Goal: Task Accomplishment & Management: Use online tool/utility

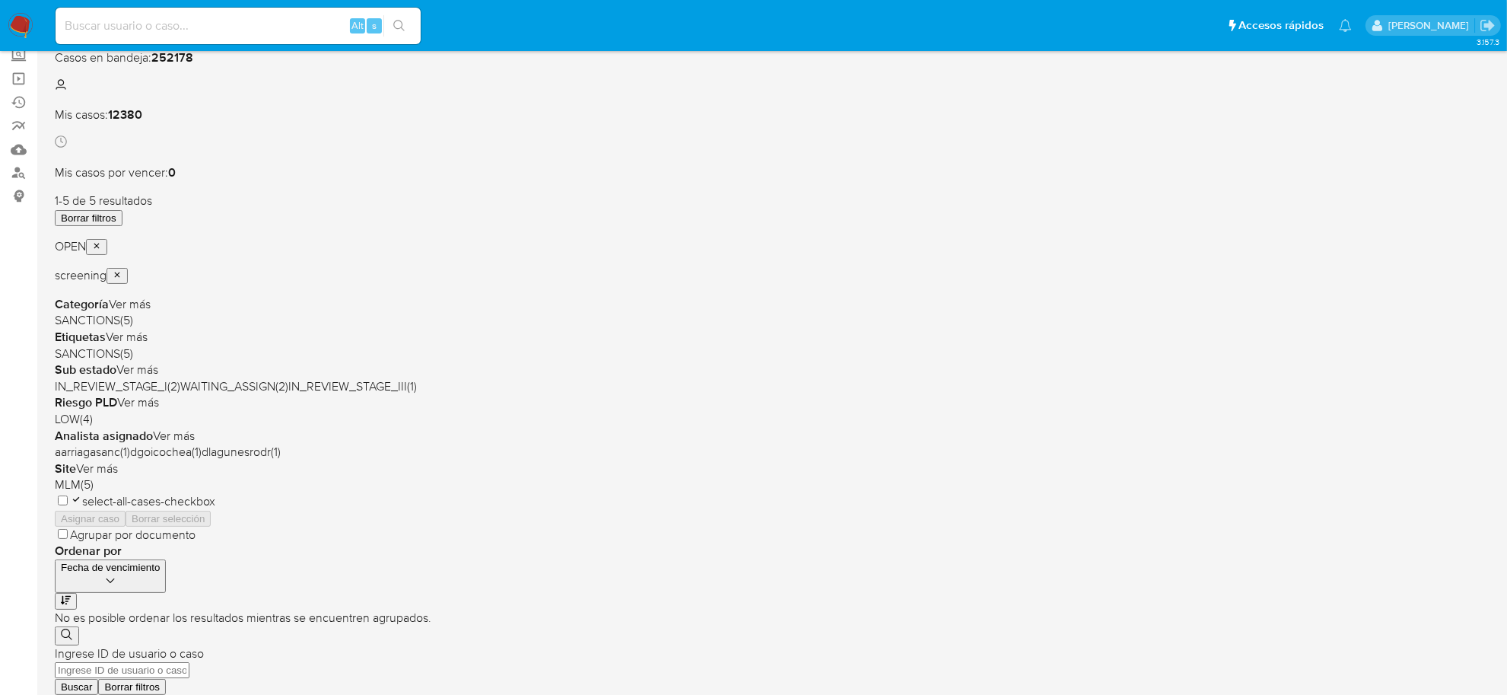
scroll to position [95, 0]
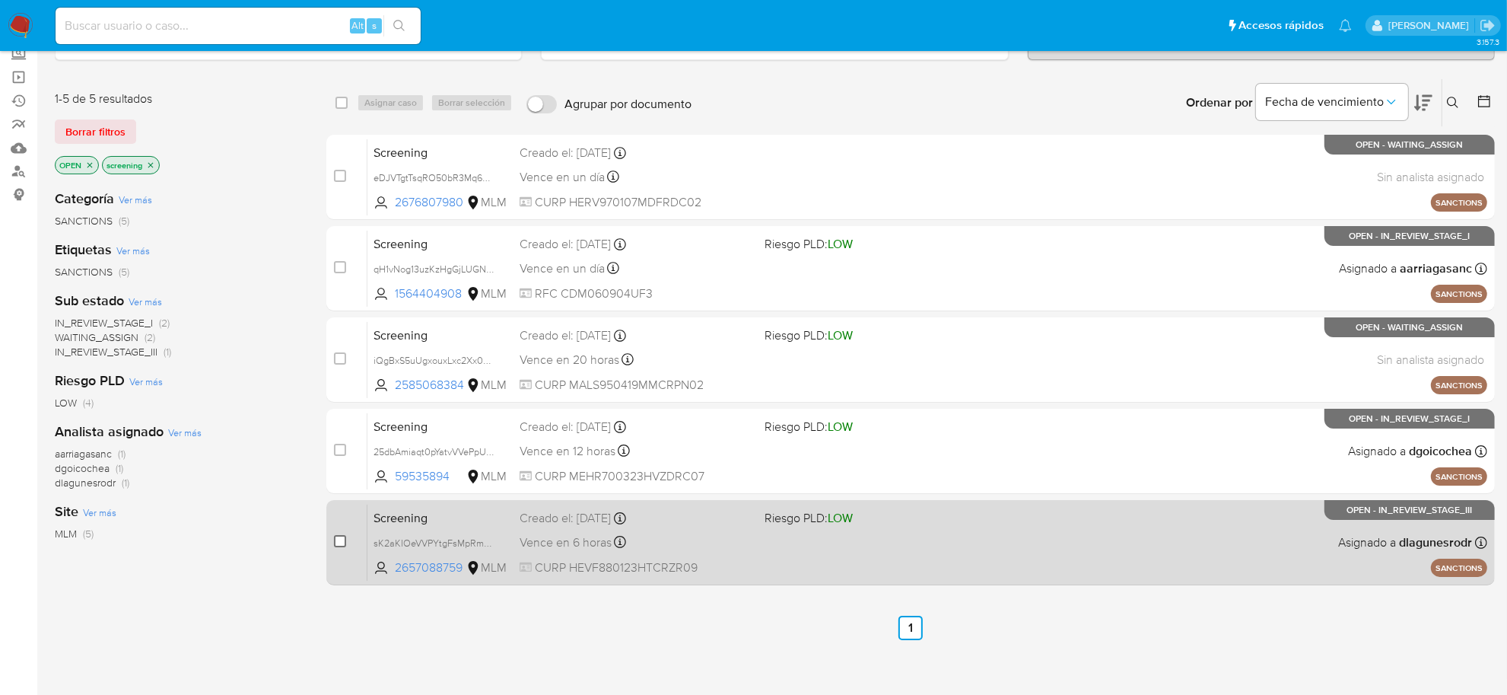
click at [337, 540] on input "checkbox" at bounding box center [340, 541] width 12 height 12
checkbox input "true"
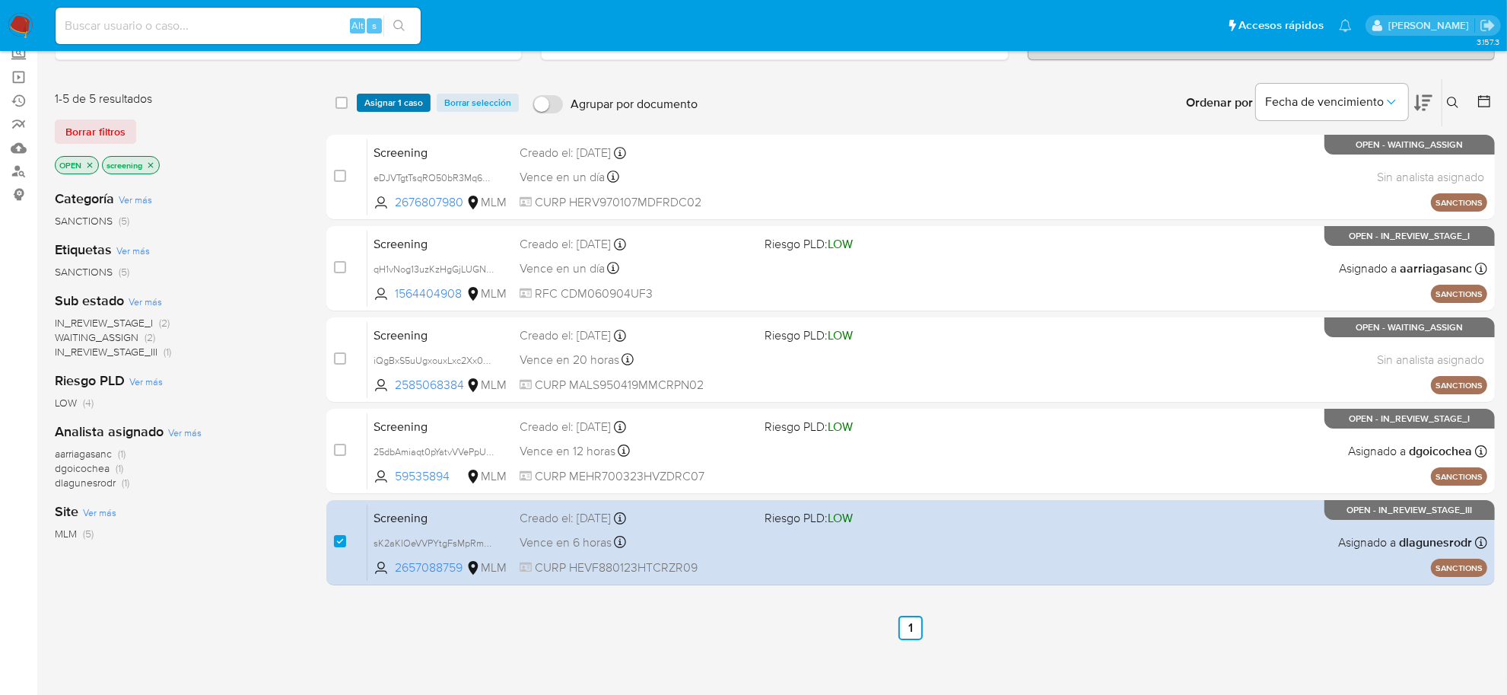
click at [415, 99] on span "Asignar 1 caso" at bounding box center [393, 102] width 59 height 15
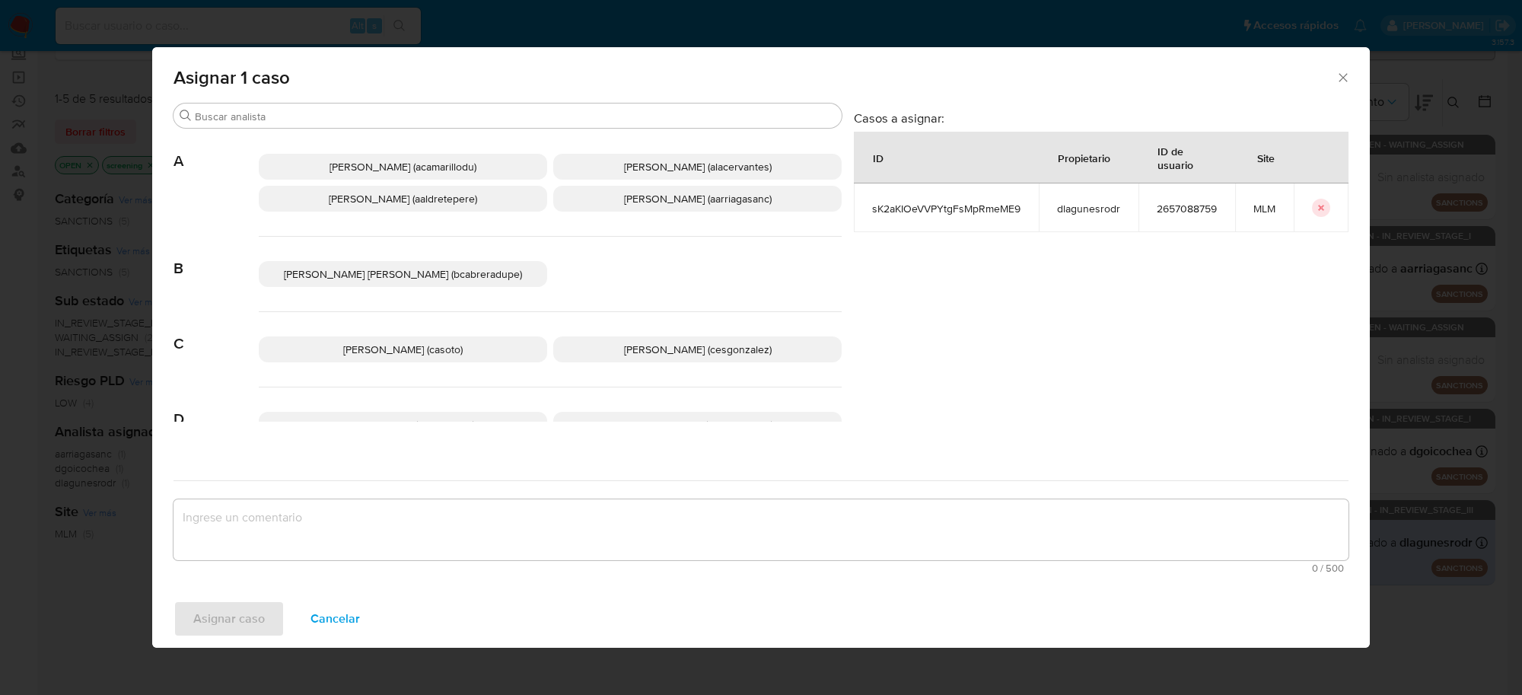
click at [639, 347] on span "[PERSON_NAME] (cesgonzalez)" at bounding box center [698, 349] width 148 height 15
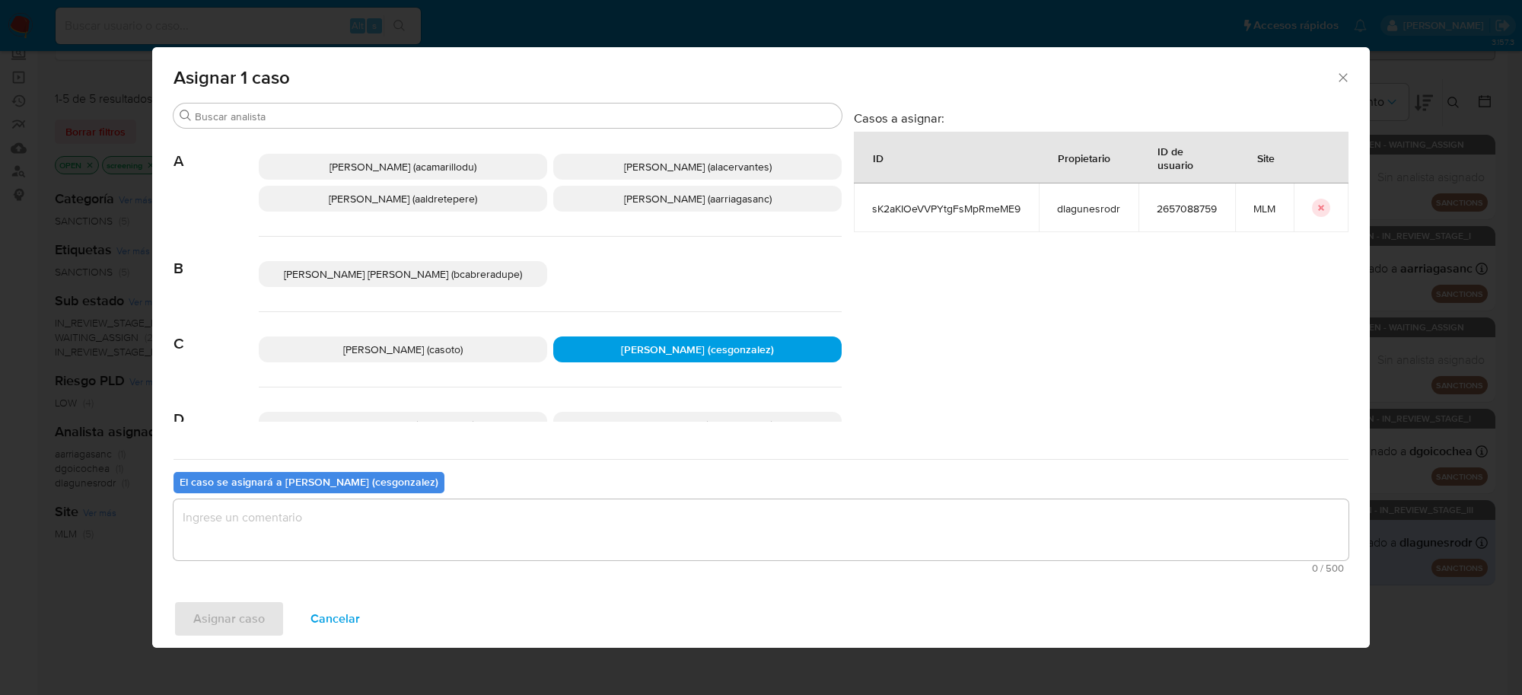
click at [378, 539] on textarea "assign-modal" at bounding box center [760, 529] width 1175 height 61
click at [223, 609] on span "Asignar caso" at bounding box center [229, 618] width 72 height 33
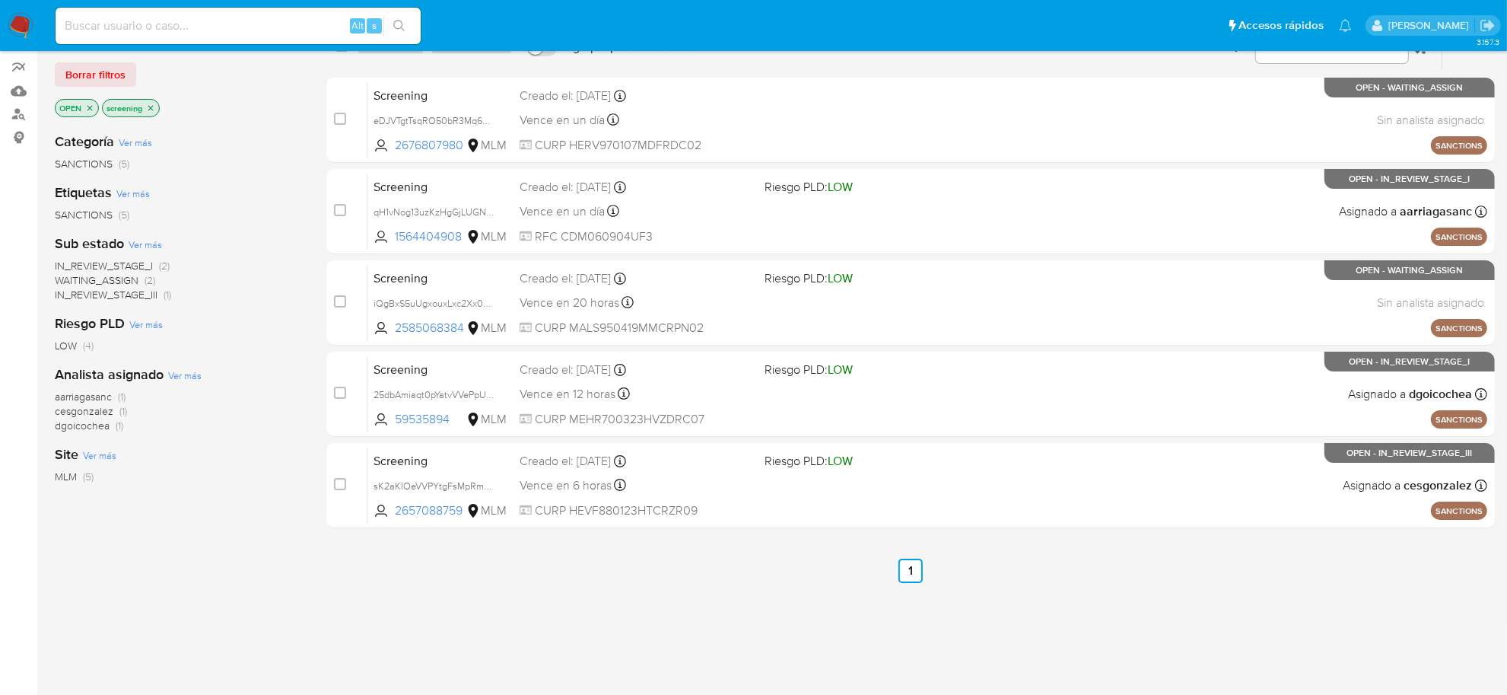
scroll to position [177, 0]
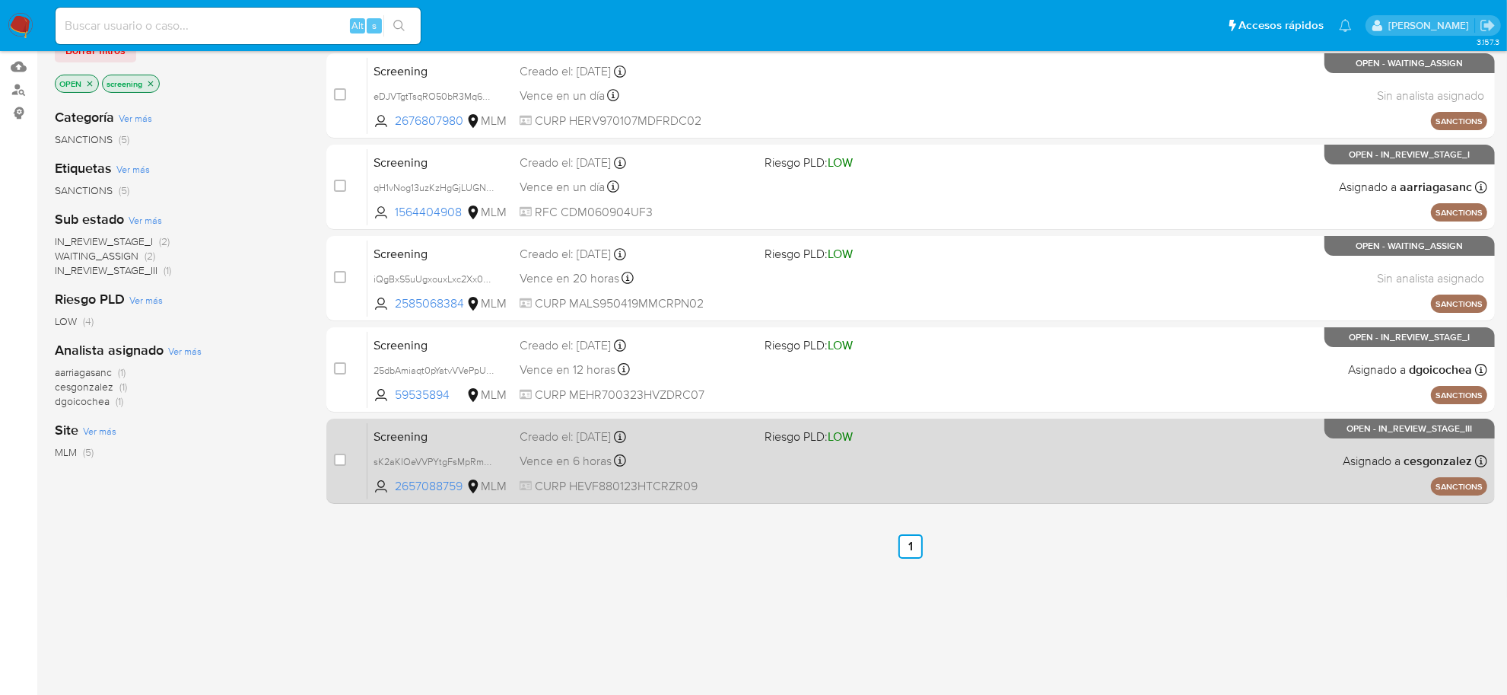
click at [641, 485] on span "CURP HEVF880123HTCRZR09" at bounding box center [636, 486] width 233 height 17
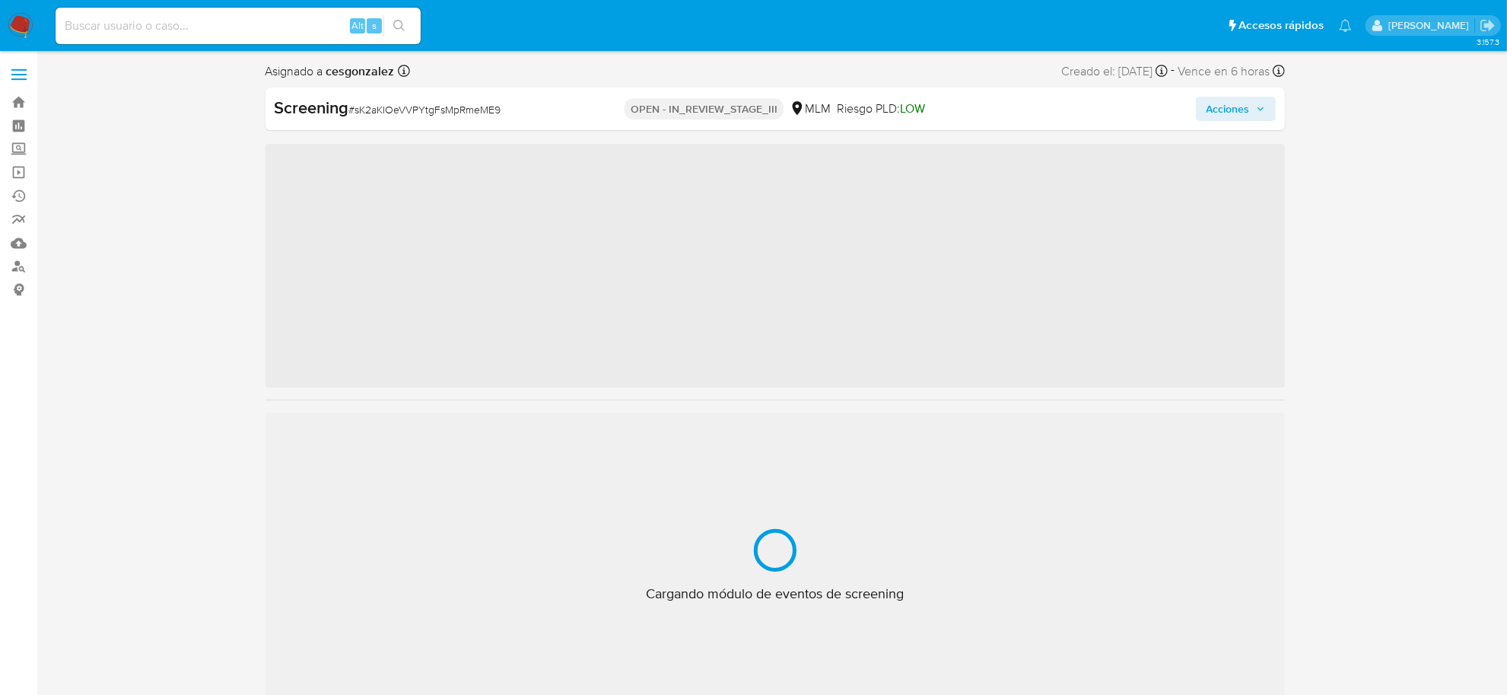
scroll to position [641, 0]
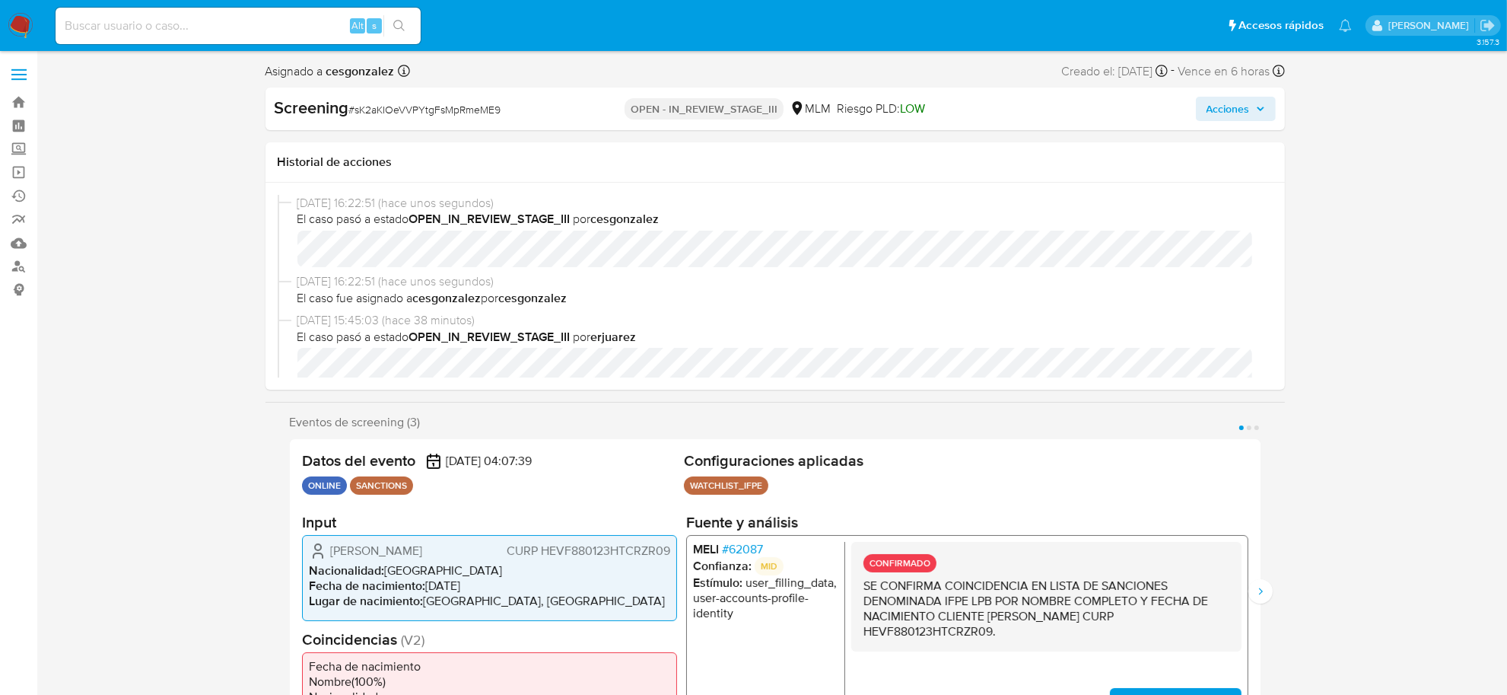
select select "10"
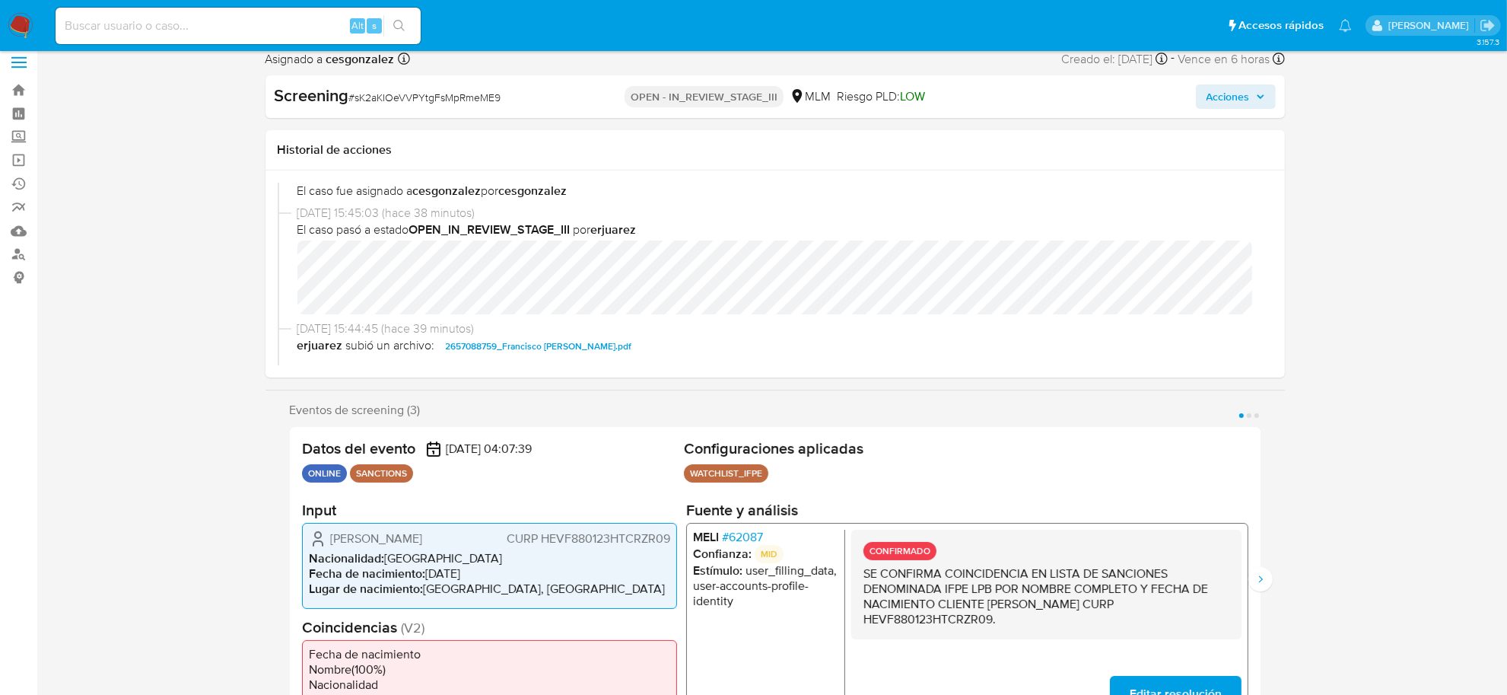
scroll to position [0, 0]
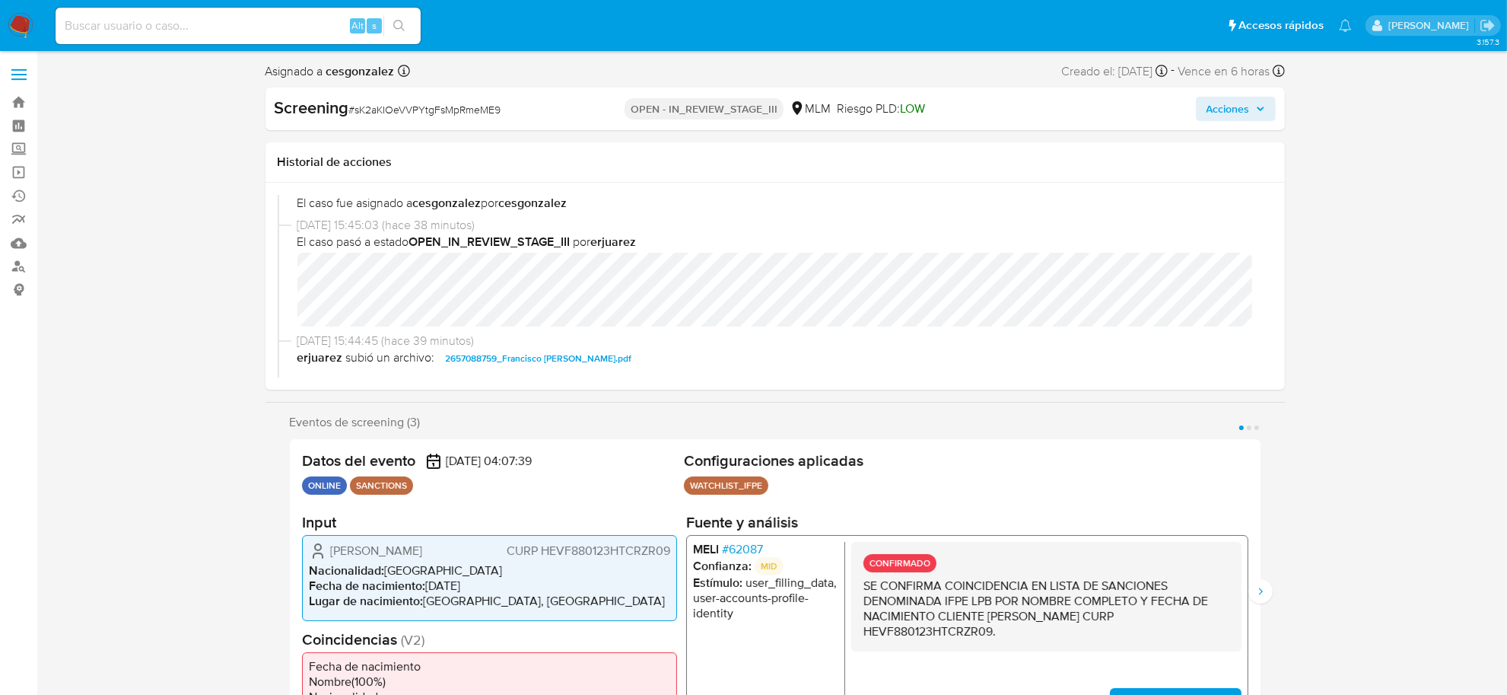
click at [1256, 100] on span "Acciones" at bounding box center [1236, 108] width 59 height 21
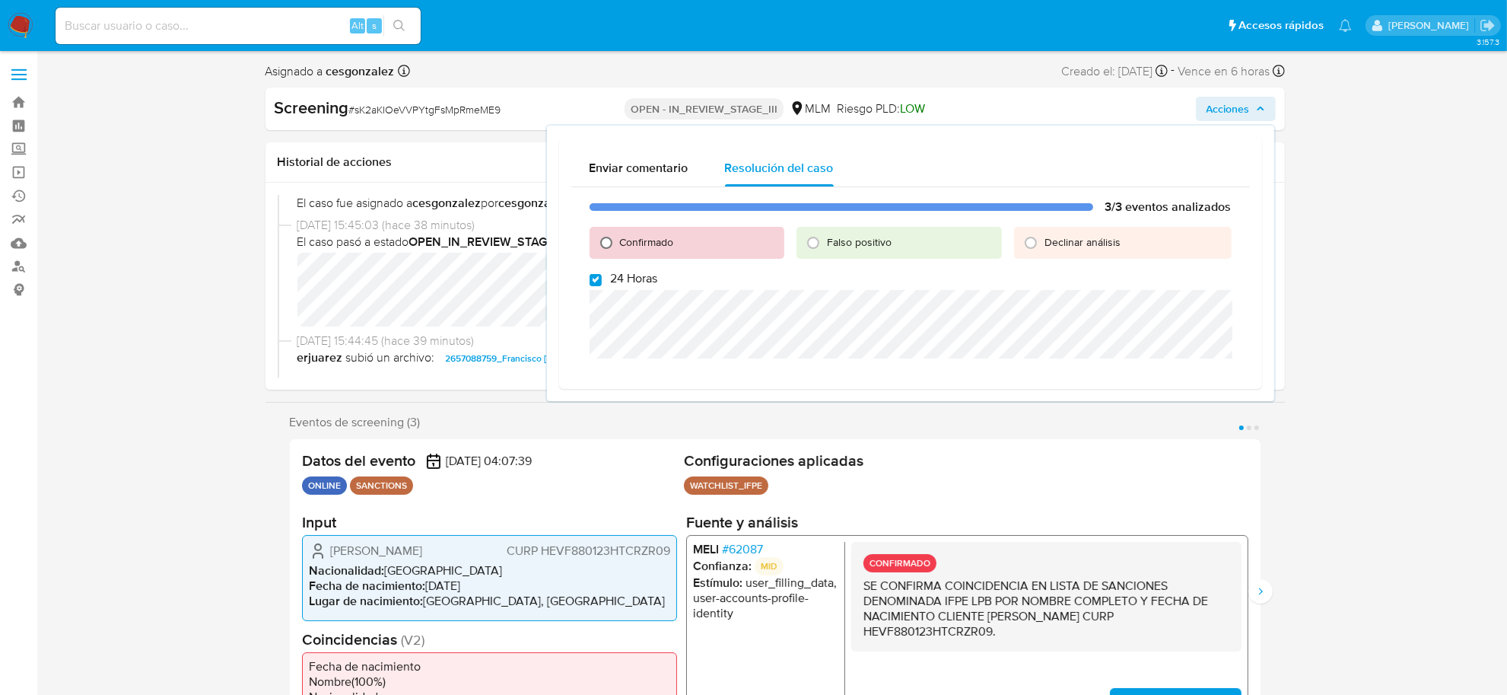
click at [603, 242] on input "Confirmado" at bounding box center [606, 243] width 24 height 24
radio input "true"
click at [600, 285] on input "24 Horas" at bounding box center [596, 280] width 12 height 12
checkbox input "false"
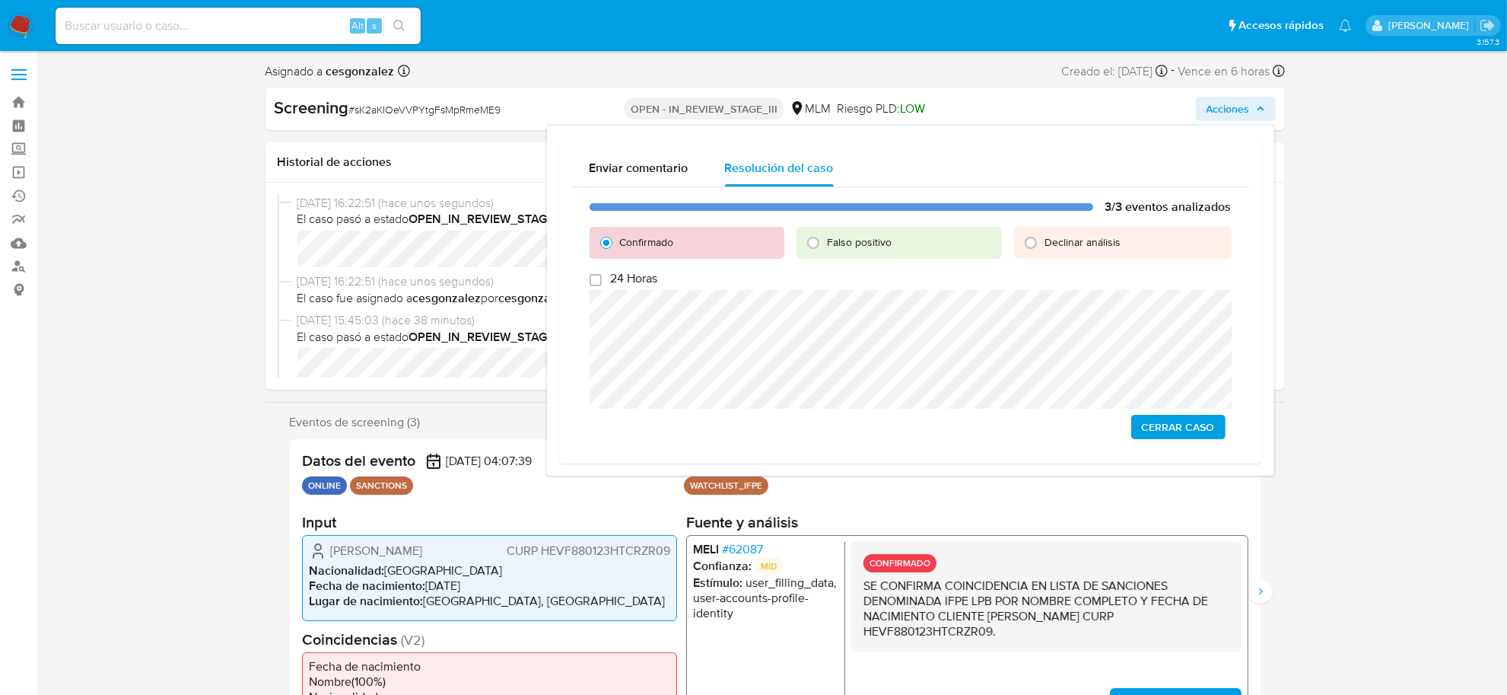
click at [1163, 428] on span "Cerrar Caso" at bounding box center [1178, 426] width 73 height 21
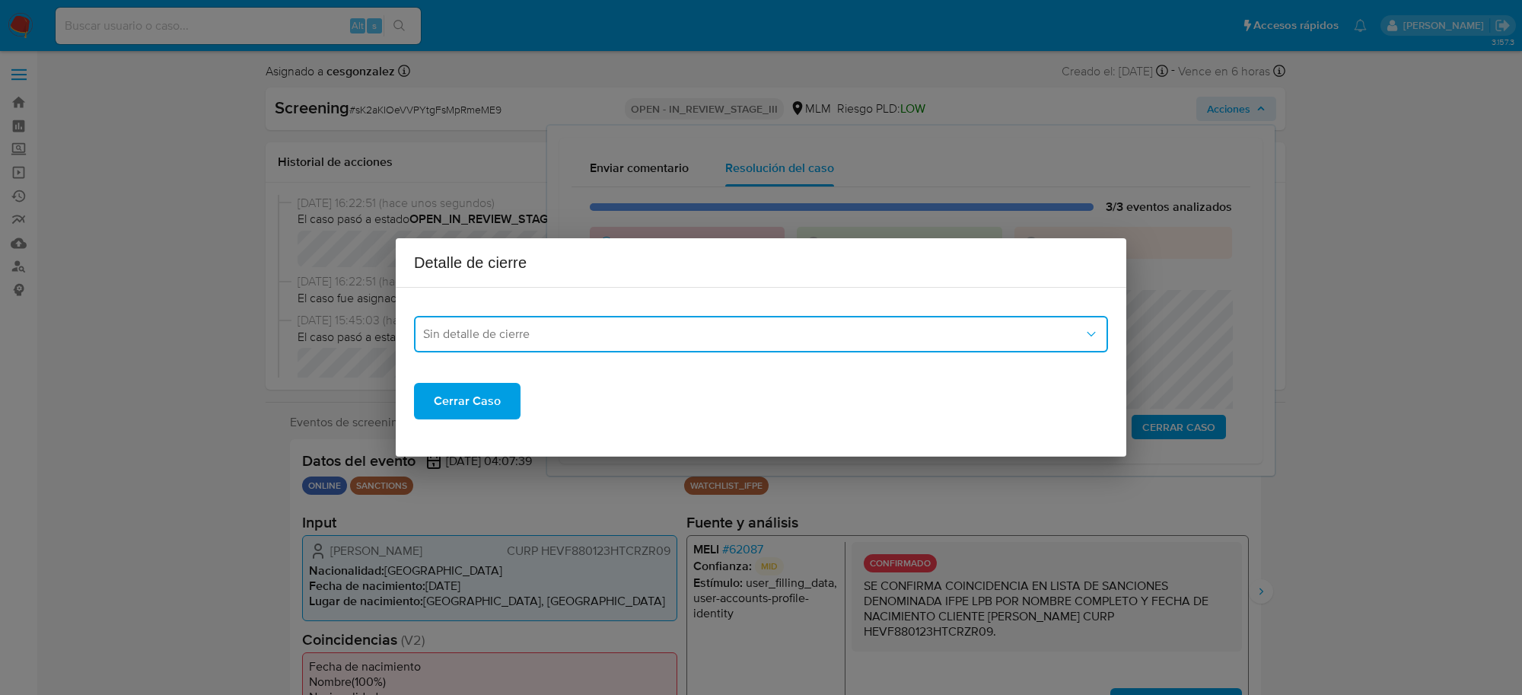
click at [616, 336] on span "Sin detalle de cierre" at bounding box center [753, 333] width 660 height 15
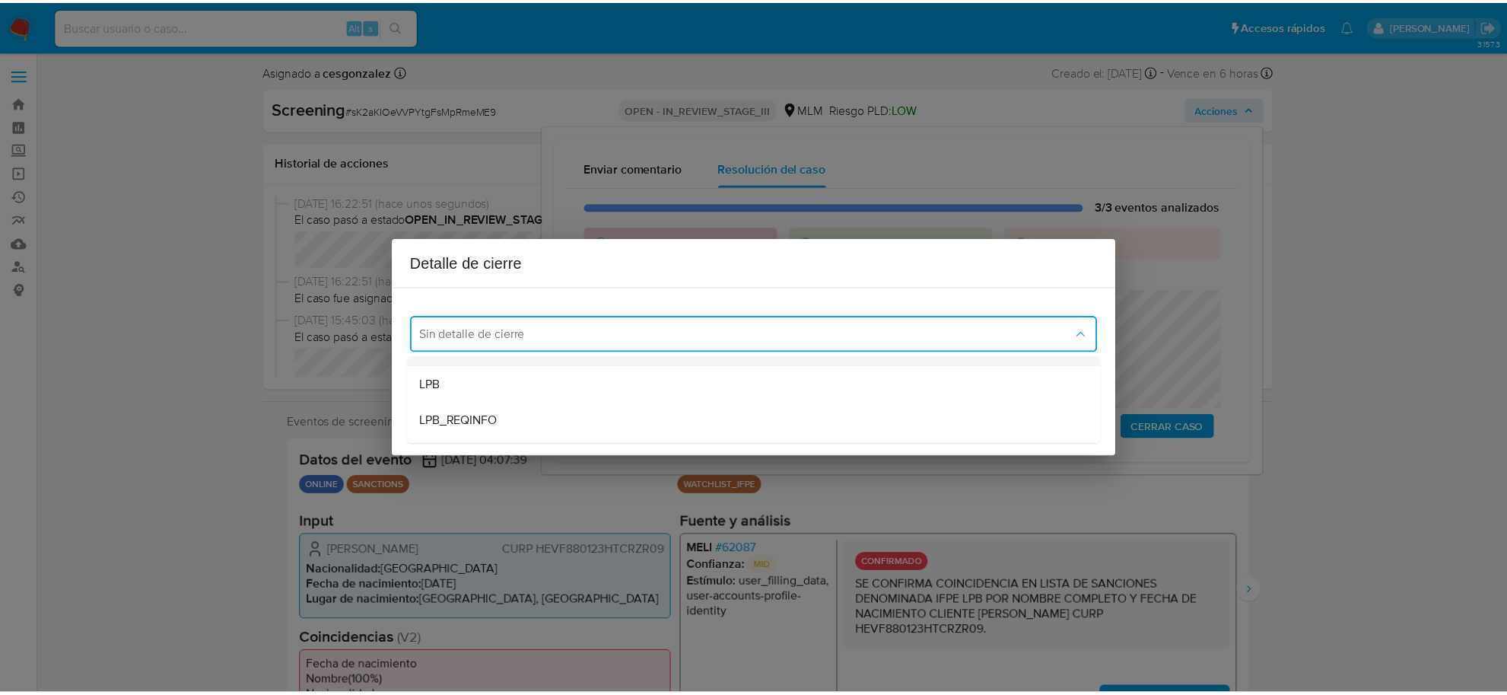
scroll to position [95, 0]
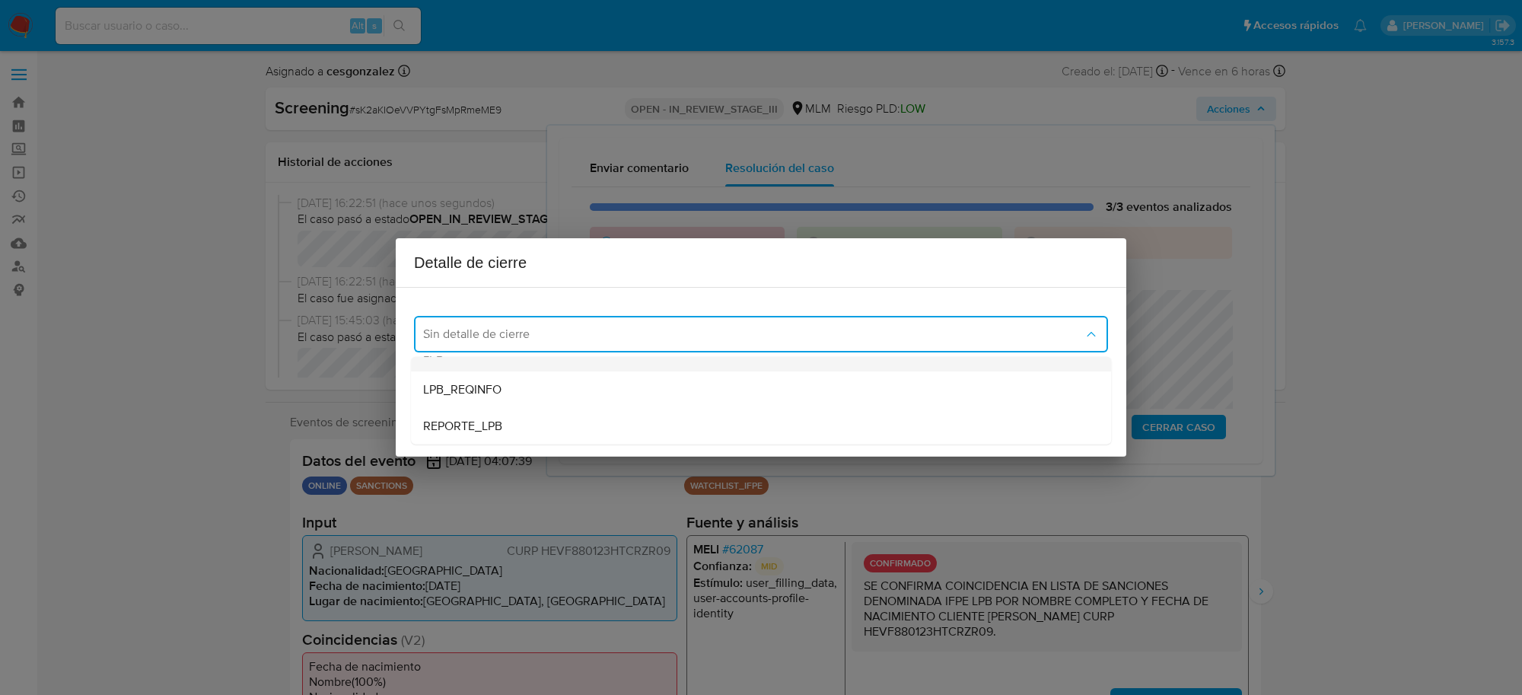
click at [447, 365] on div "LPB" at bounding box center [761, 353] width 676 height 37
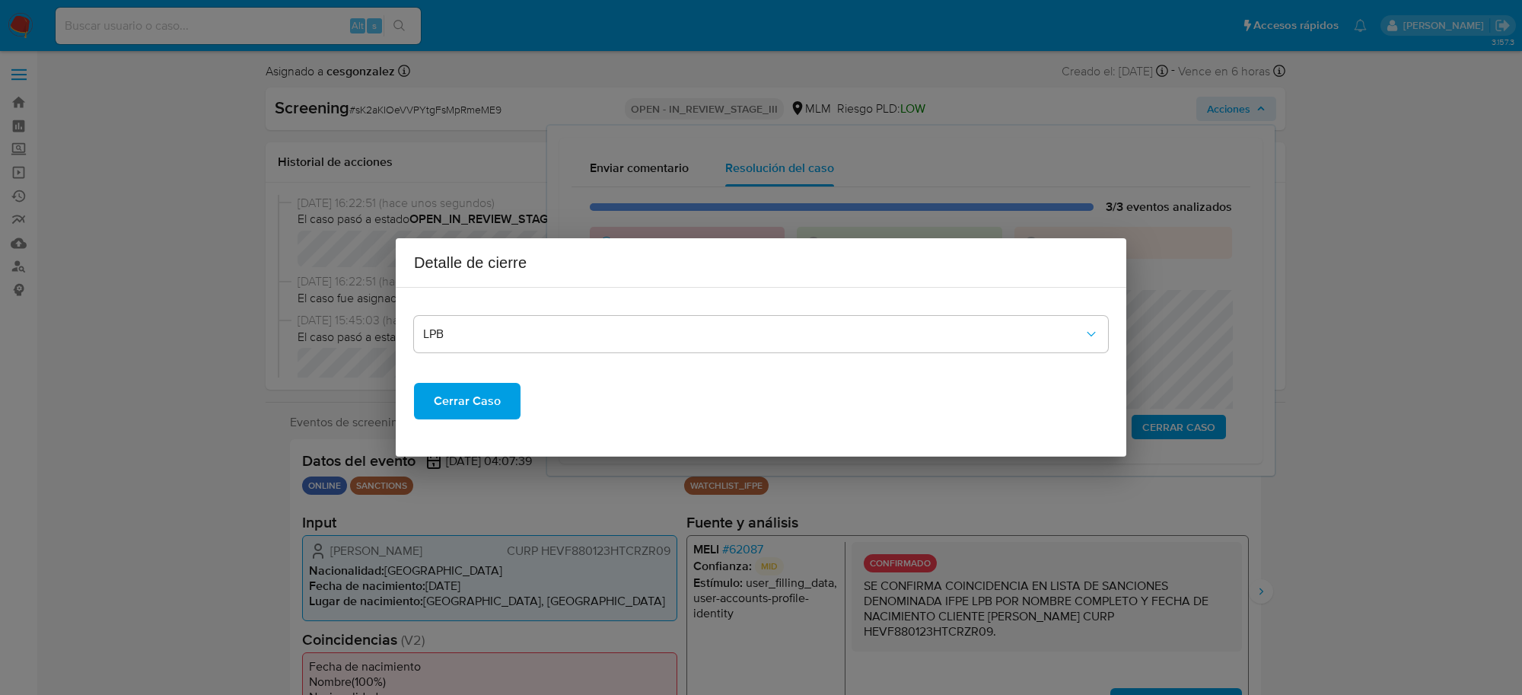
click at [445, 399] on span "Cerrar Caso" at bounding box center [467, 400] width 67 height 33
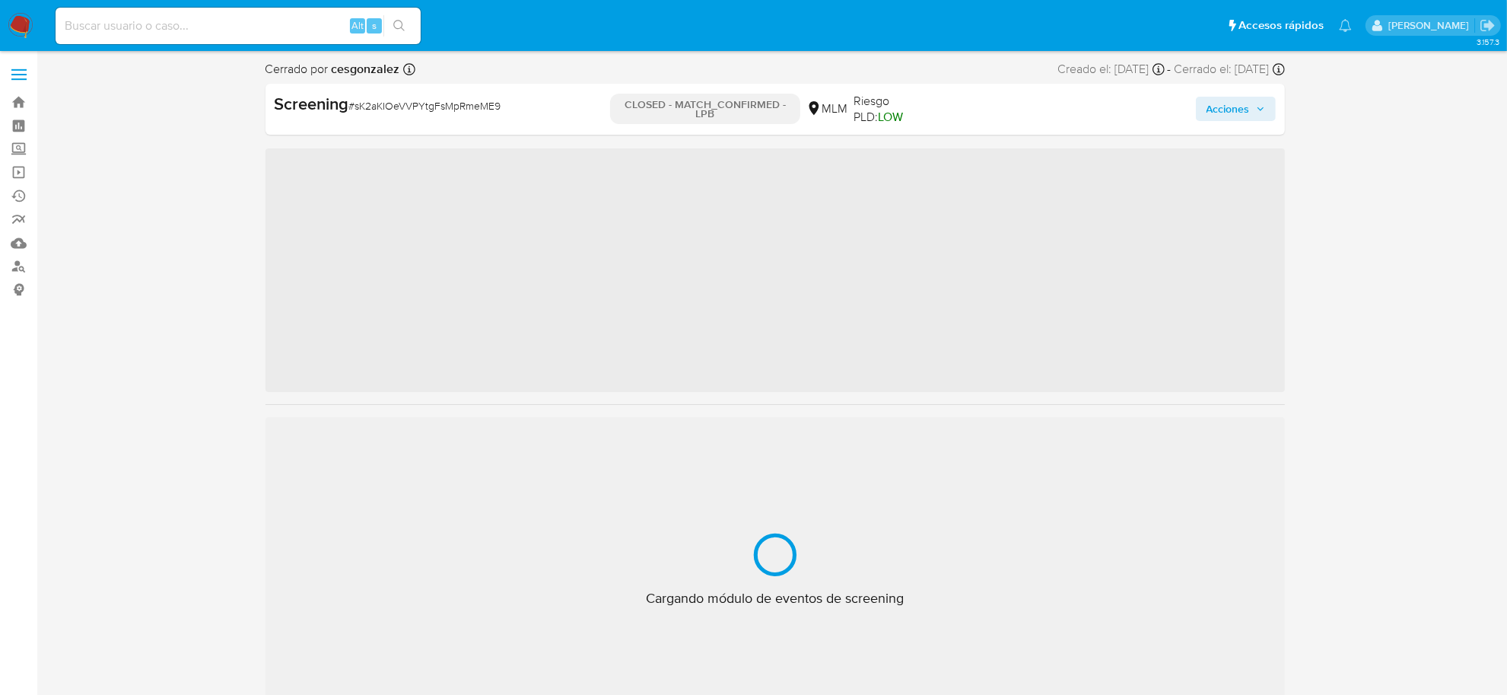
scroll to position [641, 0]
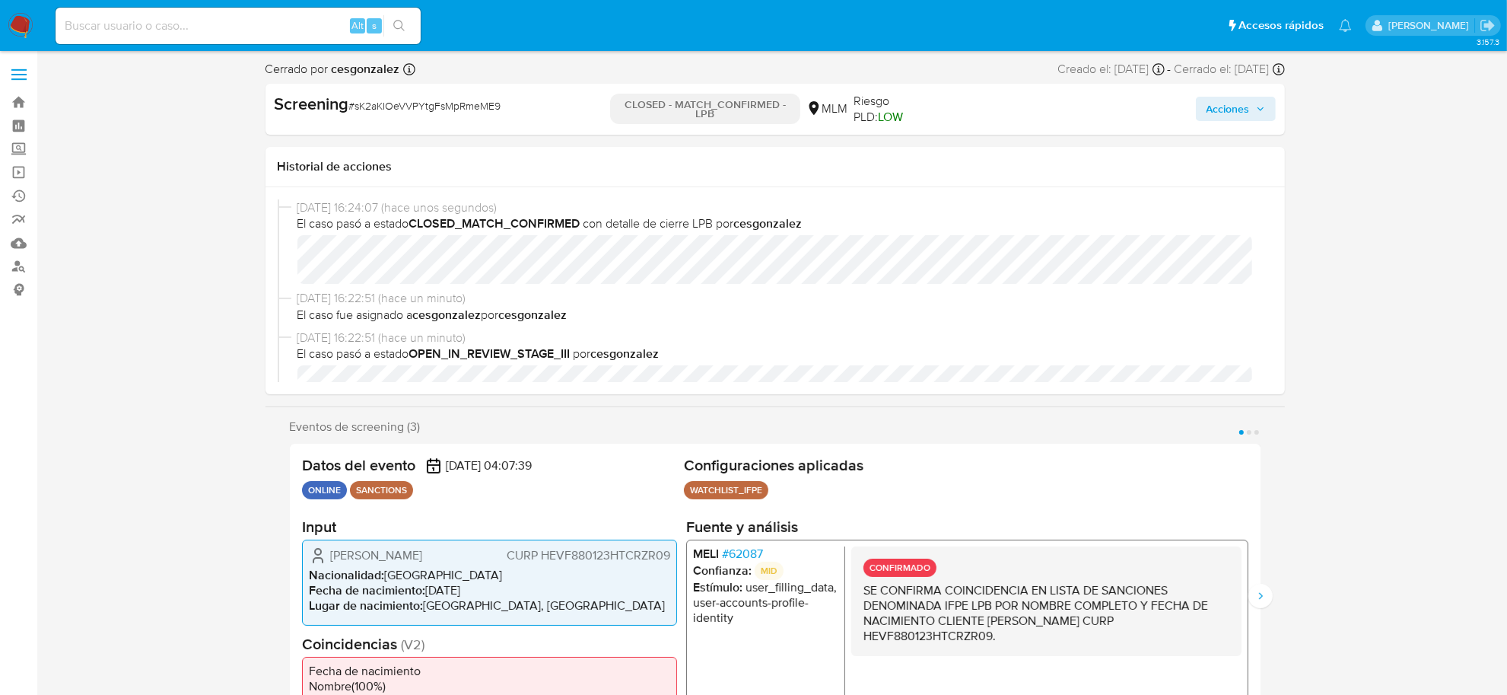
select select "10"
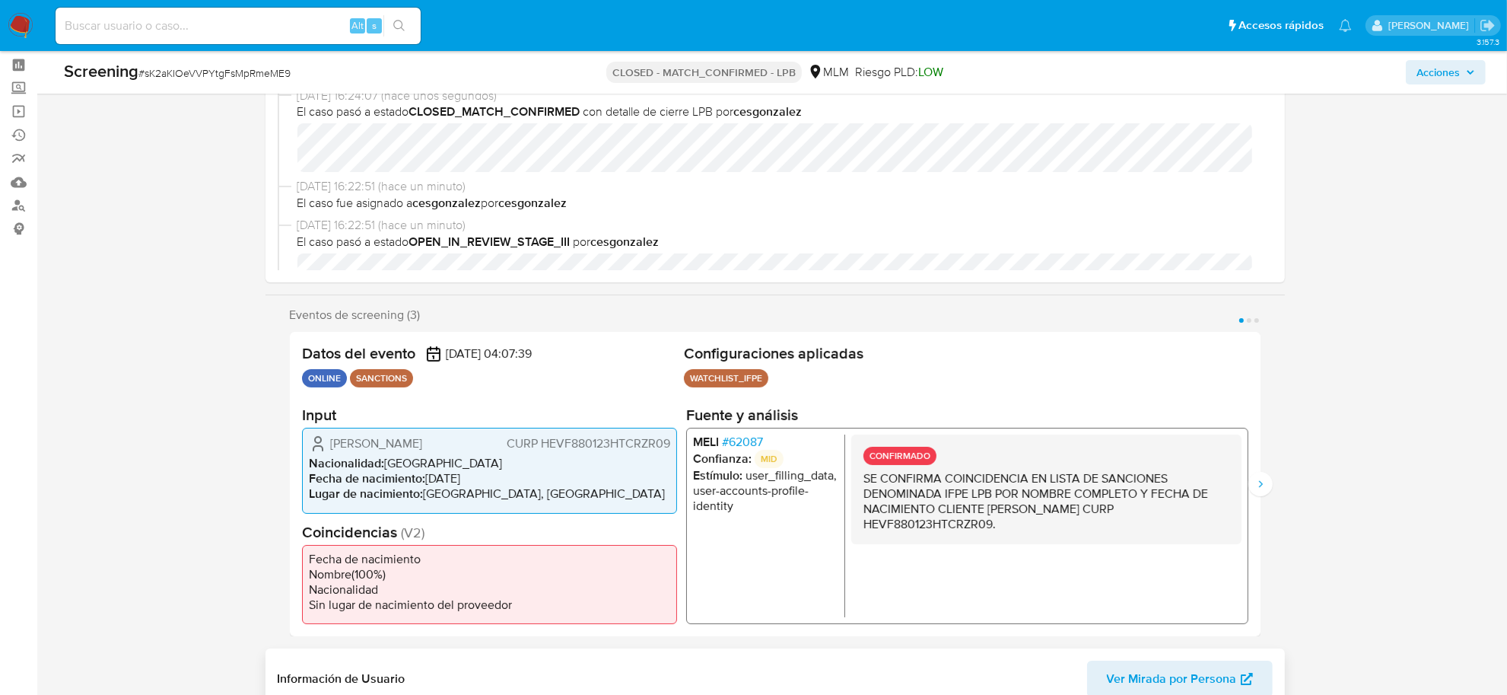
scroll to position [95, 0]
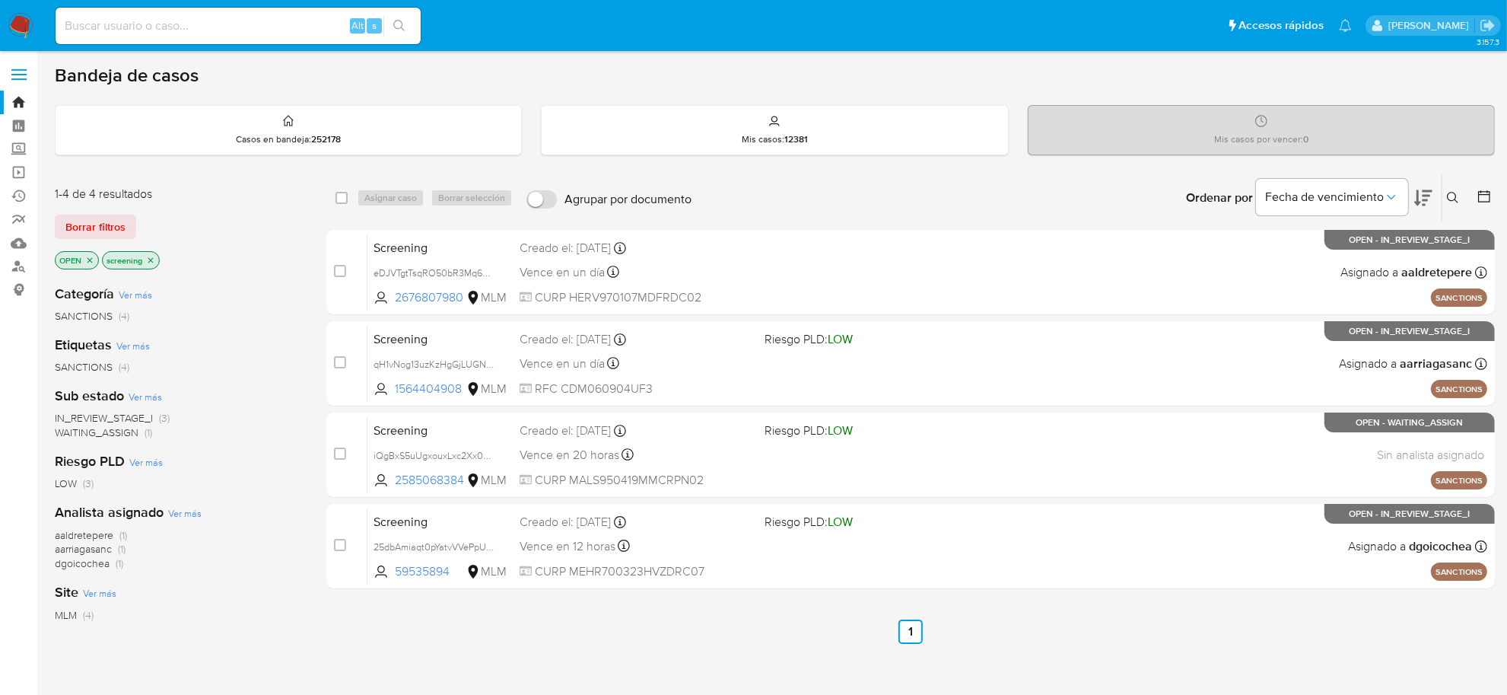
click at [17, 21] on img at bounding box center [21, 26] width 26 height 26
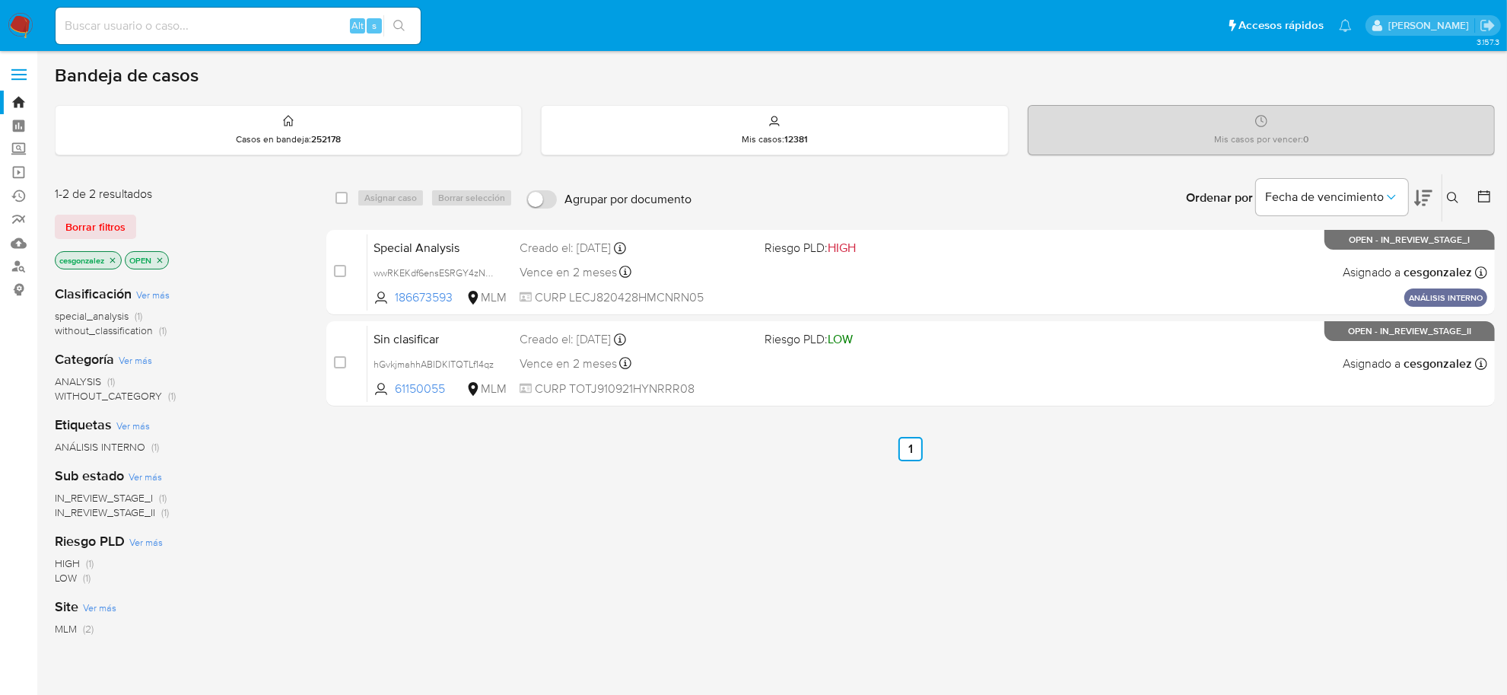
click at [77, 232] on span "Borrar filtros" at bounding box center [95, 226] width 60 height 21
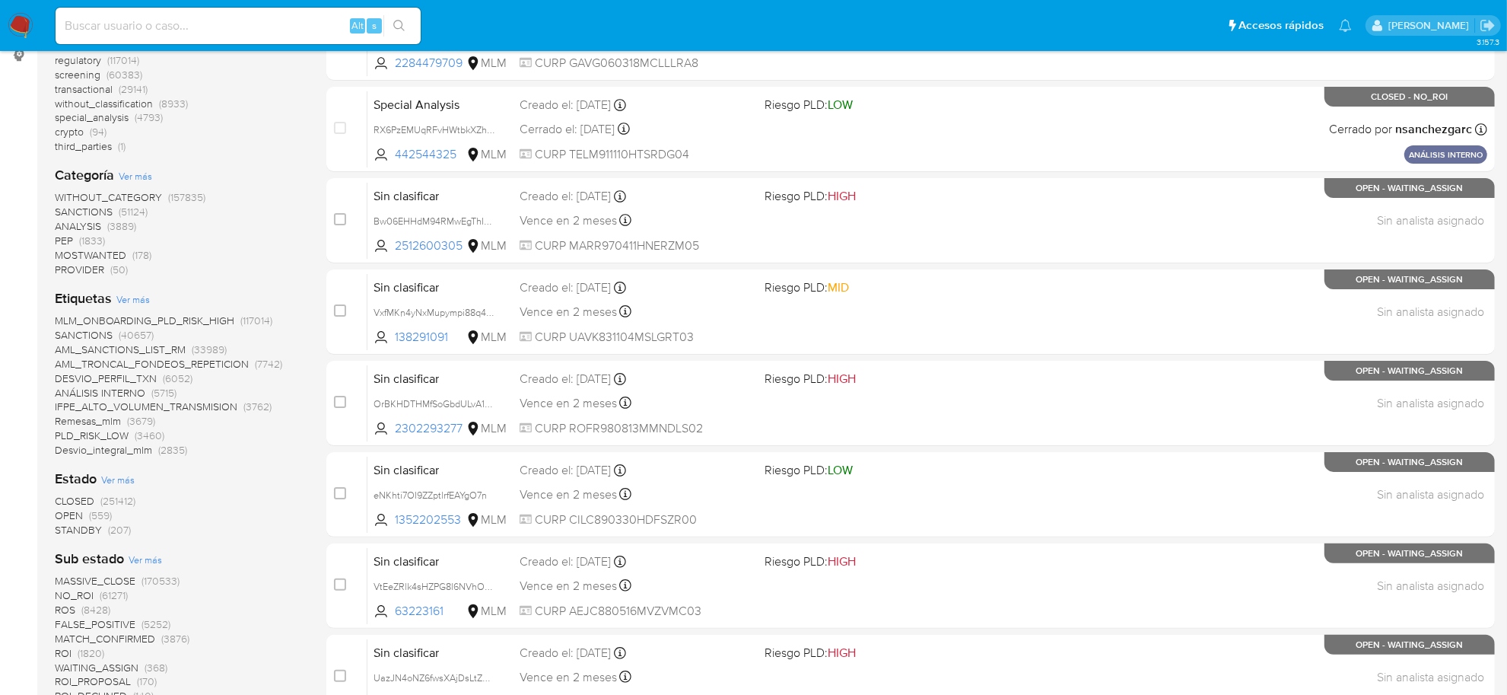
scroll to position [285, 0]
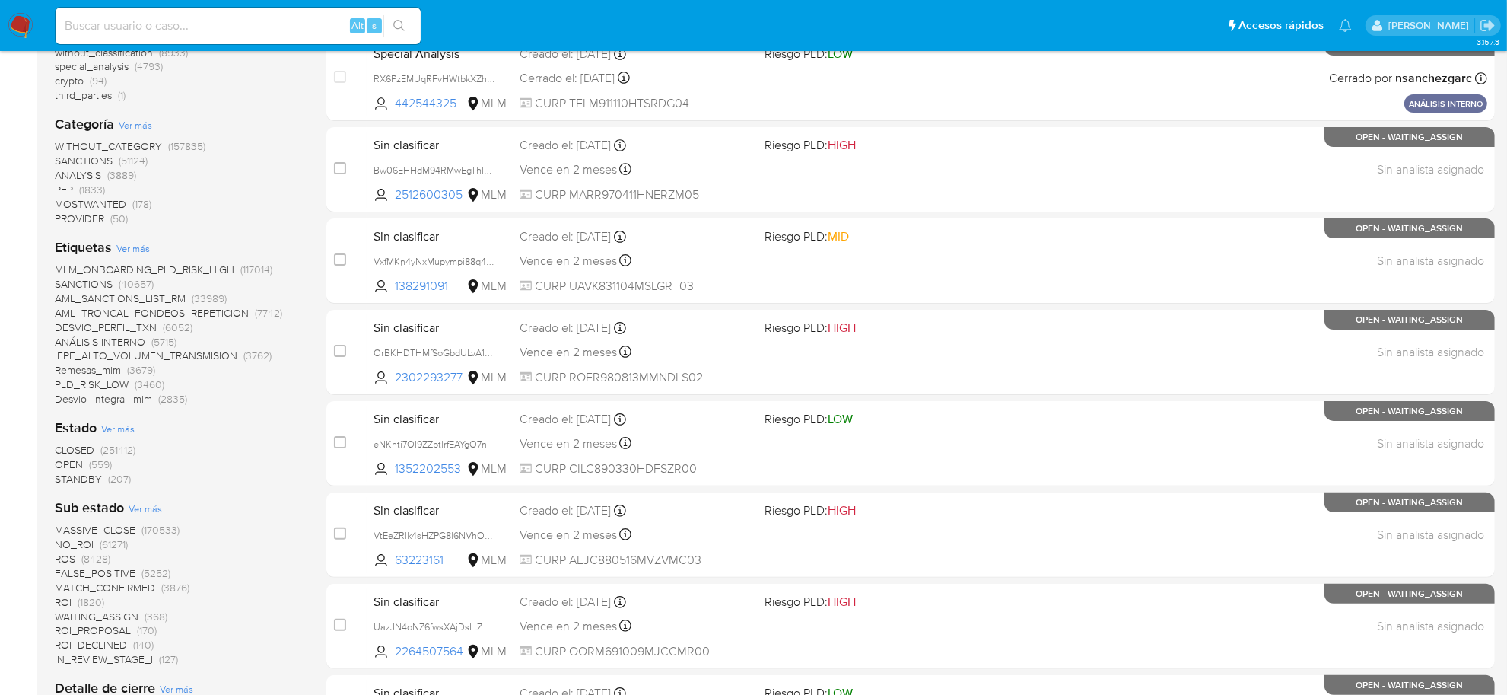
click at [63, 461] on span "OPEN" at bounding box center [69, 464] width 28 height 15
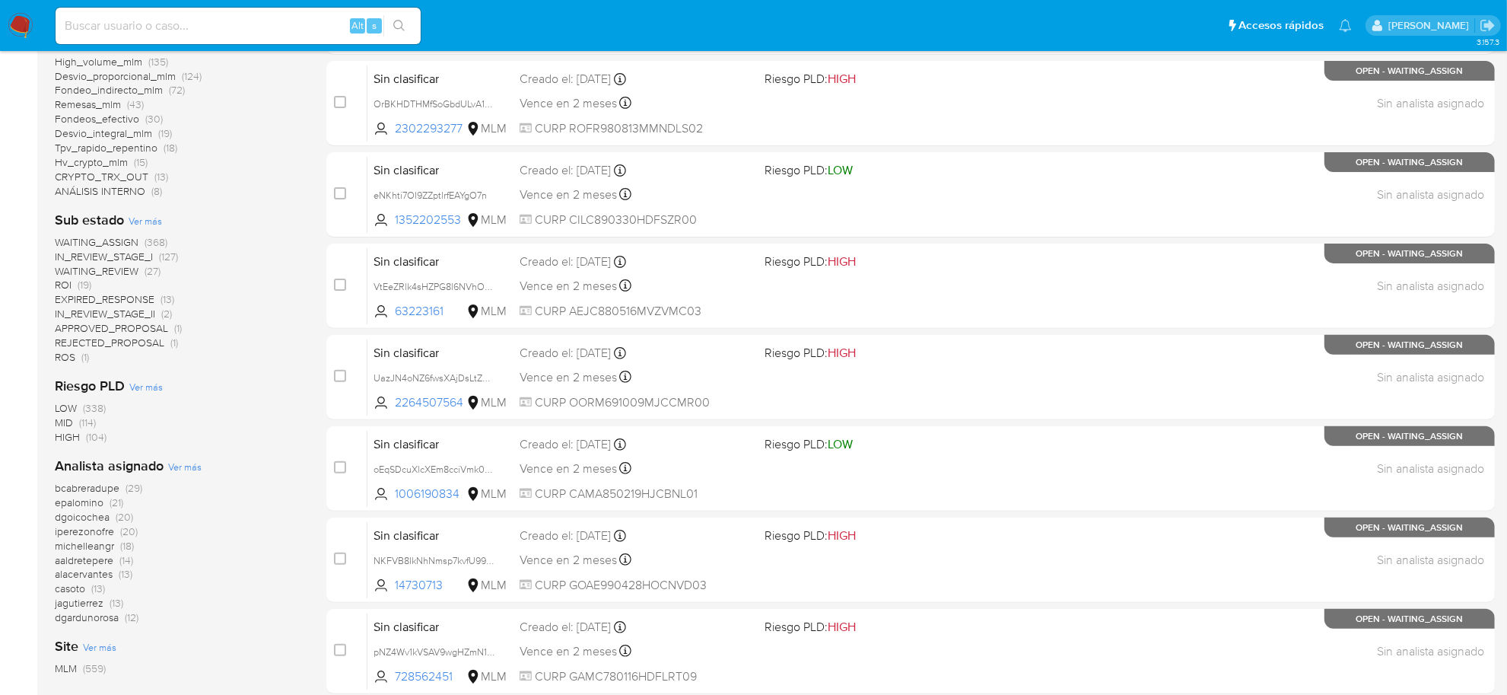
scroll to position [409, 0]
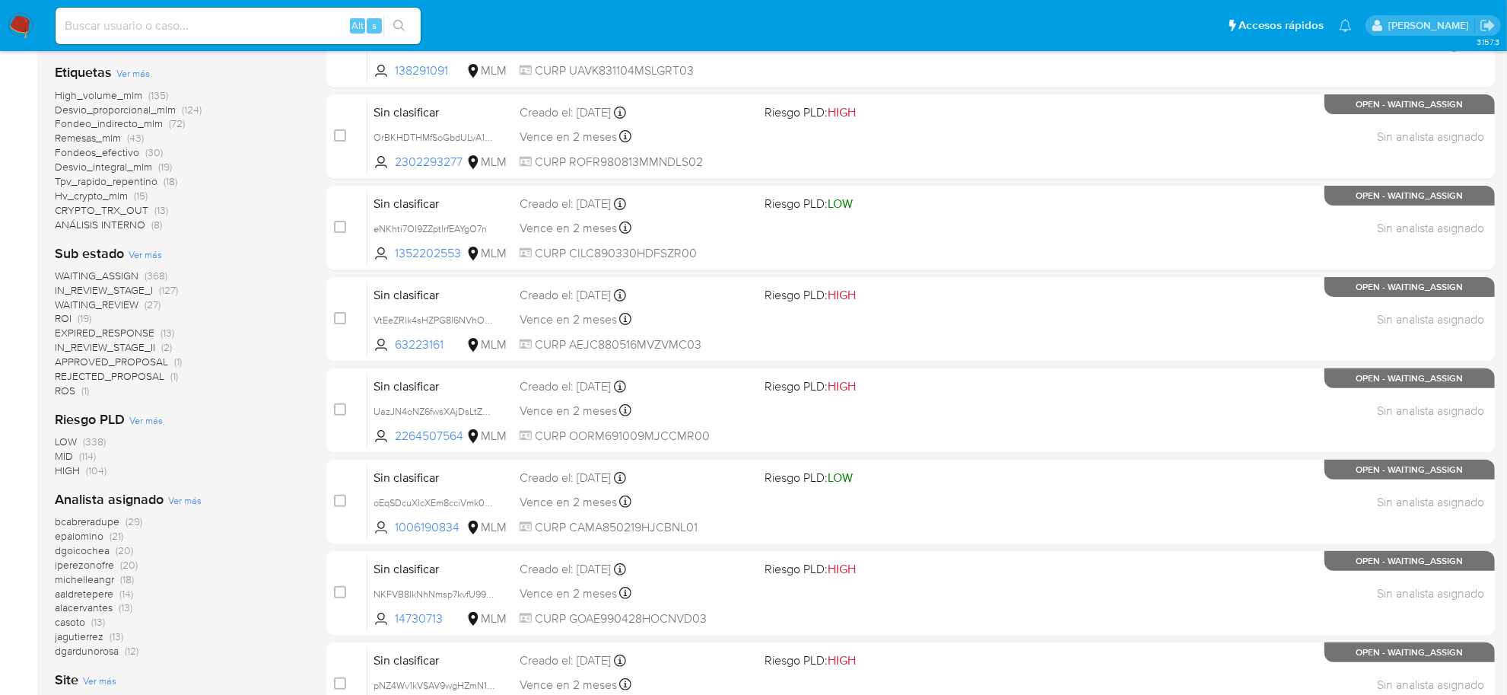
click at [70, 390] on span "ROS" at bounding box center [65, 390] width 21 height 15
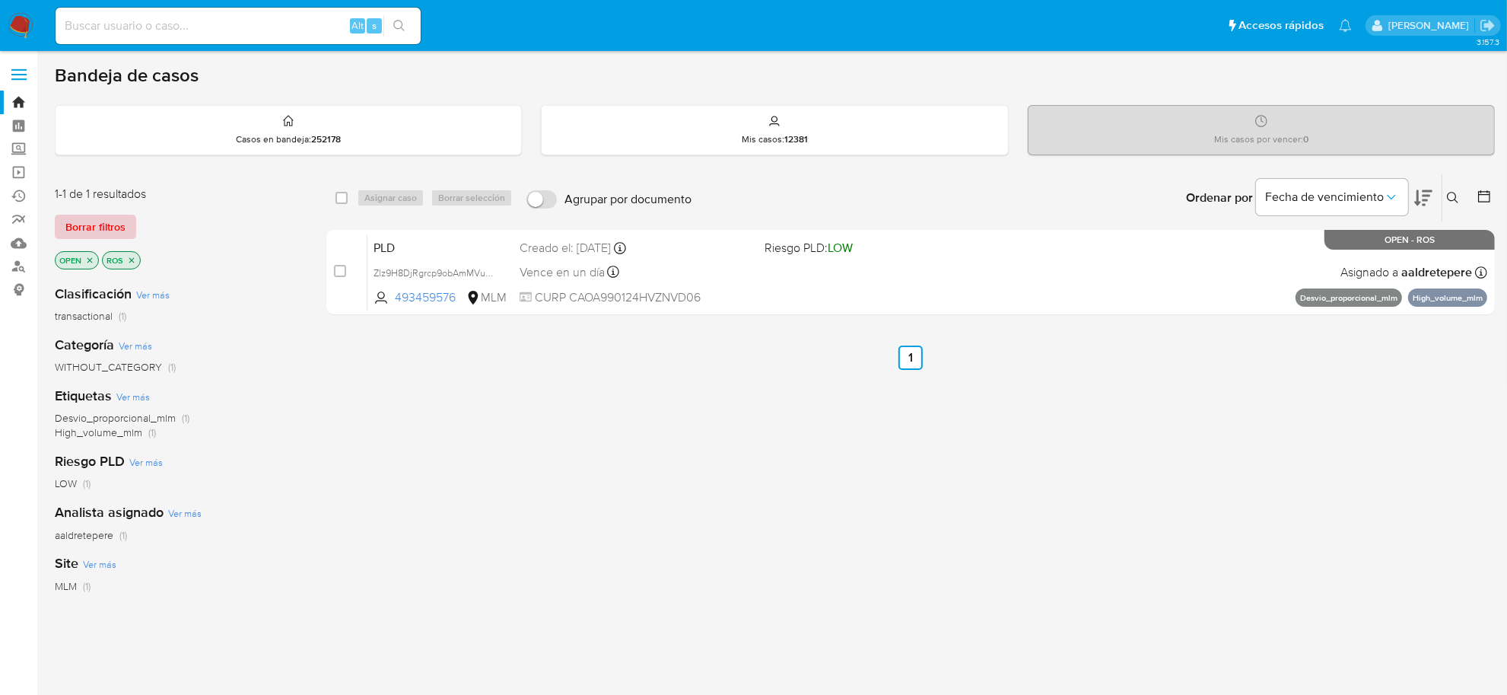
click at [115, 228] on span "Borrar filtros" at bounding box center [95, 226] width 60 height 21
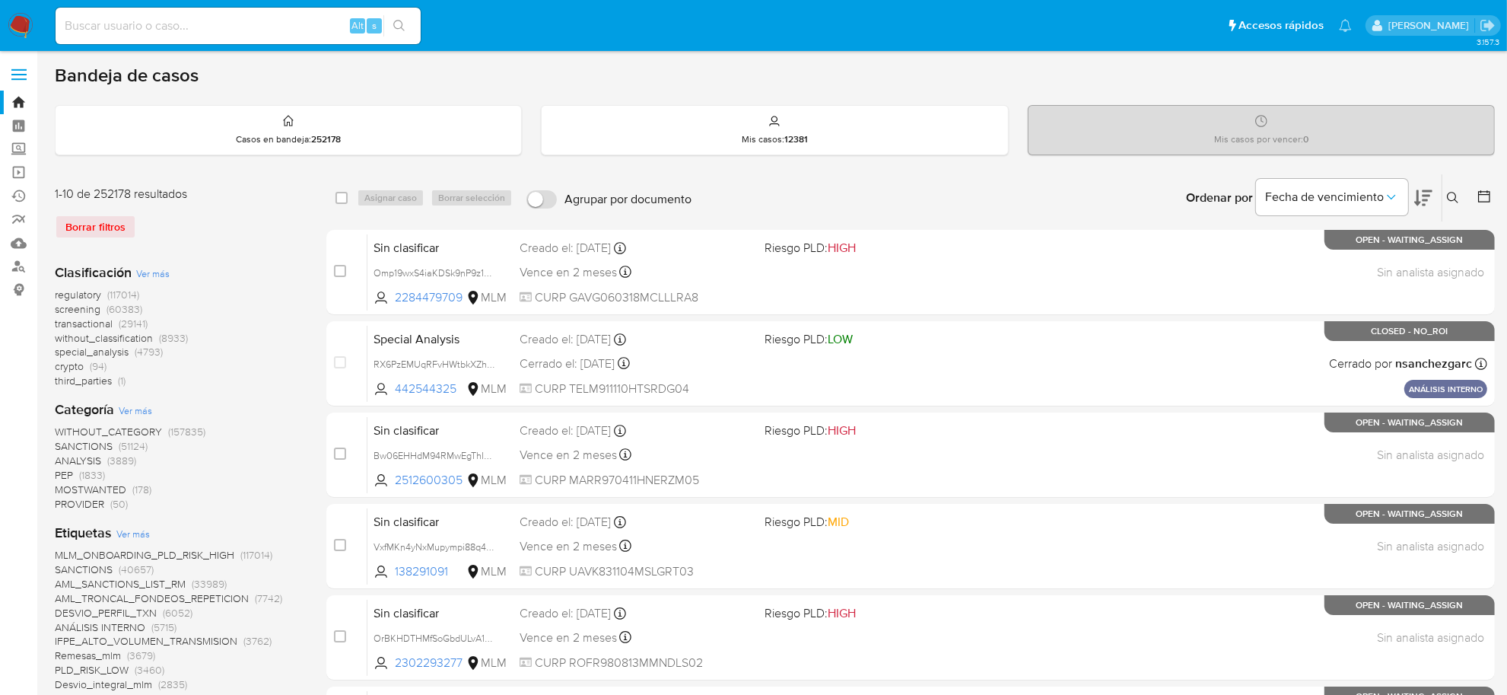
click at [84, 306] on span "screening" at bounding box center [78, 308] width 46 height 15
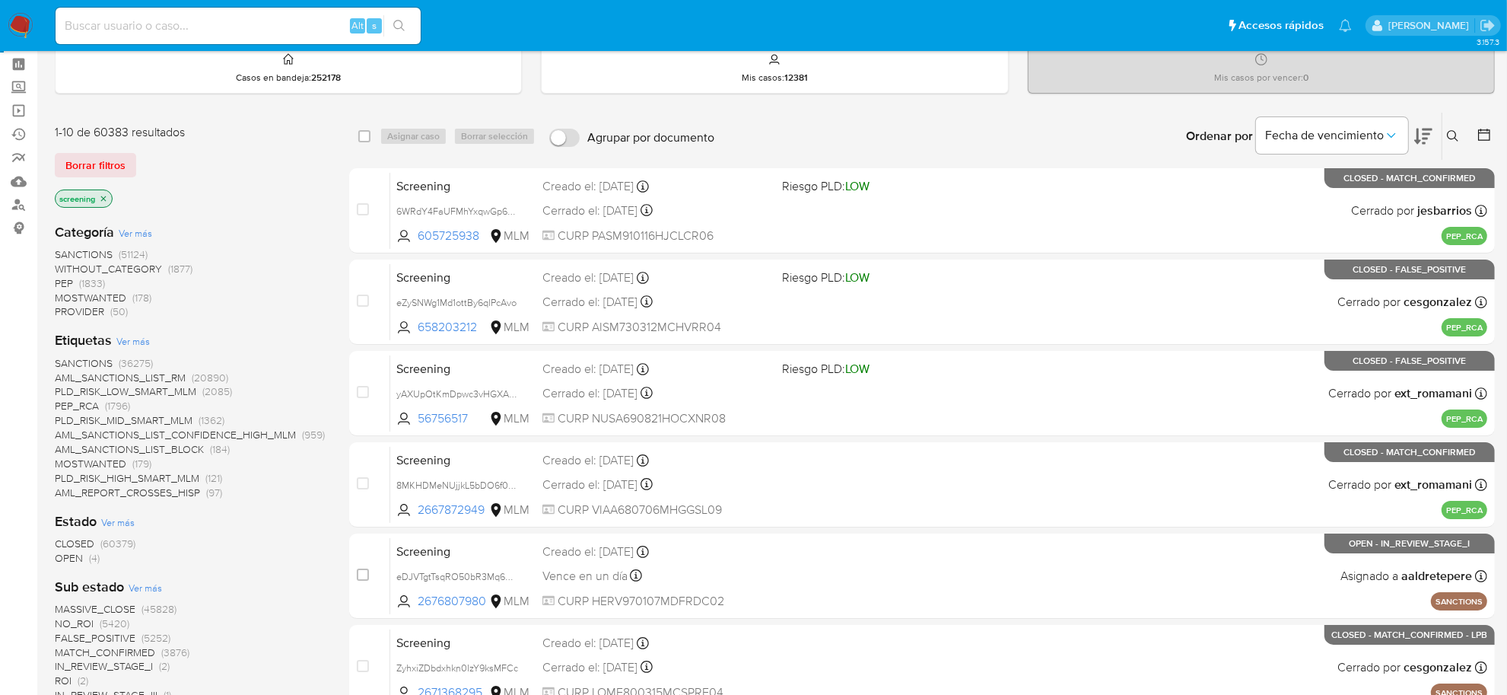
scroll to position [95, 0]
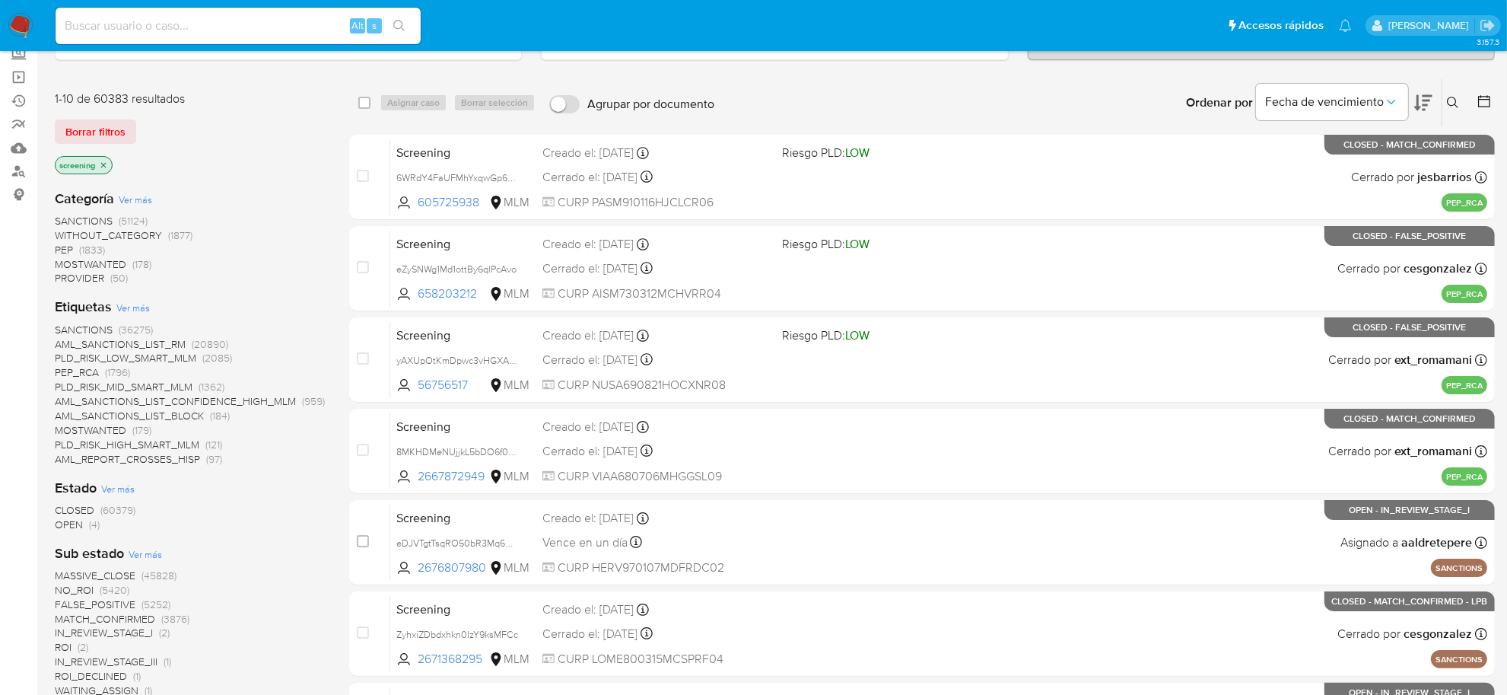
click at [65, 522] on span "OPEN" at bounding box center [69, 524] width 28 height 15
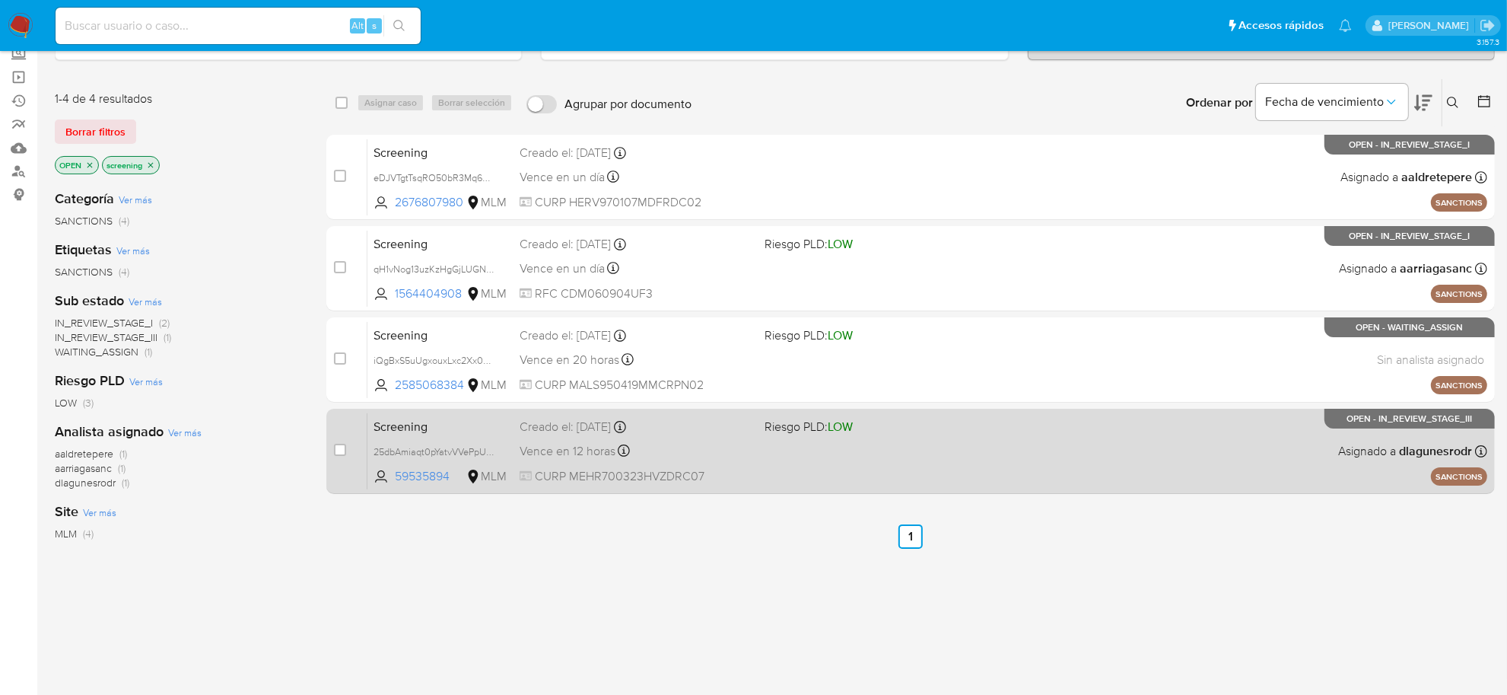
click at [341, 455] on div "case-item-checkbox" at bounding box center [340, 449] width 12 height 15
click at [337, 453] on input "checkbox" at bounding box center [340, 450] width 12 height 12
checkbox input "true"
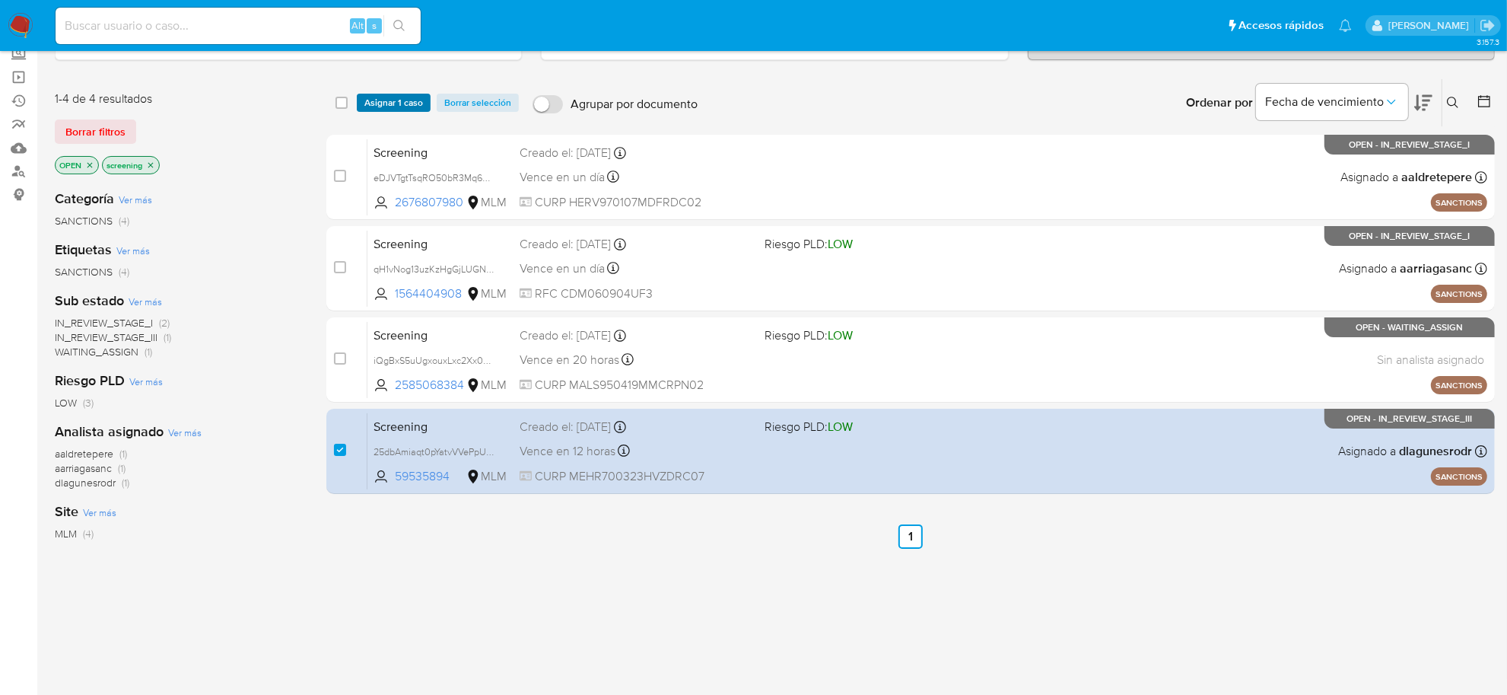
click at [383, 95] on span "Asignar 1 caso" at bounding box center [393, 102] width 59 height 15
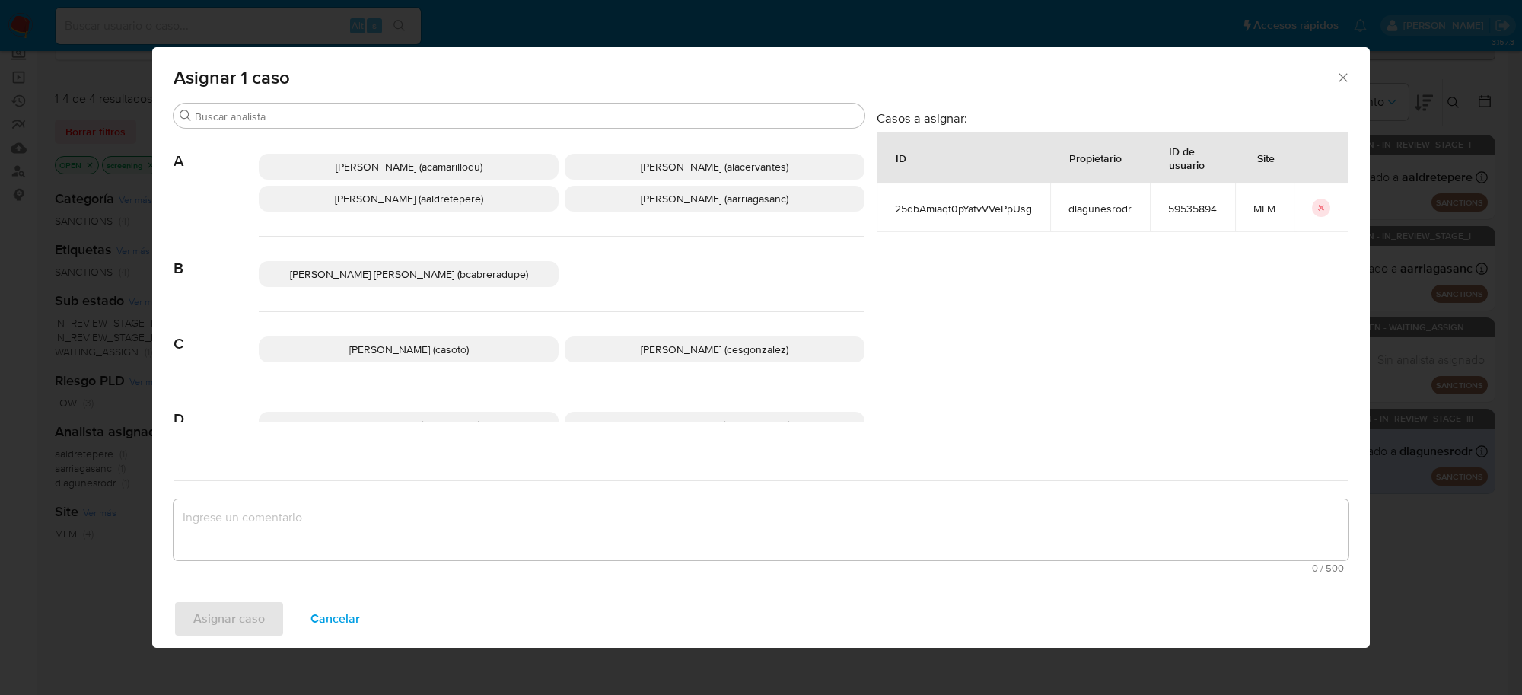
click at [652, 359] on p "Cesar Gonzalez (cesgonzalez)" at bounding box center [715, 349] width 300 height 26
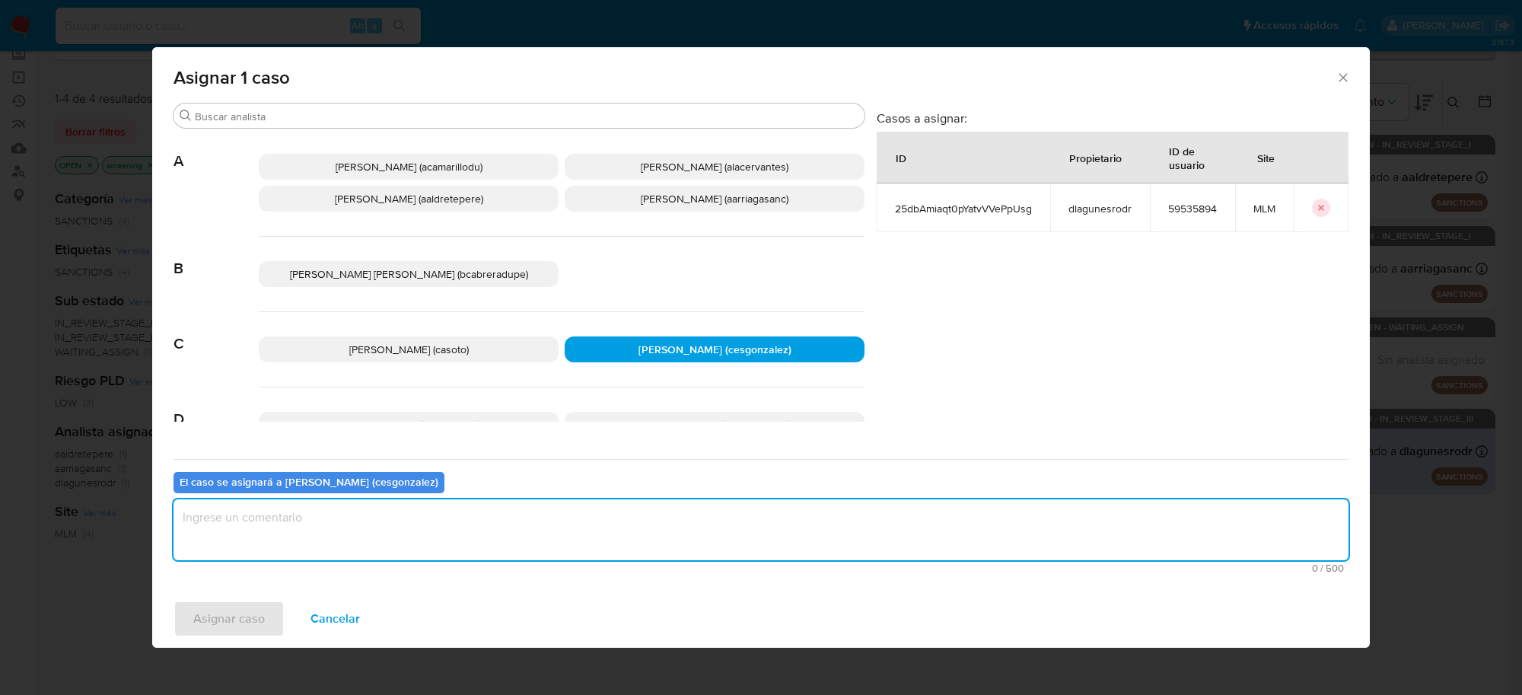
click at [431, 540] on textarea "assign-modal" at bounding box center [760, 529] width 1175 height 61
click at [237, 616] on span "Asignar caso" at bounding box center [229, 618] width 72 height 33
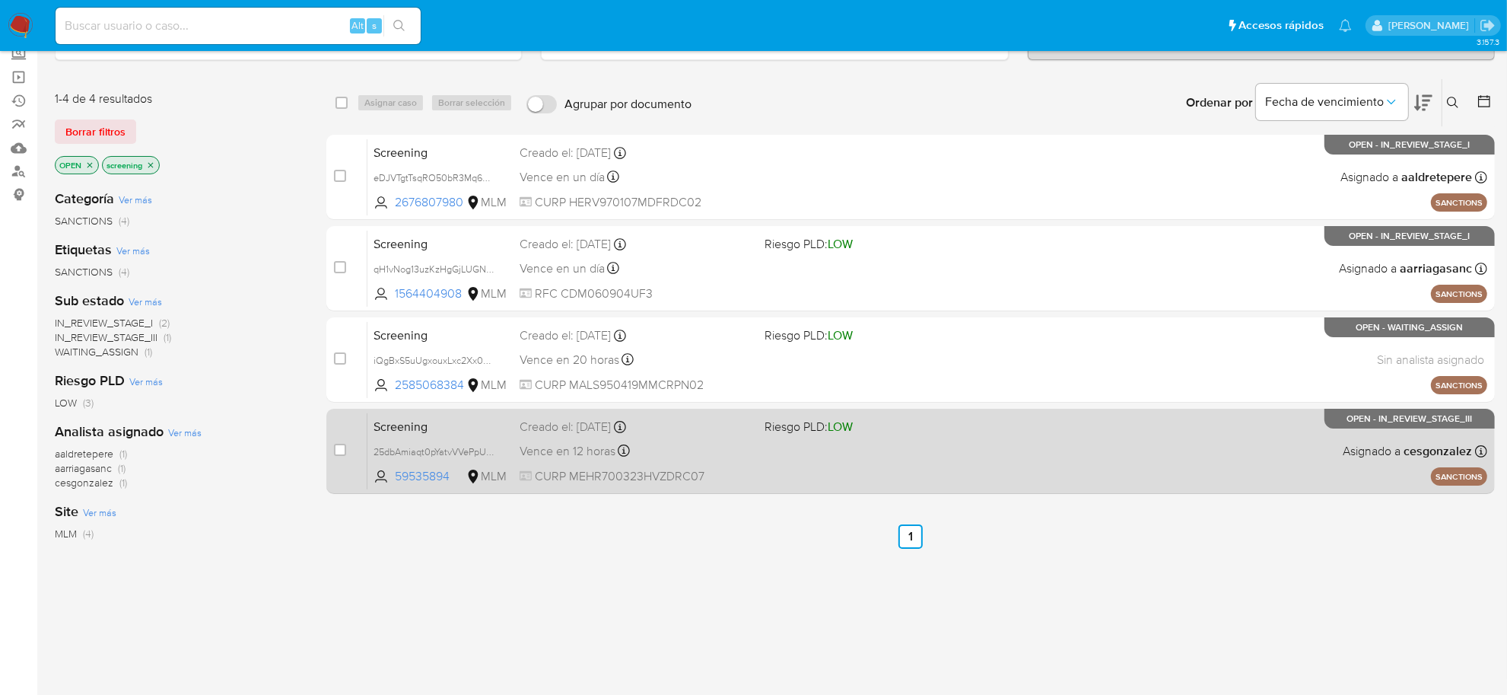
click at [691, 457] on div "Vence en 12 horas Vence el 09/09/2025 04:26:52" at bounding box center [636, 451] width 233 height 21
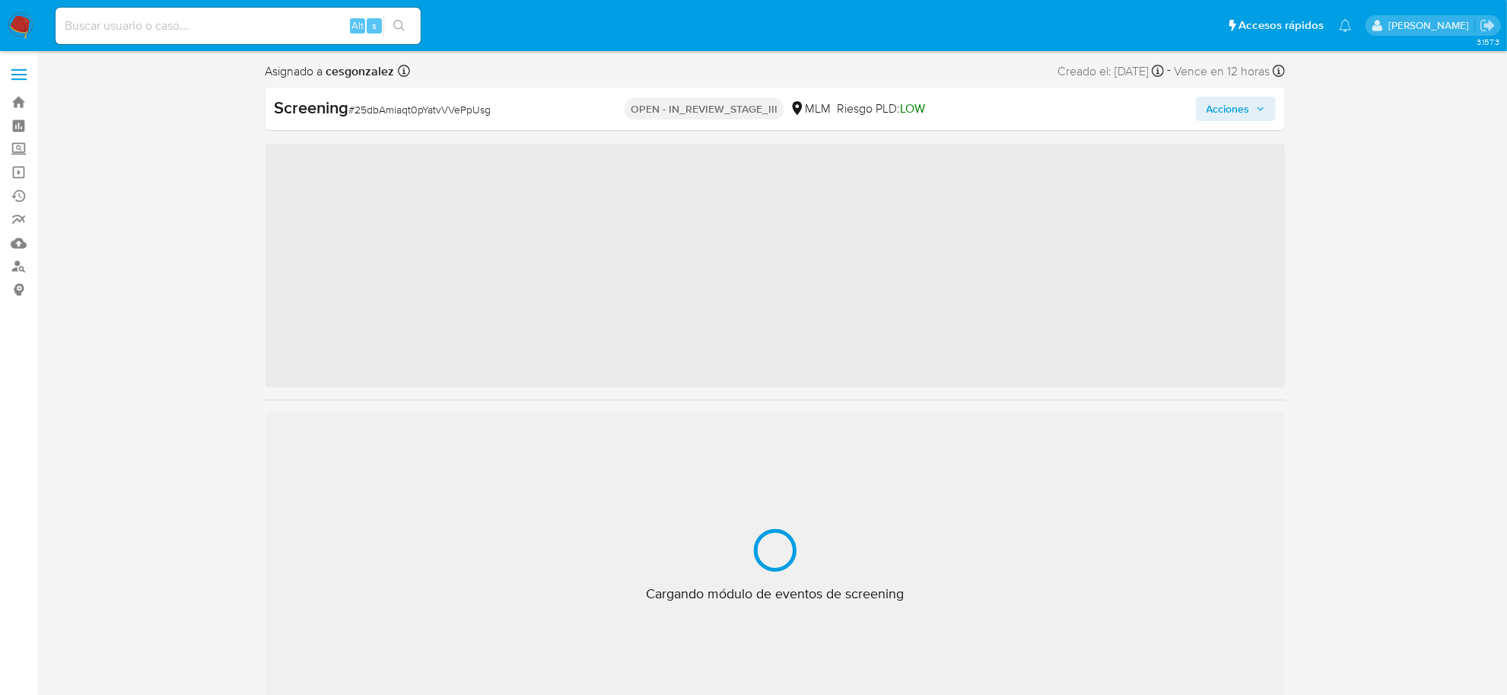
scroll to position [641, 0]
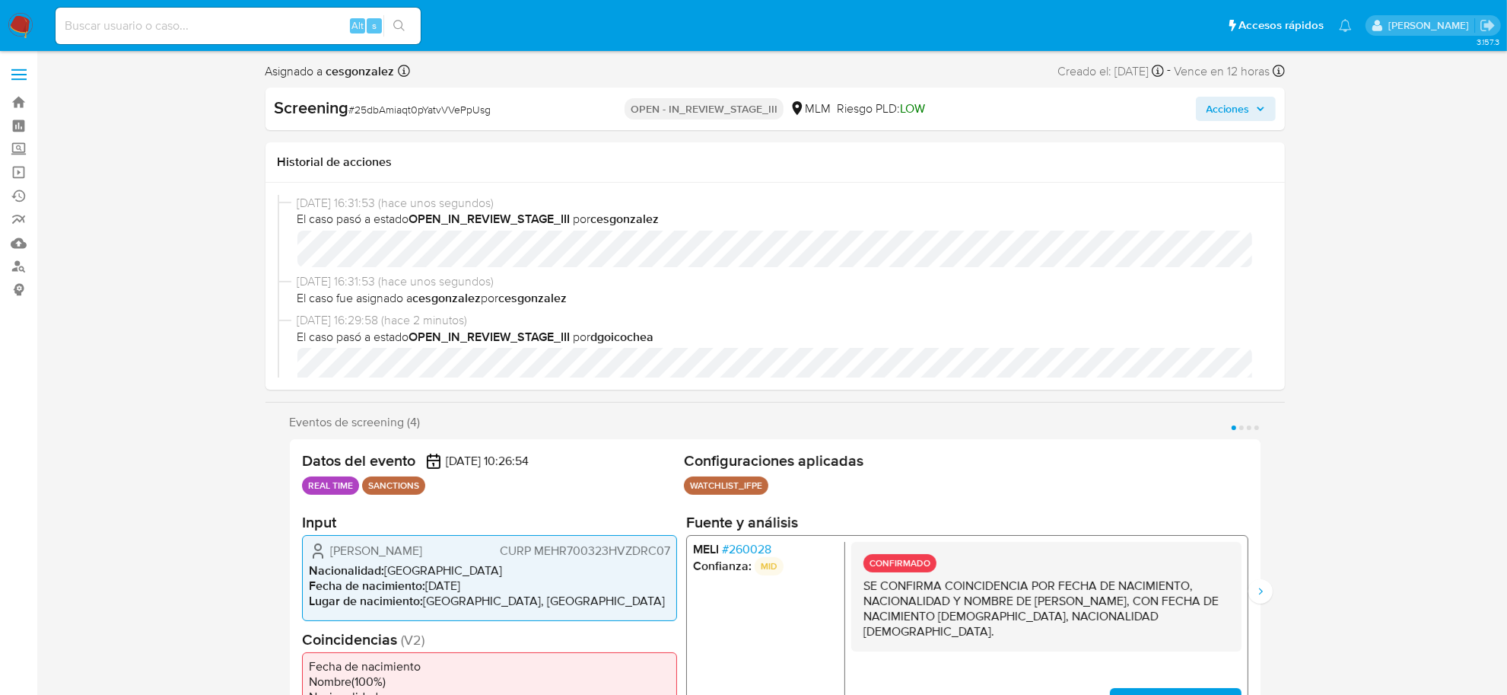
select select "10"
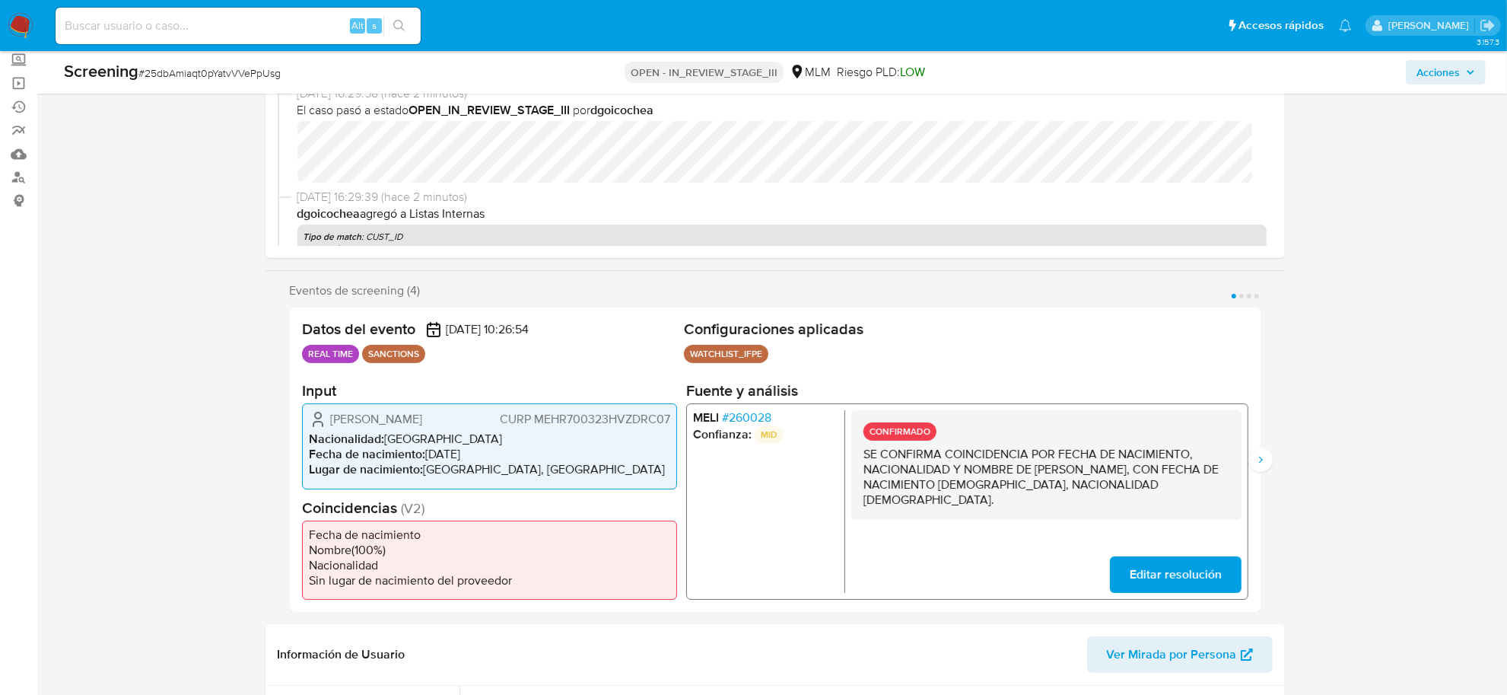
scroll to position [0, 0]
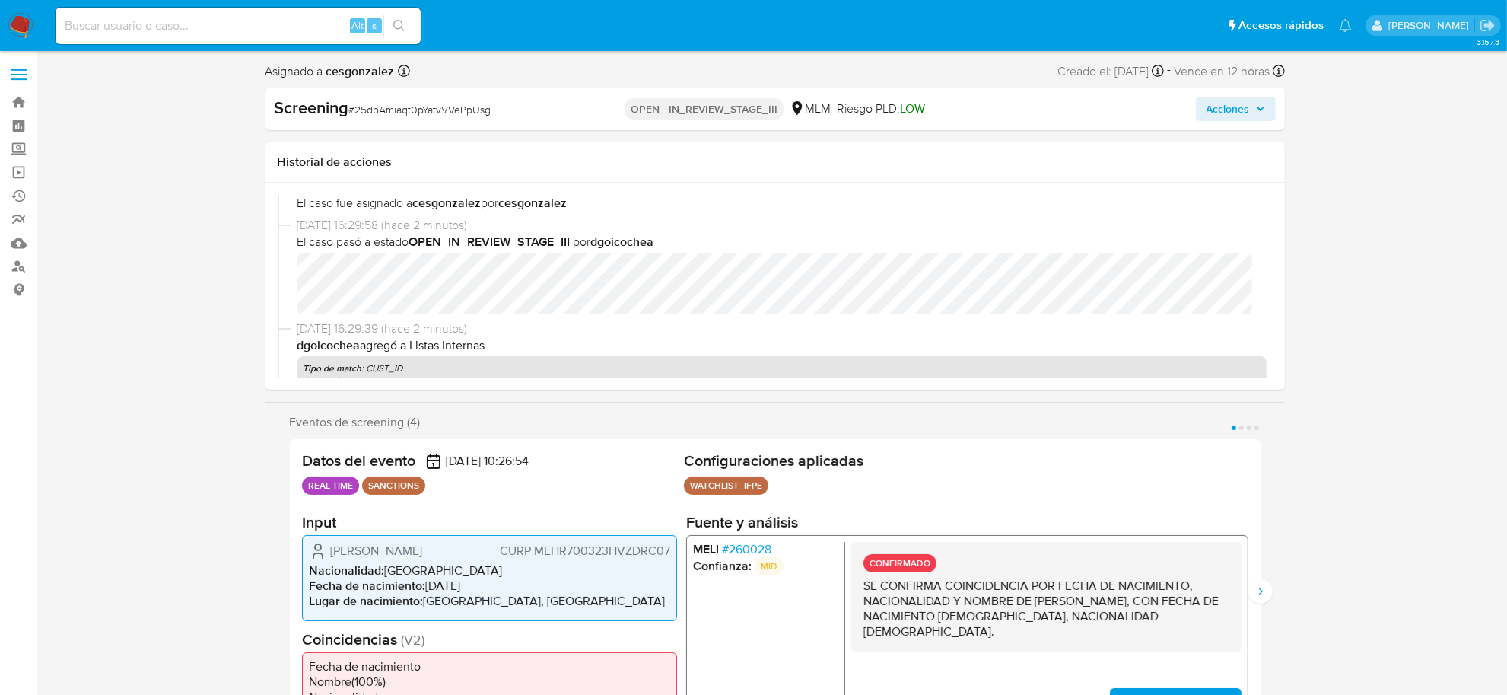
click at [1249, 97] on span "Acciones" at bounding box center [1228, 109] width 43 height 24
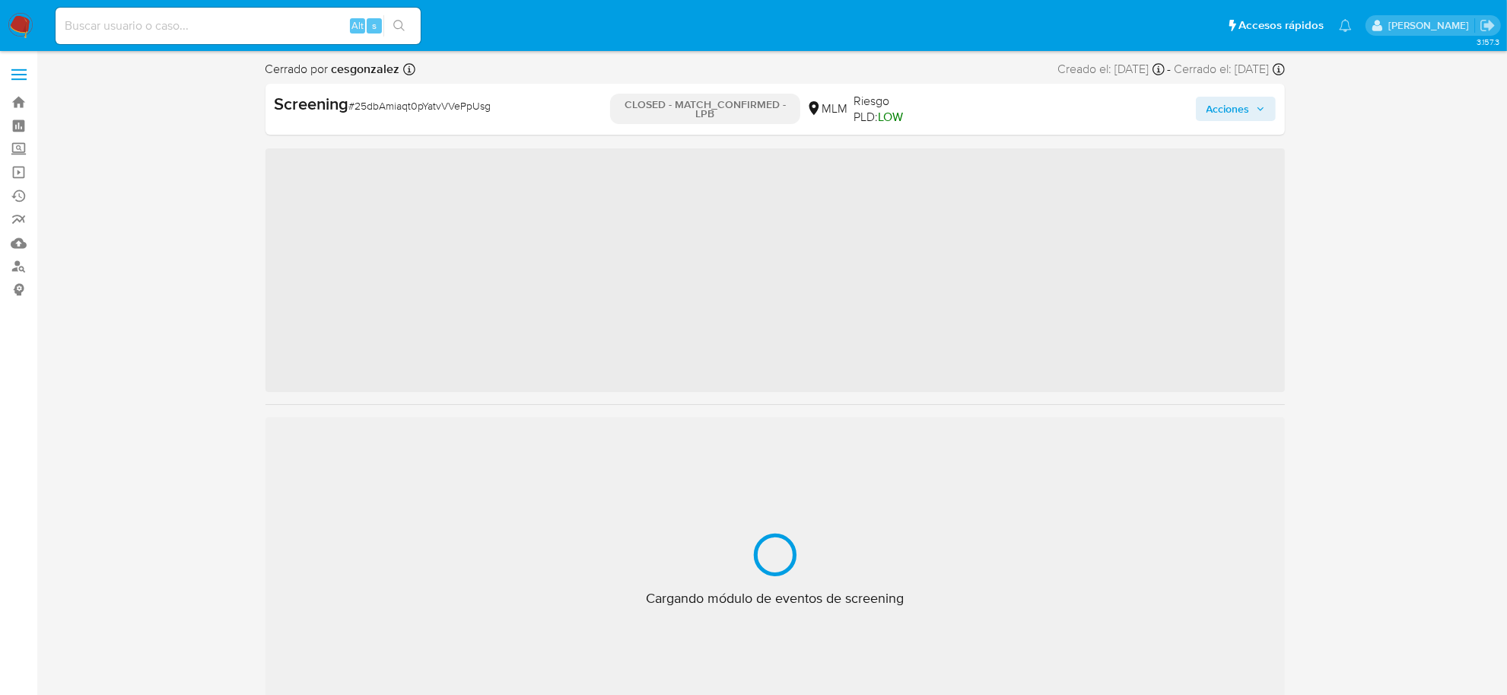
scroll to position [641, 0]
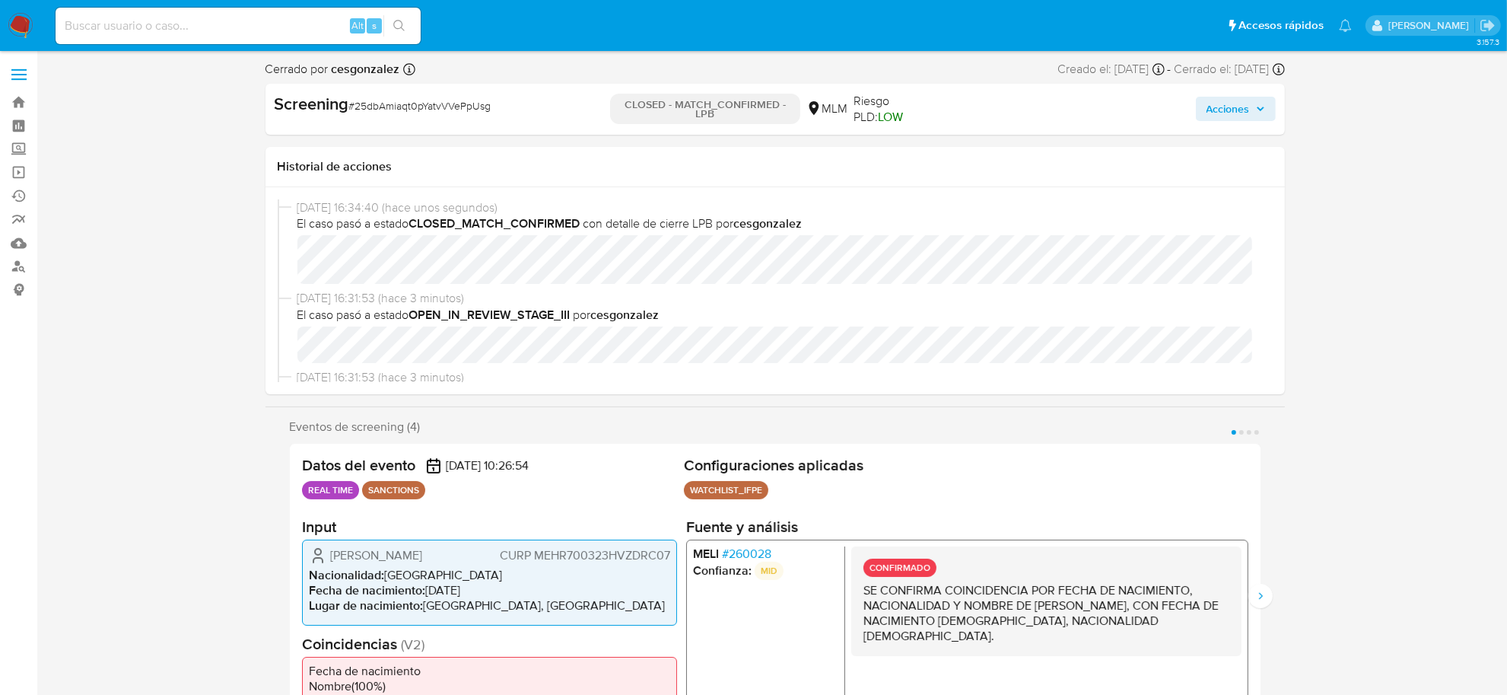
select select "10"
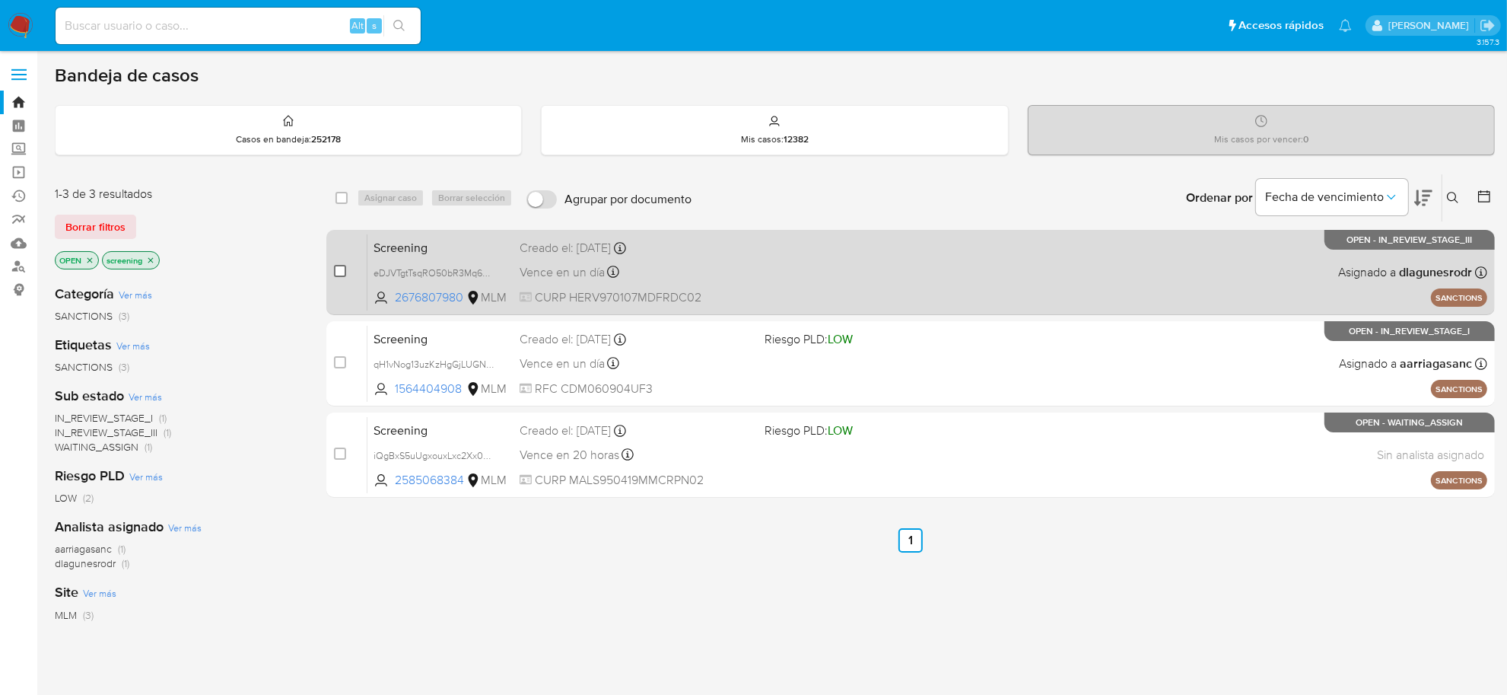
click at [339, 268] on input "checkbox" at bounding box center [340, 271] width 12 height 12
checkbox input "true"
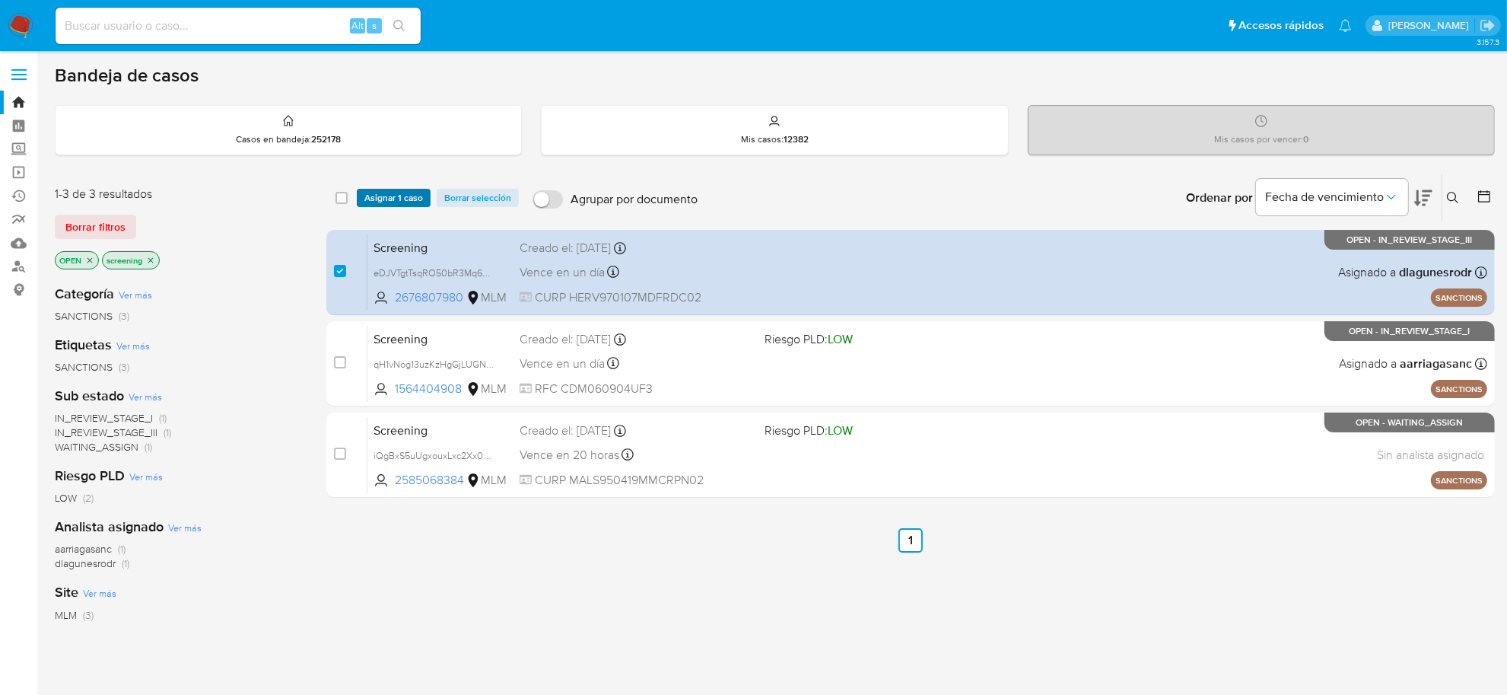
click at [390, 198] on span "Asignar 1 caso" at bounding box center [393, 197] width 59 height 15
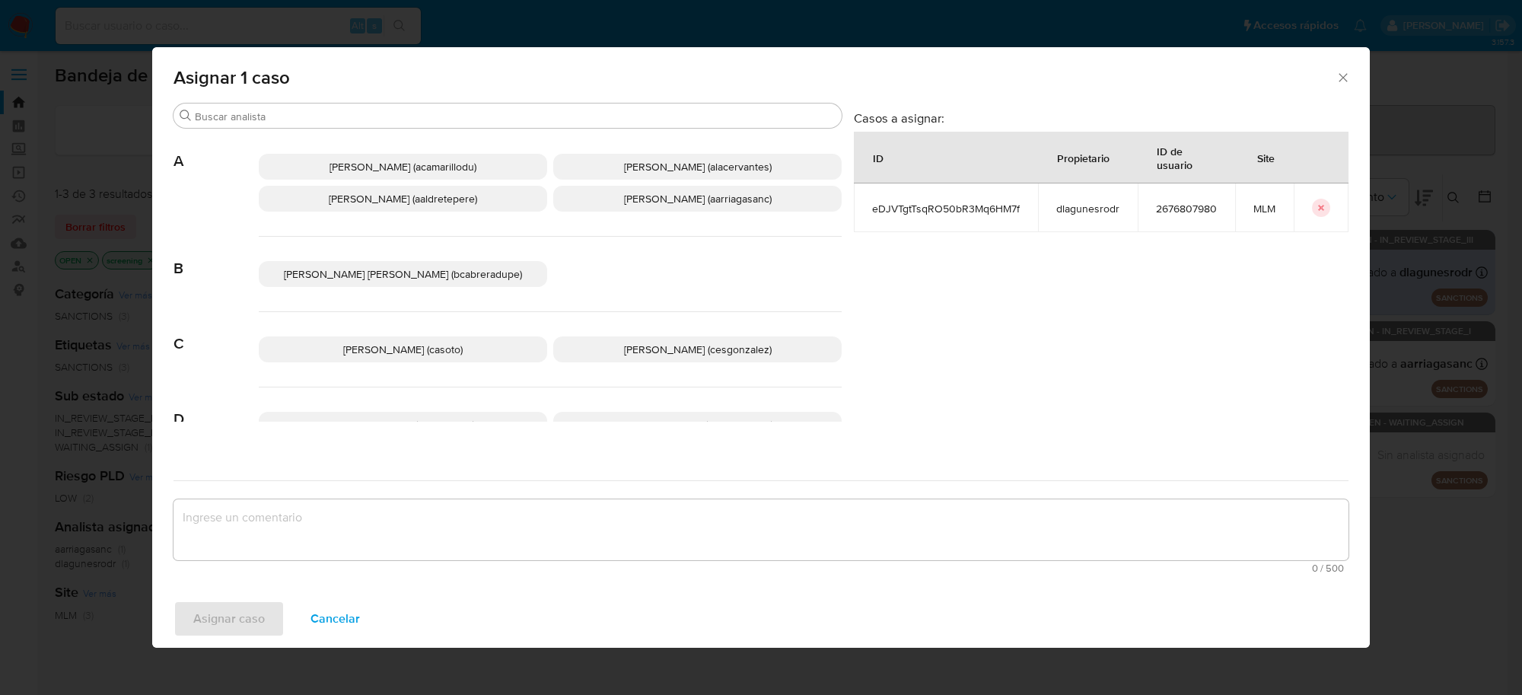
click at [628, 348] on span "[PERSON_NAME] (cesgonzalez)" at bounding box center [698, 349] width 148 height 15
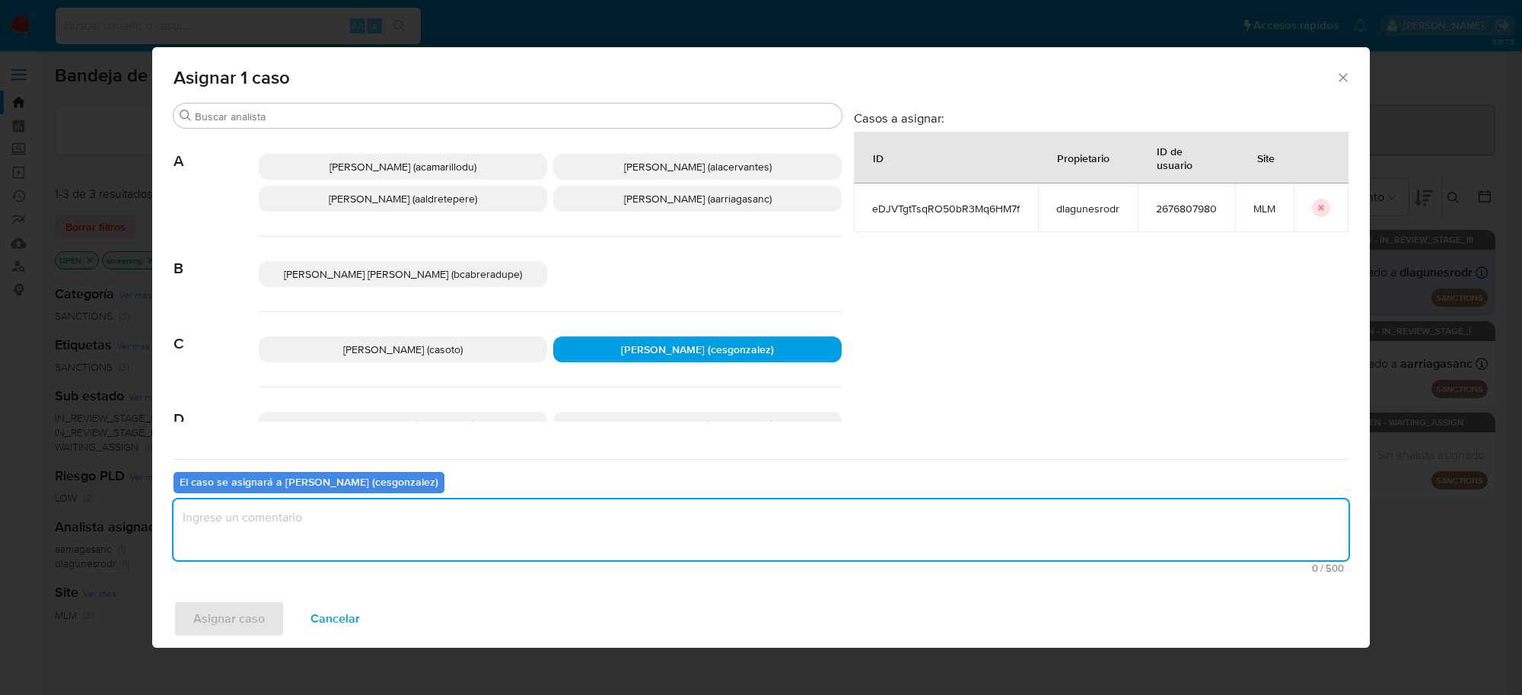
click at [543, 525] on textarea "assign-modal" at bounding box center [760, 529] width 1175 height 61
type textarea "x"
click at [242, 618] on span "Asignar caso" at bounding box center [229, 618] width 72 height 33
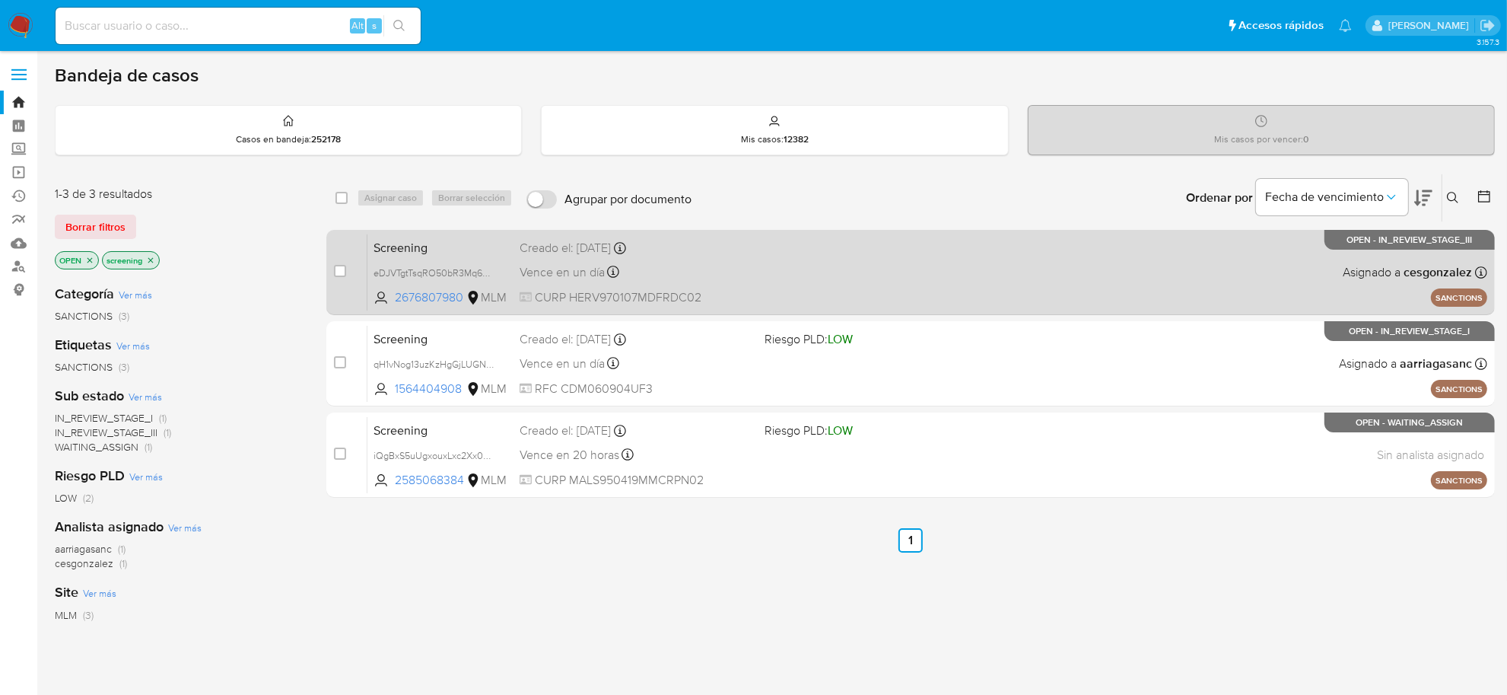
click at [778, 282] on div "Screening eDJVTgtTsqRO50bR3Mq6HM7f 2676807980 MLM Creado el: [DATE] Creado el: …" at bounding box center [928, 272] width 1120 height 77
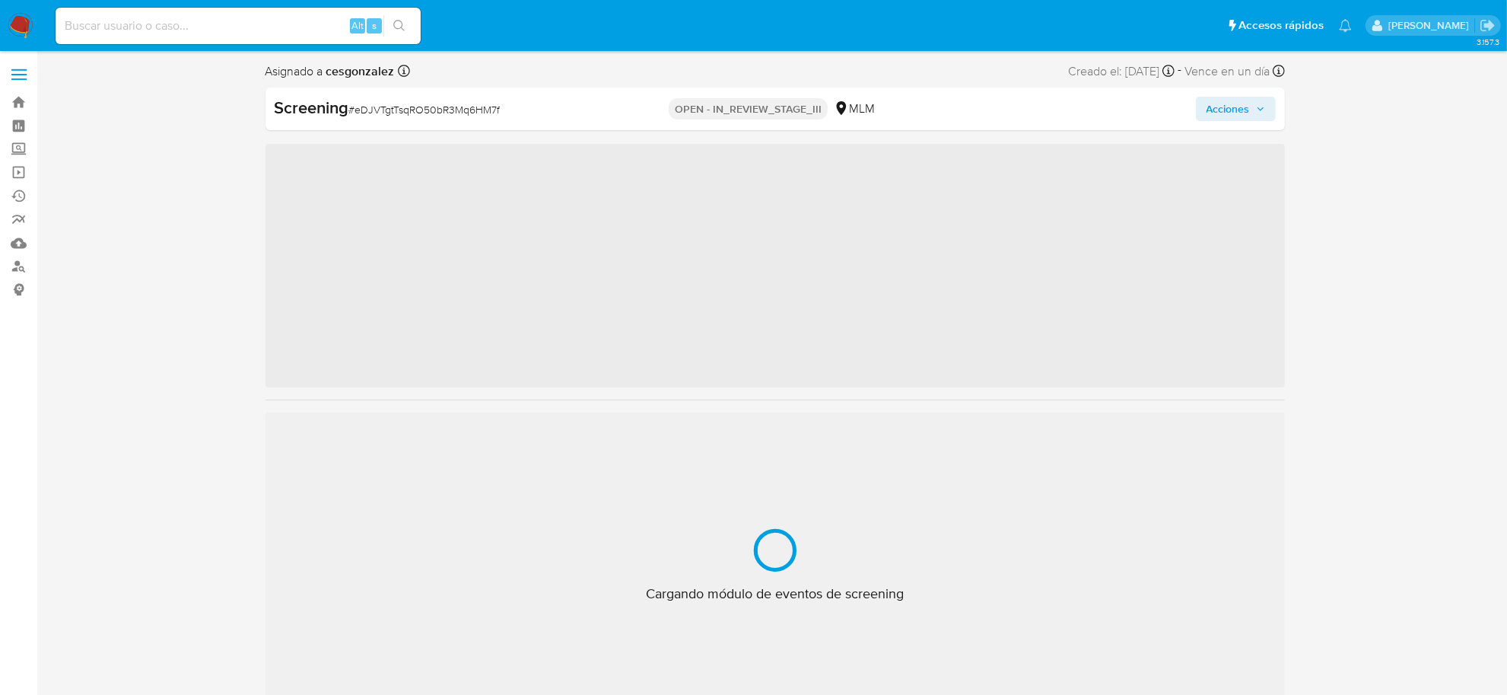
scroll to position [641, 0]
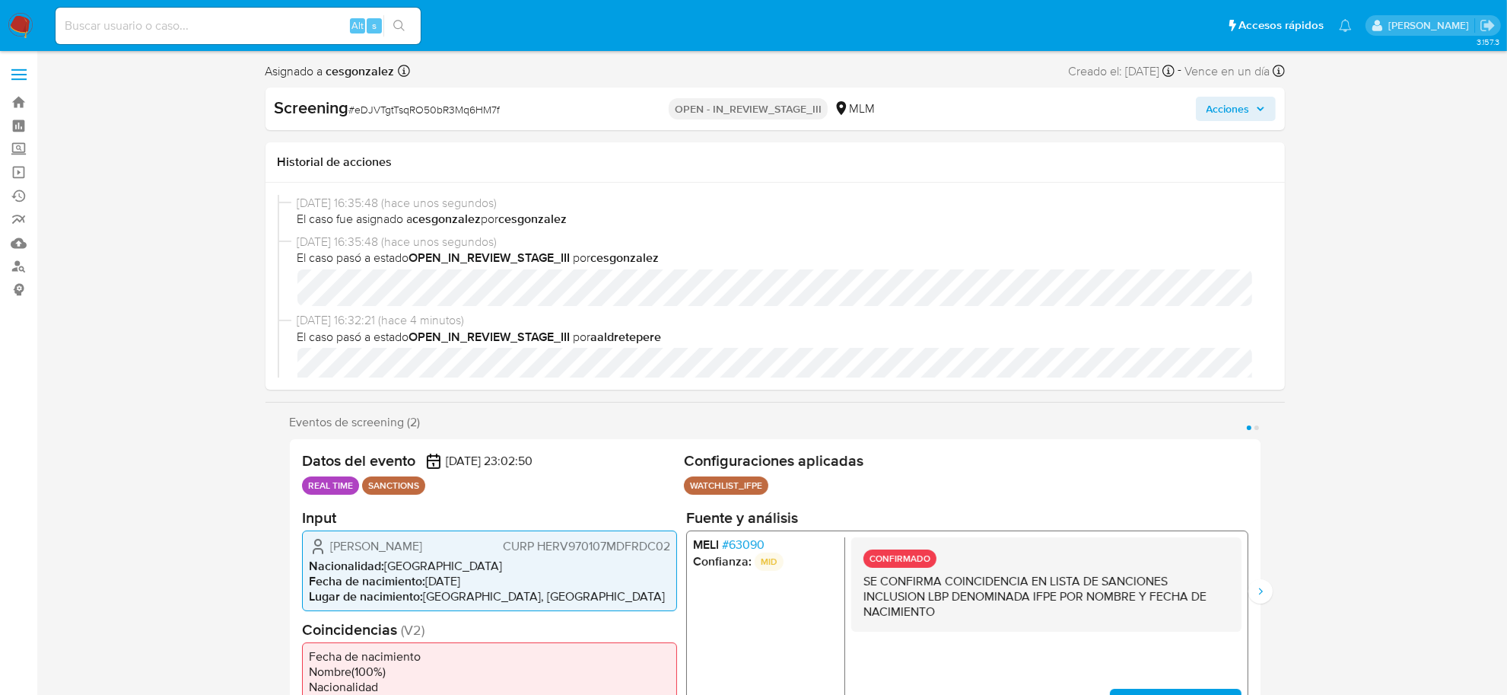
select select "10"
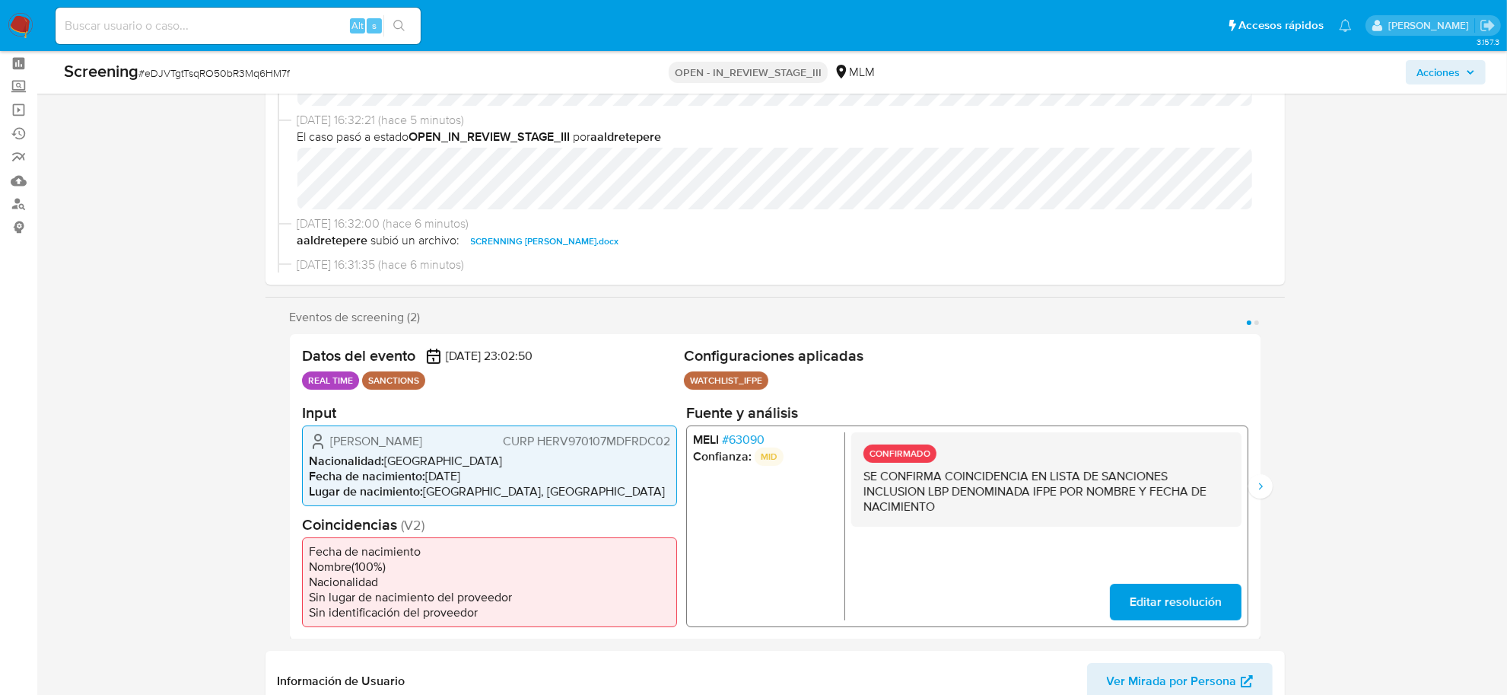
scroll to position [285, 0]
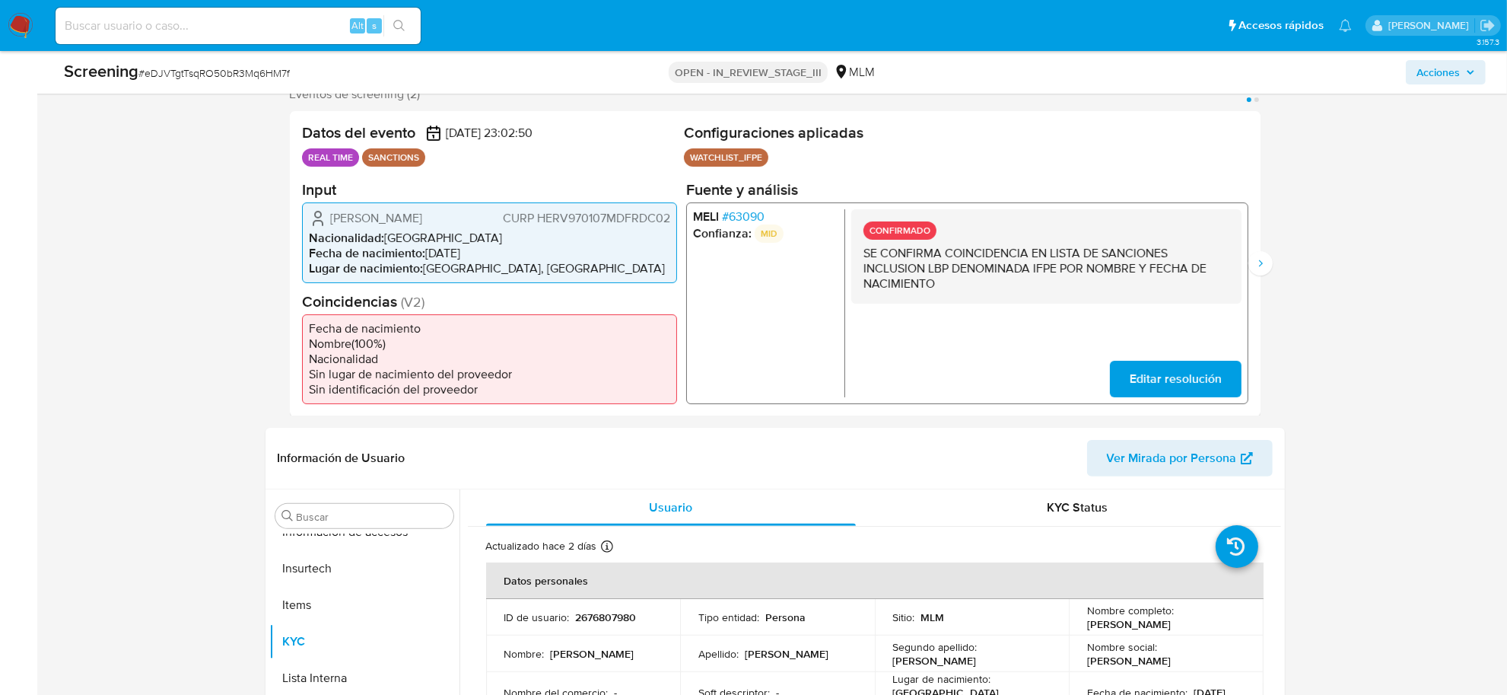
click at [761, 226] on p "MID" at bounding box center [768, 233] width 29 height 18
click at [761, 225] on p "MID" at bounding box center [768, 233] width 29 height 18
click at [757, 221] on span "# 63090" at bounding box center [742, 215] width 43 height 15
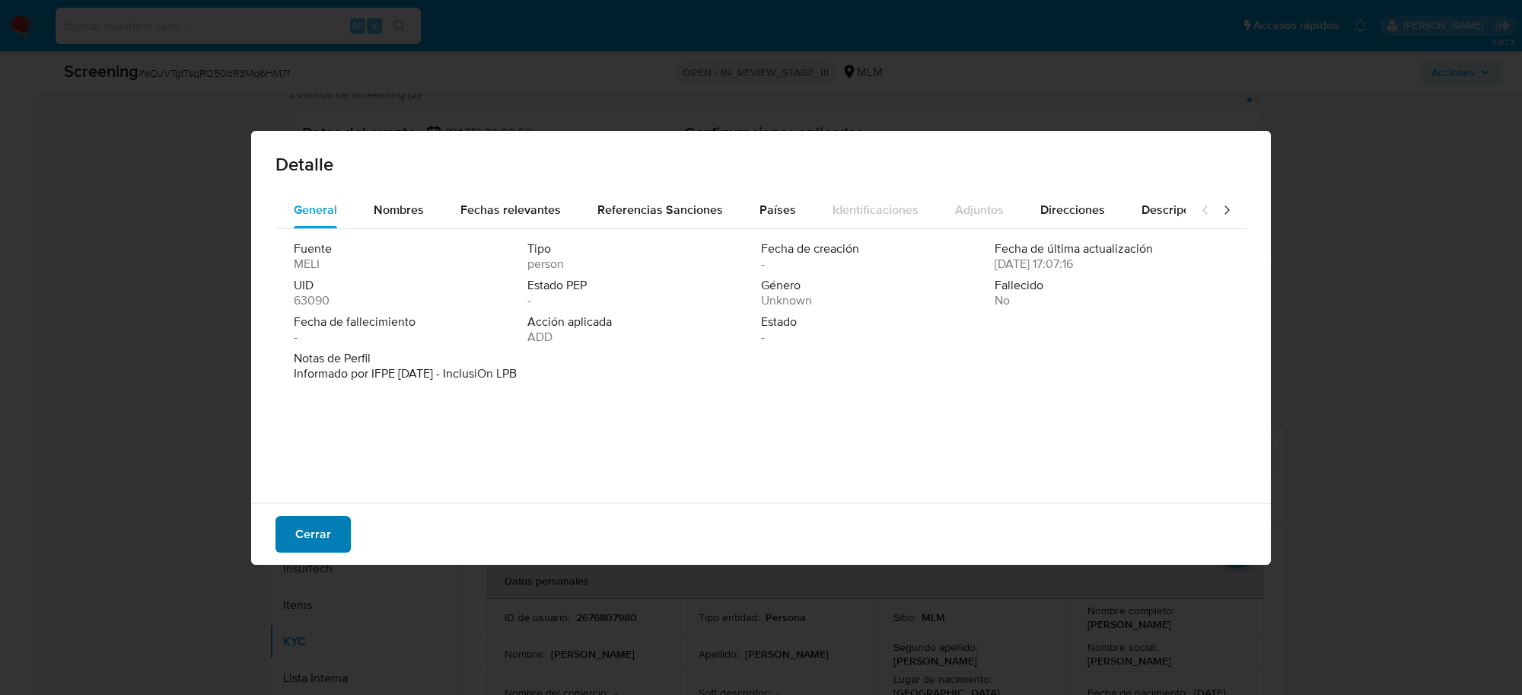
click at [282, 546] on button "Cerrar" at bounding box center [312, 534] width 75 height 37
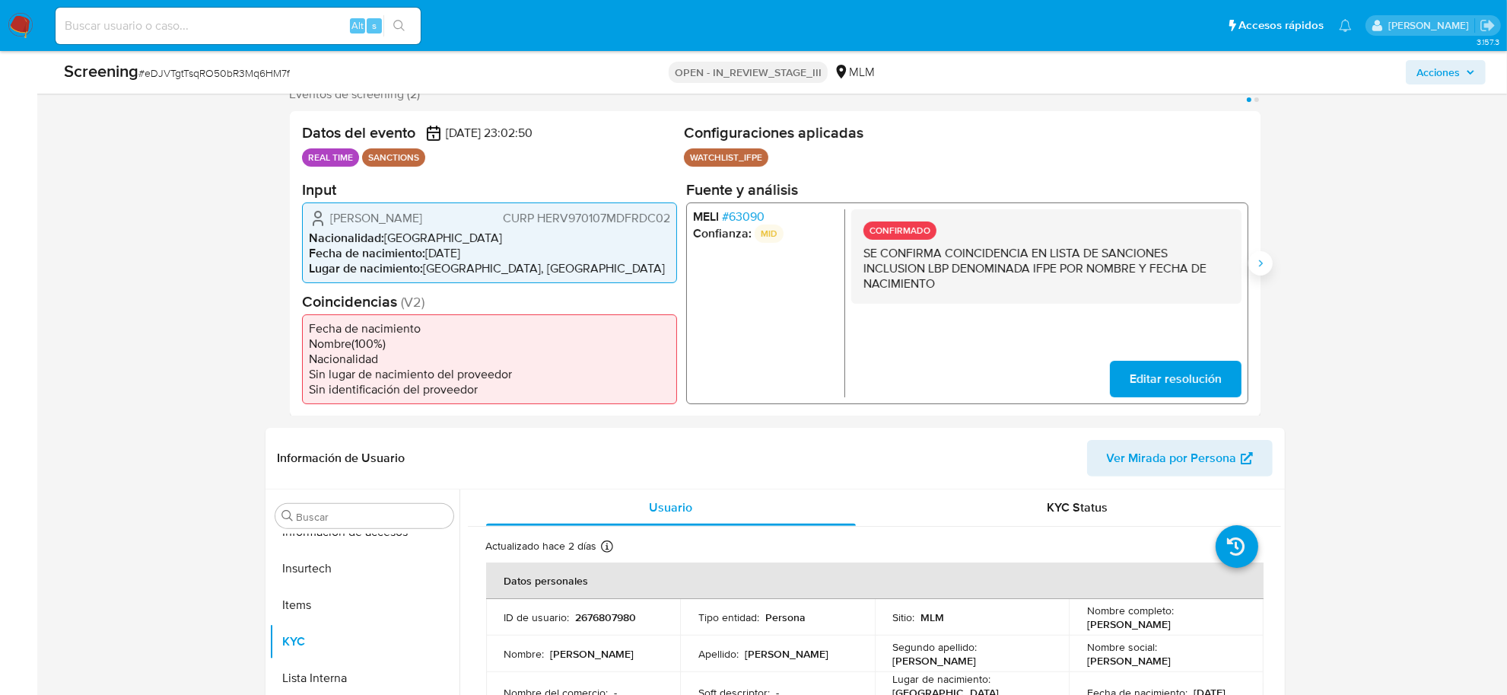
click at [1260, 269] on icon "Siguiente" at bounding box center [1261, 263] width 12 height 12
click at [748, 218] on span "# 63090" at bounding box center [742, 215] width 43 height 15
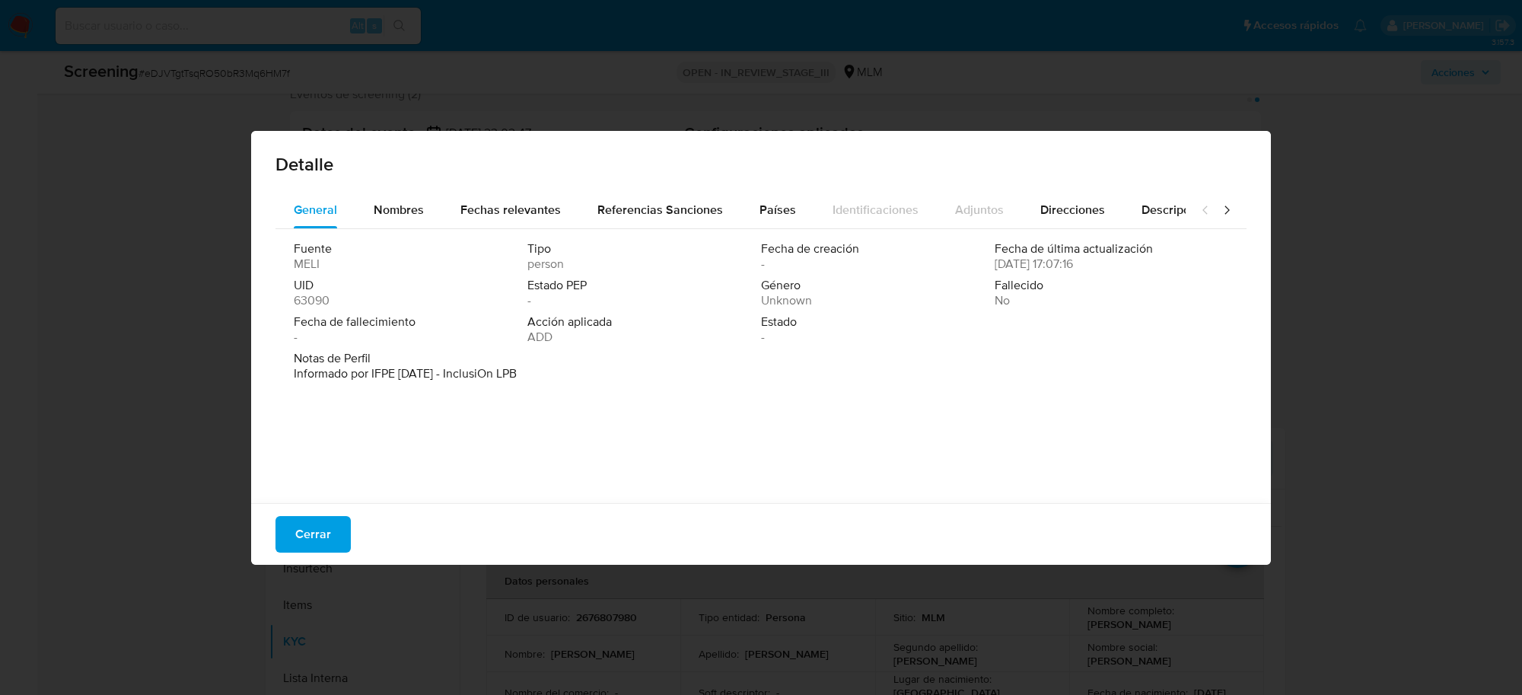
drag, startPoint x: 321, startPoint y: 530, endPoint x: 256, endPoint y: 544, distance: 66.3
click at [320, 530] on span "Cerrar" at bounding box center [313, 533] width 36 height 33
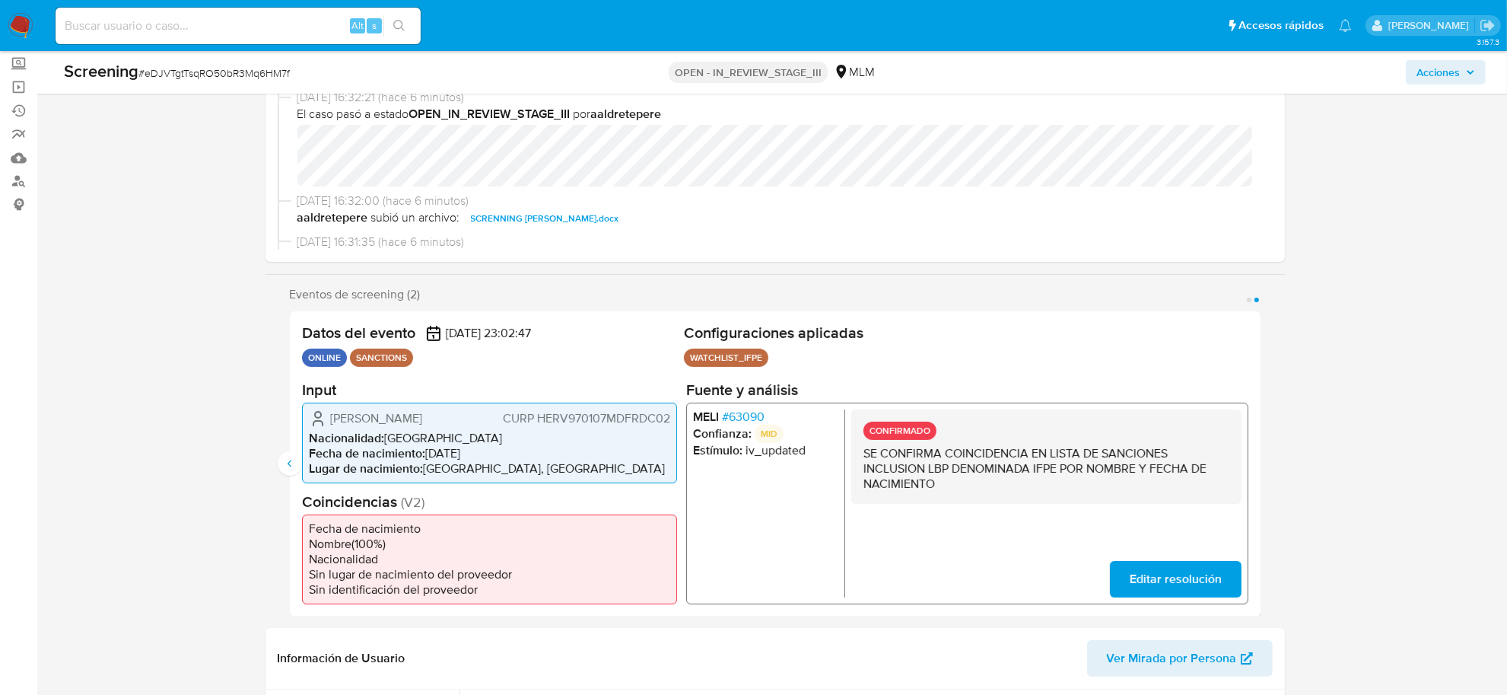
scroll to position [190, 0]
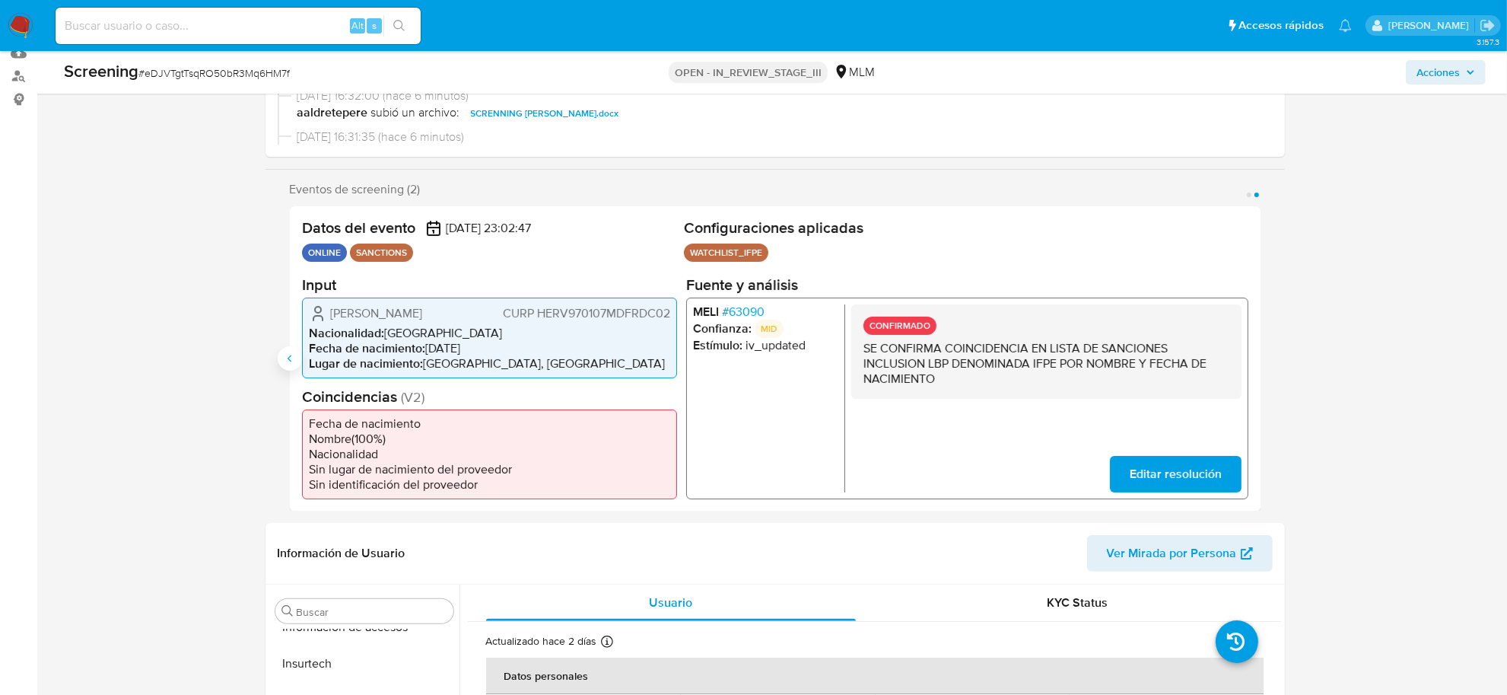
click at [289, 356] on button "Anterior" at bounding box center [290, 358] width 24 height 24
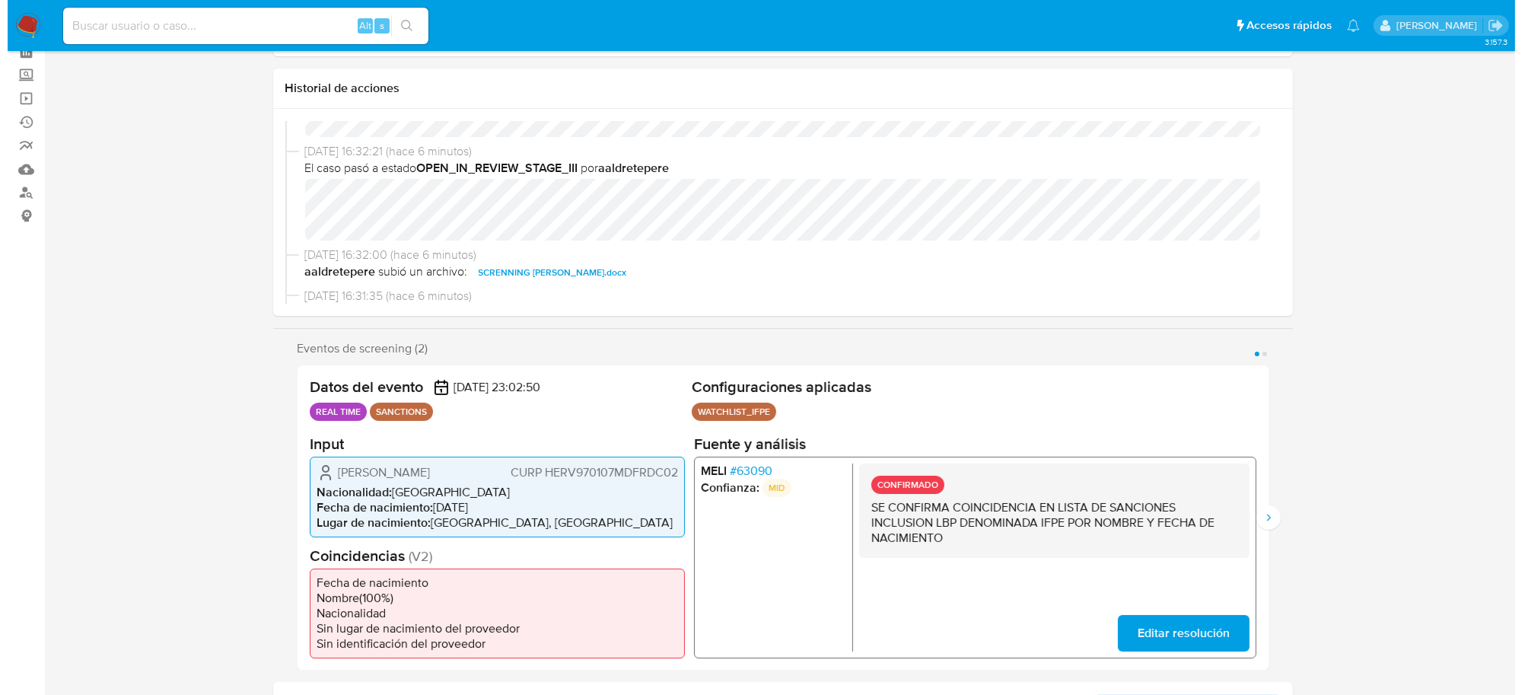
scroll to position [0, 0]
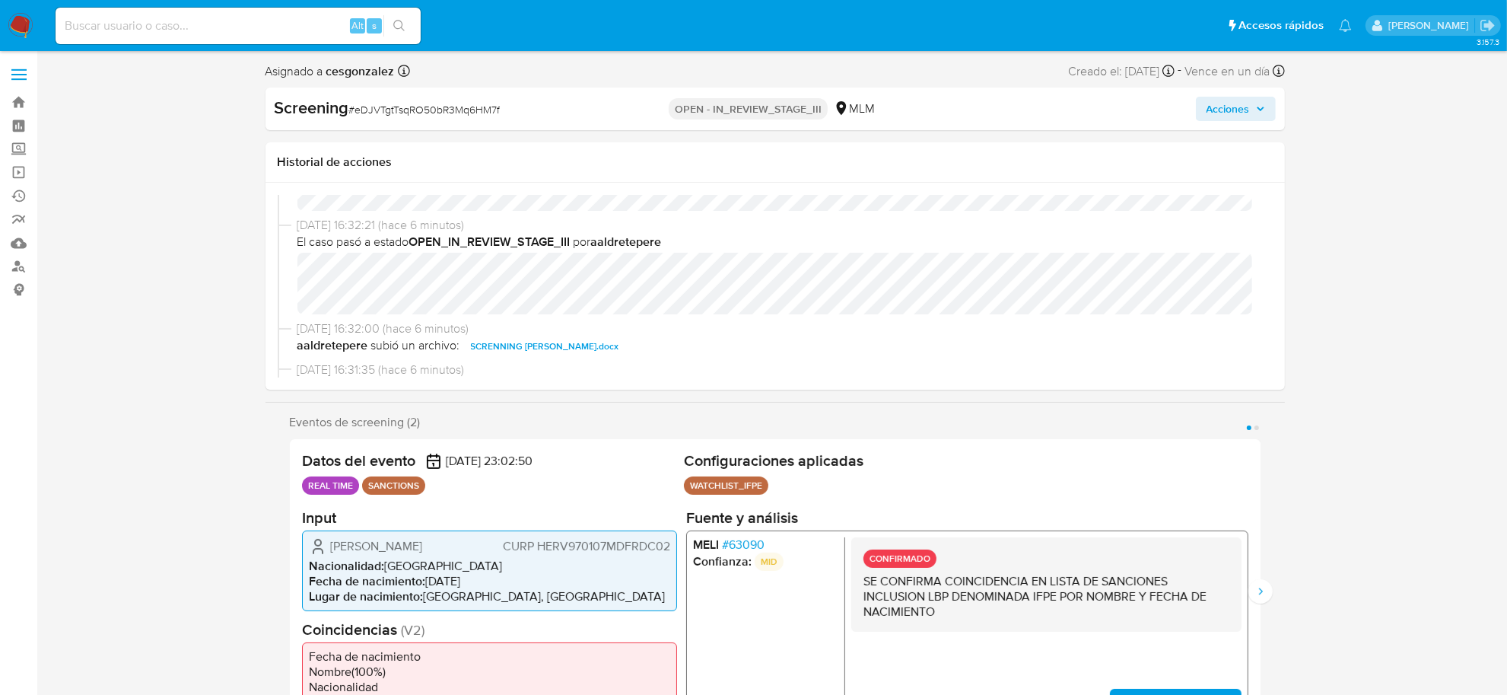
click at [1265, 114] on button "Acciones" at bounding box center [1236, 109] width 80 height 24
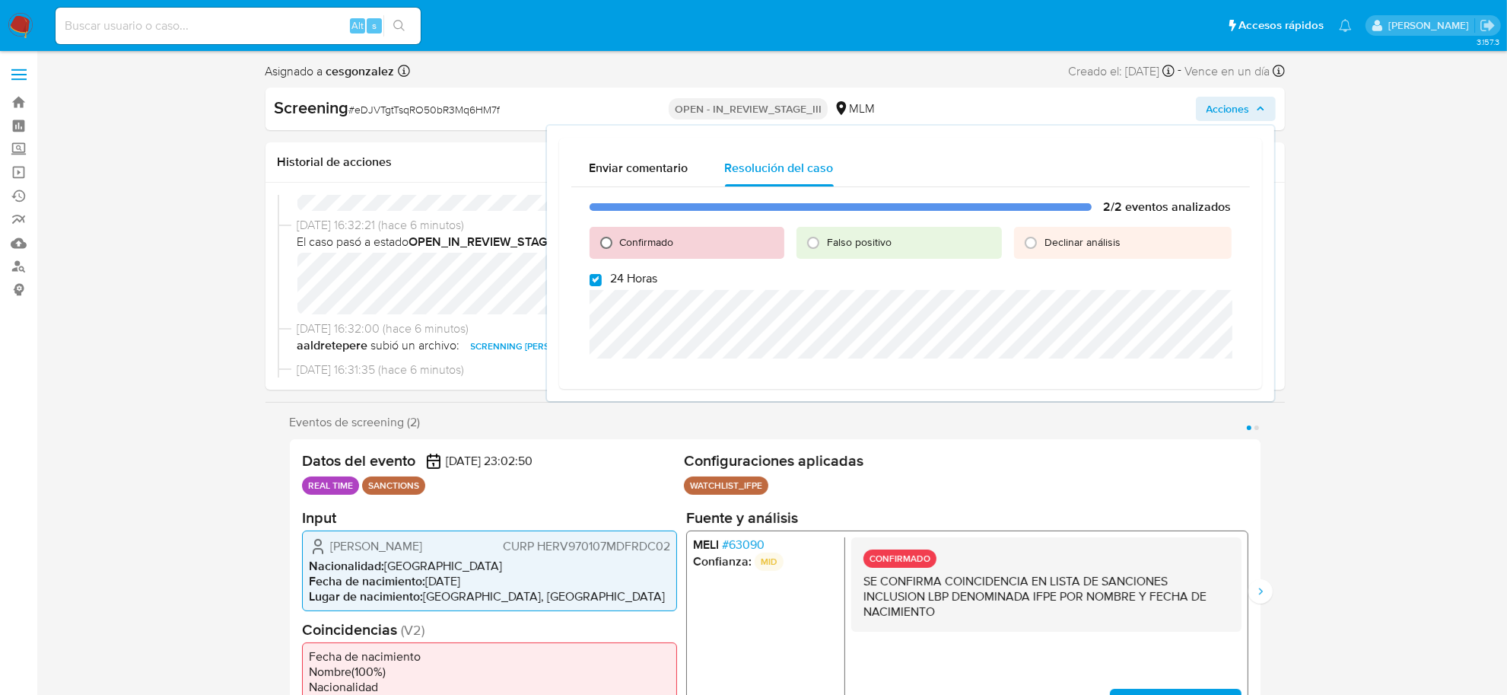
click at [609, 245] on input "Confirmado" at bounding box center [606, 243] width 24 height 24
radio input "true"
click at [595, 278] on input "24 Horas" at bounding box center [596, 280] width 12 height 12
checkbox input "false"
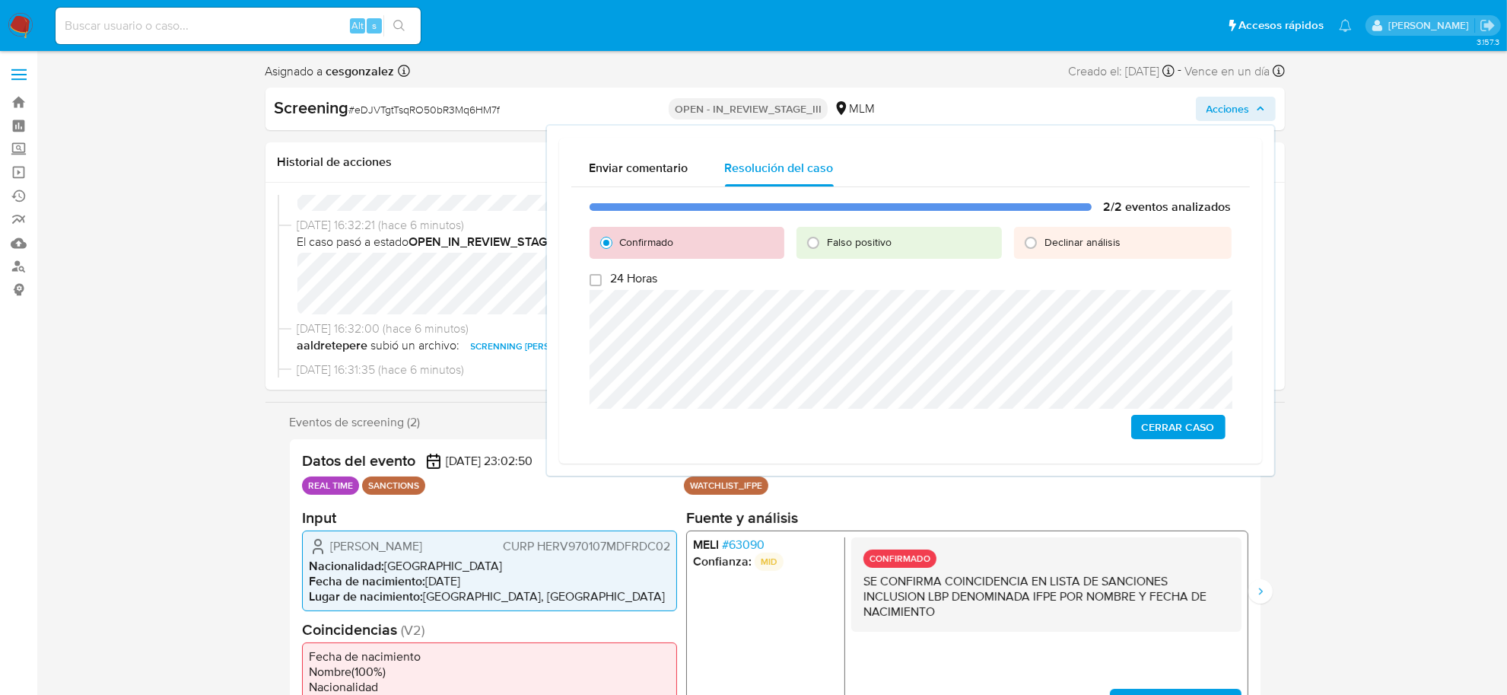
click at [1181, 419] on span "Cerrar Caso" at bounding box center [1178, 426] width 73 height 21
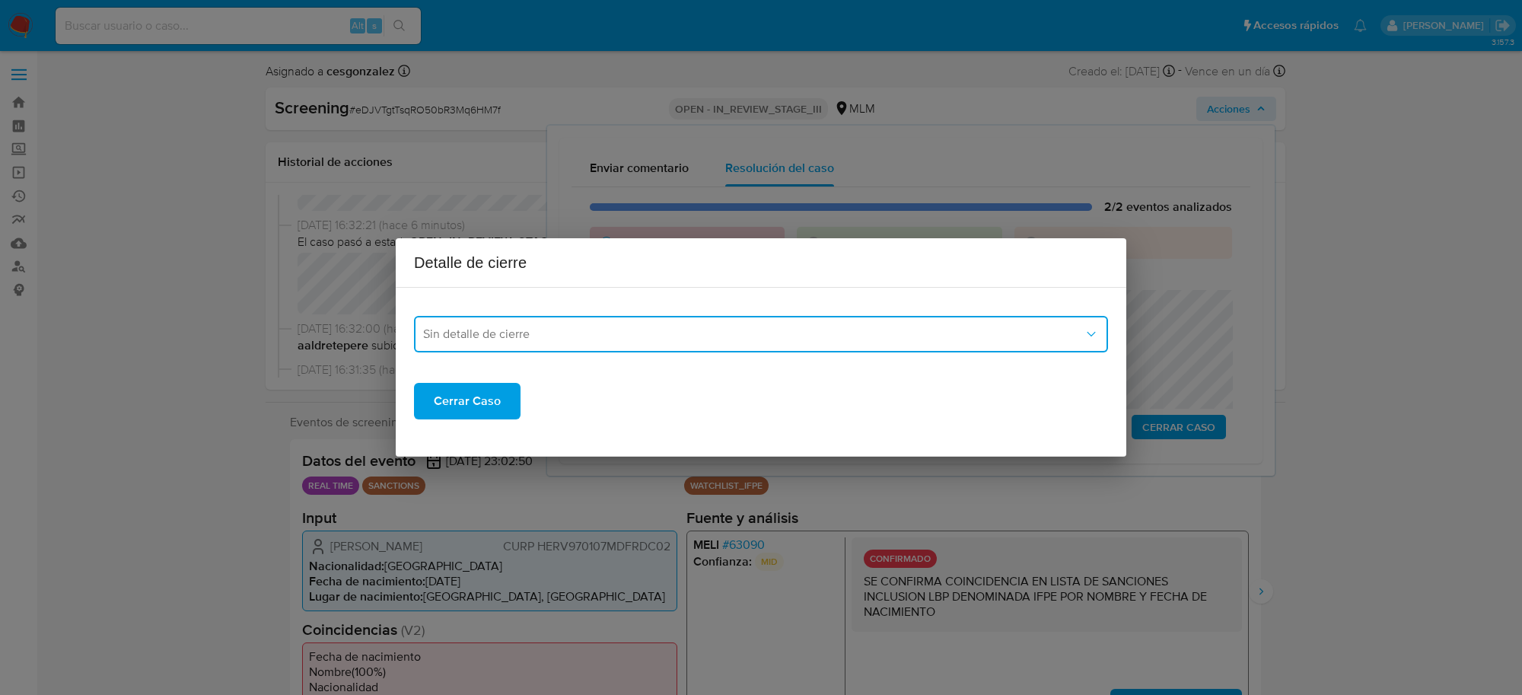
click at [527, 332] on span "Sin detalle de cierre" at bounding box center [753, 333] width 660 height 15
click at [464, 439] on div "LPB" at bounding box center [761, 448] width 676 height 37
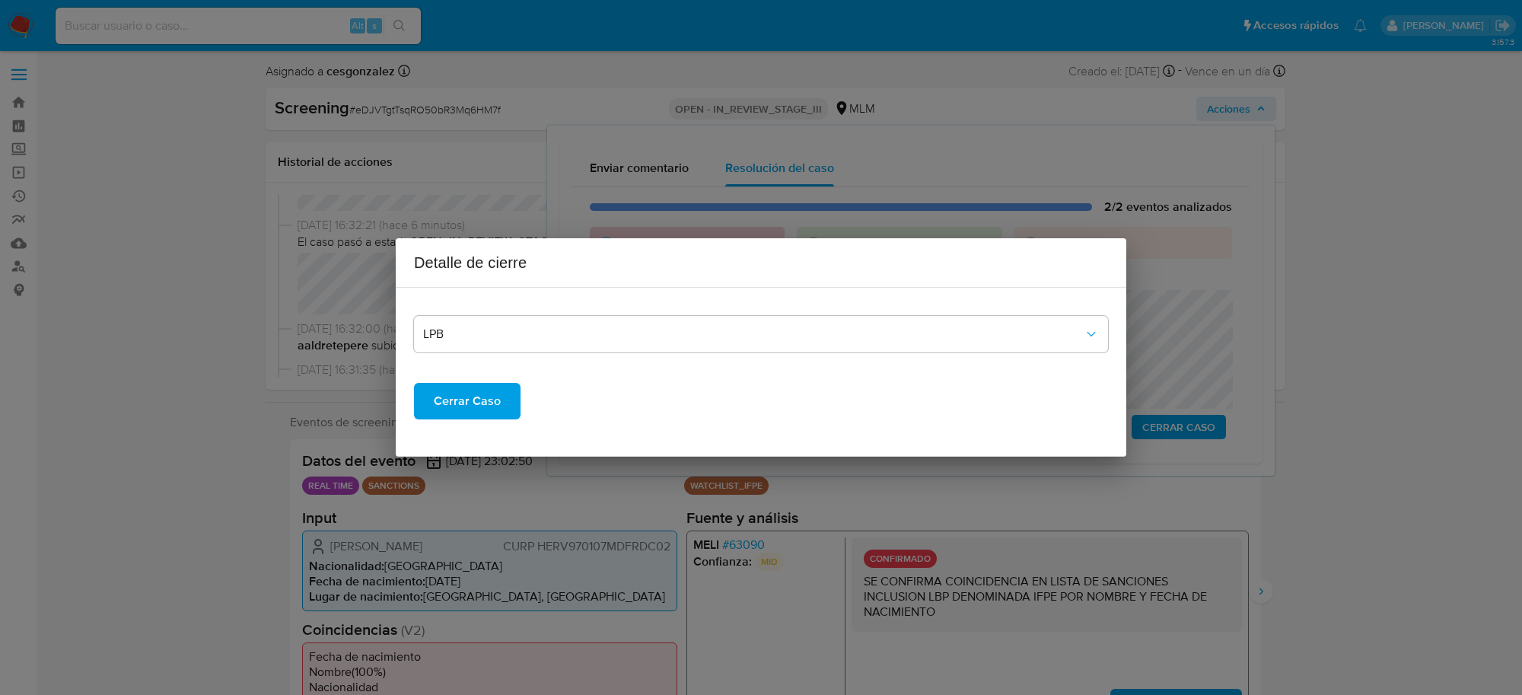
click at [457, 418] on span "Cerrar Caso" at bounding box center [467, 400] width 67 height 33
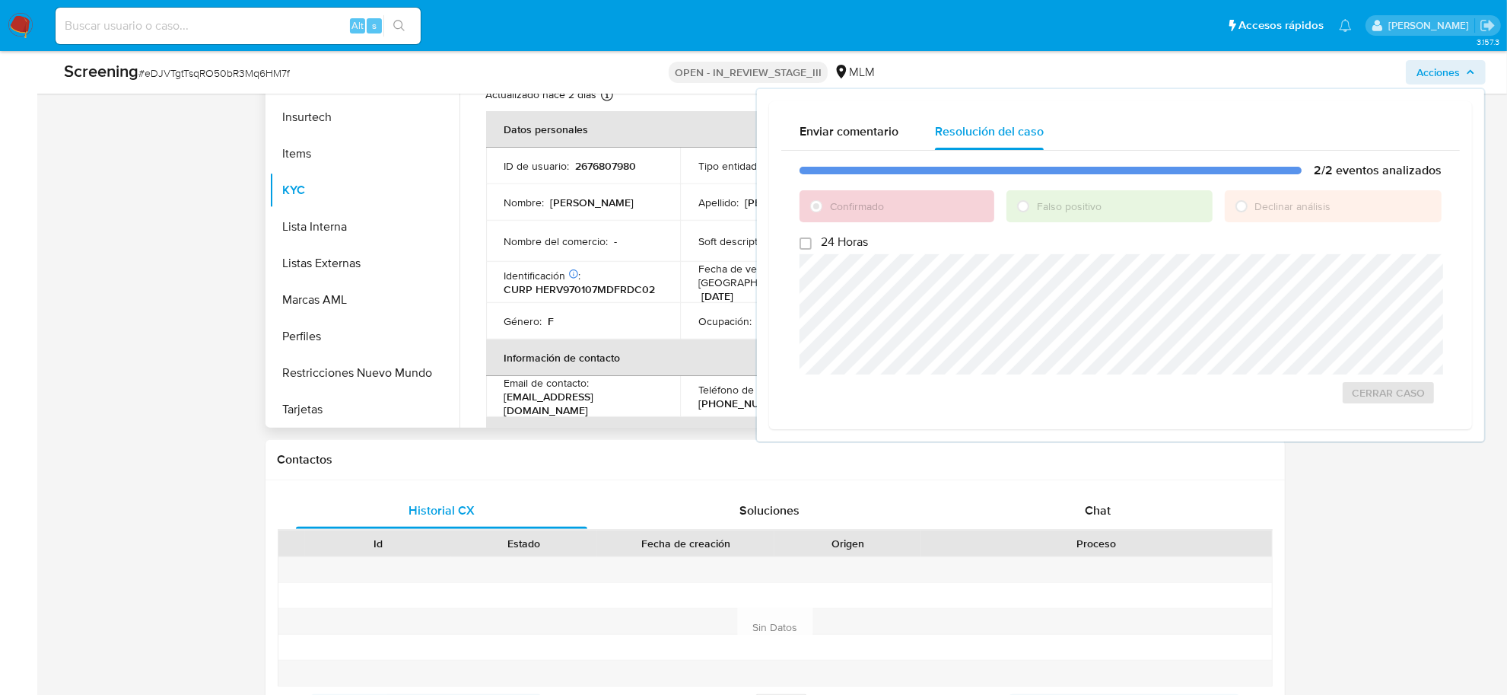
scroll to position [571, 0]
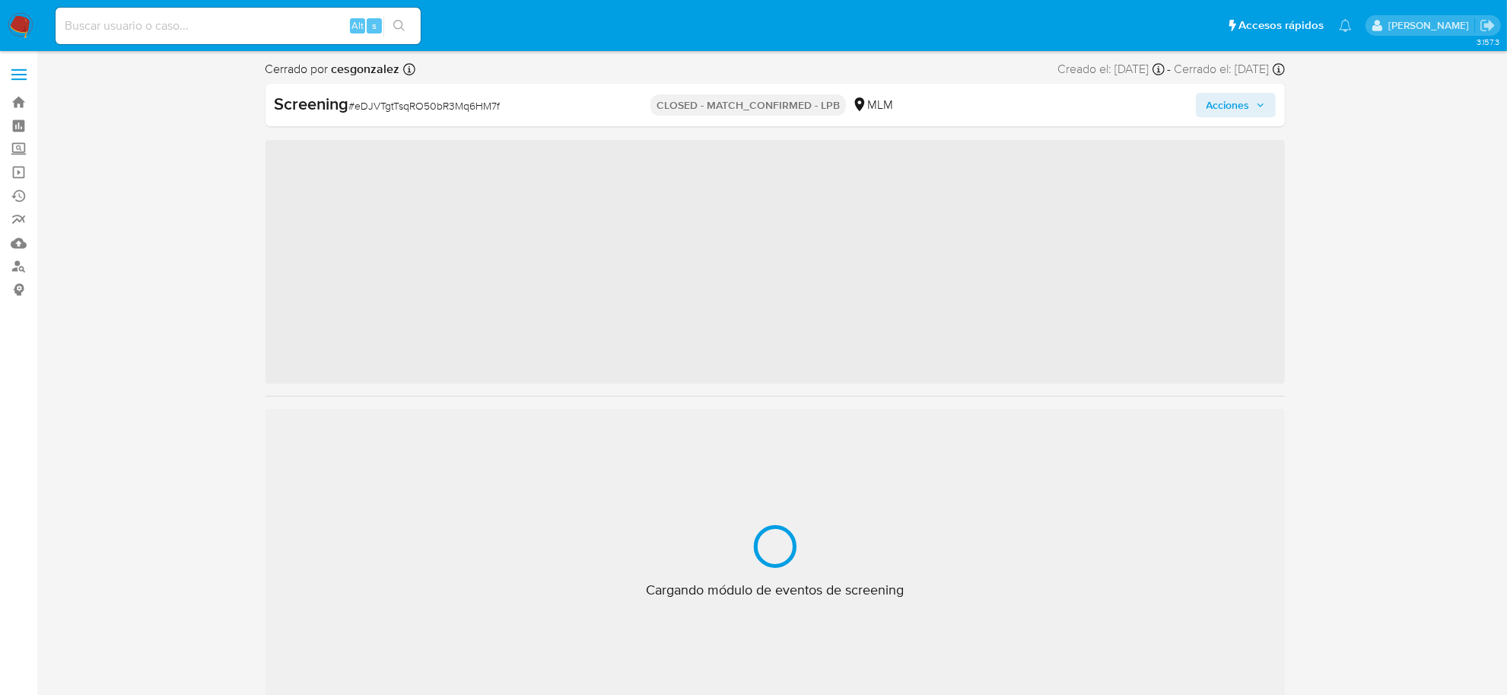
scroll to position [641, 0]
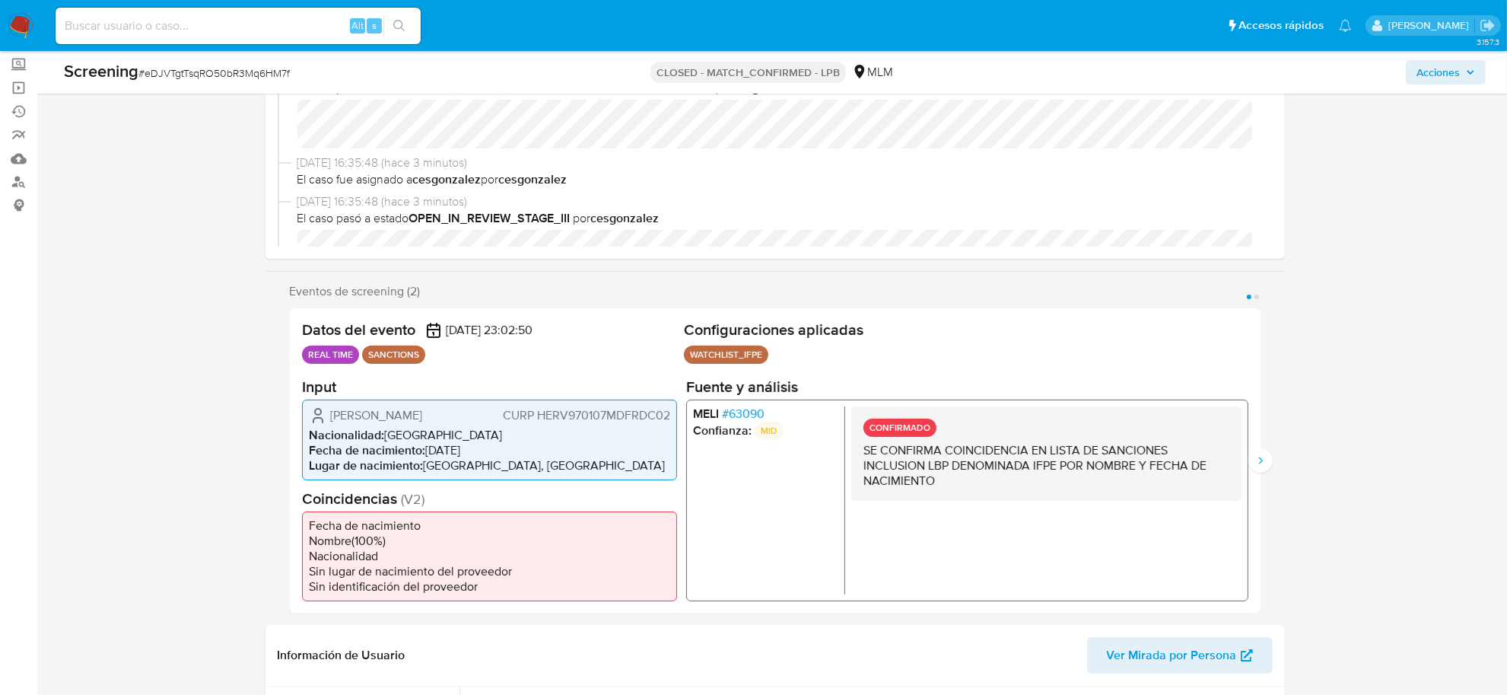
select select "10"
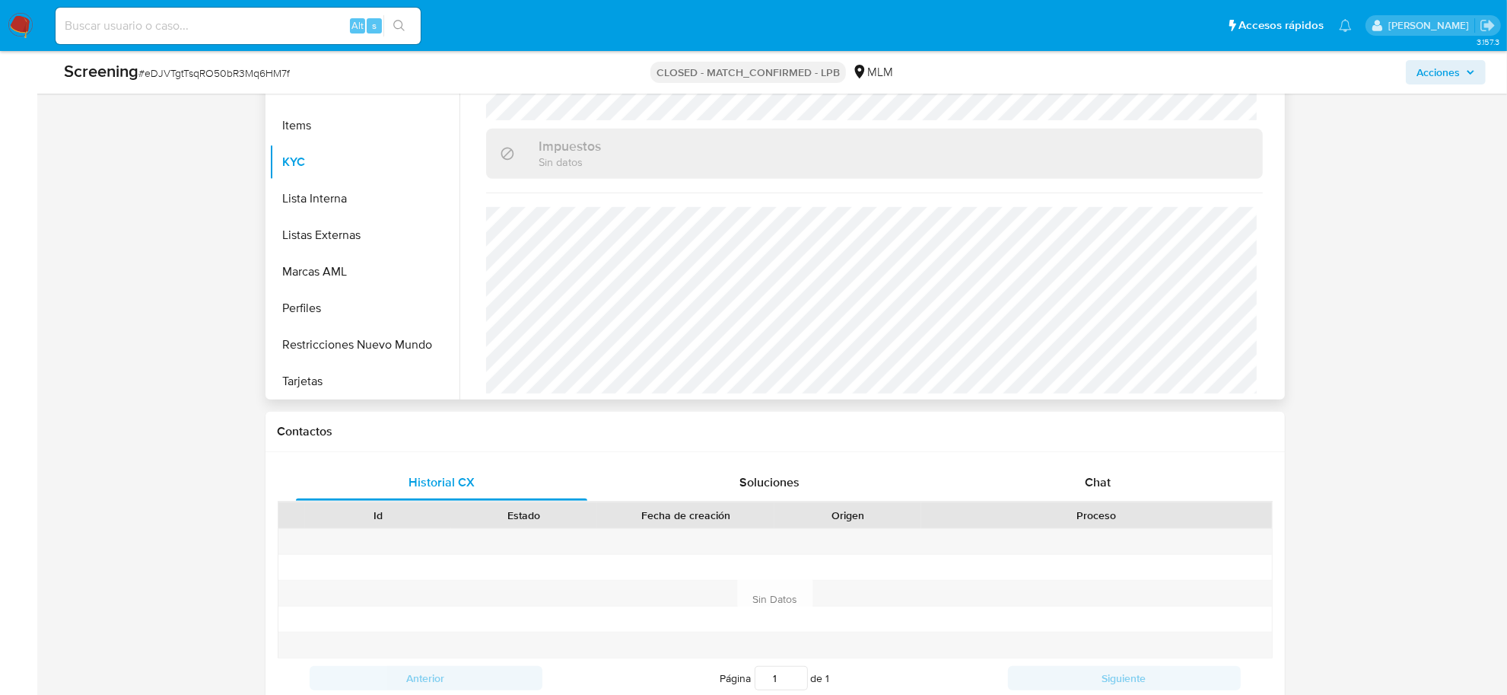
scroll to position [965, 0]
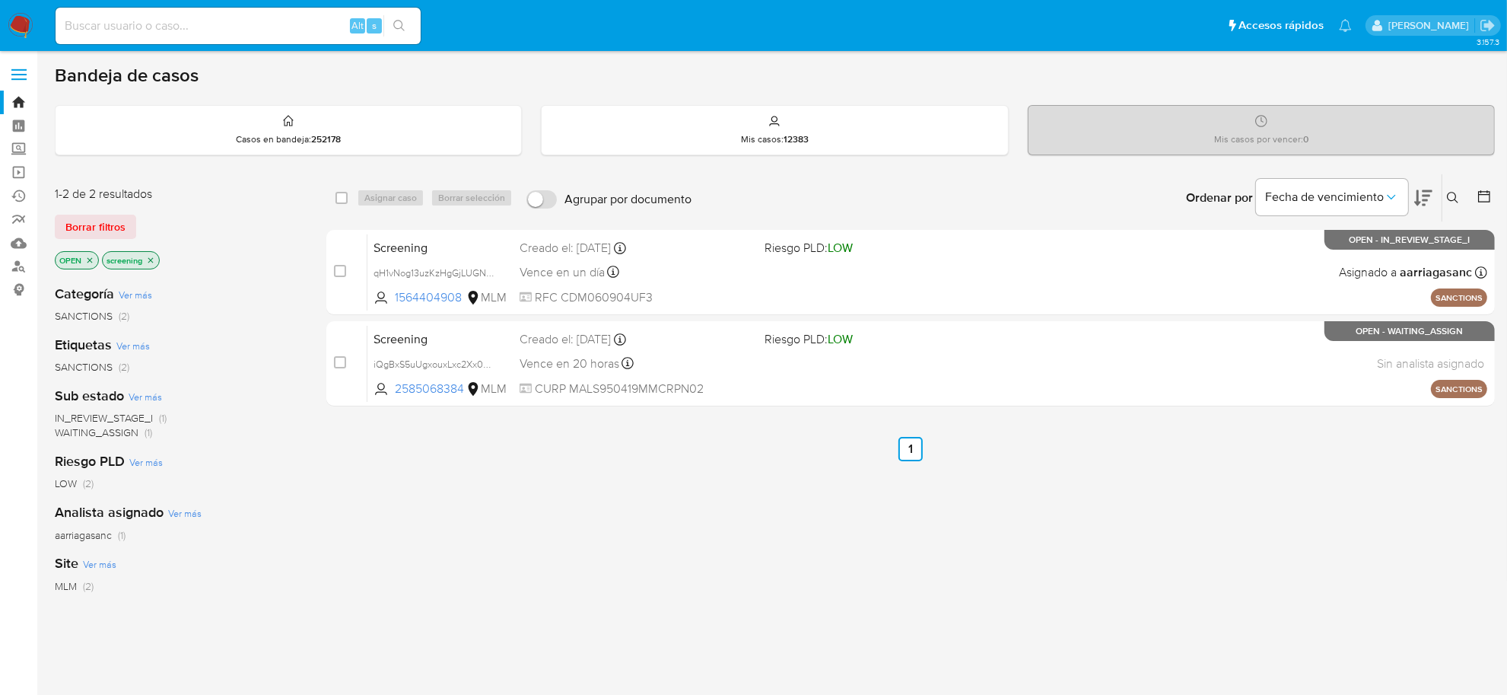
click at [97, 223] on span "Borrar filtros" at bounding box center [95, 226] width 60 height 21
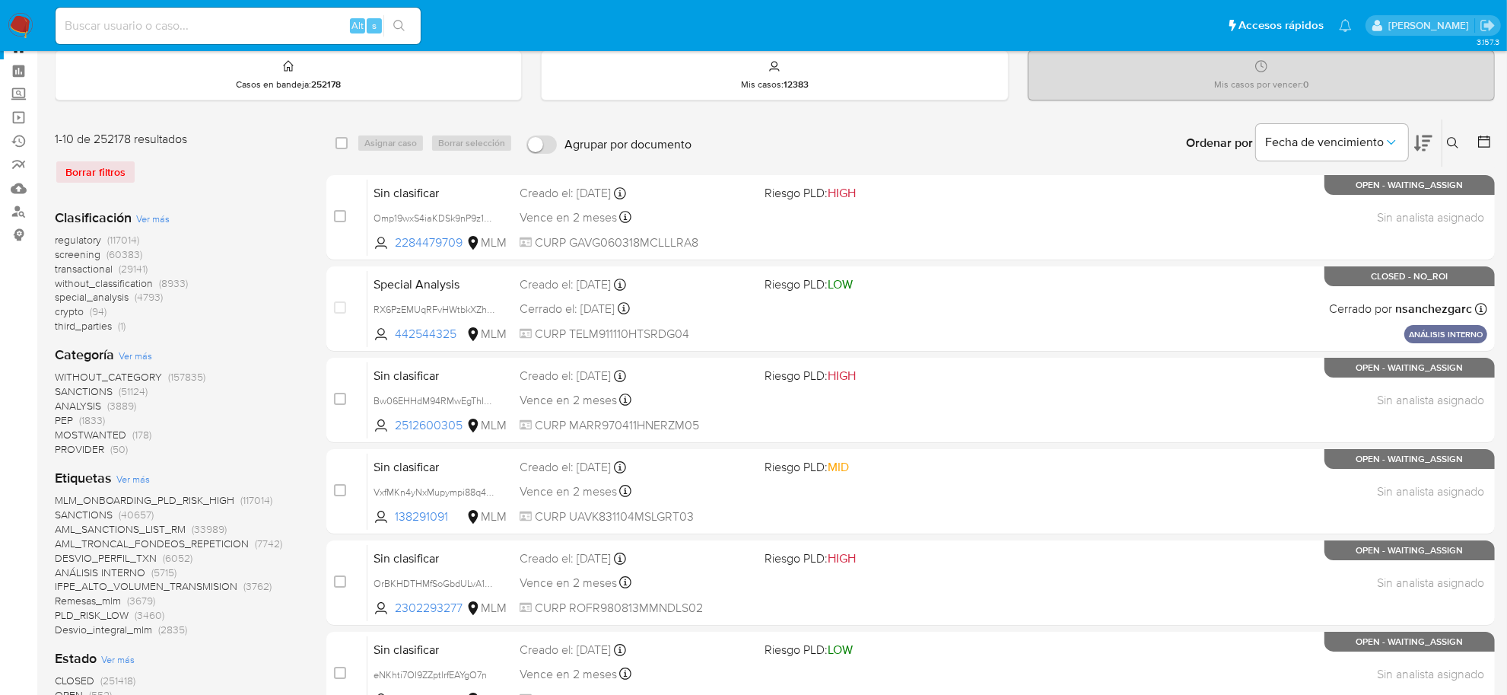
scroll to position [285, 0]
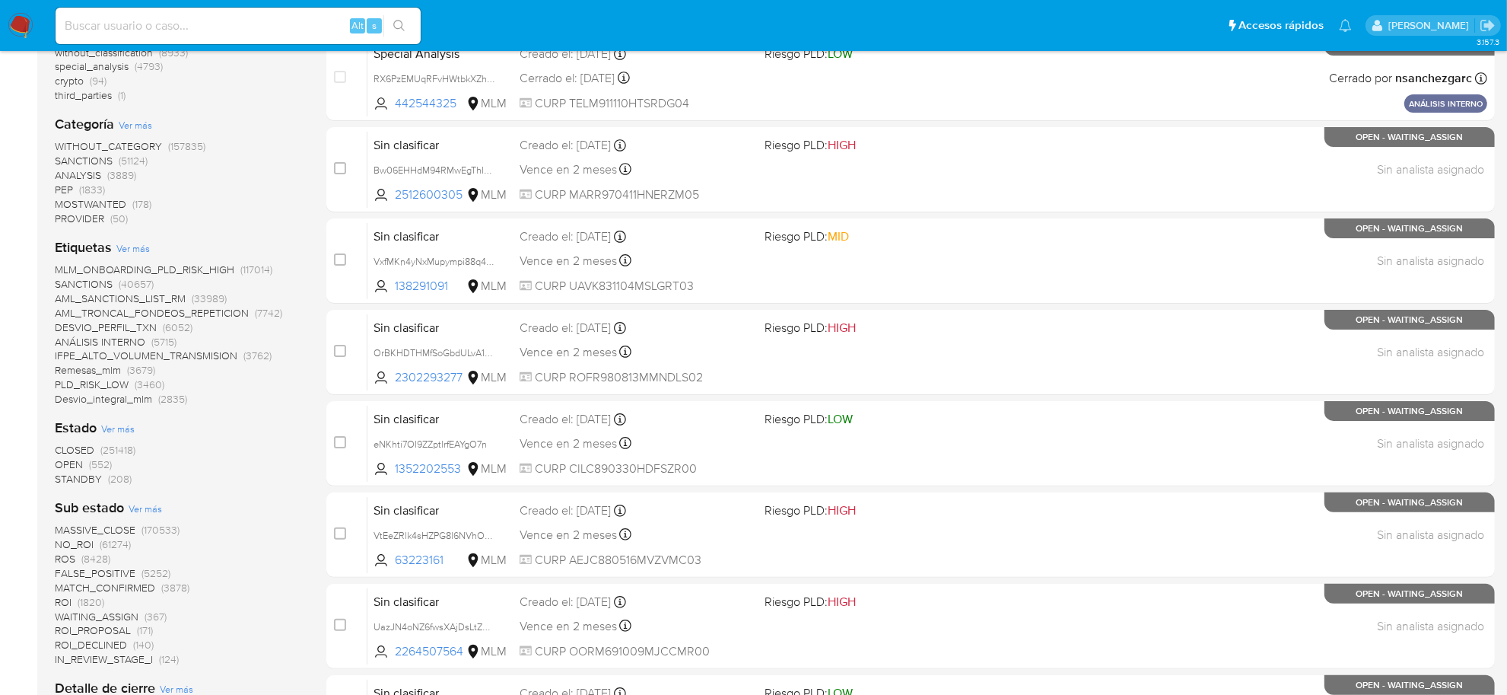
click at [68, 458] on span "OPEN" at bounding box center [69, 464] width 28 height 15
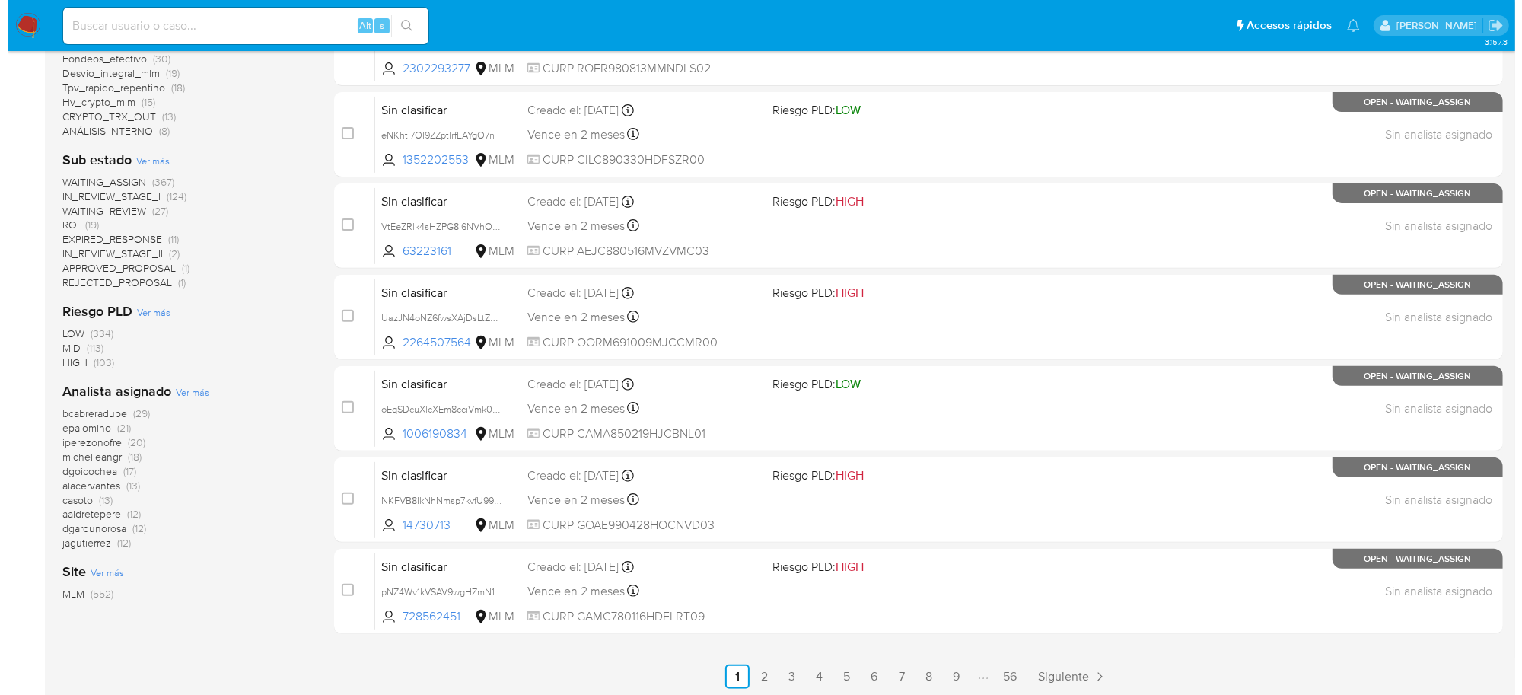
scroll to position [504, 0]
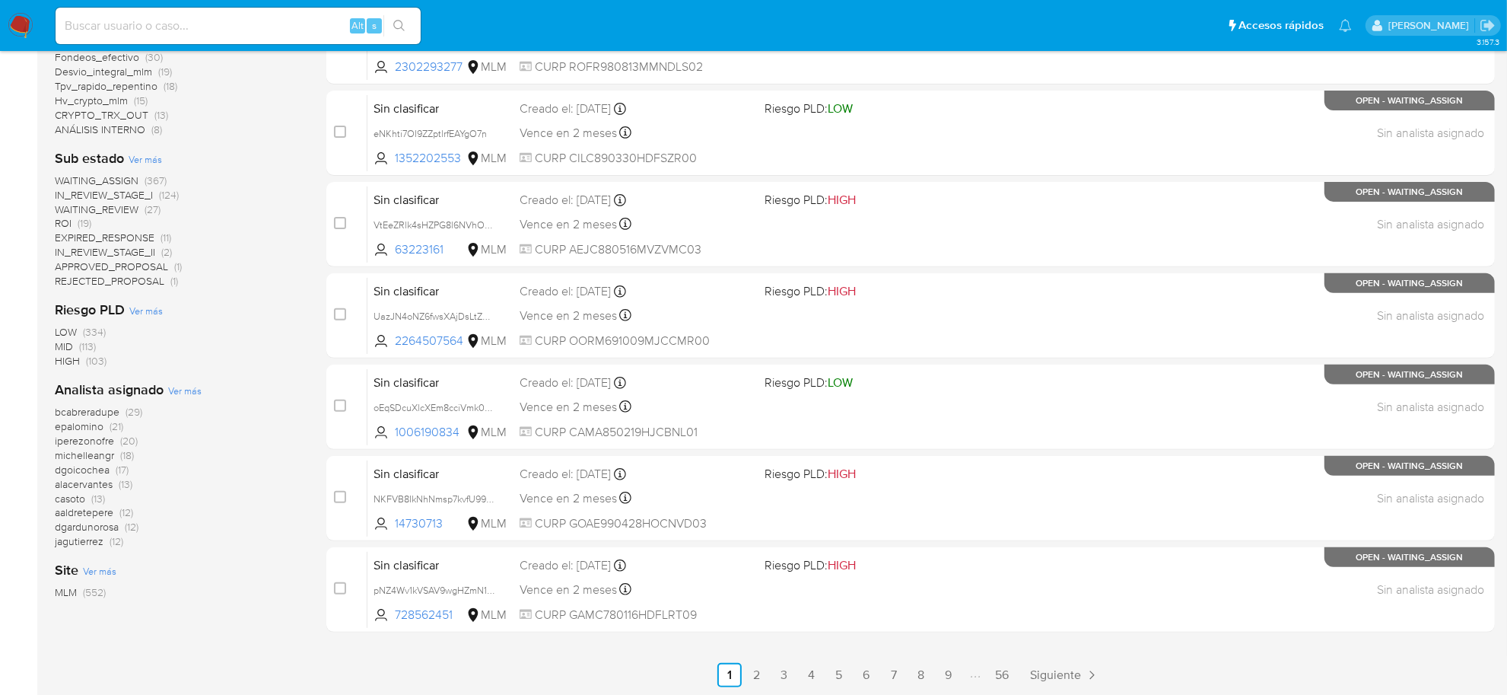
click at [149, 162] on span "Ver más" at bounding box center [145, 159] width 33 height 14
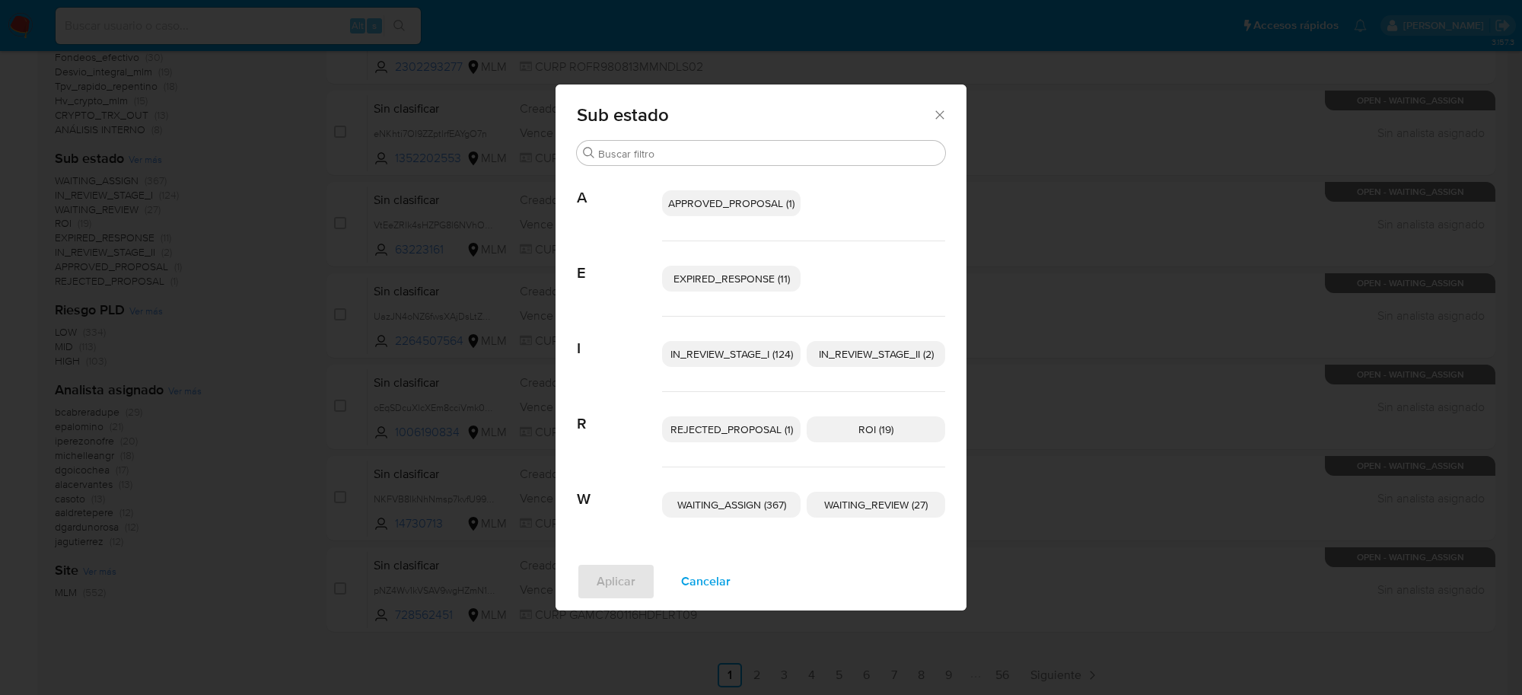
click at [875, 438] on p "ROI (19)" at bounding box center [876, 429] width 138 height 26
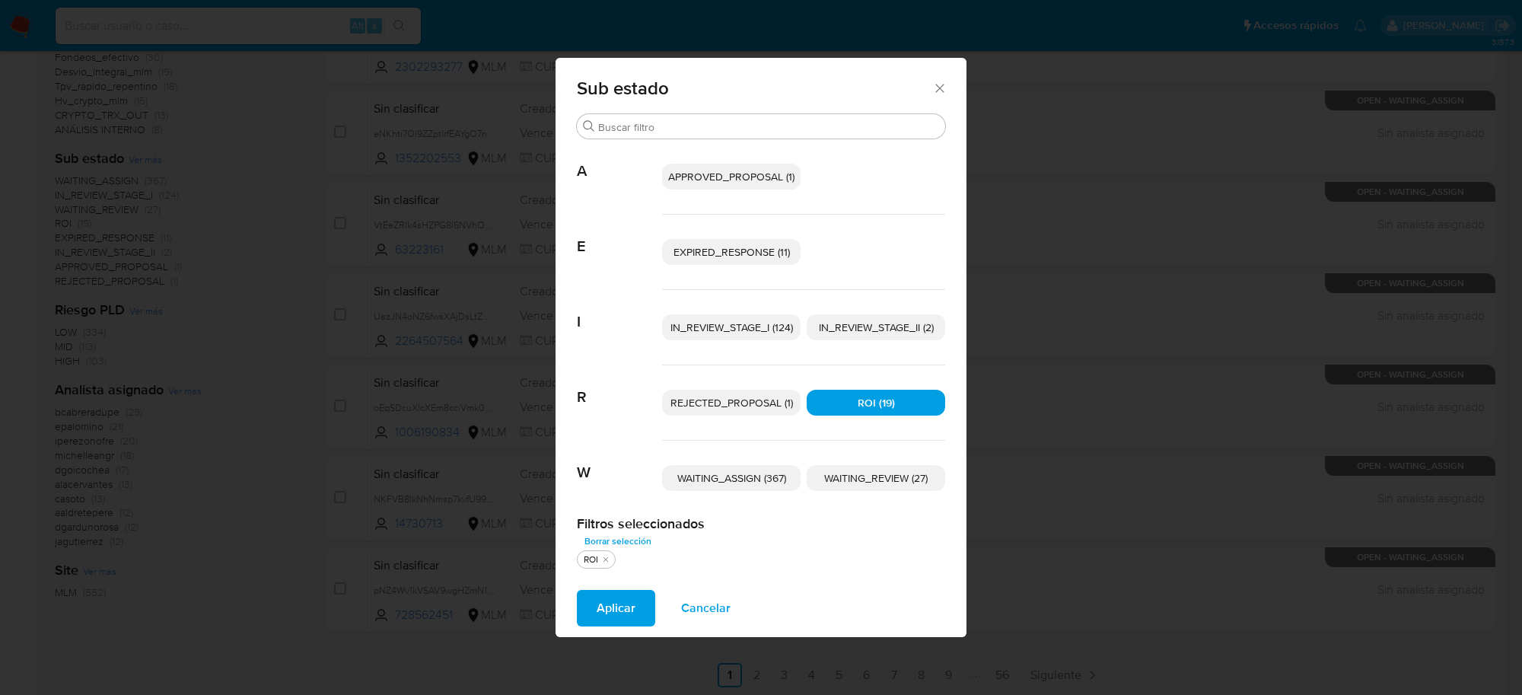
click at [628, 613] on span "Aplicar" at bounding box center [616, 607] width 39 height 33
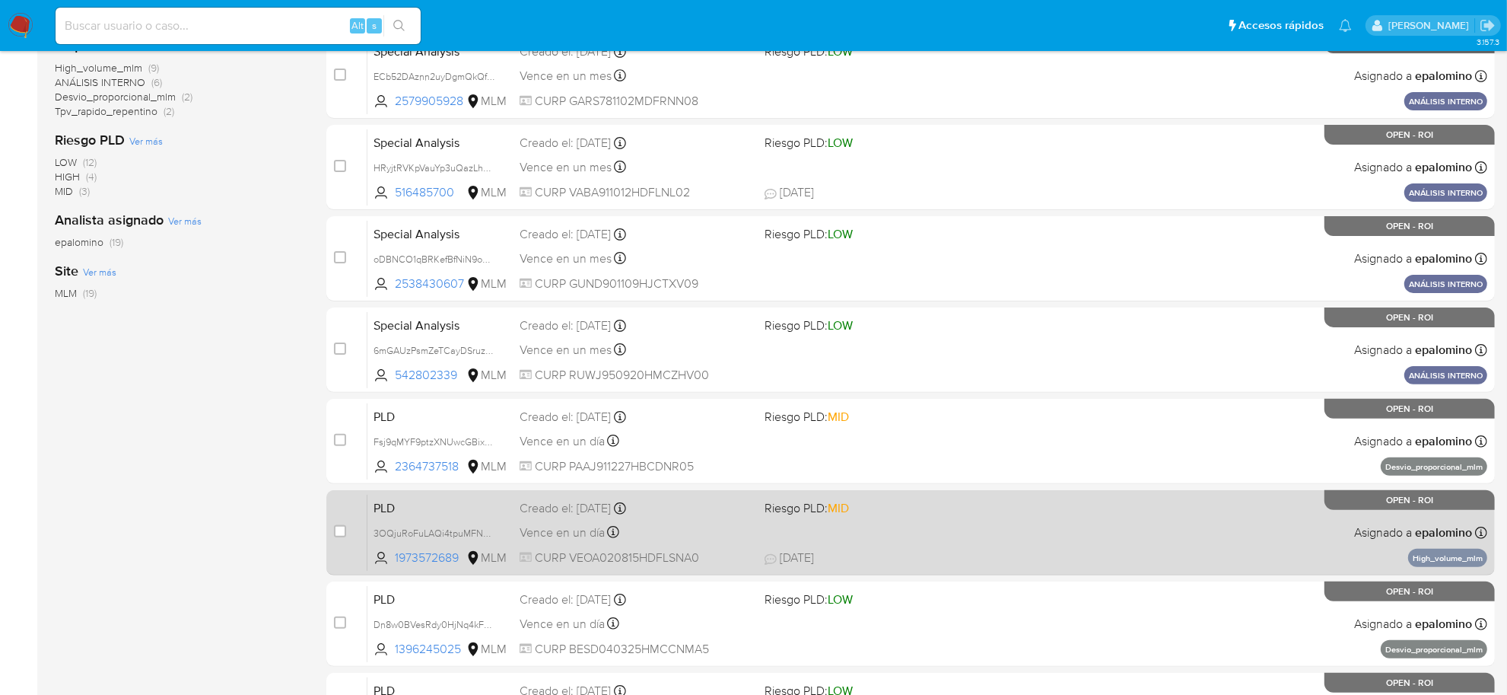
scroll to position [504, 0]
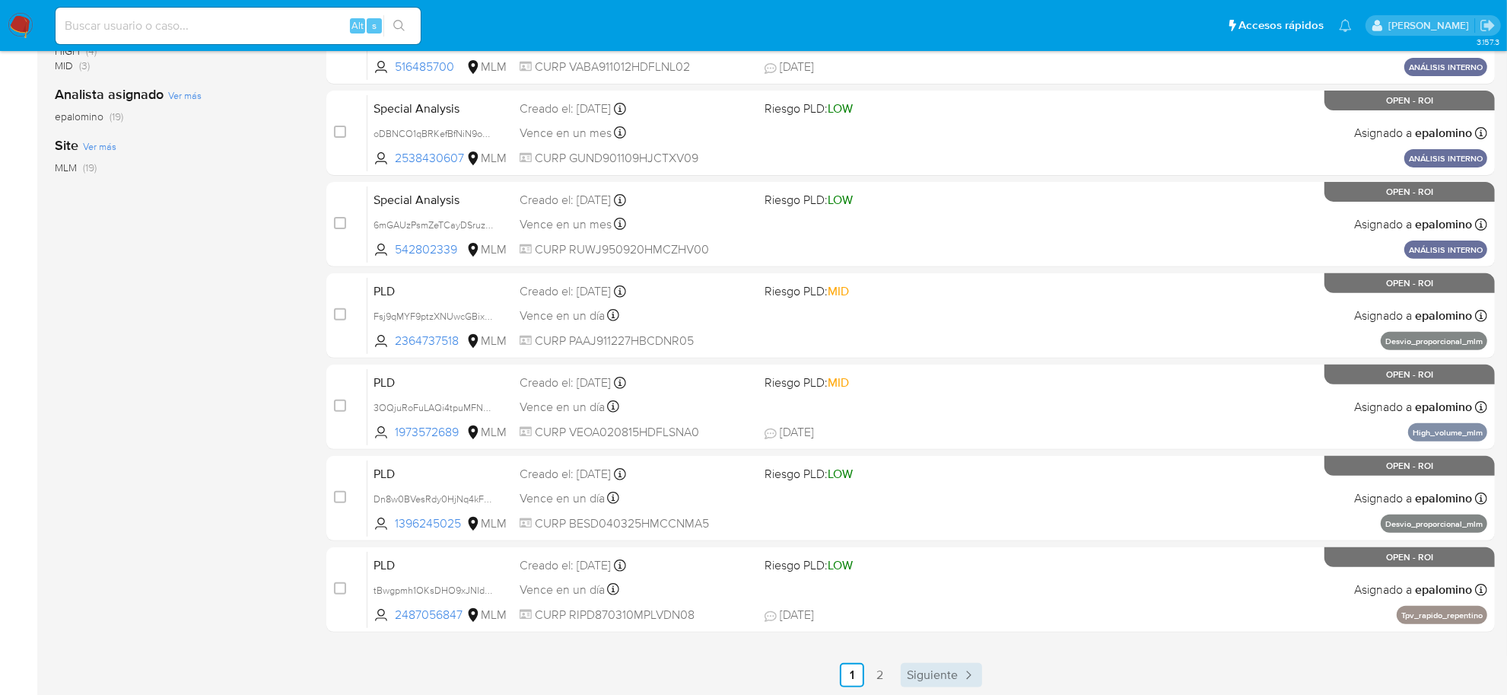
click at [951, 669] on span "Siguiente" at bounding box center [932, 675] width 51 height 12
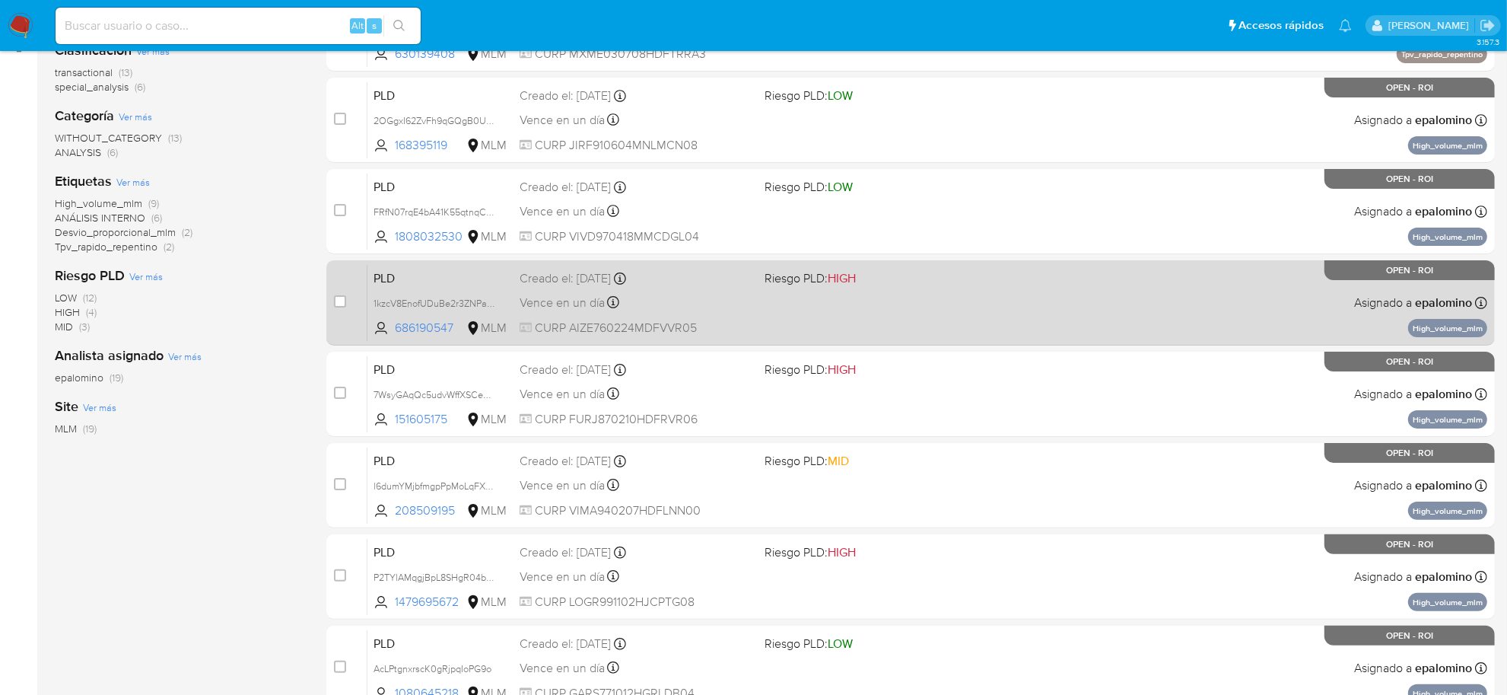
scroll to position [413, 0]
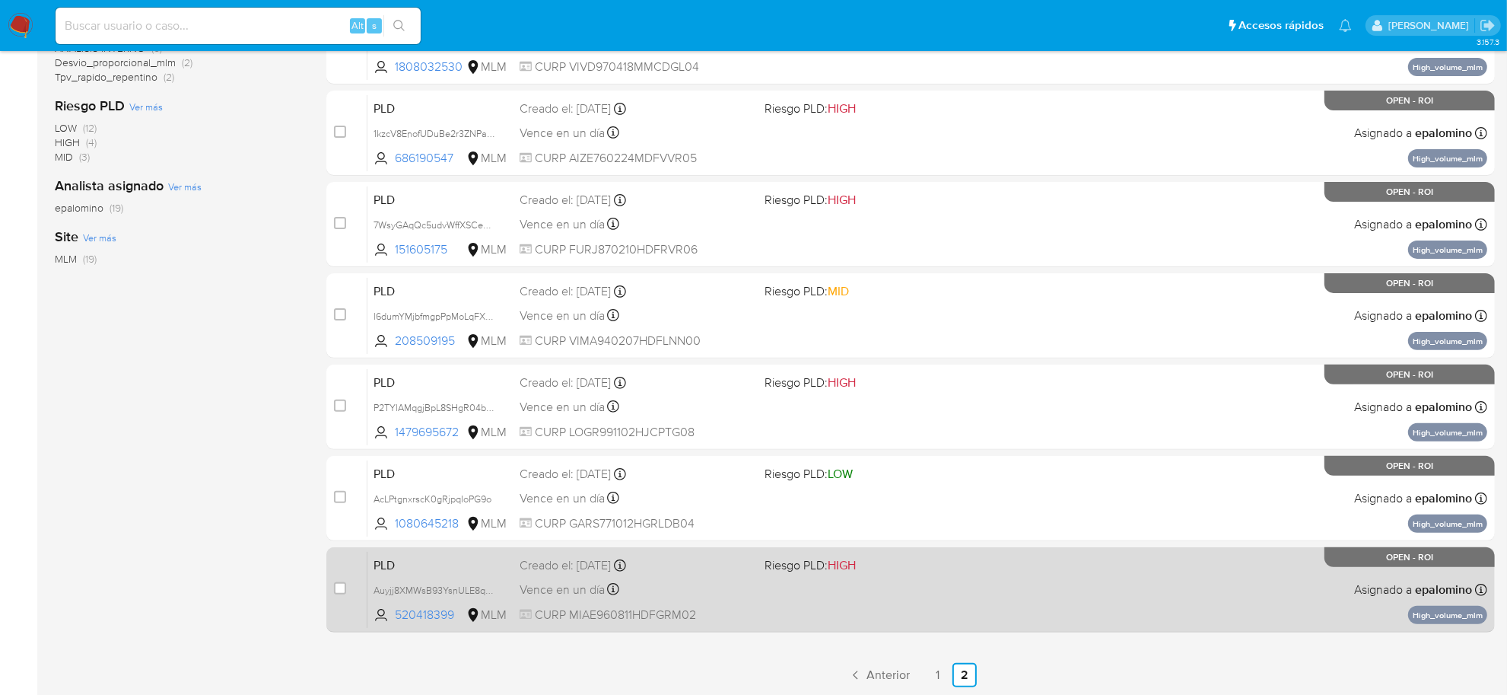
click at [569, 584] on span "Vence en un día" at bounding box center [562, 589] width 85 height 17
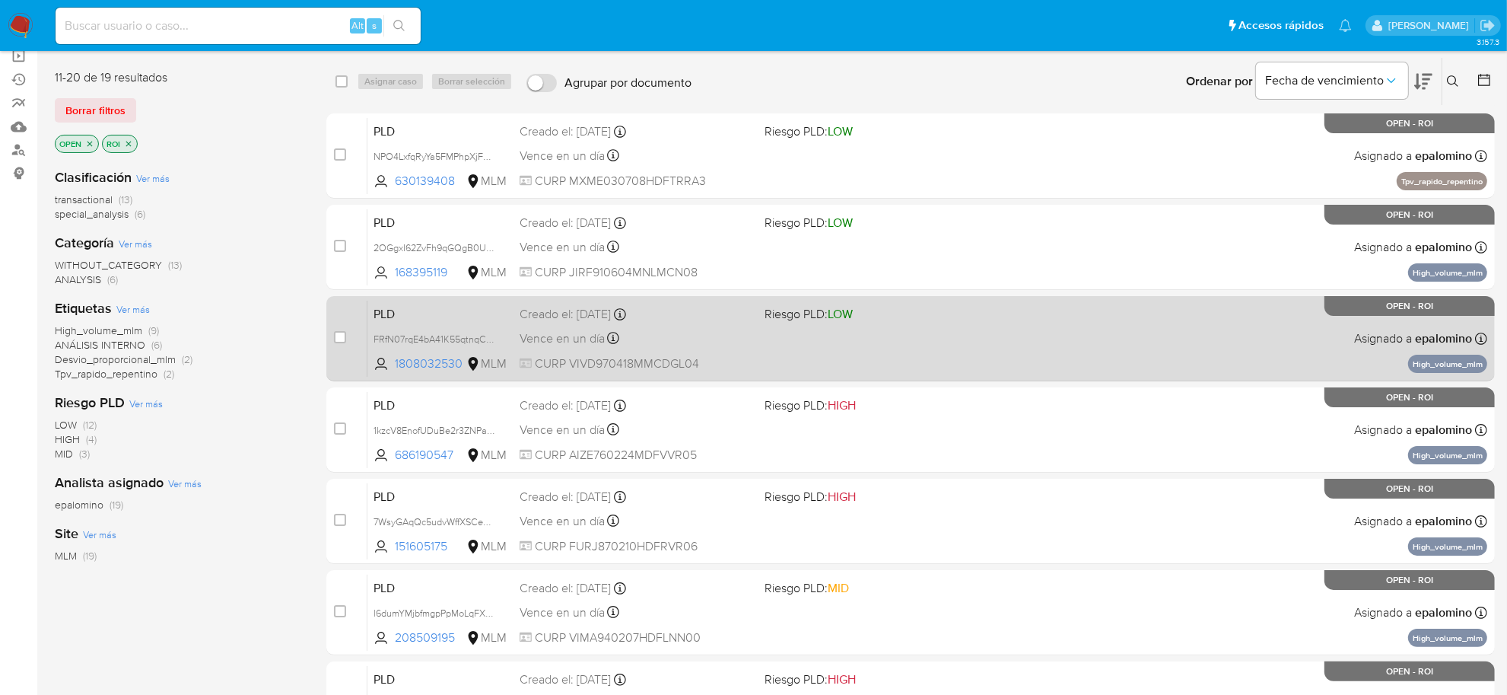
scroll to position [0, 0]
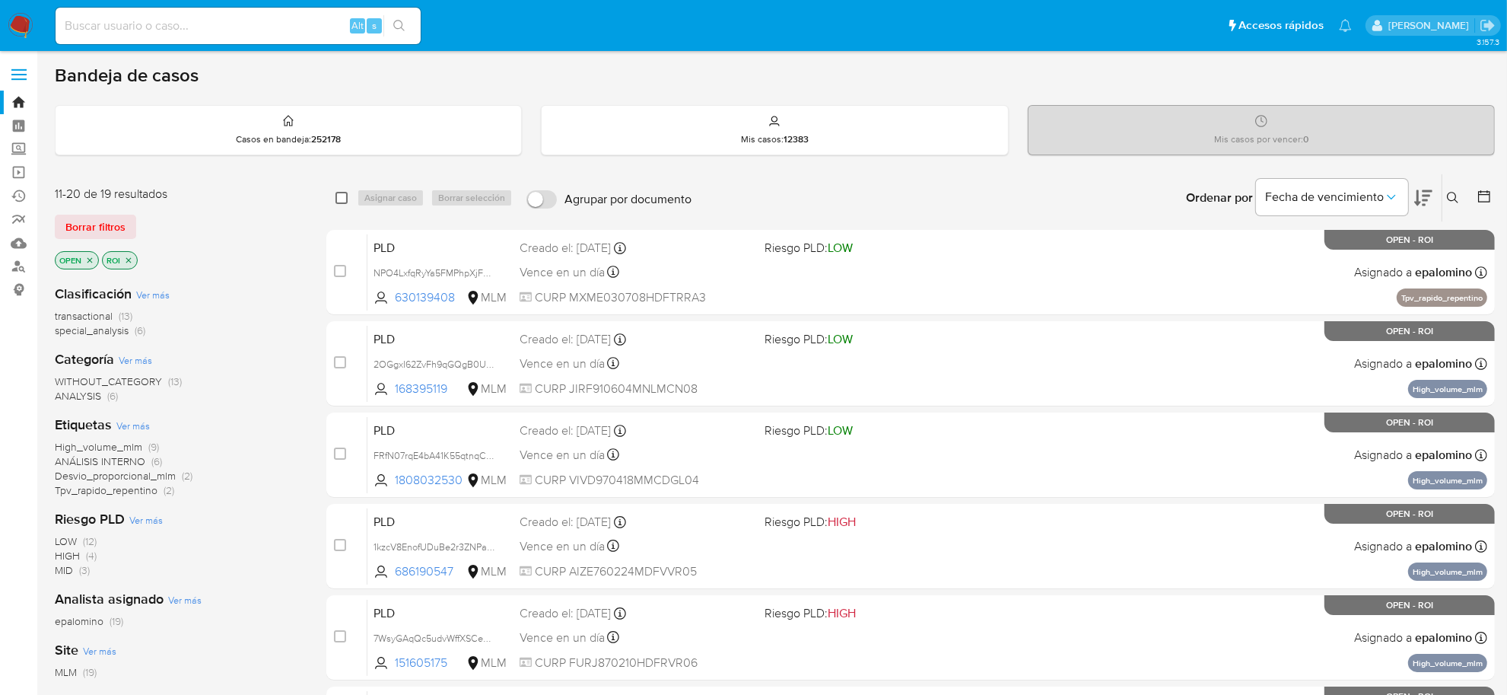
click at [343, 196] on input "checkbox" at bounding box center [342, 198] width 12 height 12
checkbox input "true"
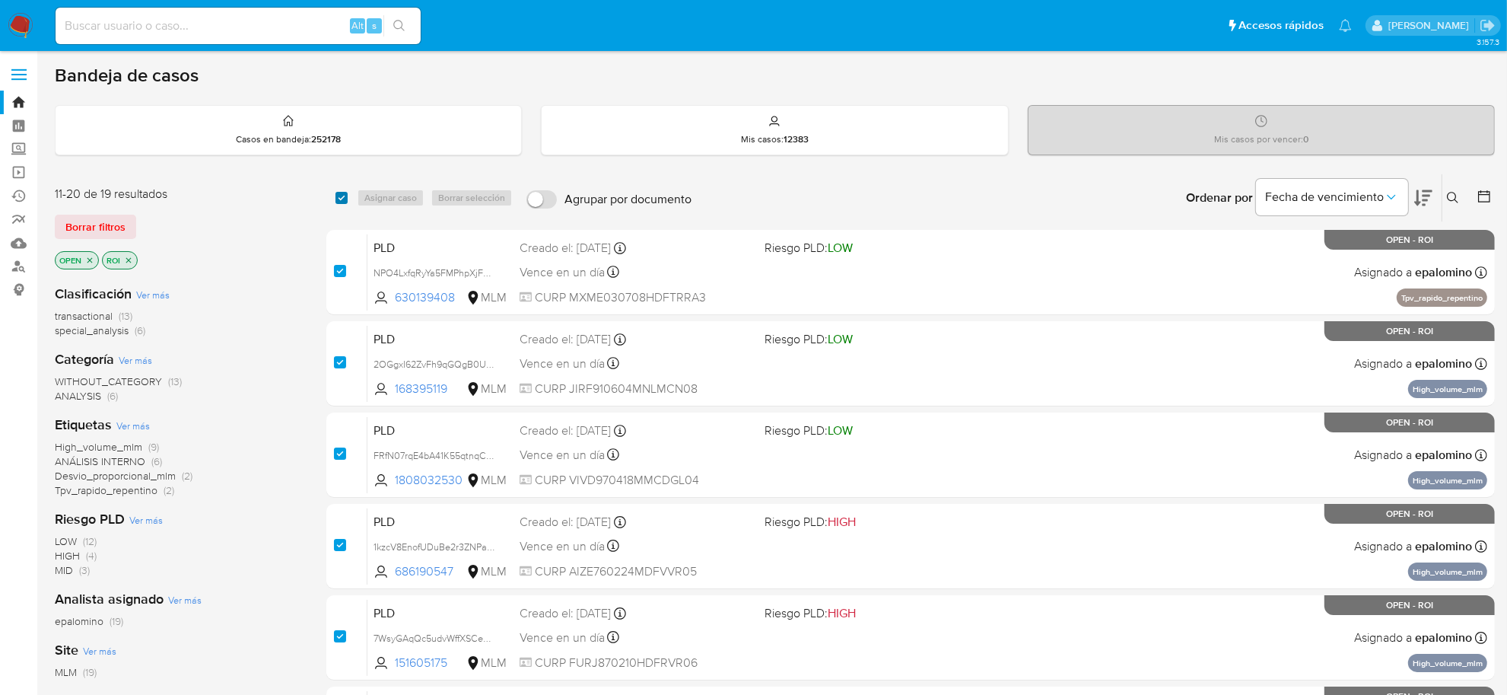
checkbox input "true"
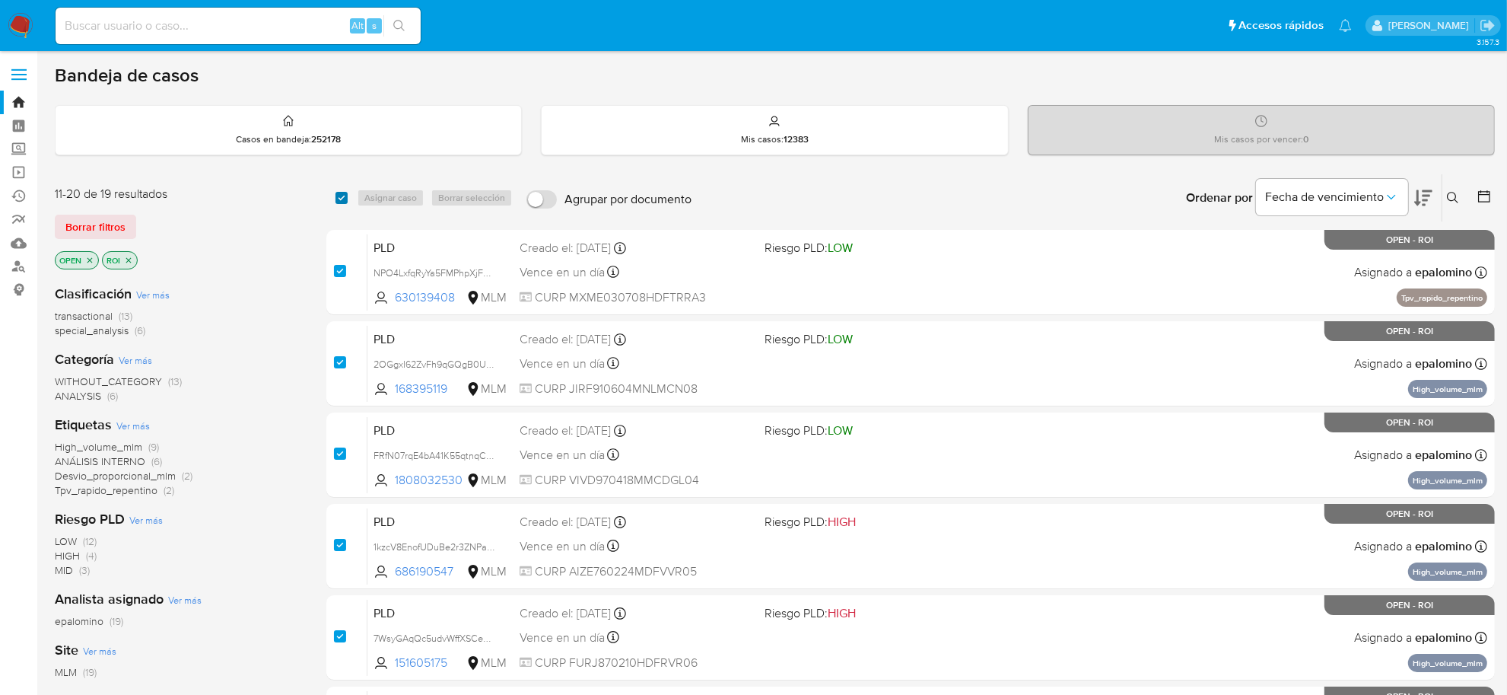
checkbox input "true"
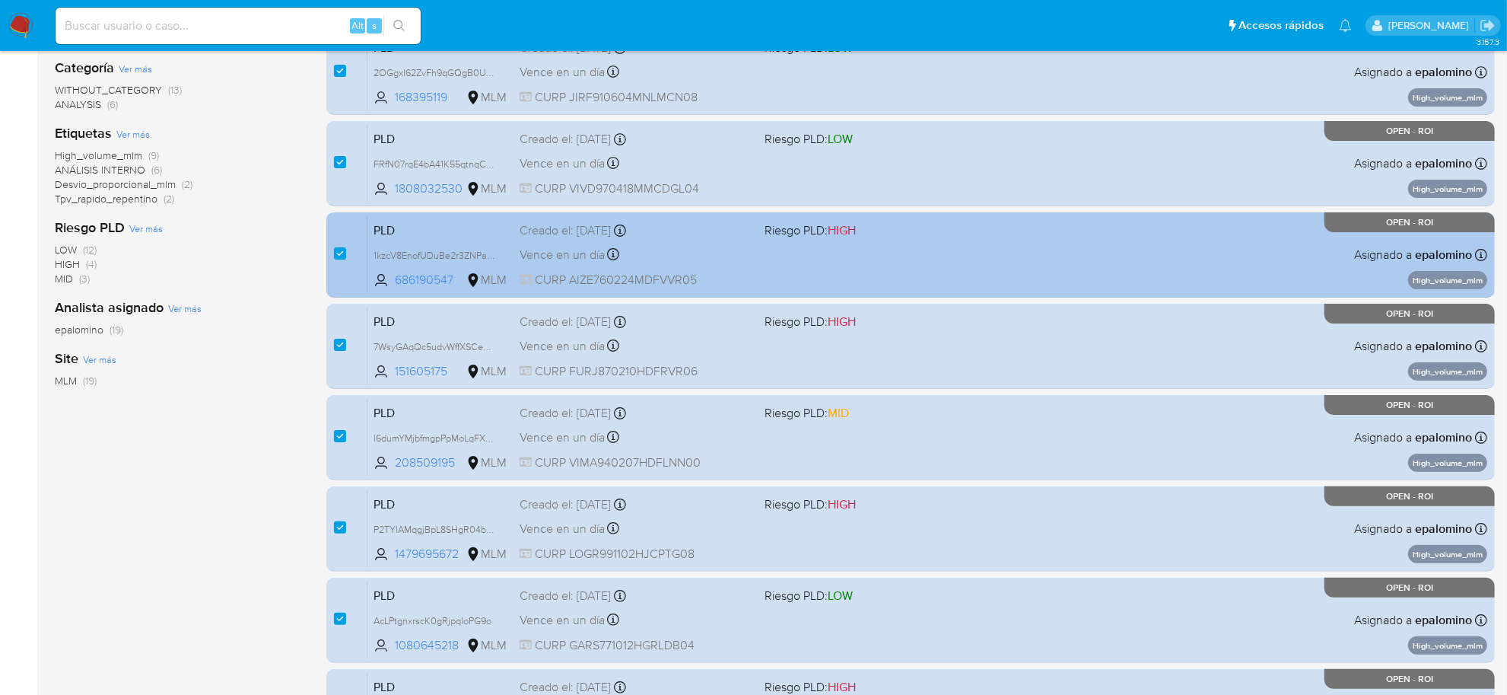
scroll to position [413, 0]
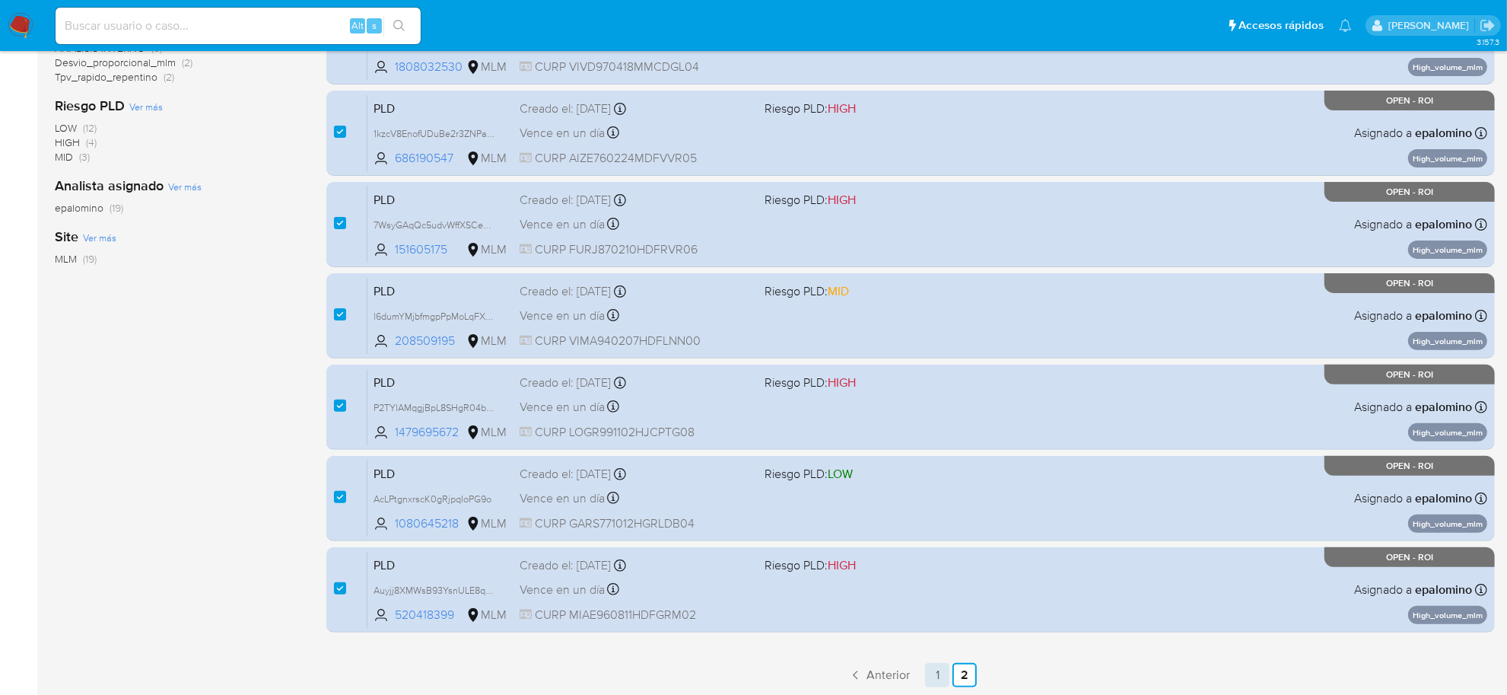
click at [943, 671] on link "1" at bounding box center [937, 675] width 24 height 24
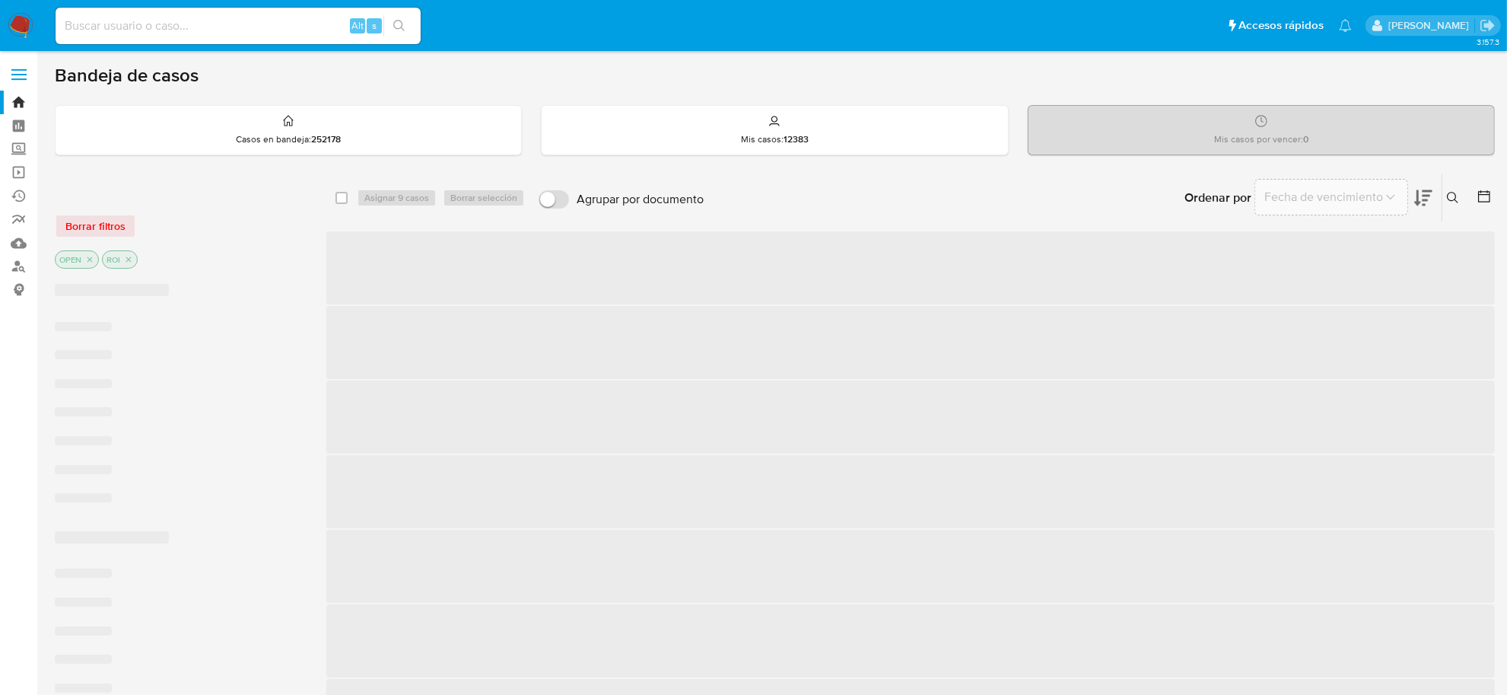
checkbox input "false"
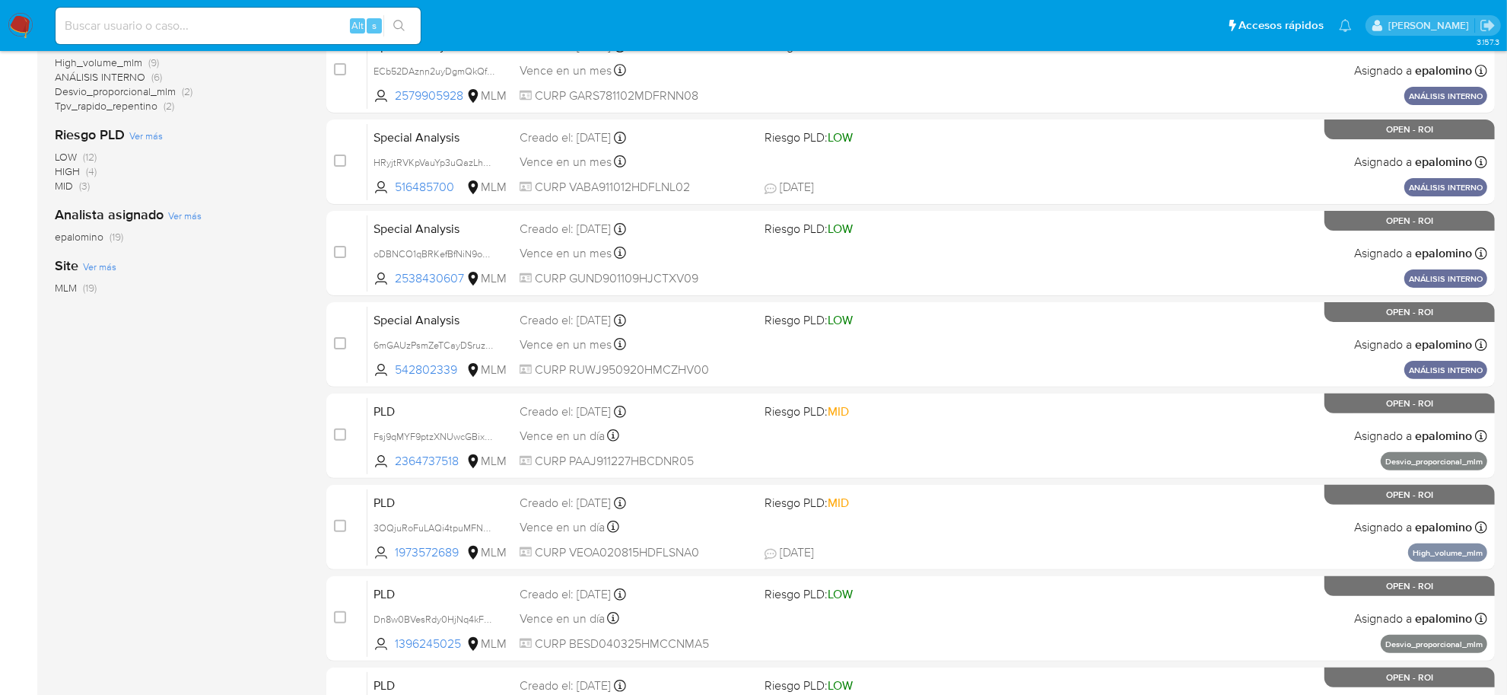
scroll to position [504, 0]
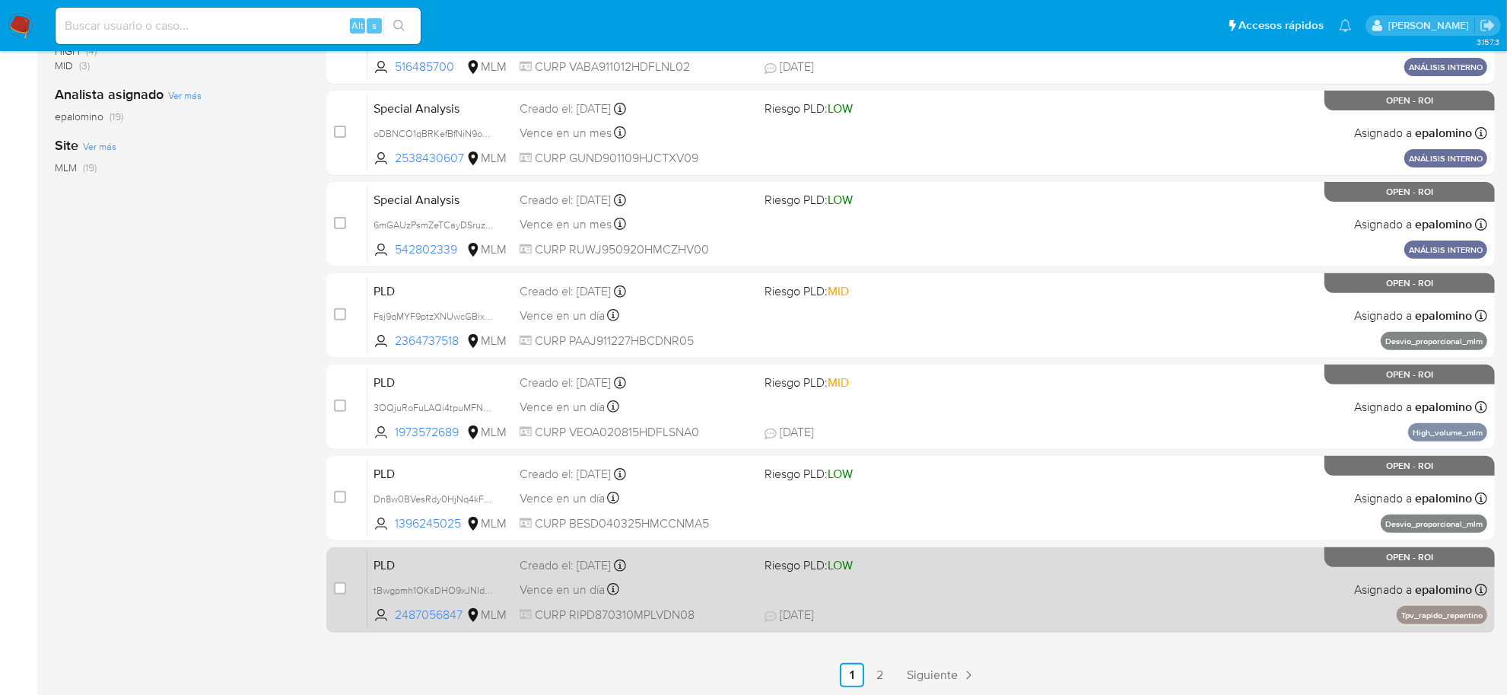
drag, startPoint x: 337, startPoint y: 584, endPoint x: 340, endPoint y: 576, distance: 8.2
click at [337, 583] on input "checkbox" at bounding box center [340, 588] width 12 height 12
checkbox input "true"
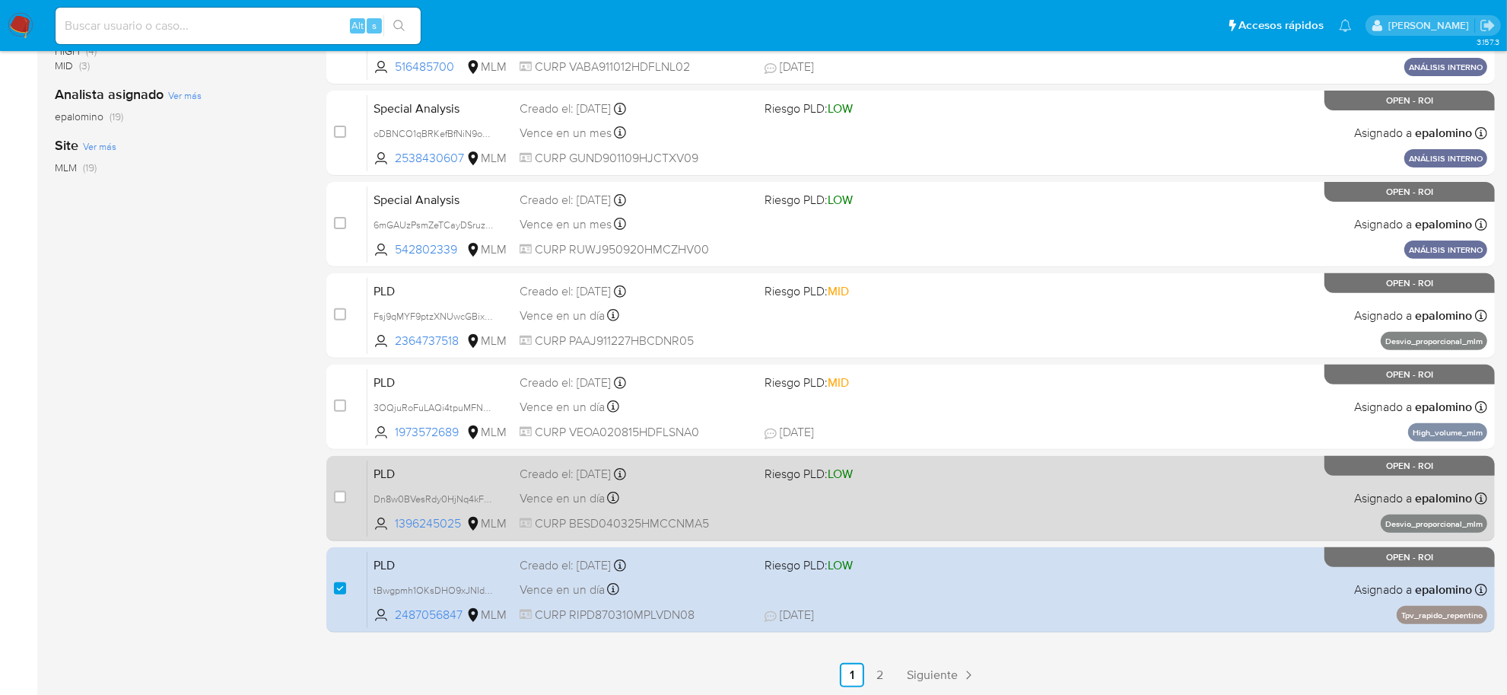
click at [341, 508] on div "case-item-checkbox No es posible asignar el caso" at bounding box center [350, 498] width 33 height 77
click at [341, 500] on input "checkbox" at bounding box center [340, 497] width 12 height 12
checkbox input "true"
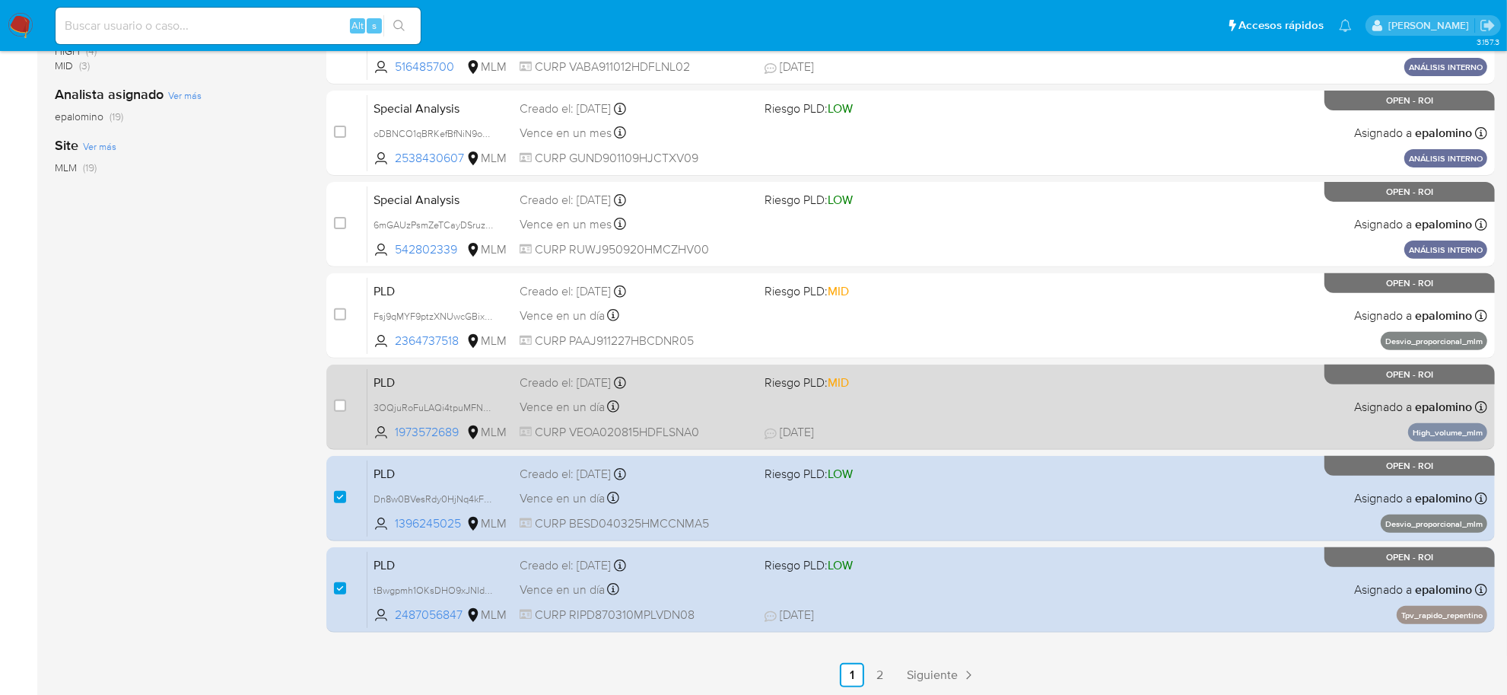
click at [335, 394] on div "case-item-checkbox No es posible asignar el caso" at bounding box center [350, 406] width 33 height 77
click at [334, 401] on input "checkbox" at bounding box center [340, 405] width 12 height 12
checkbox input "true"
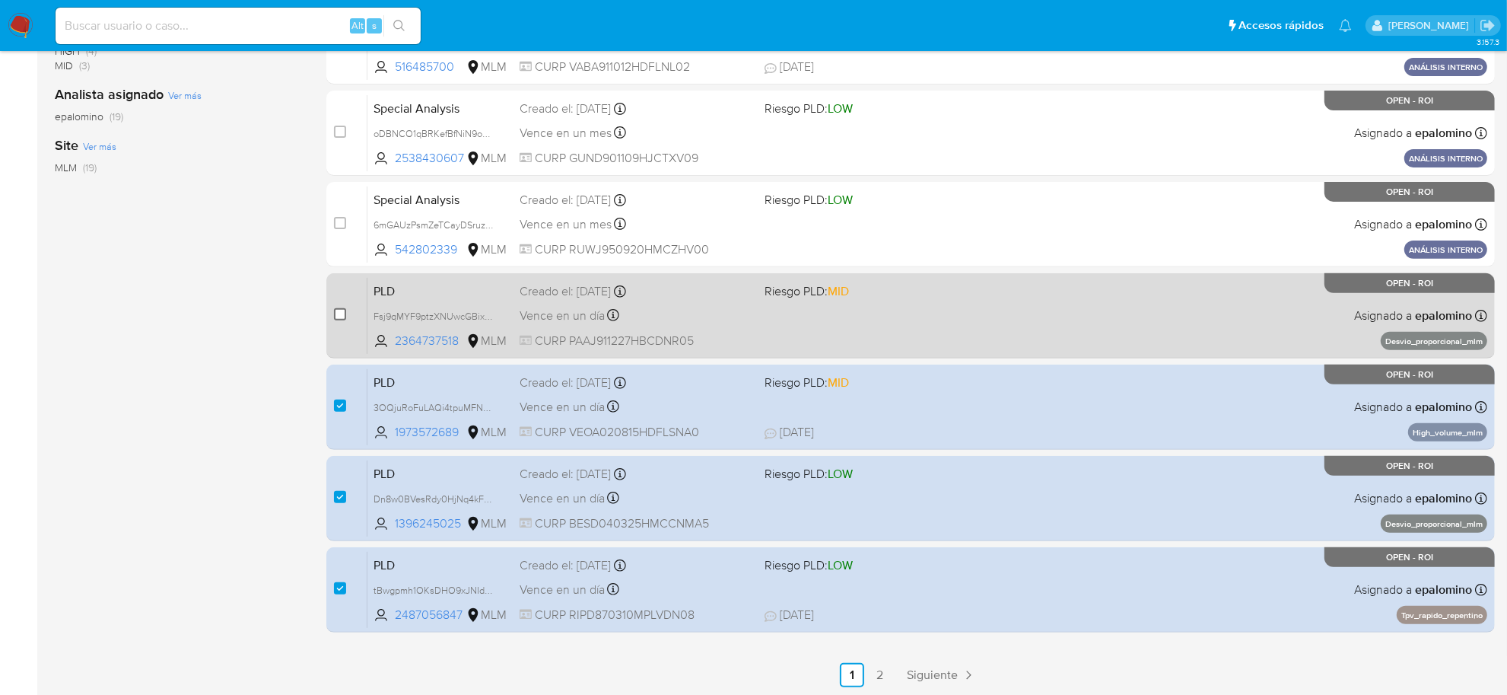
click at [341, 313] on input "checkbox" at bounding box center [340, 314] width 12 height 12
checkbox input "true"
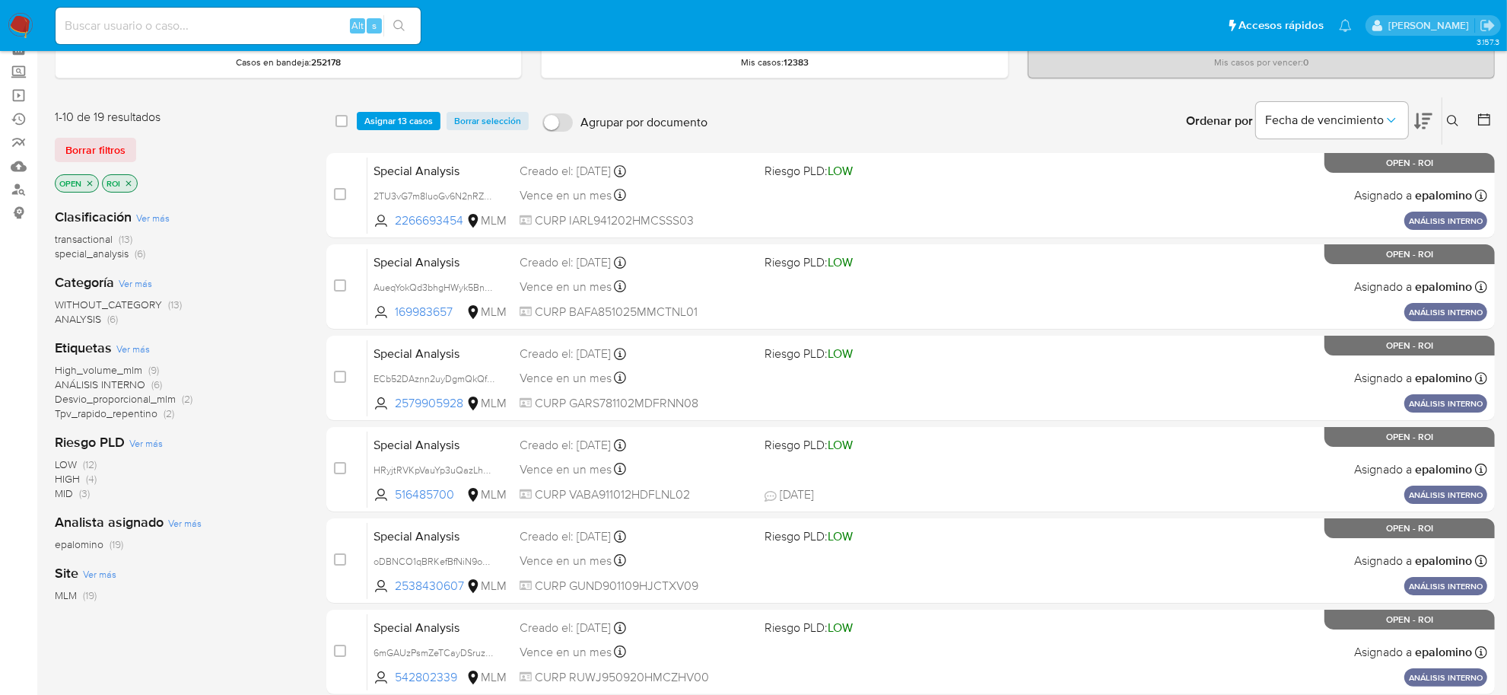
scroll to position [0, 0]
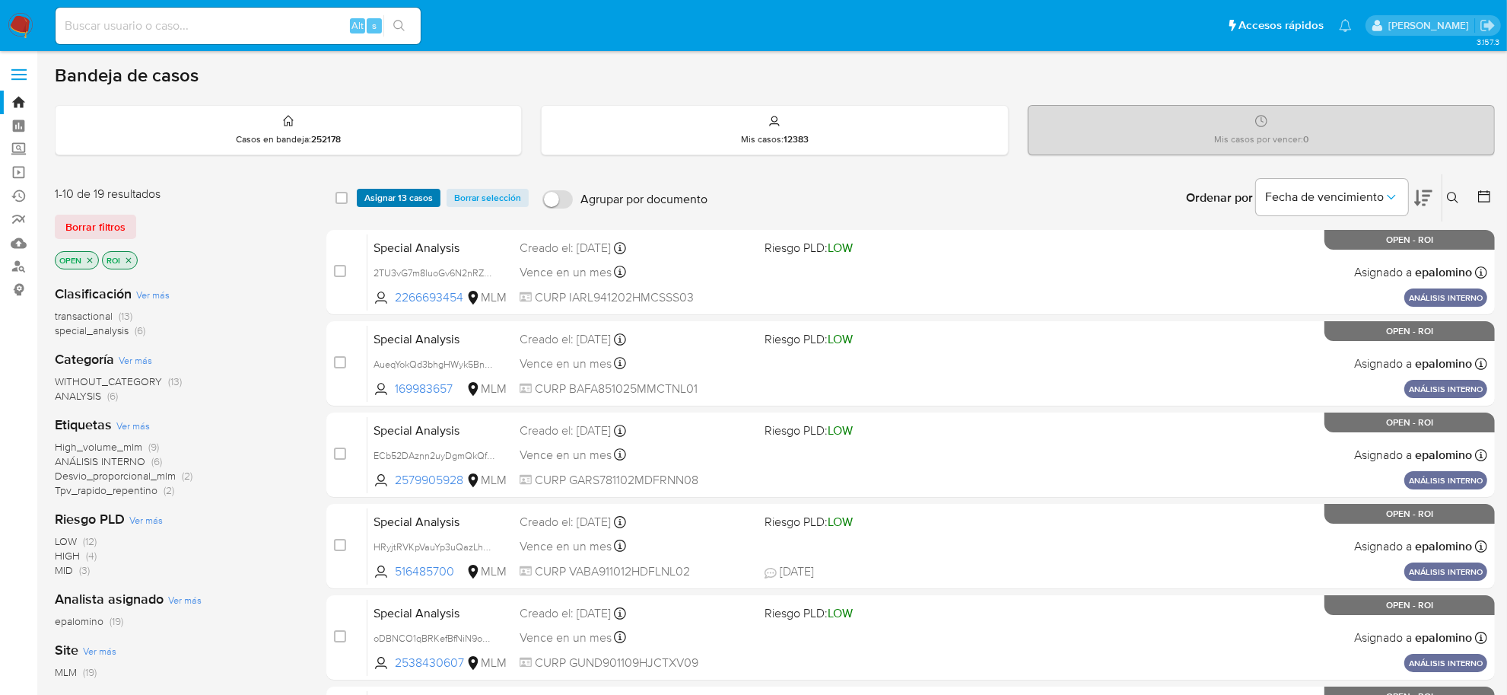
click at [397, 196] on span "Asignar 13 casos" at bounding box center [398, 197] width 68 height 15
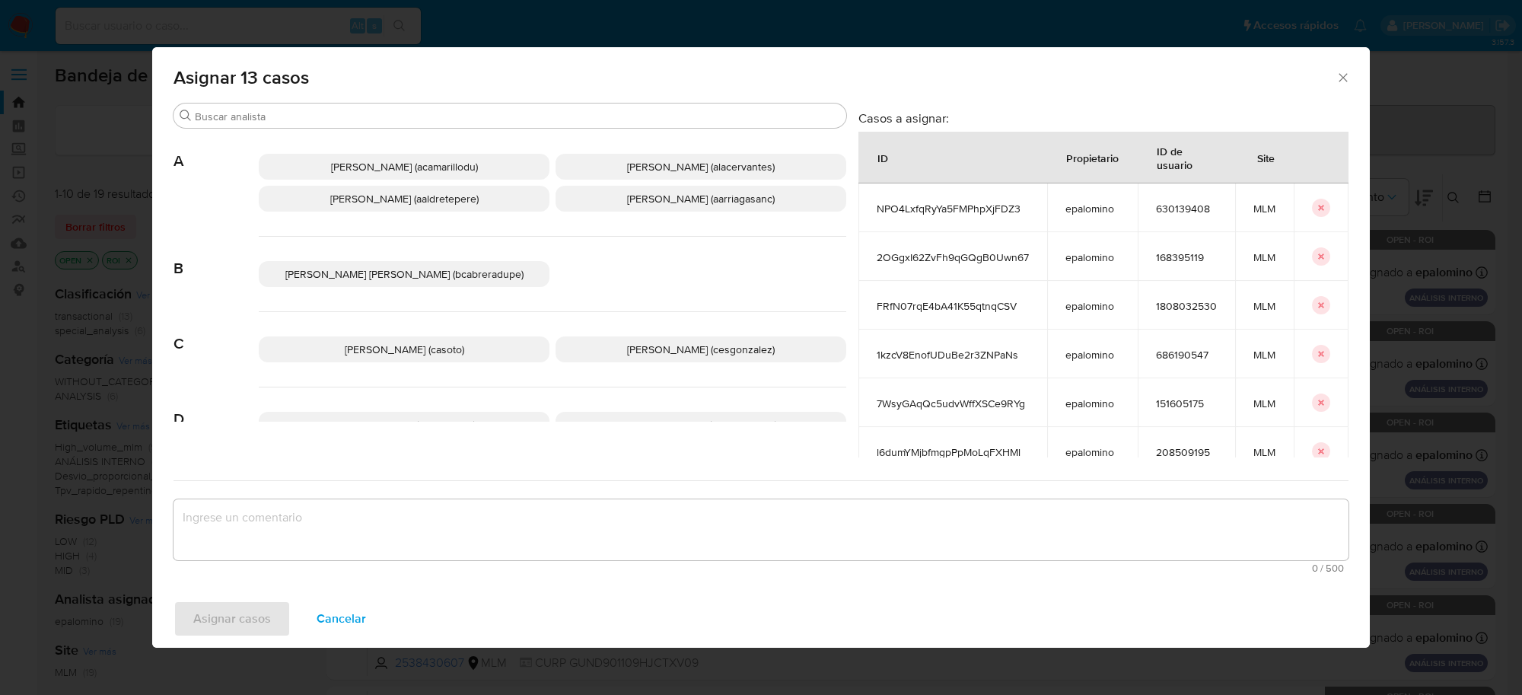
click at [625, 339] on p "Cesar Gonzalez (cesgonzalez)" at bounding box center [700, 349] width 291 height 26
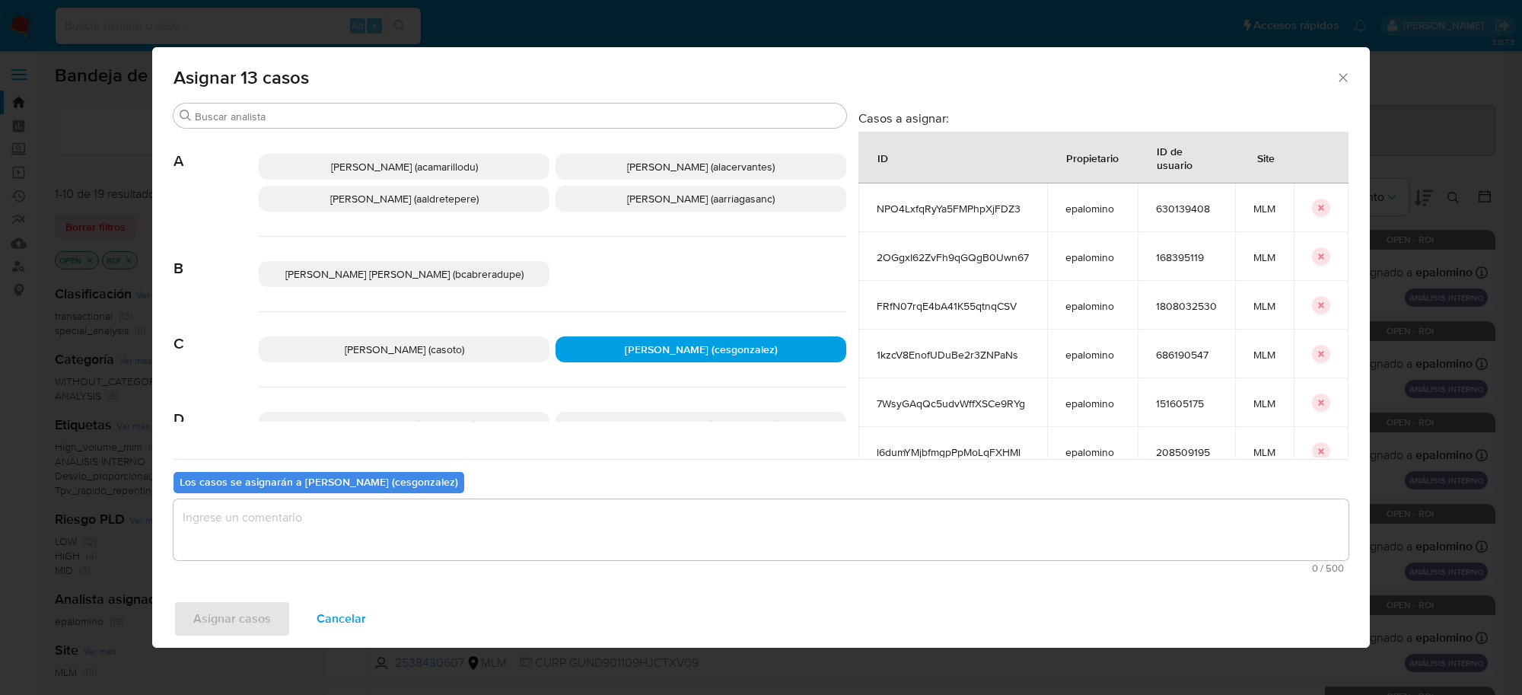
click at [233, 527] on textarea "assign-modal" at bounding box center [760, 529] width 1175 height 61
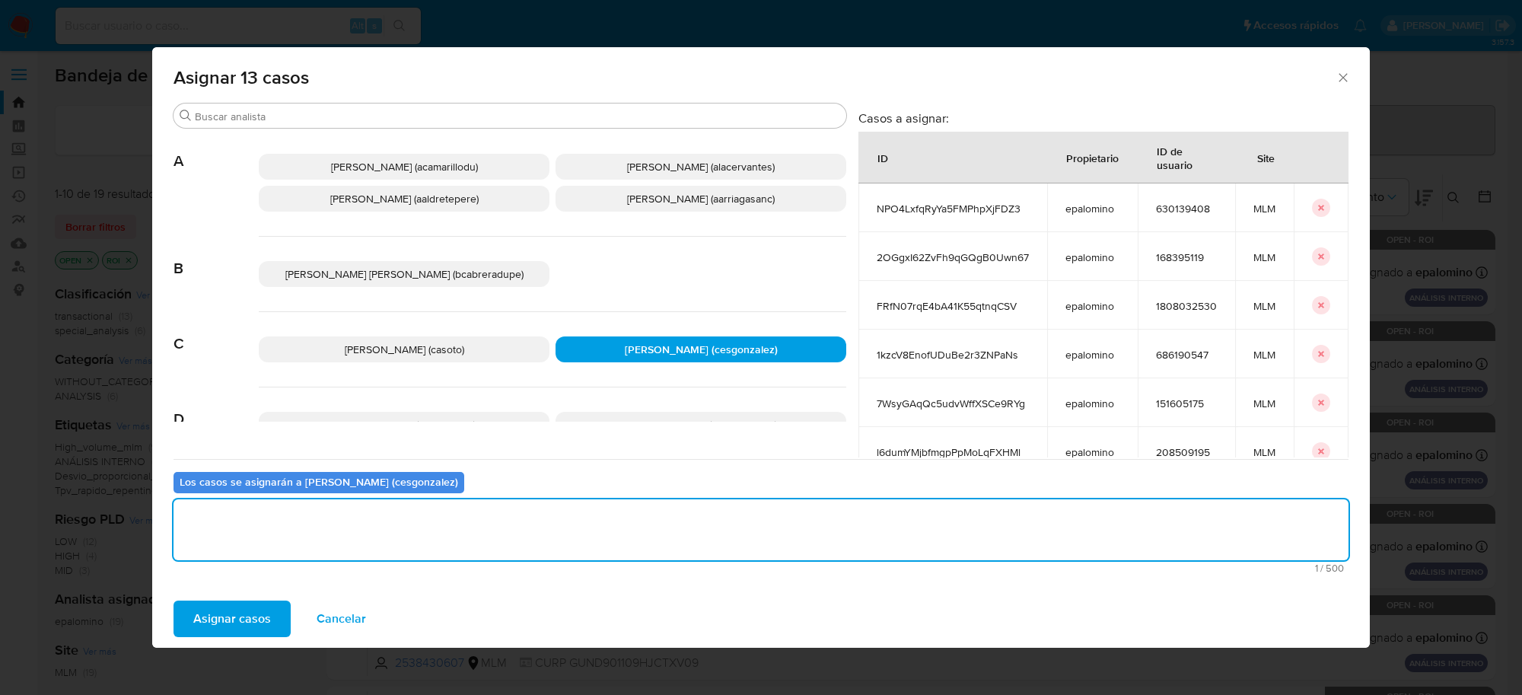
click at [244, 625] on span "Asignar casos" at bounding box center [232, 618] width 78 height 33
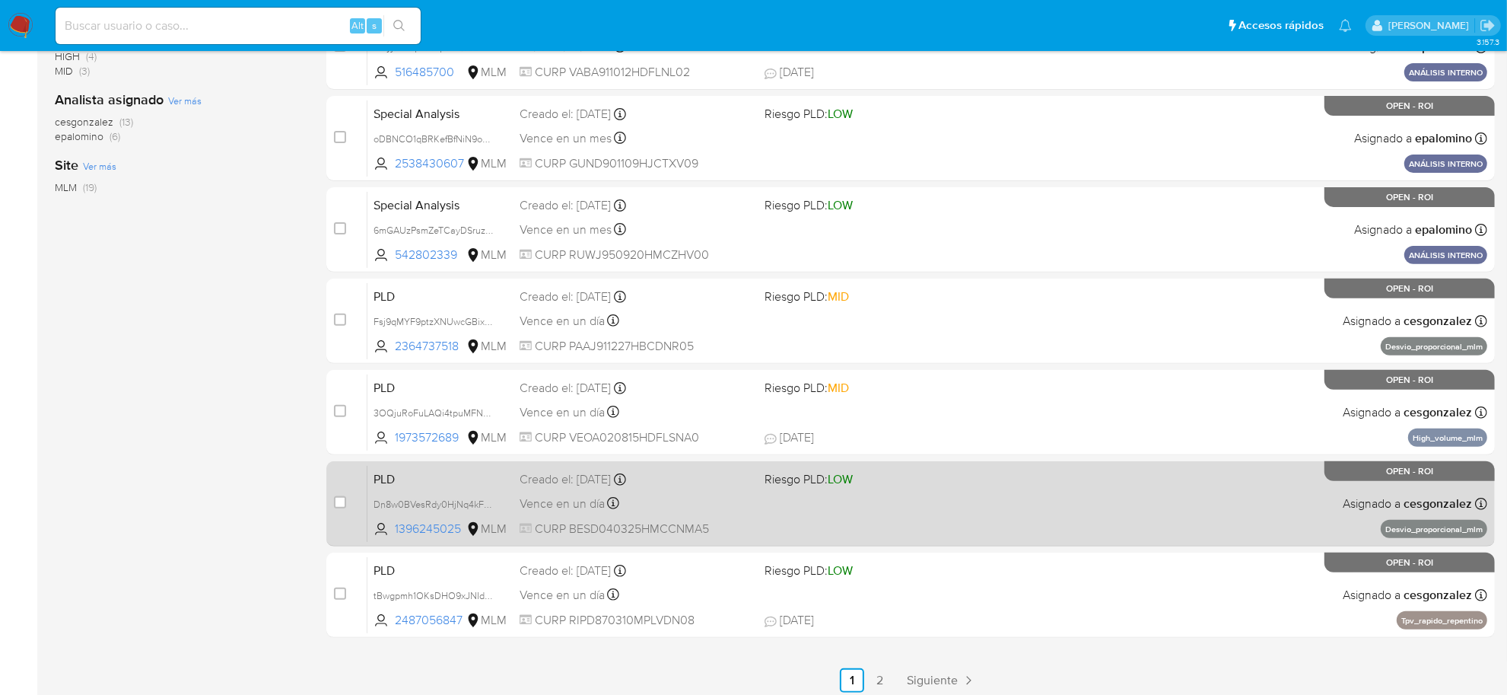
scroll to position [504, 0]
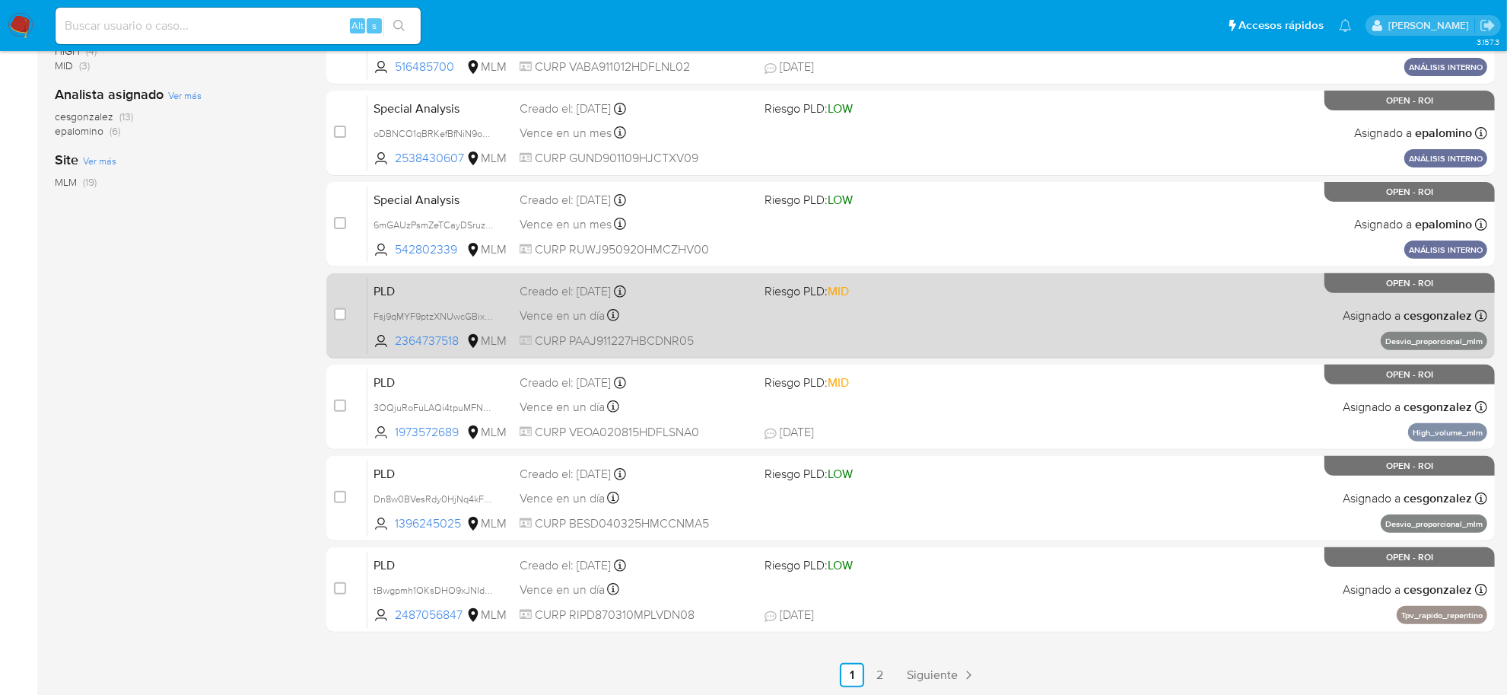
click at [603, 317] on span "Vence en un día" at bounding box center [562, 315] width 85 height 17
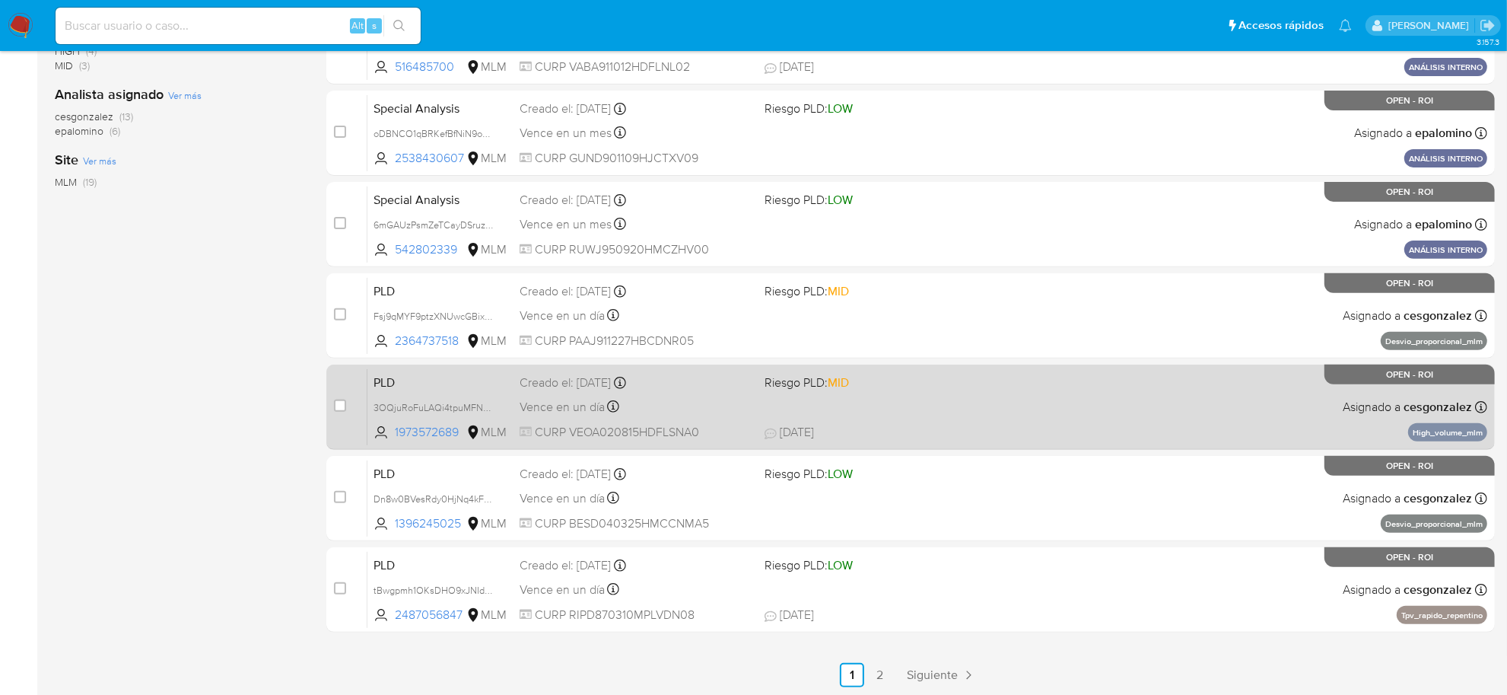
click at [606, 436] on span "CURP VEOA020815HDFLSNA0" at bounding box center [636, 432] width 233 height 17
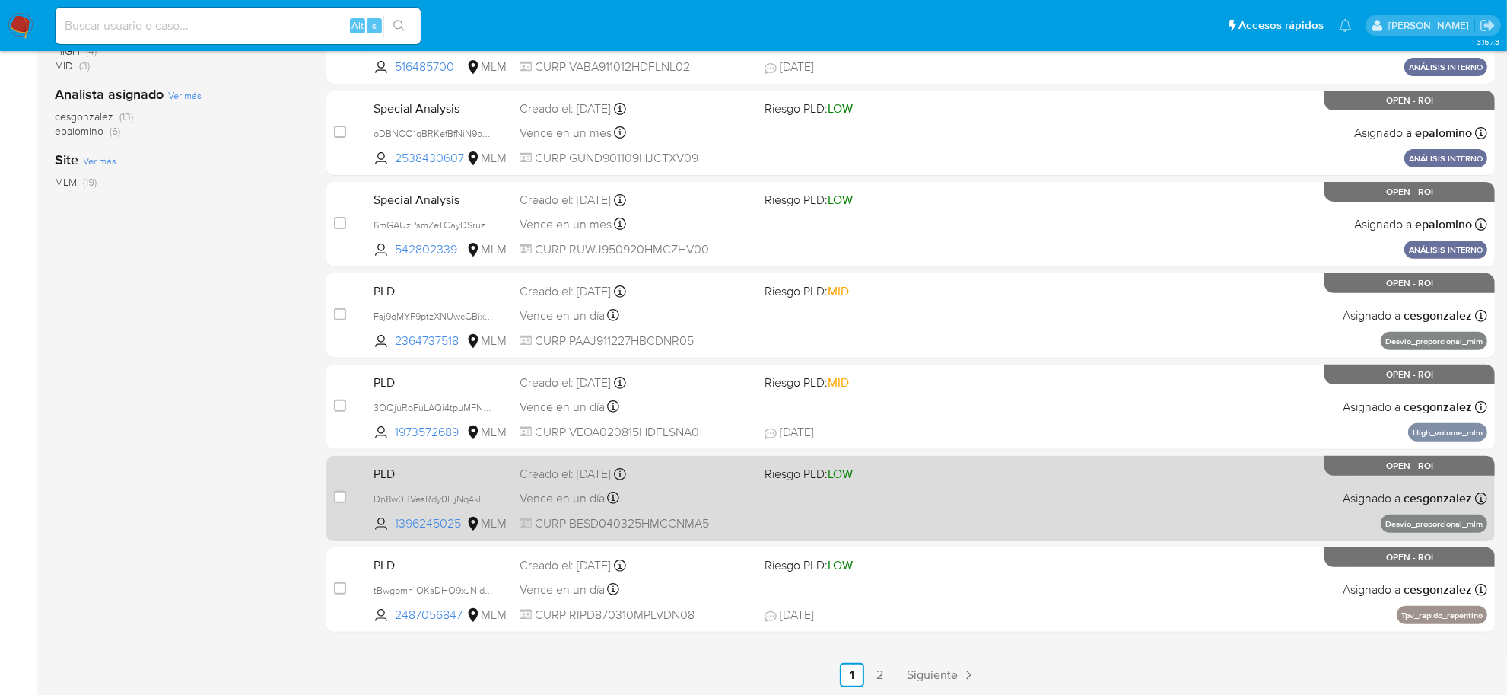
click at [574, 515] on span "CURP BESD040325HMCCNMA5" at bounding box center [636, 523] width 233 height 17
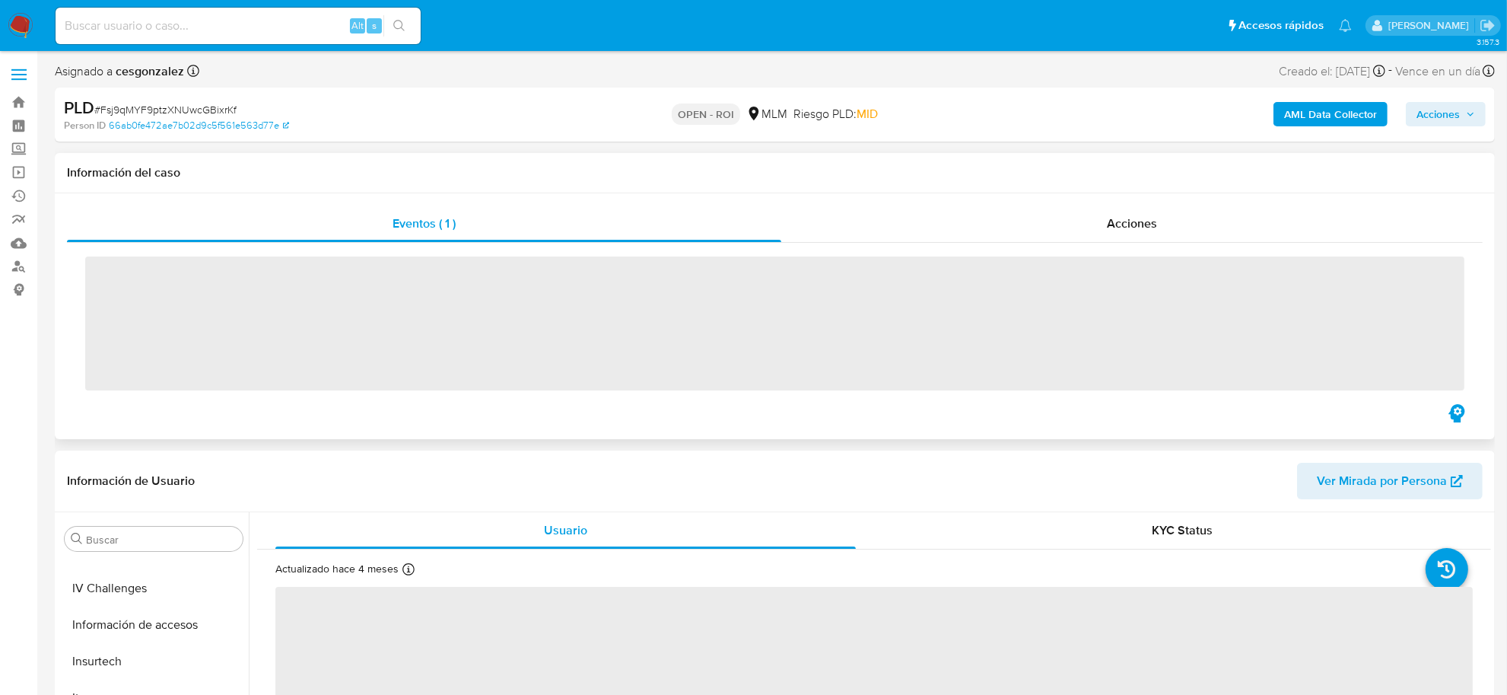
scroll to position [641, 0]
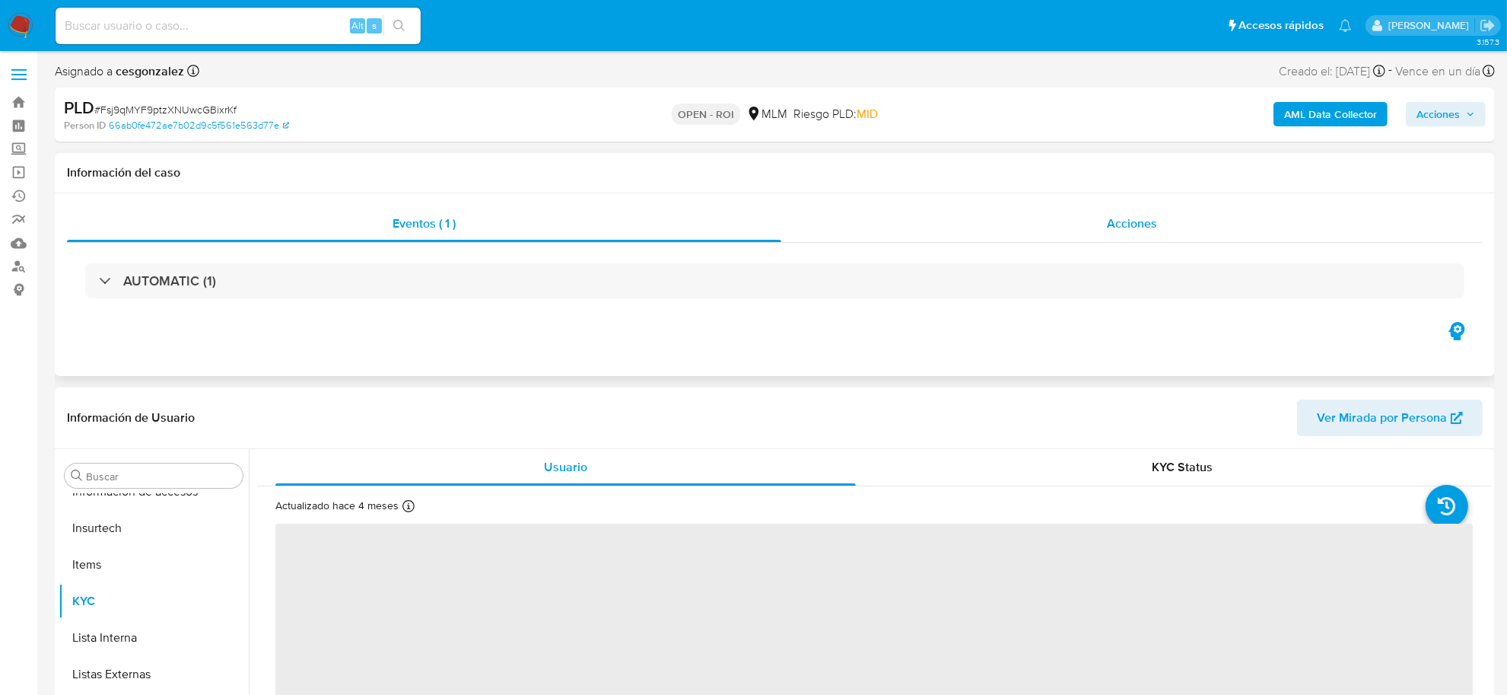
click at [1116, 218] on span "Acciones" at bounding box center [1132, 224] width 50 height 18
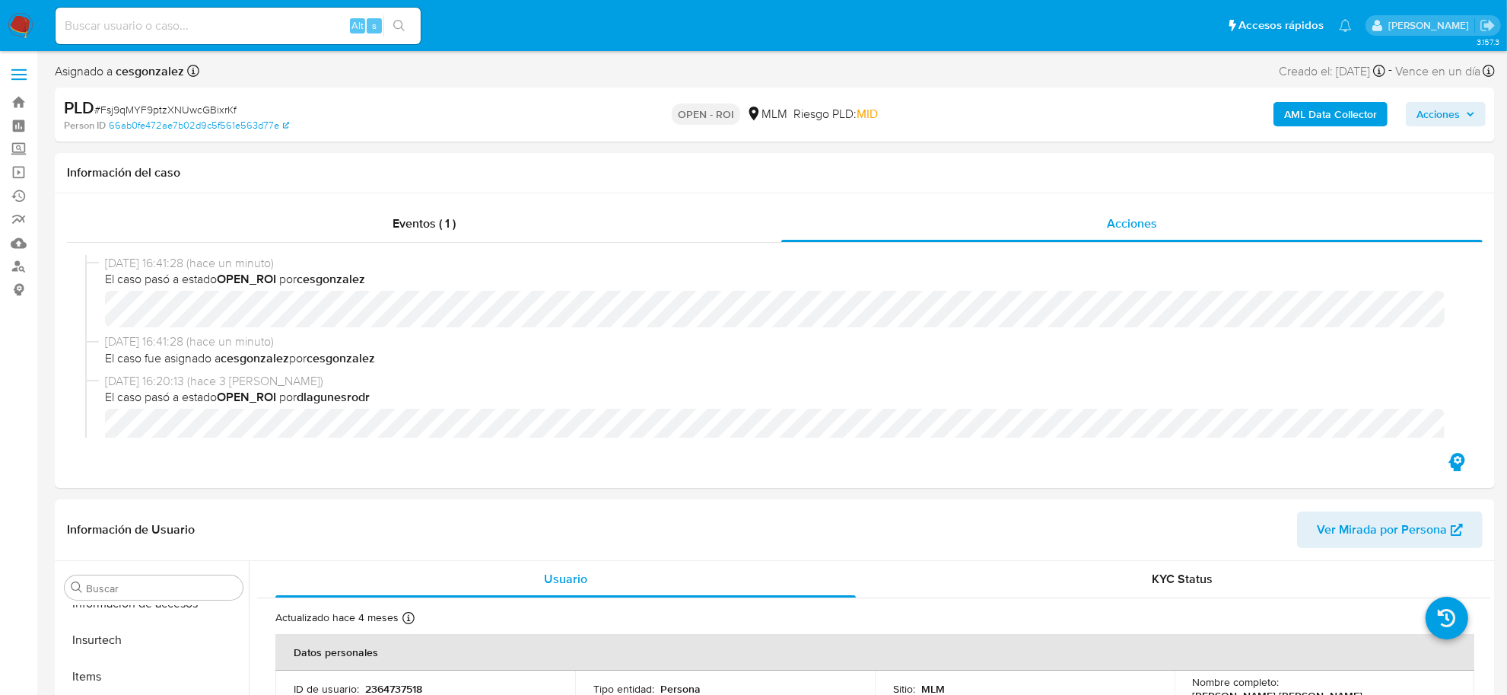
scroll to position [95, 0]
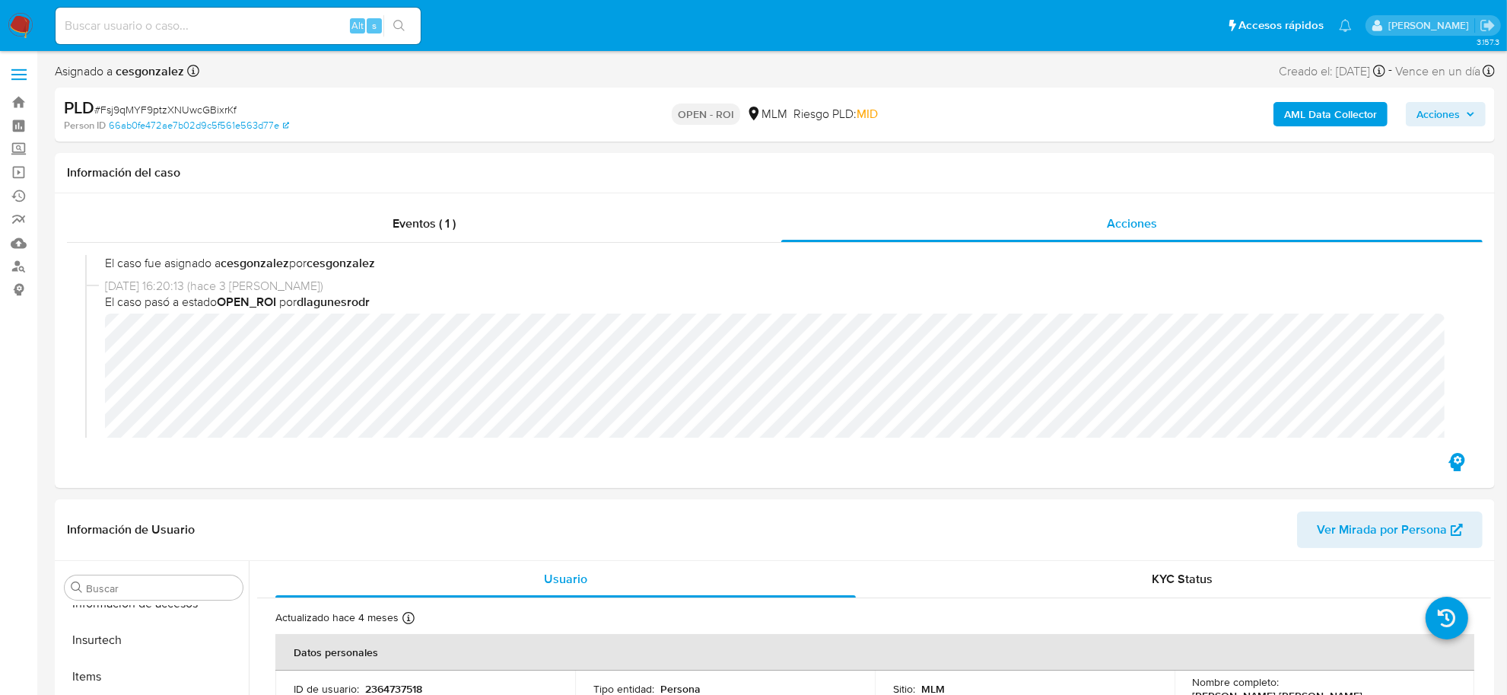
select select "10"
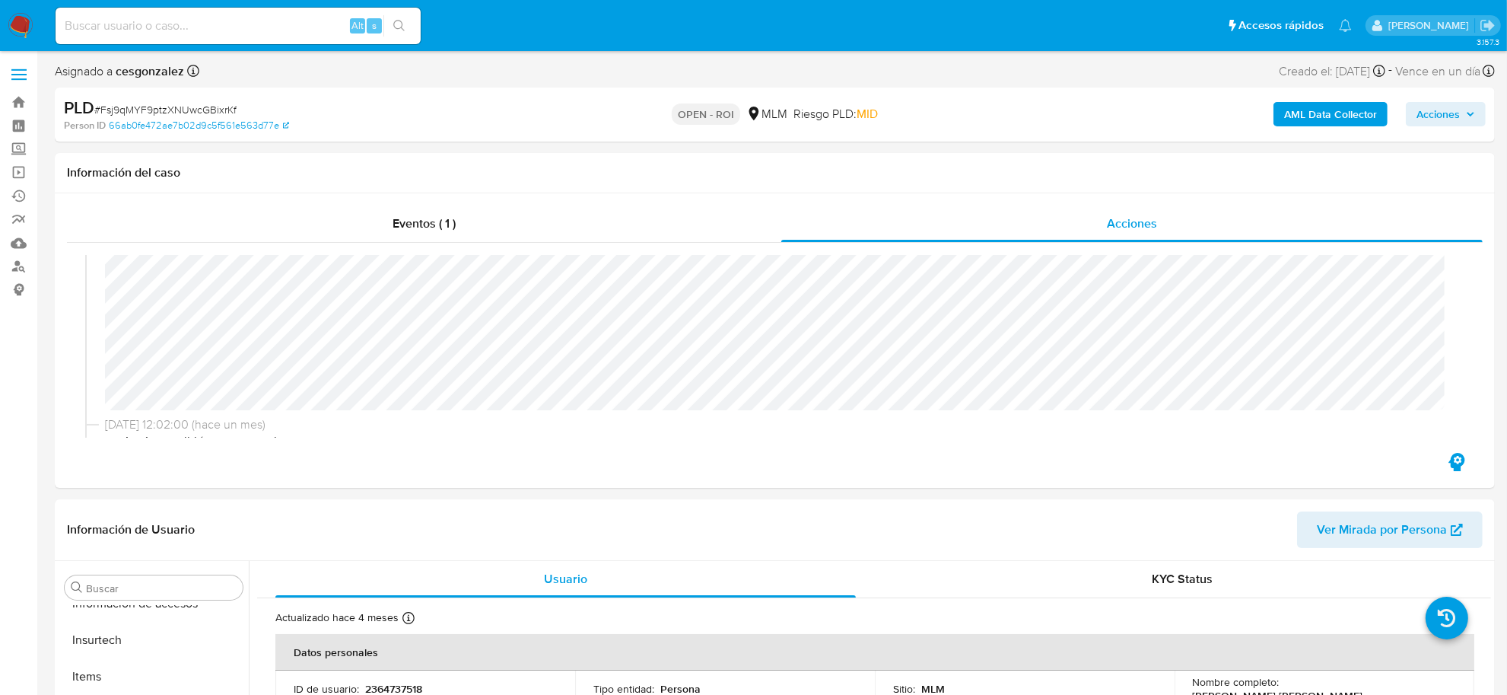
scroll to position [1046, 0]
click at [1453, 123] on span "Acciones" at bounding box center [1438, 114] width 43 height 24
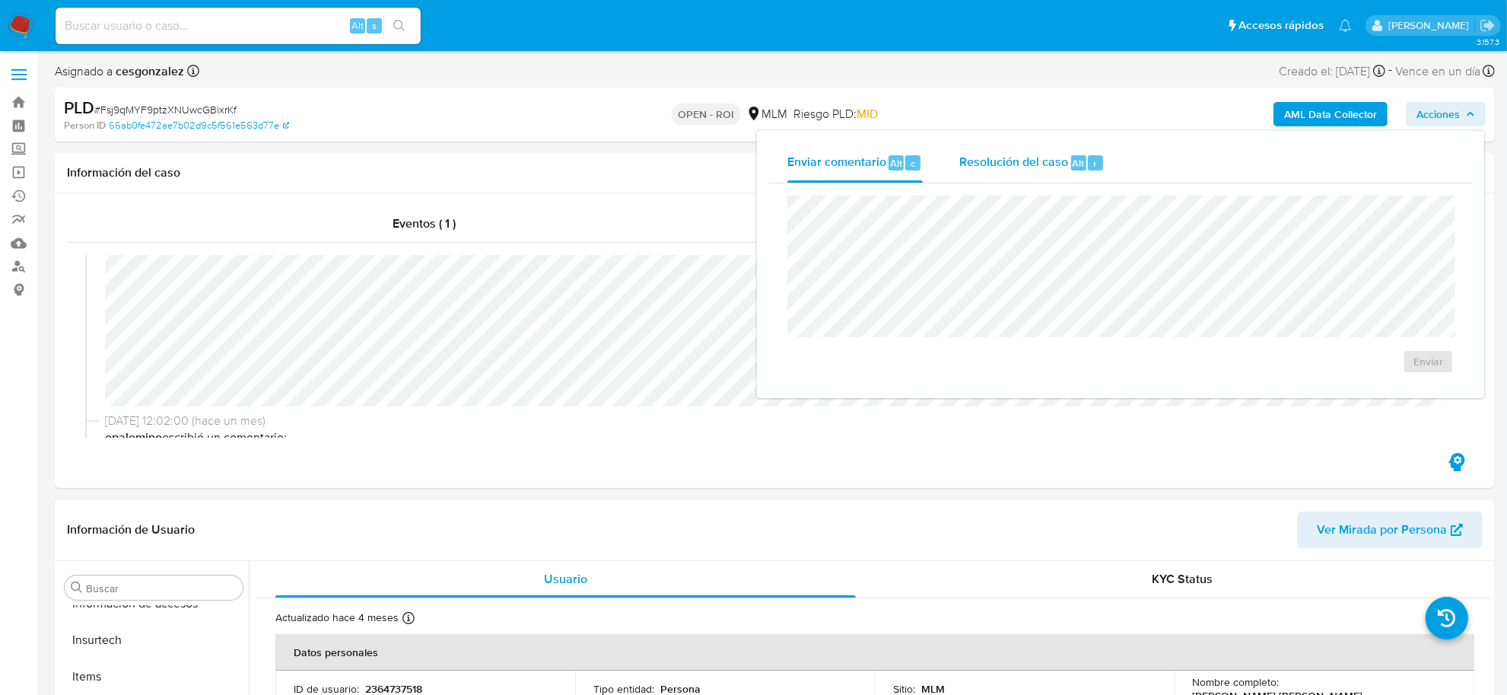
click at [975, 164] on span "Resolución del caso" at bounding box center [1013, 163] width 109 height 18
click at [1360, 385] on span "ROI" at bounding box center [1391, 385] width 79 height 21
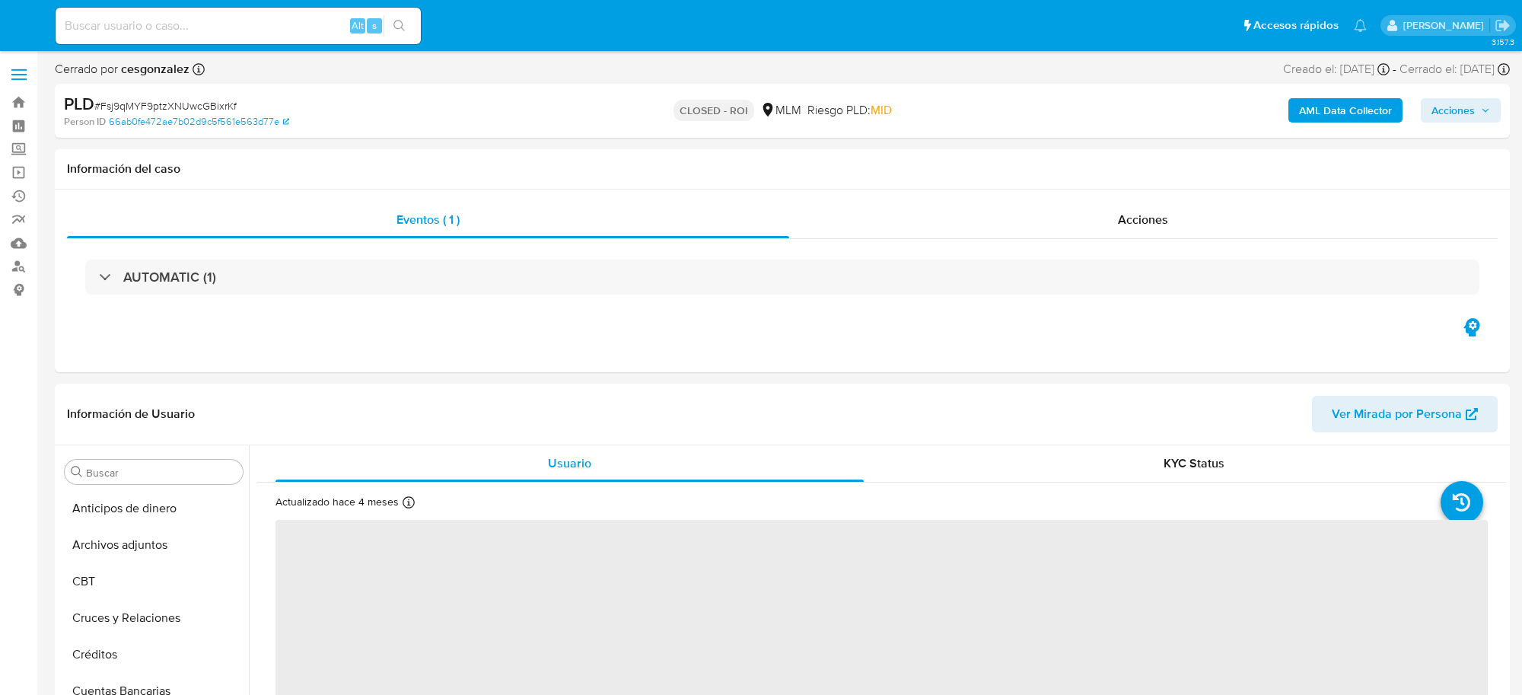
select select "10"
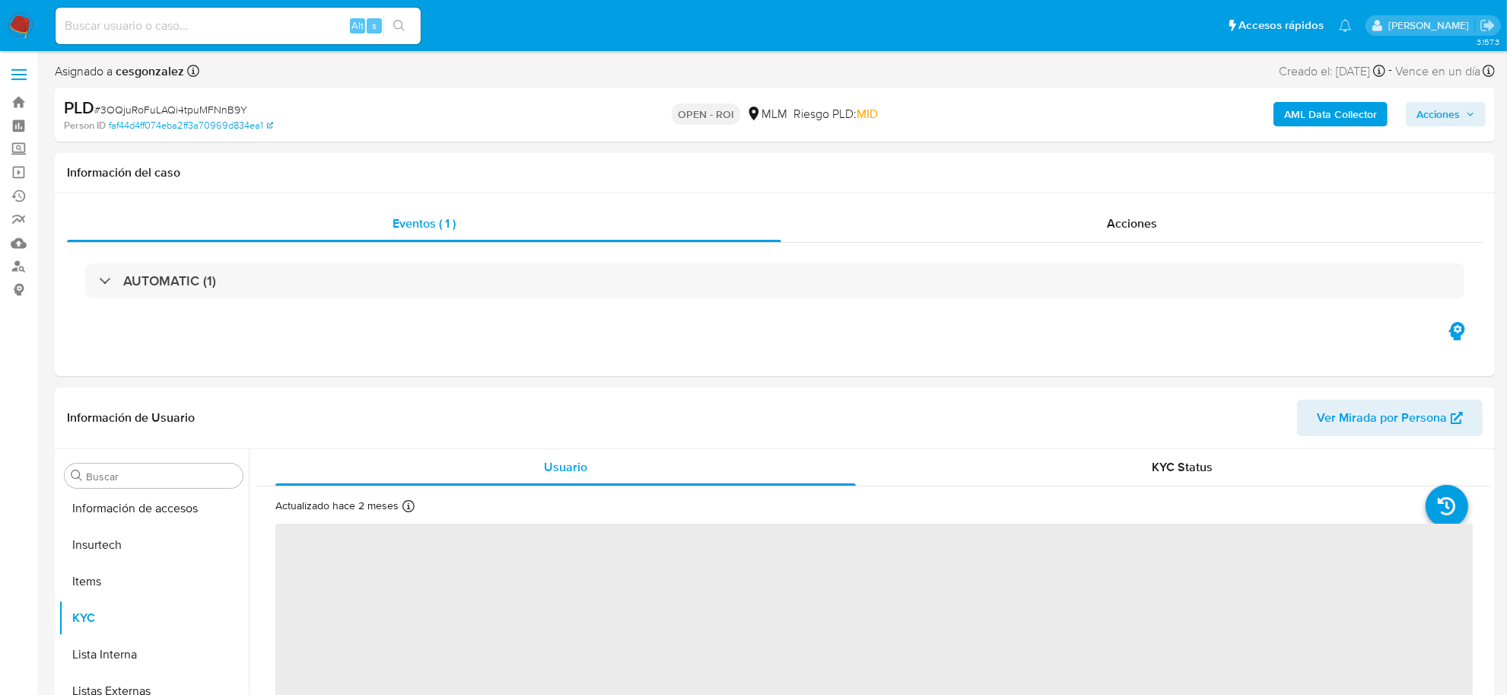
scroll to position [641, 0]
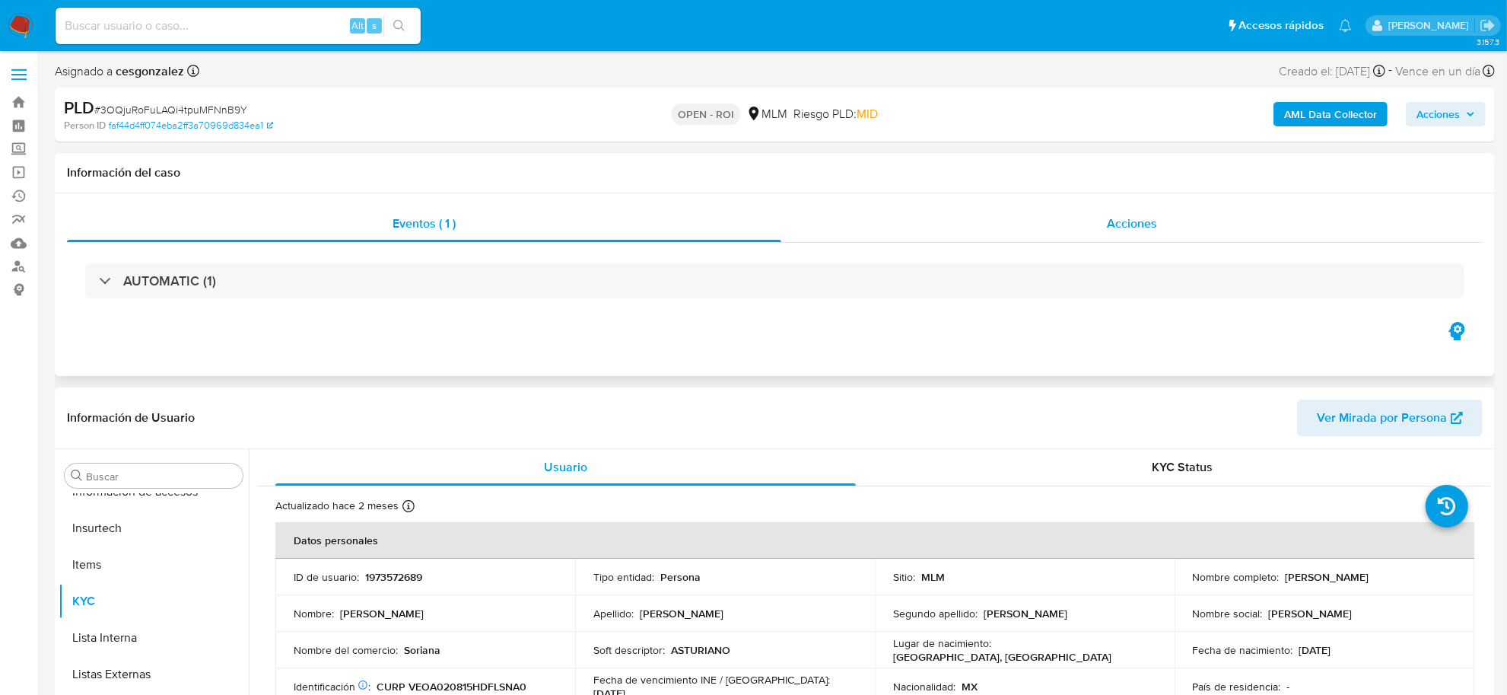
select select "10"
click at [1160, 231] on div "Acciones" at bounding box center [1132, 223] width 702 height 37
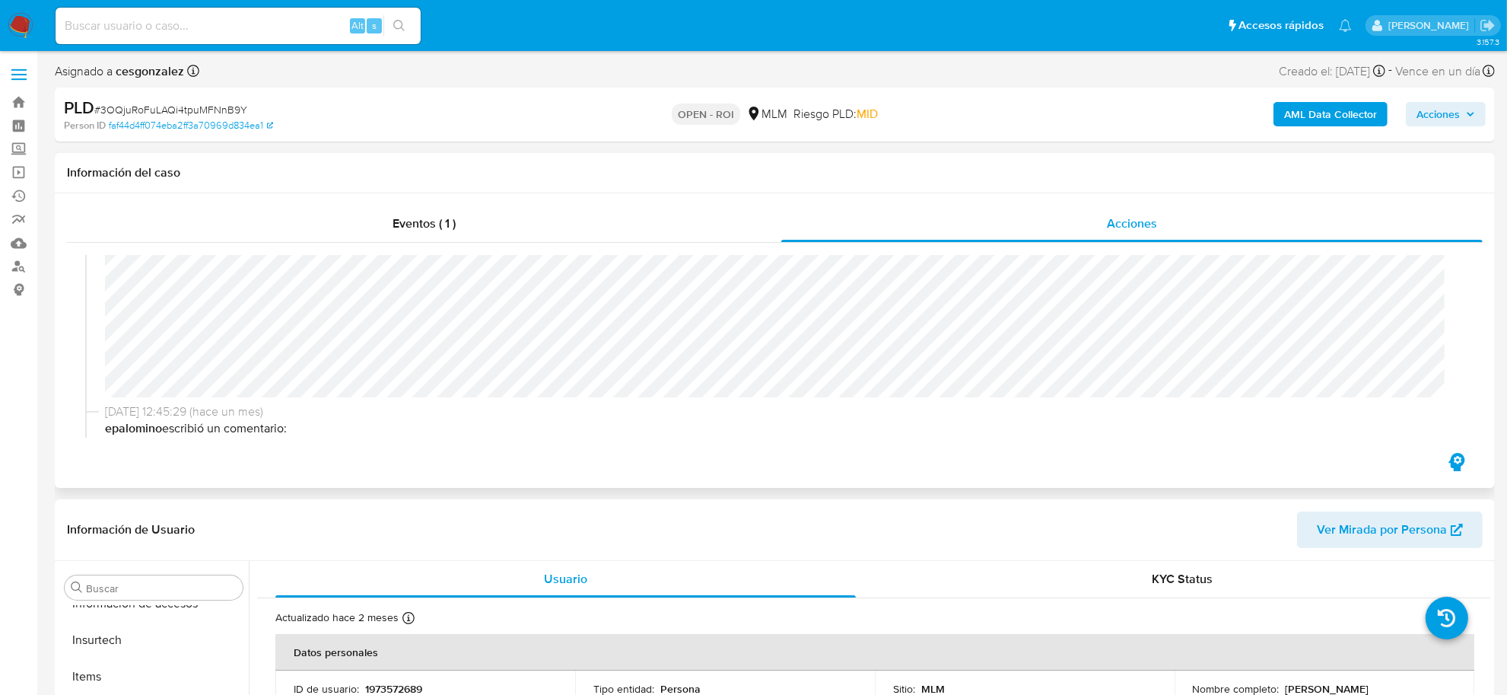
scroll to position [951, 0]
click at [1451, 107] on span "Acciones" at bounding box center [1438, 114] width 43 height 24
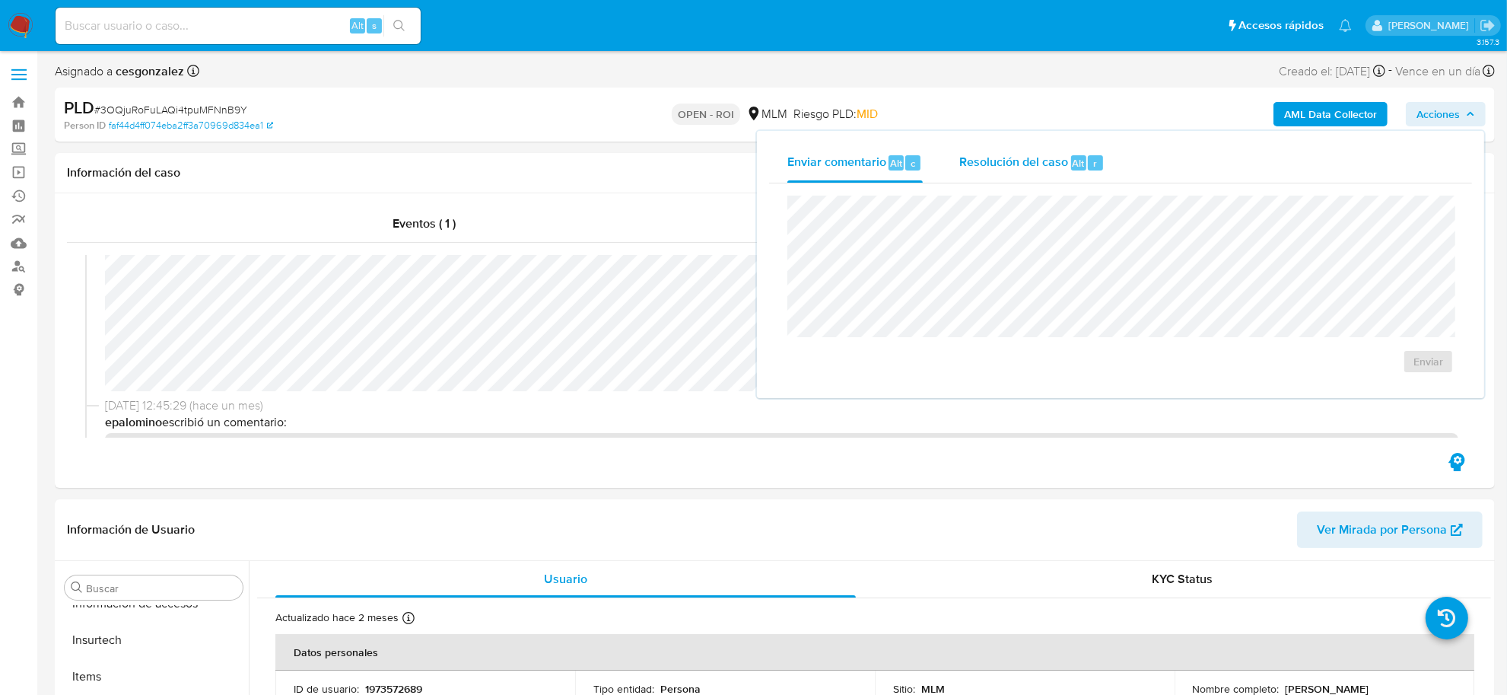
click at [985, 169] on span "Resolución del caso" at bounding box center [1013, 163] width 109 height 18
click at [945, 223] on div at bounding box center [1121, 292] width 642 height 138
click at [1398, 390] on span "ROI" at bounding box center [1391, 385] width 79 height 21
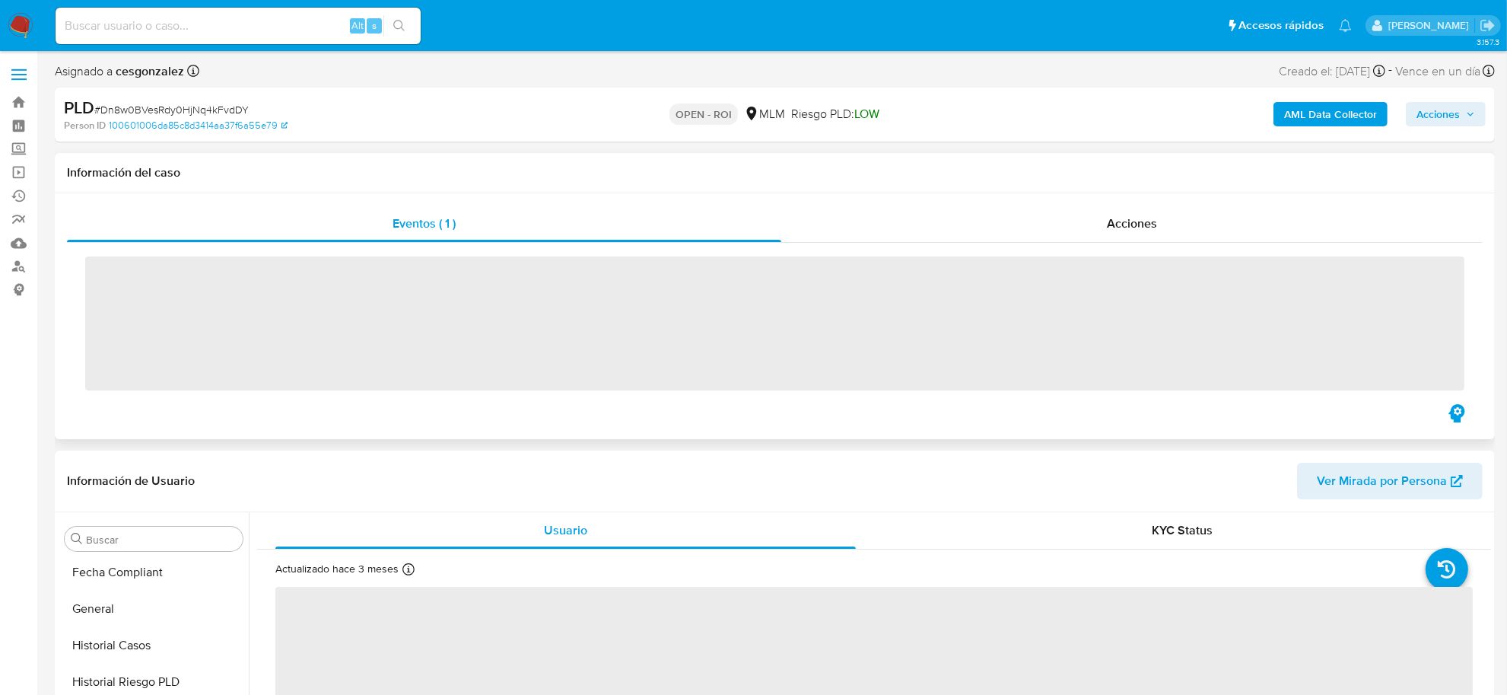
scroll to position [641, 0]
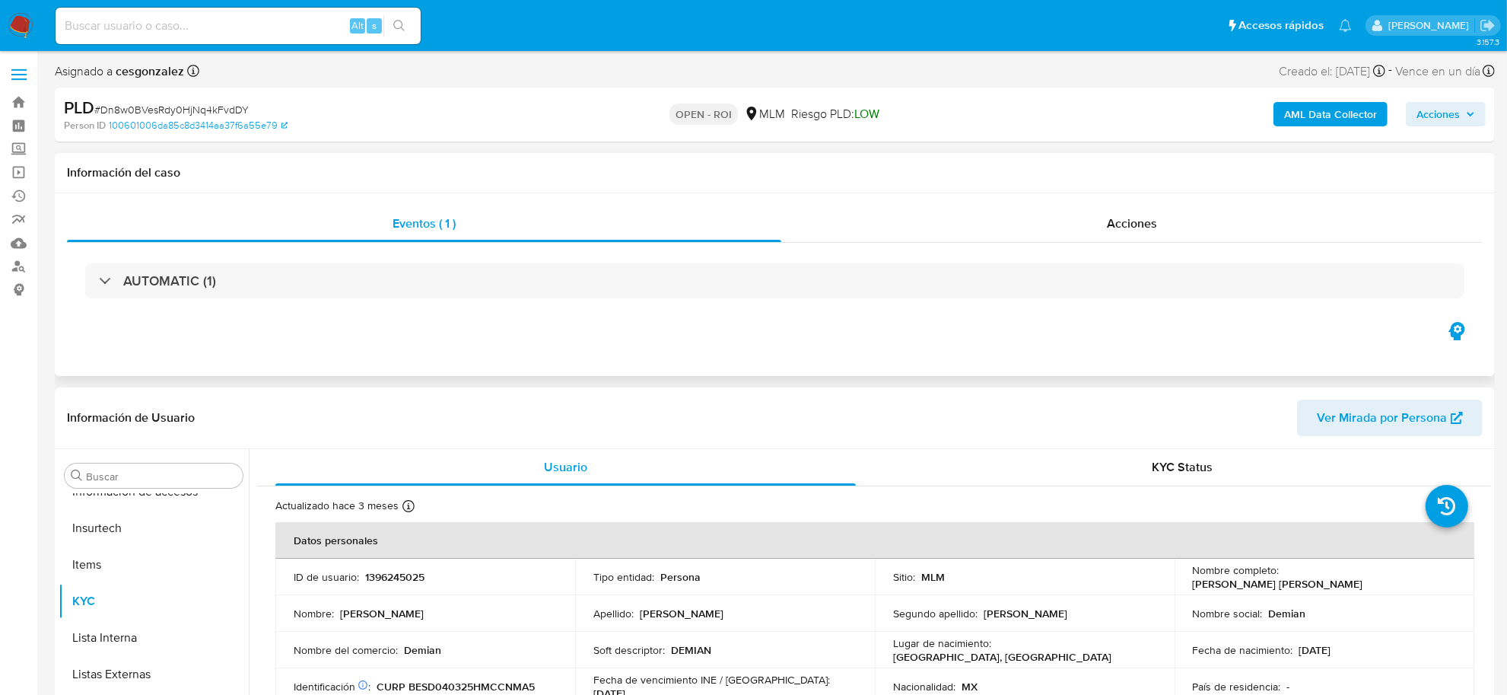
select select "10"
click at [1118, 230] on span "Acciones" at bounding box center [1132, 224] width 50 height 18
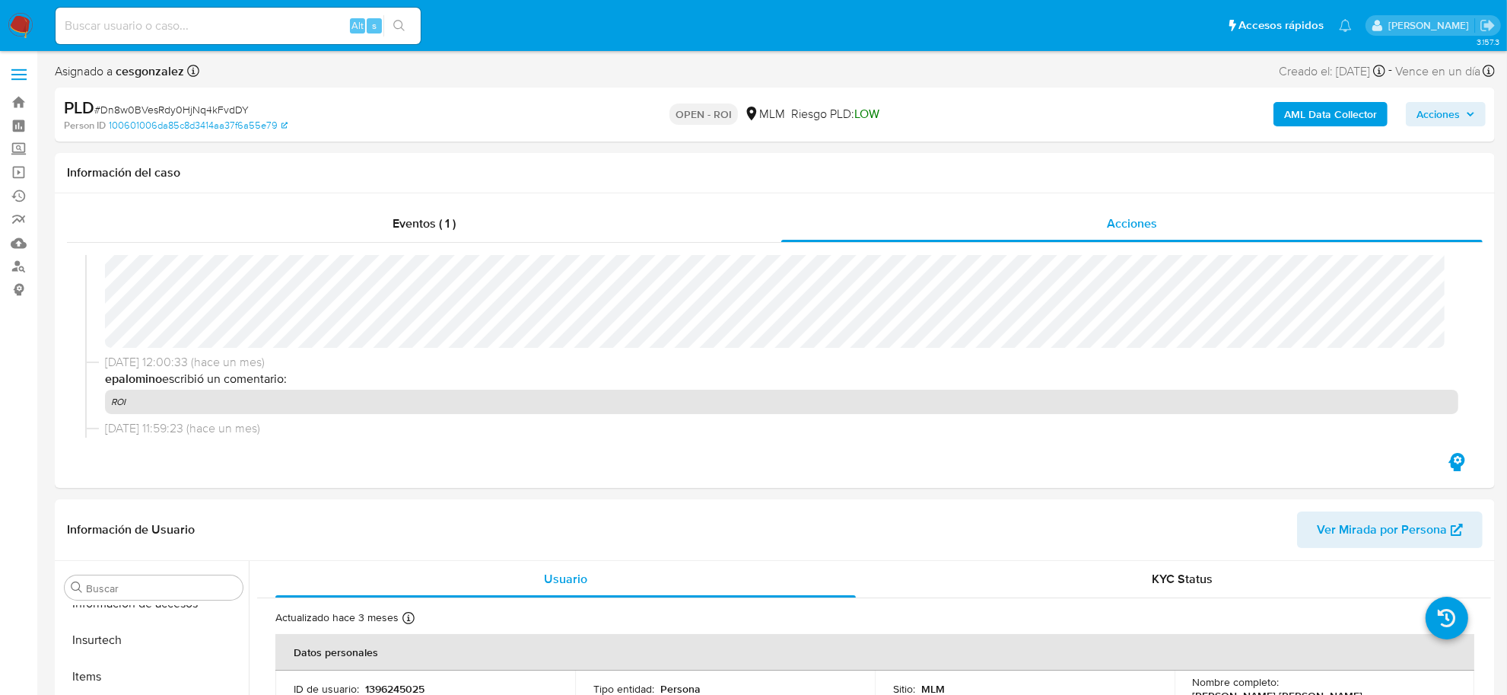
scroll to position [856, 0]
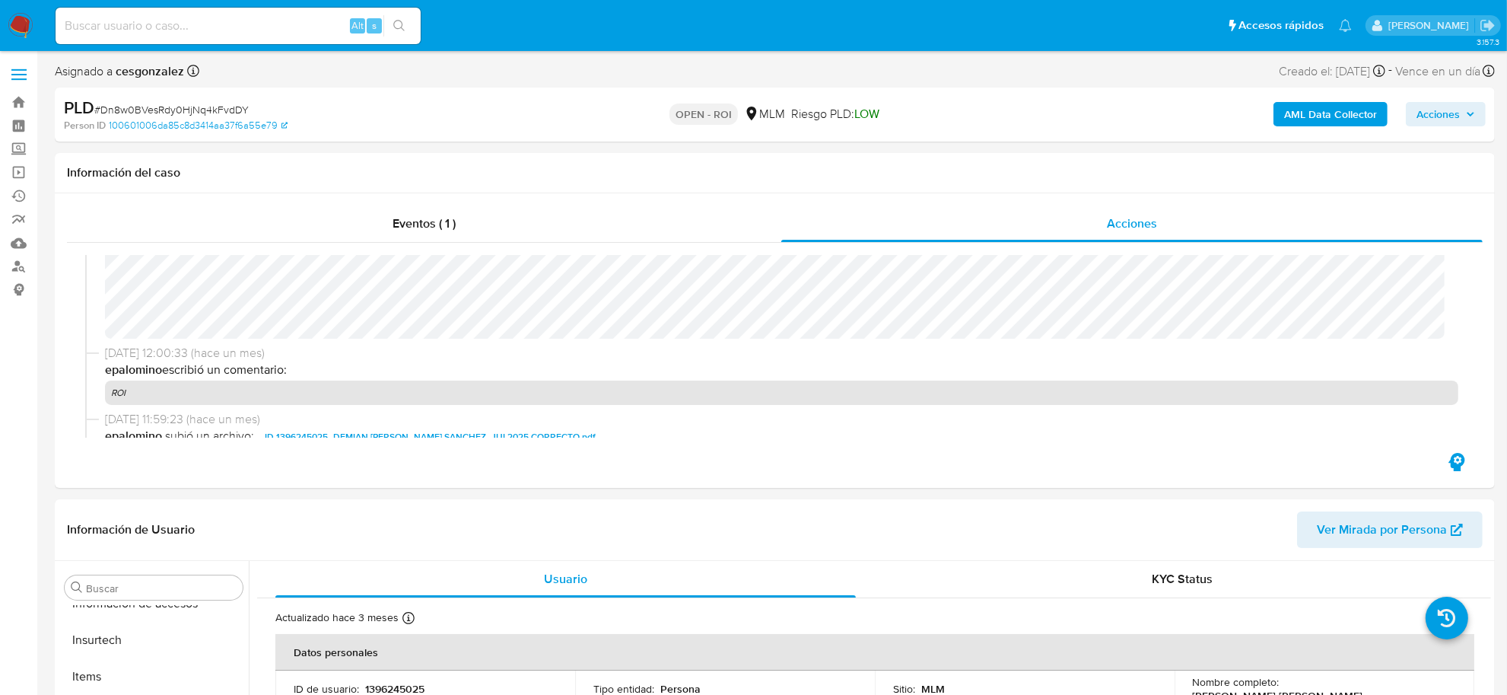
click at [1468, 118] on icon "button" at bounding box center [1470, 114] width 9 height 9
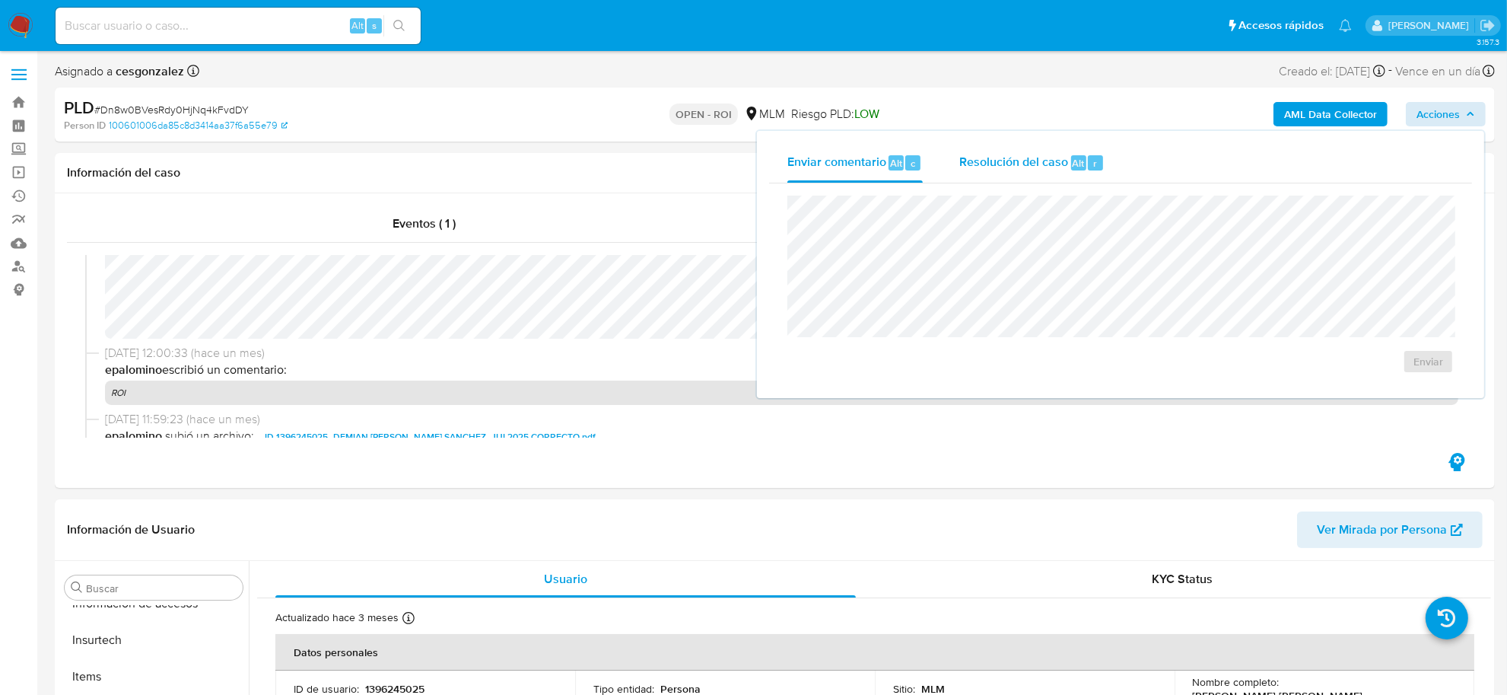
click at [995, 169] on span "Resolución del caso" at bounding box center [1013, 163] width 109 height 18
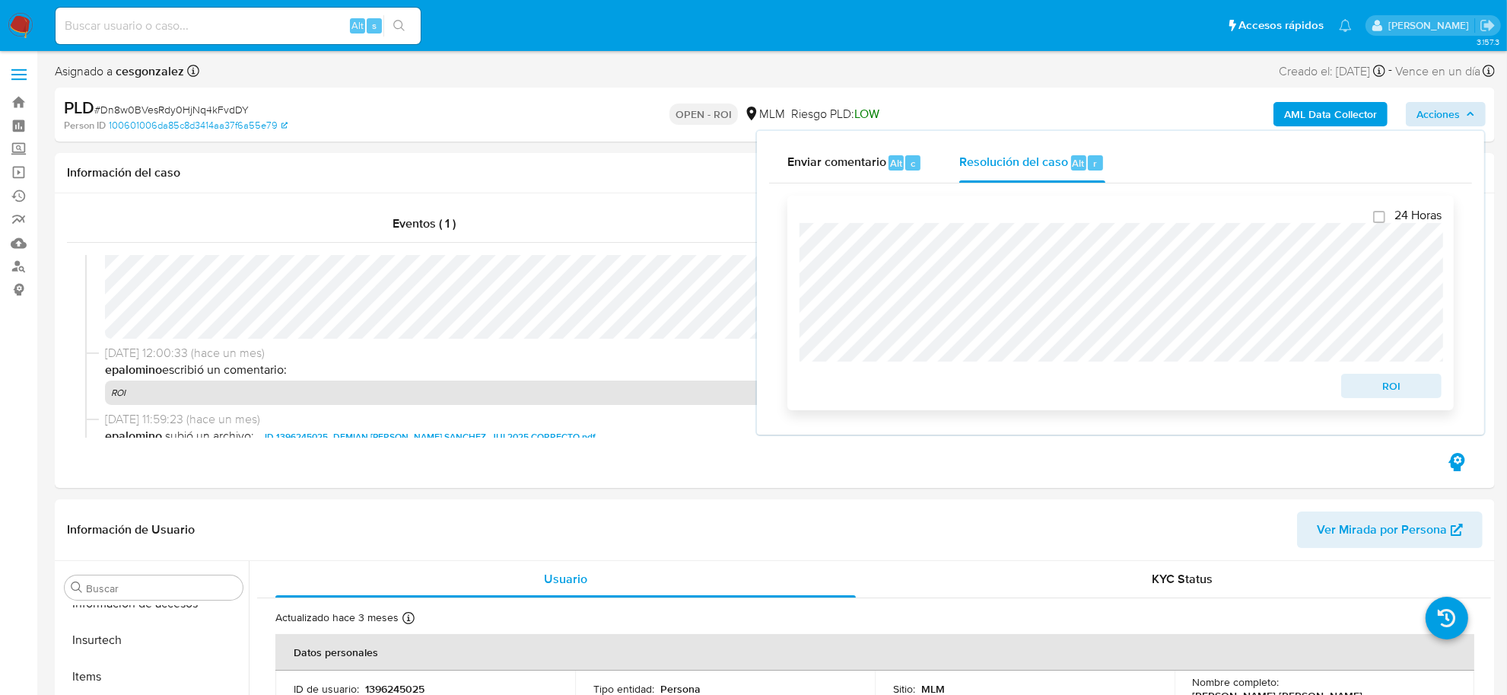
click at [1408, 380] on span "ROI" at bounding box center [1391, 385] width 79 height 21
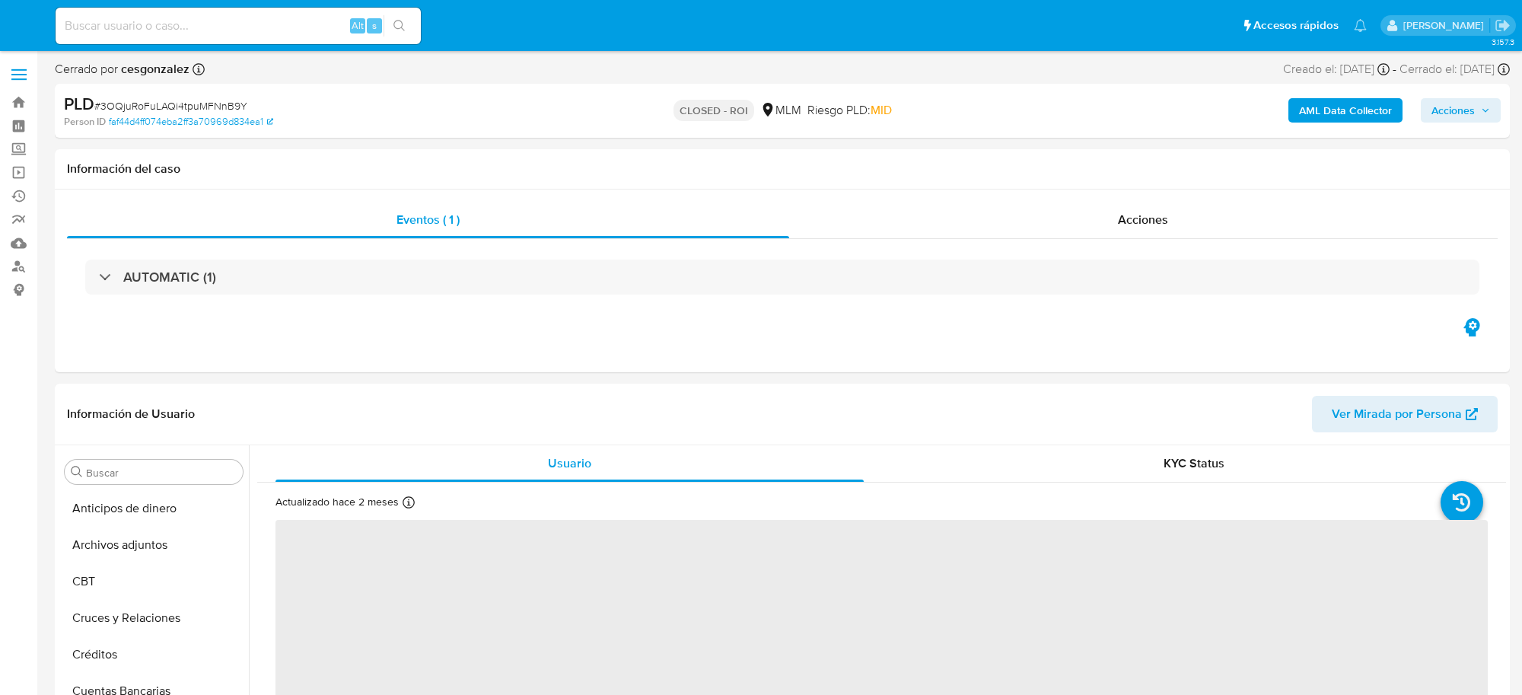
select select "10"
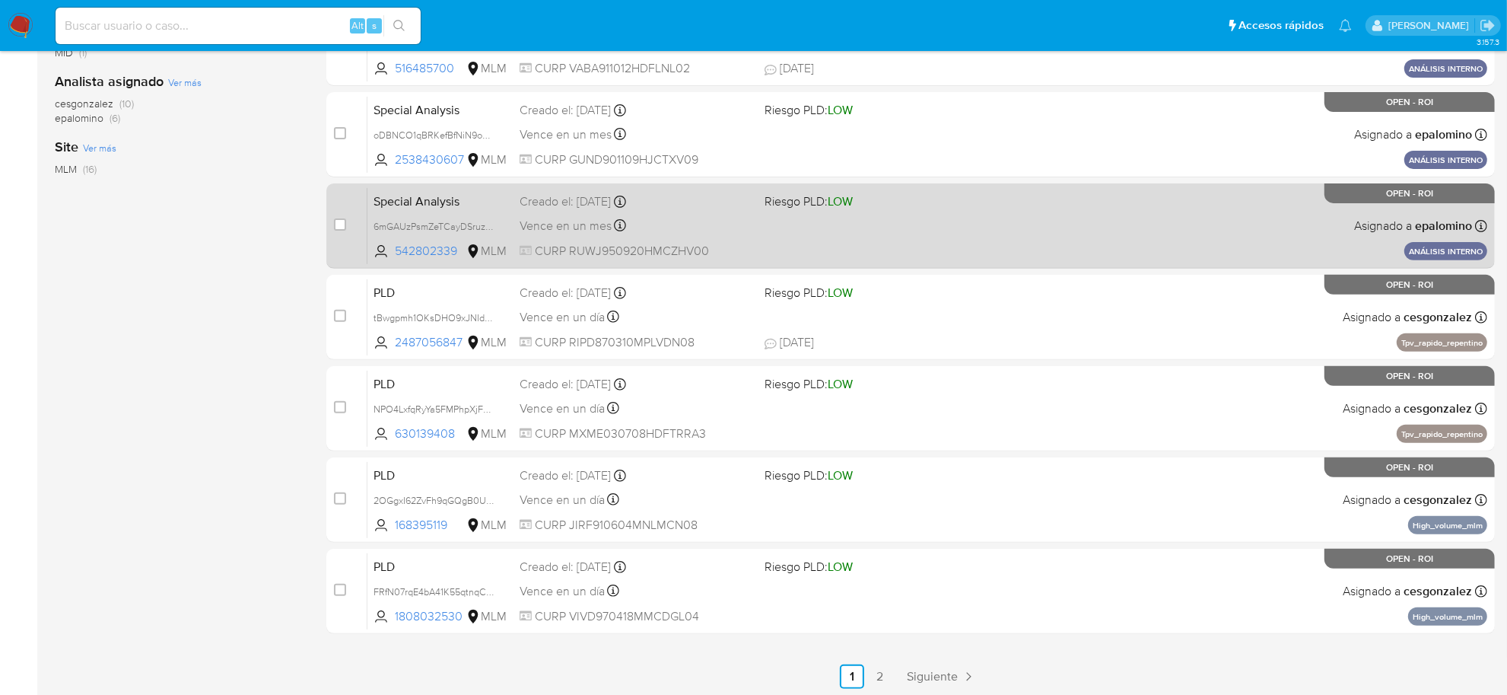
scroll to position [504, 0]
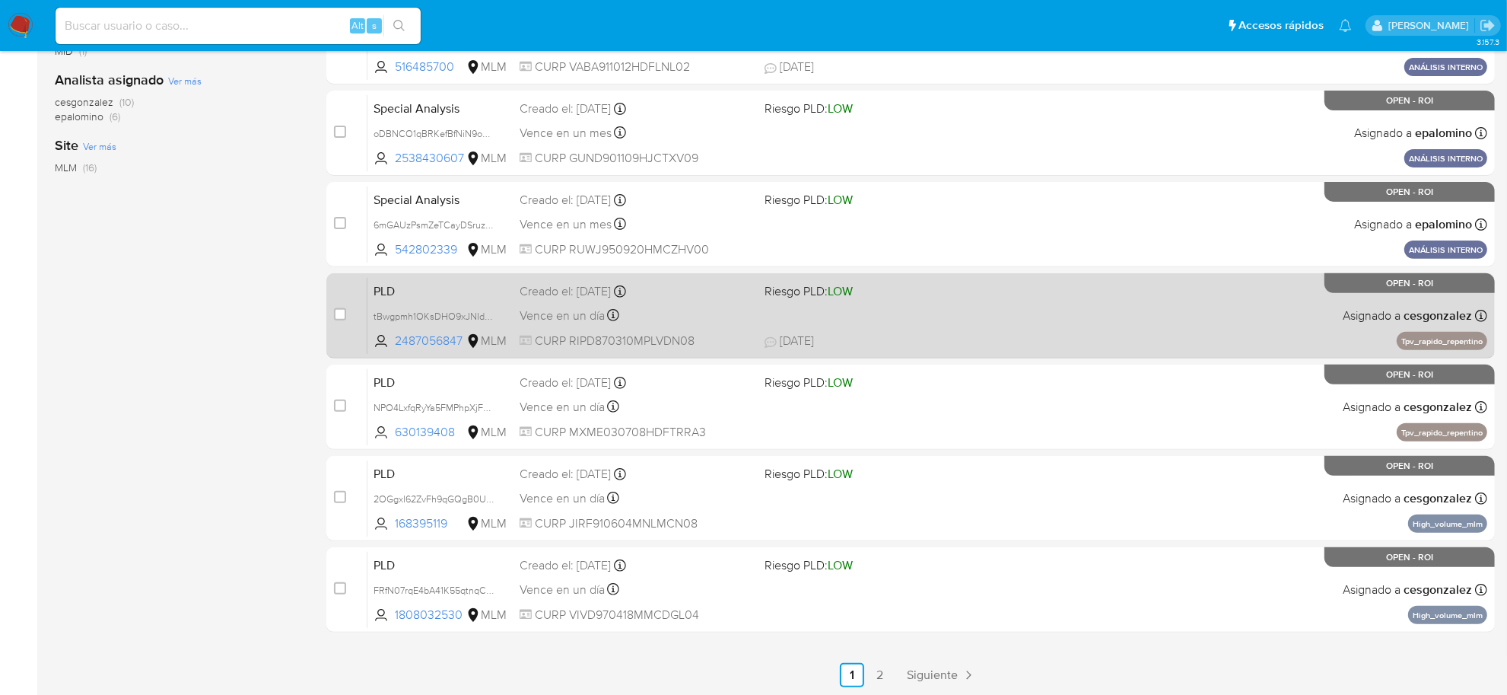
click at [622, 325] on div "PLD tBwgpmh1OKsDHO9xJNIdJRkb 2487056847 MLM Riesgo PLD: LOW Creado el: [DATE] C…" at bounding box center [928, 315] width 1120 height 77
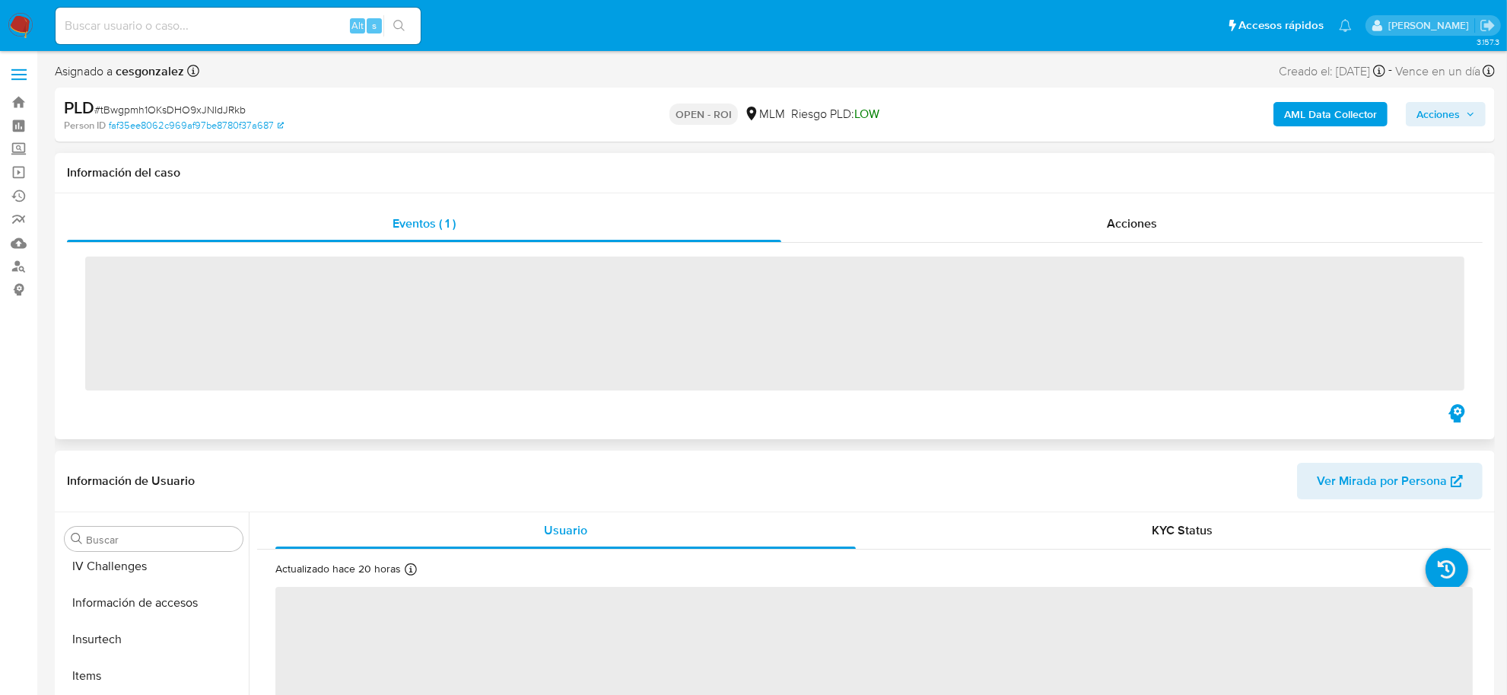
scroll to position [641, 0]
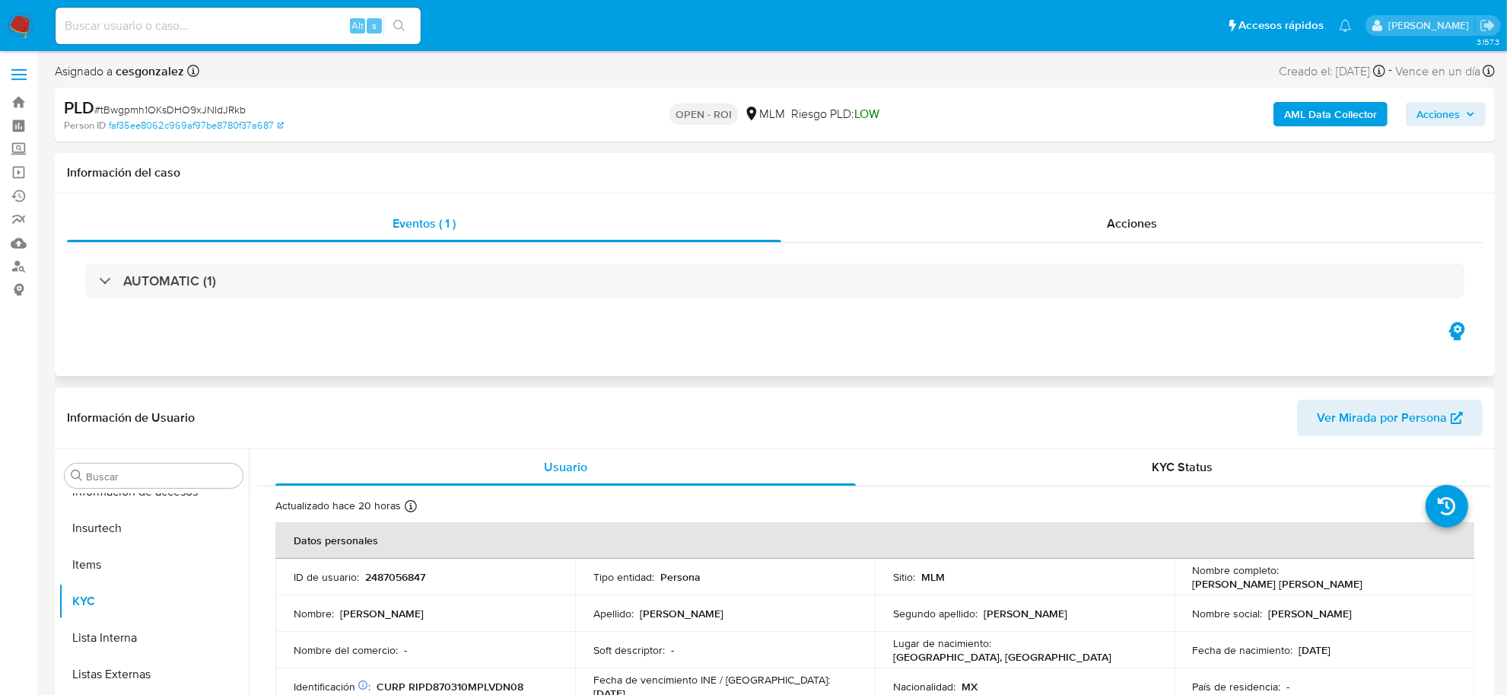
select select "10"
click at [1096, 226] on div "Acciones" at bounding box center [1132, 223] width 702 height 37
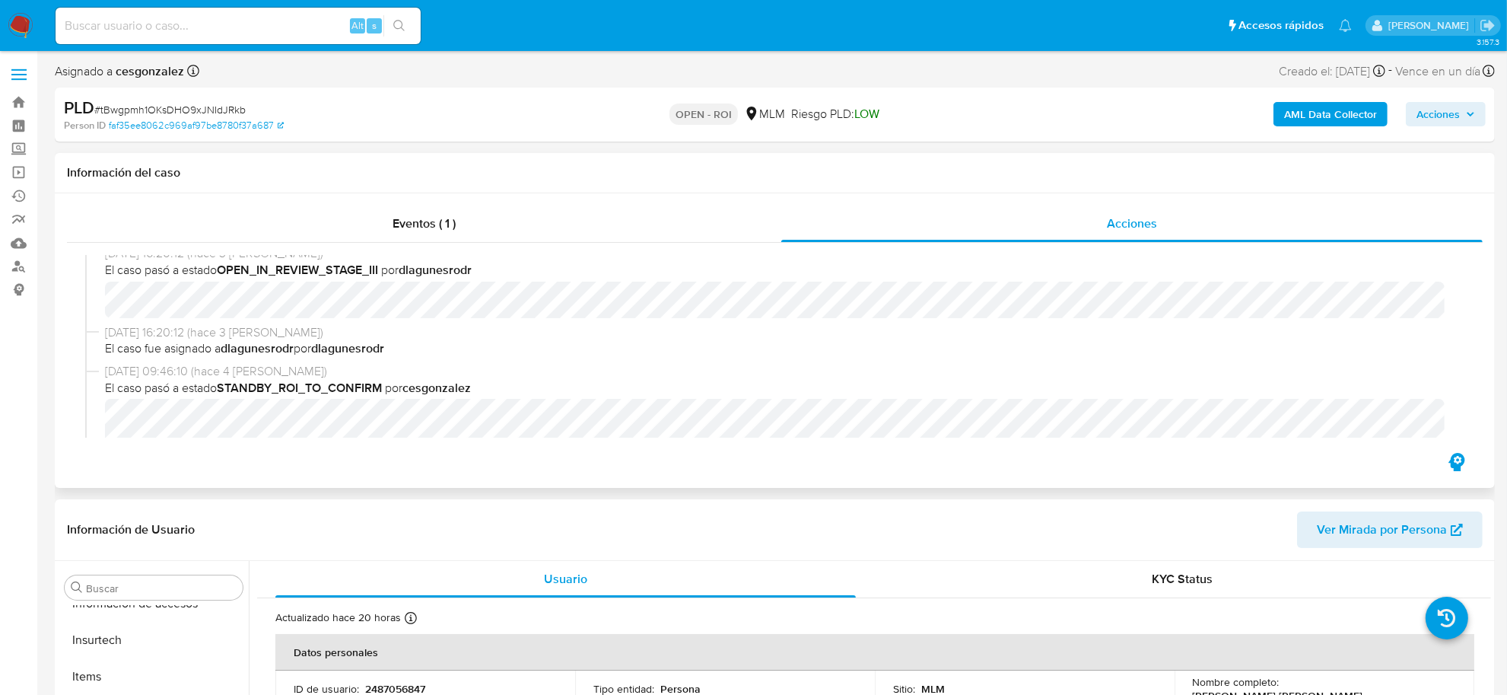
scroll to position [761, 0]
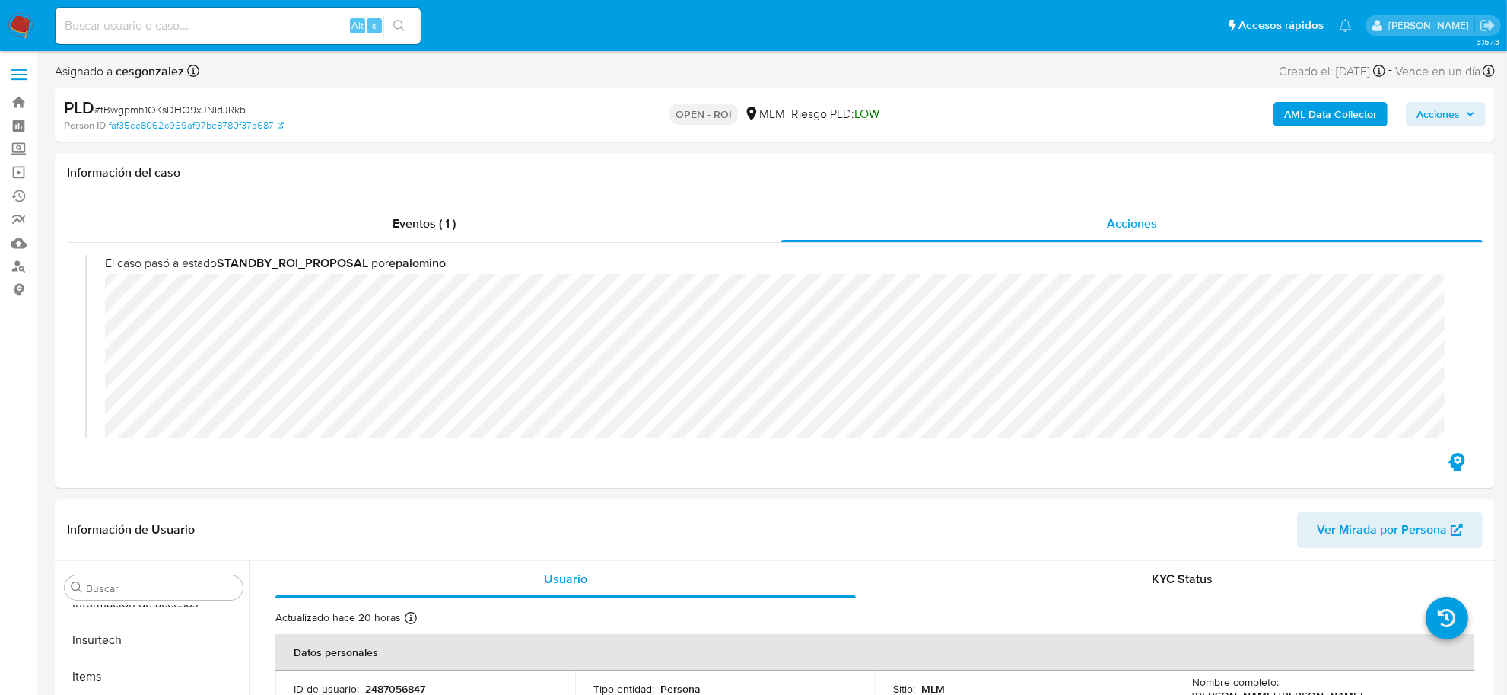
click at [1440, 116] on span "Acciones" at bounding box center [1438, 114] width 43 height 24
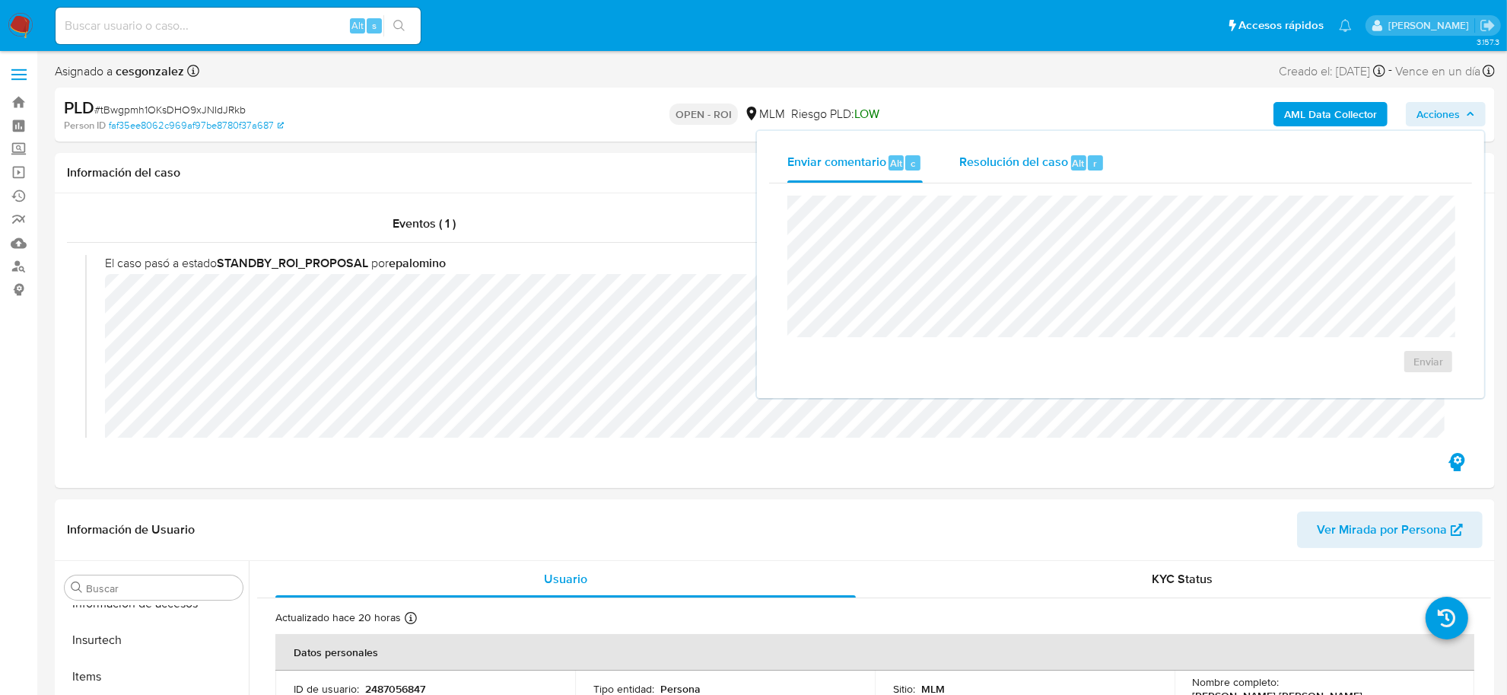
click at [1033, 167] on span "Resolución del caso" at bounding box center [1013, 163] width 109 height 18
click at [1425, 398] on button "ROI" at bounding box center [1391, 386] width 100 height 24
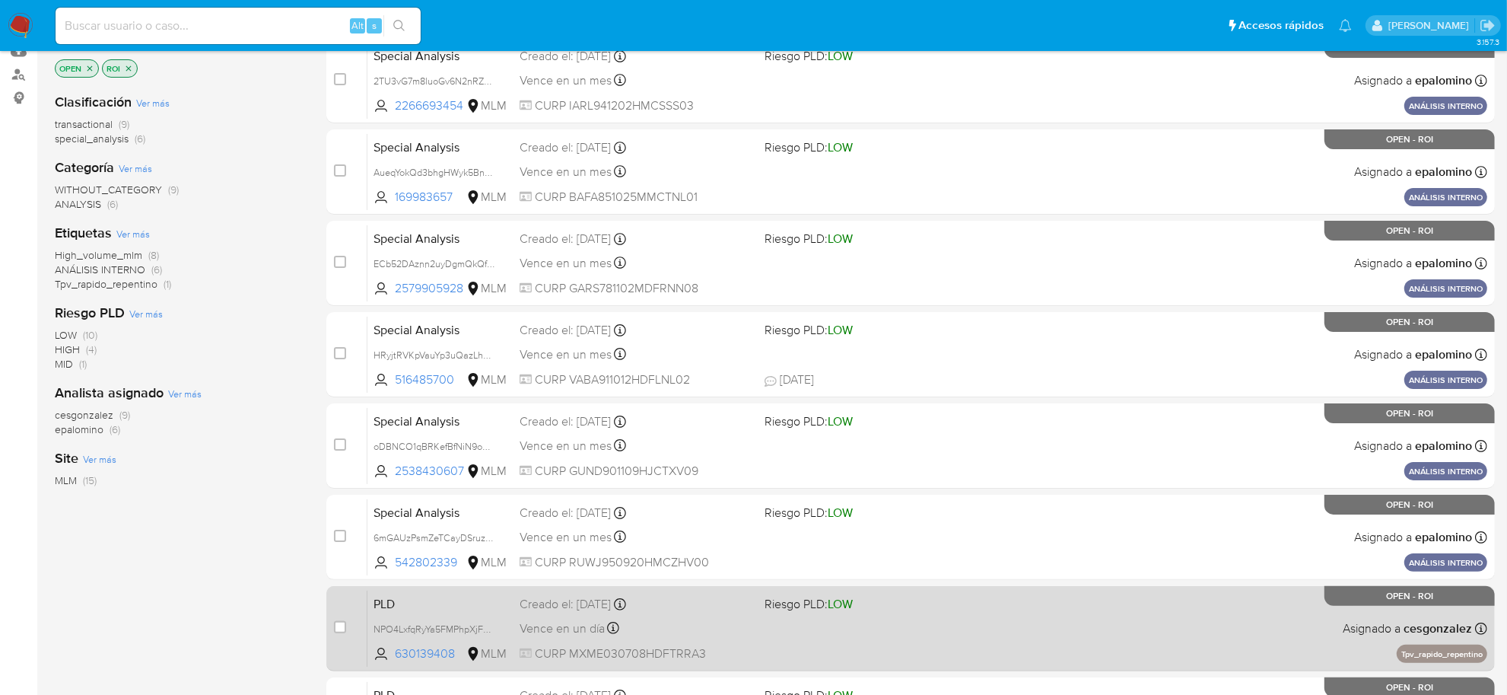
scroll to position [380, 0]
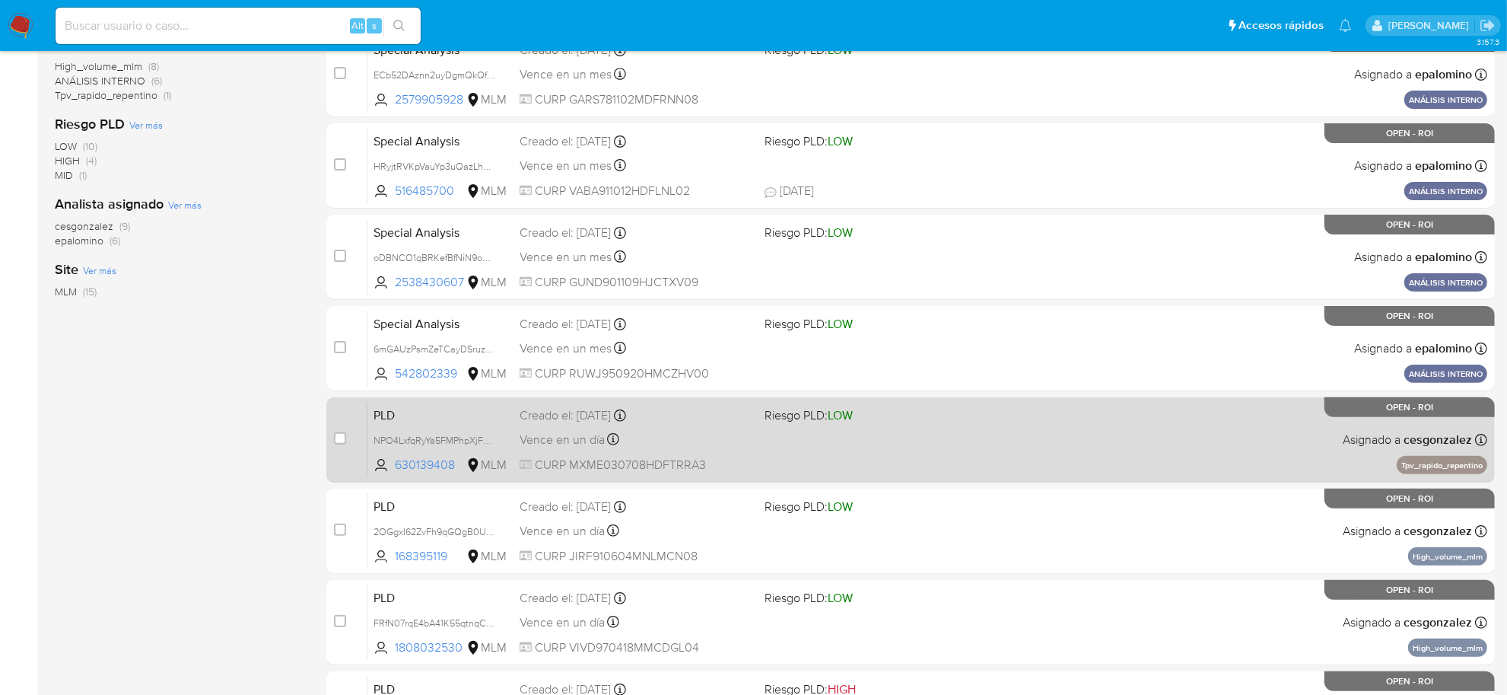
click at [635, 451] on div "PLD NPO4LxfqRyYa5FMPhpXjFDZ3 630139408 MLM Riesgo PLD: LOW Creado el: 12/07/202…" at bounding box center [928, 439] width 1120 height 77
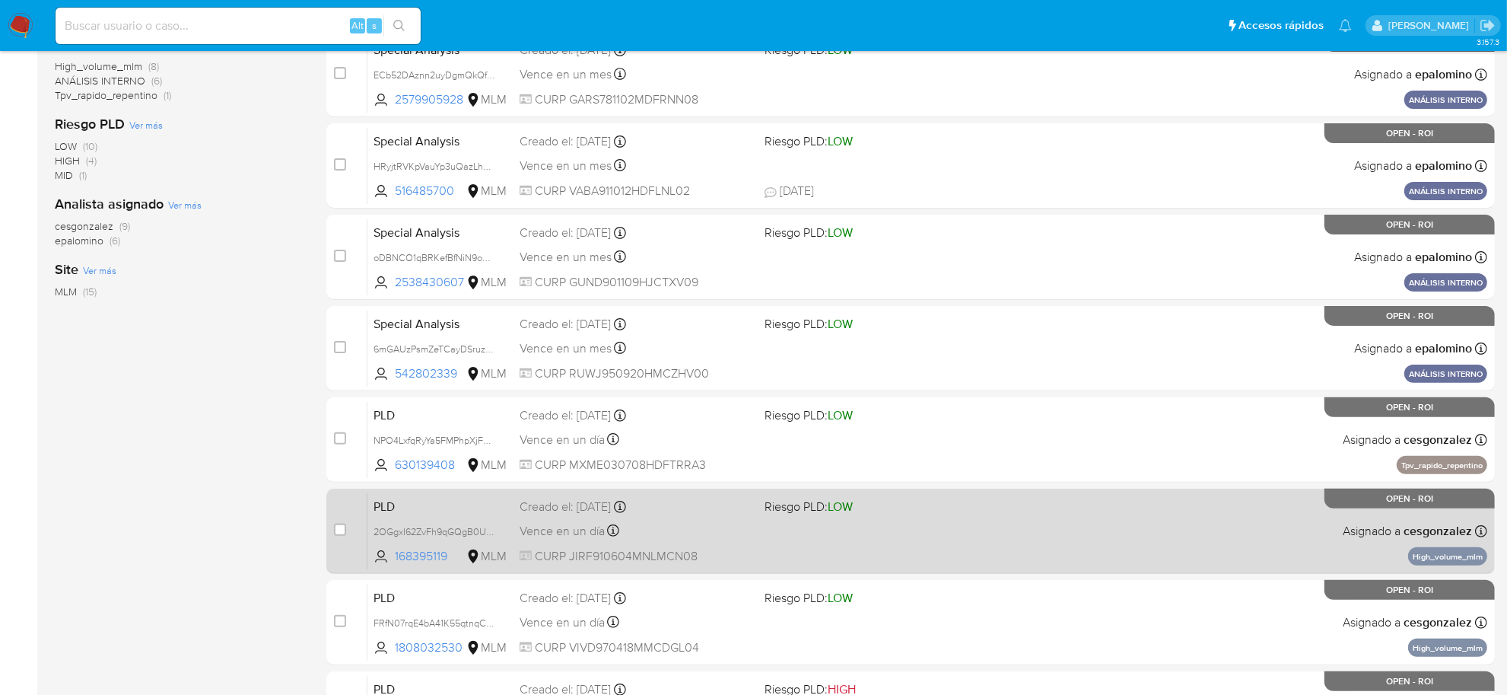
click at [796, 554] on div "PLD 2OGgxI62ZvFh9qGQgB0Uwn67 168395119 MLM Riesgo PLD: LOW Creado el: 12/07/202…" at bounding box center [928, 530] width 1120 height 77
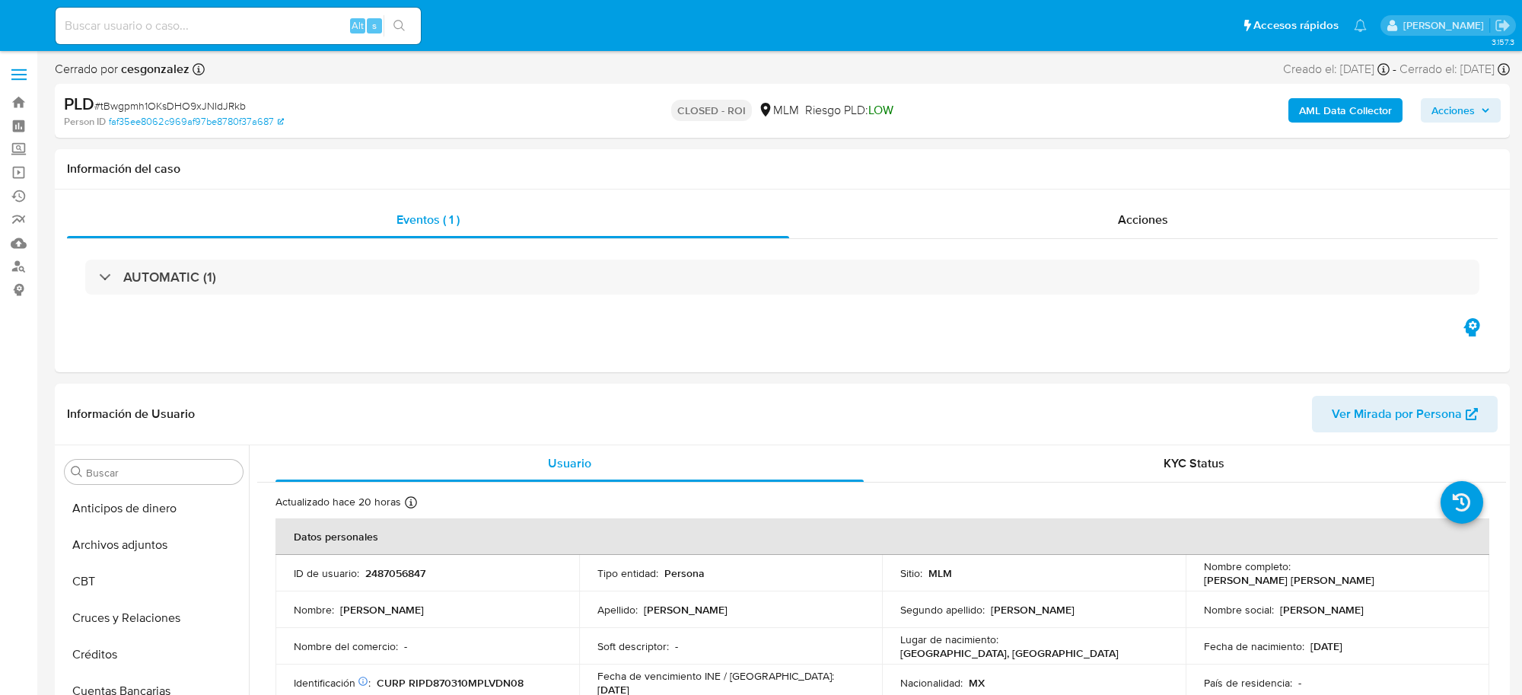
select select "10"
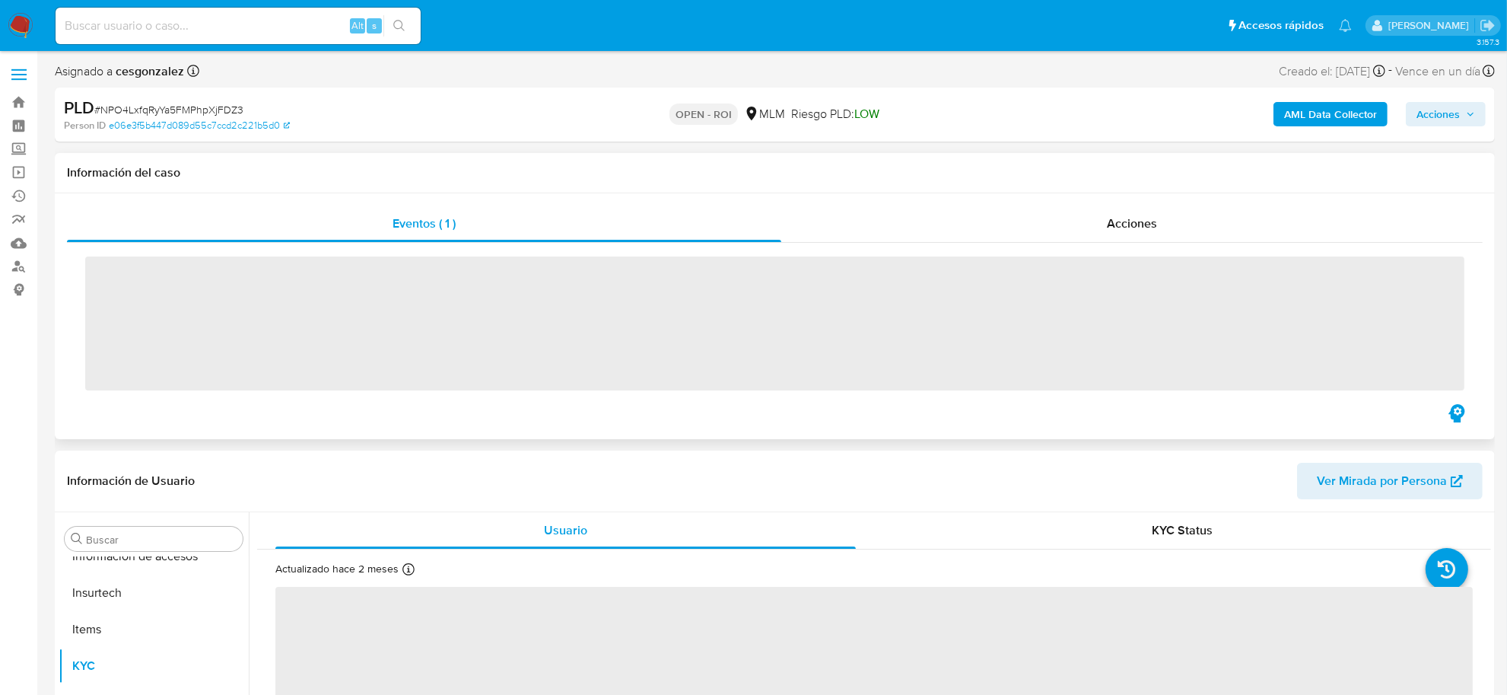
scroll to position [641, 0]
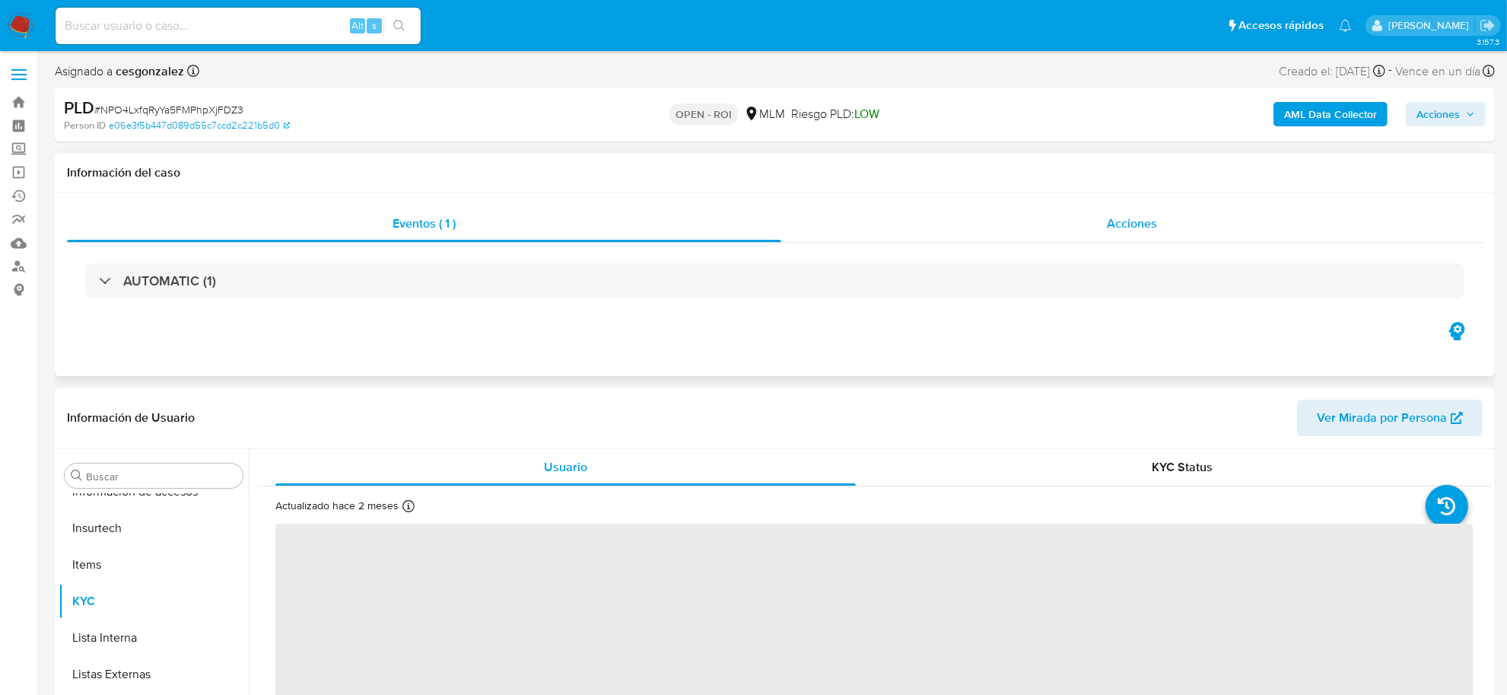
click at [1147, 237] on div "Acciones" at bounding box center [1132, 223] width 702 height 37
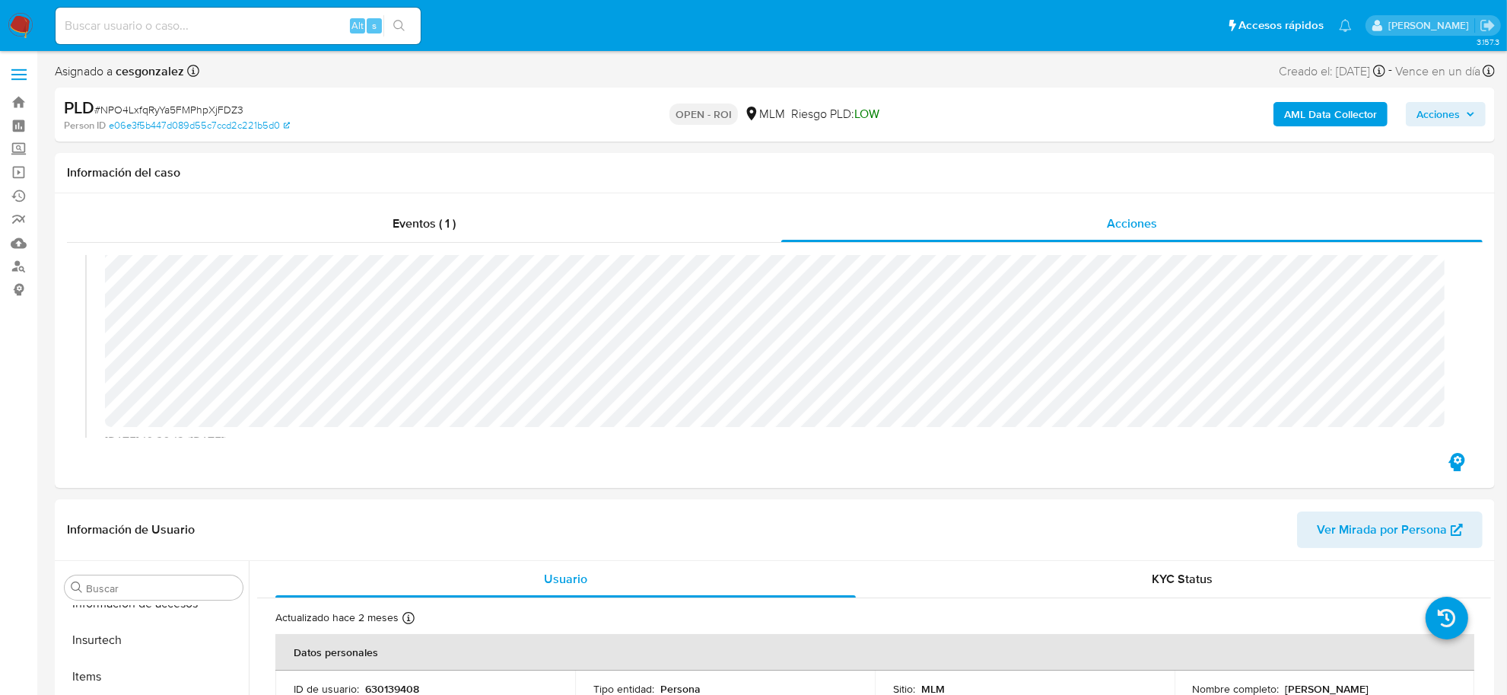
select select "10"
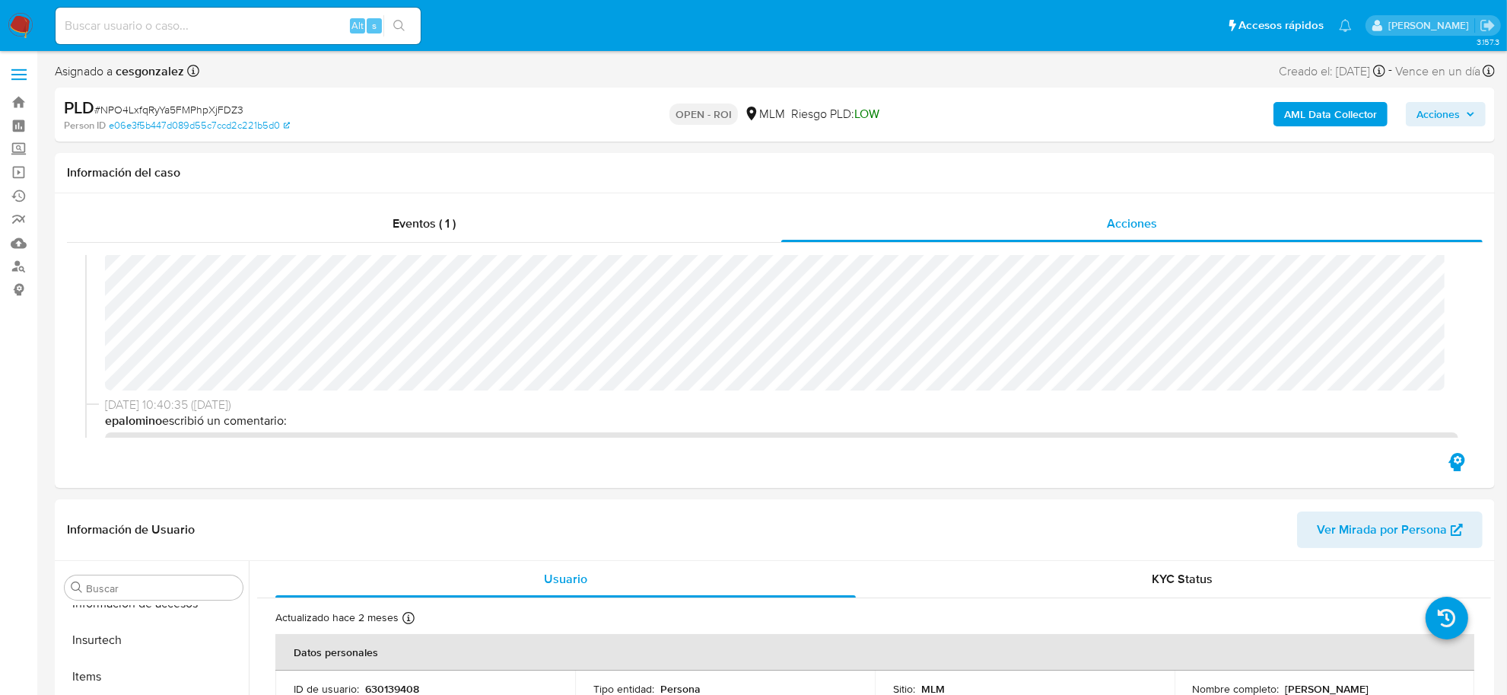
scroll to position [856, 0]
click at [1458, 119] on span "Acciones" at bounding box center [1438, 114] width 43 height 24
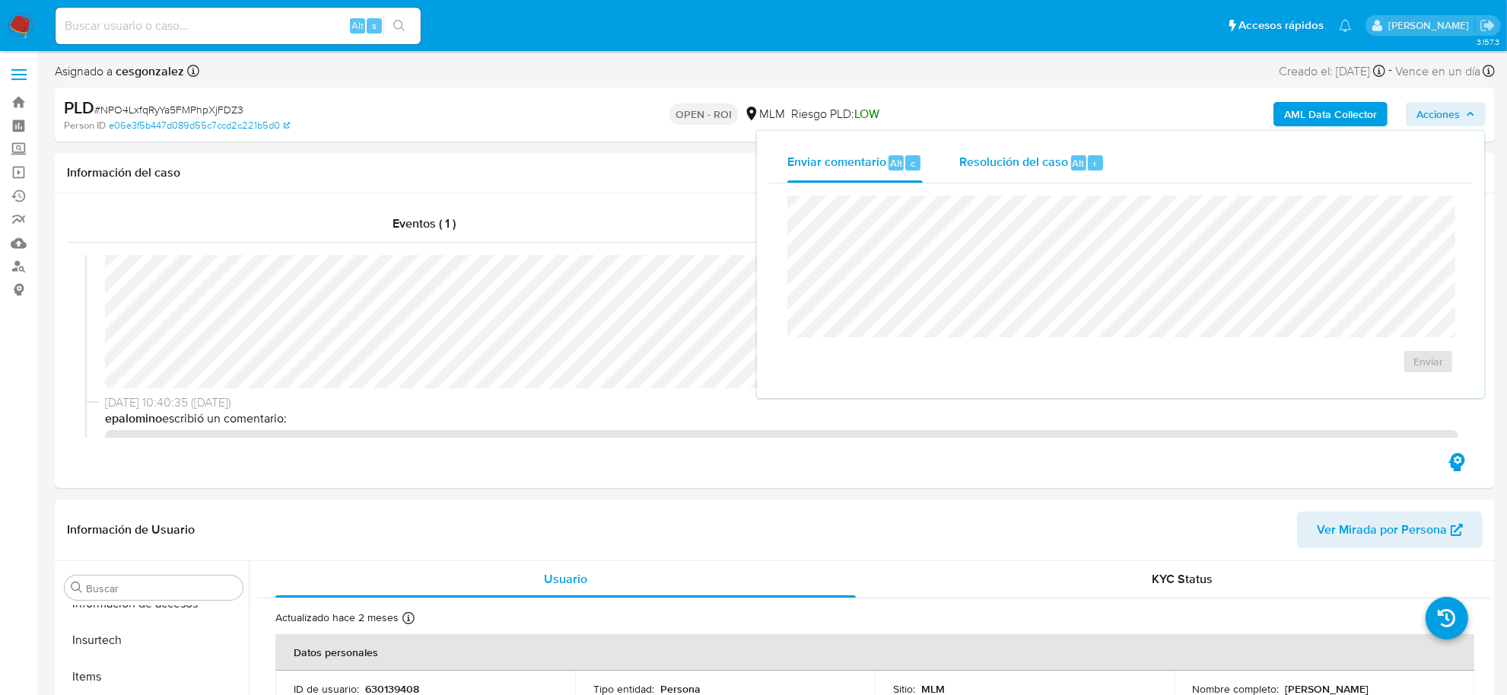
click at [982, 170] on span "Resolución del caso" at bounding box center [1013, 163] width 109 height 18
click at [1371, 383] on span "ROI" at bounding box center [1391, 385] width 79 height 21
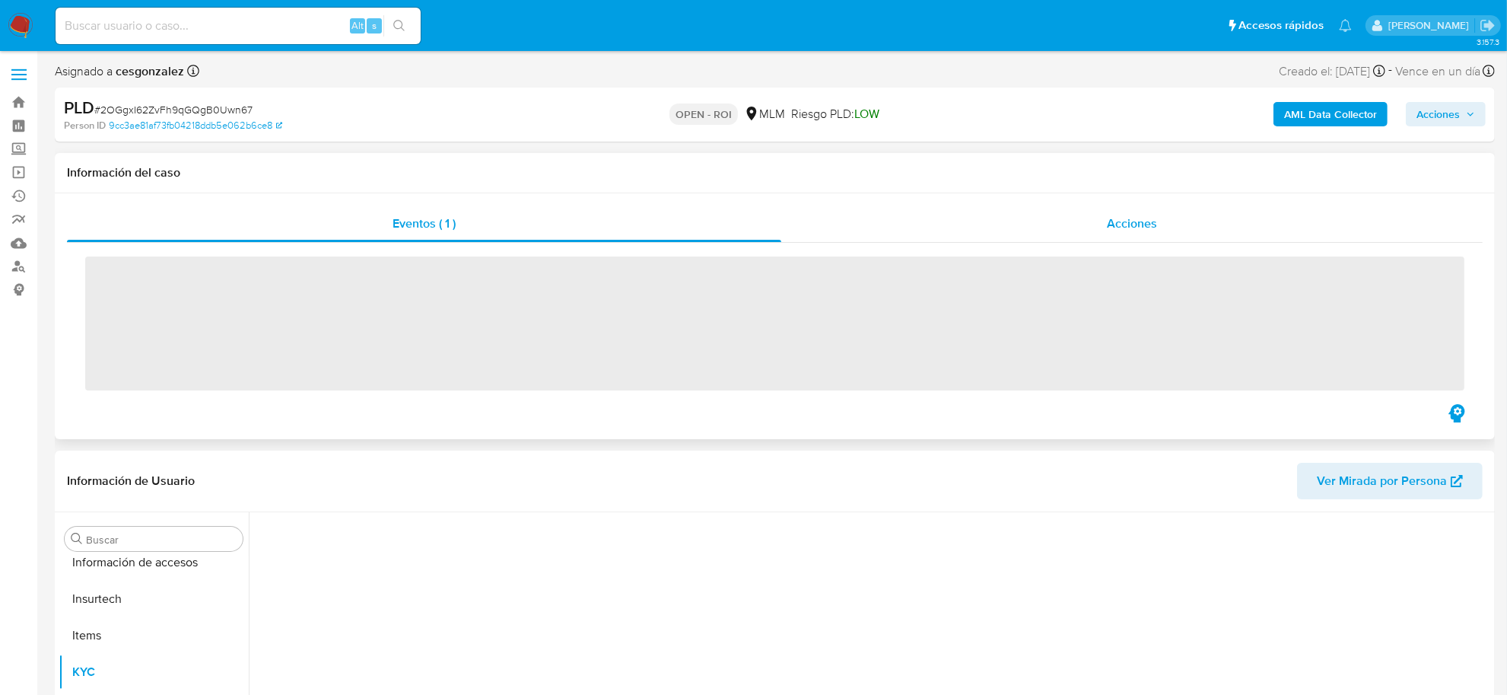
scroll to position [641, 0]
click at [1135, 232] on span "Acciones" at bounding box center [1132, 224] width 50 height 18
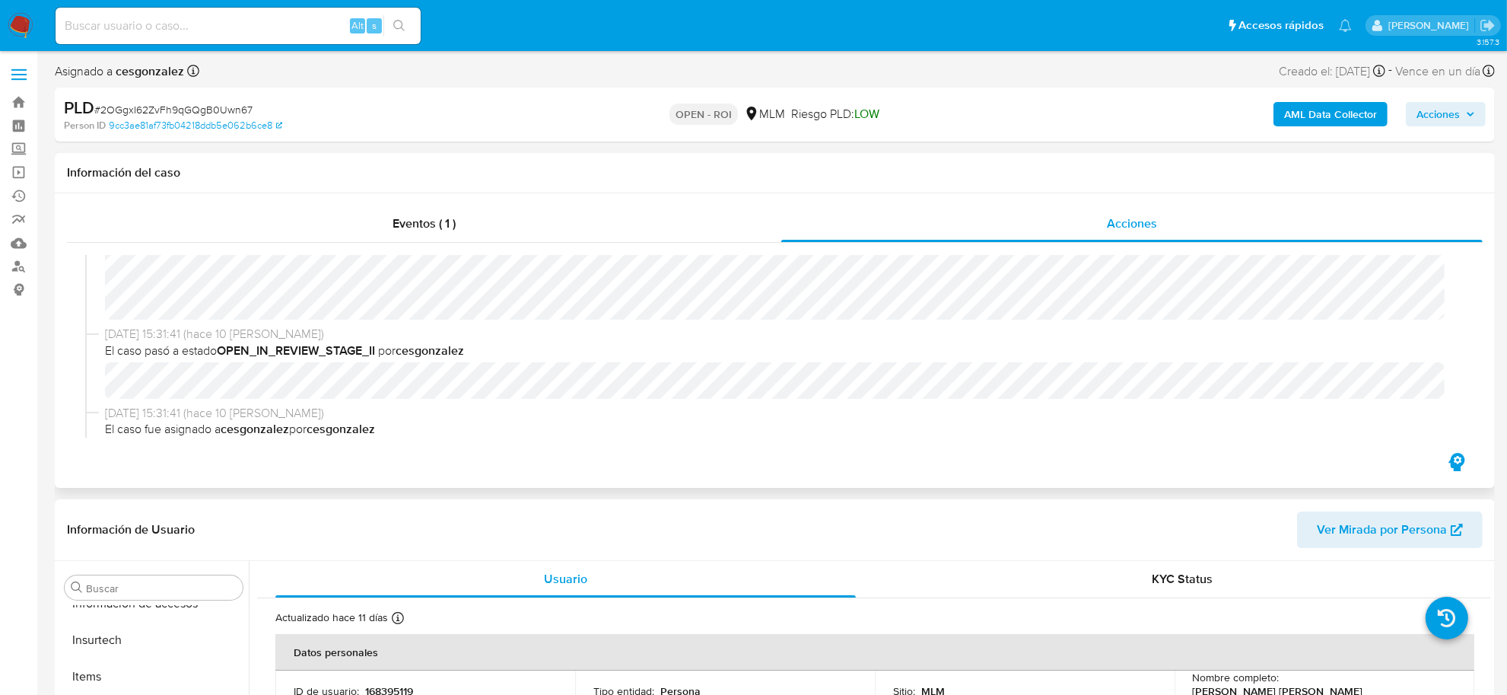
select select "10"
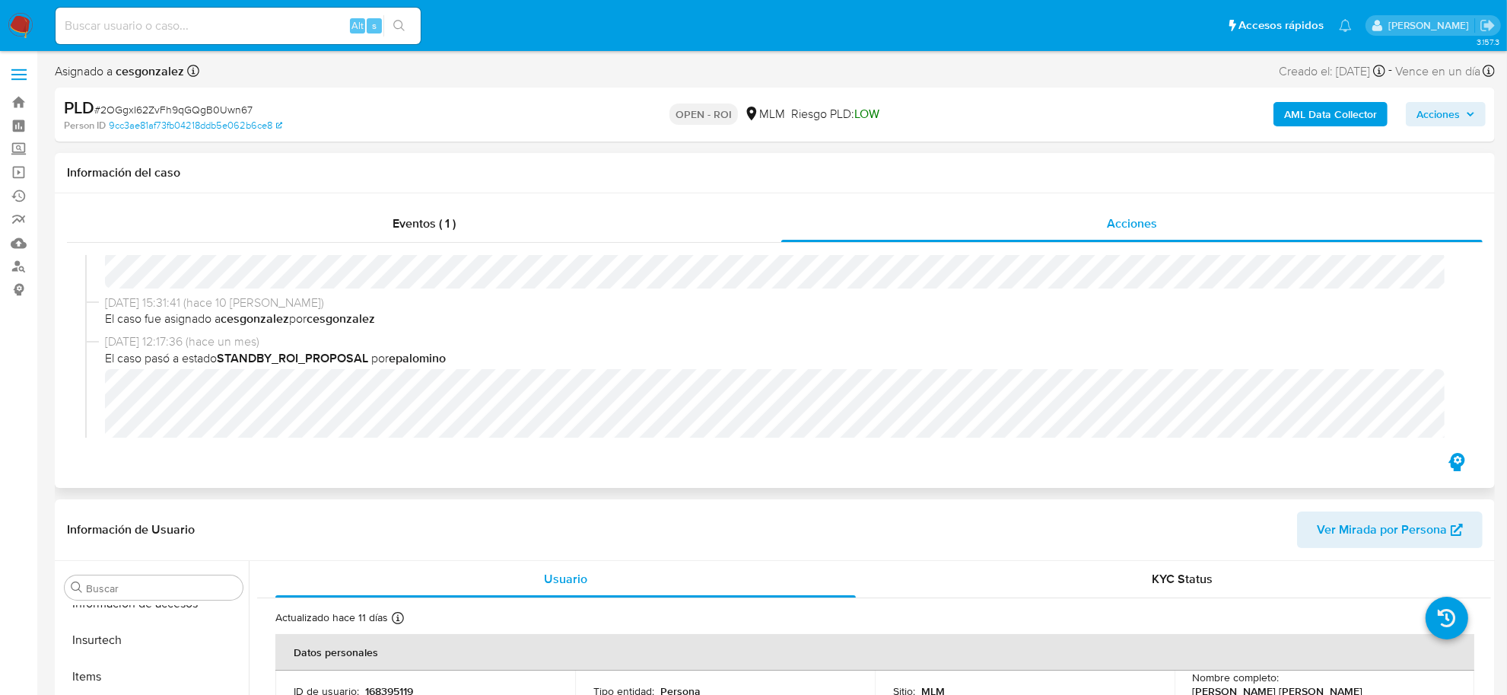
scroll to position [856, 0]
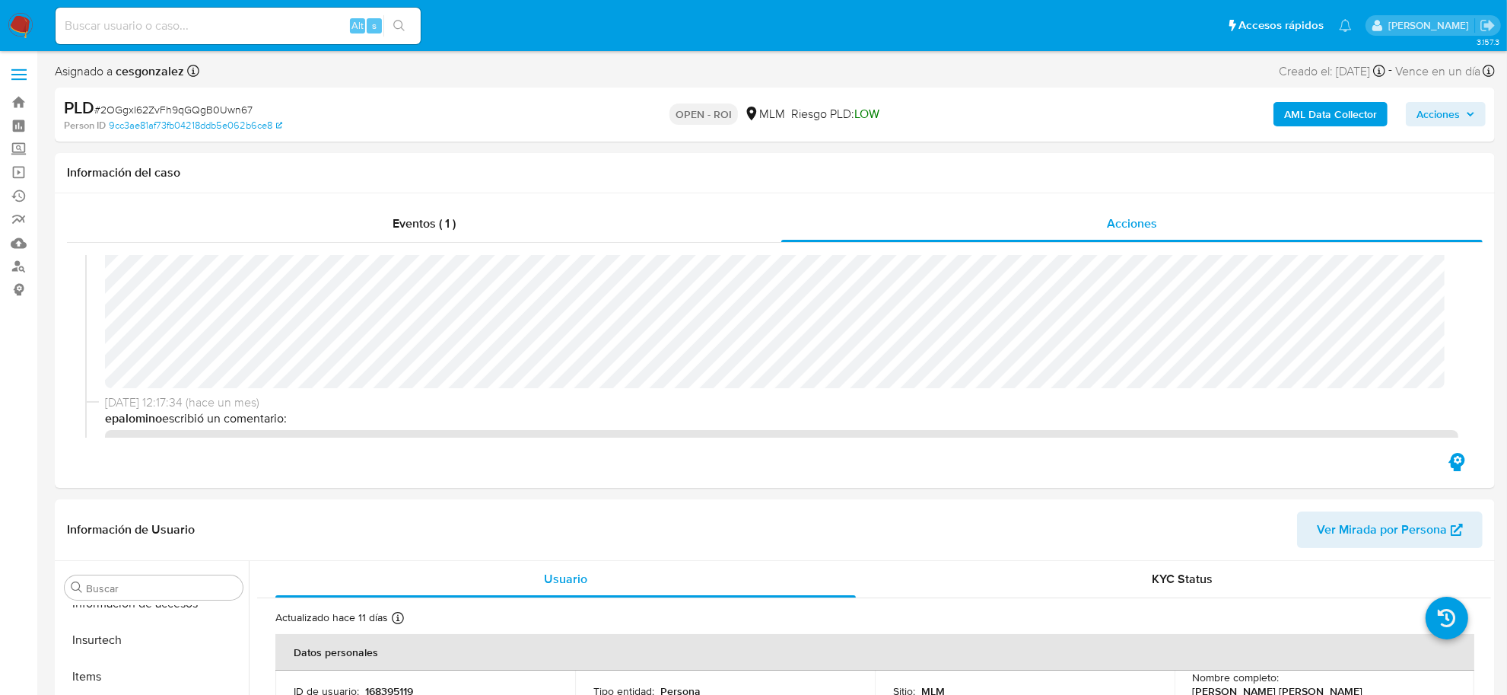
drag, startPoint x: 1471, startPoint y: 122, endPoint x: 1423, endPoint y: 123, distance: 48.0
click at [1470, 120] on span "Acciones" at bounding box center [1446, 113] width 59 height 21
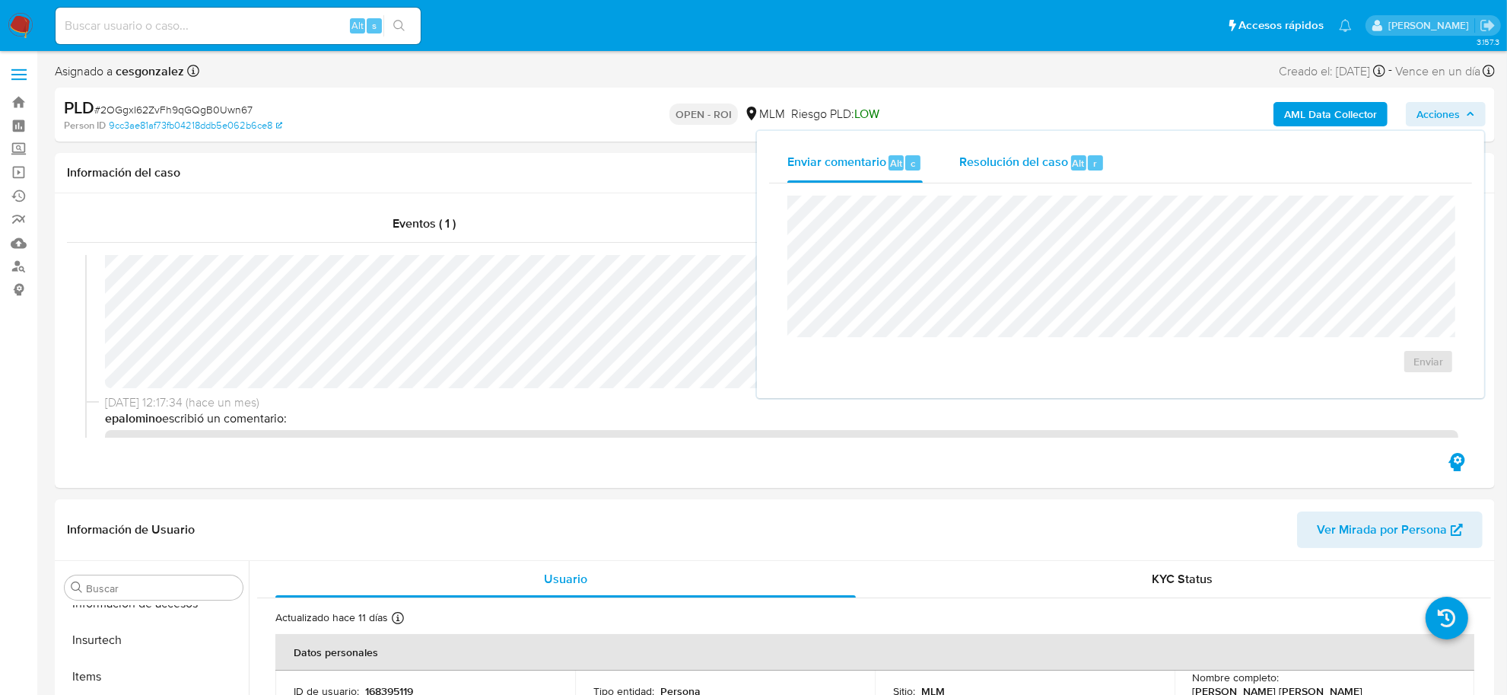
click at [1020, 160] on span "Resolución del caso" at bounding box center [1013, 163] width 109 height 18
click at [1377, 396] on span "ROI" at bounding box center [1391, 385] width 79 height 21
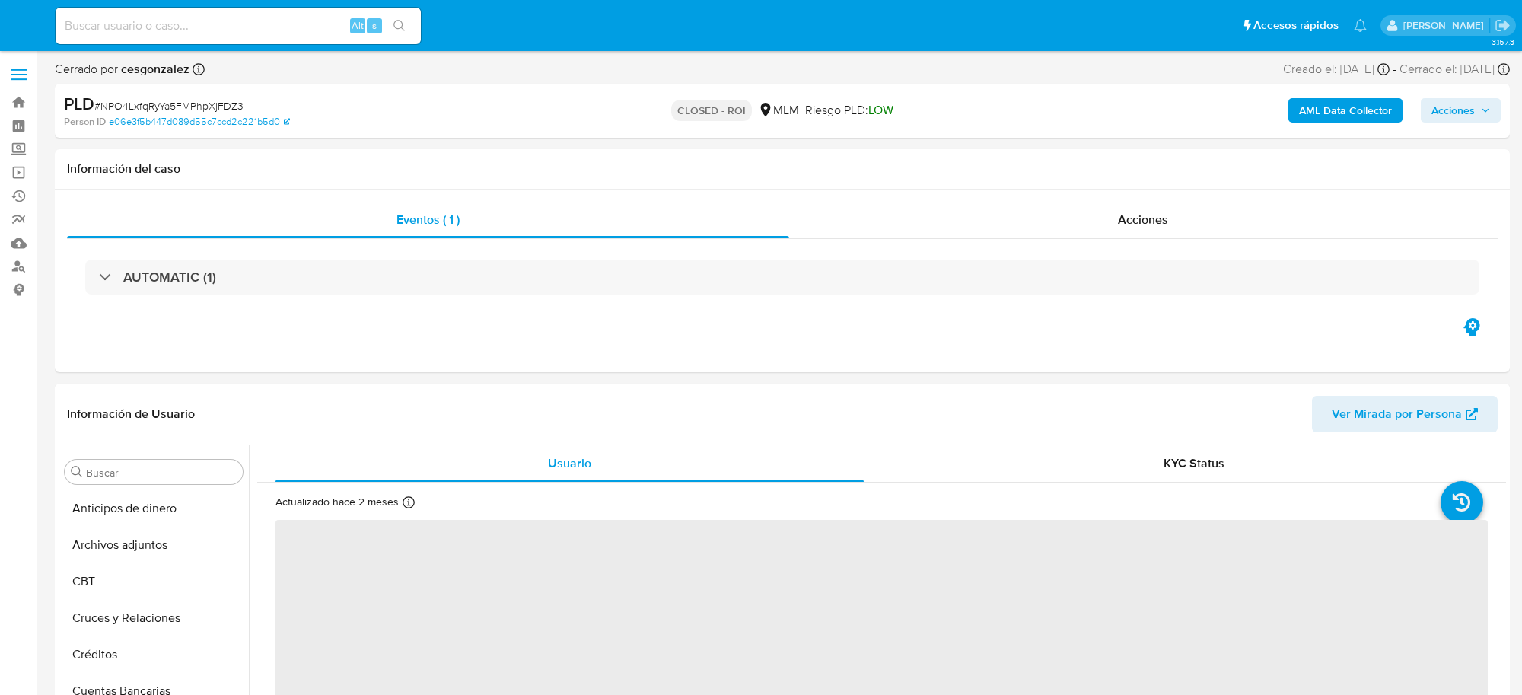
select select "10"
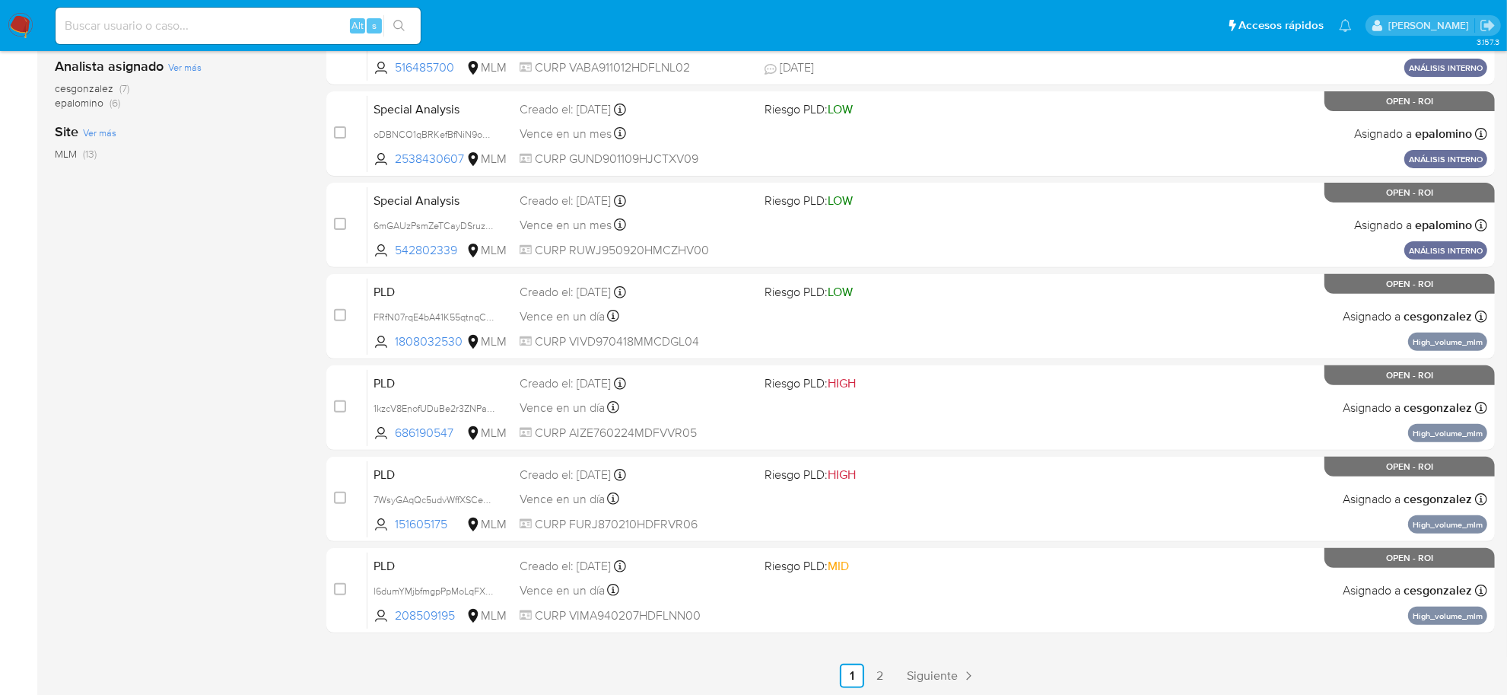
scroll to position [504, 0]
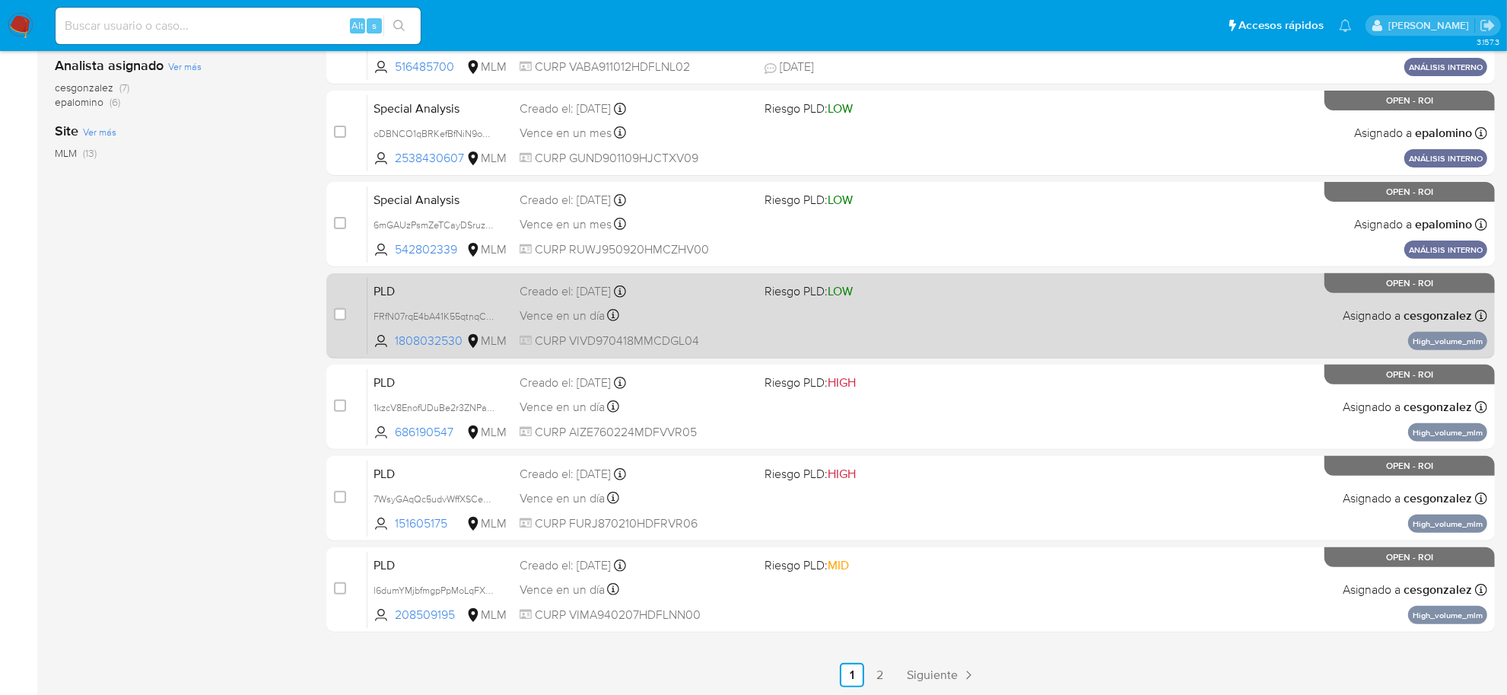
click at [597, 327] on div "PLD FRfN07rqE4bA41K55qtnqCSV 1808032530 MLM Riesgo PLD: LOW Creado el: 12/07/20…" at bounding box center [928, 315] width 1120 height 77
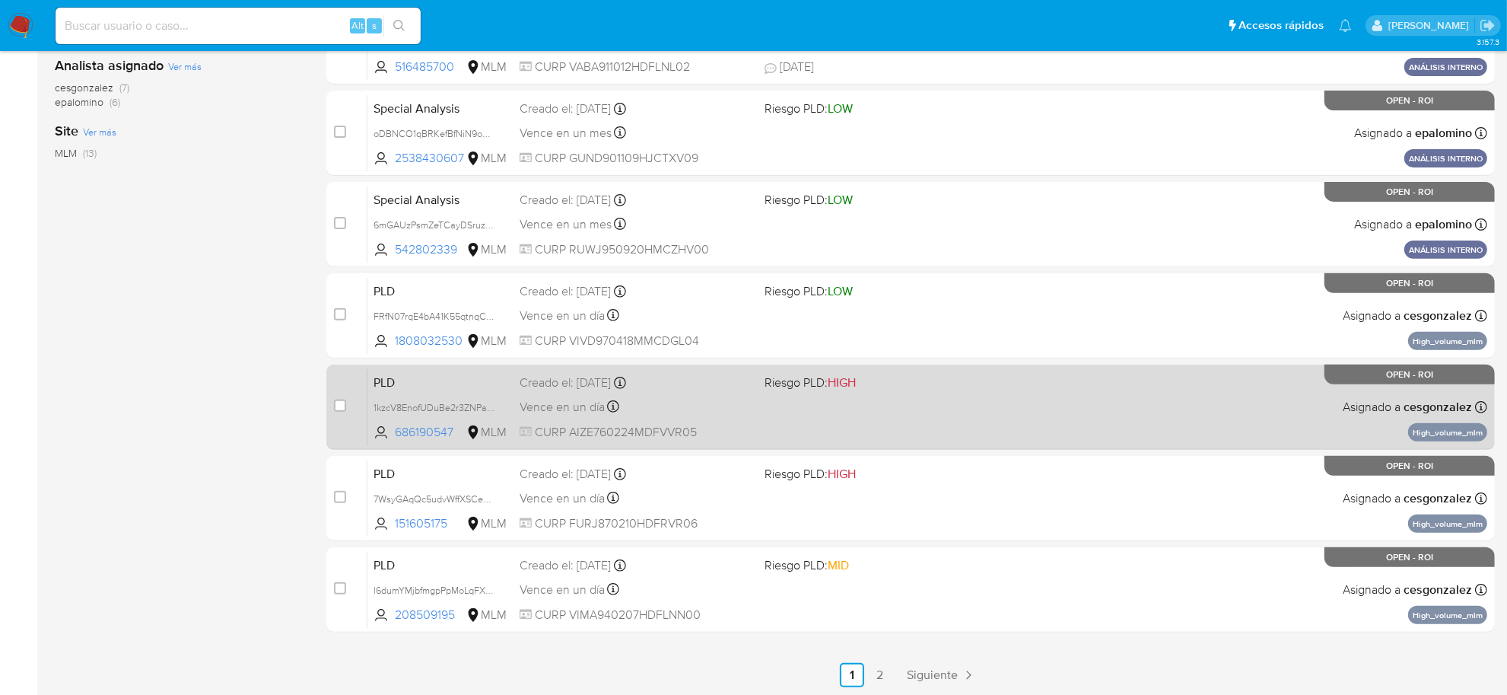
click at [546, 413] on div "Vence en un día Vence el 10/09/2025 02:05:33" at bounding box center [636, 406] width 233 height 21
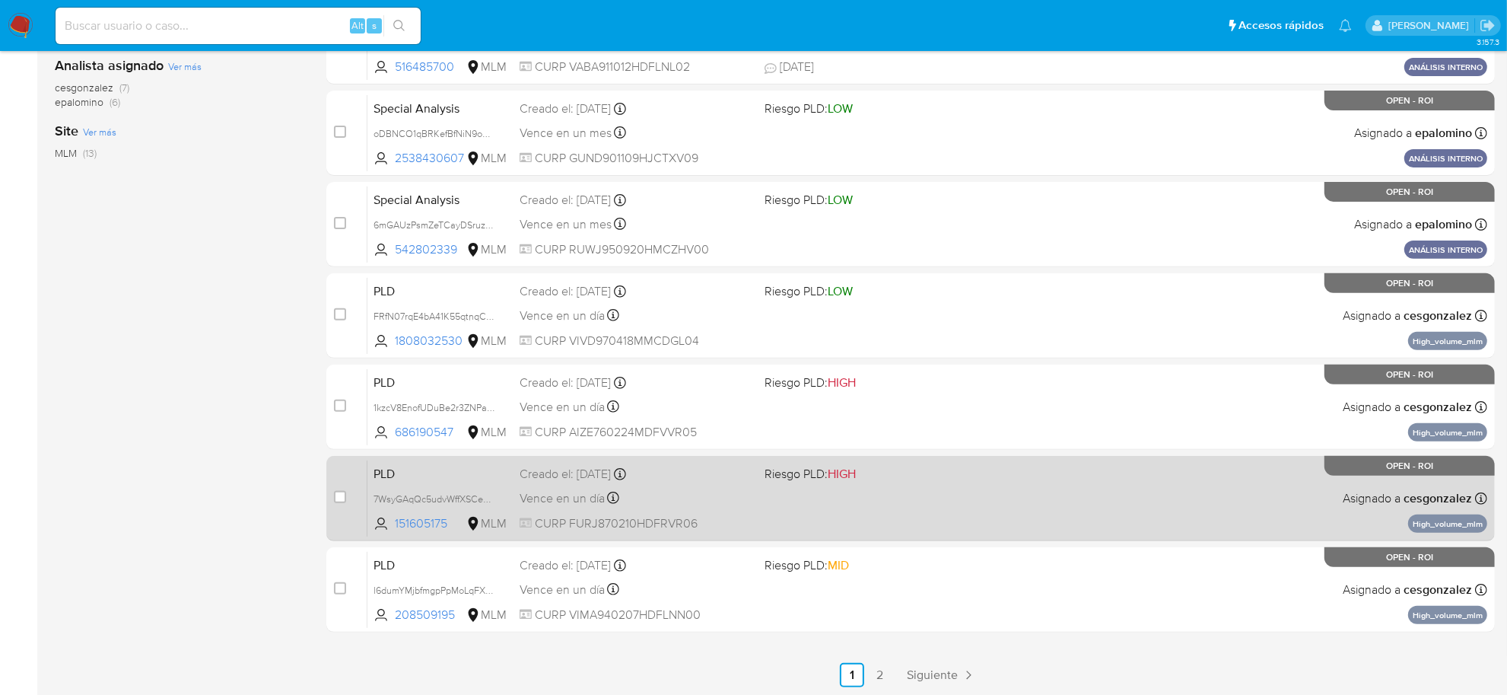
click at [579, 515] on span "CURP FURJ870210HDFRVR06" at bounding box center [636, 523] width 233 height 17
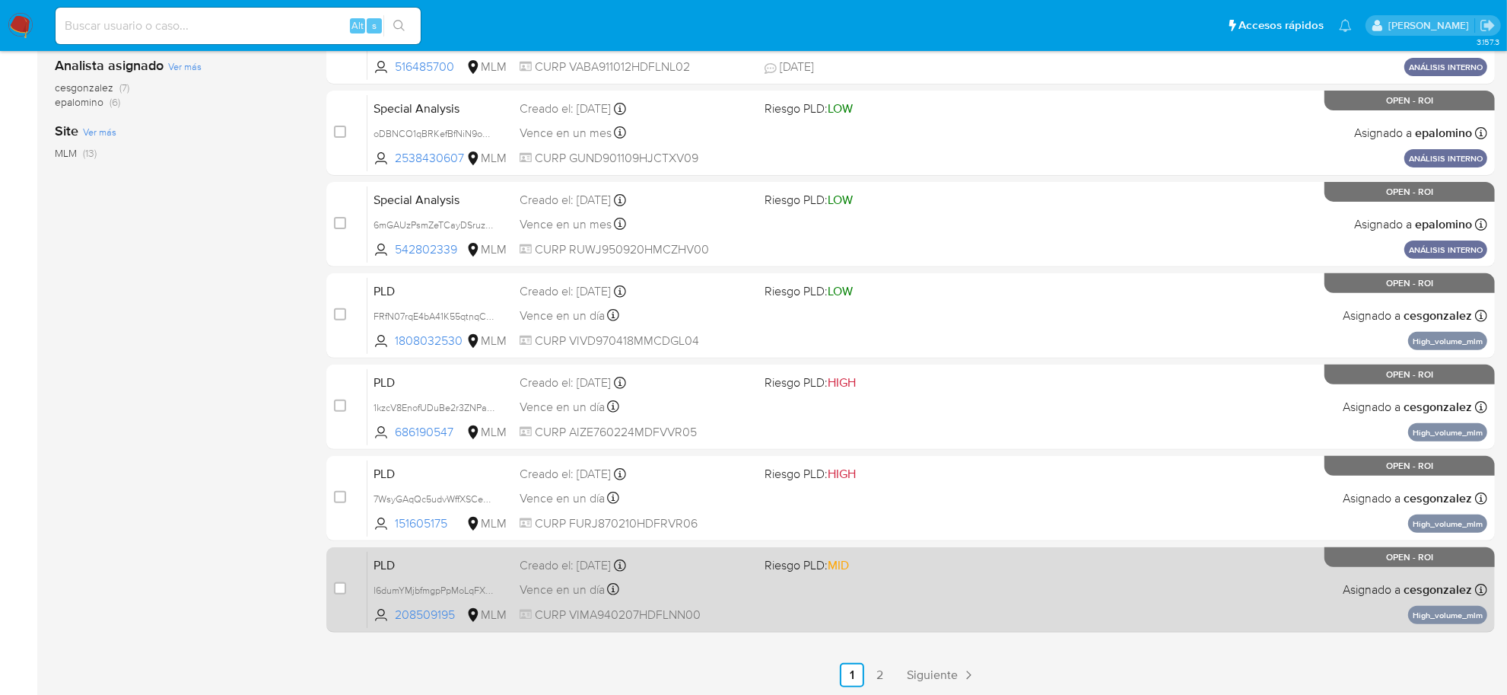
click at [725, 596] on div "Vence en un día Vence el 10/09/2025 02:05:23" at bounding box center [636, 589] width 233 height 21
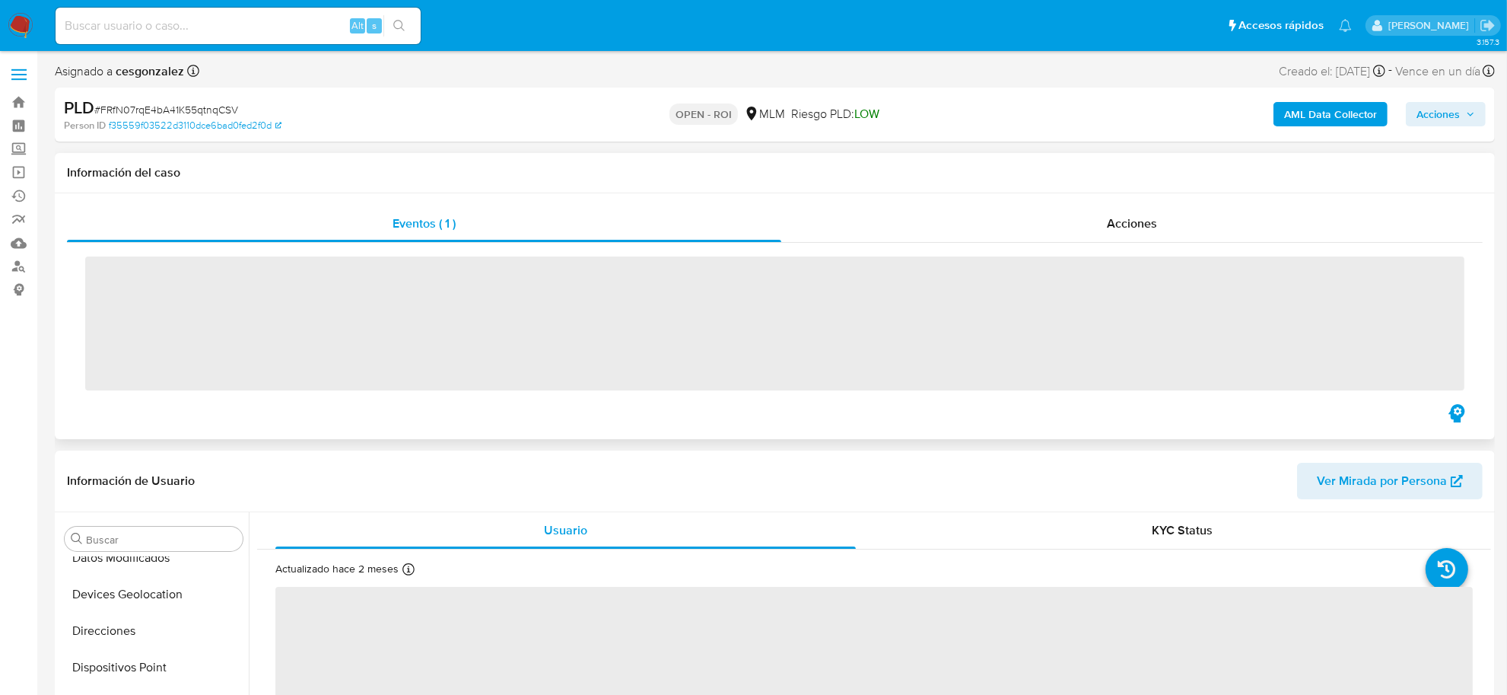
scroll to position [641, 0]
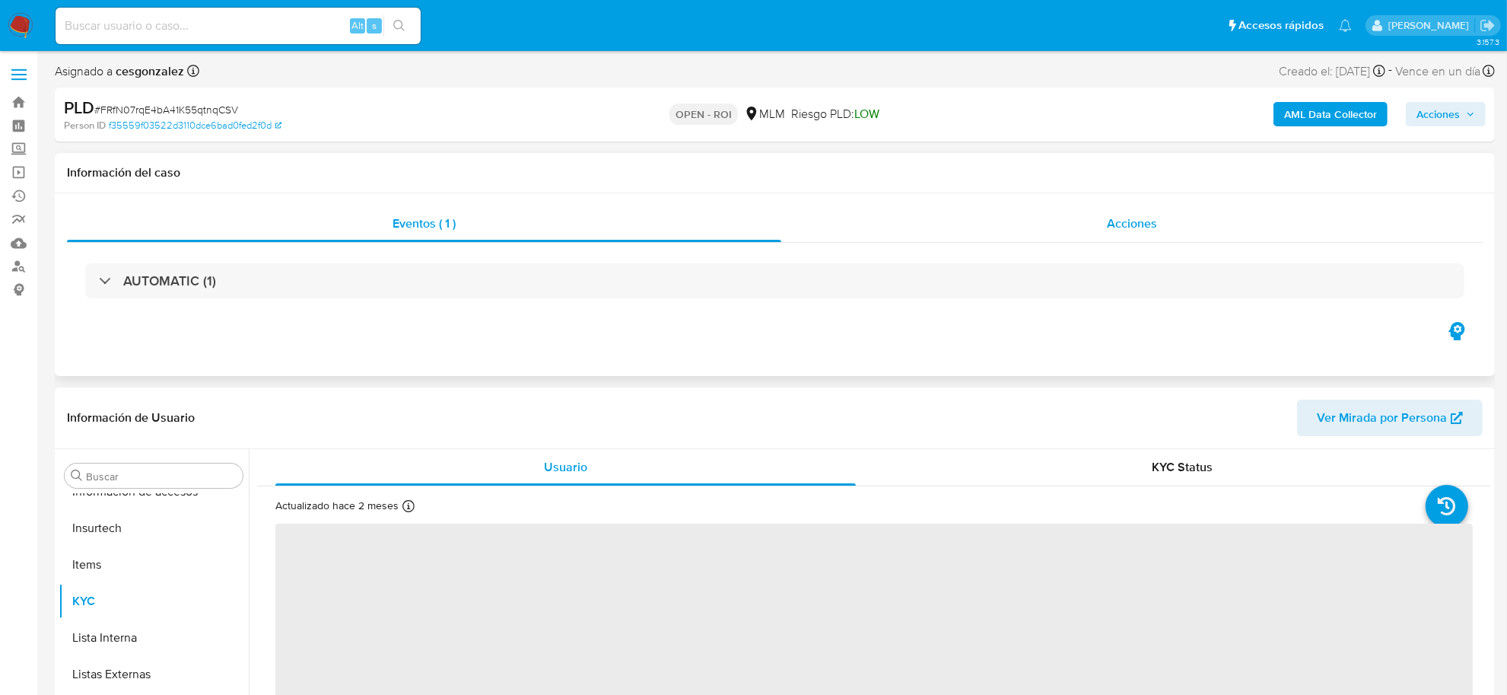
click at [1124, 237] on div "Acciones" at bounding box center [1132, 223] width 702 height 37
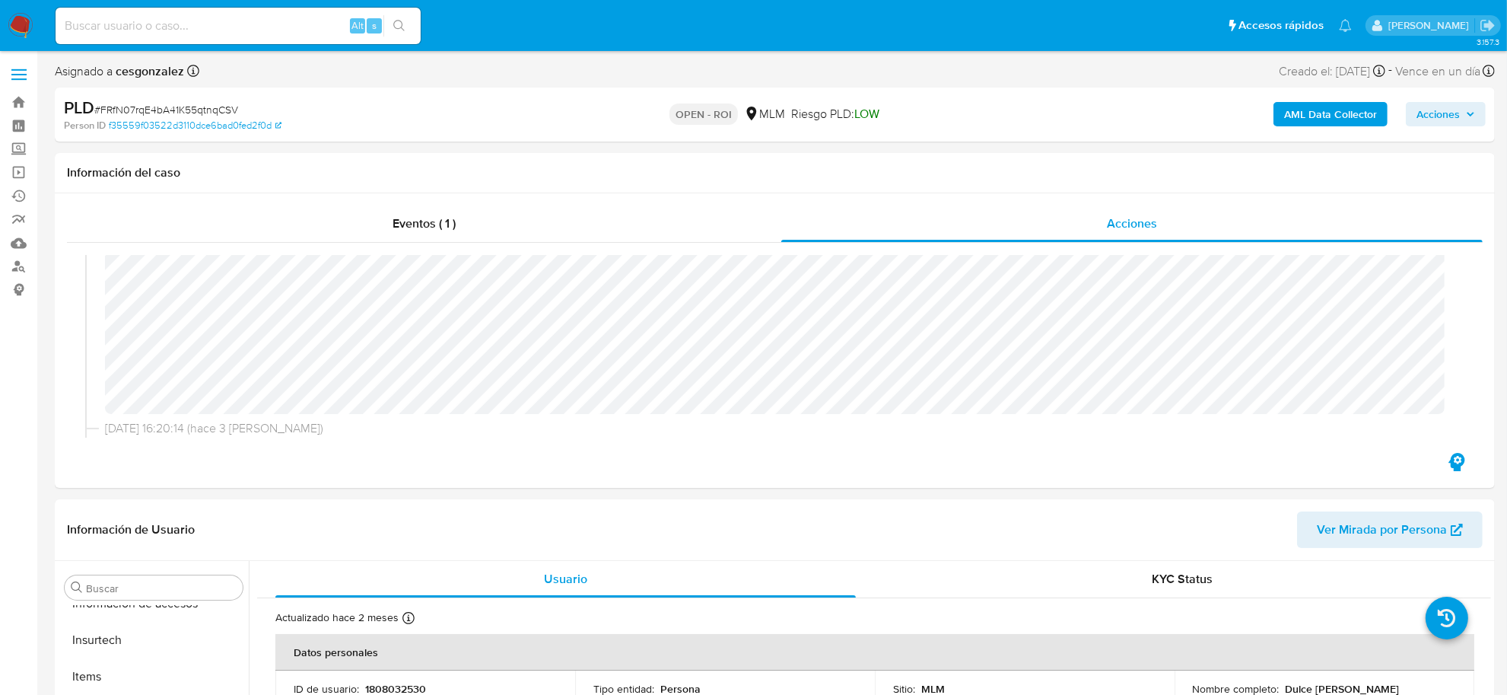
select select "10"
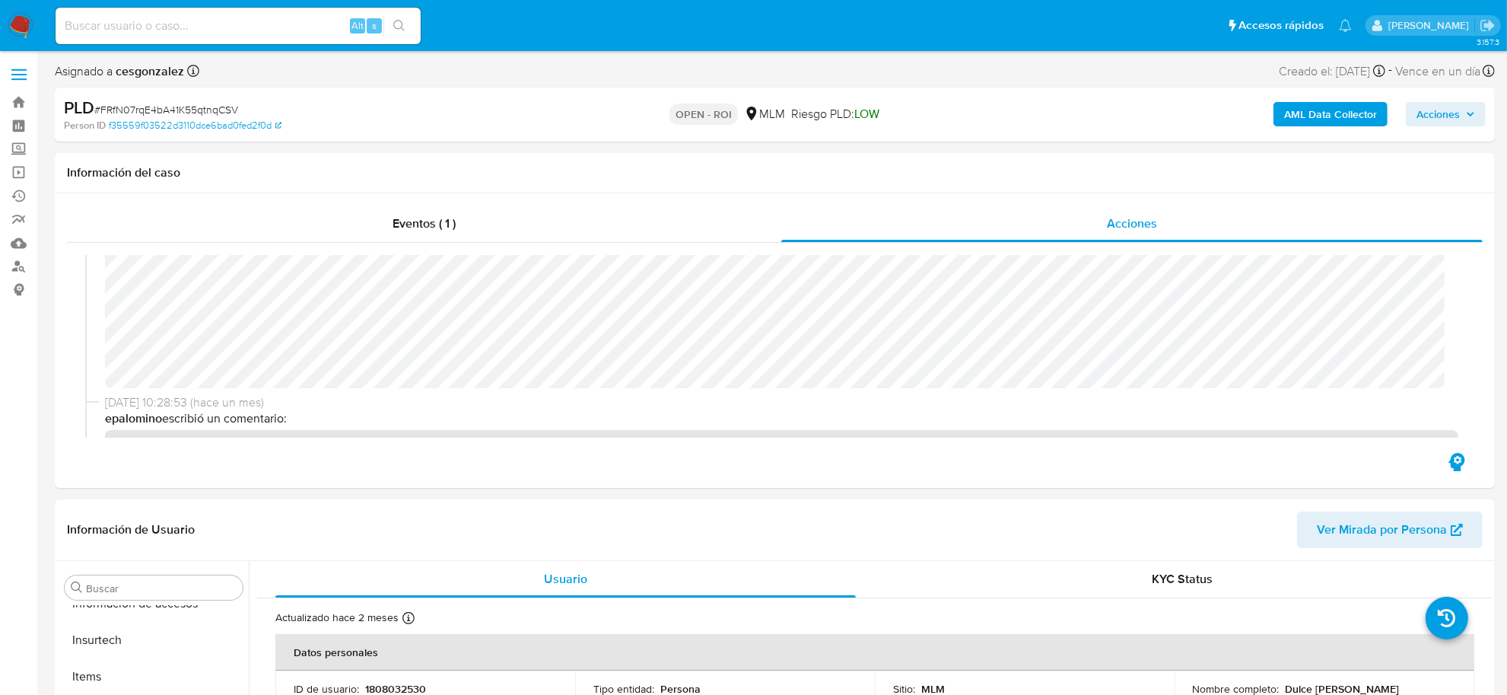
click at [1457, 110] on span "Acciones" at bounding box center [1438, 114] width 43 height 24
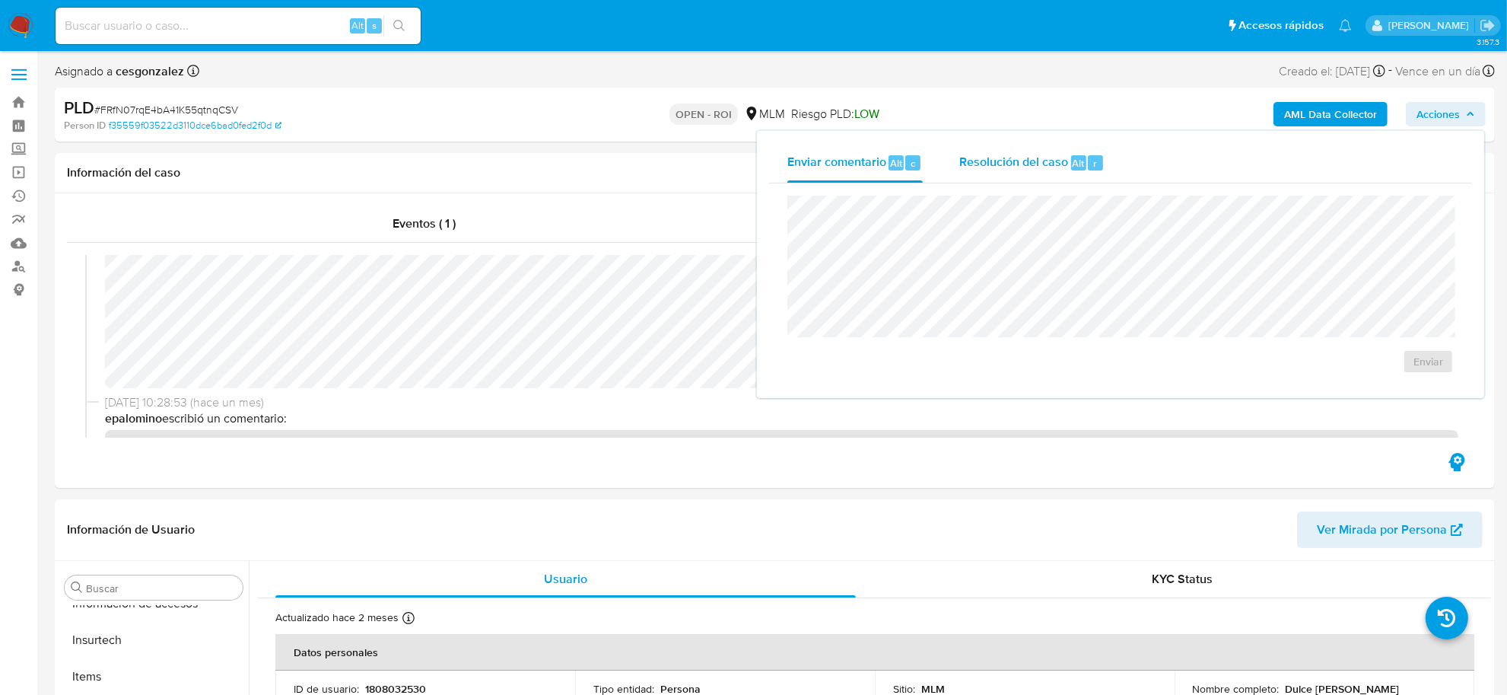
click at [1048, 165] on span "Resolución del caso" at bounding box center [1013, 163] width 109 height 18
click at [1352, 396] on span "ROI" at bounding box center [1391, 385] width 79 height 21
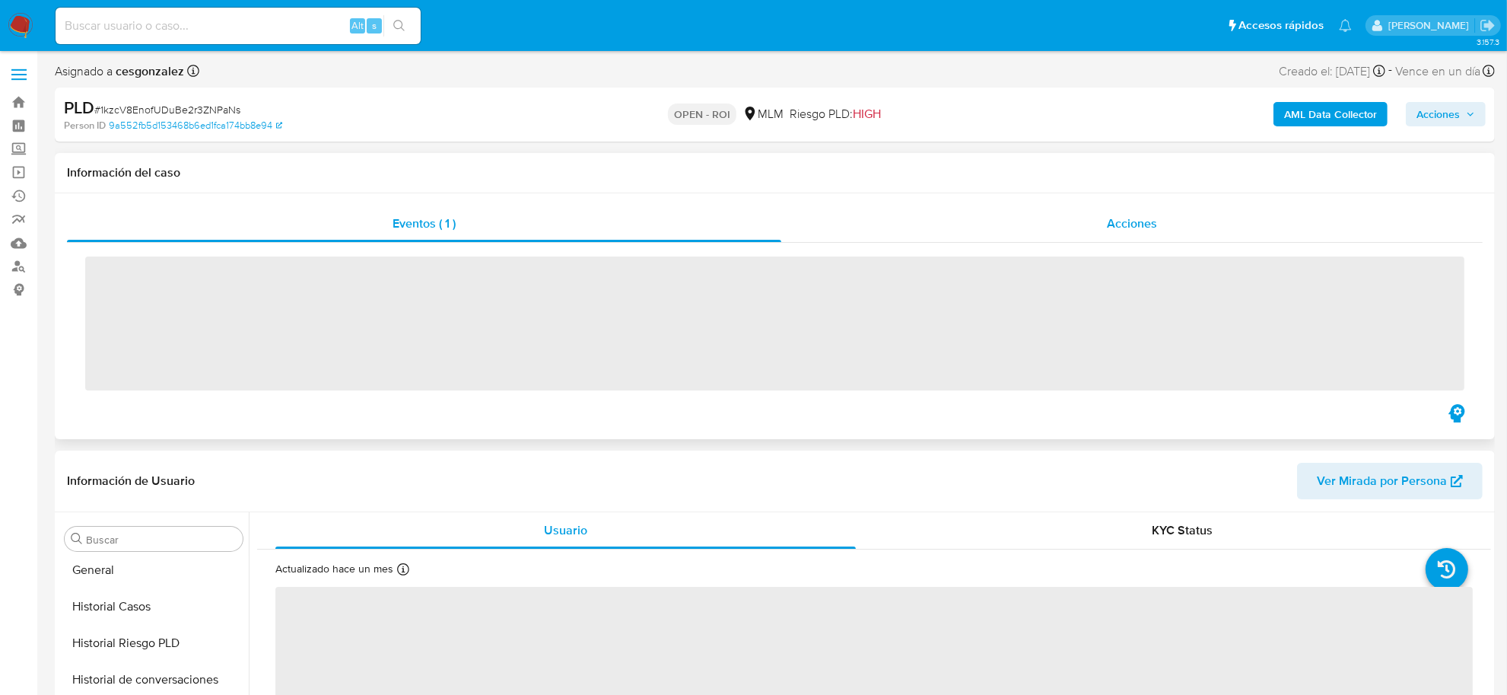
scroll to position [641, 0]
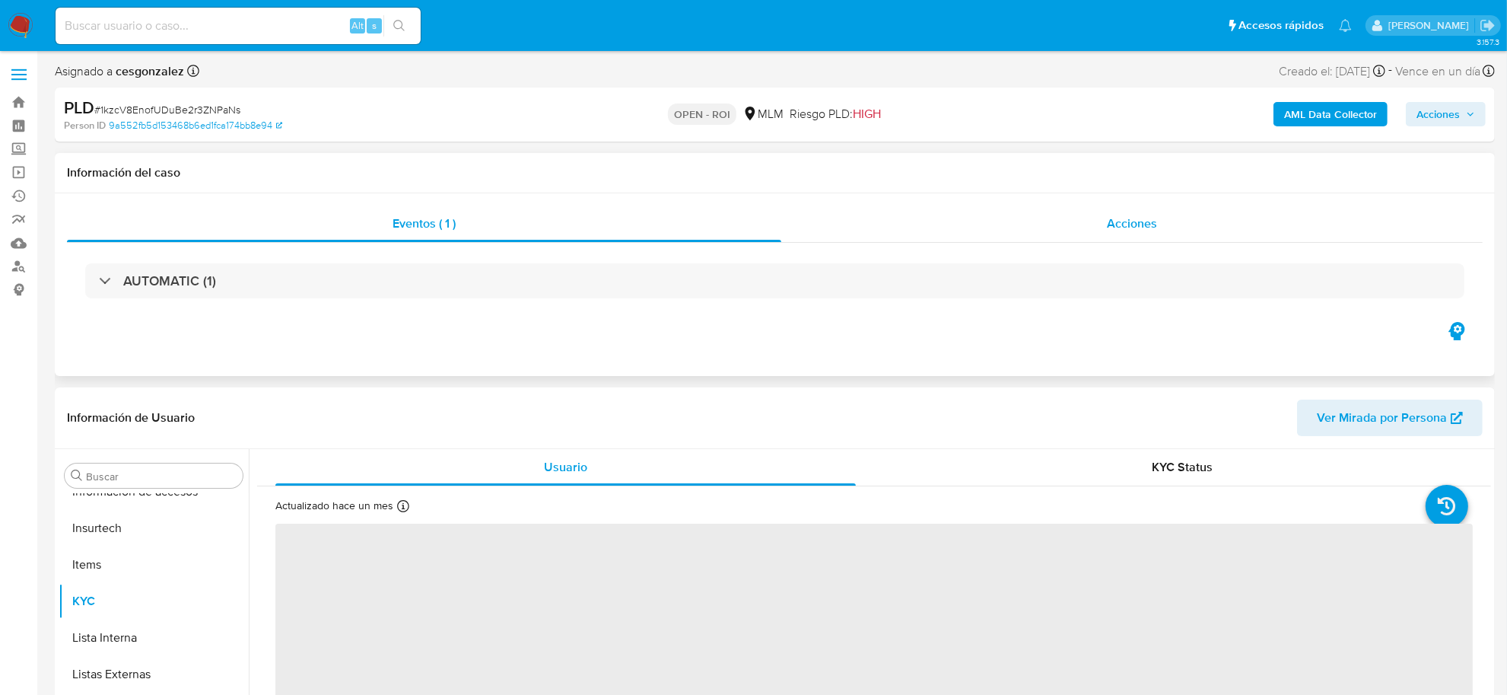
click at [1083, 227] on div "Acciones" at bounding box center [1132, 223] width 702 height 37
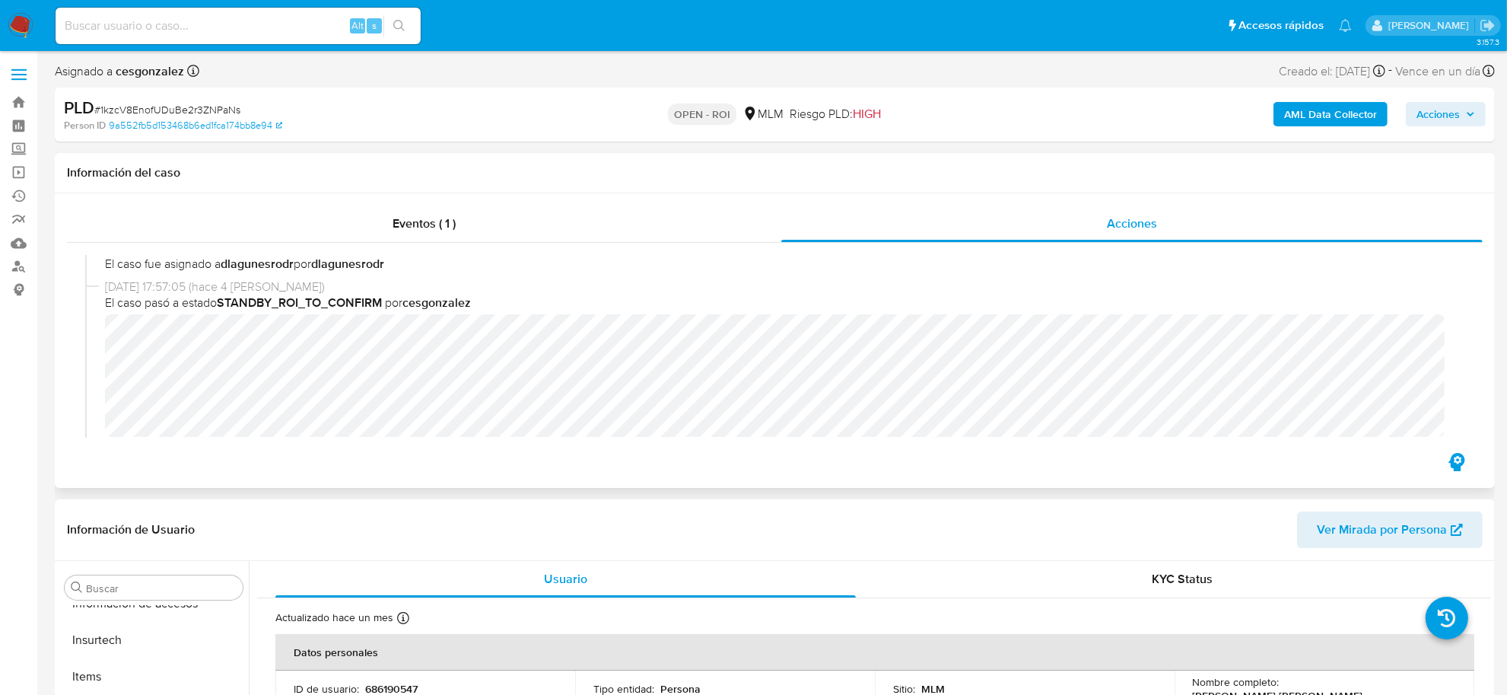
select select "10"
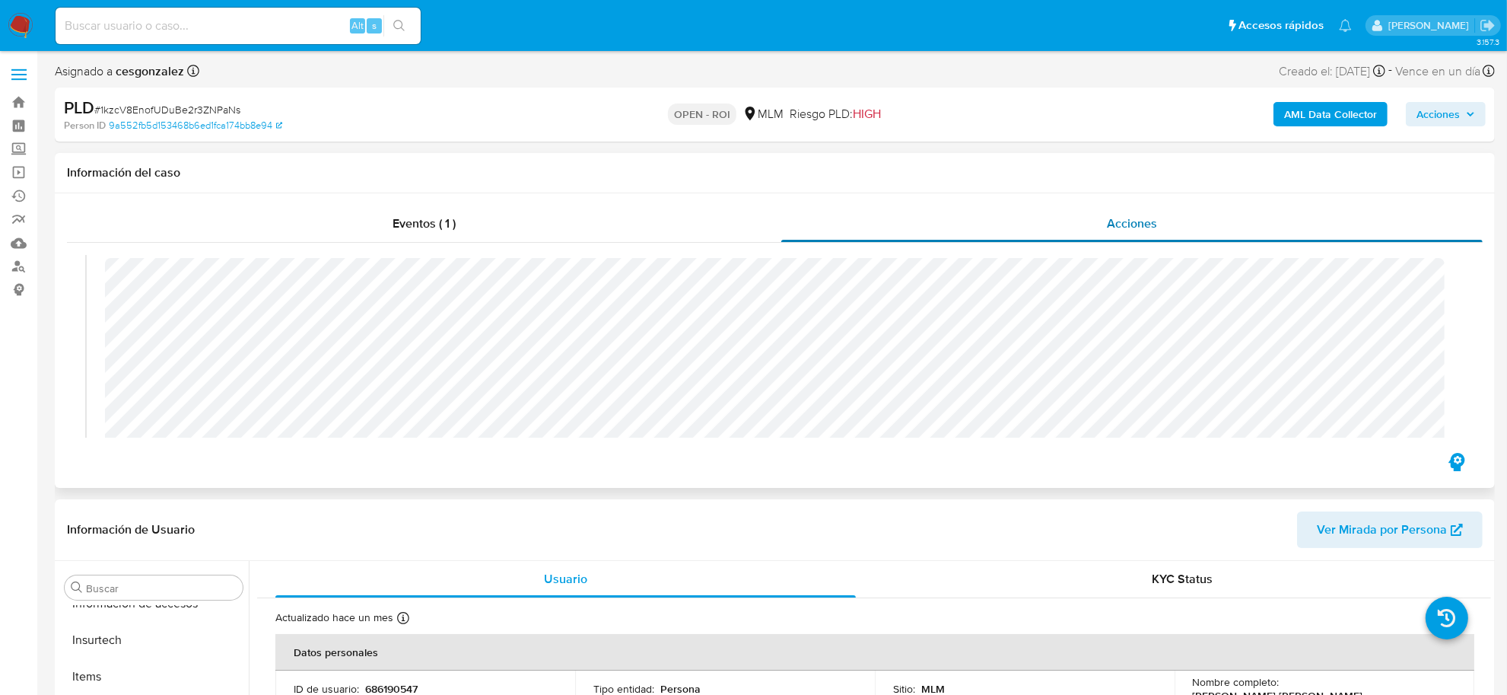
scroll to position [856, 0]
click at [1463, 118] on span "Acciones" at bounding box center [1446, 113] width 59 height 21
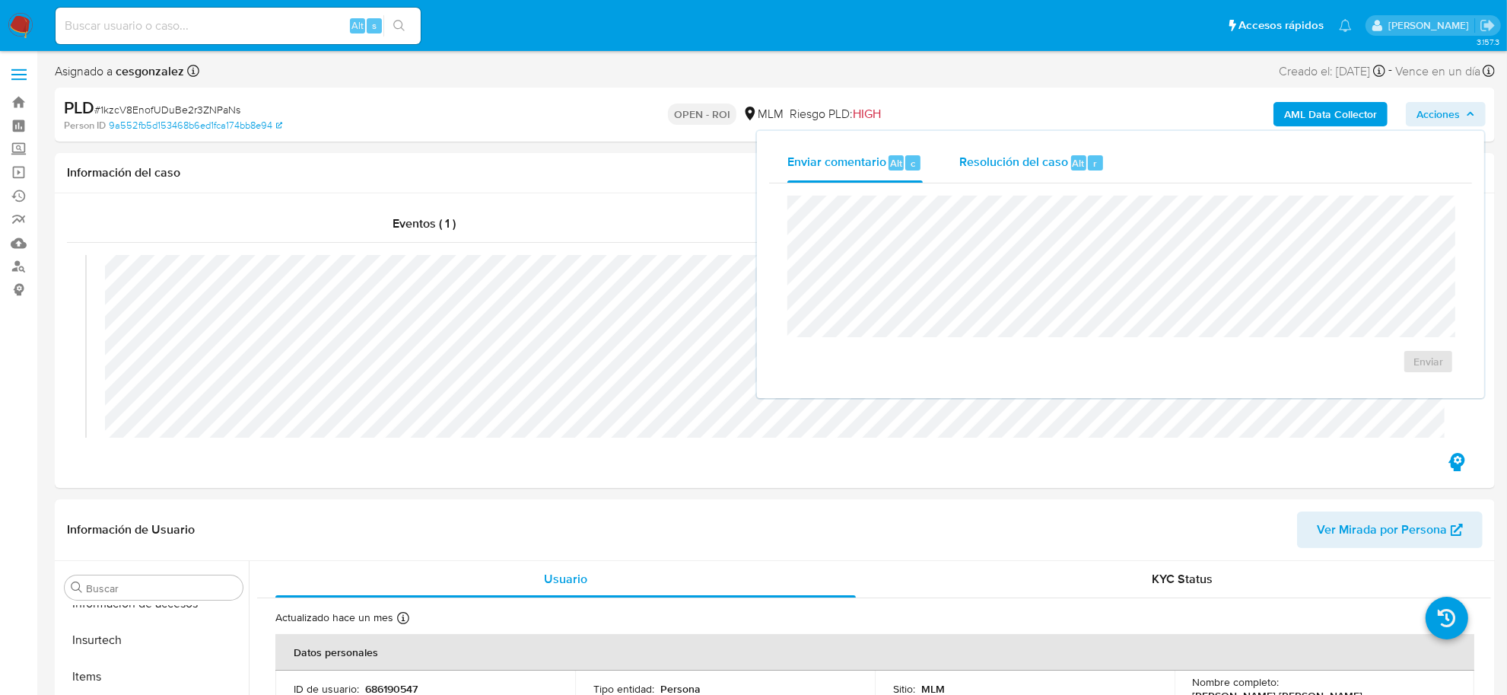
click at [970, 164] on span "Resolución del caso" at bounding box center [1013, 163] width 109 height 18
click at [1382, 396] on span "ROI" at bounding box center [1391, 385] width 79 height 21
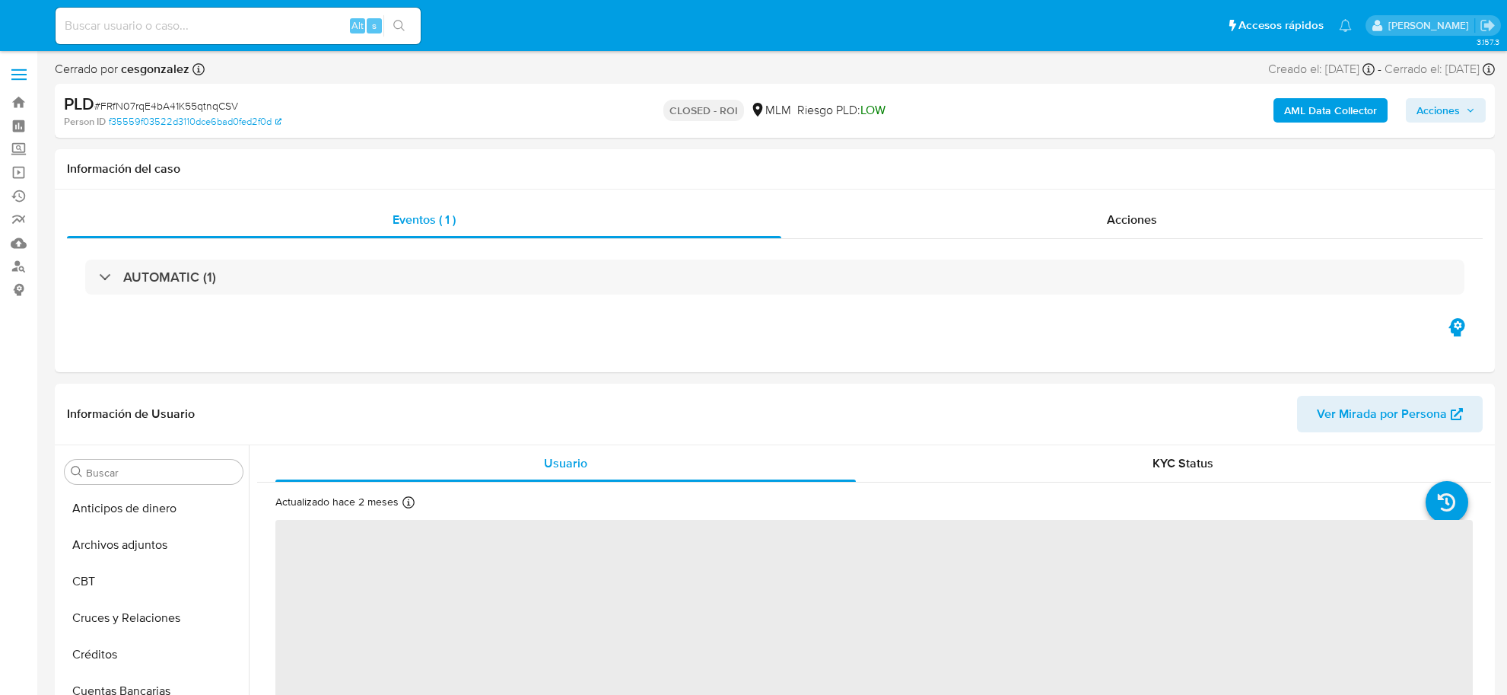
select select "10"
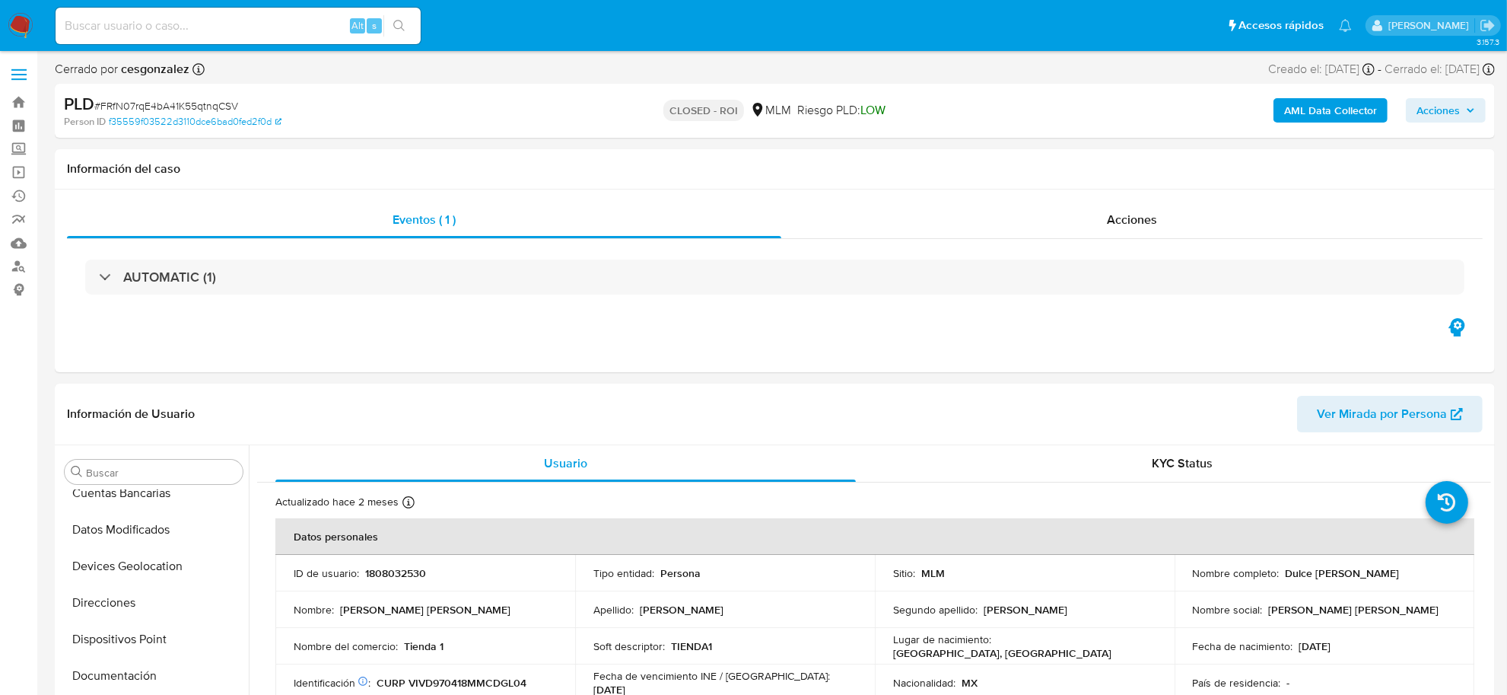
scroll to position [640, 0]
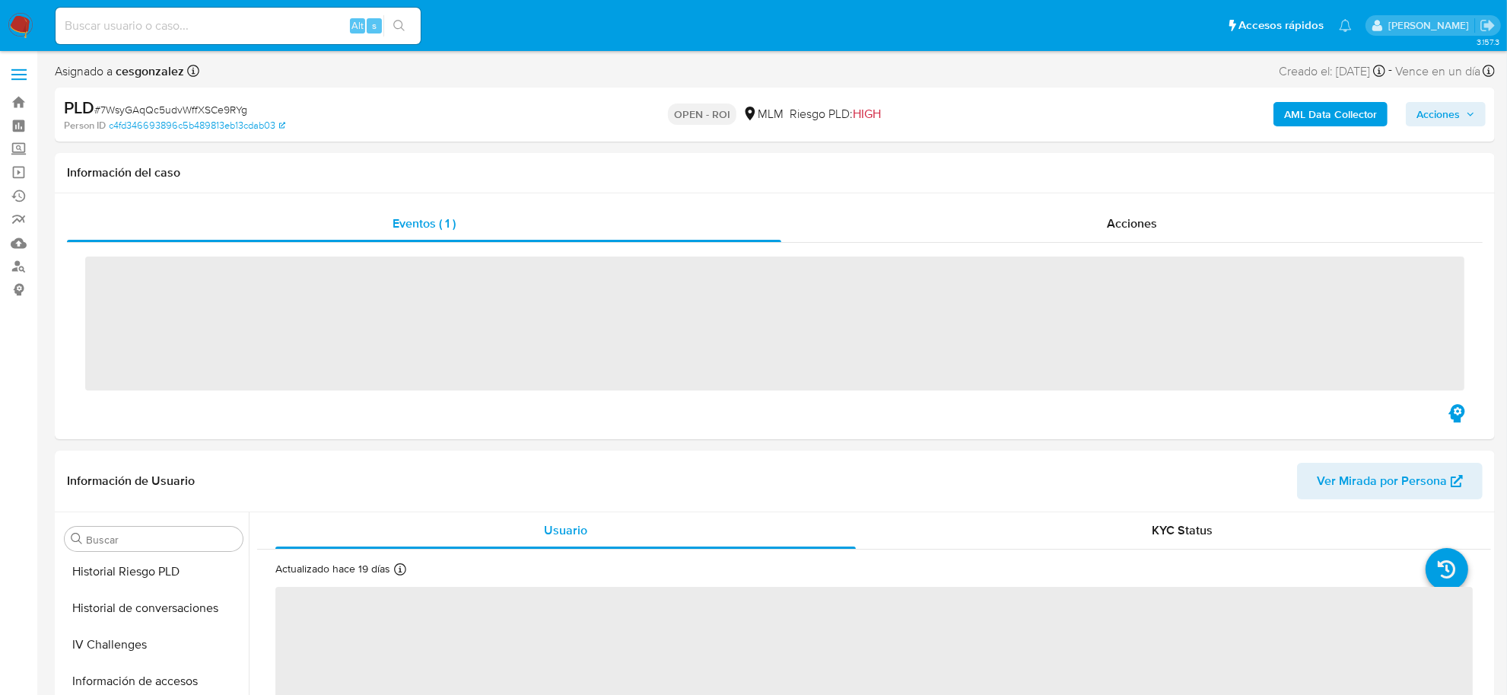
scroll to position [641, 0]
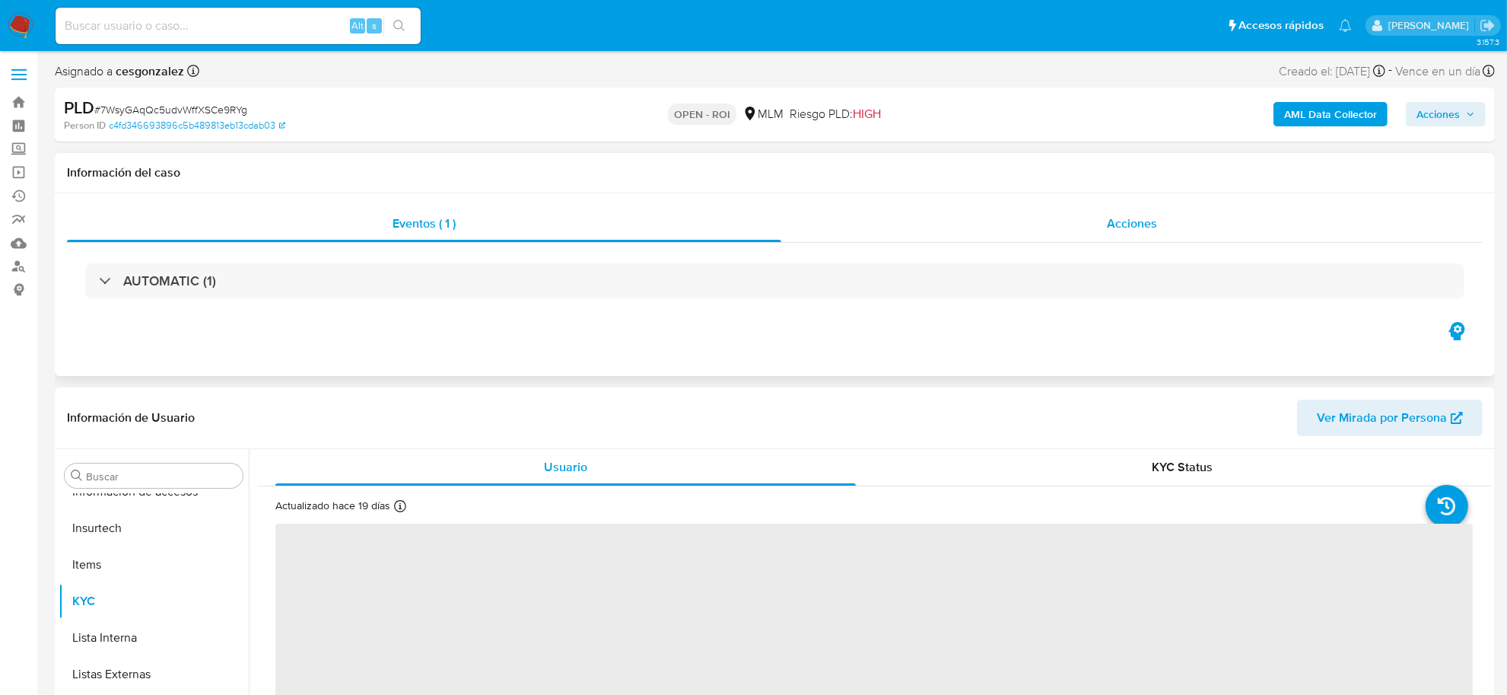
click at [1149, 236] on div "Acciones" at bounding box center [1132, 223] width 702 height 37
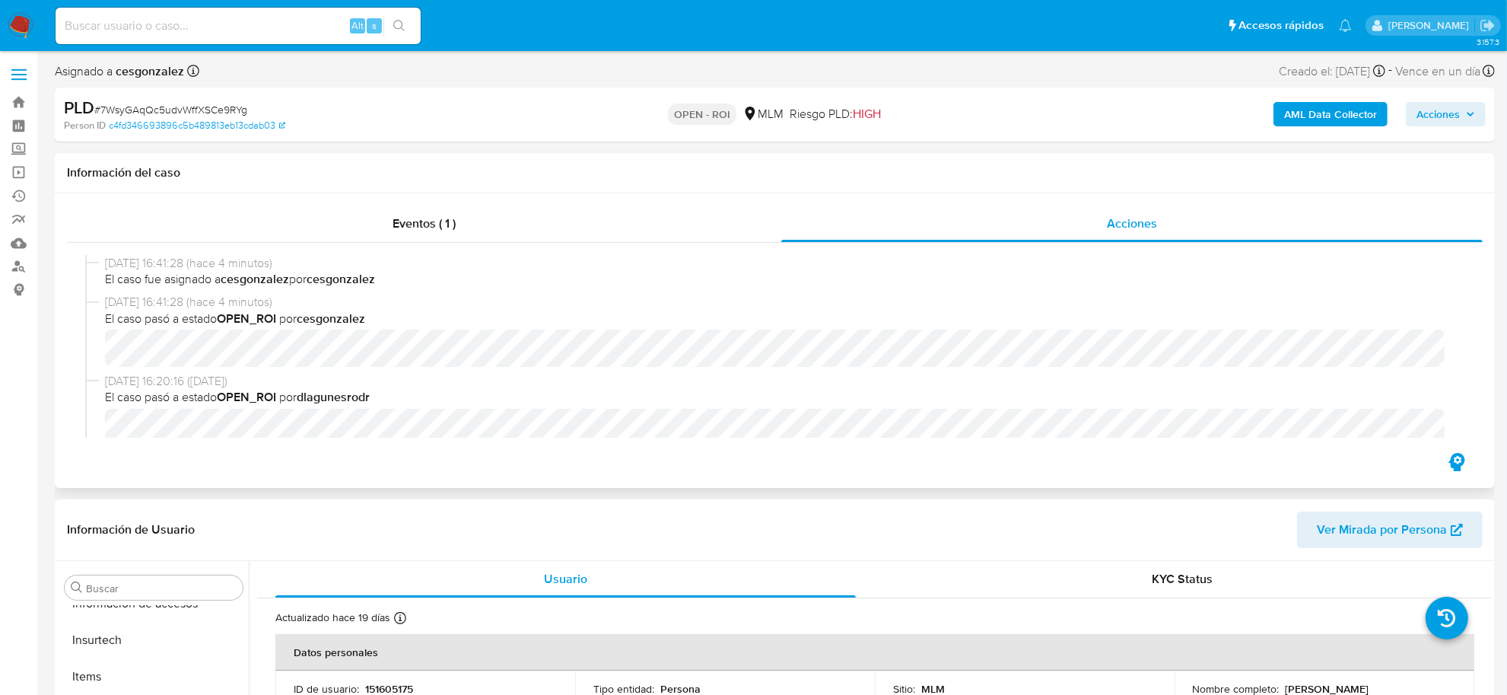
select select "10"
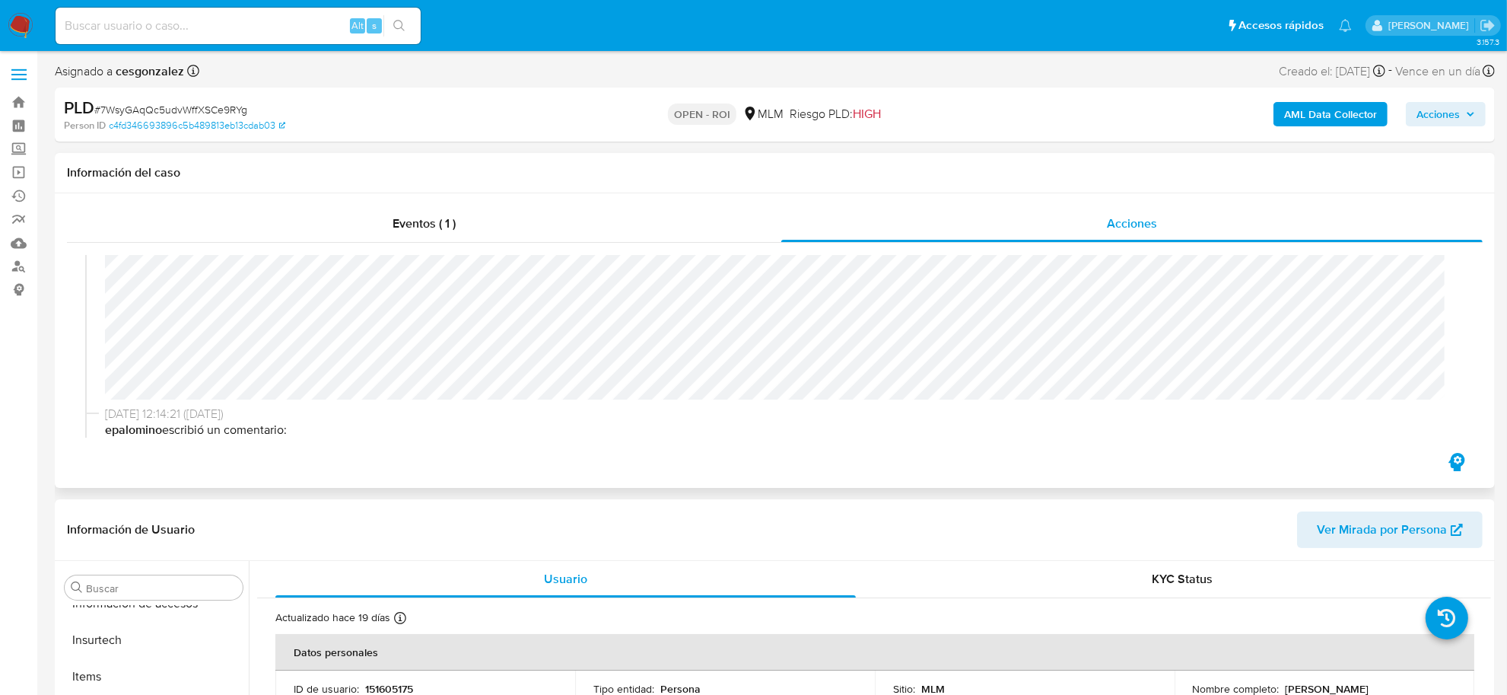
scroll to position [951, 0]
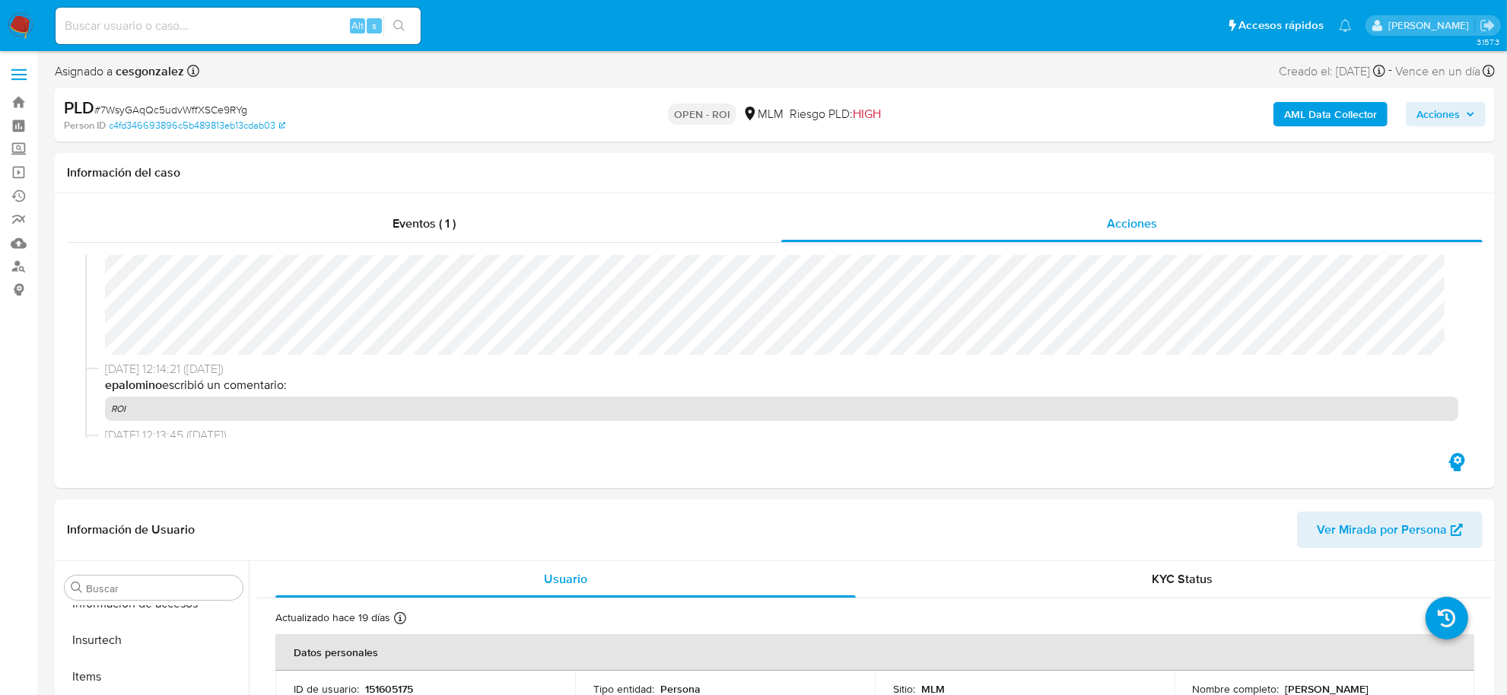
click at [1465, 113] on span "Acciones" at bounding box center [1446, 113] width 59 height 21
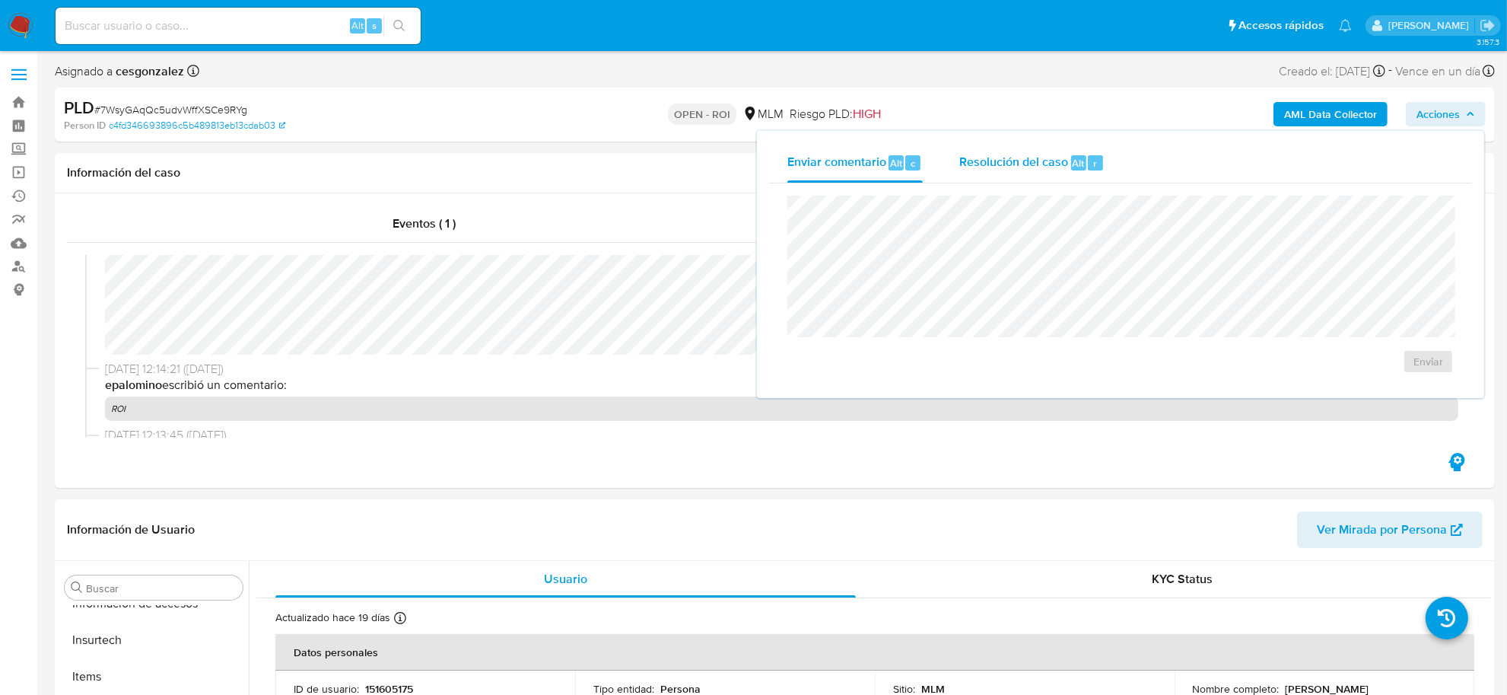
click at [994, 172] on div "Resolución del caso Alt r" at bounding box center [1031, 163] width 145 height 40
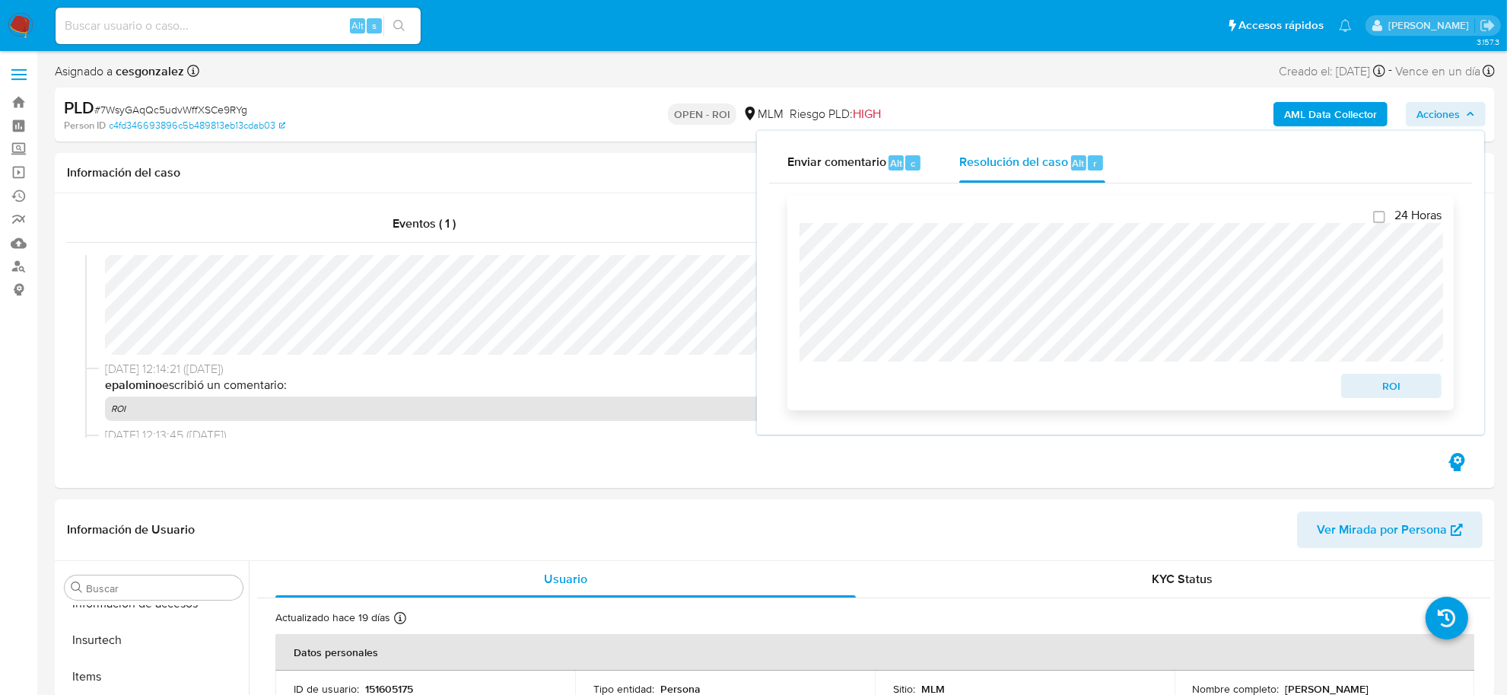
click at [1394, 392] on span "ROI" at bounding box center [1391, 385] width 79 height 21
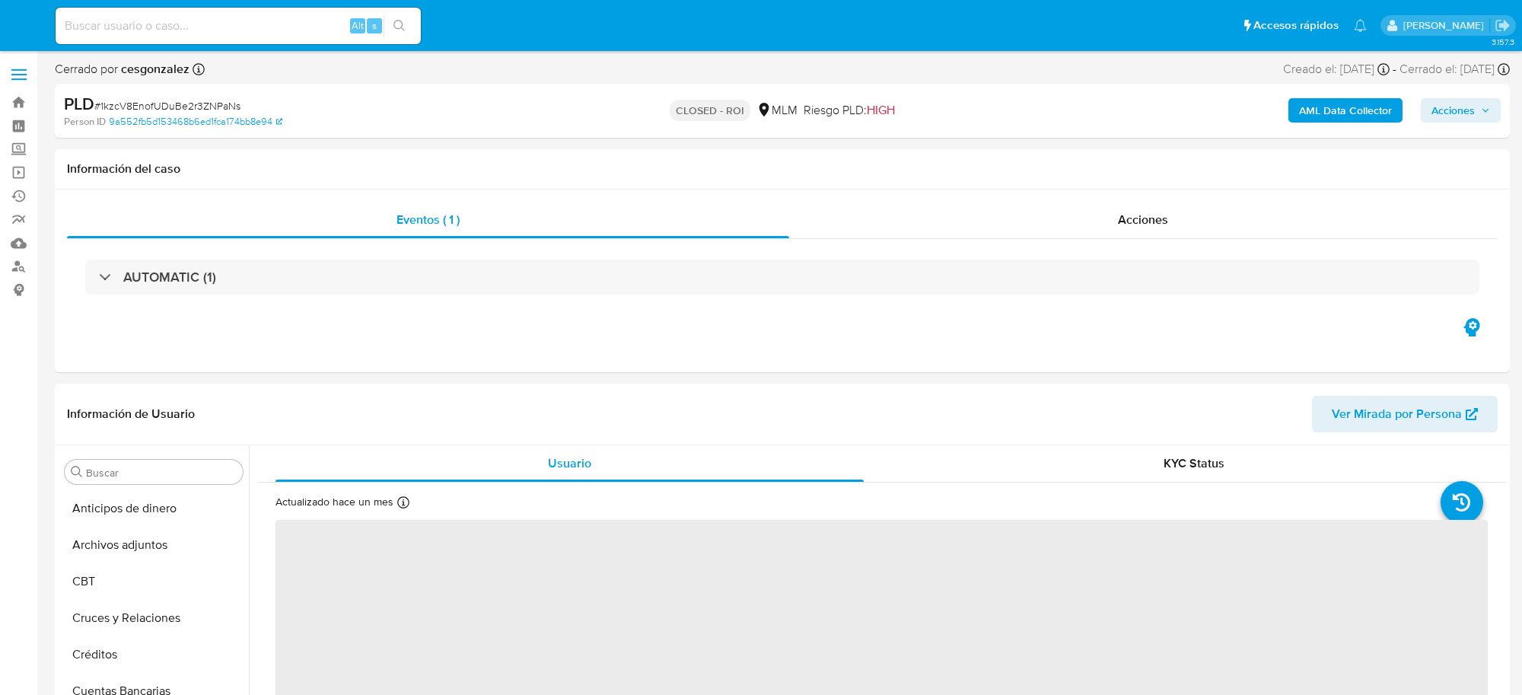
select select "10"
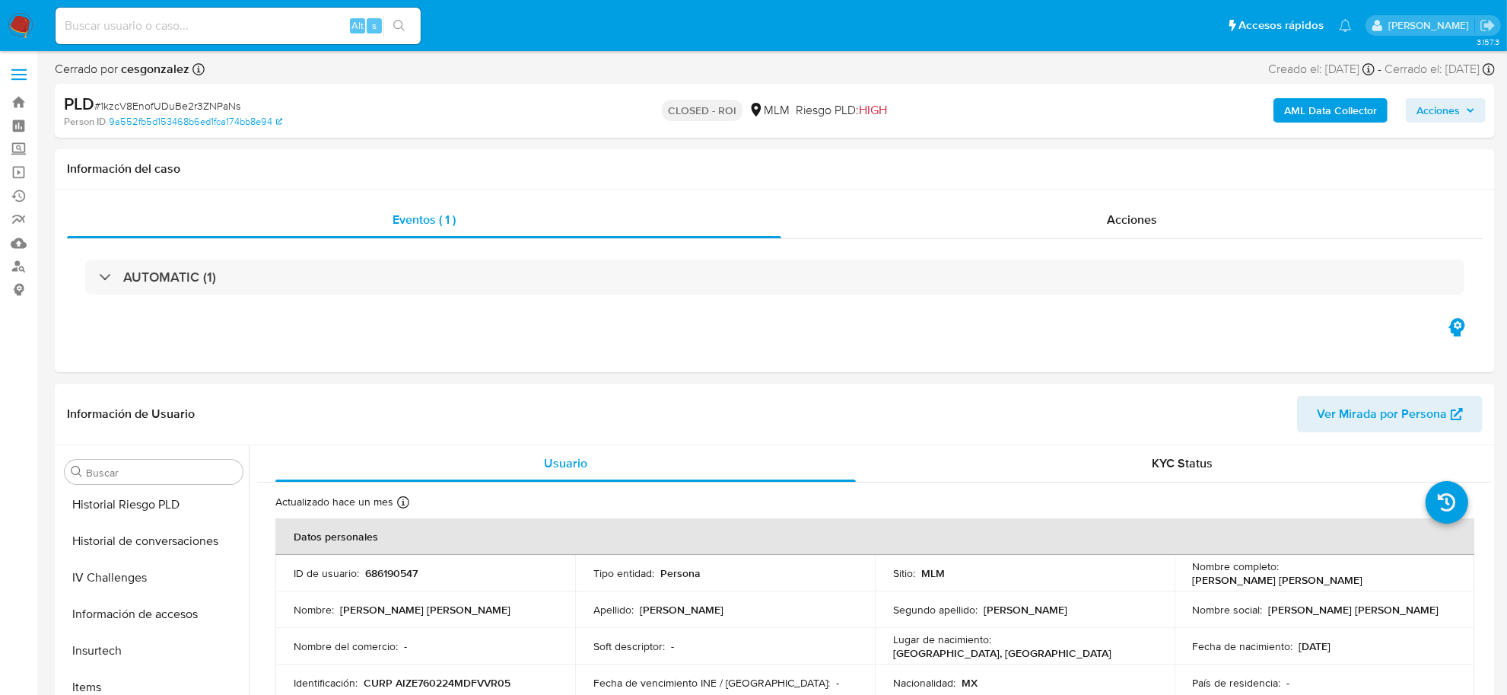
scroll to position [640, 0]
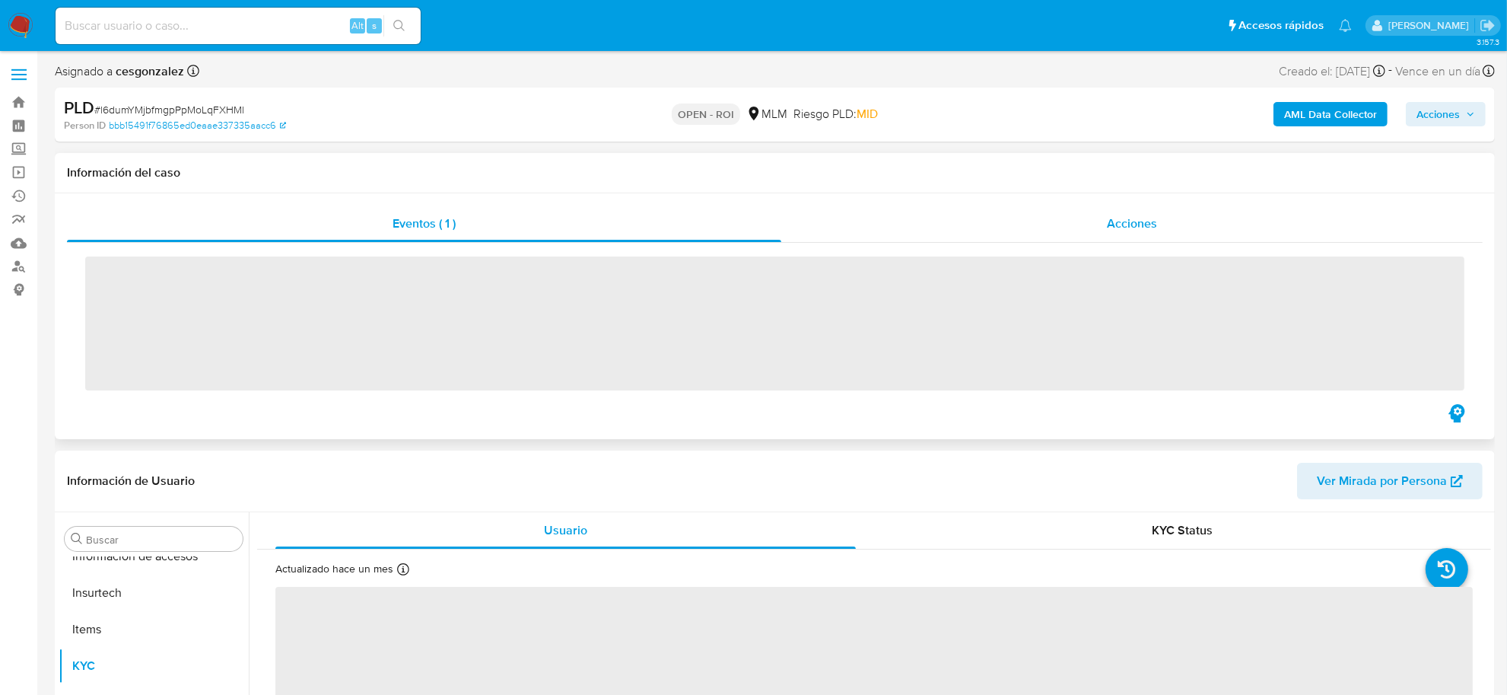
scroll to position [641, 0]
click at [1131, 224] on span "Acciones" at bounding box center [1132, 224] width 50 height 18
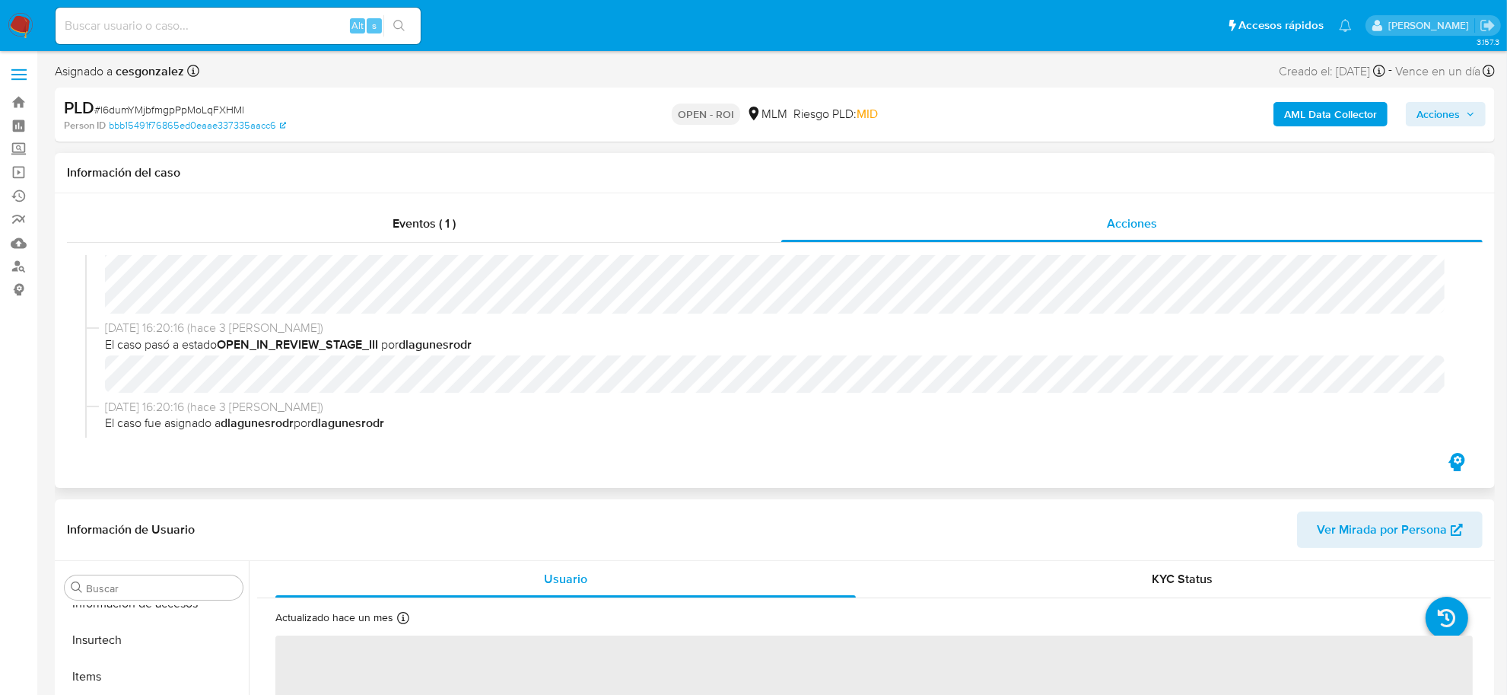
scroll to position [686, 0]
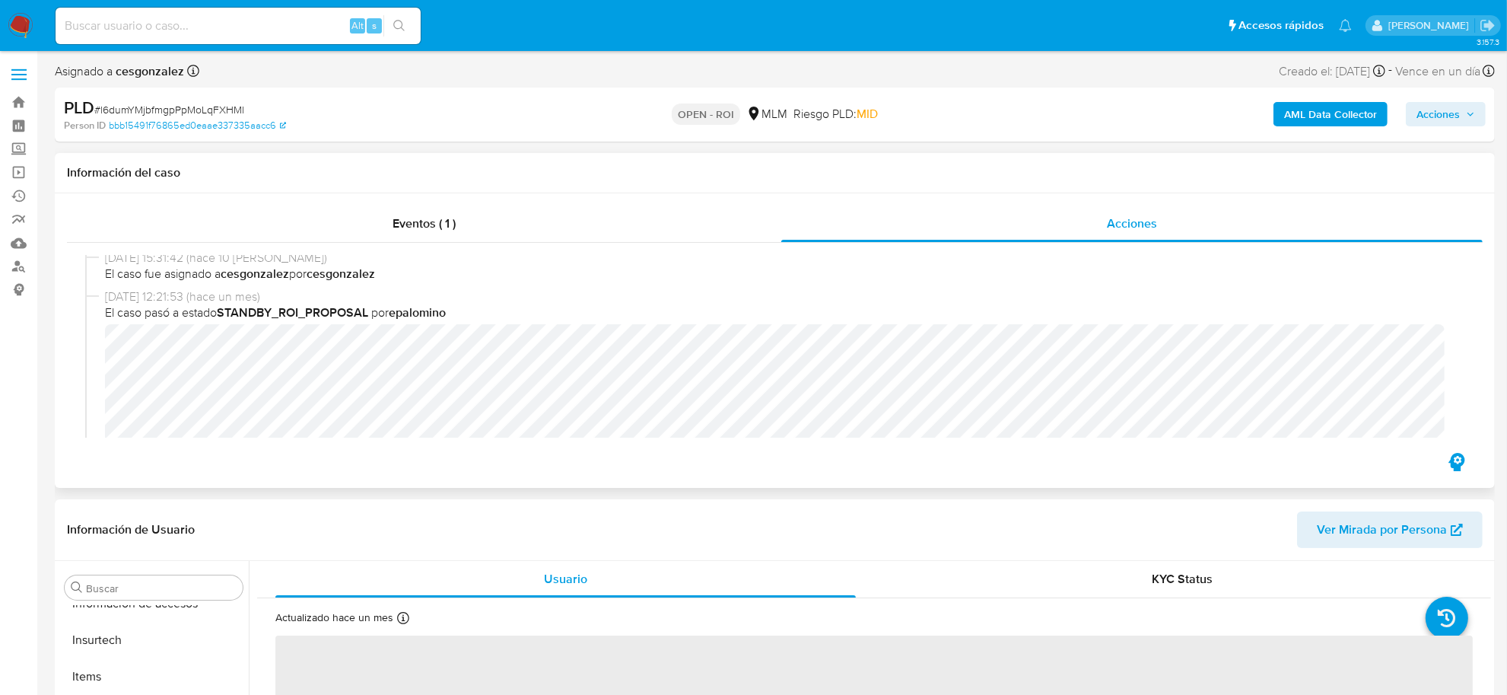
select select "10"
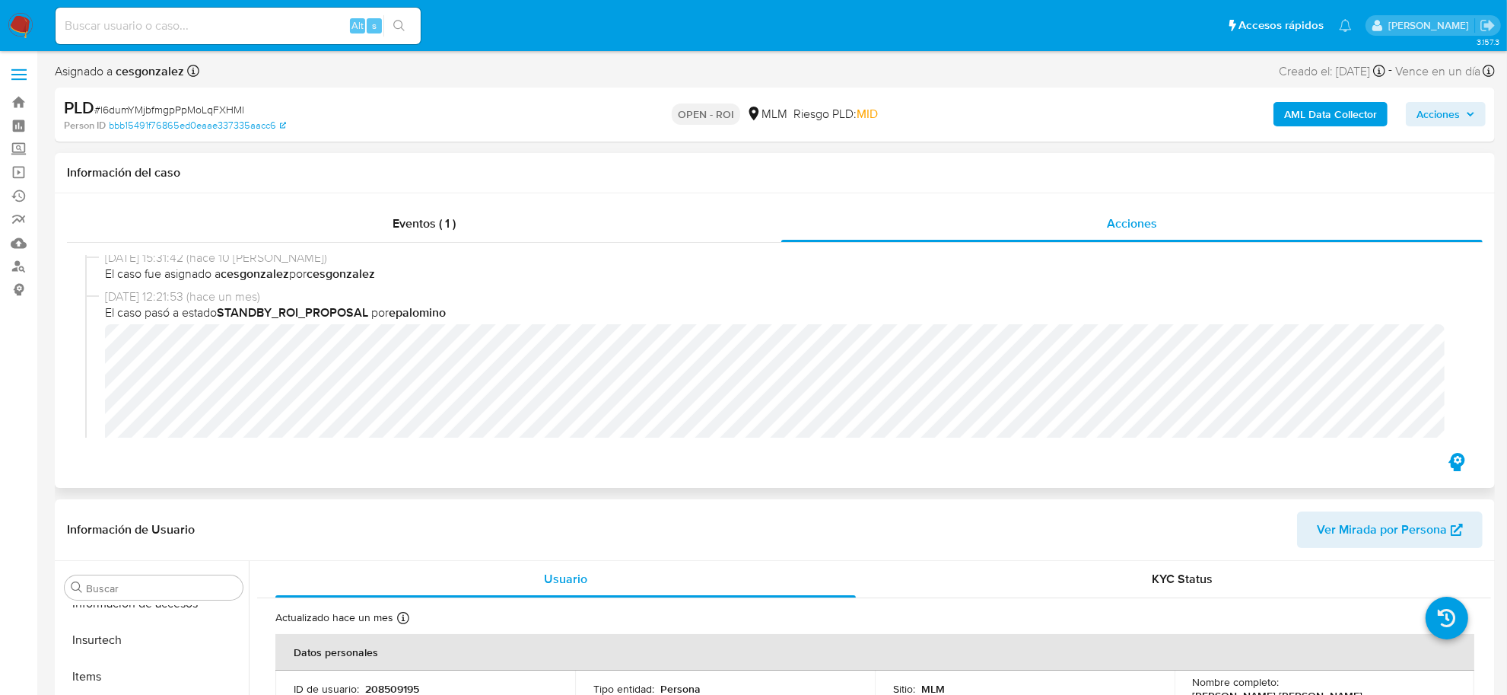
scroll to position [761, 0]
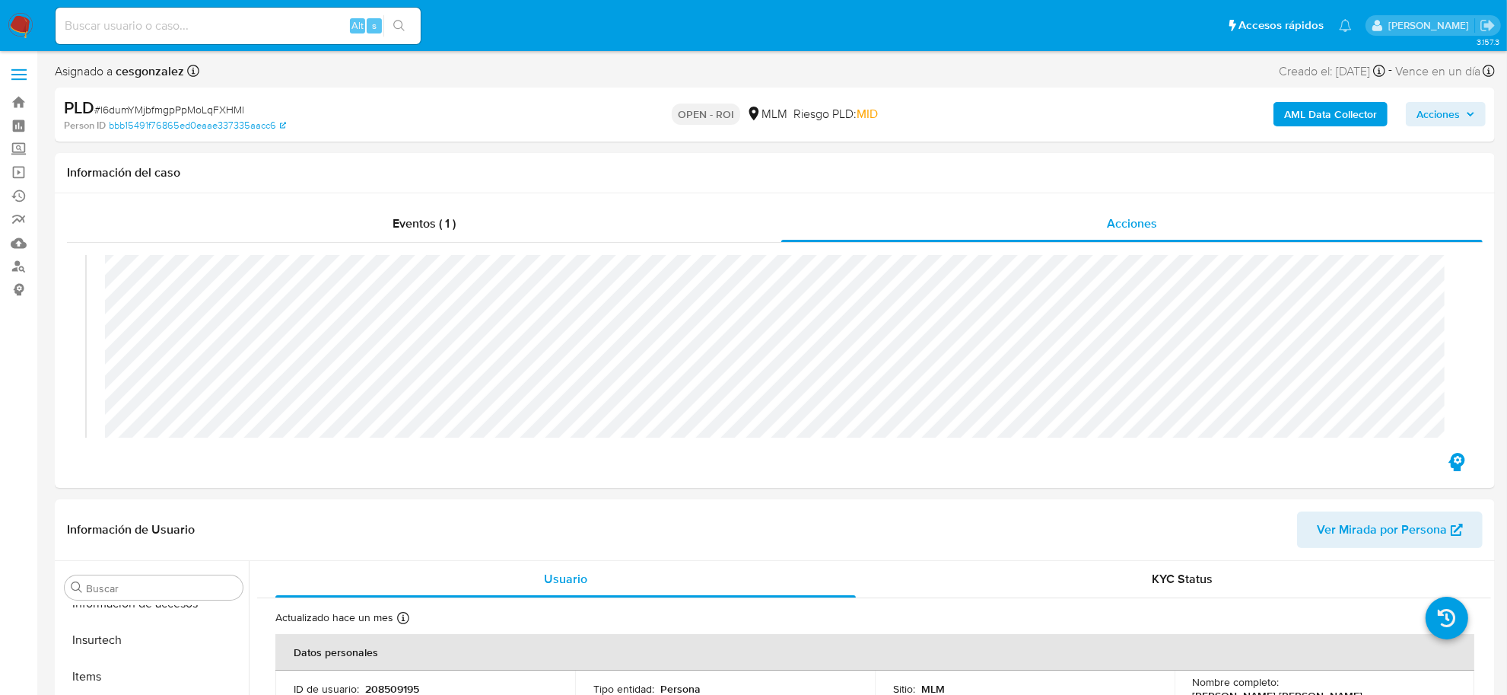
drag, startPoint x: 1459, startPoint y: 114, endPoint x: 1424, endPoint y: 124, distance: 36.4
click at [1459, 115] on span "Acciones" at bounding box center [1438, 114] width 43 height 24
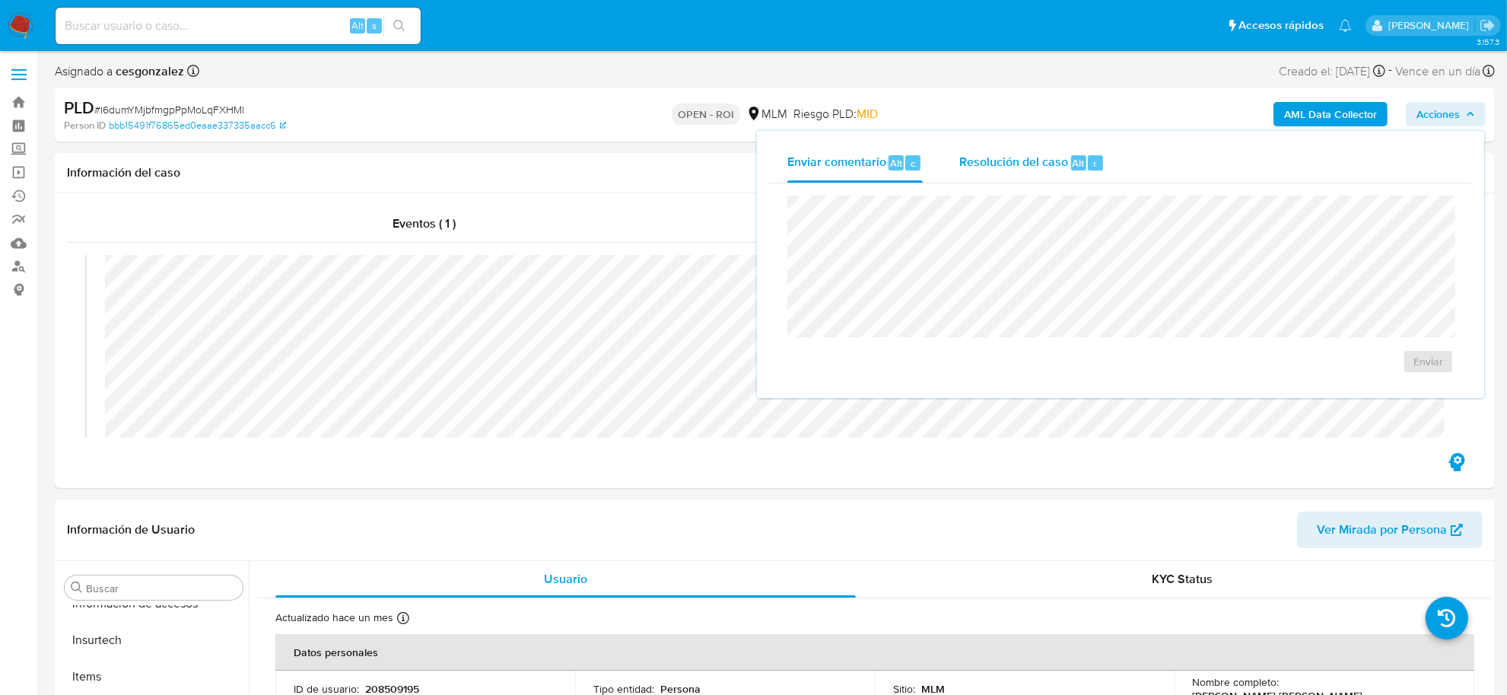
click at [982, 164] on span "Resolución del caso" at bounding box center [1013, 163] width 109 height 18
click at [1363, 390] on span "ROI" at bounding box center [1391, 385] width 79 height 21
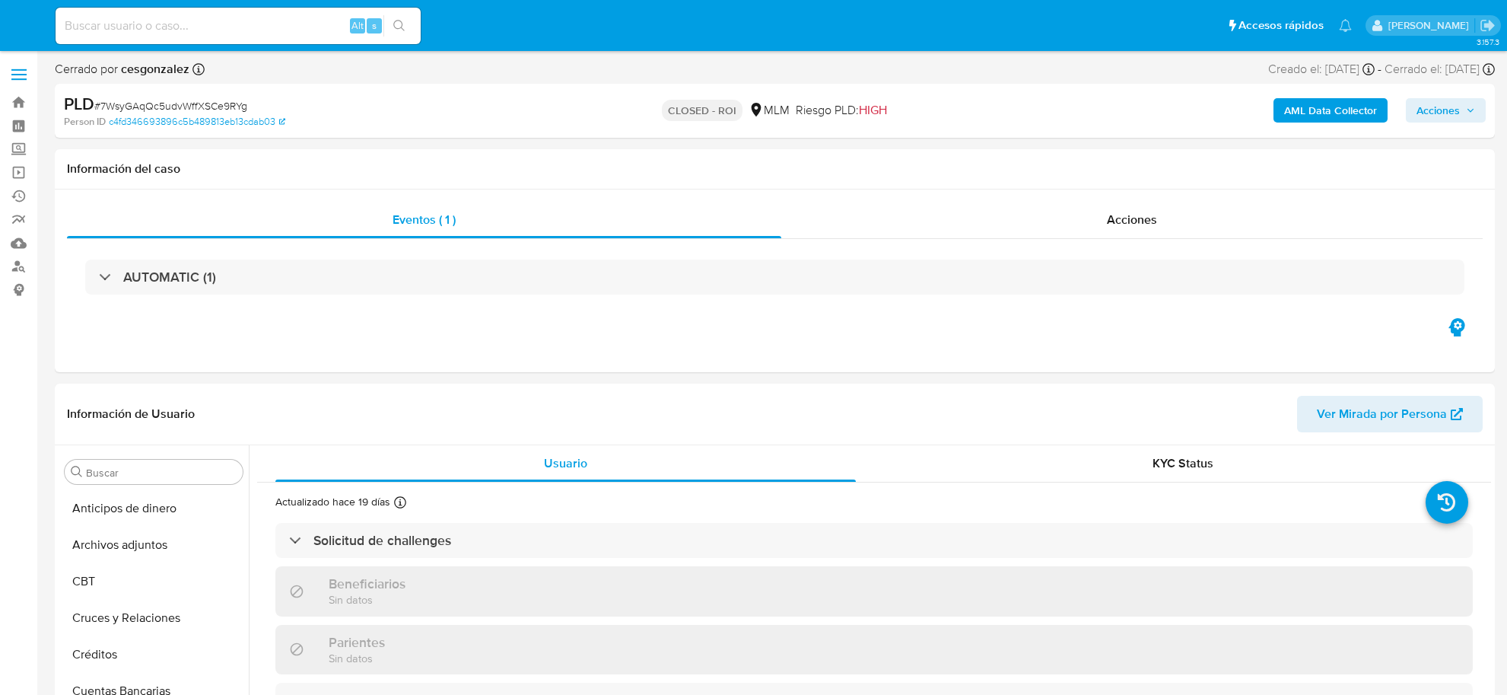
select select "10"
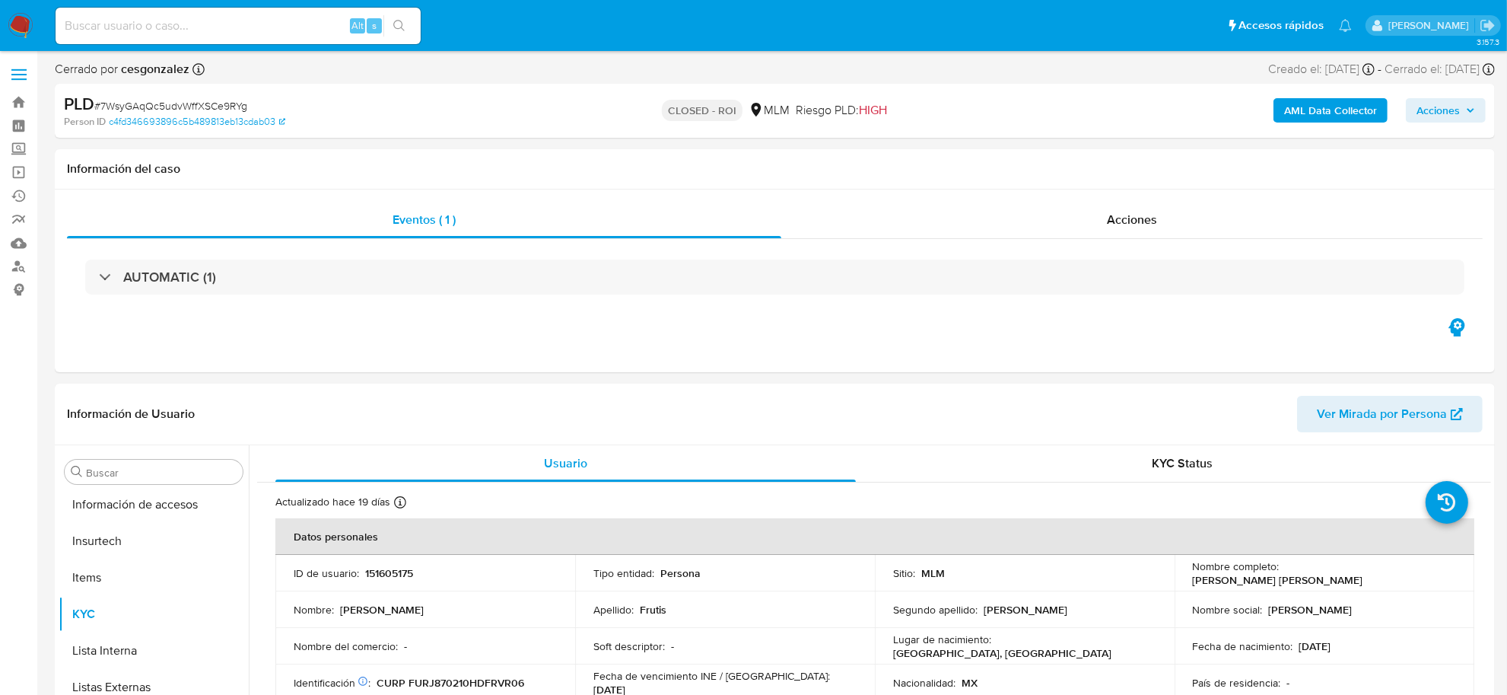
scroll to position [641, 0]
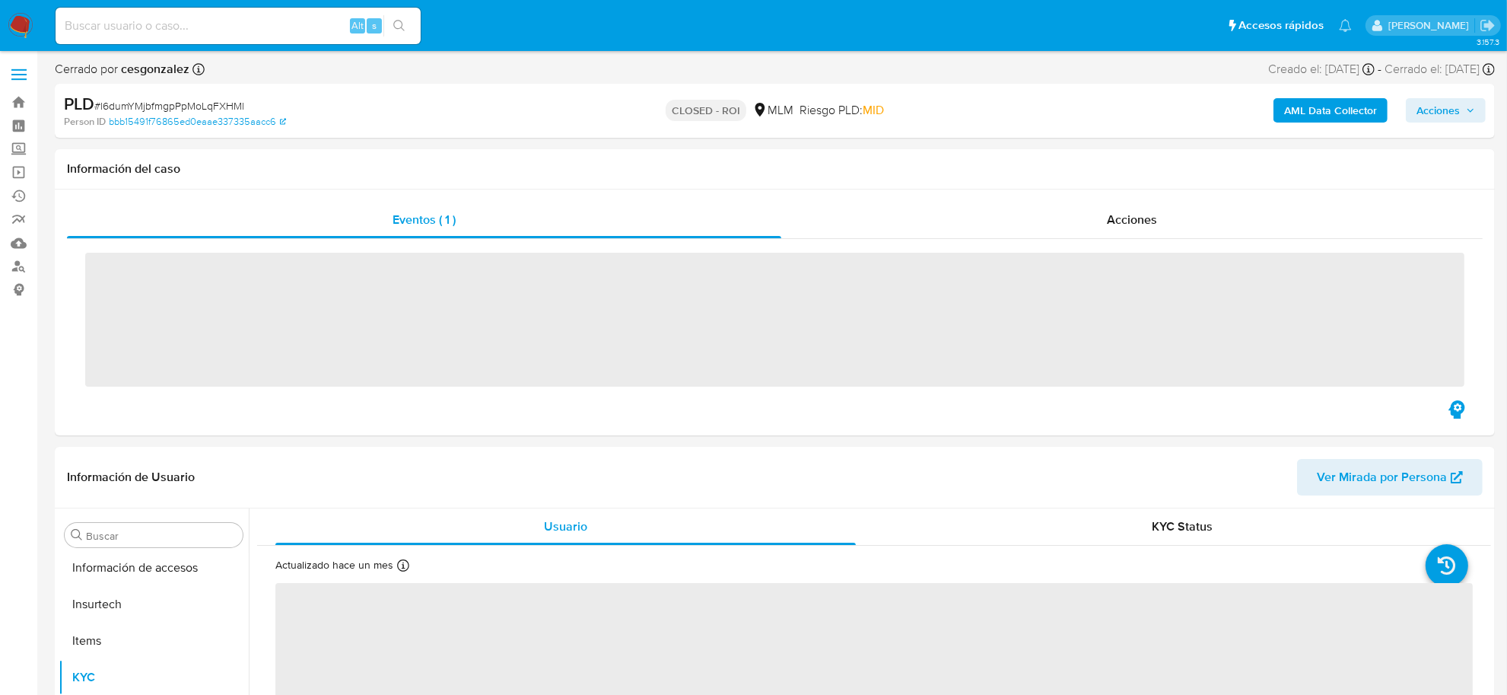
scroll to position [641, 0]
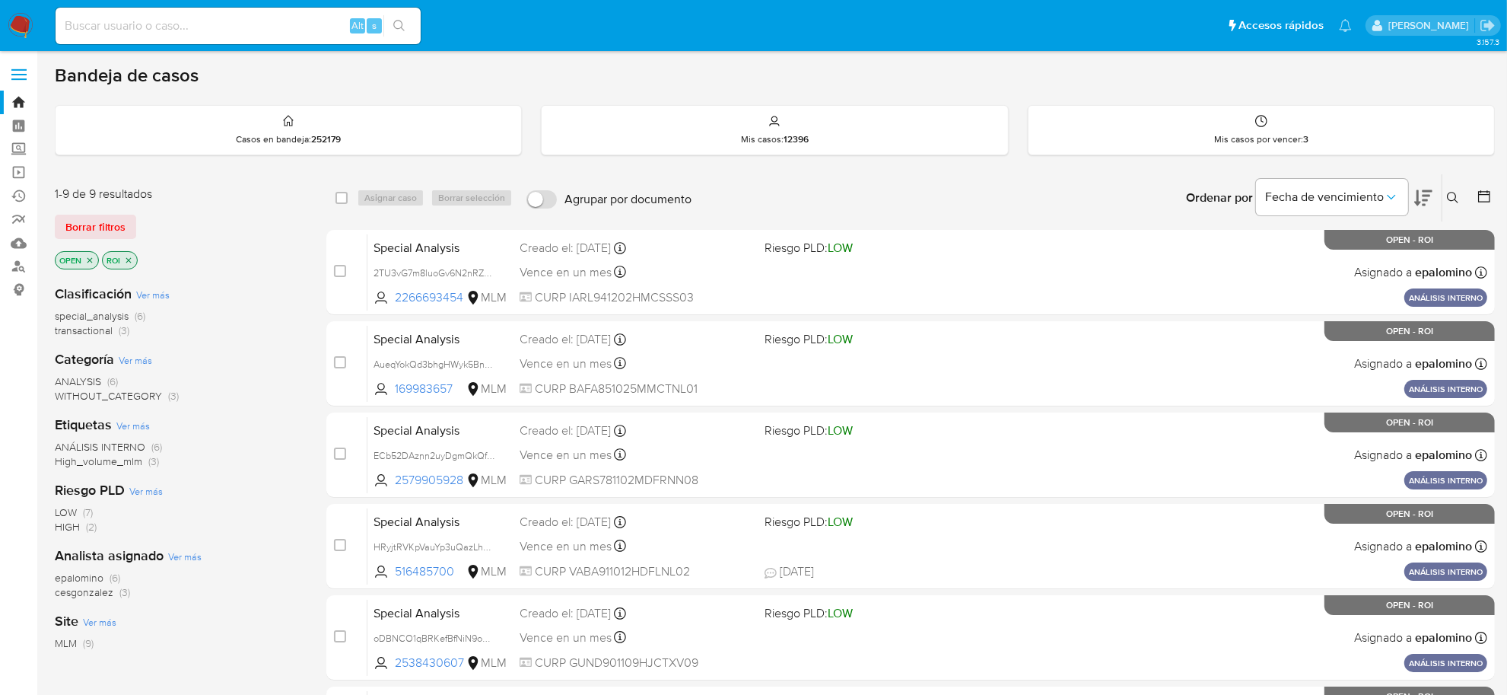
scroll to position [413, 0]
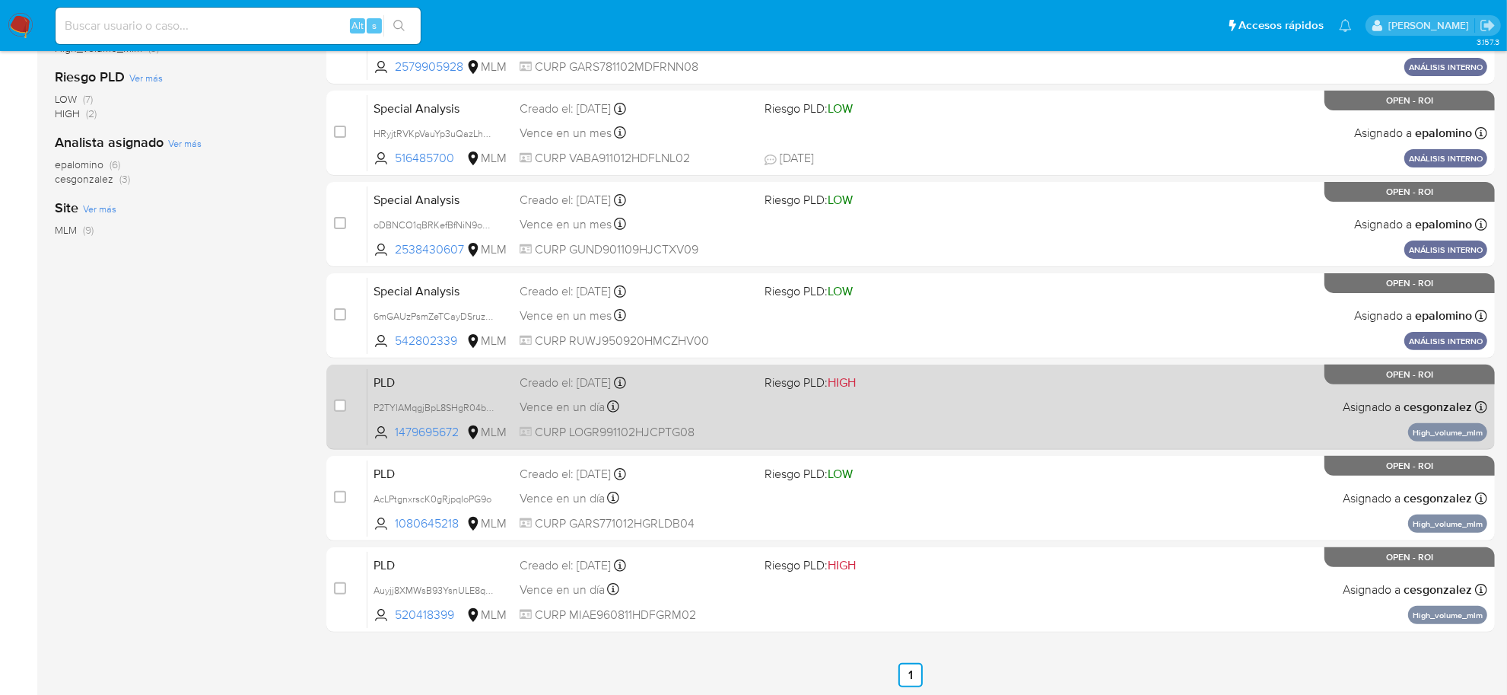
click at [648, 400] on div "Vence en un día Vence el 10/09/2025 02:05:07" at bounding box center [636, 406] width 233 height 21
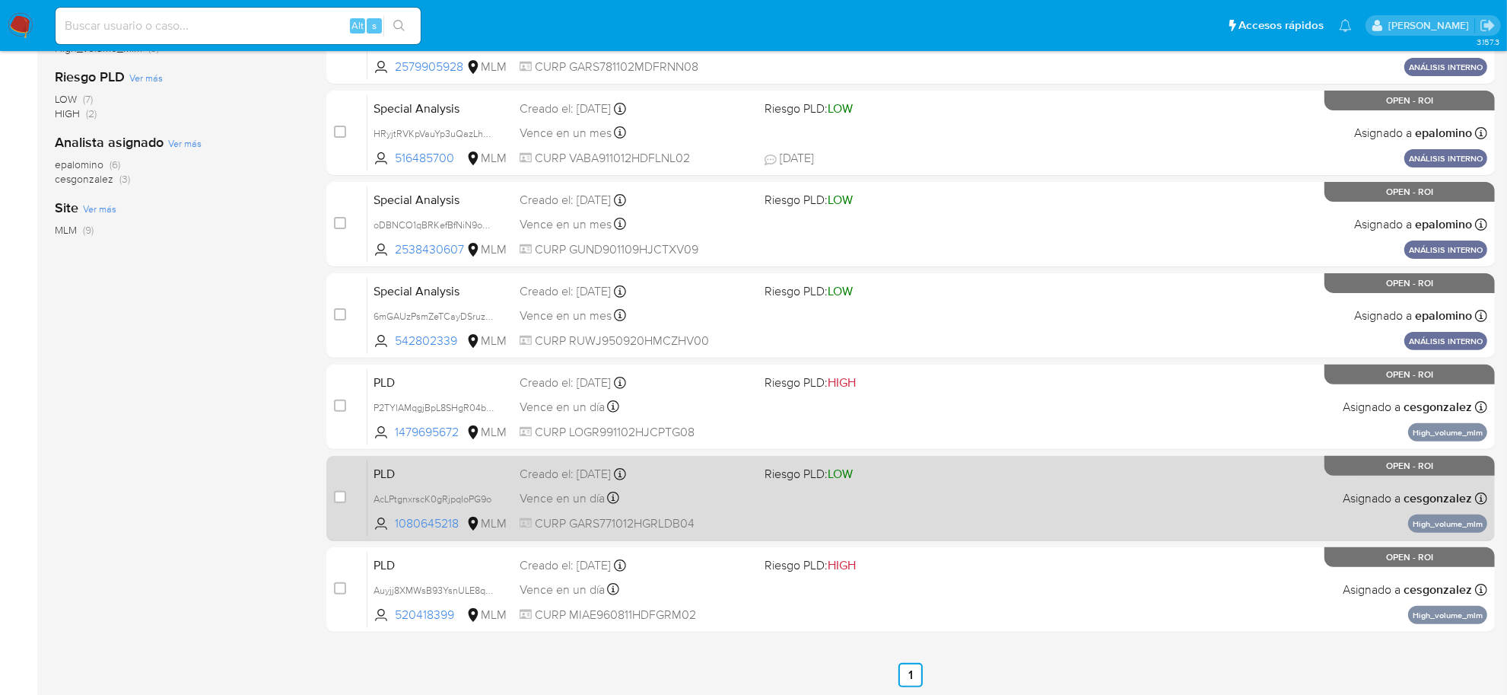
click at [664, 506] on div "Vence en un día Vence el 10/09/2025 02:04:05" at bounding box center [636, 498] width 233 height 21
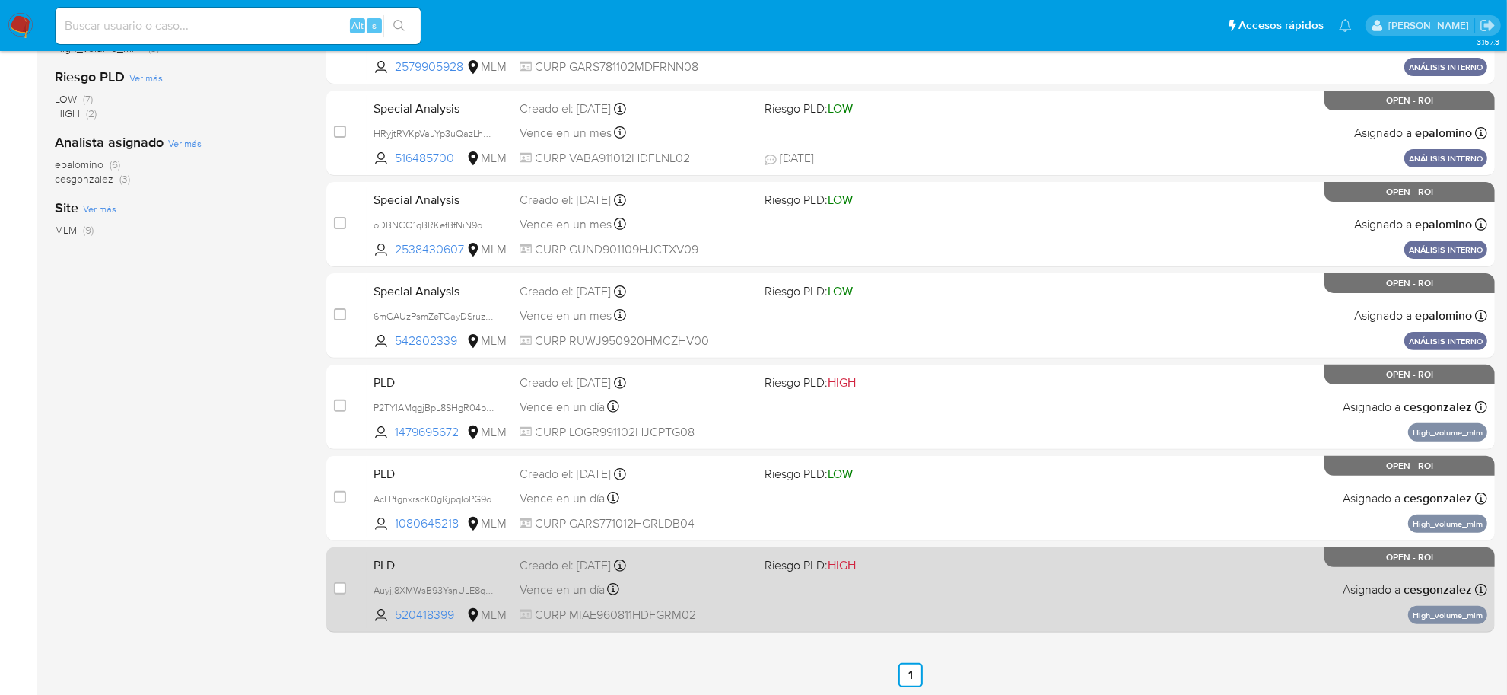
click at [696, 573] on div "PLD Auyjj8XMWsB93YsnULE8qg8I 520418399 MLM Riesgo PLD: HIGH Creado el: 12/07/20…" at bounding box center [928, 589] width 1120 height 77
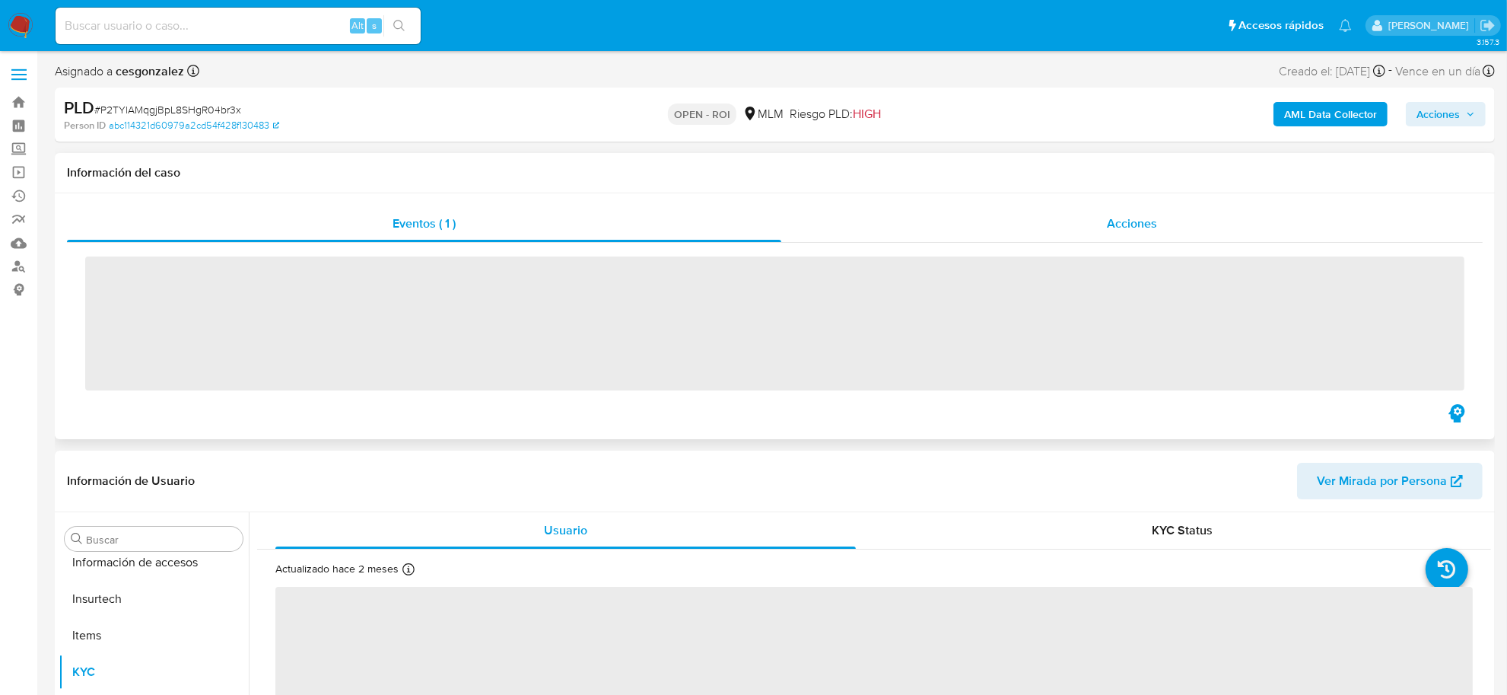
scroll to position [641, 0]
drag, startPoint x: 1161, startPoint y: 221, endPoint x: 1157, endPoint y: 213, distance: 8.5
click at [1159, 221] on div "Acciones" at bounding box center [1132, 223] width 702 height 37
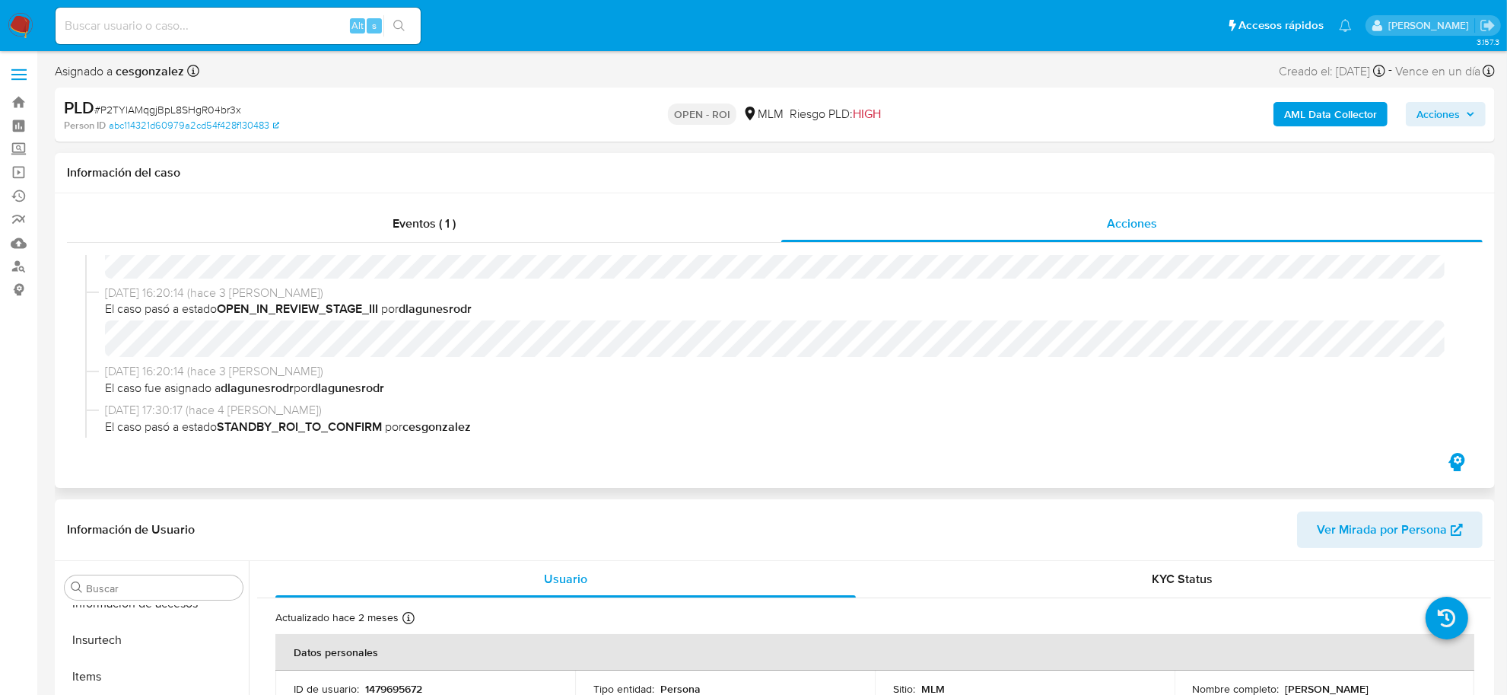
select select "10"
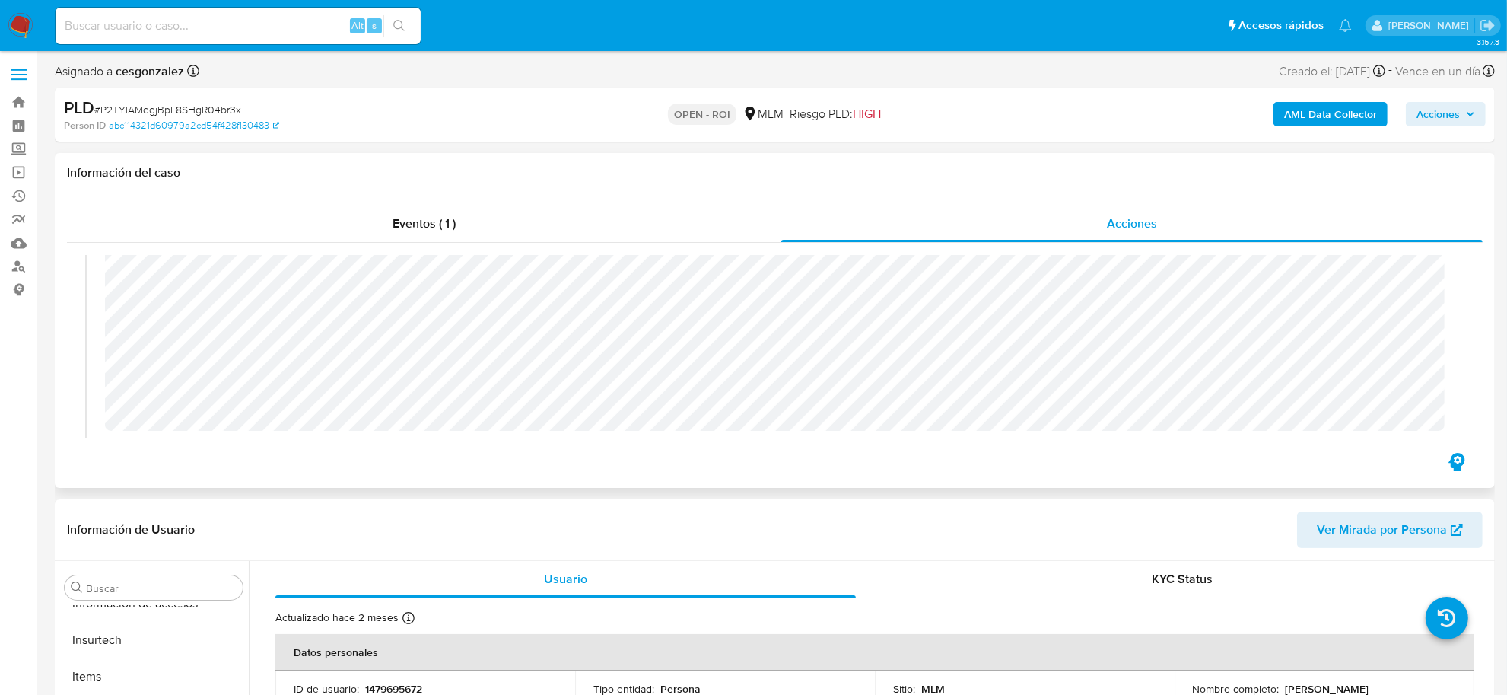
scroll to position [854, 0]
click at [1421, 111] on span "Acciones" at bounding box center [1438, 114] width 43 height 24
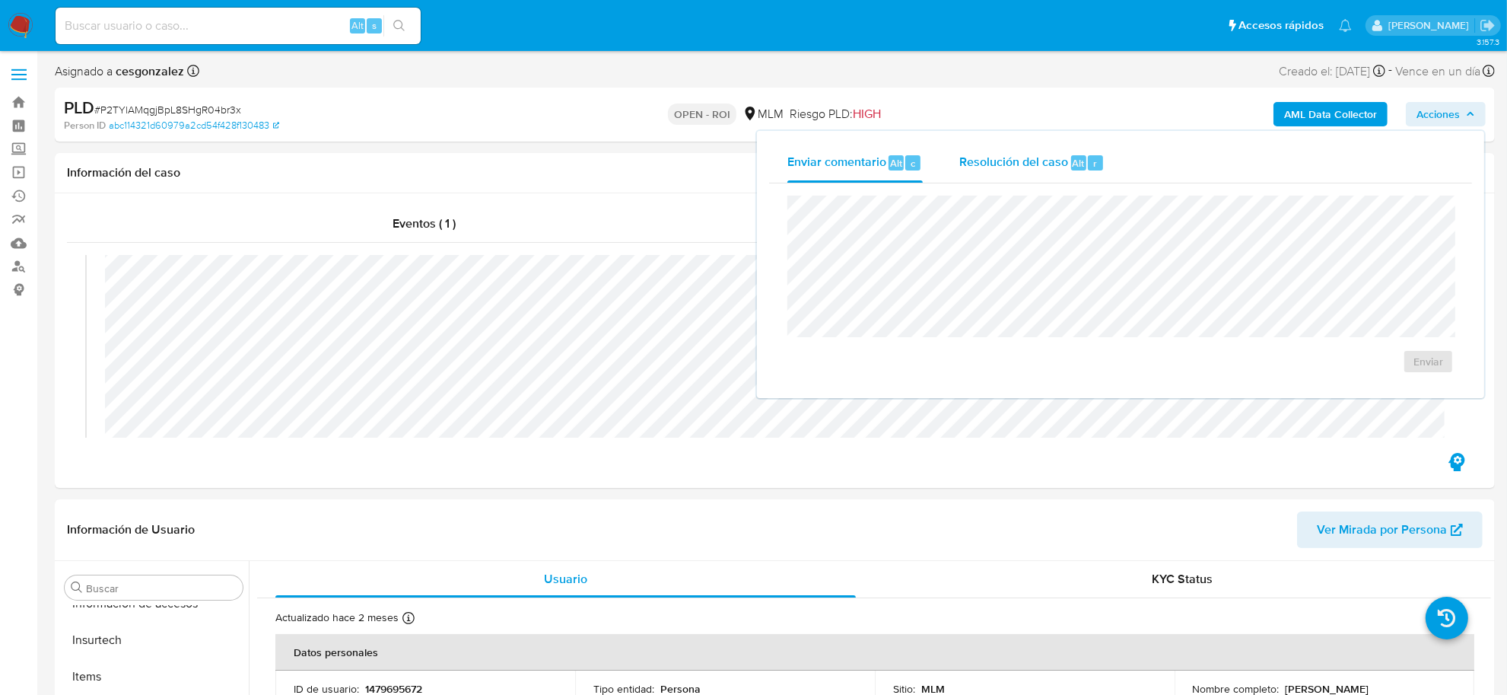
click at [1031, 167] on span "Resolución del caso" at bounding box center [1013, 163] width 109 height 18
click at [1390, 381] on span "ROI" at bounding box center [1391, 385] width 79 height 21
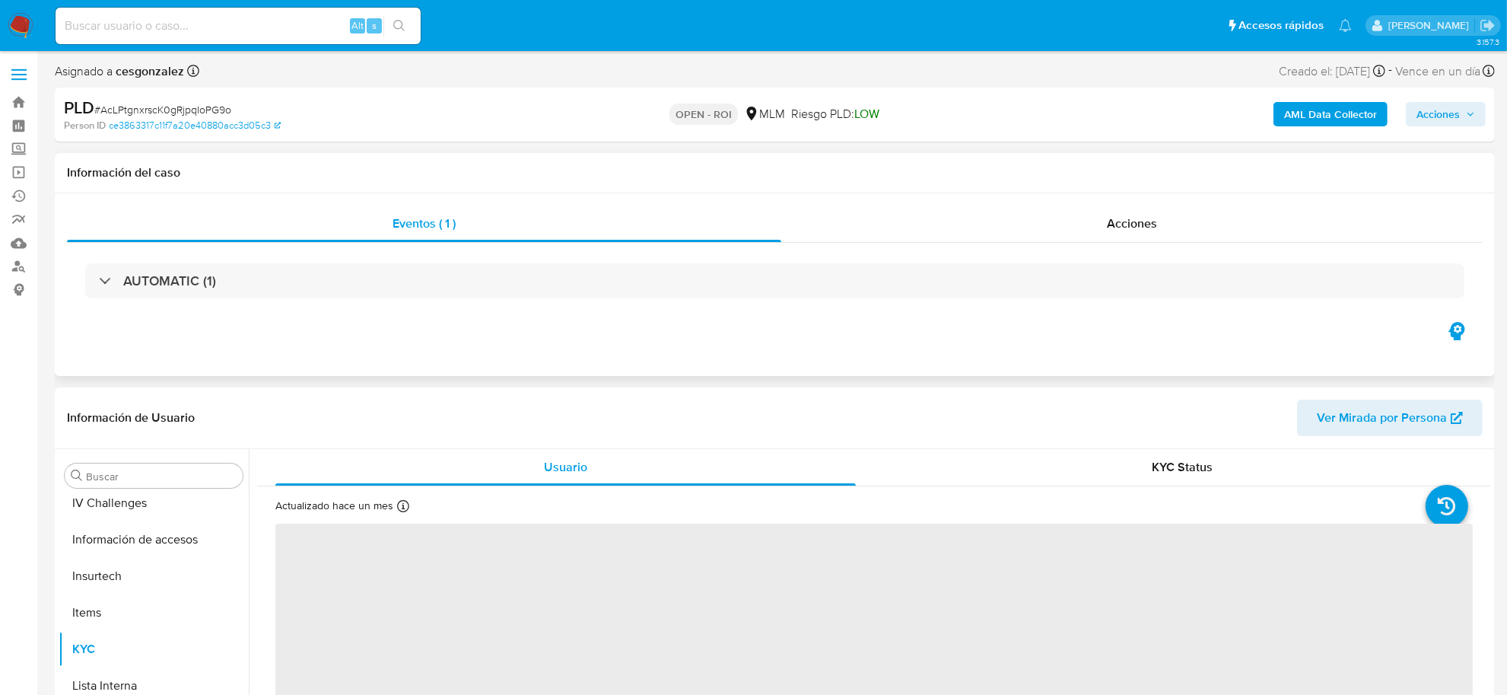
scroll to position [641, 0]
click at [1163, 240] on div "Acciones" at bounding box center [1132, 223] width 702 height 37
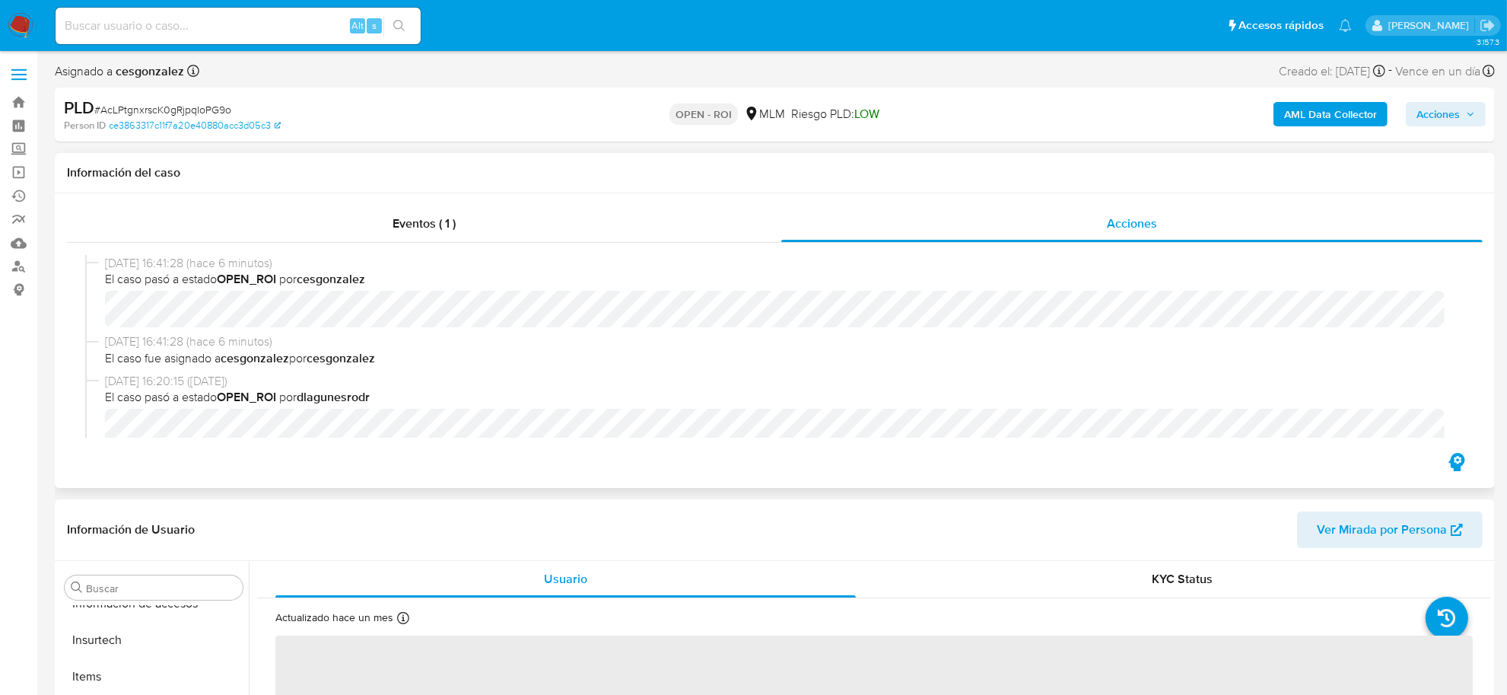
scroll to position [263, 0]
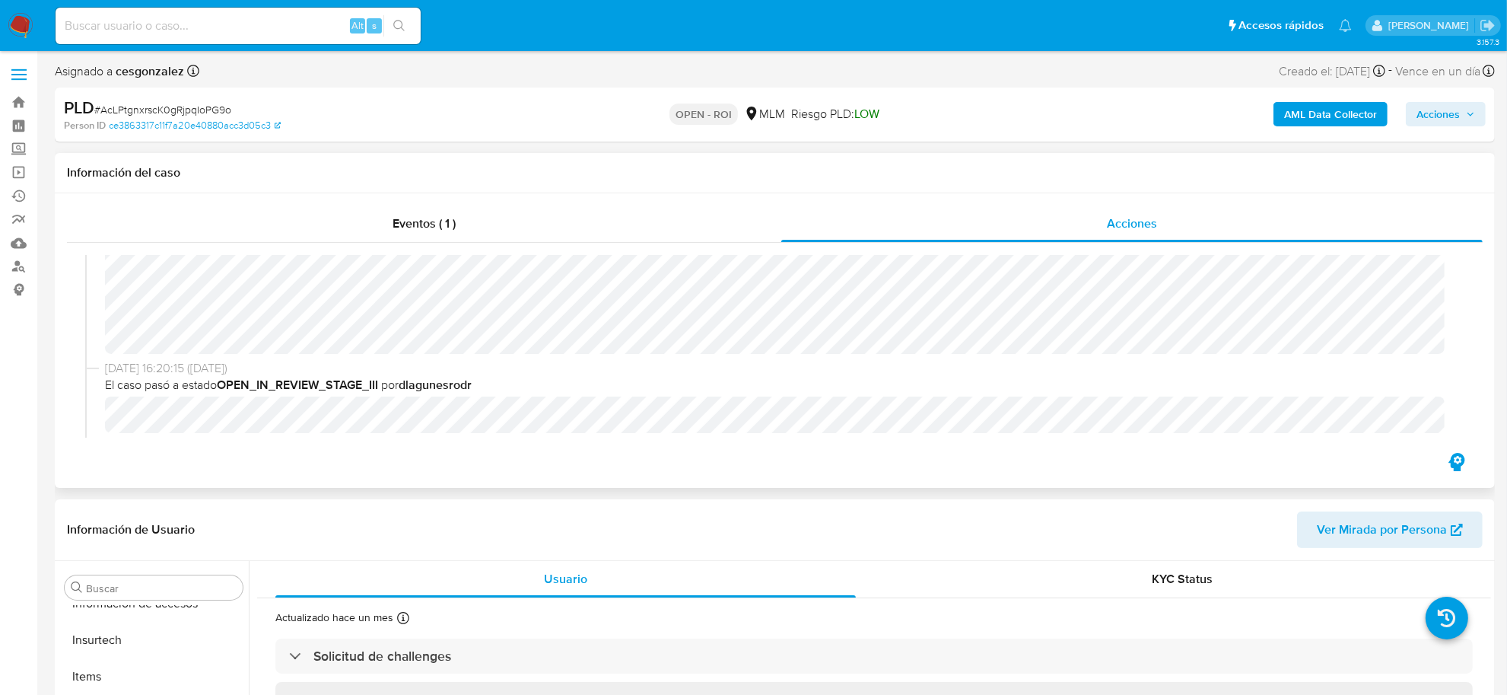
select select "10"
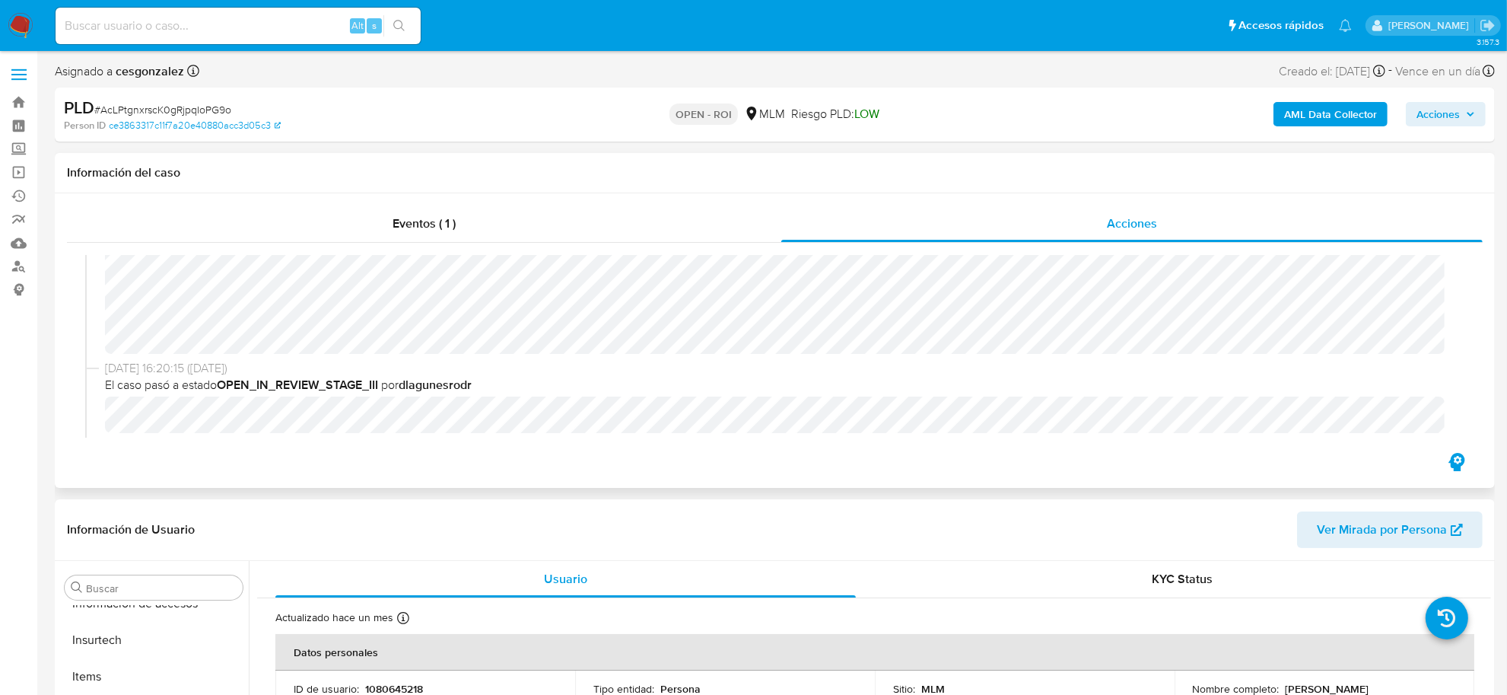
scroll to position [856, 0]
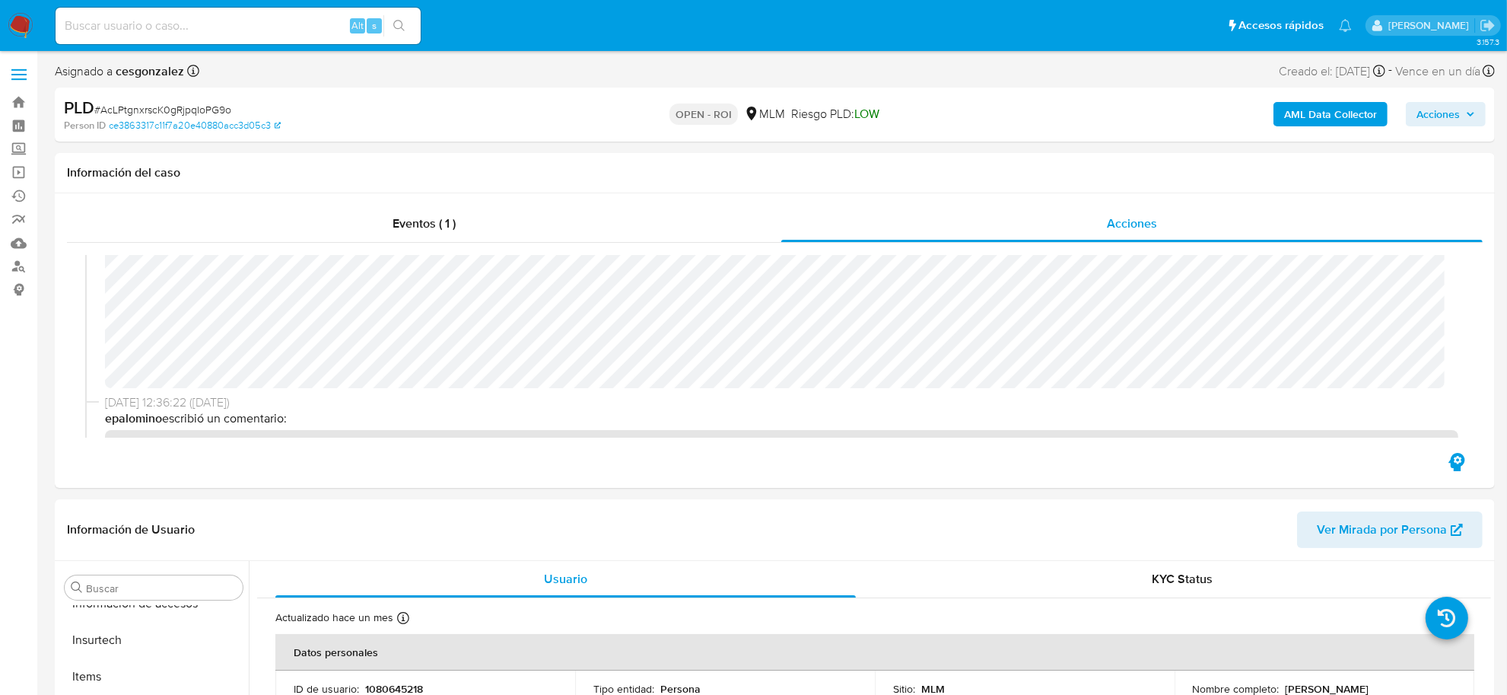
click at [1460, 105] on span "Acciones" at bounding box center [1438, 114] width 43 height 24
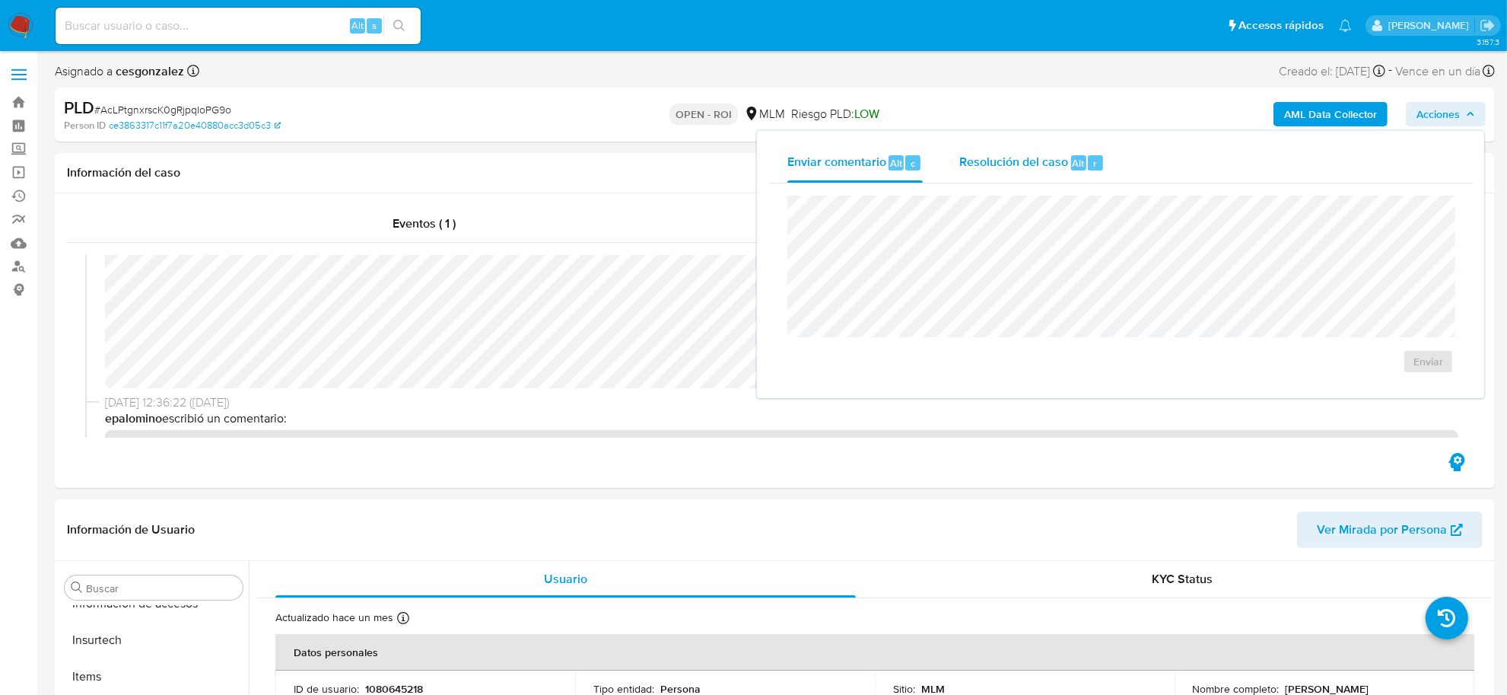
click at [970, 162] on span "Resolución del caso" at bounding box center [1013, 163] width 109 height 18
click at [1376, 384] on span "ROI" at bounding box center [1391, 385] width 79 height 21
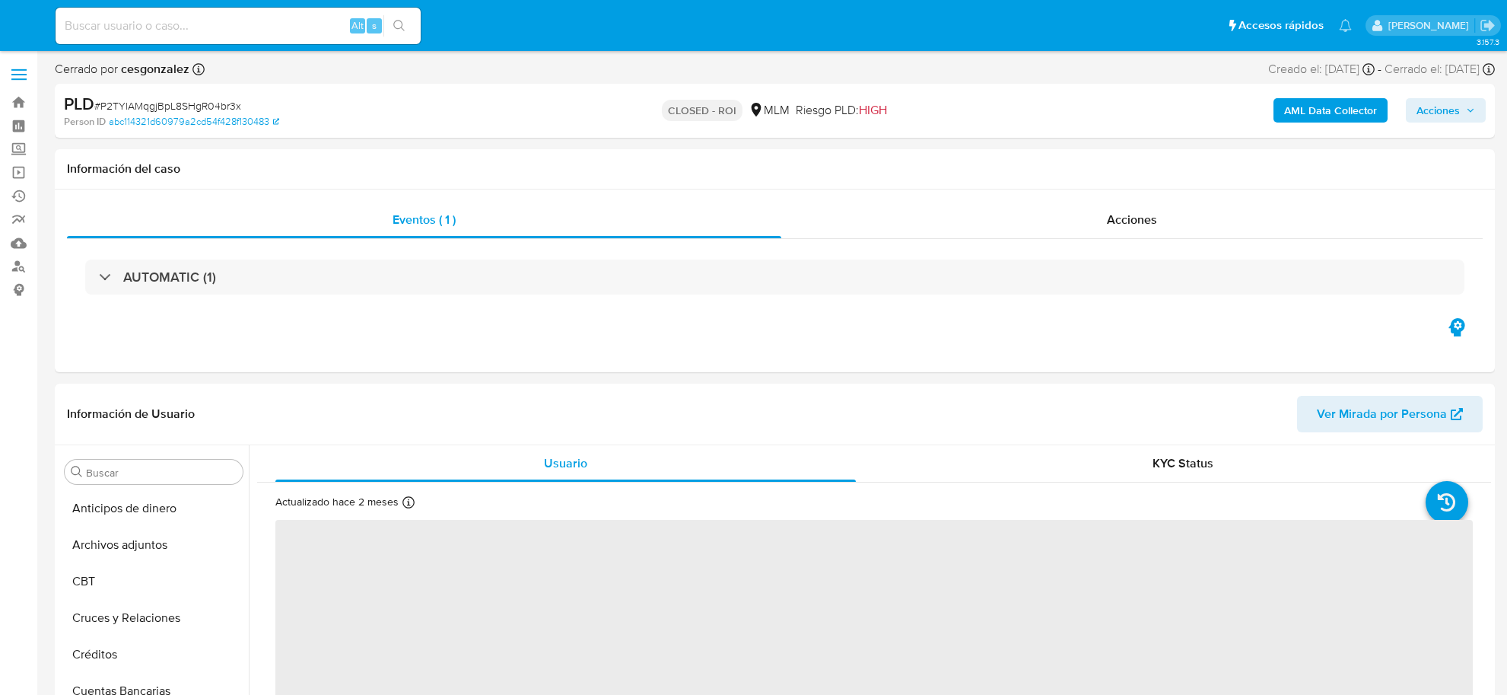
select select "10"
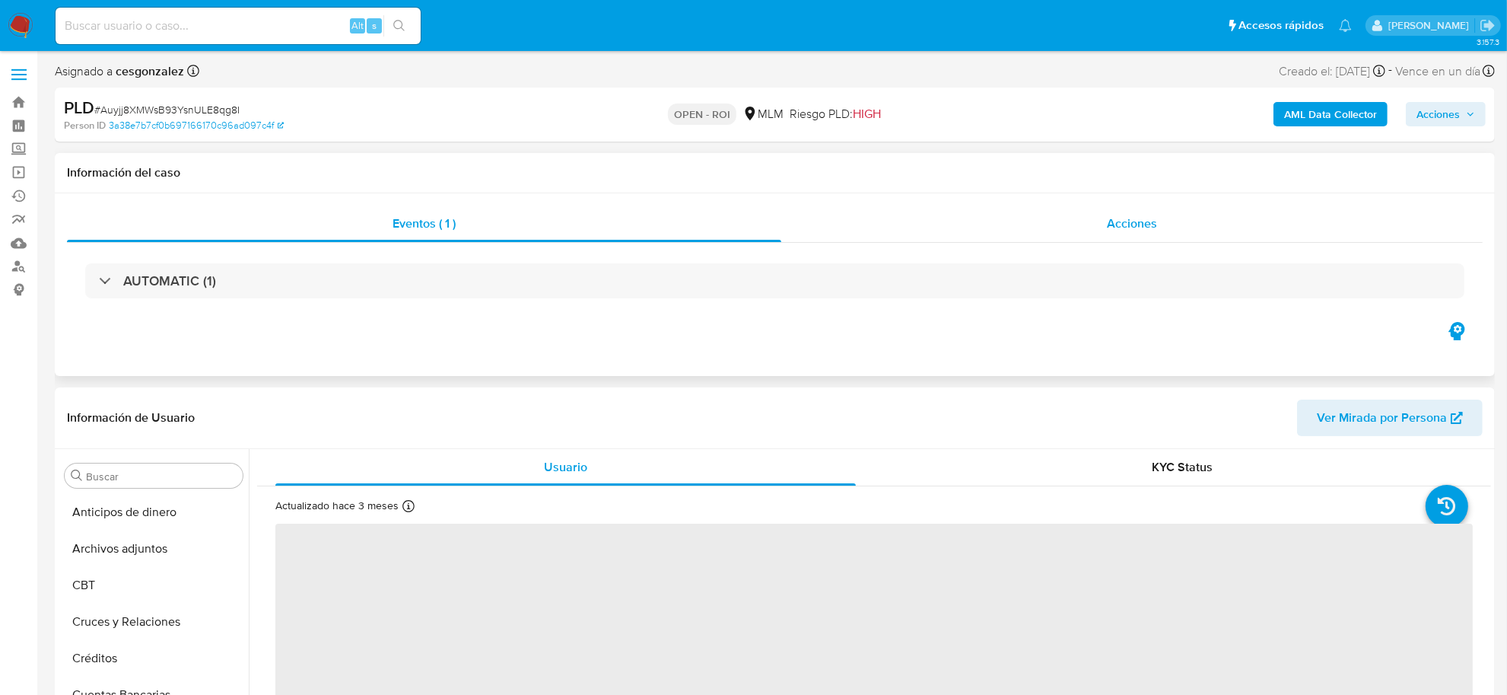
scroll to position [641, 0]
click at [1128, 229] on span "Acciones" at bounding box center [1132, 224] width 50 height 18
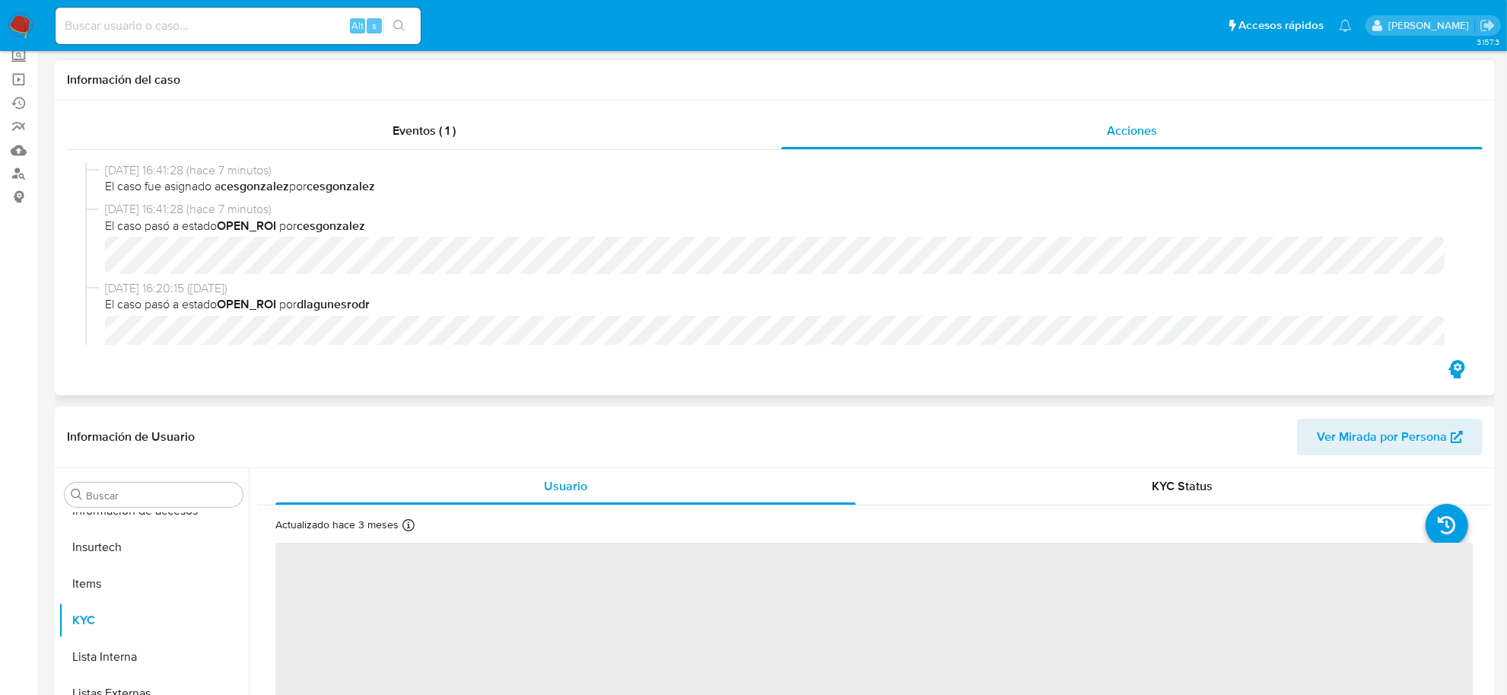
scroll to position [0, 0]
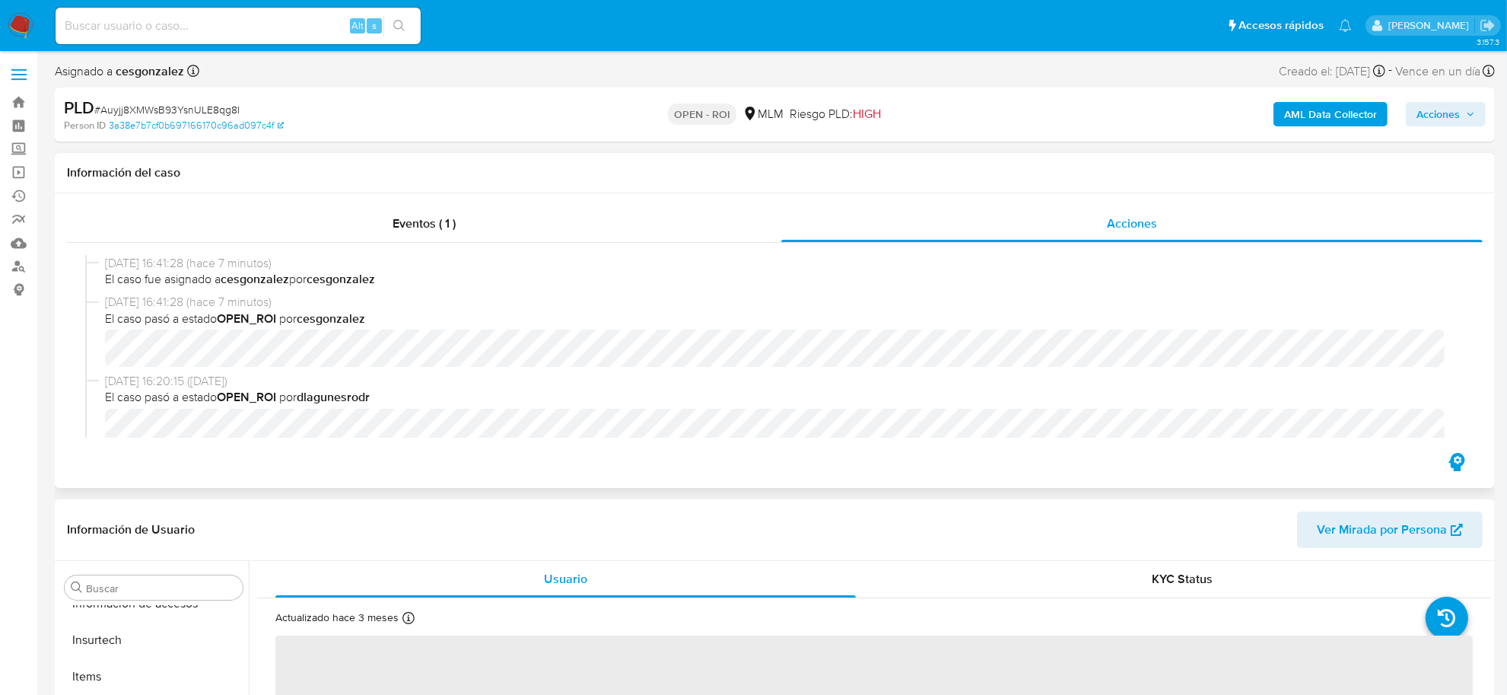
select select "10"
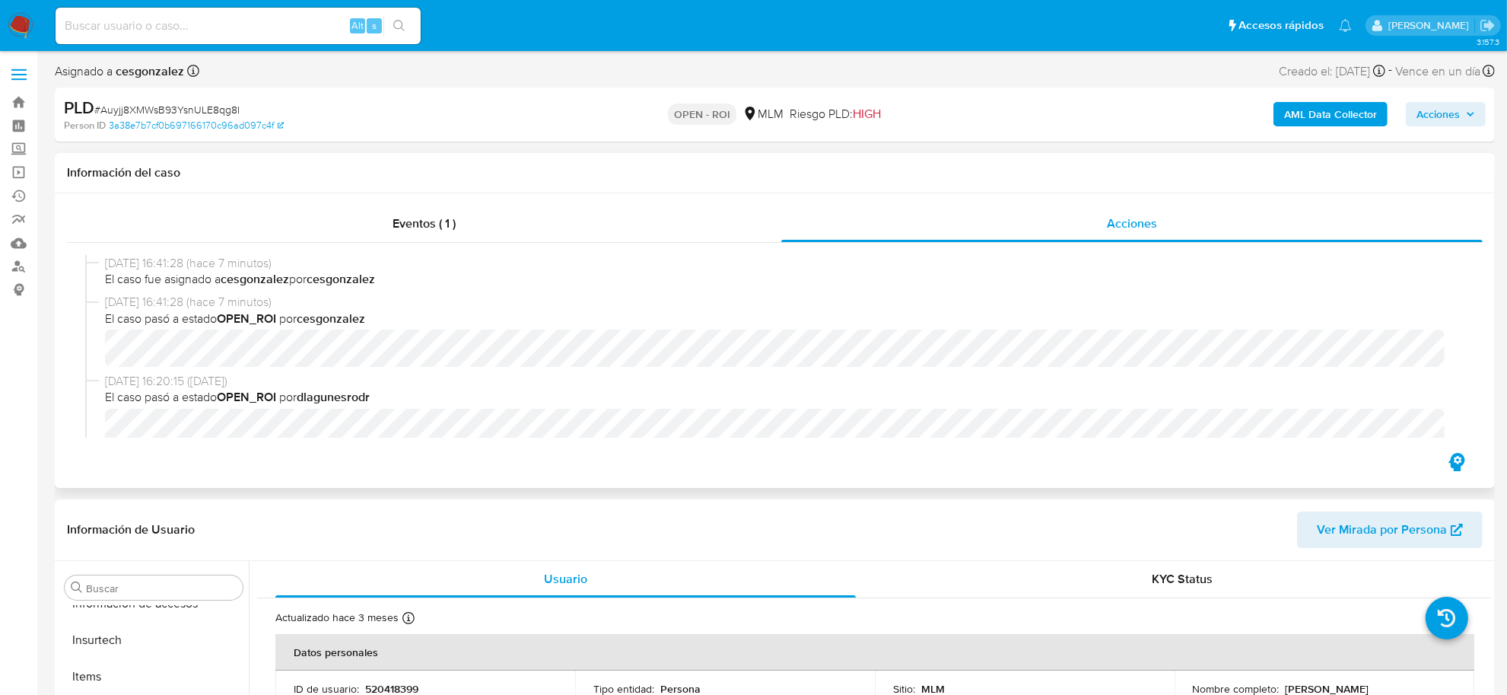
scroll to position [761, 0]
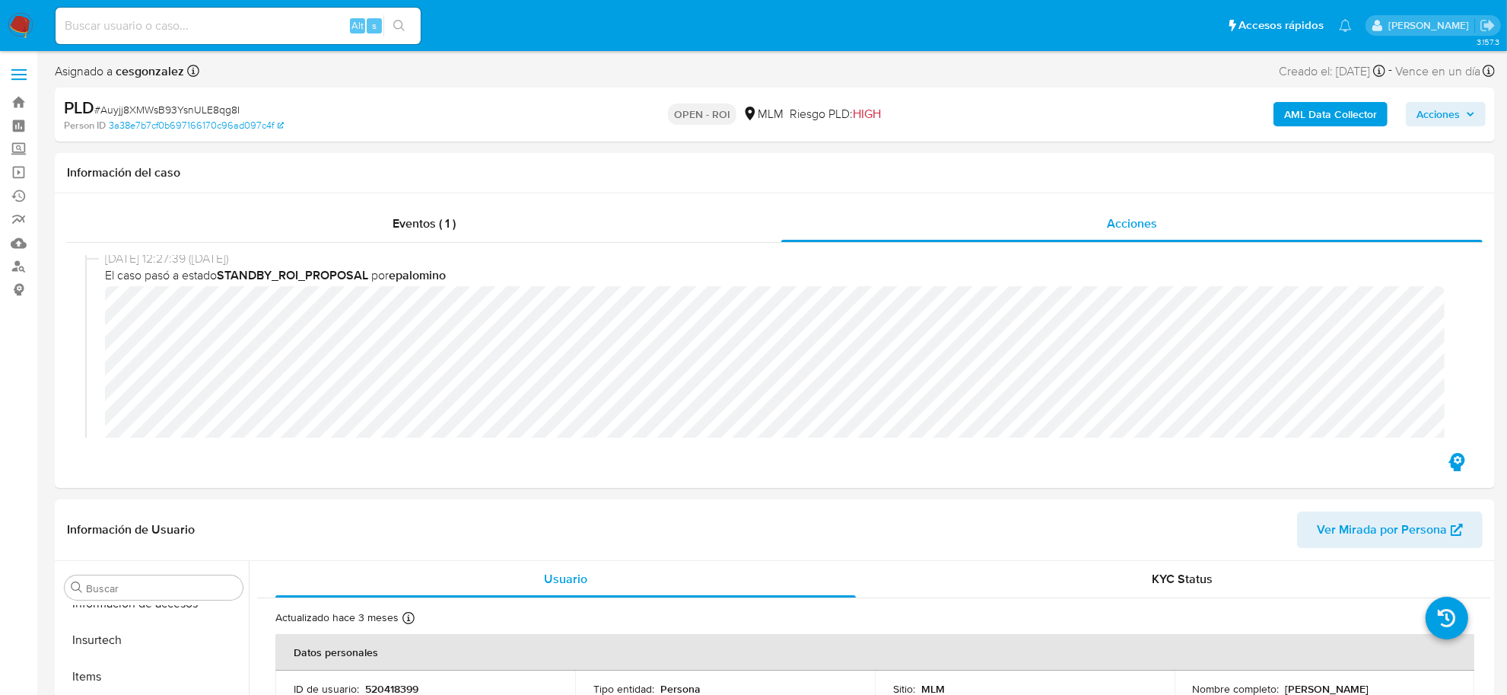
click at [1460, 123] on span "Acciones" at bounding box center [1438, 114] width 43 height 24
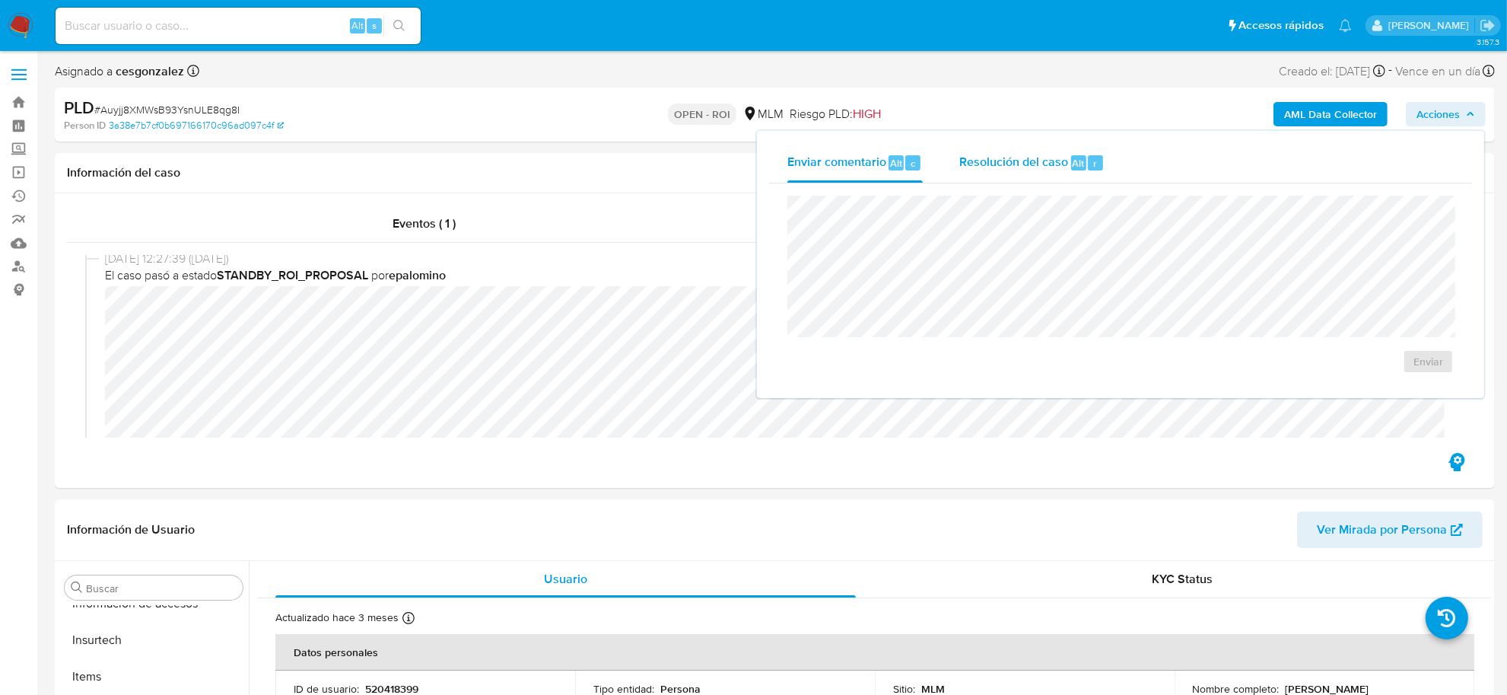
click at [993, 165] on span "Resolución del caso" at bounding box center [1013, 163] width 109 height 18
click at [1382, 396] on span "ROI" at bounding box center [1391, 385] width 79 height 21
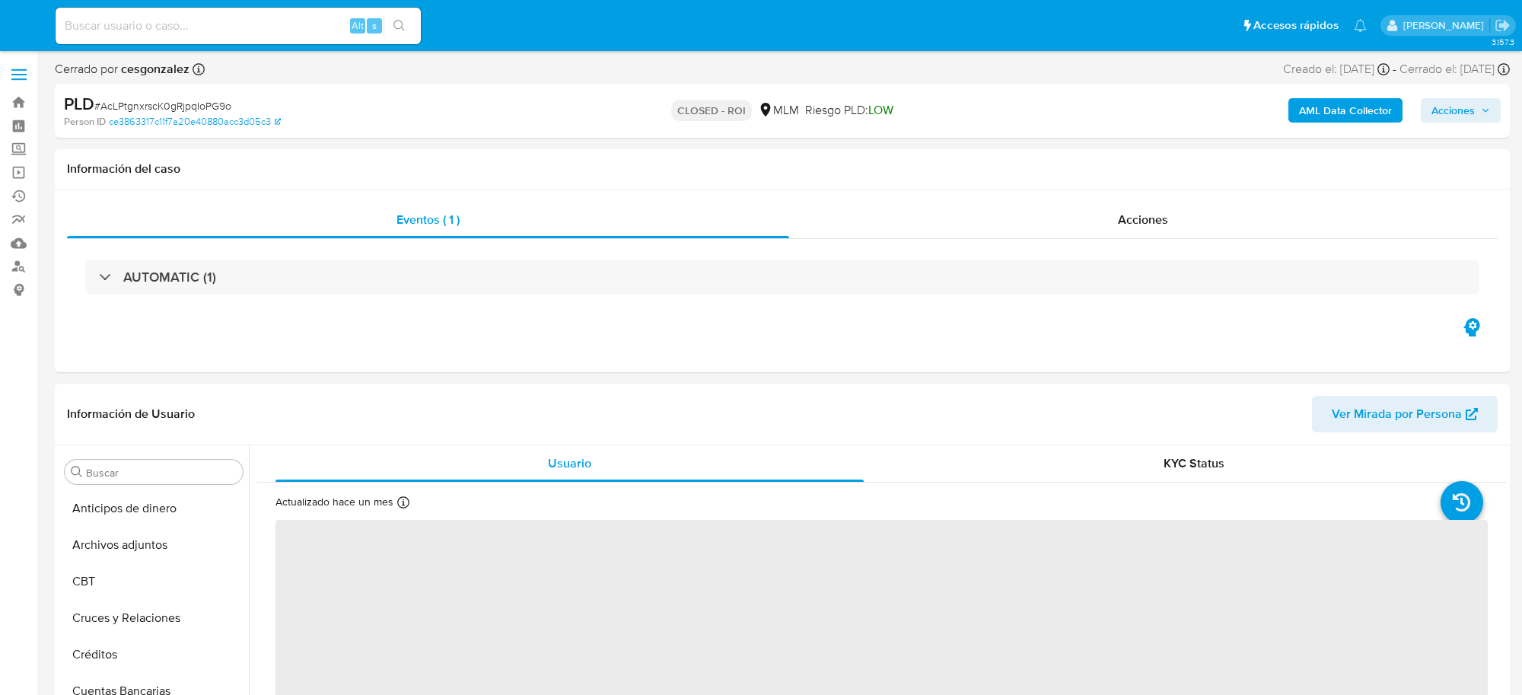
select select "10"
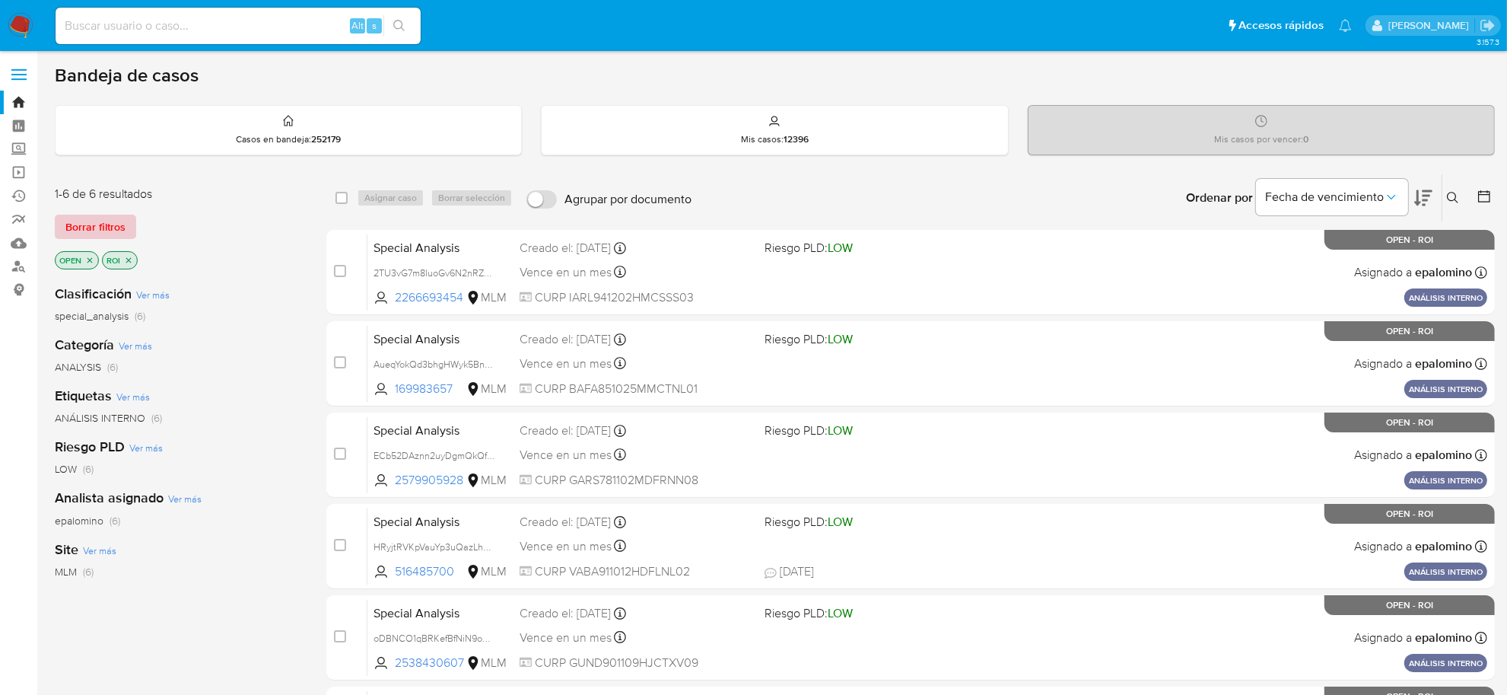
click at [103, 219] on span "Borrar filtros" at bounding box center [95, 226] width 60 height 21
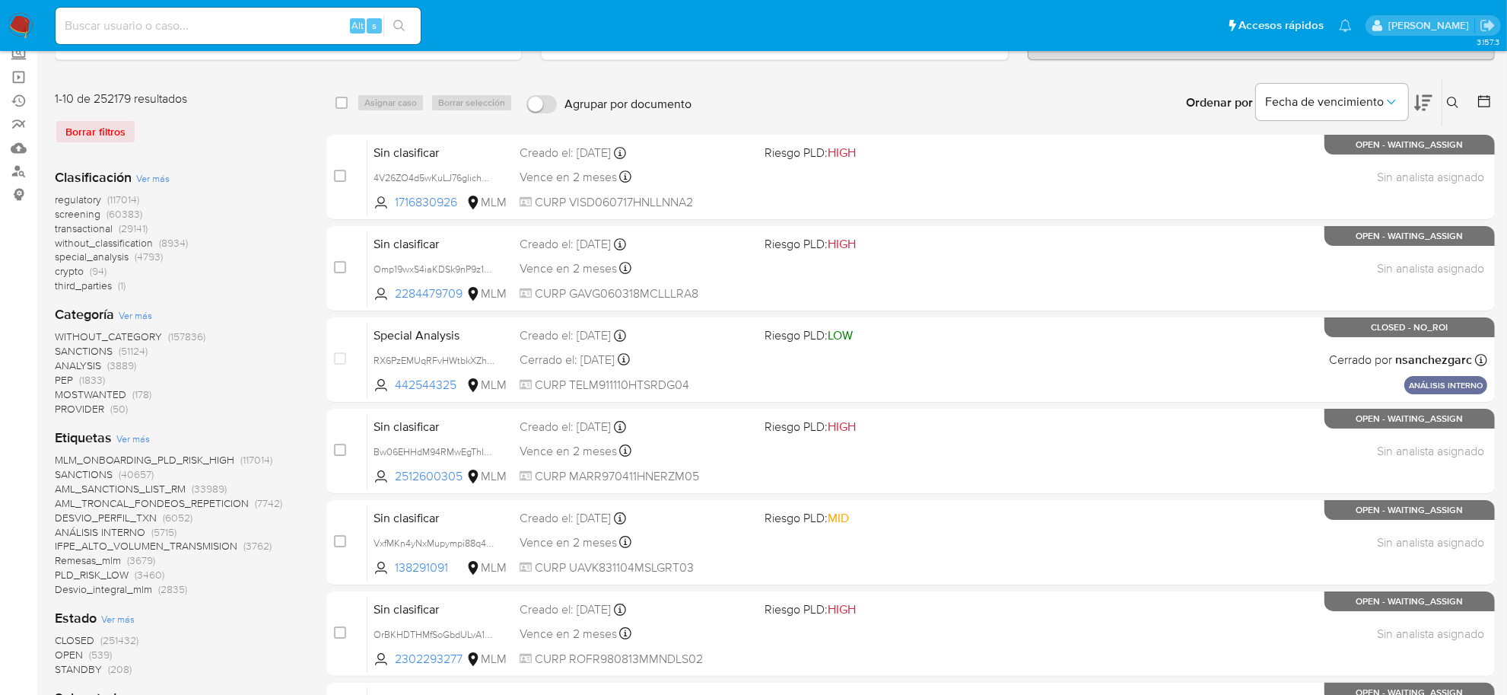
scroll to position [285, 0]
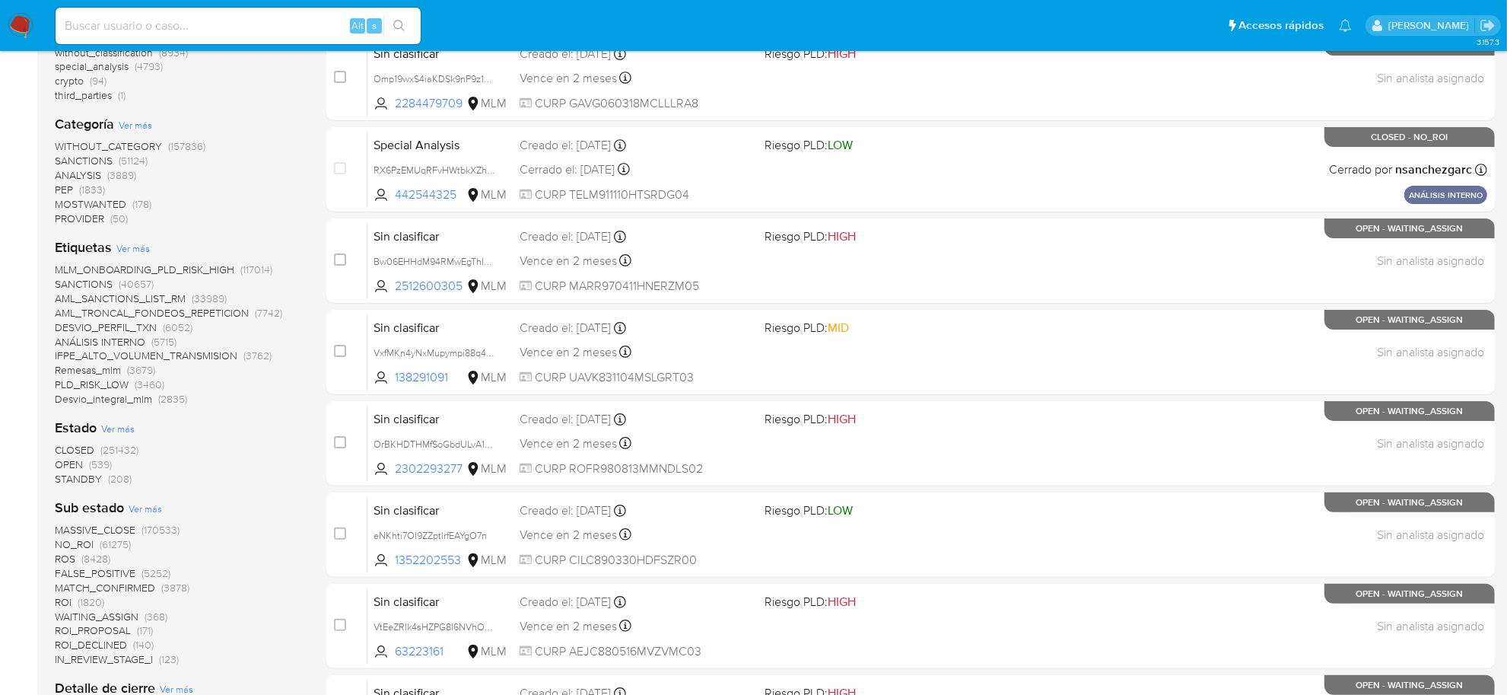
click at [73, 553] on span "ROS" at bounding box center [65, 558] width 21 height 15
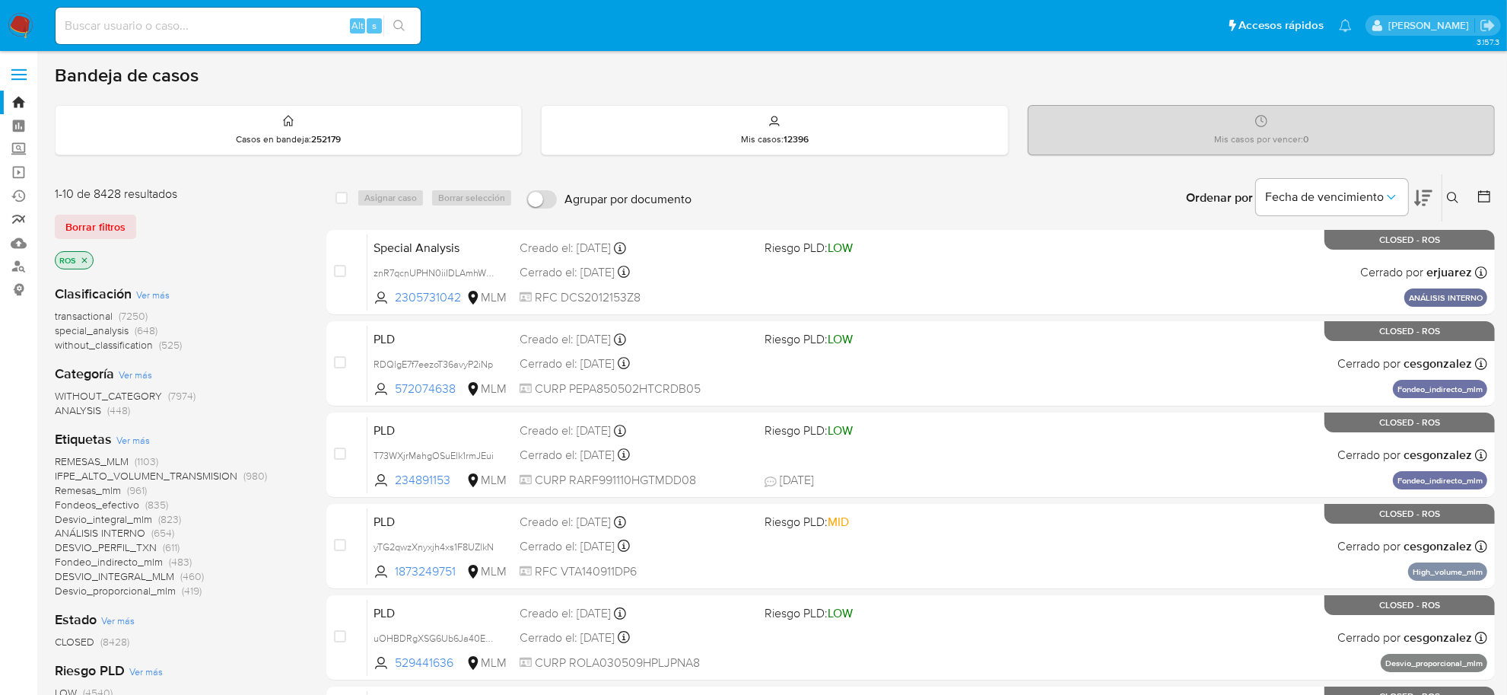
click at [21, 214] on link "Reportes" at bounding box center [90, 220] width 181 height 24
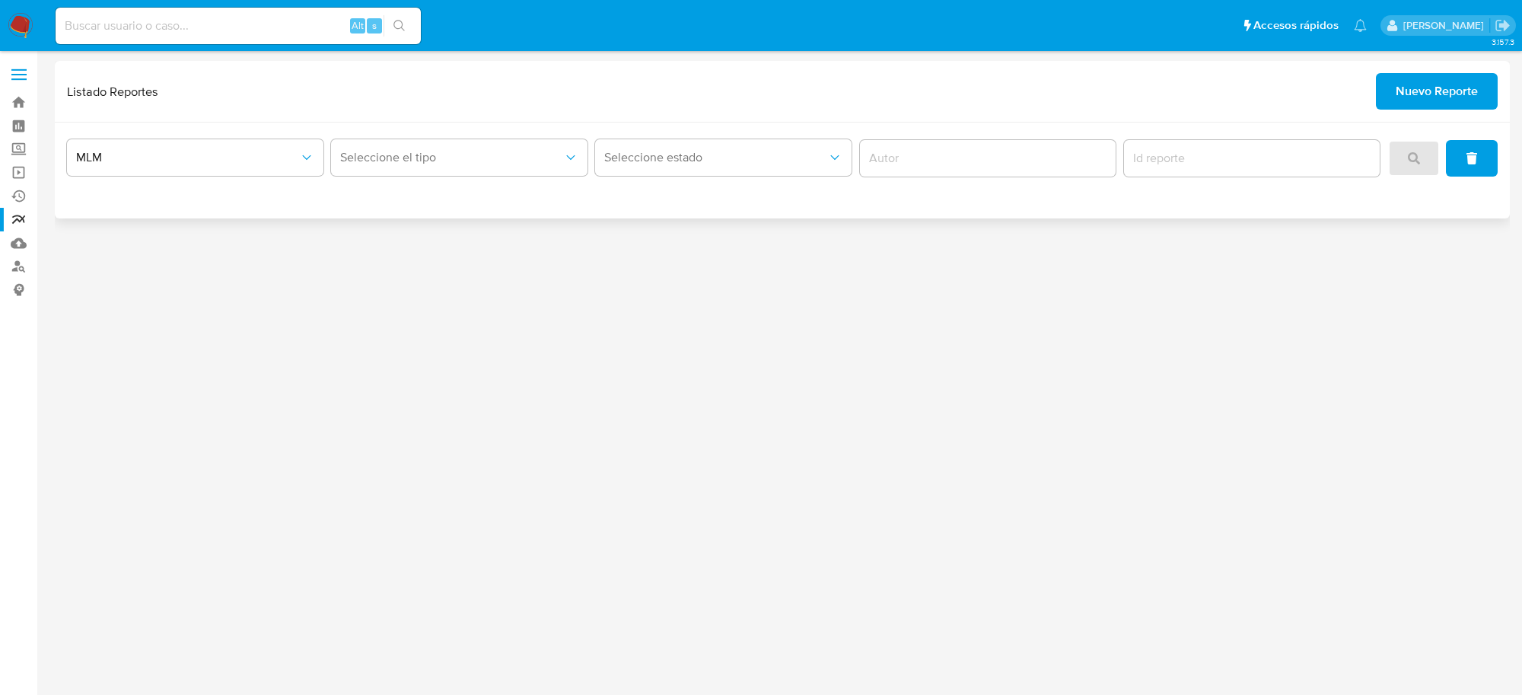
click at [1454, 86] on span "Nuevo Reporte" at bounding box center [1436, 91] width 82 height 33
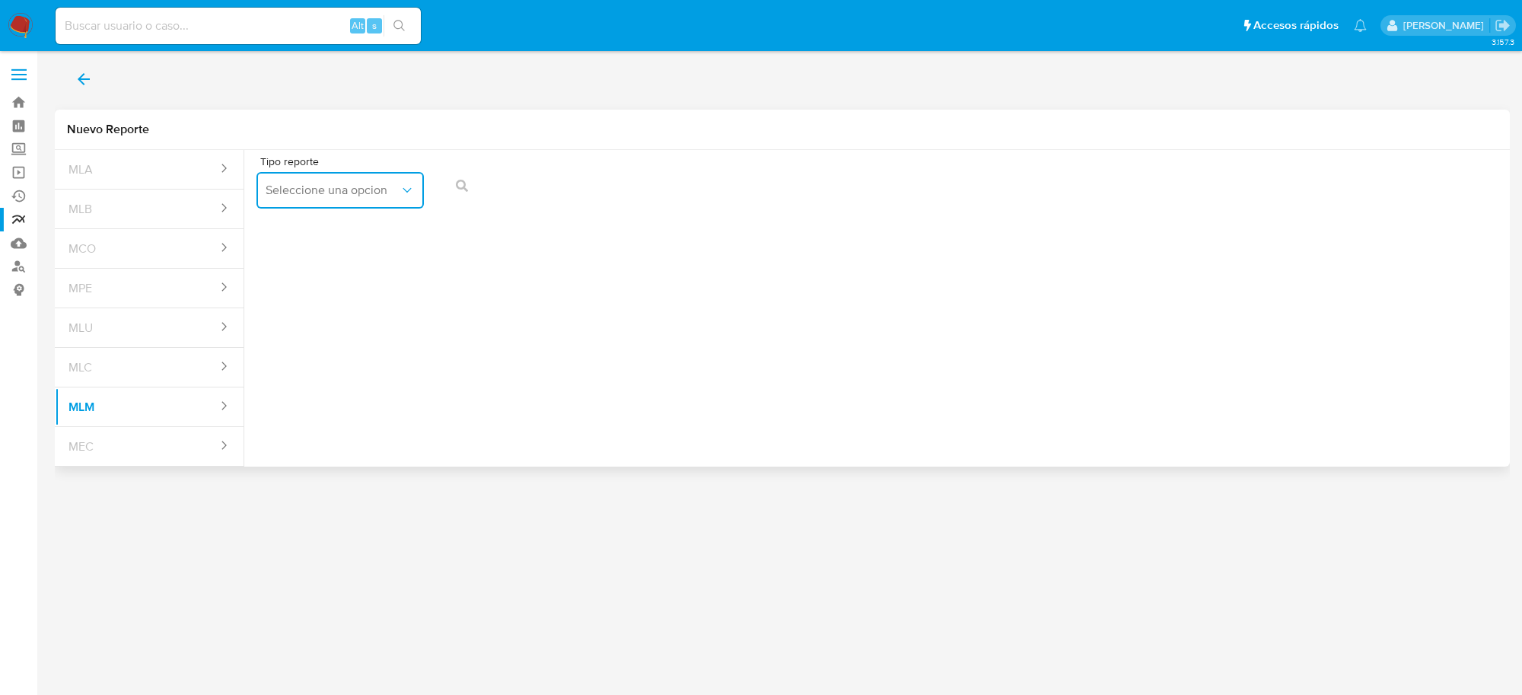
click at [406, 196] on icon "report-types" at bounding box center [406, 190] width 15 height 15
click at [373, 231] on div "IFPE 24 HORAS" at bounding box center [336, 231] width 140 height 37
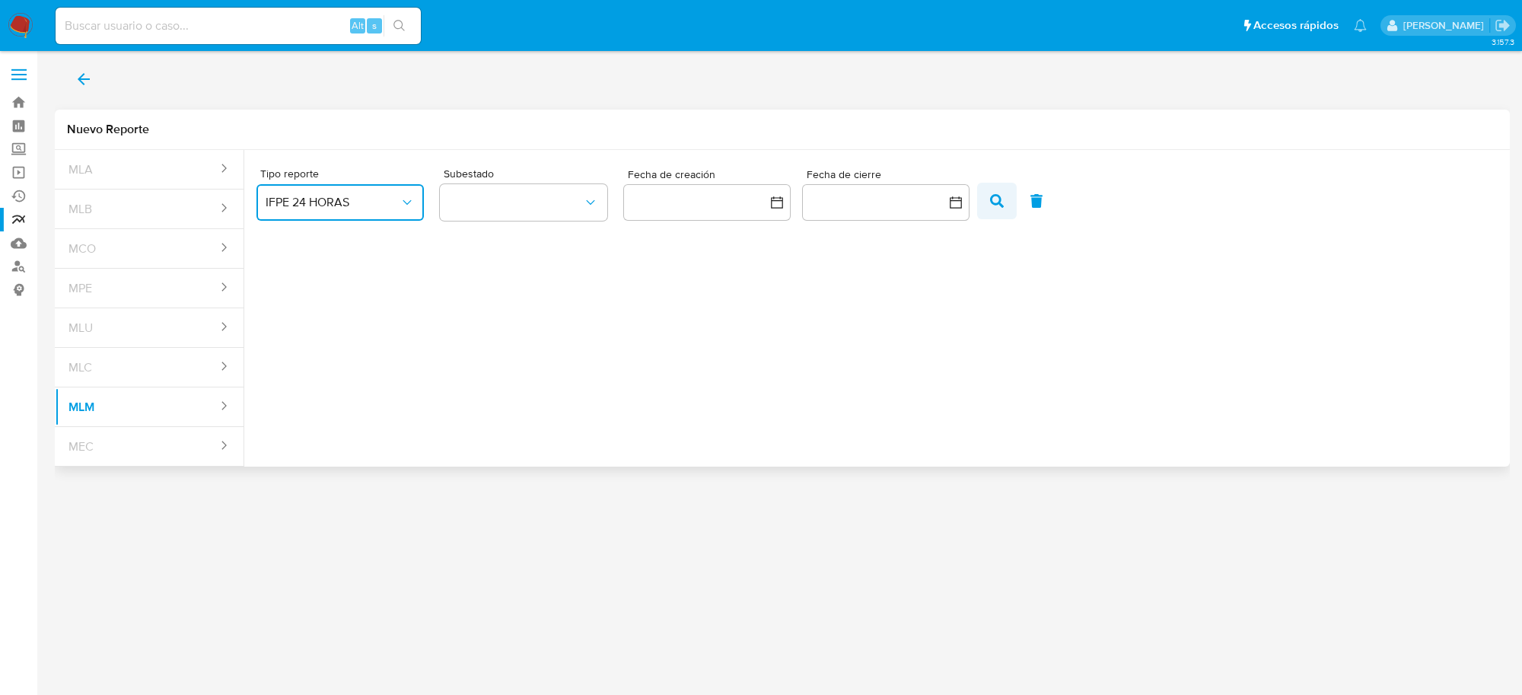
click at [990, 209] on span "button" at bounding box center [997, 201] width 14 height 26
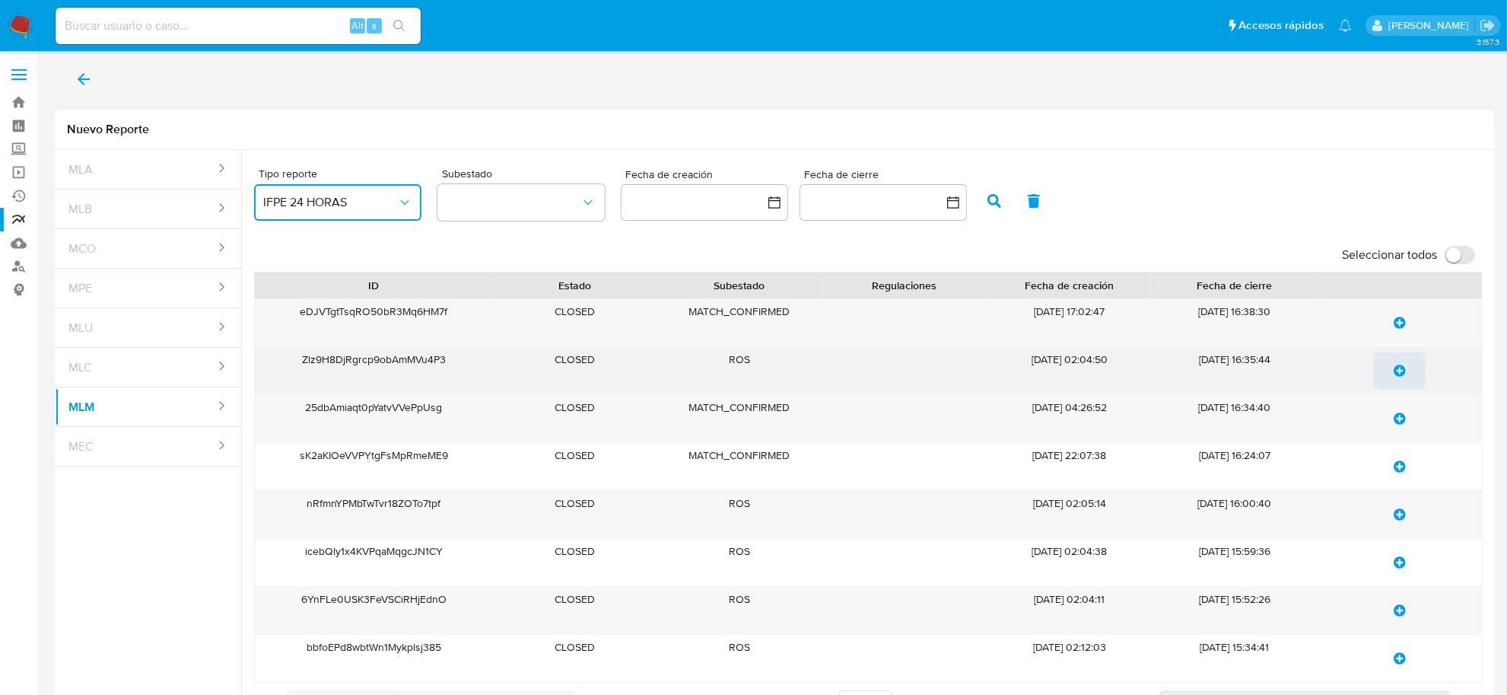
click at [1405, 368] on icon "update-list" at bounding box center [1400, 370] width 12 height 12
click at [1398, 518] on icon "update-list" at bounding box center [1400, 514] width 12 height 12
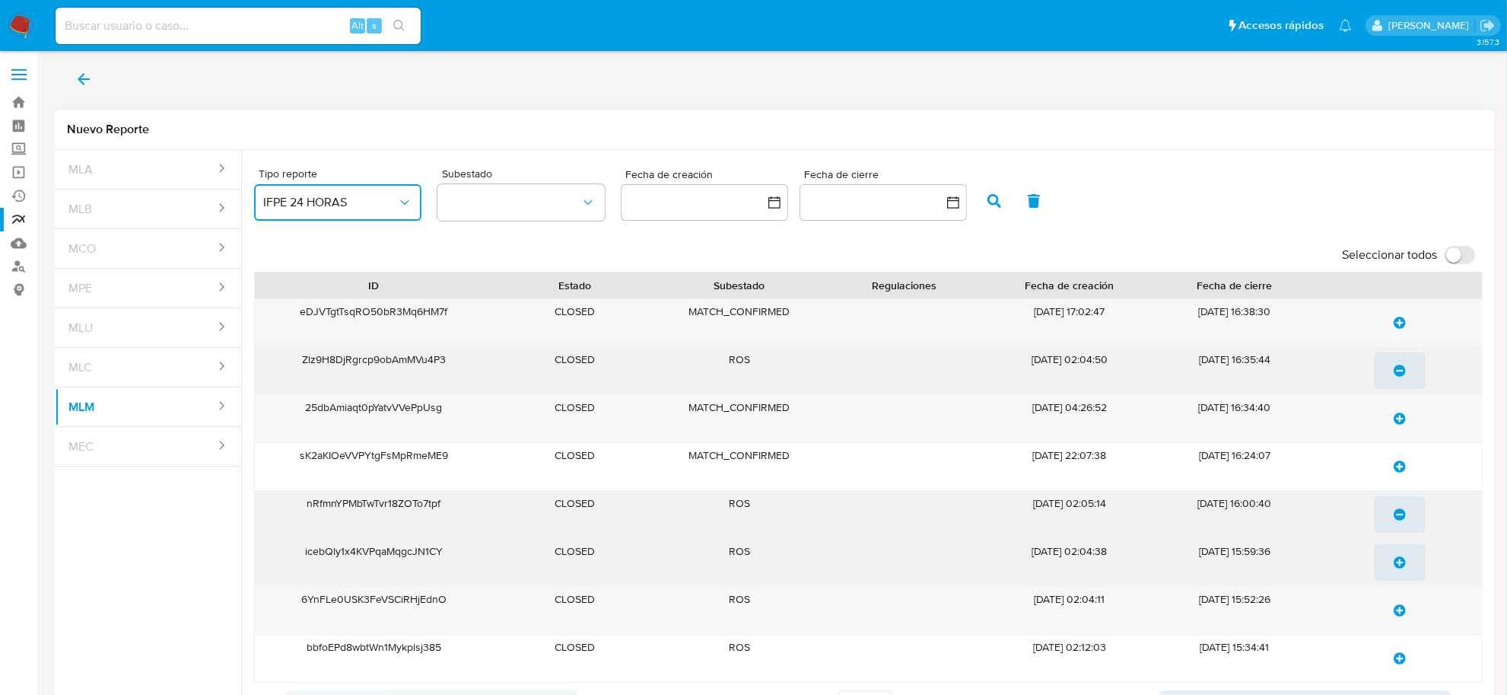
scroll to position [95, 0]
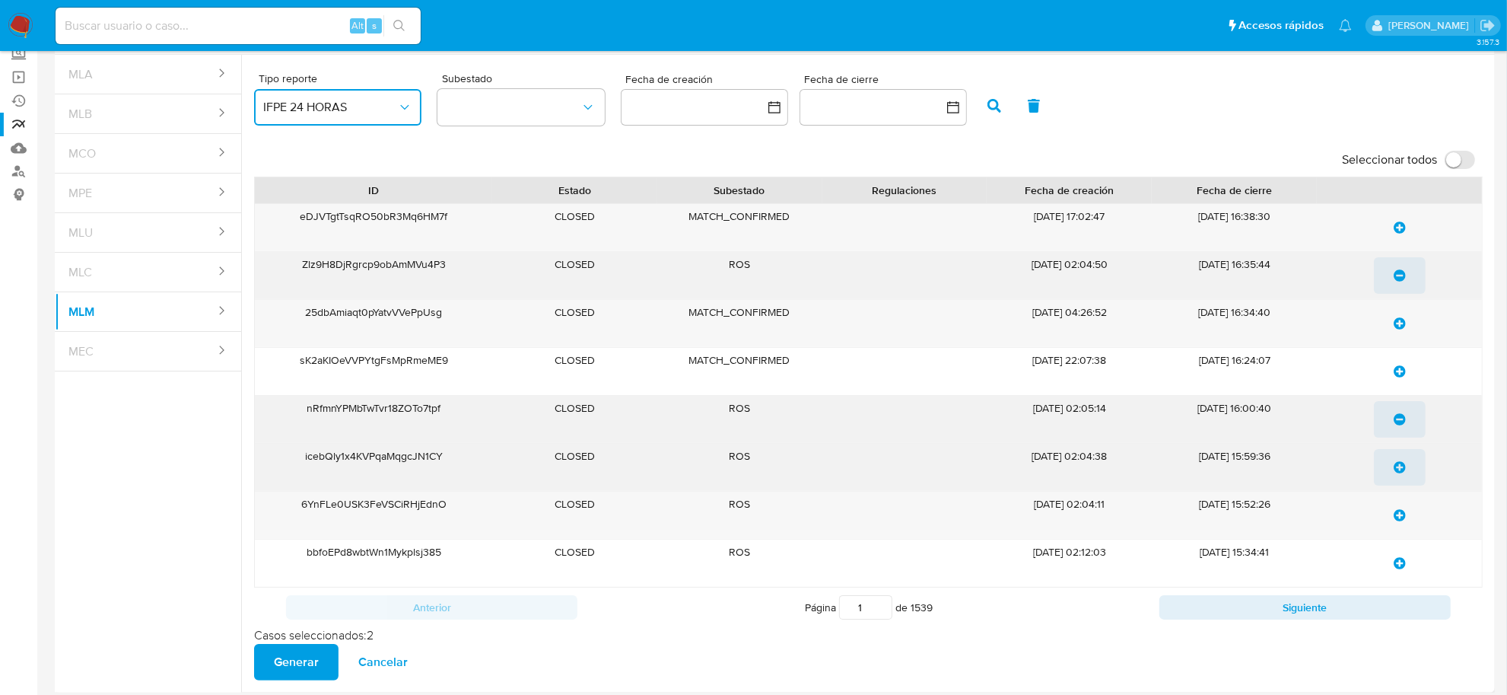
click at [1394, 470] on icon "update-list" at bounding box center [1400, 467] width 12 height 12
click at [1404, 518] on icon "update-list" at bounding box center [1400, 515] width 12 height 12
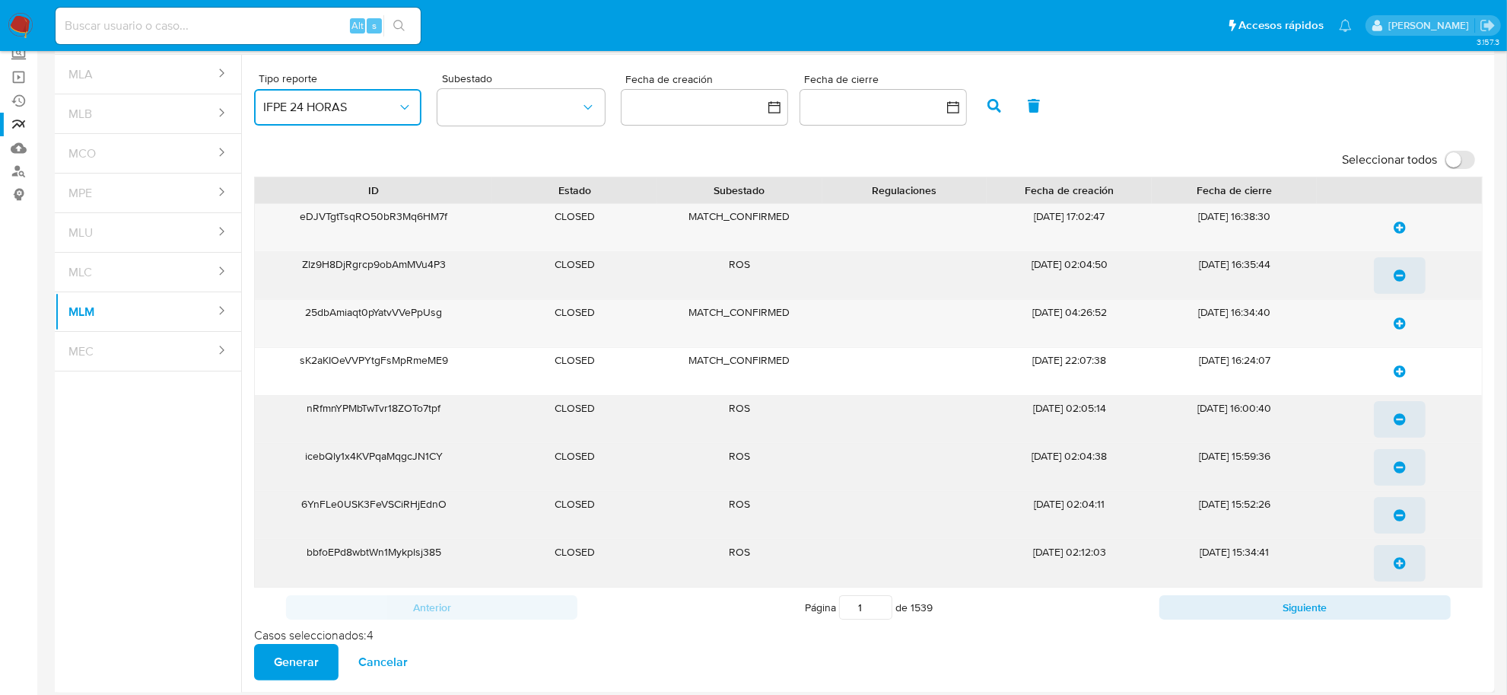
click at [1402, 567] on icon "update-list" at bounding box center [1400, 563] width 12 height 12
click at [1393, 609] on button "Siguiente" at bounding box center [1305, 607] width 291 height 24
click at [1398, 232] on icon "update-list" at bounding box center [1400, 227] width 12 height 12
click at [1401, 280] on icon "update-list" at bounding box center [1400, 275] width 12 height 12
click at [1401, 321] on icon "update-list" at bounding box center [1400, 323] width 12 height 12
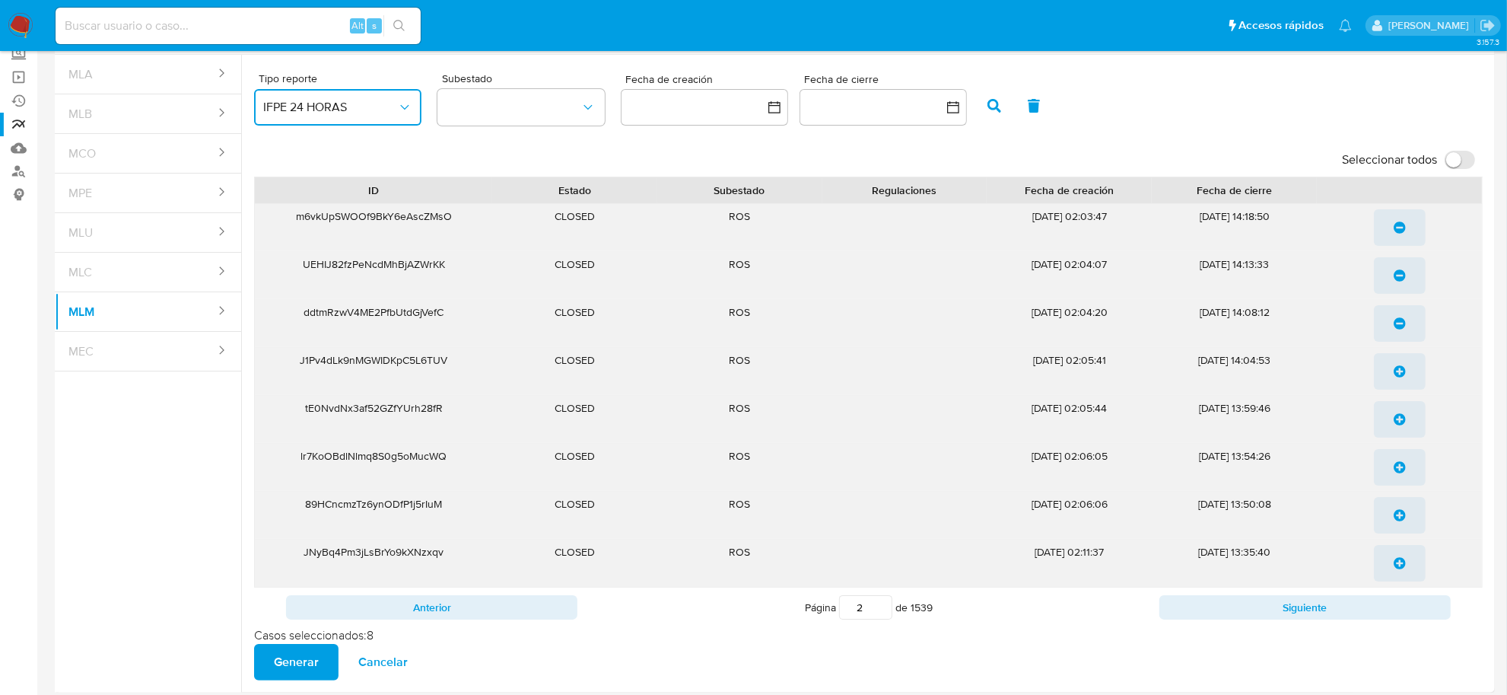
click at [1397, 374] on icon "update-list" at bounding box center [1400, 371] width 12 height 12
click at [1400, 427] on span "update-list" at bounding box center [1400, 419] width 12 height 33
click at [1405, 470] on icon "update-list" at bounding box center [1400, 467] width 12 height 12
click at [1401, 520] on icon "update-list" at bounding box center [1400, 515] width 12 height 12
click at [1398, 571] on span "update-list" at bounding box center [1400, 562] width 12 height 33
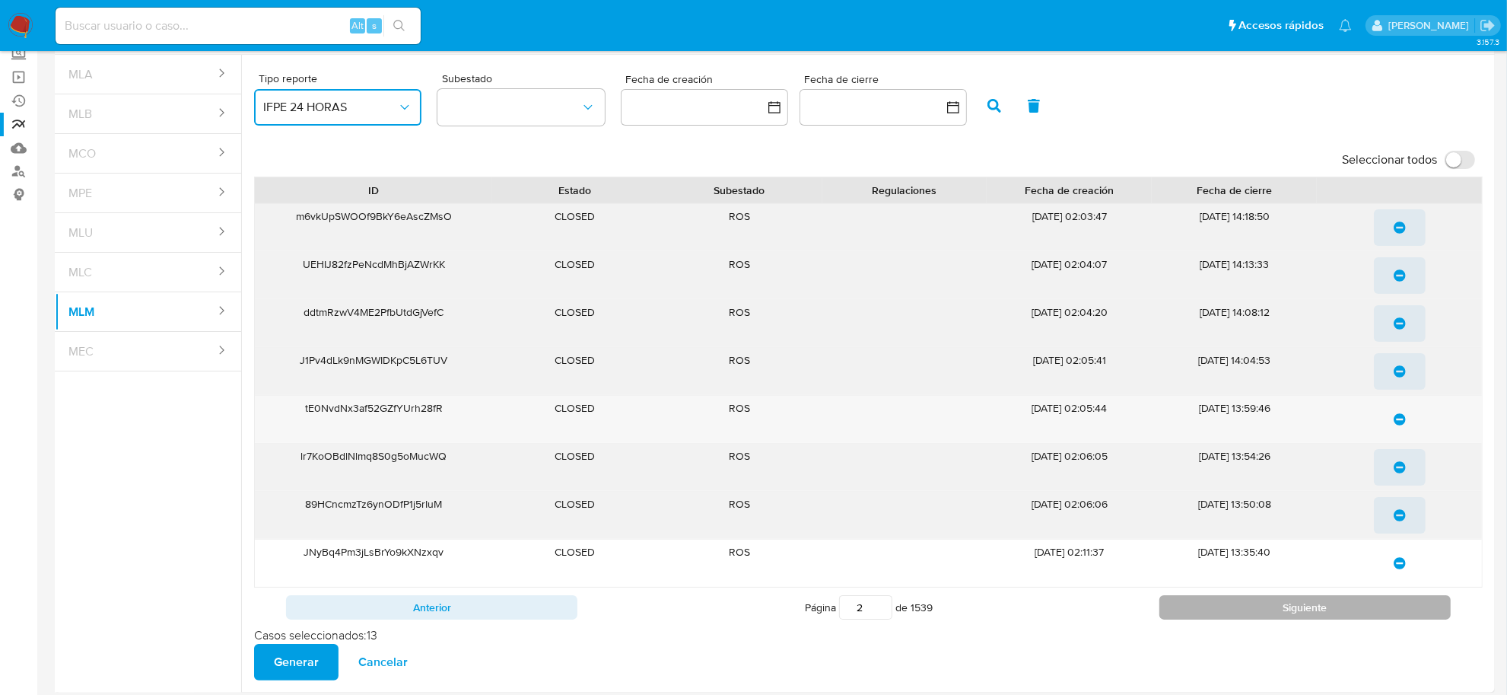
click at [1391, 613] on button "Siguiente" at bounding box center [1305, 607] width 291 height 24
click at [1391, 230] on button "update-list" at bounding box center [1400, 227] width 52 height 37
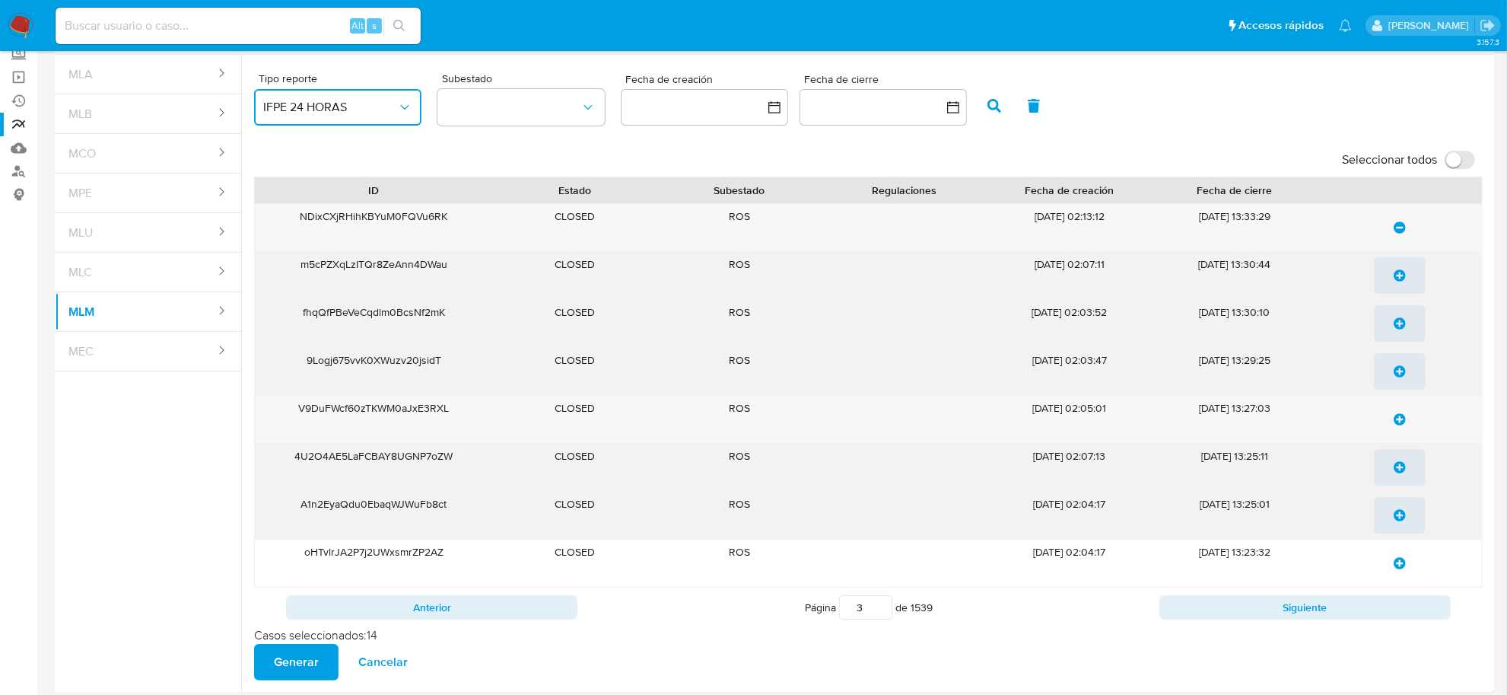
drag, startPoint x: 1395, startPoint y: 269, endPoint x: 1397, endPoint y: 283, distance: 14.6
click at [1395, 272] on icon "update-list" at bounding box center [1400, 275] width 12 height 12
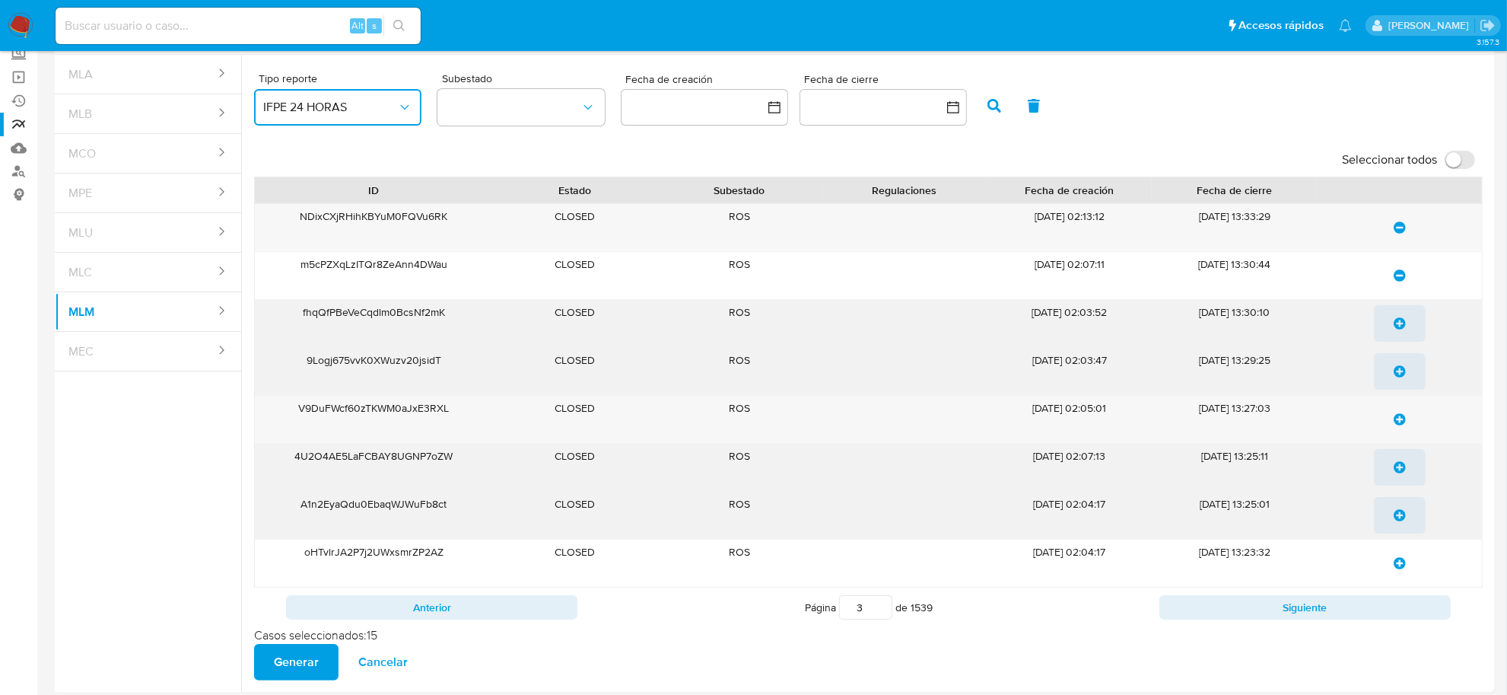
click at [1397, 342] on button "update-list" at bounding box center [1400, 323] width 52 height 37
click at [1398, 381] on span "update-list" at bounding box center [1400, 371] width 12 height 33
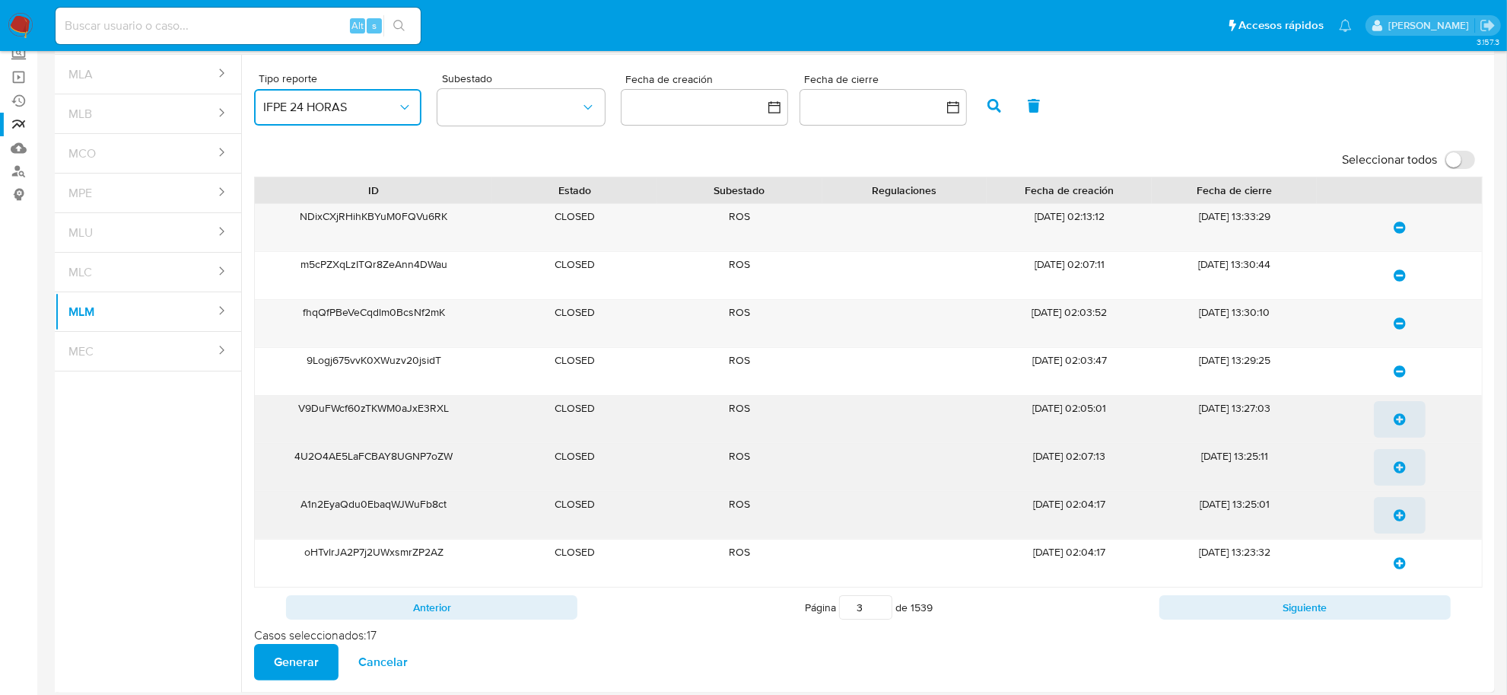
click at [1400, 415] on icon "update-list" at bounding box center [1400, 419] width 12 height 12
click at [1396, 466] on icon "update-list" at bounding box center [1400, 467] width 12 height 12
click at [1400, 521] on icon "update-list" at bounding box center [1400, 515] width 12 height 12
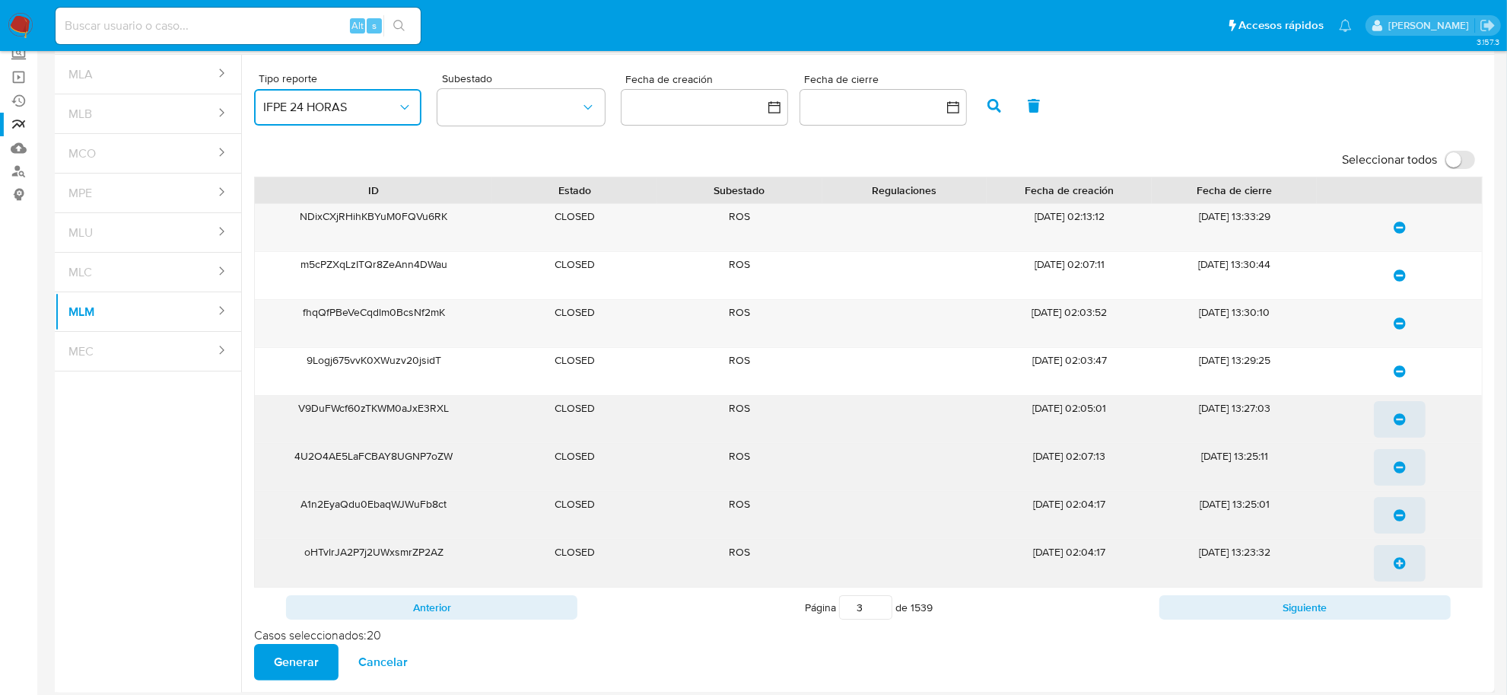
click at [1400, 569] on icon "update-list" at bounding box center [1400, 563] width 12 height 12
click at [1398, 600] on button "Siguiente" at bounding box center [1305, 607] width 291 height 24
click at [1401, 233] on icon "update-list" at bounding box center [1400, 227] width 12 height 12
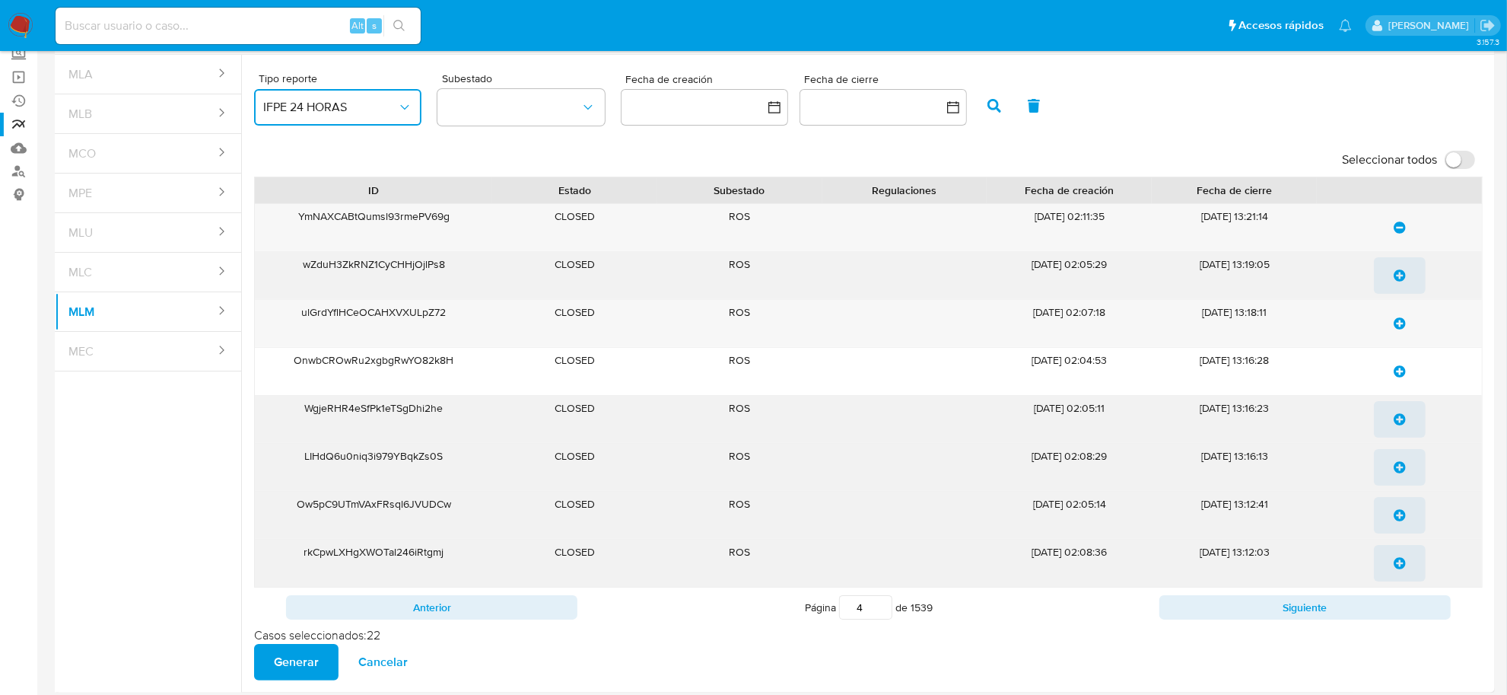
click at [1400, 278] on icon "update-list" at bounding box center [1400, 275] width 12 height 12
click at [1400, 332] on span "update-list" at bounding box center [1400, 323] width 12 height 33
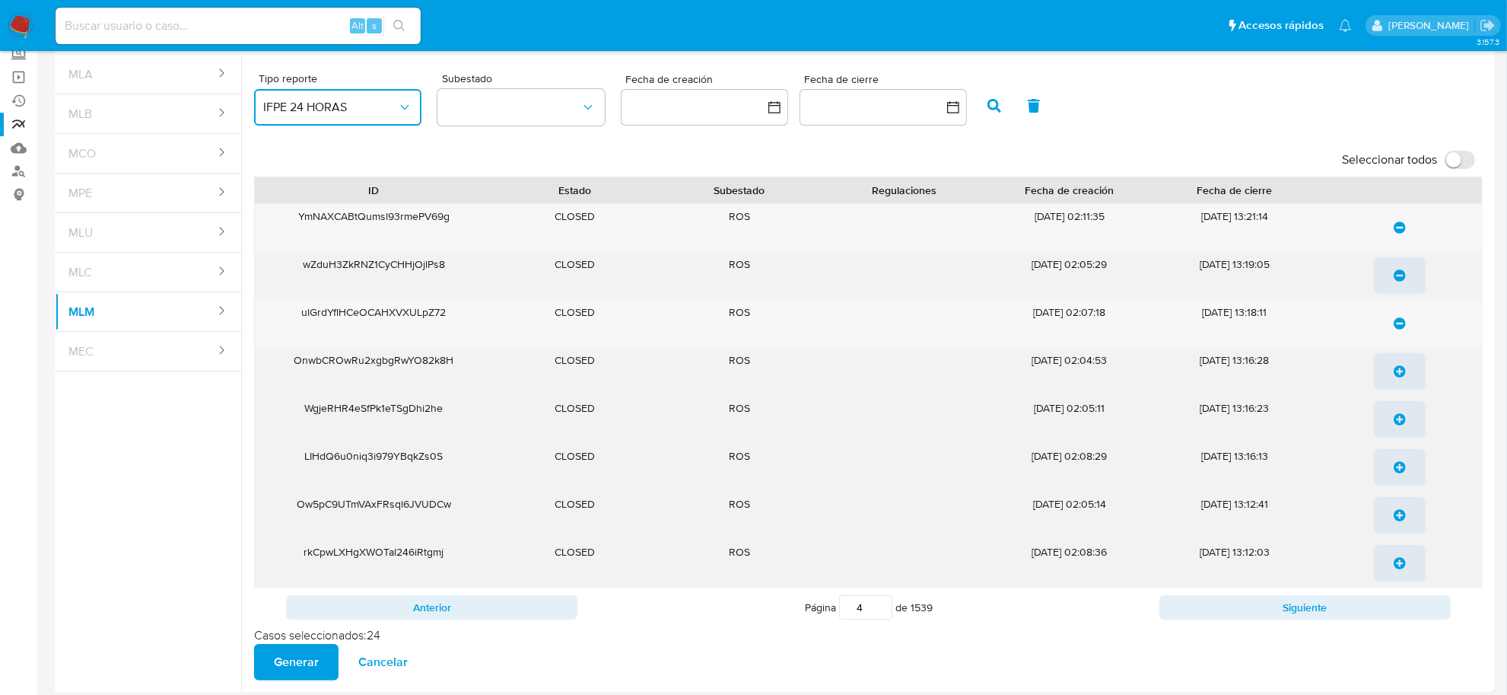
click at [1402, 383] on span "update-list" at bounding box center [1400, 371] width 12 height 33
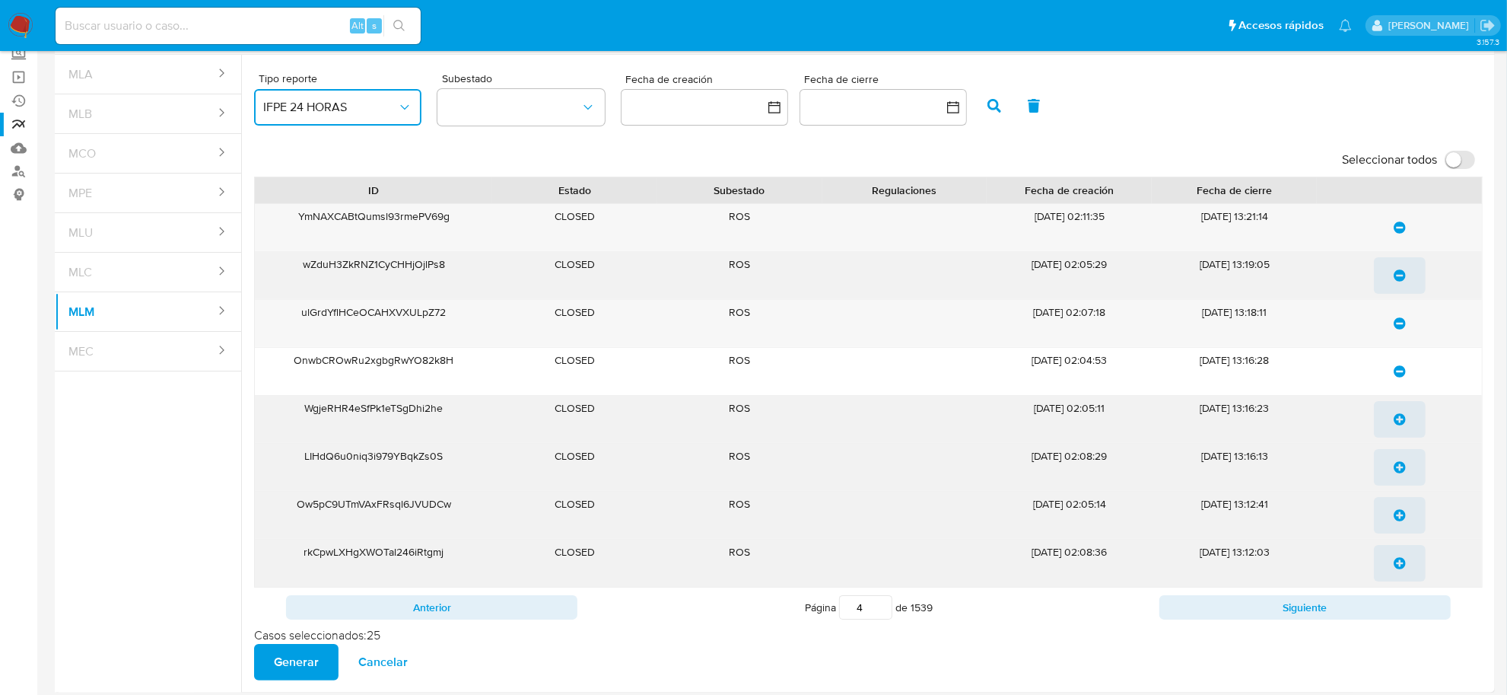
click at [1398, 425] on icon "update-list" at bounding box center [1400, 419] width 12 height 12
click at [1394, 464] on icon "update-list" at bounding box center [1400, 467] width 12 height 12
click at [1402, 521] on icon "update-list" at bounding box center [1400, 515] width 12 height 12
click at [1401, 563] on icon "update-list" at bounding box center [1400, 563] width 12 height 12
click at [1397, 609] on button "Siguiente" at bounding box center [1305, 607] width 291 height 24
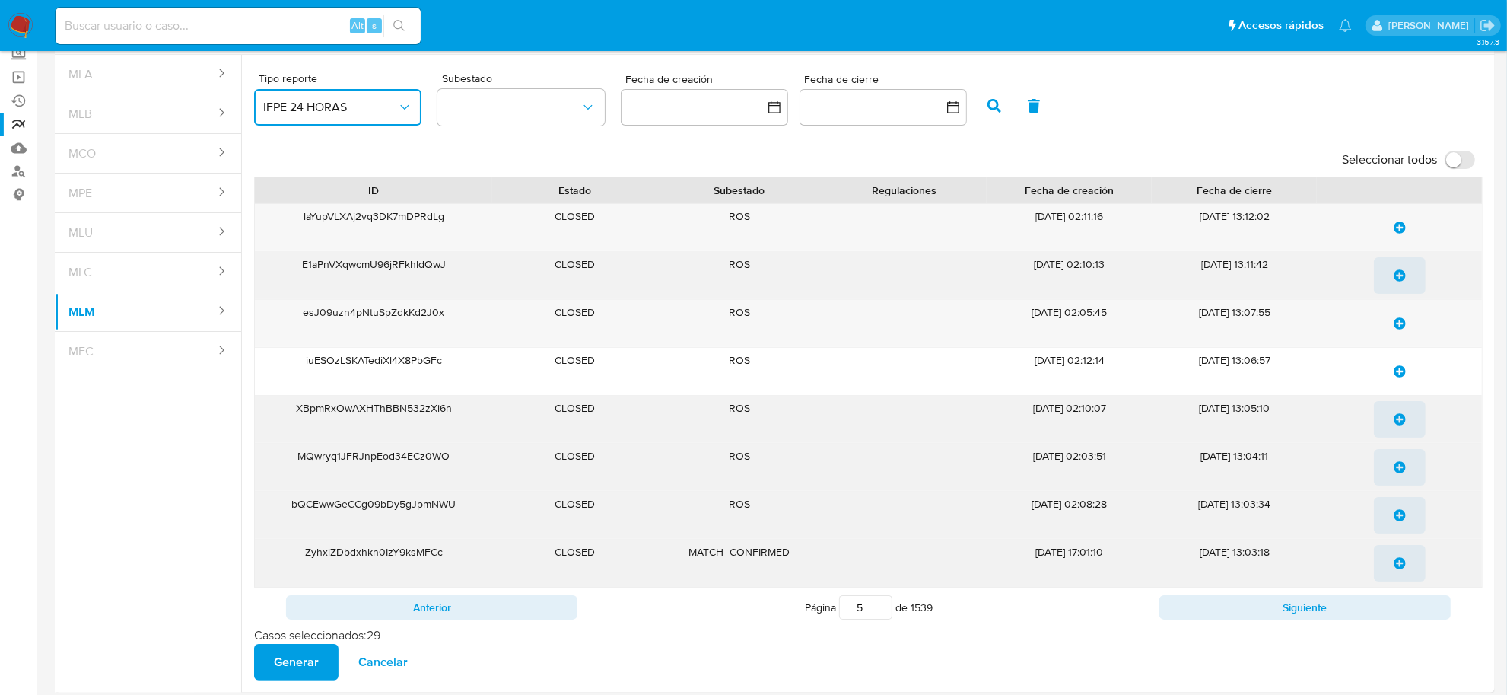
click at [1405, 234] on icon "update-list" at bounding box center [1400, 227] width 12 height 12
click at [1402, 278] on icon "update-list" at bounding box center [1400, 275] width 12 height 12
click at [1397, 326] on icon "update-list" at bounding box center [1400, 323] width 12 height 12
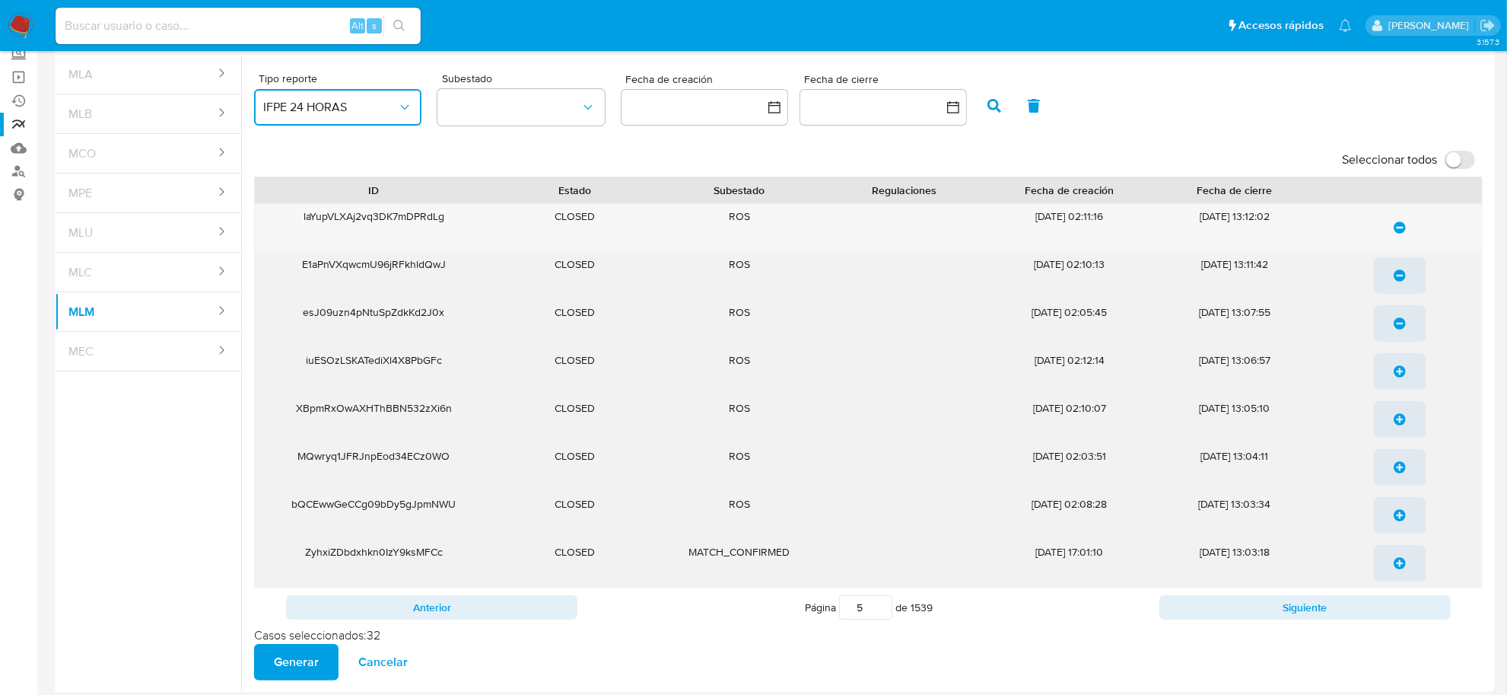
click at [1394, 377] on icon "update-list" at bounding box center [1400, 371] width 12 height 12
click at [1394, 425] on icon "update-list" at bounding box center [1400, 419] width 12 height 12
click at [1402, 470] on icon "update-list" at bounding box center [1400, 467] width 12 height 12
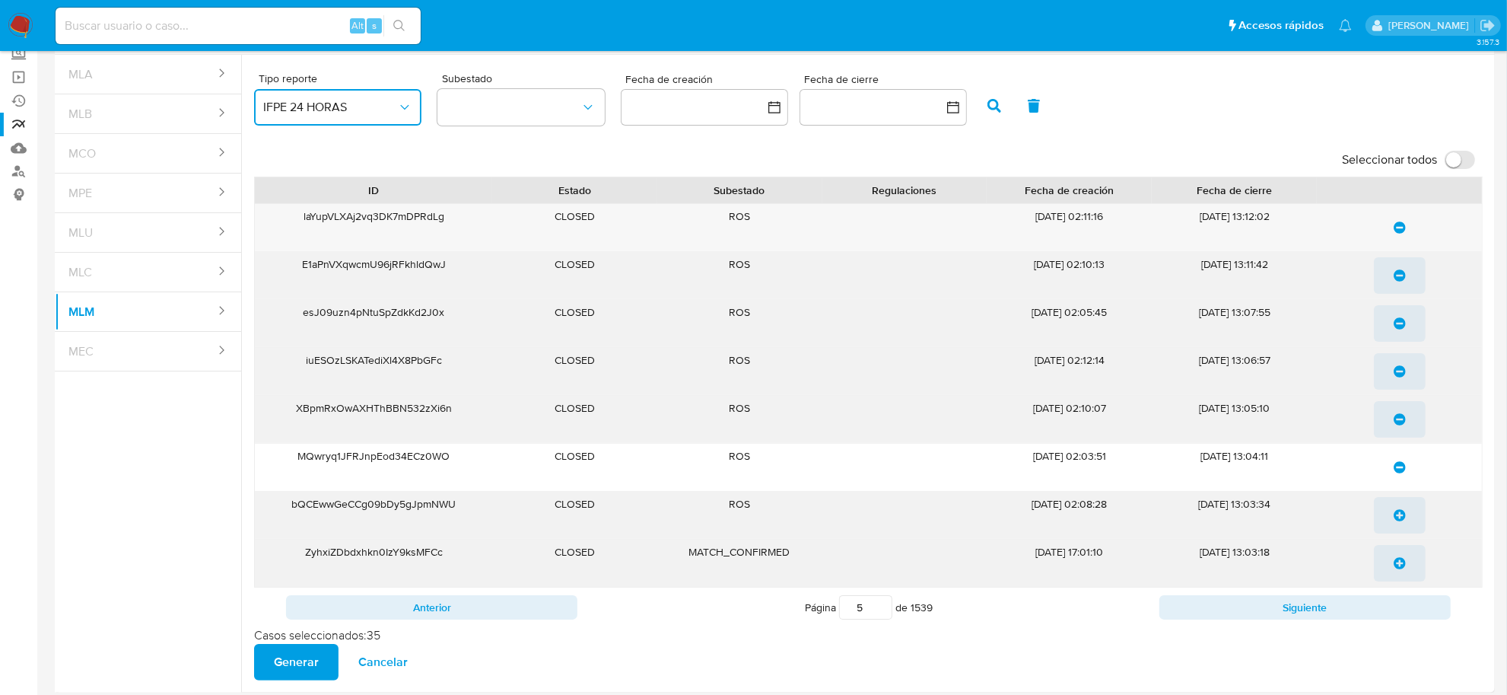
click at [1397, 515] on icon "update-list" at bounding box center [1400, 515] width 12 height 12
click at [1389, 617] on button "Siguiente" at bounding box center [1305, 607] width 291 height 24
click at [1404, 234] on span "update-list" at bounding box center [1400, 227] width 12 height 33
click at [1398, 321] on icon "update-list" at bounding box center [1400, 323] width 12 height 12
click at [1394, 373] on icon "update-list" at bounding box center [1400, 371] width 12 height 12
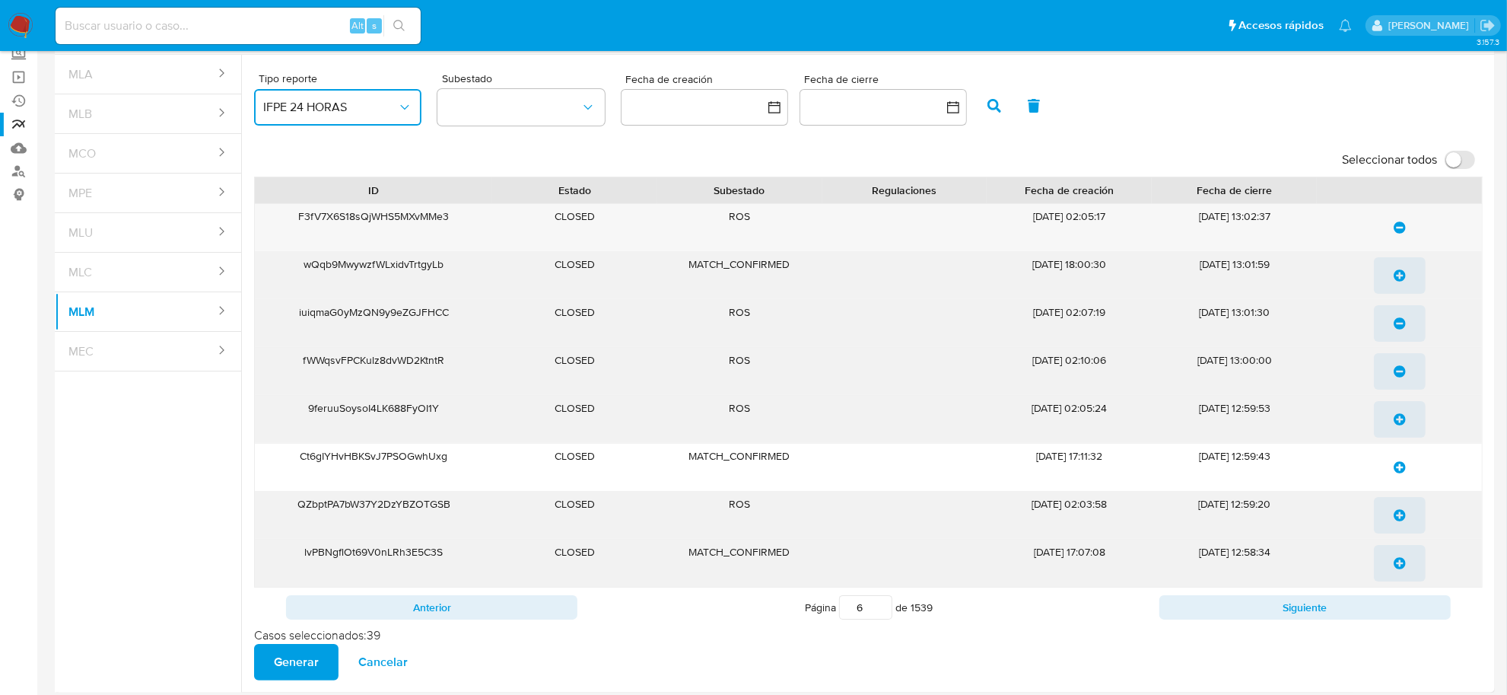
click at [1398, 420] on icon "update-list" at bounding box center [1400, 419] width 12 height 12
click at [1400, 514] on icon "update-list" at bounding box center [1400, 515] width 12 height 12
click at [1351, 600] on button "Siguiente" at bounding box center [1305, 607] width 291 height 24
click at [1398, 232] on icon "update-list" at bounding box center [1400, 227] width 12 height 12
click at [1394, 287] on span "update-list" at bounding box center [1400, 275] width 12 height 33
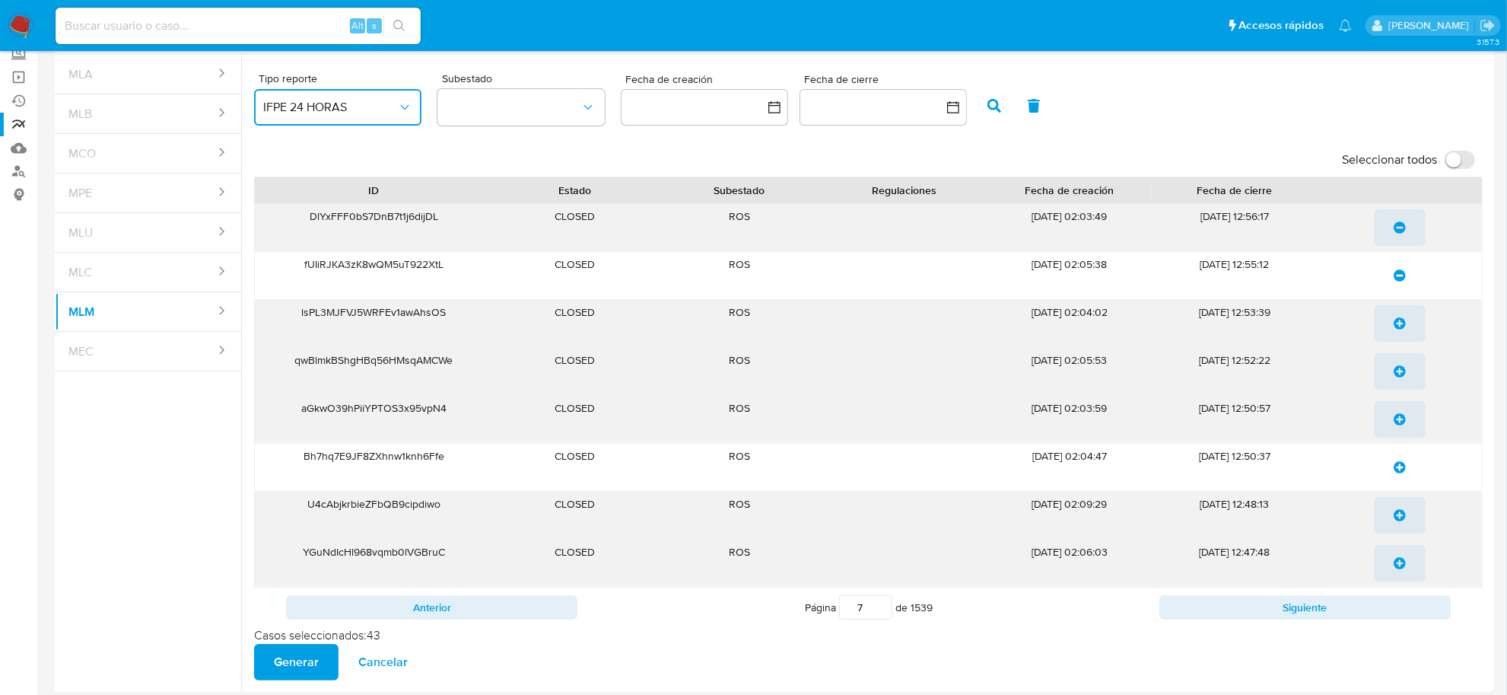
click at [1398, 321] on icon "update-list" at bounding box center [1400, 323] width 12 height 12
click at [1398, 370] on icon "update-list" at bounding box center [1400, 371] width 12 height 12
click at [1397, 415] on icon "update-list" at bounding box center [1400, 419] width 12 height 12
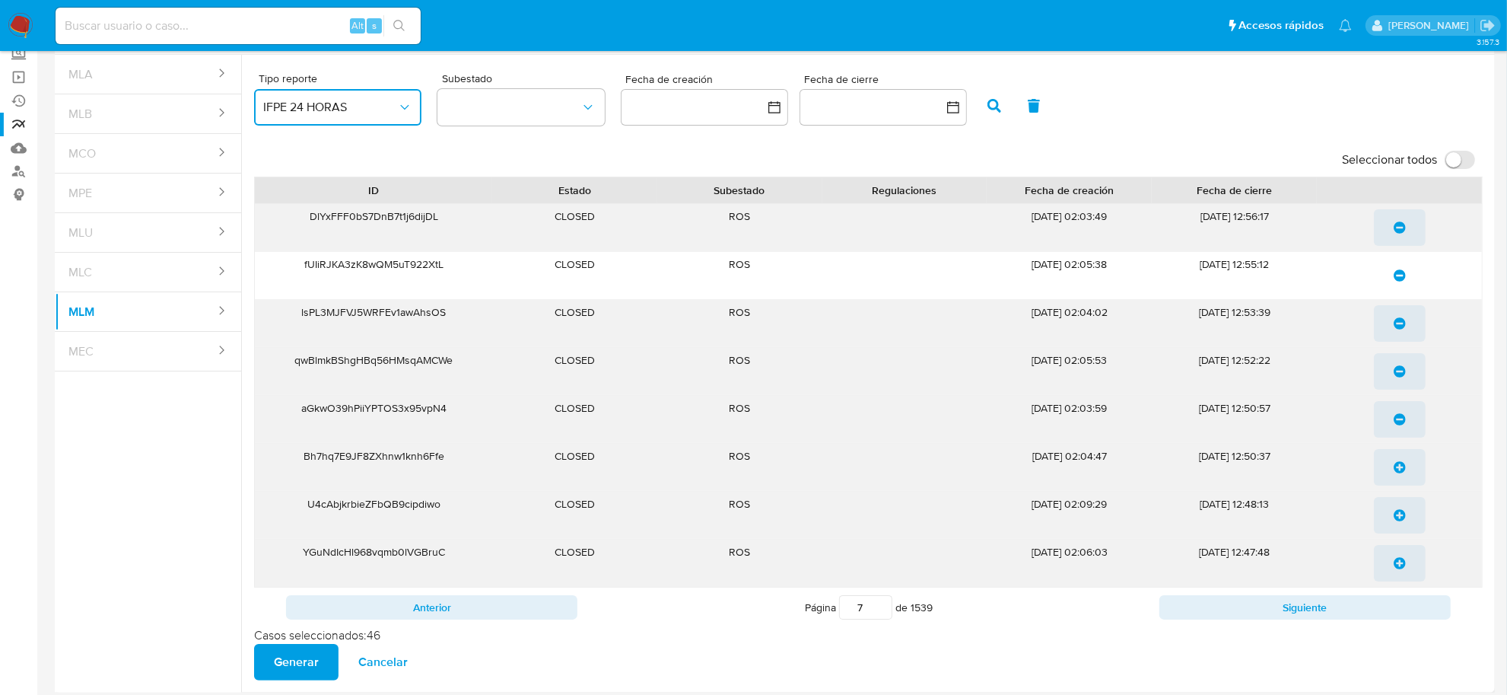
click at [1401, 455] on span "update-list" at bounding box center [1400, 466] width 12 height 33
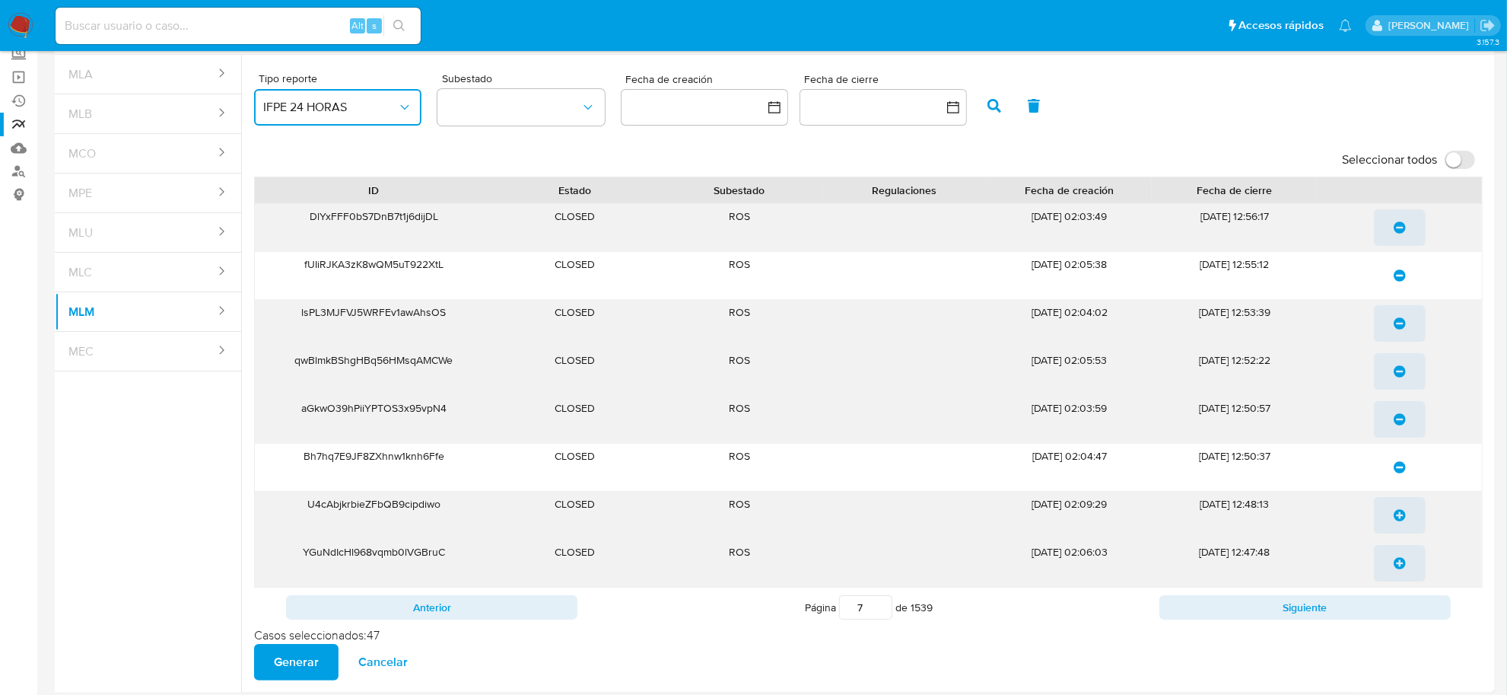
click at [1405, 508] on span "update-list" at bounding box center [1400, 514] width 12 height 33
click at [1402, 561] on icon "update-list" at bounding box center [1400, 563] width 12 height 12
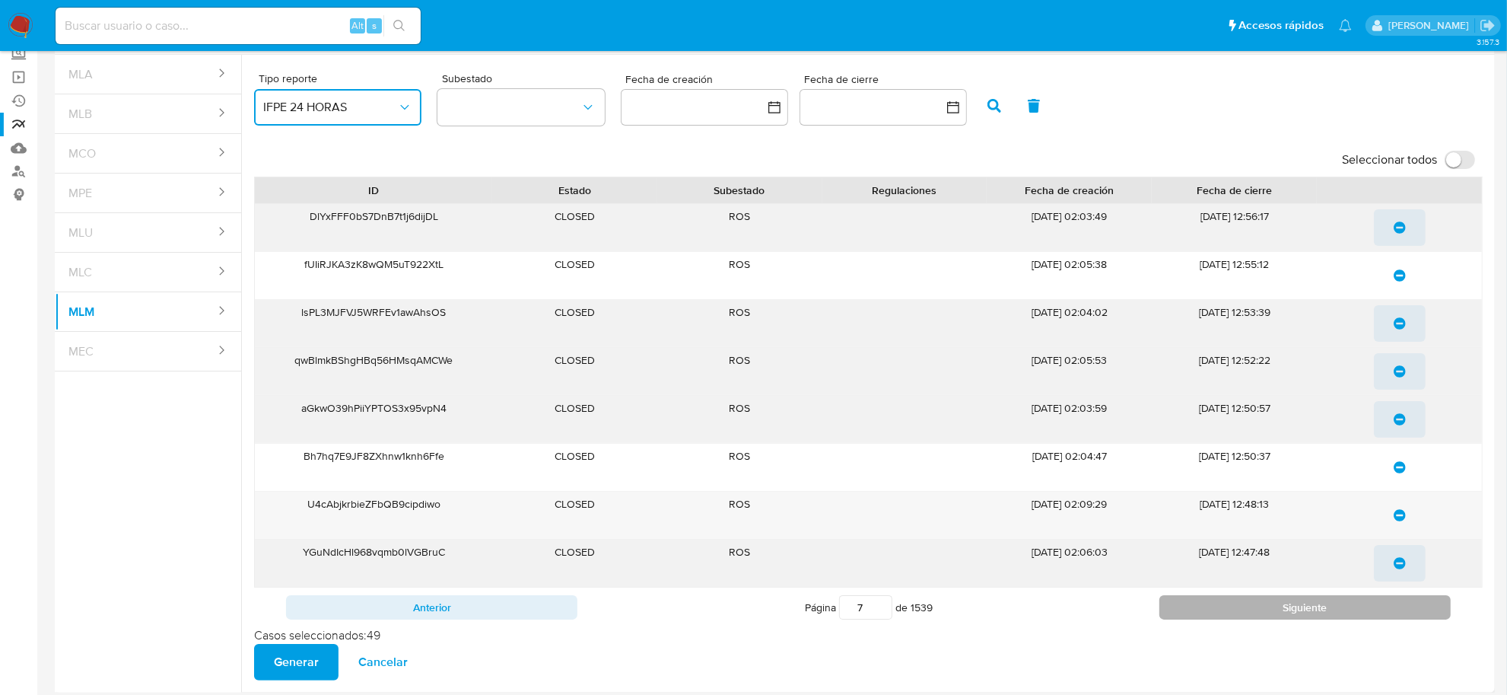
click at [1408, 603] on button "Siguiente" at bounding box center [1305, 607] width 291 height 24
click at [1397, 222] on icon "update-list" at bounding box center [1400, 227] width 12 height 12
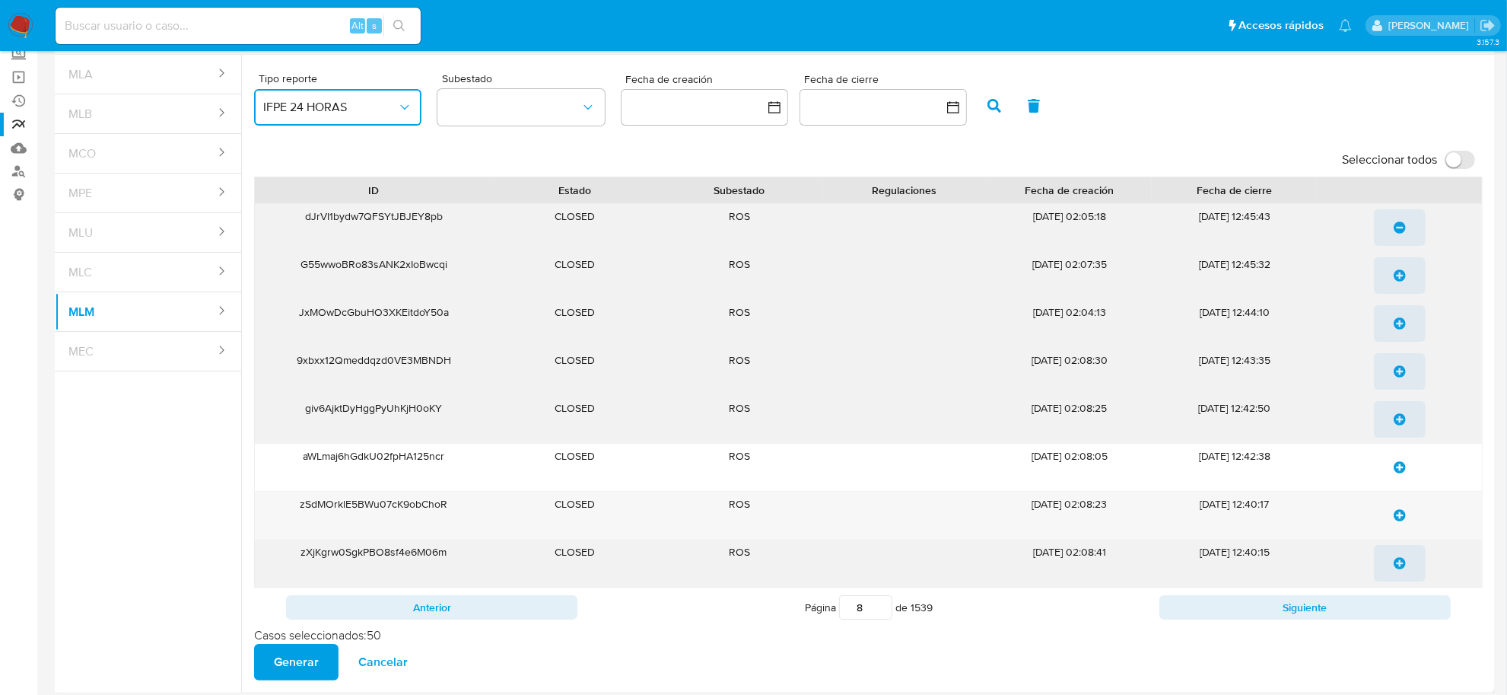
click at [1405, 282] on span "update-list" at bounding box center [1400, 275] width 12 height 33
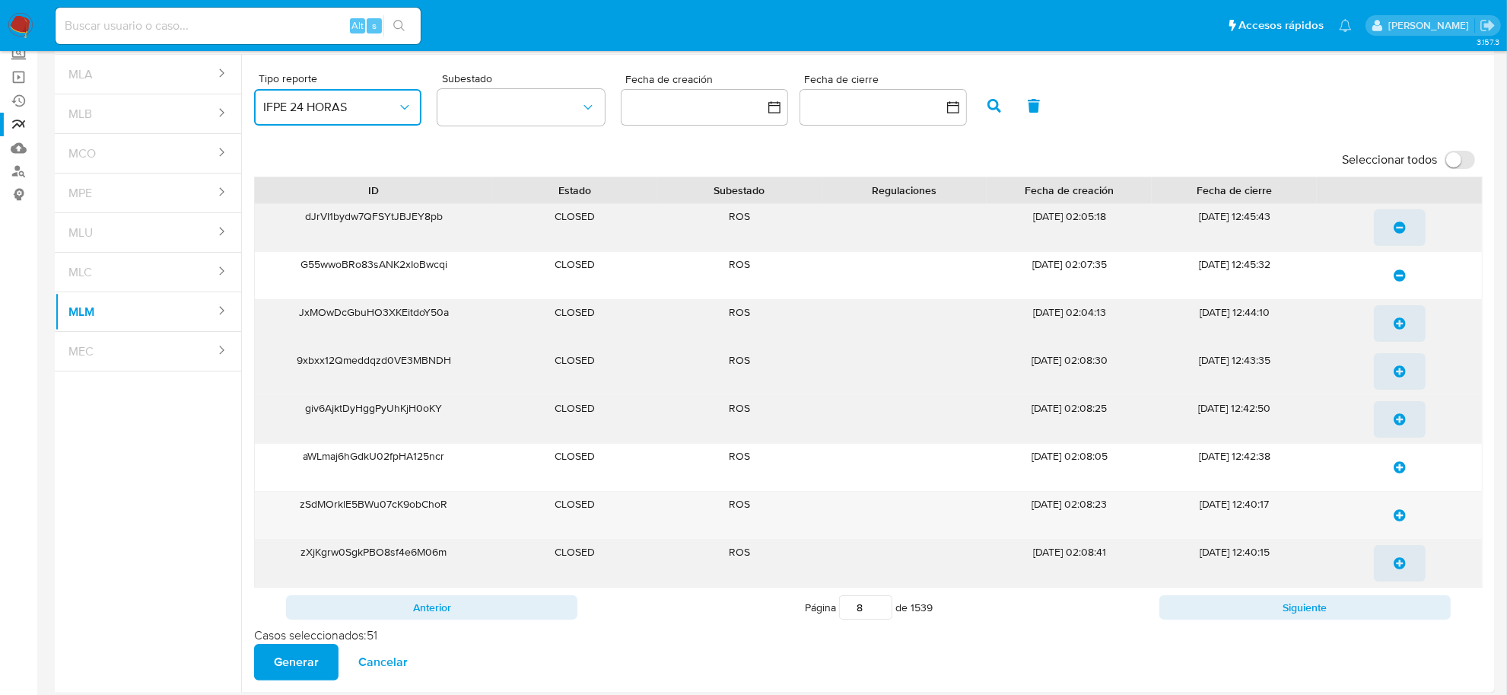
click at [1398, 333] on span "update-list" at bounding box center [1400, 323] width 12 height 33
click at [1398, 371] on icon "update-list" at bounding box center [1400, 371] width 12 height 12
drag, startPoint x: 1406, startPoint y: 424, endPoint x: 1408, endPoint y: 432, distance: 8.5
click at [1408, 426] on button "update-list" at bounding box center [1400, 419] width 52 height 37
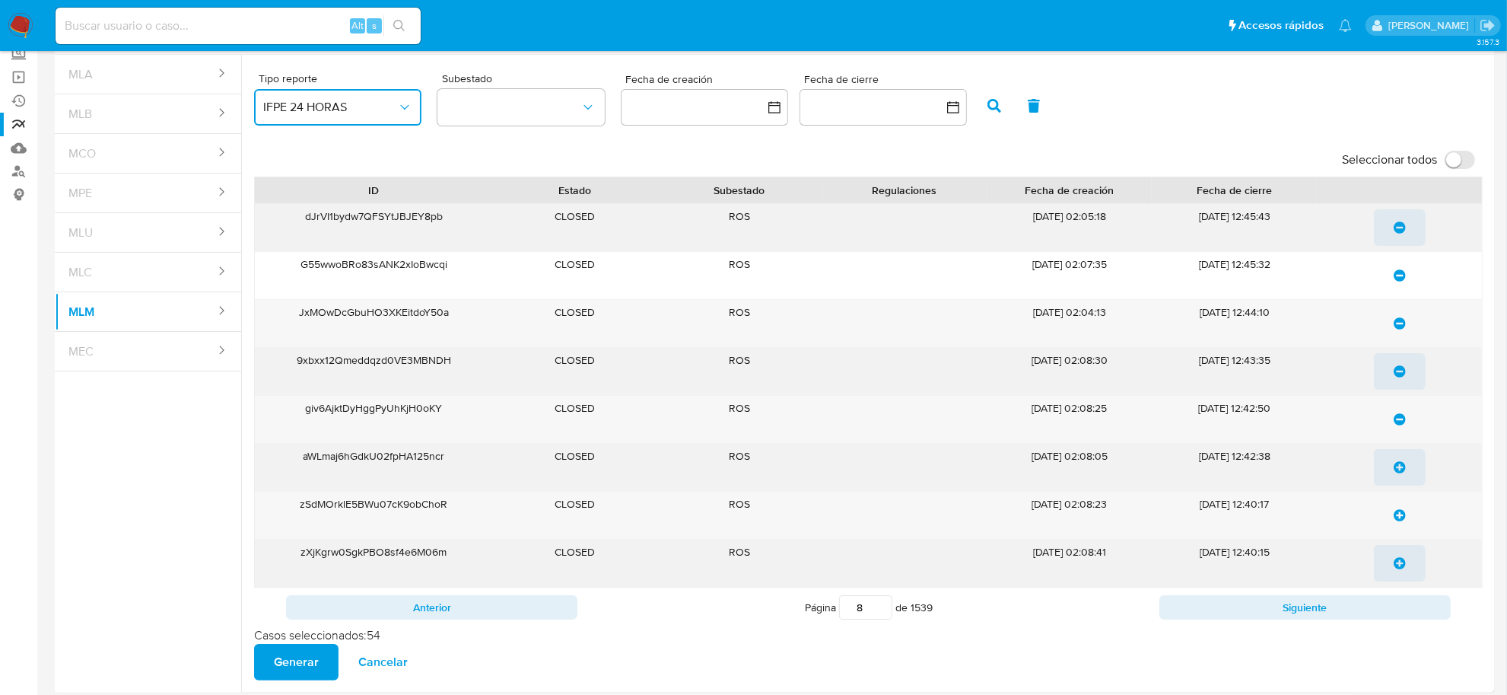
drag, startPoint x: 1408, startPoint y: 466, endPoint x: 1408, endPoint y: 495, distance: 28.9
click at [1408, 468] on button "update-list" at bounding box center [1400, 467] width 52 height 37
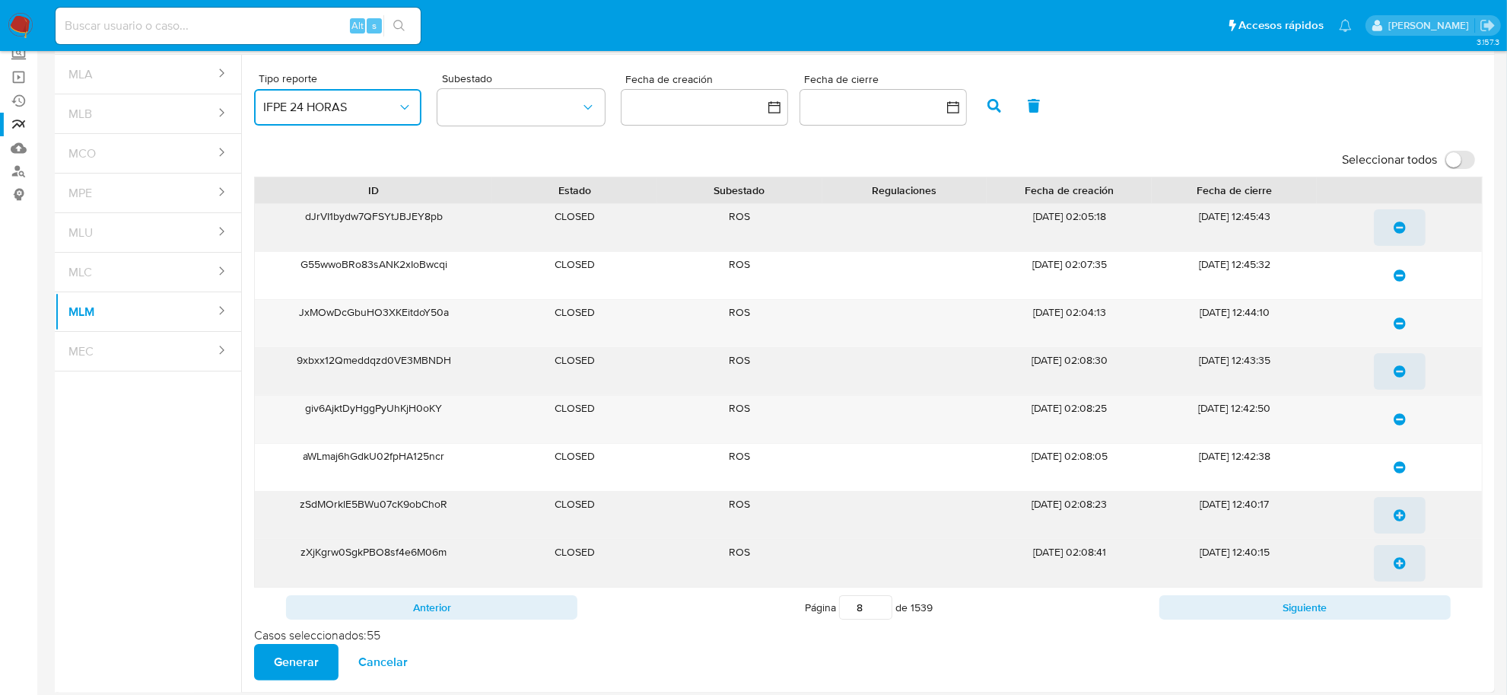
click at [1404, 511] on icon "update-list" at bounding box center [1400, 515] width 12 height 12
drag, startPoint x: 1405, startPoint y: 546, endPoint x: 1412, endPoint y: 578, distance: 32.9
click at [1405, 550] on span "update-list" at bounding box center [1400, 562] width 12 height 33
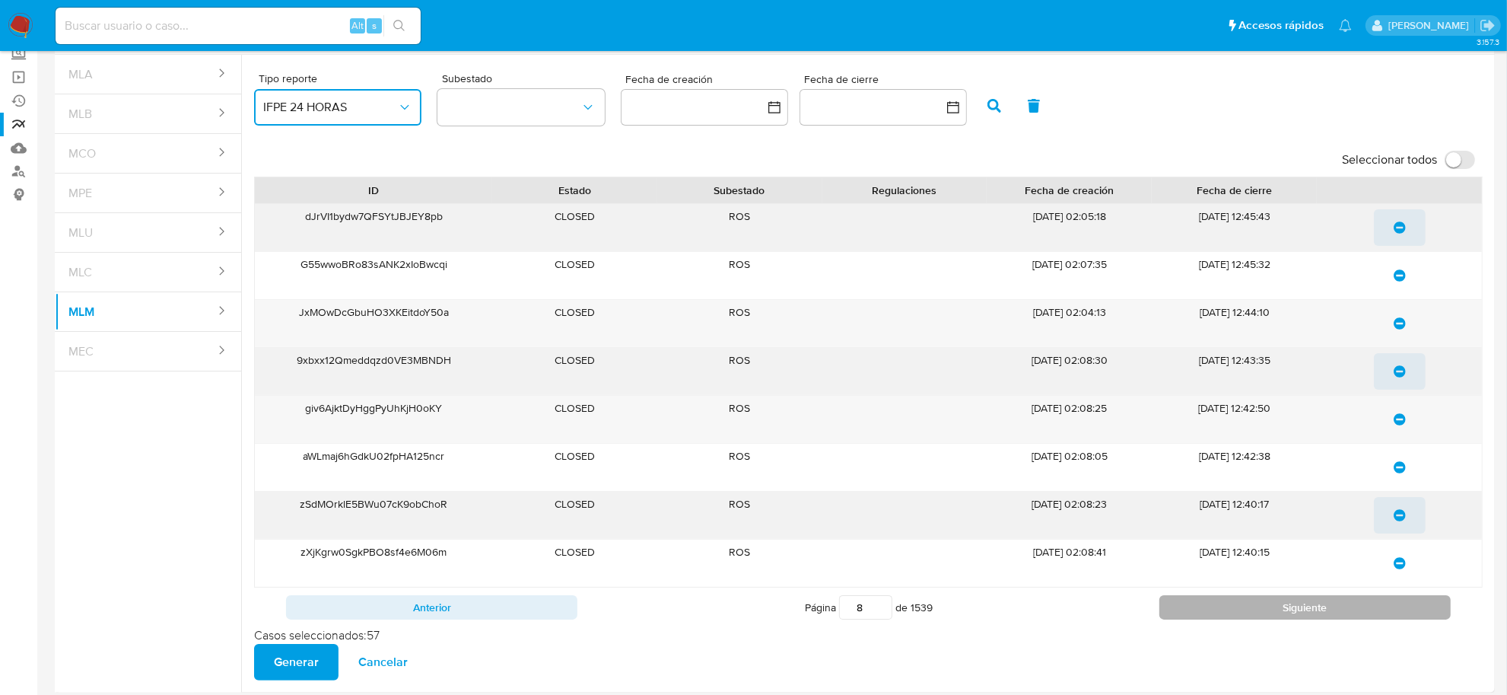
click at [1397, 618] on button "Siguiente" at bounding box center [1305, 607] width 291 height 24
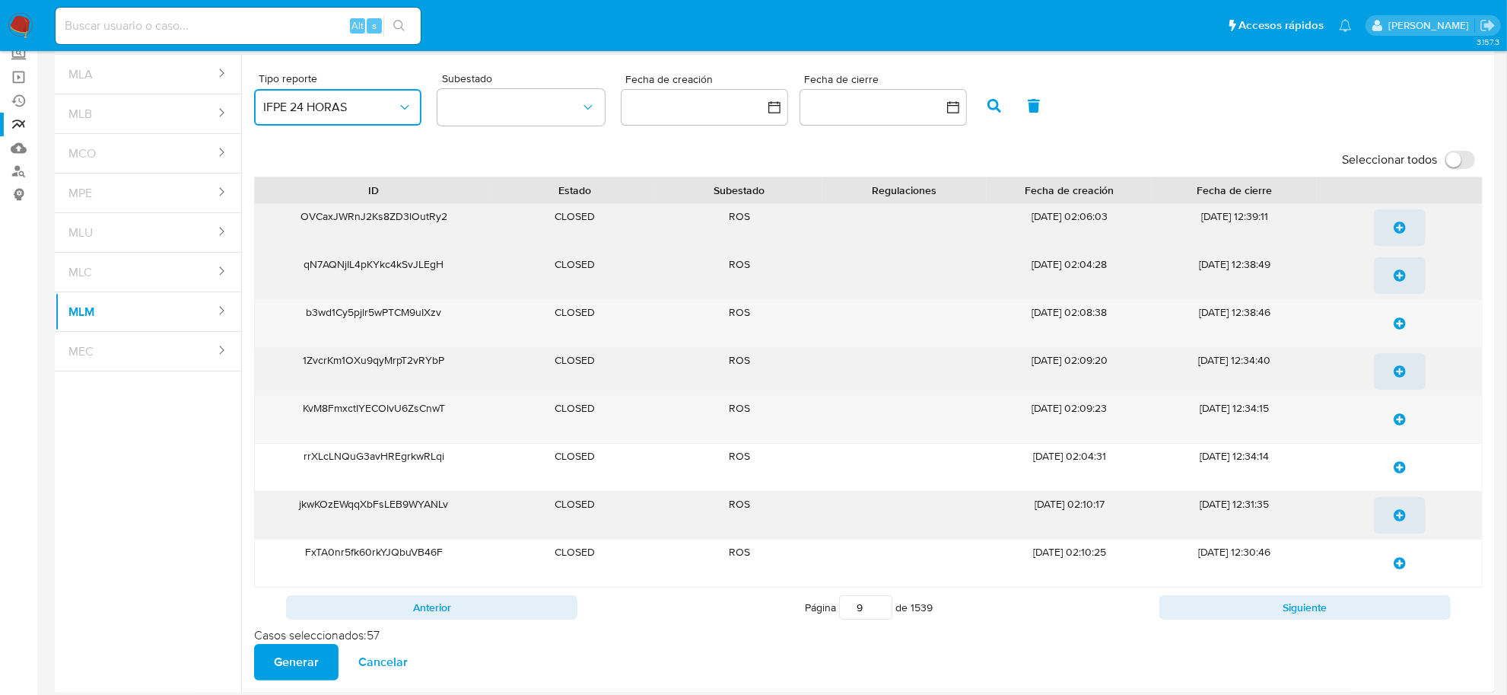
click at [1401, 234] on span "update-list" at bounding box center [1400, 227] width 12 height 33
click at [1400, 280] on icon "update-list" at bounding box center [1400, 275] width 12 height 12
click at [1402, 332] on span "update-list" at bounding box center [1400, 323] width 12 height 33
drag, startPoint x: 1402, startPoint y: 374, endPoint x: 1401, endPoint y: 398, distance: 24.4
click at [1402, 374] on icon "update-list" at bounding box center [1400, 371] width 12 height 12
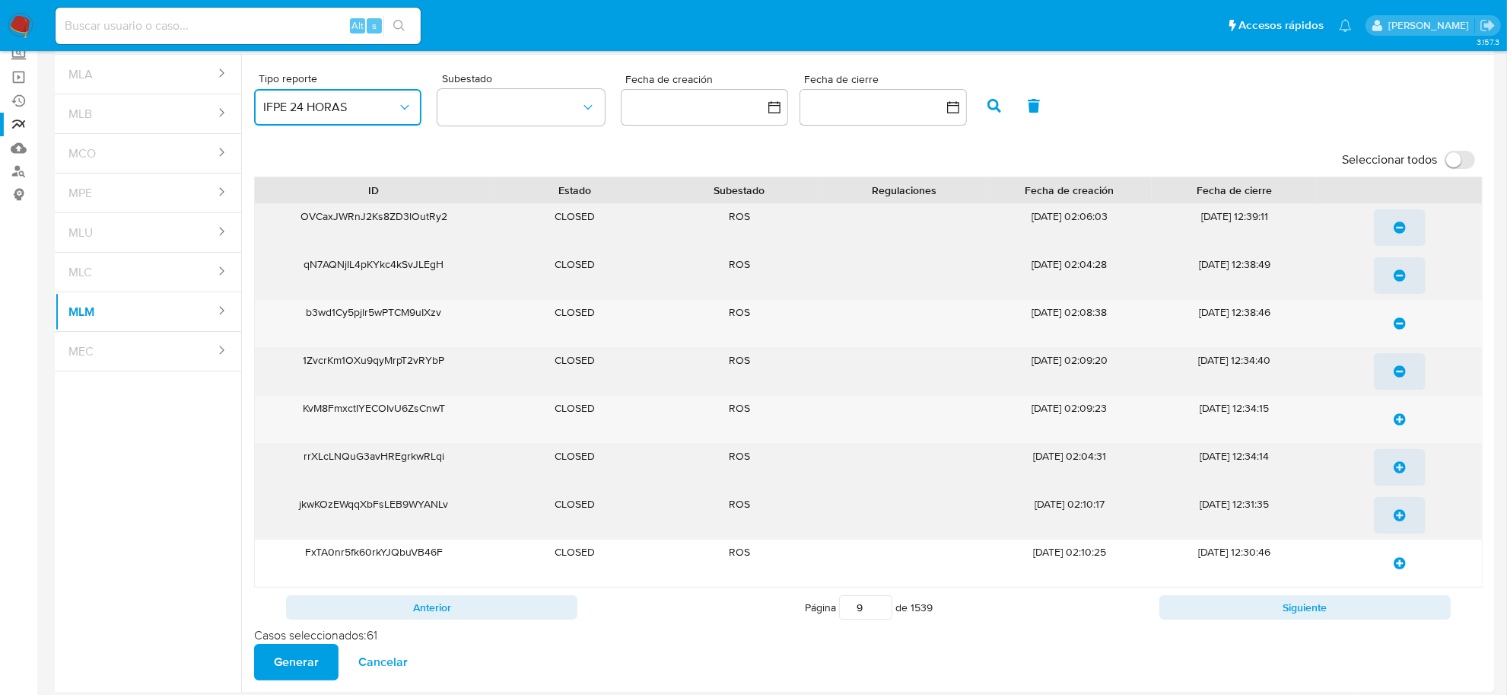
drag, startPoint x: 1398, startPoint y: 425, endPoint x: 1402, endPoint y: 470, distance: 45.8
click at [1398, 425] on icon "update-list" at bounding box center [1400, 419] width 12 height 12
click at [1402, 489] on div at bounding box center [1399, 467] width 165 height 47
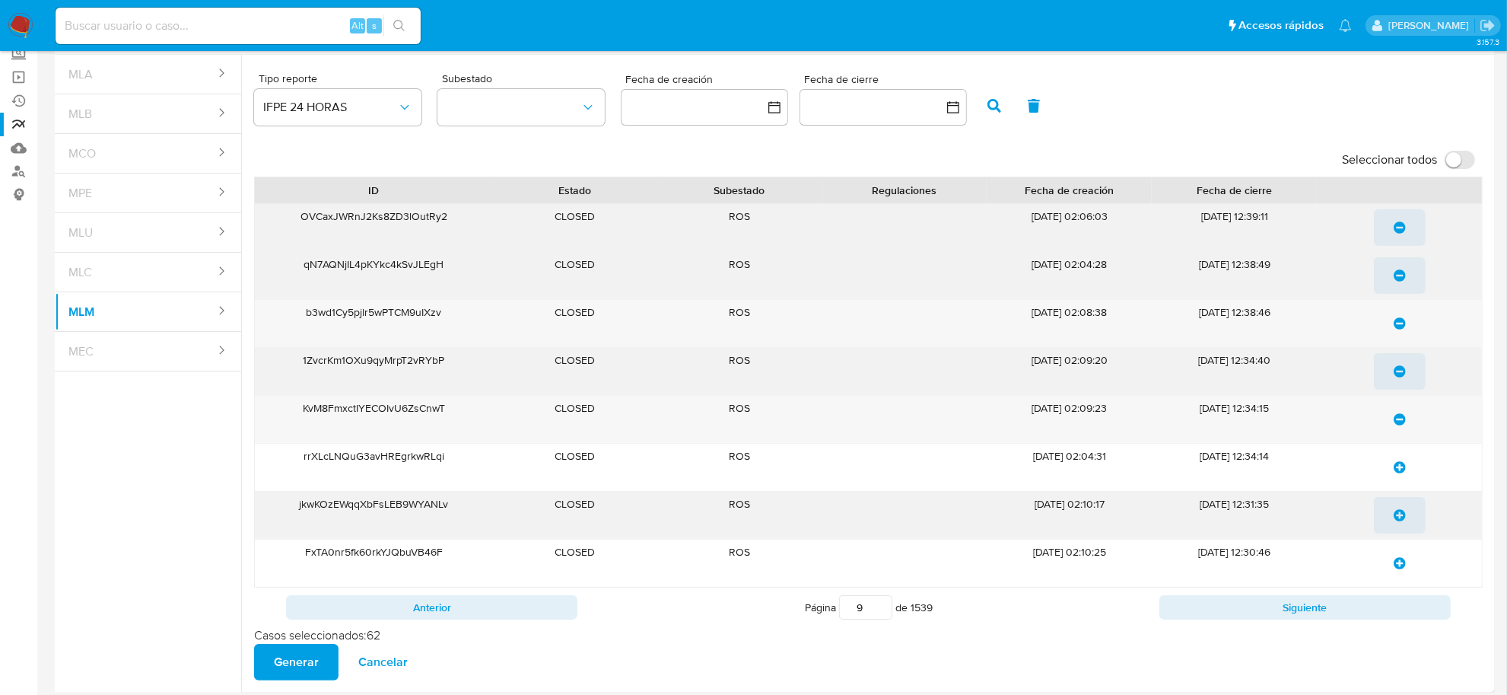
drag, startPoint x: 1401, startPoint y: 470, endPoint x: 1398, endPoint y: 500, distance: 29.8
click at [1401, 472] on icon "update-list" at bounding box center [1400, 467] width 12 height 12
click at [1398, 516] on icon "update-list" at bounding box center [1400, 515] width 12 height 12
click at [1402, 564] on icon "update-list" at bounding box center [1400, 563] width 12 height 12
click at [1402, 617] on button "Siguiente" at bounding box center [1305, 607] width 291 height 24
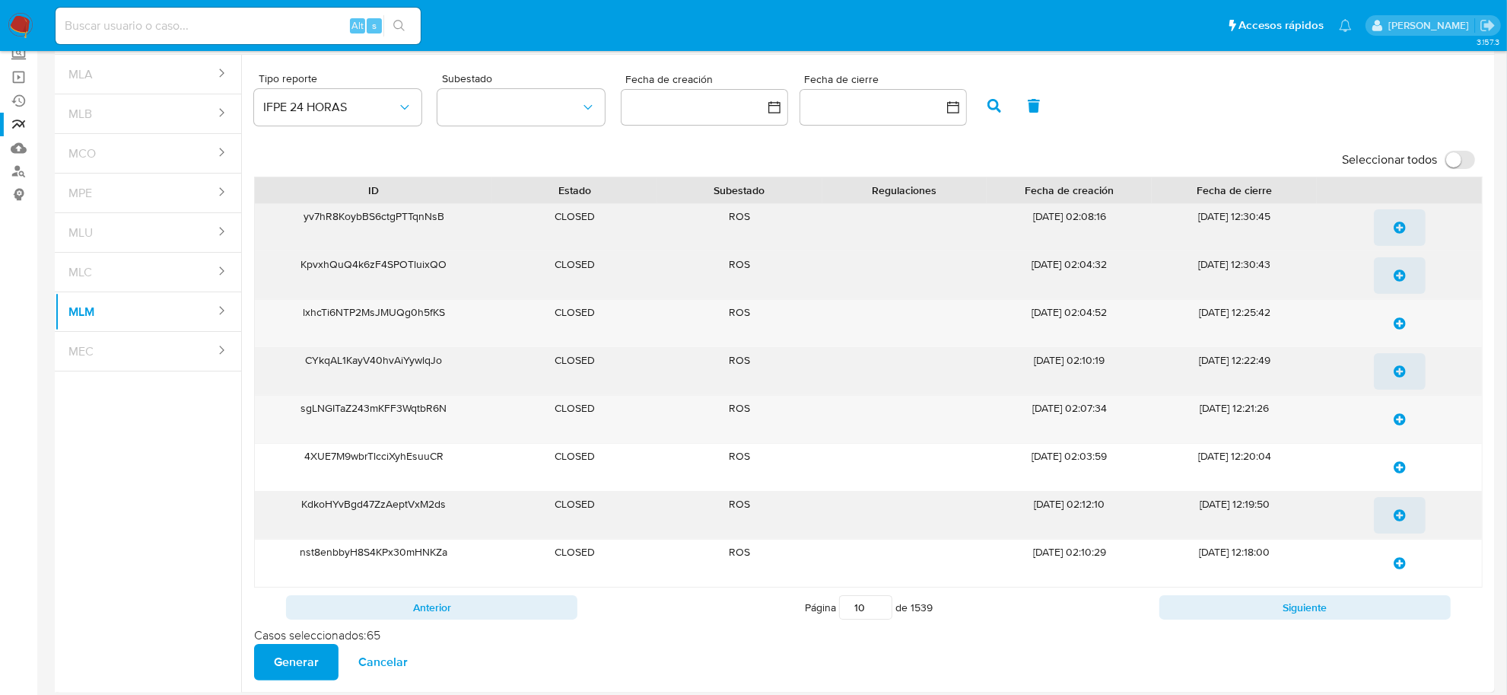
click at [1398, 231] on icon "update-list" at bounding box center [1400, 227] width 12 height 12
click at [1400, 272] on icon "update-list" at bounding box center [1400, 275] width 12 height 12
click at [1394, 327] on icon "update-list" at bounding box center [1400, 323] width 12 height 12
drag, startPoint x: 1397, startPoint y: 381, endPoint x: 1409, endPoint y: 407, distance: 28.6
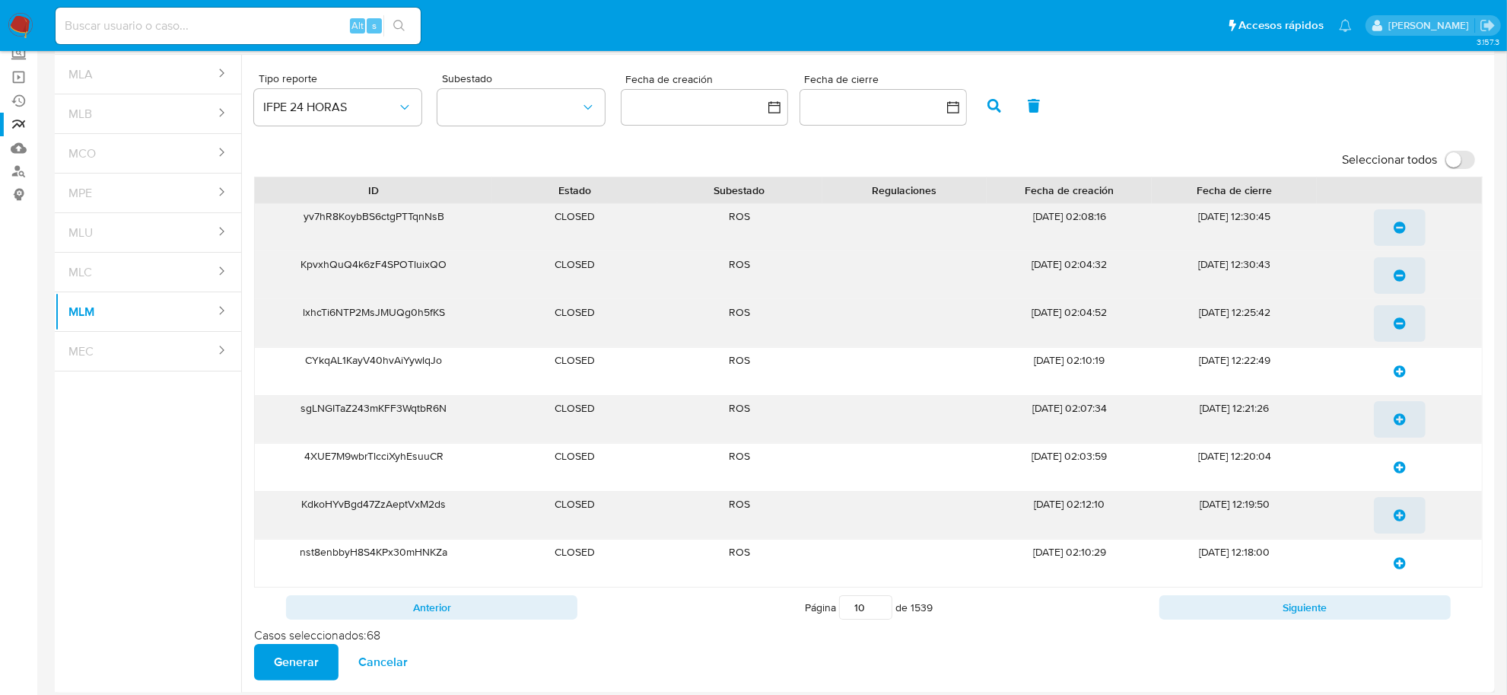
click at [1398, 382] on span "update-list" at bounding box center [1400, 371] width 12 height 33
click at [1405, 434] on span "update-list" at bounding box center [1400, 419] width 12 height 33
drag, startPoint x: 1397, startPoint y: 476, endPoint x: 1402, endPoint y: 499, distance: 23.3
click at [1397, 478] on span "update-list" at bounding box center [1400, 466] width 12 height 33
click at [1402, 508] on span "update-list" at bounding box center [1400, 514] width 12 height 33
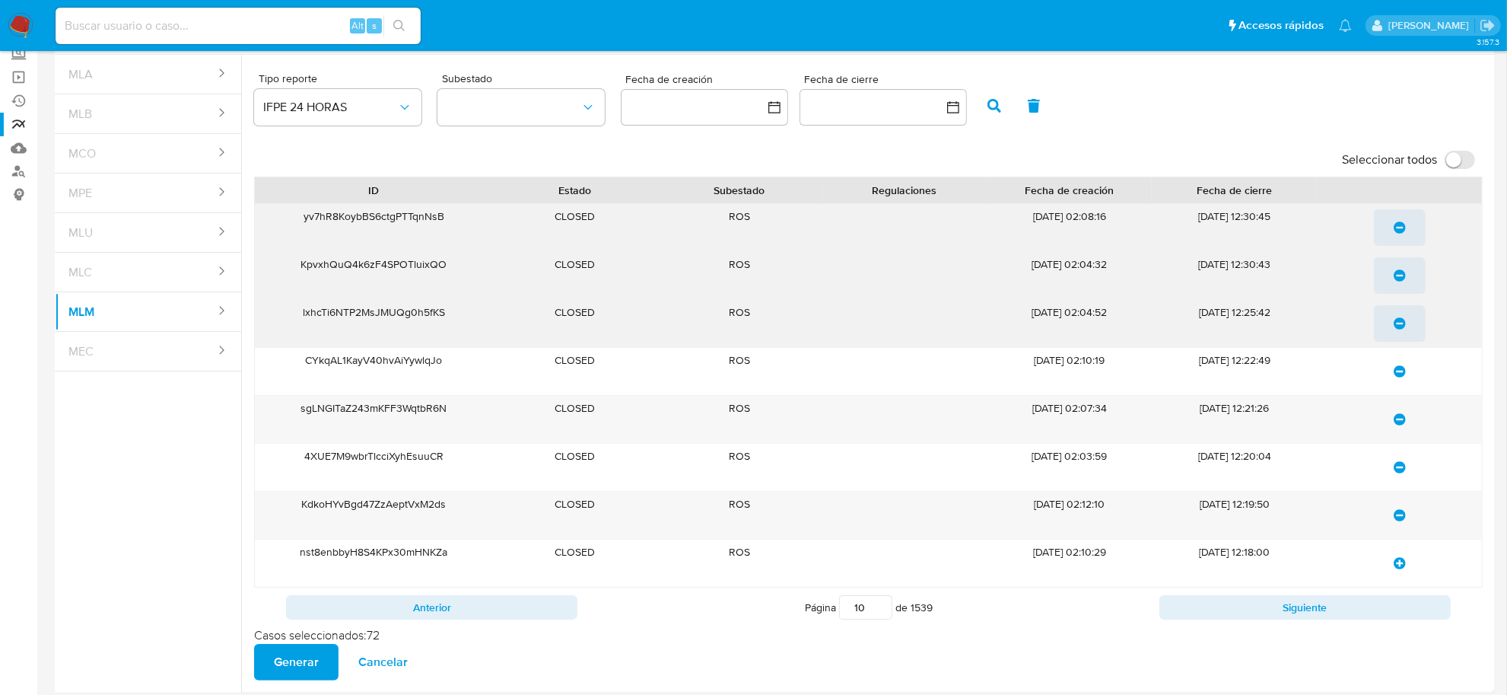
drag, startPoint x: 1393, startPoint y: 564, endPoint x: 1394, endPoint y: 571, distance: 7.6
click at [1394, 565] on icon "update-list" at bounding box center [1400, 563] width 12 height 12
click at [1398, 605] on button "Siguiente" at bounding box center [1305, 607] width 291 height 24
click at [1411, 234] on button "update-list" at bounding box center [1400, 227] width 52 height 37
click at [1409, 272] on button "update-list" at bounding box center [1400, 275] width 52 height 37
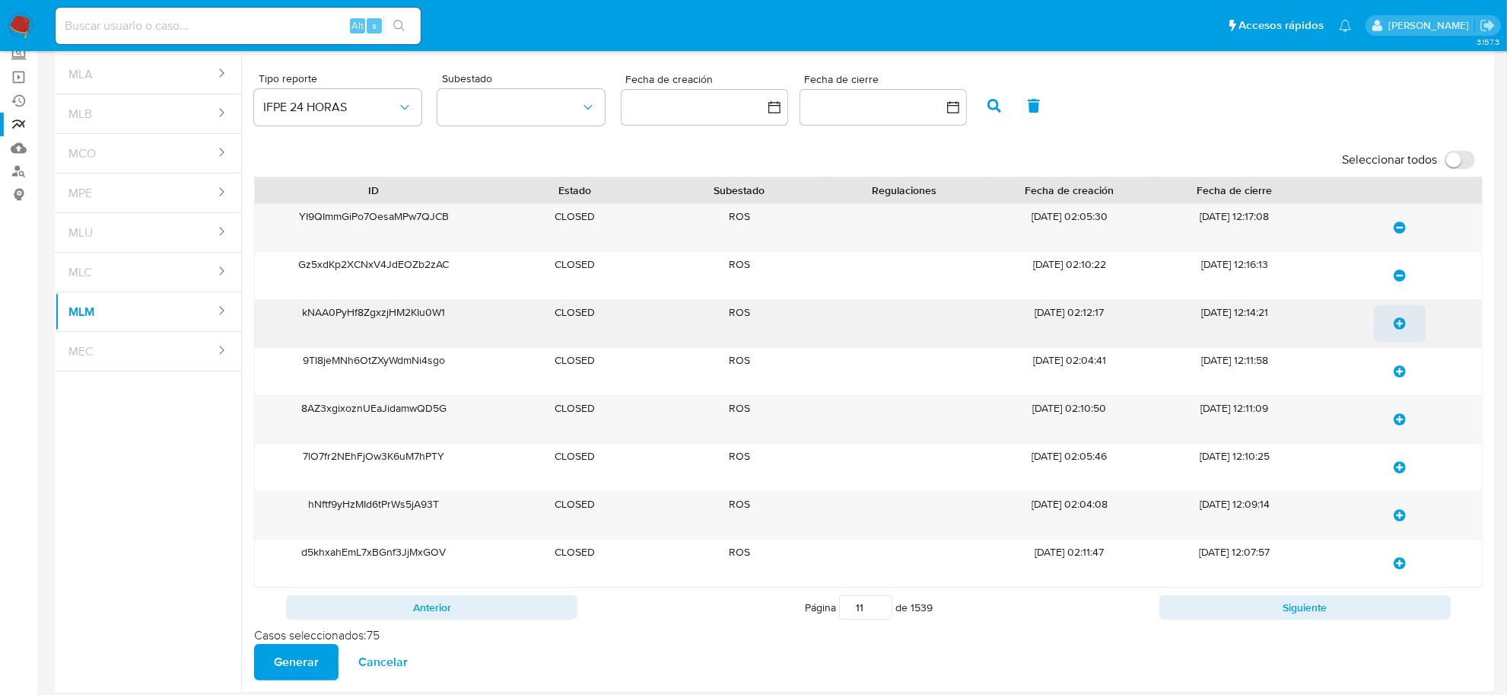
click at [1400, 329] on icon "update-list" at bounding box center [1400, 323] width 12 height 12
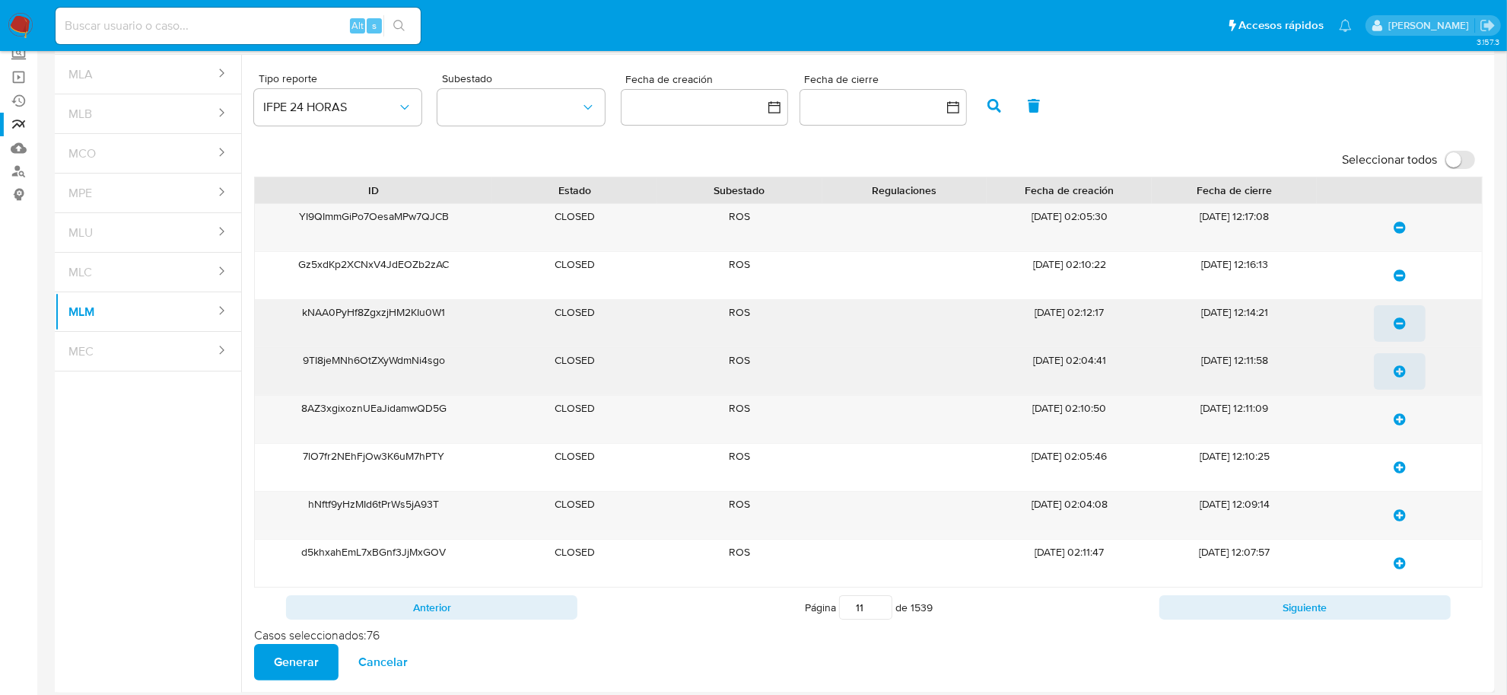
click at [1398, 368] on span "update-list" at bounding box center [1400, 371] width 12 height 33
click at [1397, 442] on div at bounding box center [1399, 419] width 165 height 47
click at [1398, 425] on icon "update-list" at bounding box center [1400, 419] width 12 height 12
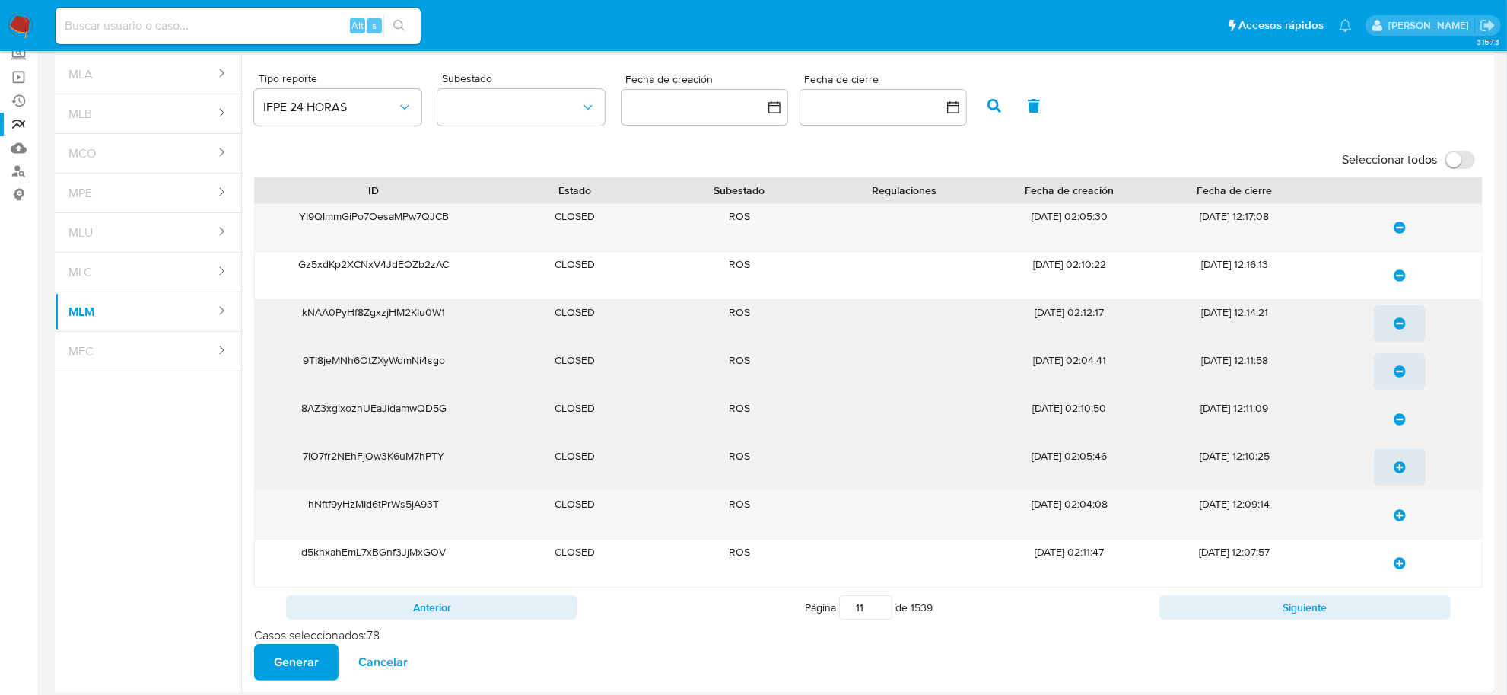
click at [1392, 466] on button "update-list" at bounding box center [1400, 467] width 52 height 37
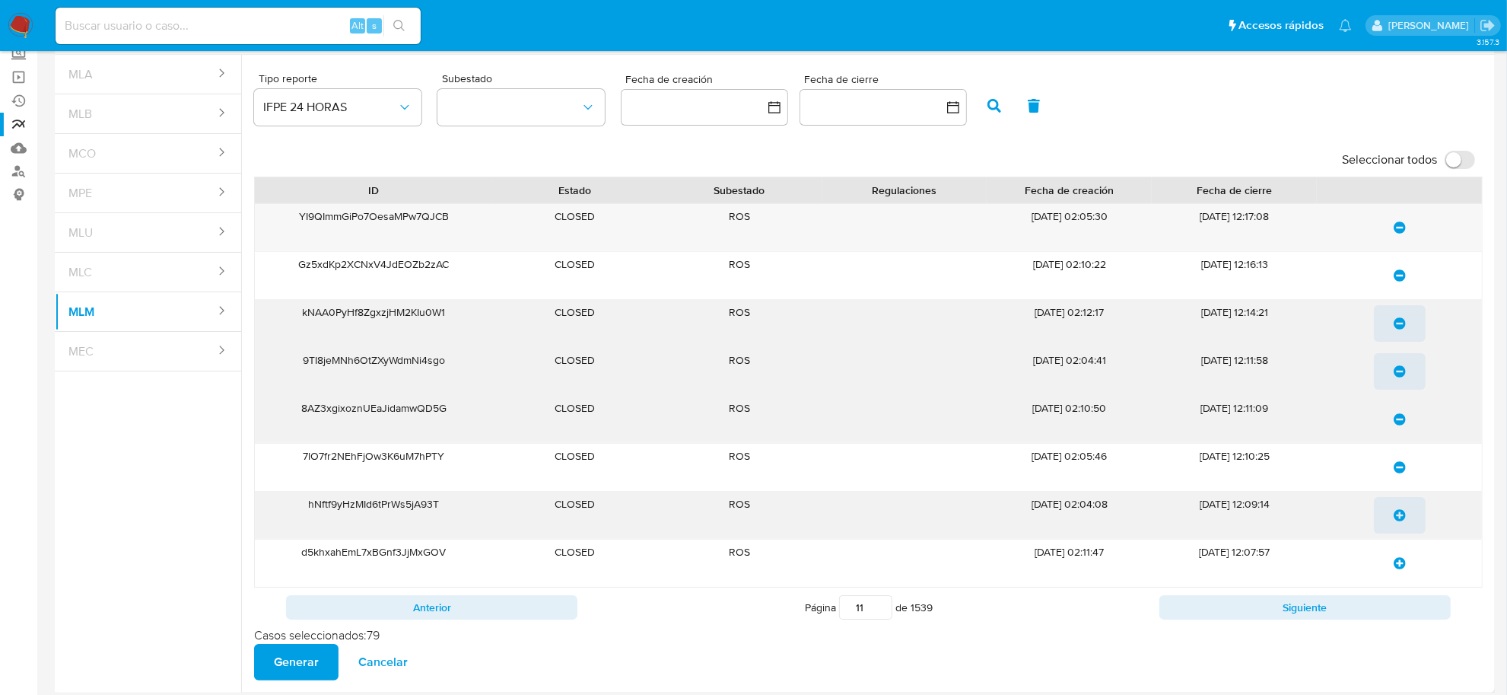
drag, startPoint x: 1391, startPoint y: 503, endPoint x: 1392, endPoint y: 511, distance: 7.8
click at [1391, 504] on button "update-list" at bounding box center [1400, 515] width 52 height 37
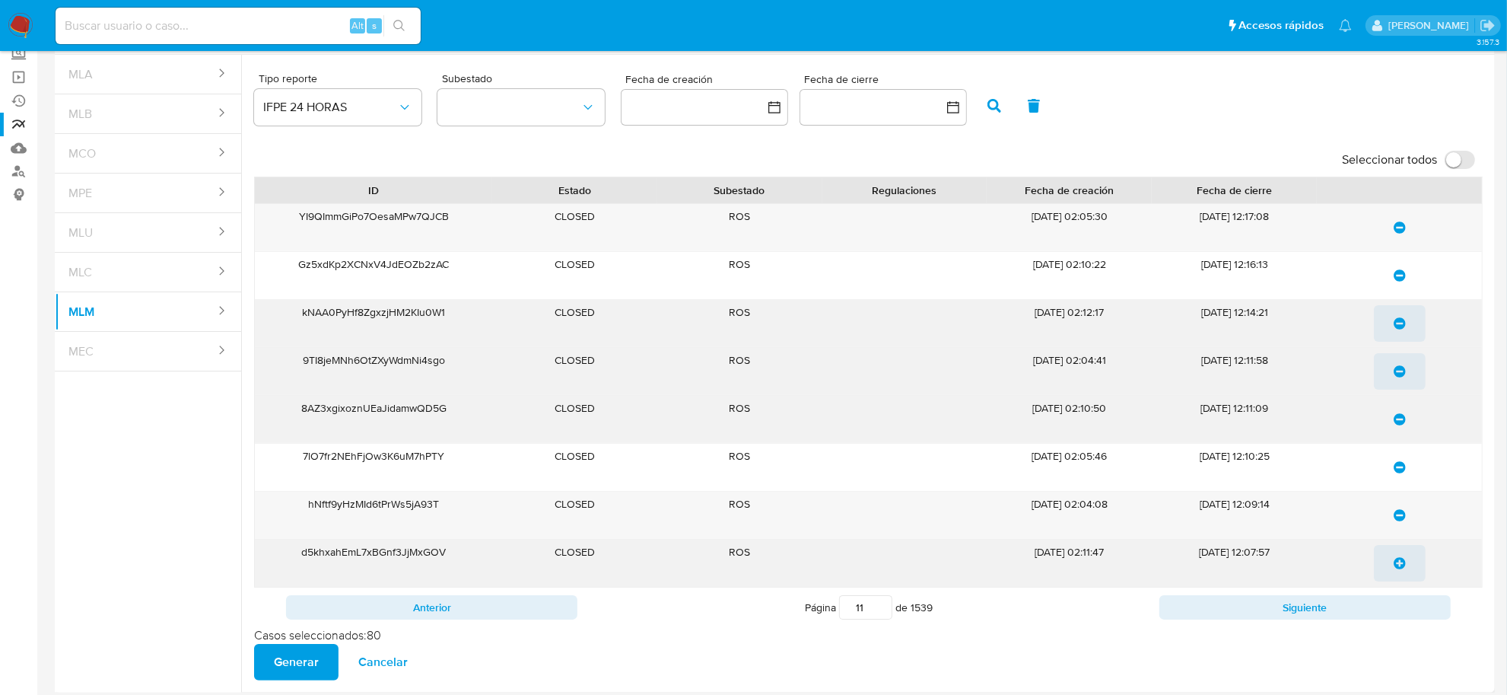
click at [1394, 564] on icon "update-list" at bounding box center [1400, 563] width 12 height 12
click at [1391, 591] on div "Anterior Página 11 de 1539 Siguiente" at bounding box center [868, 607] width 1229 height 40
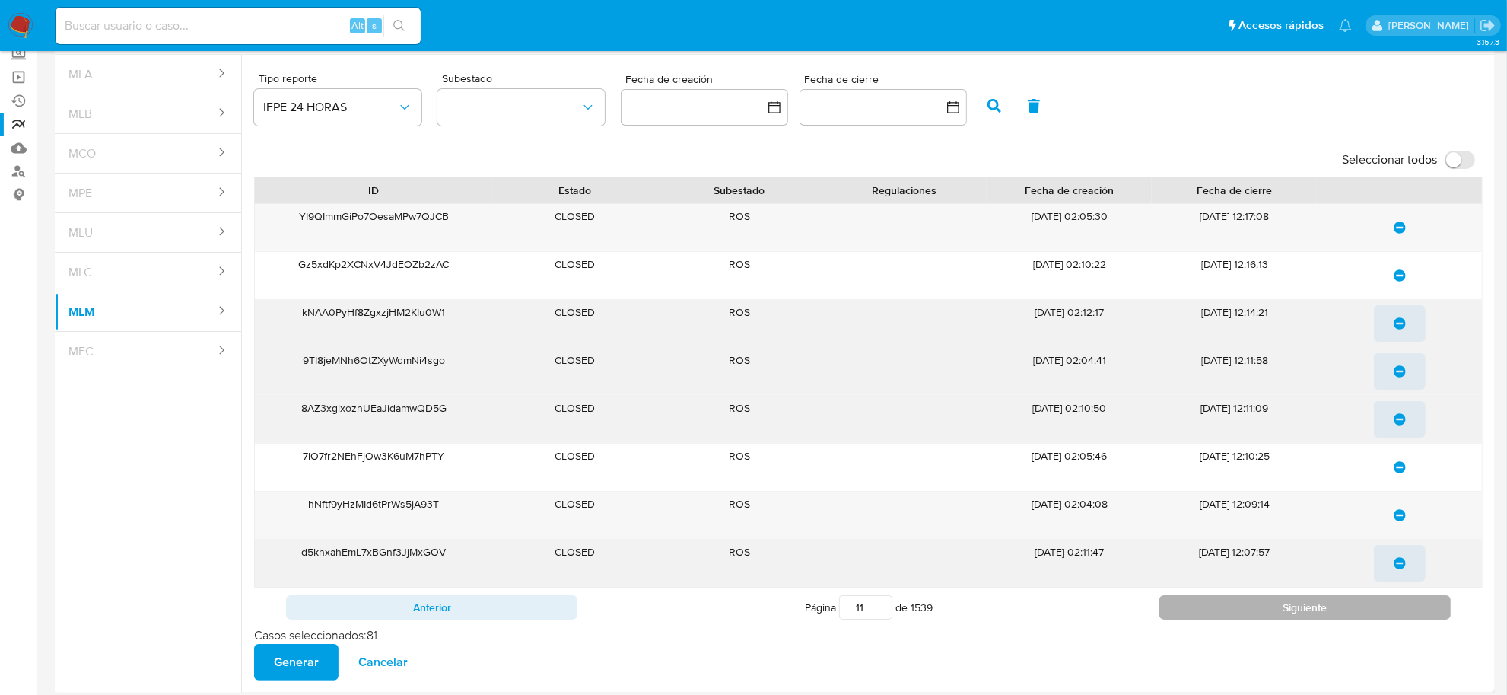
click at [1383, 603] on button "Siguiente" at bounding box center [1305, 607] width 291 height 24
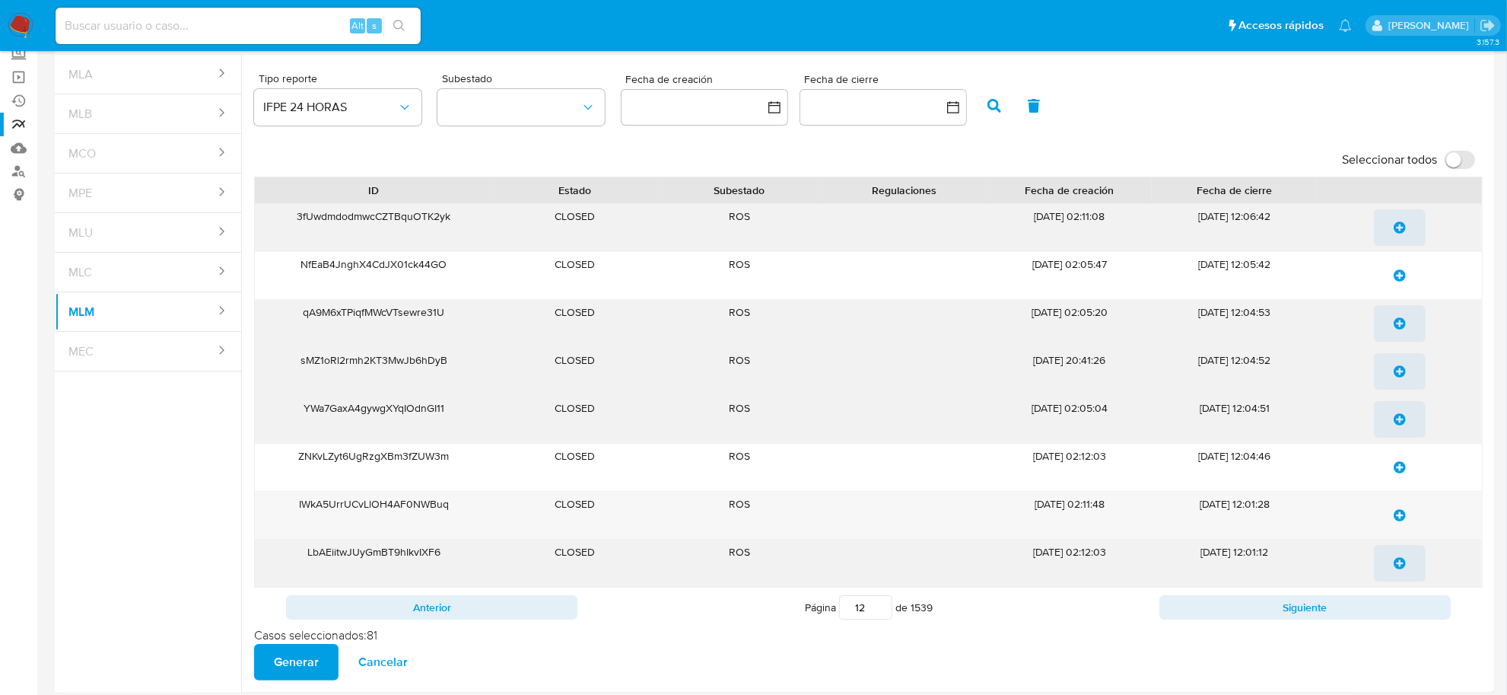
click at [1405, 222] on icon "update-list" at bounding box center [1400, 227] width 12 height 12
click at [1402, 271] on icon "update-list" at bounding box center [1400, 275] width 12 height 12
click at [1401, 318] on icon "update-list" at bounding box center [1400, 323] width 12 height 12
drag, startPoint x: 1404, startPoint y: 356, endPoint x: 1404, endPoint y: 380, distance: 24.3
click at [1404, 358] on span "update-list" at bounding box center [1400, 371] width 12 height 33
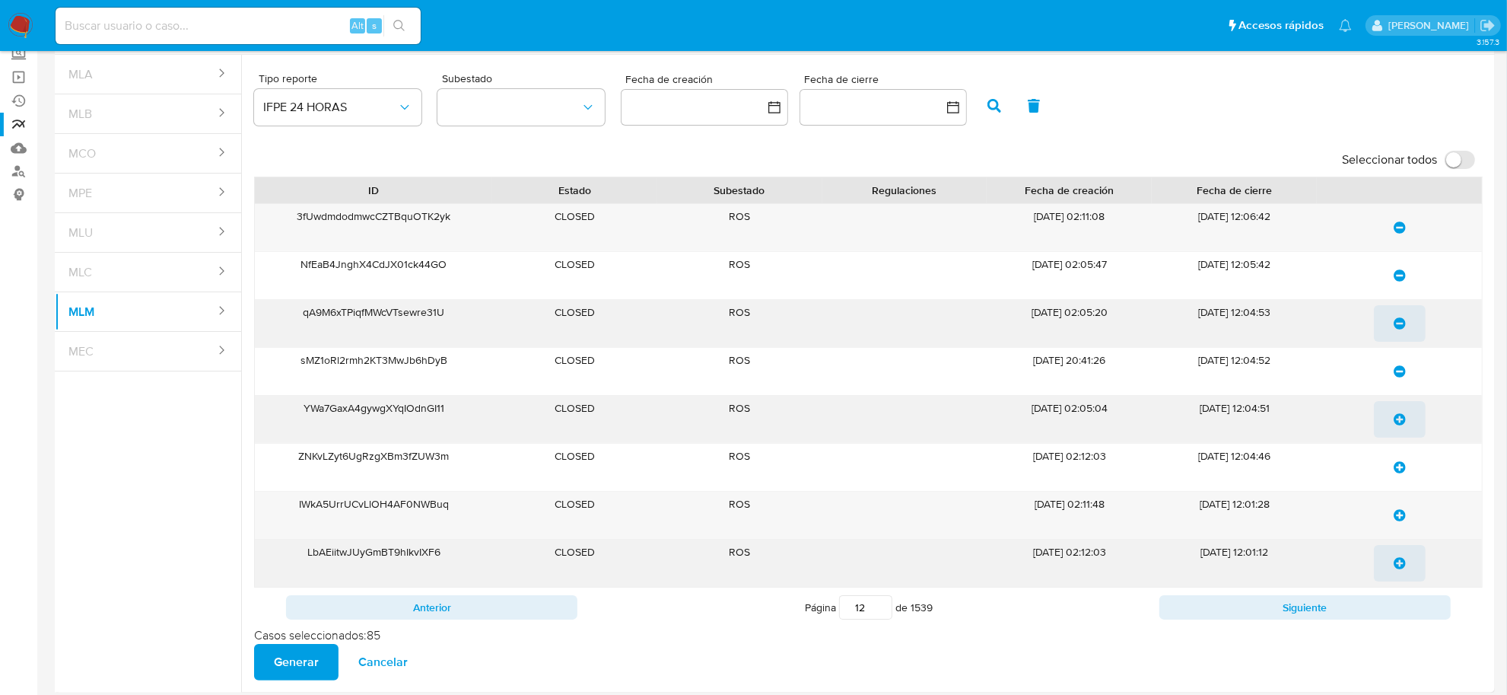
click at [1402, 409] on span "update-list" at bounding box center [1400, 419] width 12 height 33
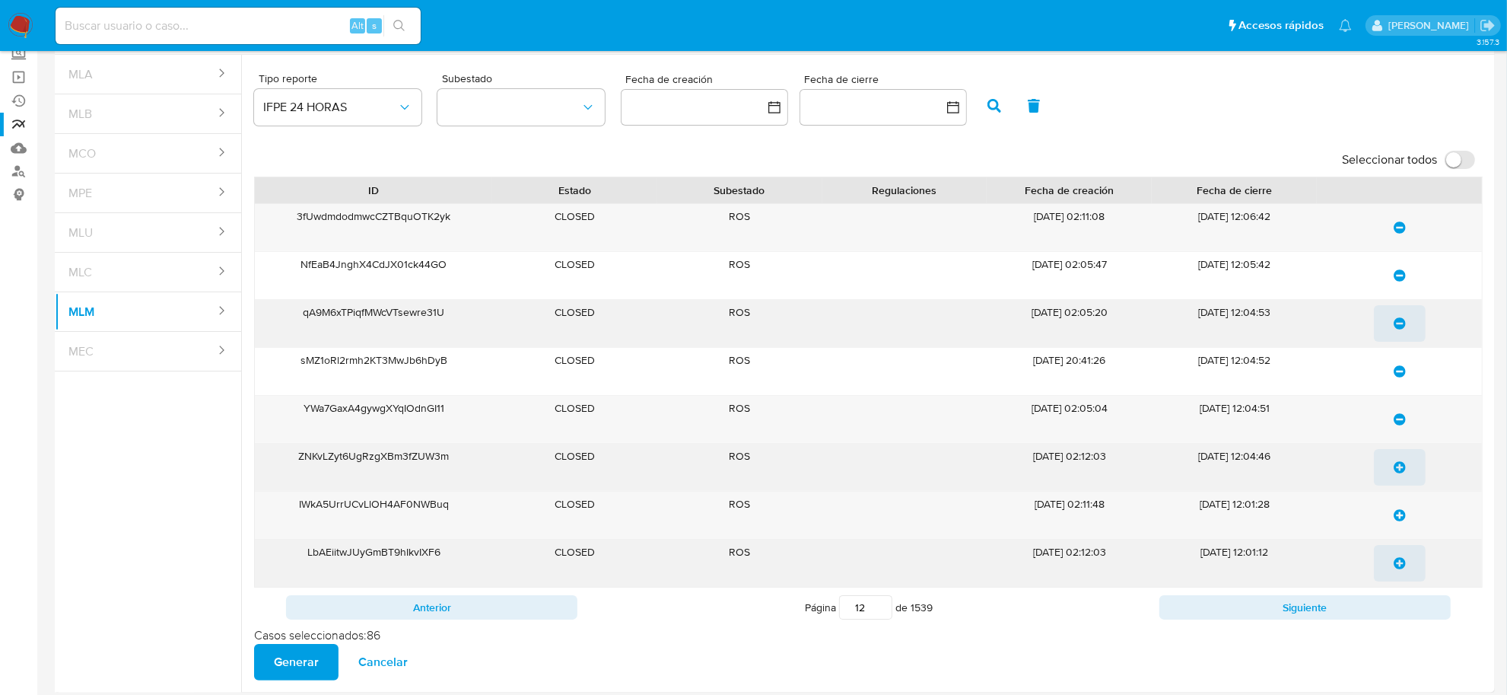
click at [1400, 461] on span "update-list" at bounding box center [1400, 466] width 12 height 33
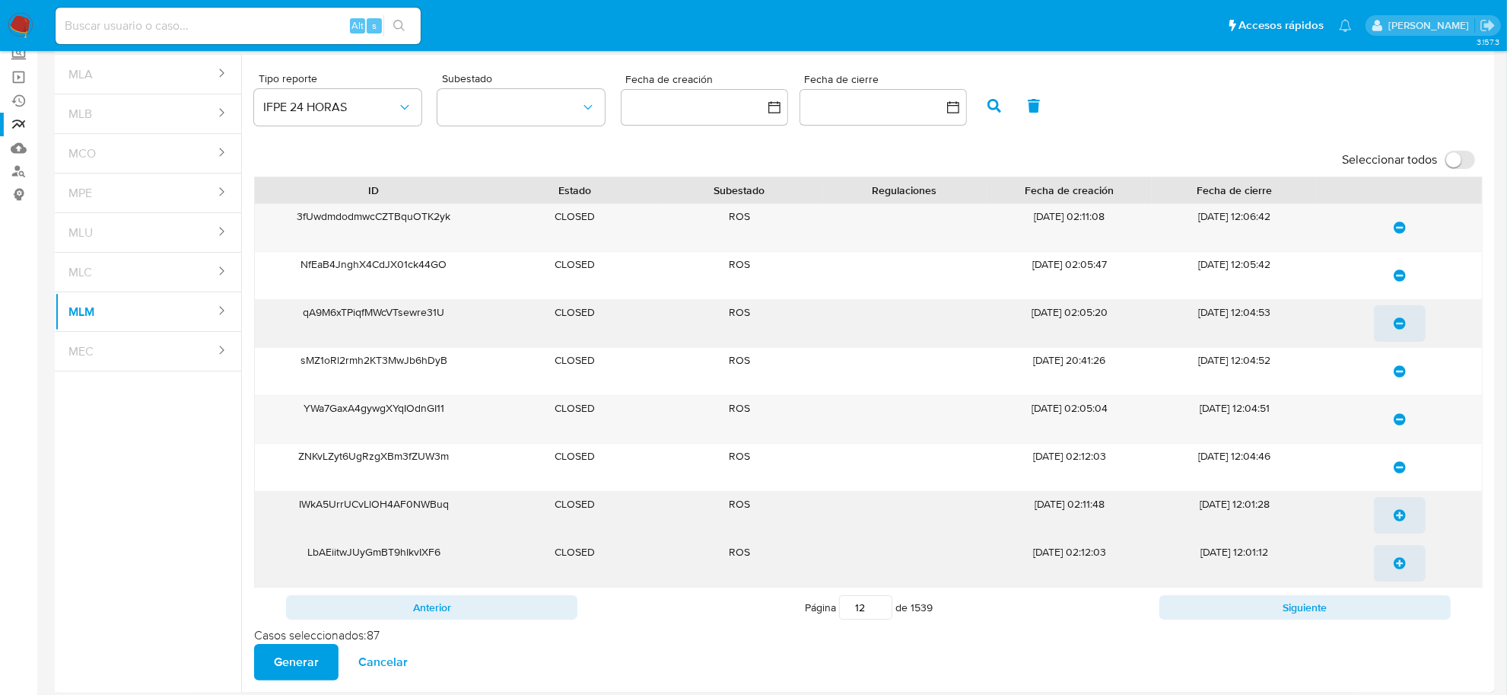
click at [1405, 521] on icon "update-list" at bounding box center [1400, 515] width 12 height 12
click at [1402, 569] on icon "update-list" at bounding box center [1400, 563] width 12 height 12
click at [1404, 603] on button "Siguiente" at bounding box center [1305, 607] width 291 height 24
click at [1396, 226] on icon "update-list" at bounding box center [1400, 227] width 12 height 12
click at [1400, 284] on span "update-list" at bounding box center [1400, 275] width 12 height 33
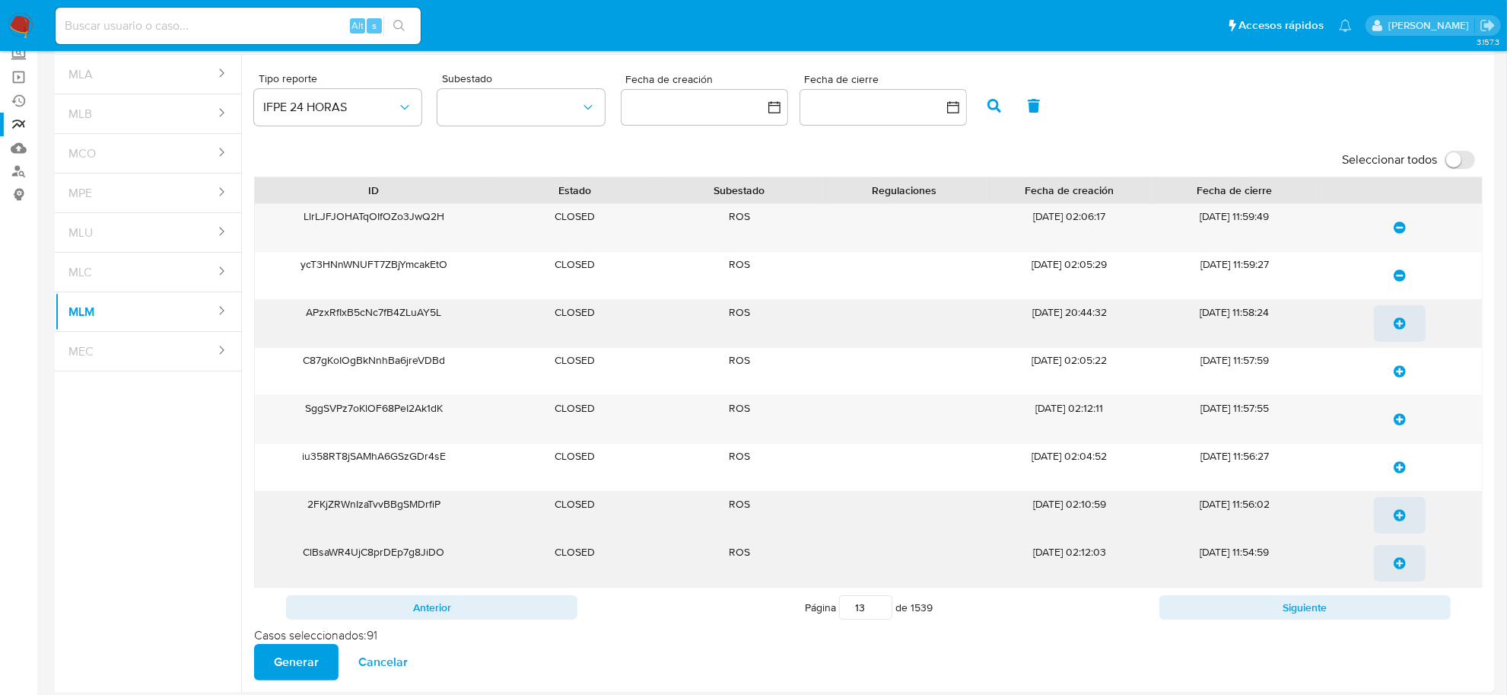
click at [1404, 337] on span "update-list" at bounding box center [1400, 323] width 12 height 33
click at [1400, 396] on div "LlrLJFJOHATqOIfOZo3JwQ2H CLOSED ROS 12/07/2025 02:06:17 08/09/2025 11:59:49 ycT…" at bounding box center [868, 395] width 1229 height 384
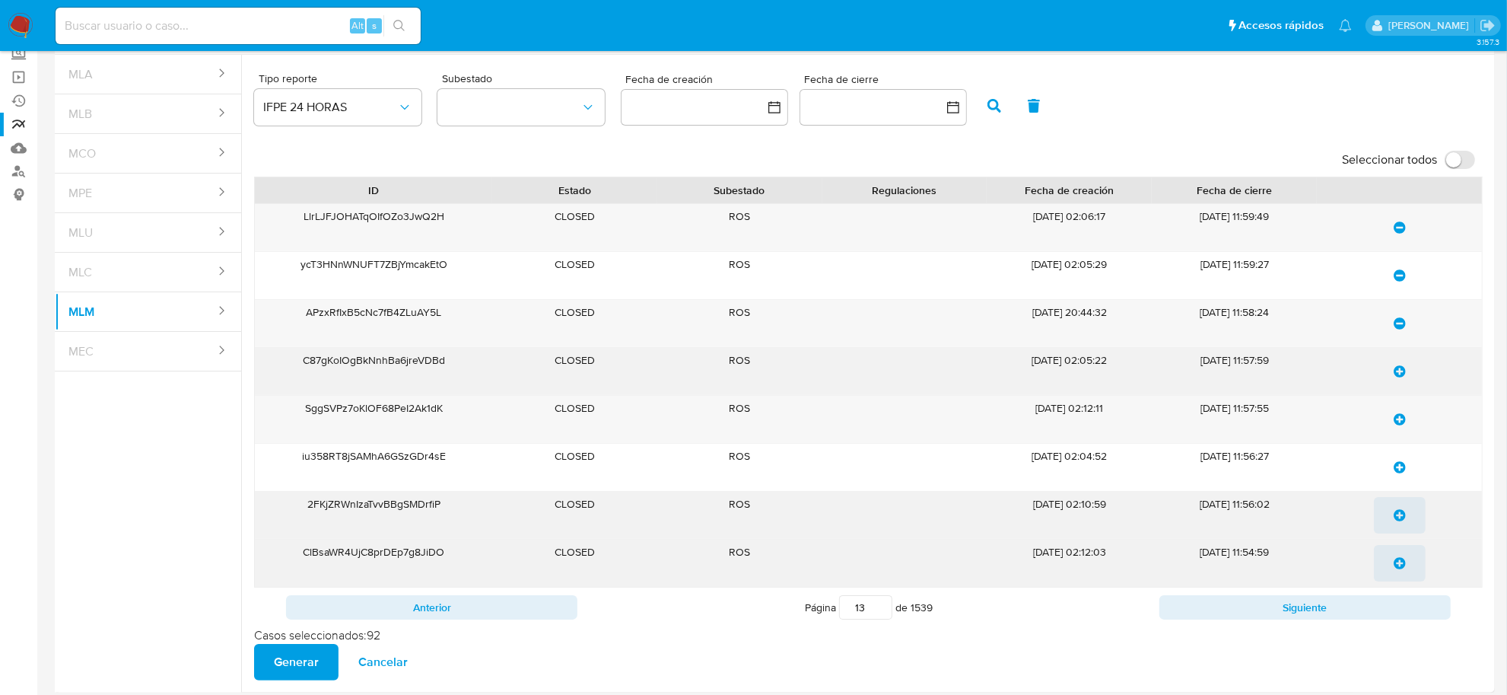
click at [1397, 380] on span "update-list" at bounding box center [1400, 371] width 12 height 33
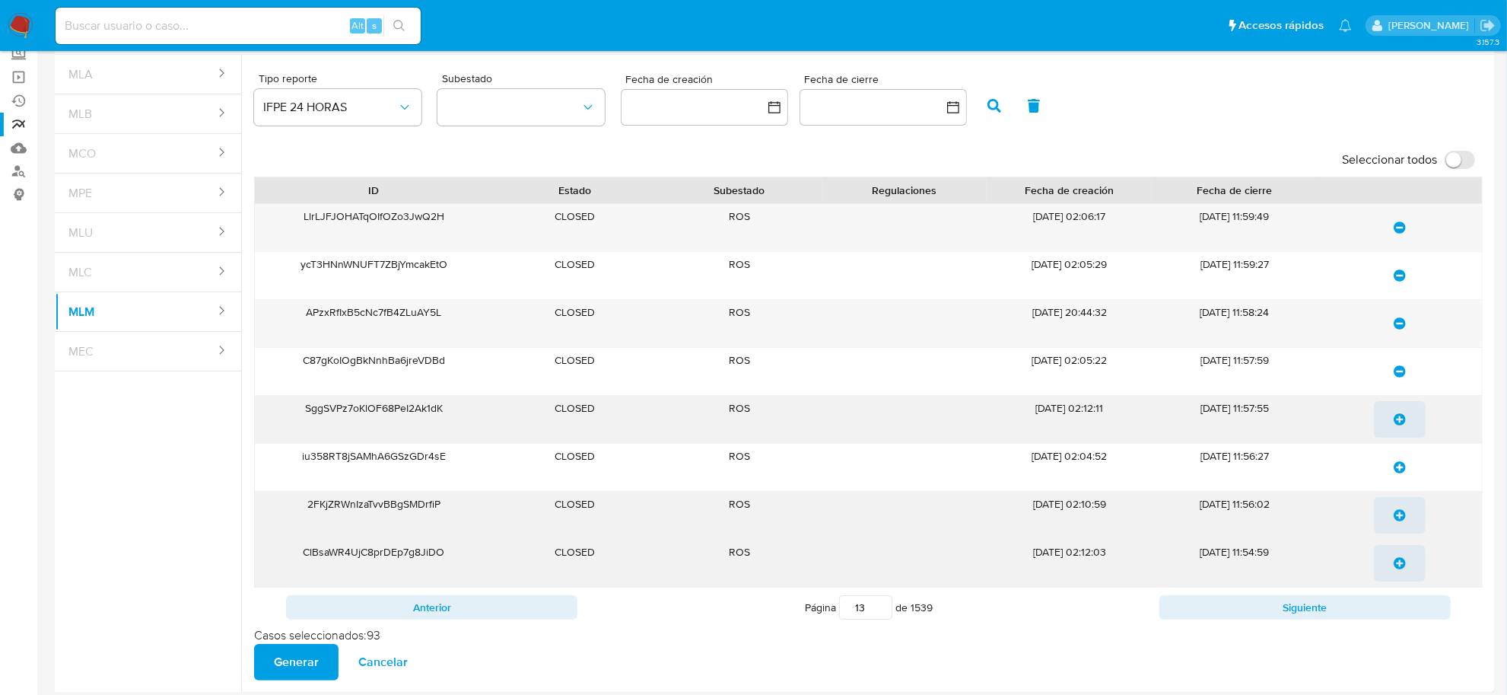
click at [1394, 431] on span "update-list" at bounding box center [1400, 419] width 12 height 33
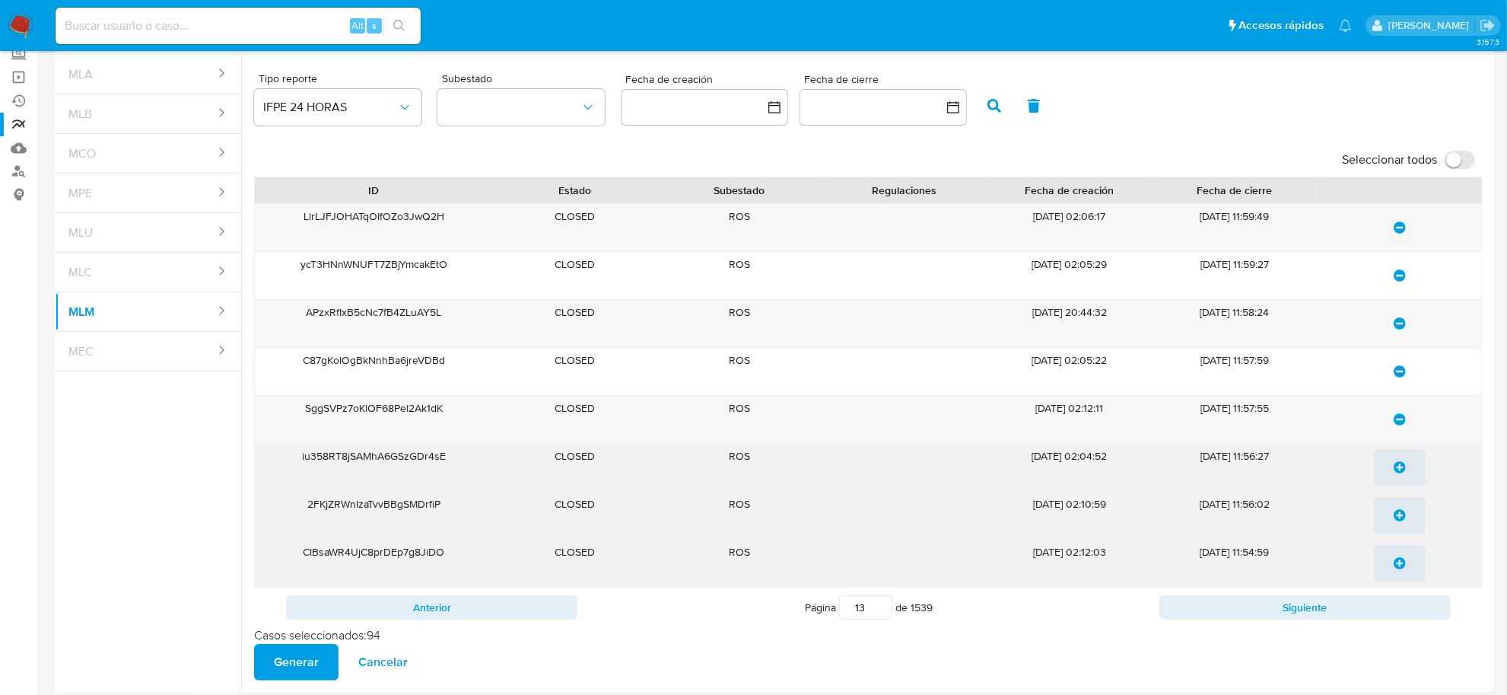
click at [1394, 470] on icon "update-list" at bounding box center [1400, 467] width 12 height 12
drag, startPoint x: 1398, startPoint y: 526, endPoint x: 1400, endPoint y: 544, distance: 18.4
click at [1398, 527] on span "update-list" at bounding box center [1400, 514] width 12 height 33
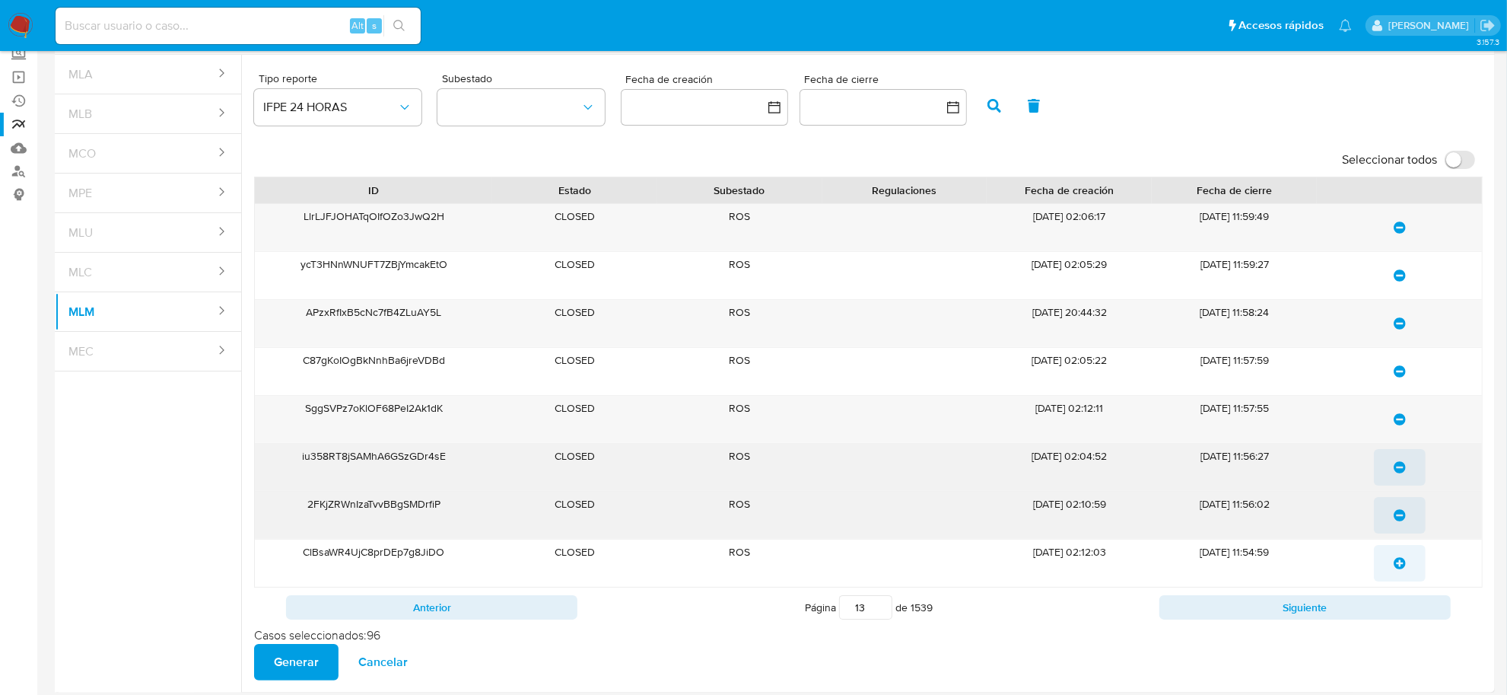
click at [1400, 565] on icon "update-list" at bounding box center [1400, 563] width 12 height 12
click at [1397, 601] on button "Siguiente" at bounding box center [1305, 607] width 291 height 24
click at [1400, 224] on icon "update-list" at bounding box center [1400, 227] width 12 height 12
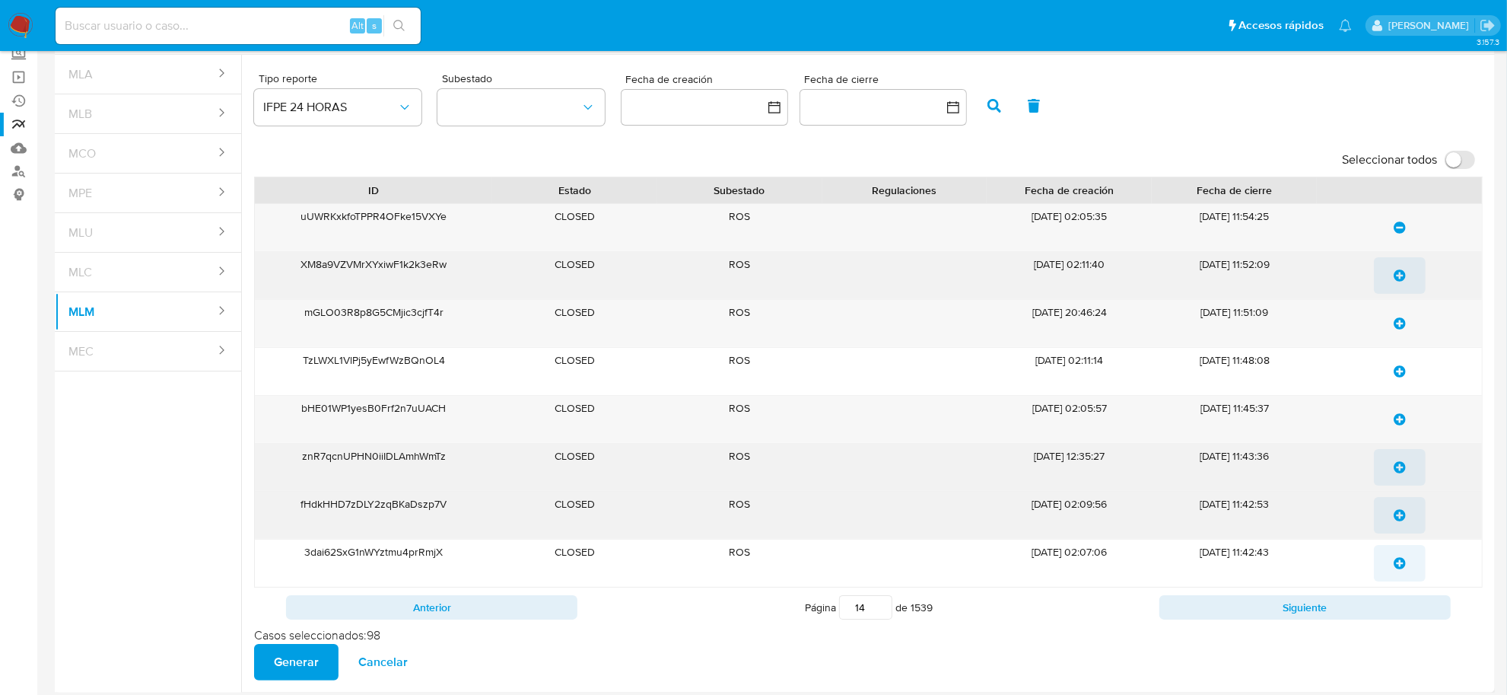
click at [1400, 269] on icon "update-list" at bounding box center [1400, 275] width 12 height 12
click at [1405, 310] on span "update-list" at bounding box center [1400, 323] width 12 height 33
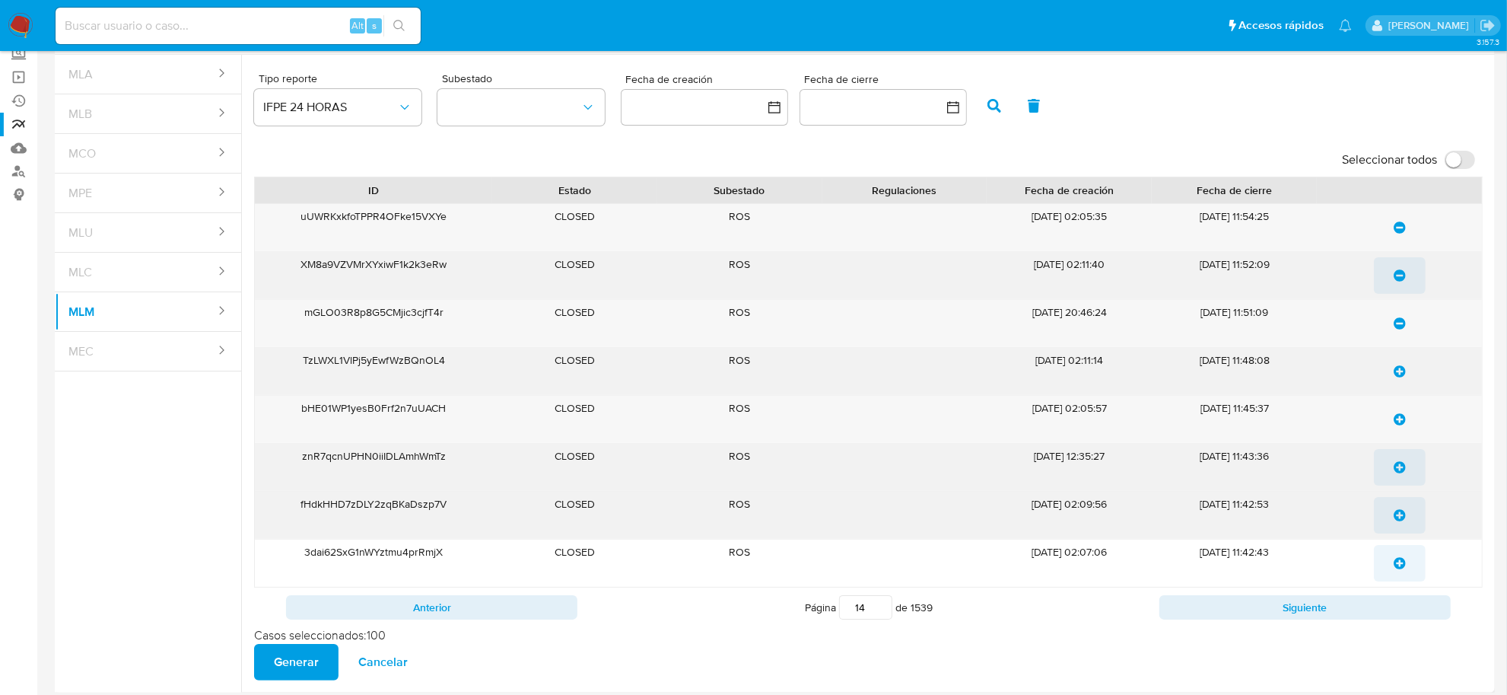
click at [1398, 374] on span "update-list" at bounding box center [1400, 371] width 12 height 33
click at [1400, 439] on div at bounding box center [1399, 419] width 165 height 47
click at [1400, 479] on span "update-list" at bounding box center [1400, 466] width 12 height 33
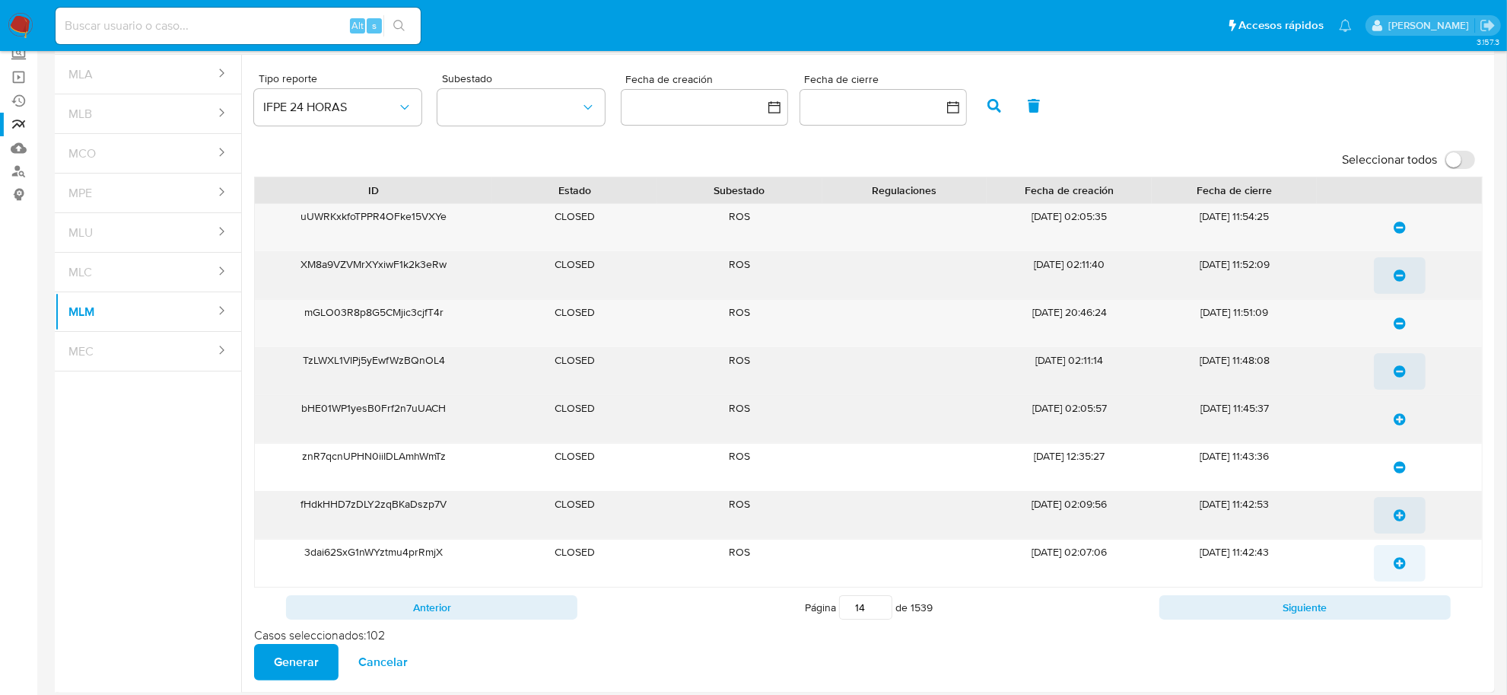
click at [1402, 441] on div at bounding box center [1399, 419] width 165 height 47
click at [1392, 423] on button "update-list" at bounding box center [1400, 419] width 52 height 37
click at [1386, 501] on button "update-list" at bounding box center [1400, 515] width 52 height 37
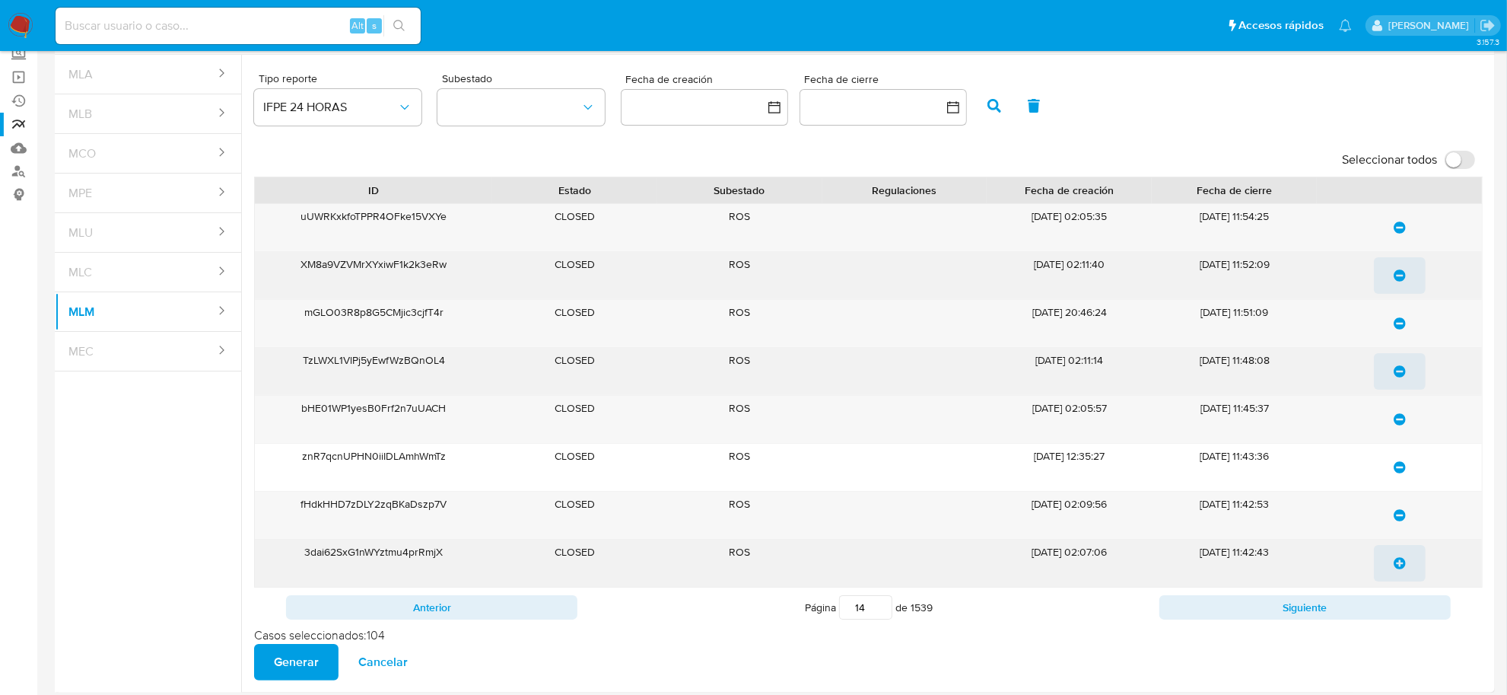
click at [1401, 543] on div at bounding box center [1399, 562] width 165 height 47
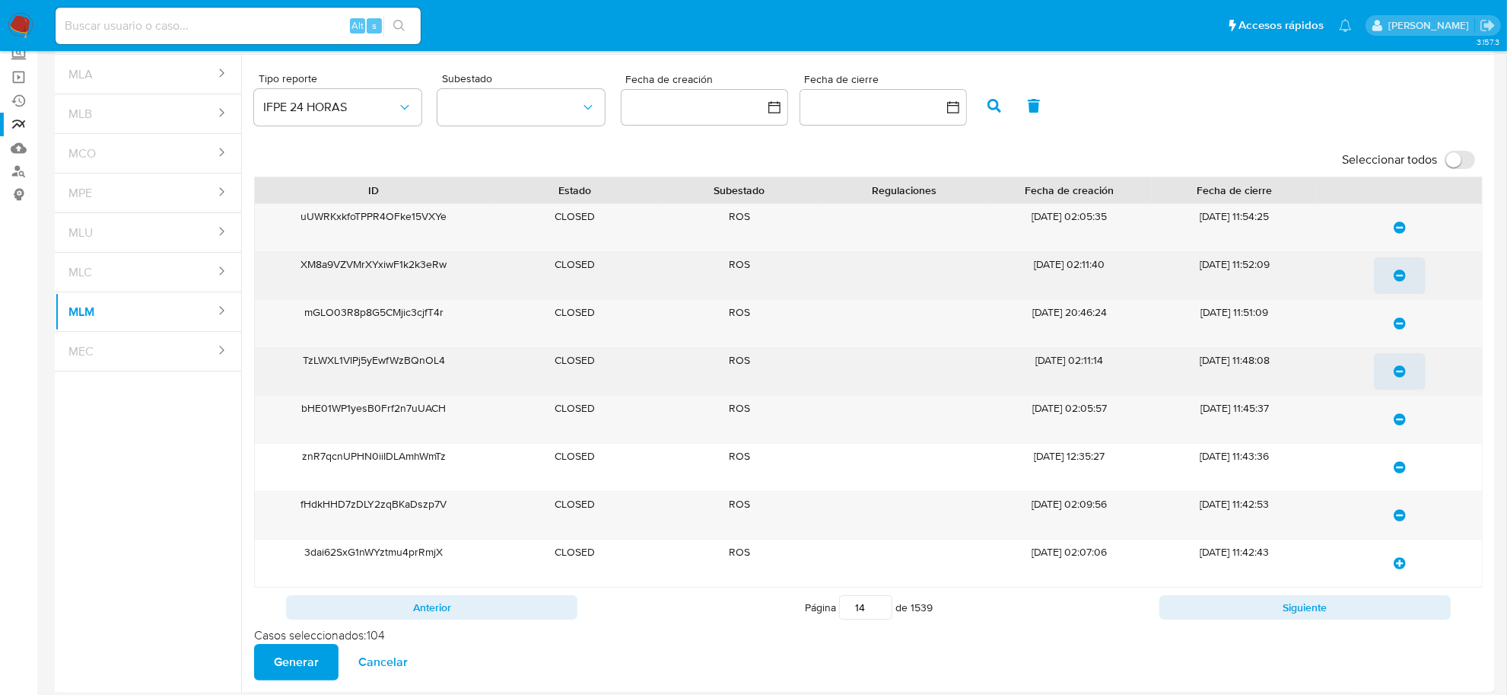
click at [1401, 558] on span "update-list" at bounding box center [1400, 562] width 12 height 33
click at [1386, 593] on div "Anterior Página 14 de 1539 Siguiente" at bounding box center [868, 607] width 1229 height 40
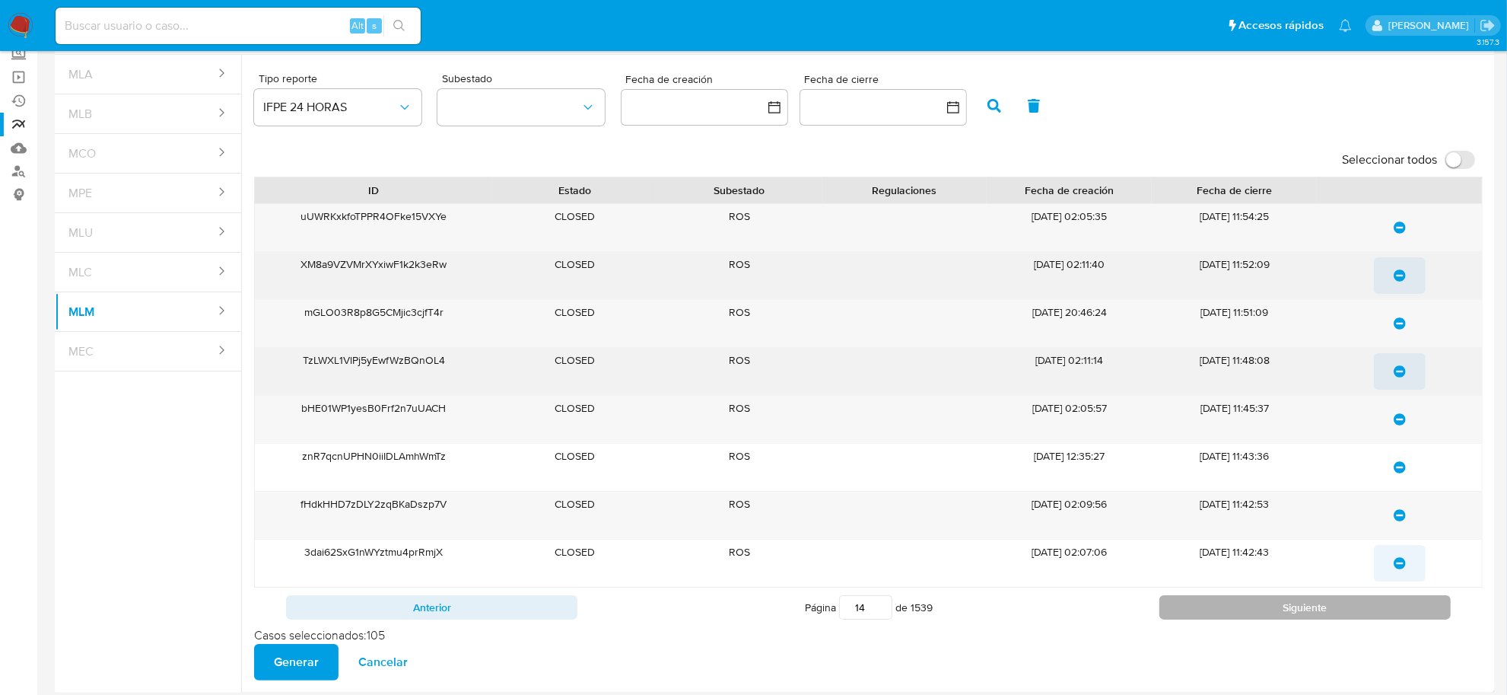
click at [1376, 610] on button "Siguiente" at bounding box center [1305, 607] width 291 height 24
click at [1402, 233] on icon "update-list" at bounding box center [1400, 227] width 12 height 12
click at [1402, 269] on icon "update-list" at bounding box center [1400, 275] width 12 height 12
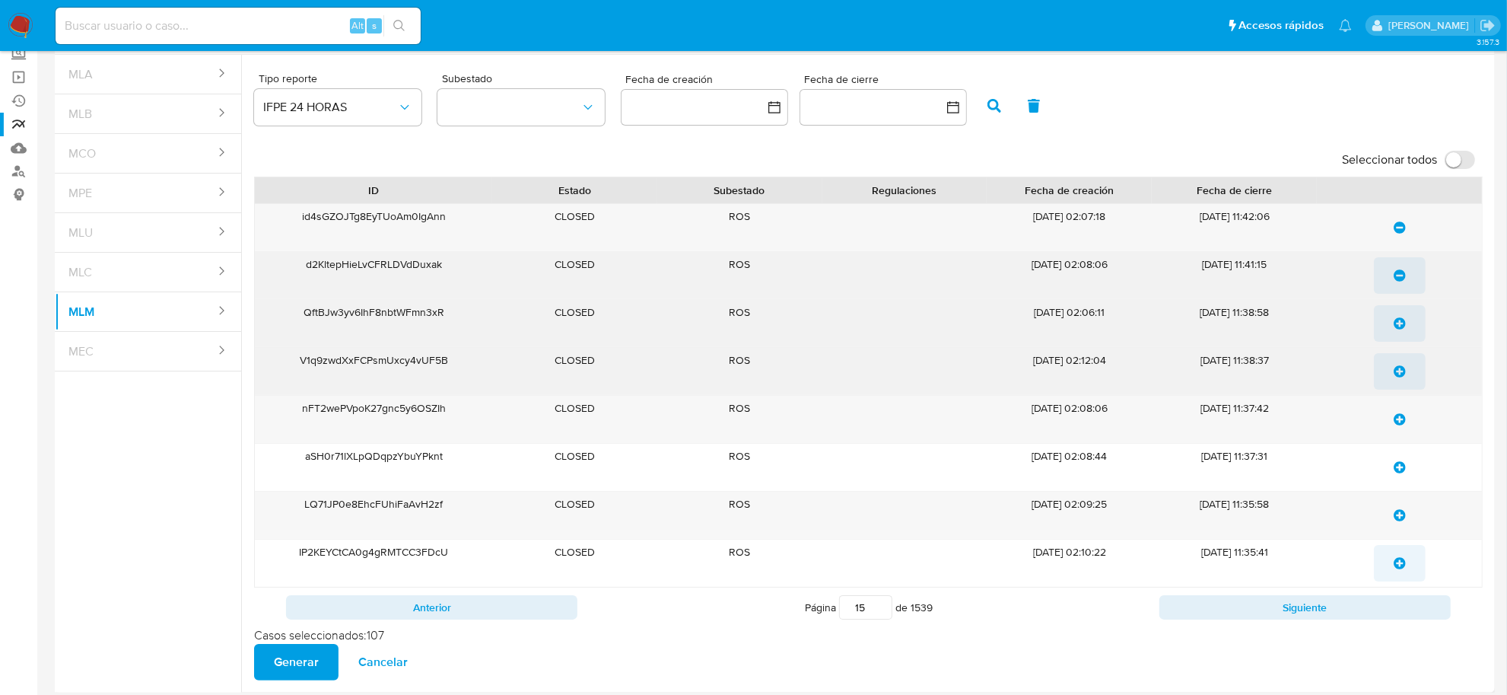
click at [1396, 317] on span "update-list" at bounding box center [1400, 323] width 12 height 33
click at [1402, 369] on icon "update-list" at bounding box center [1400, 371] width 12 height 12
click at [1401, 421] on icon "update-list" at bounding box center [1400, 419] width 12 height 12
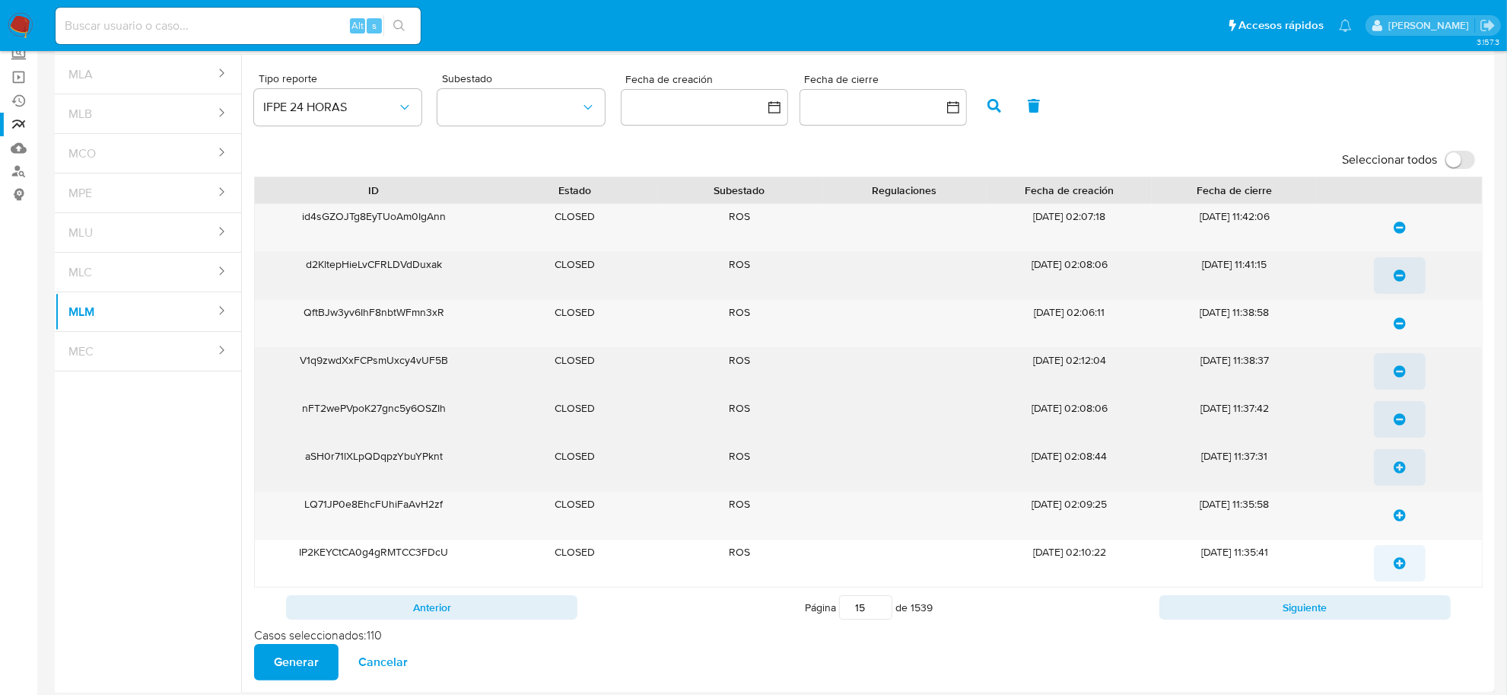
click at [1411, 476] on button "update-list" at bounding box center [1400, 467] width 52 height 37
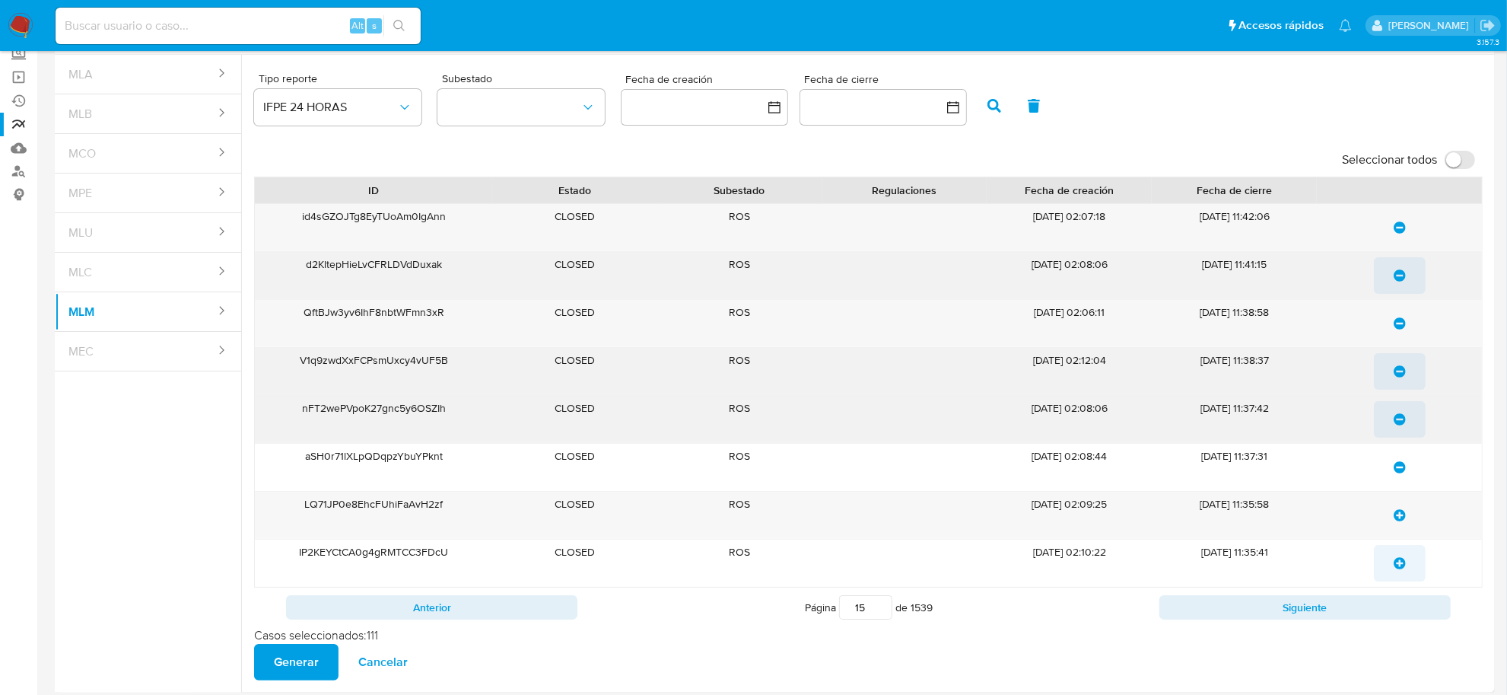
drag, startPoint x: 1404, startPoint y: 521, endPoint x: 1404, endPoint y: 552, distance: 31.2
click at [1404, 523] on span "update-list" at bounding box center [1400, 514] width 12 height 33
click at [1402, 562] on icon "update-list" at bounding box center [1400, 563] width 12 height 12
click at [1392, 619] on button "Siguiente" at bounding box center [1305, 607] width 291 height 24
click at [1396, 221] on icon "update-list" at bounding box center [1400, 227] width 12 height 12
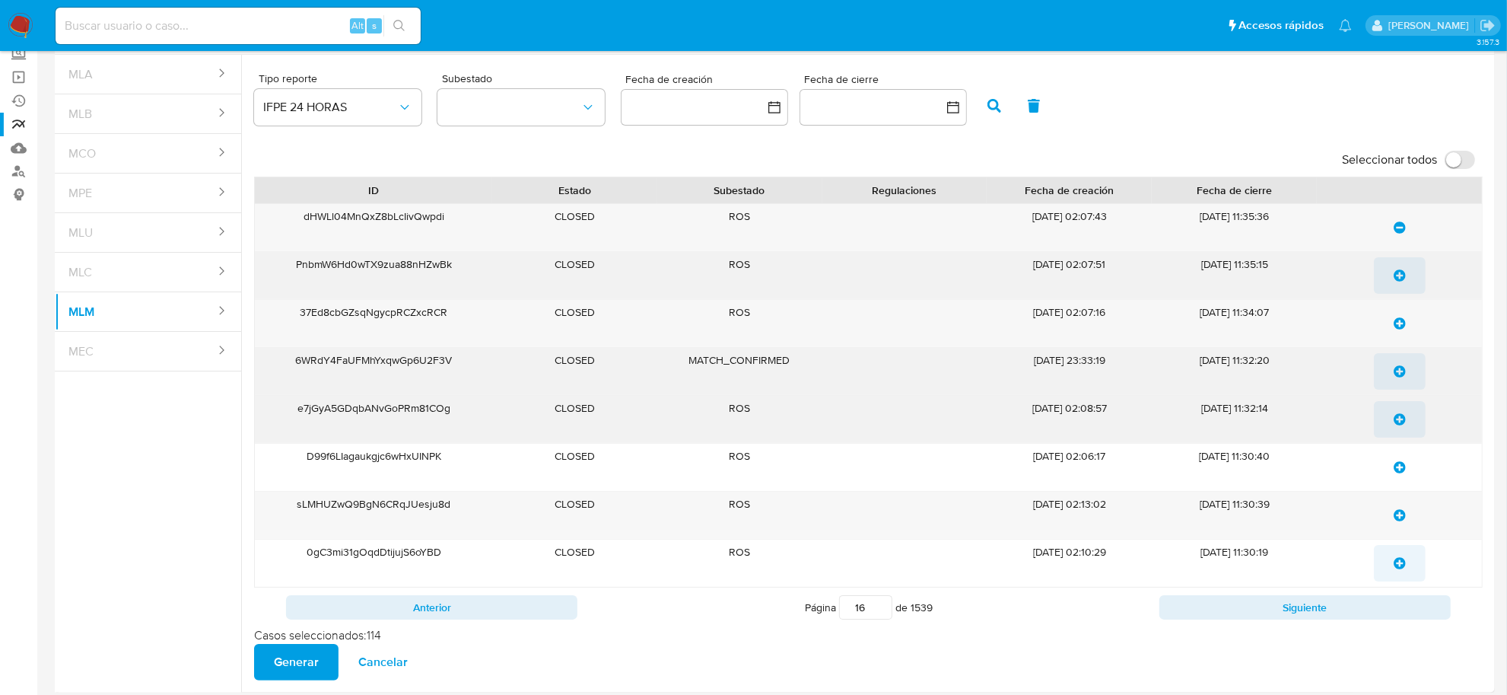
click at [1394, 272] on icon "update-list" at bounding box center [1400, 275] width 12 height 12
click at [1398, 317] on span "update-list" at bounding box center [1400, 323] width 12 height 33
click at [1401, 417] on icon "update-list" at bounding box center [1400, 419] width 12 height 12
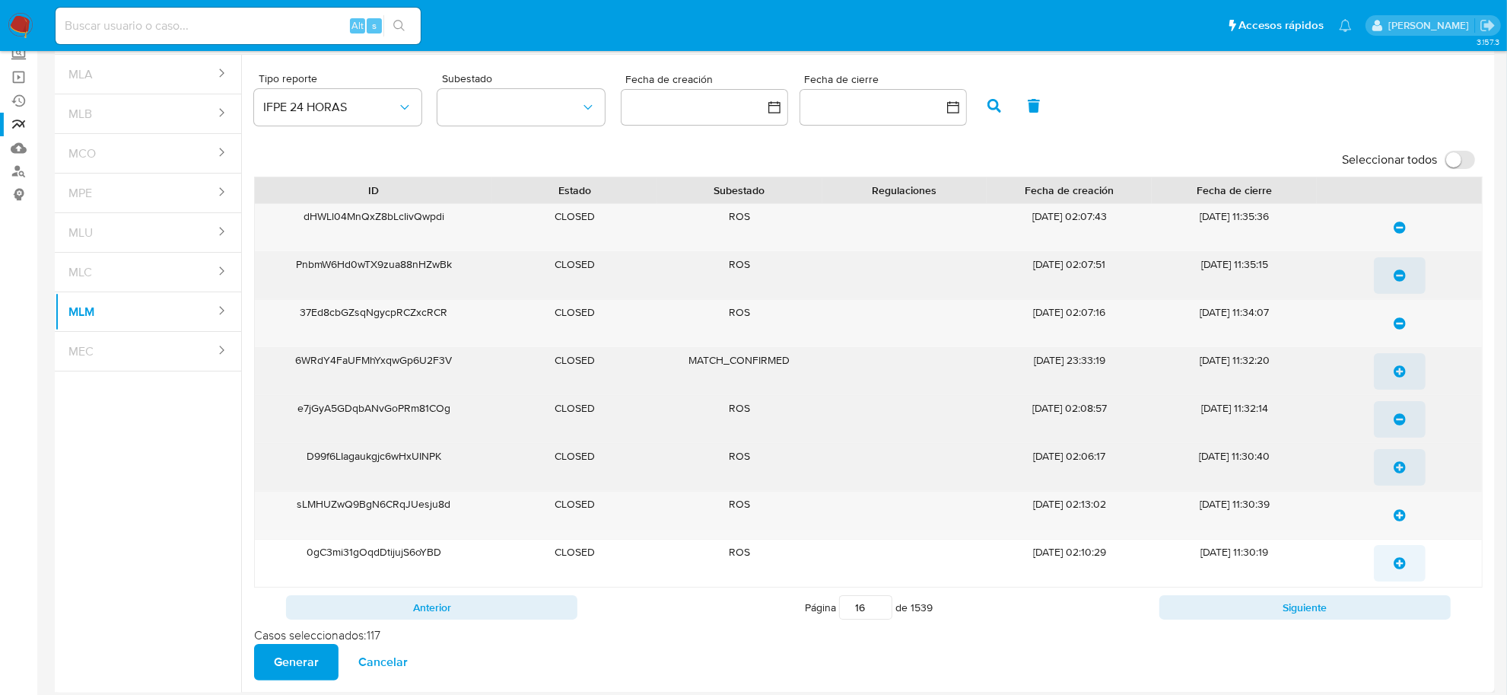
click at [1404, 470] on icon "update-list" at bounding box center [1400, 467] width 12 height 12
click at [1396, 520] on icon "update-list" at bounding box center [1400, 515] width 12 height 12
click at [1398, 574] on span "update-list" at bounding box center [1400, 562] width 12 height 33
click at [1393, 592] on div "Anterior Página 16 de 1539 Siguiente" at bounding box center [868, 607] width 1229 height 40
click at [1367, 624] on div "Anterior Página 16 de 1539 Siguiente" at bounding box center [868, 607] width 1229 height 40
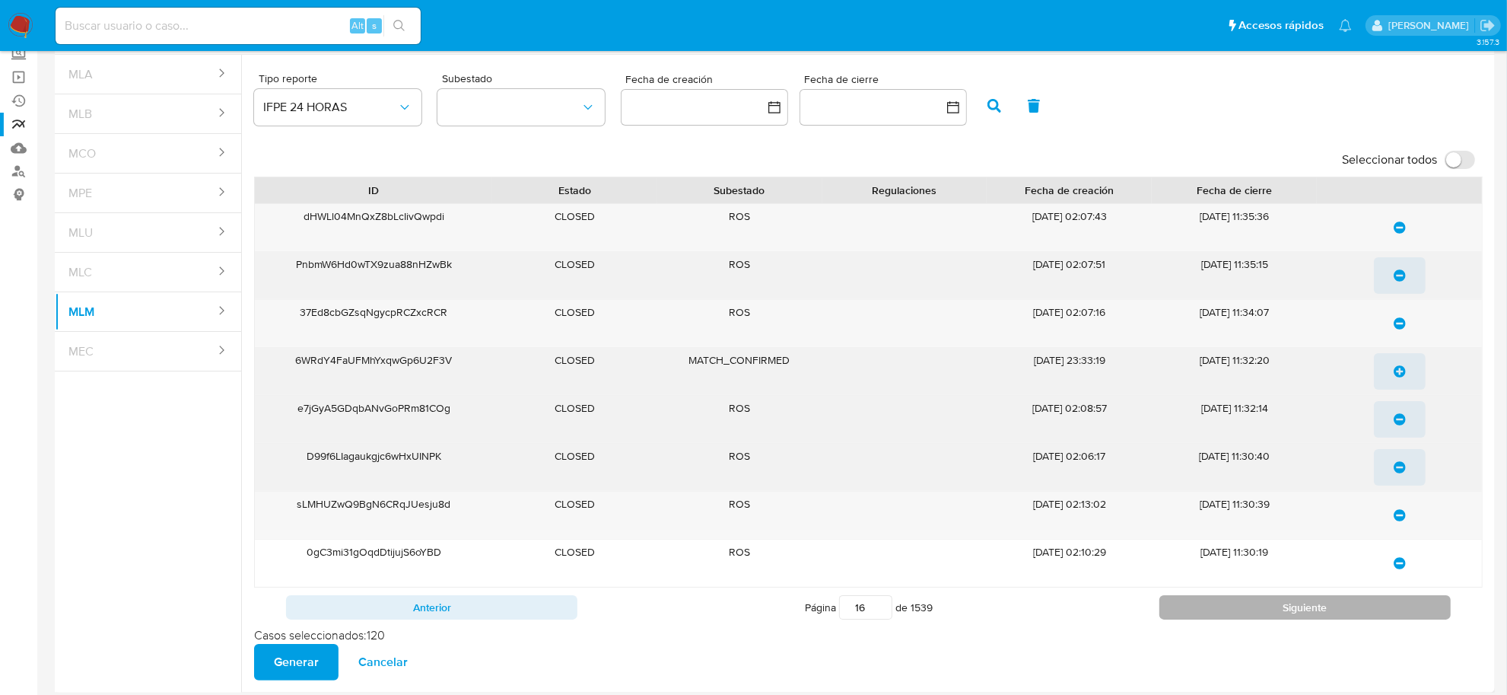
click at [1357, 617] on button "Siguiente" at bounding box center [1305, 607] width 291 height 24
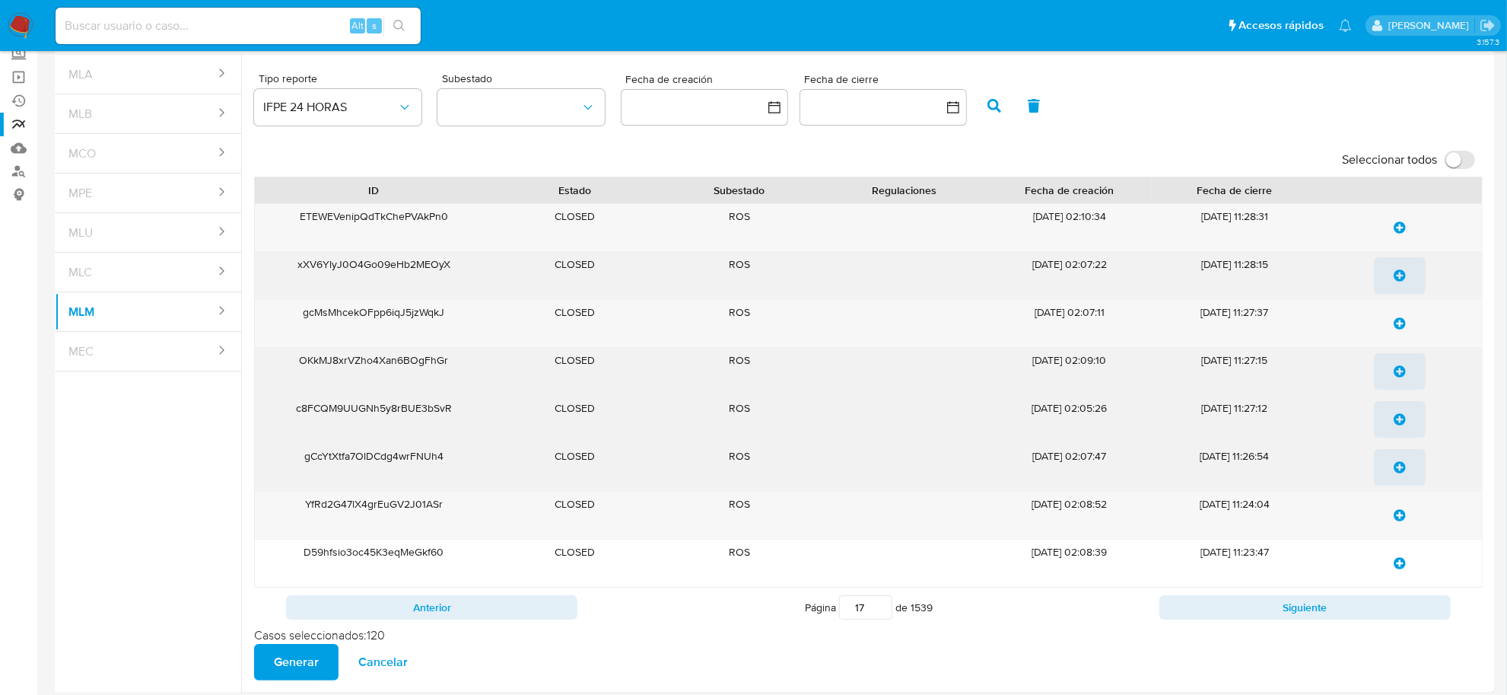
drag, startPoint x: 1394, startPoint y: 223, endPoint x: 1394, endPoint y: 268, distance: 44.9
click at [1394, 224] on icon "update-list" at bounding box center [1400, 227] width 12 height 12
click at [1394, 268] on span "update-list" at bounding box center [1400, 275] width 12 height 33
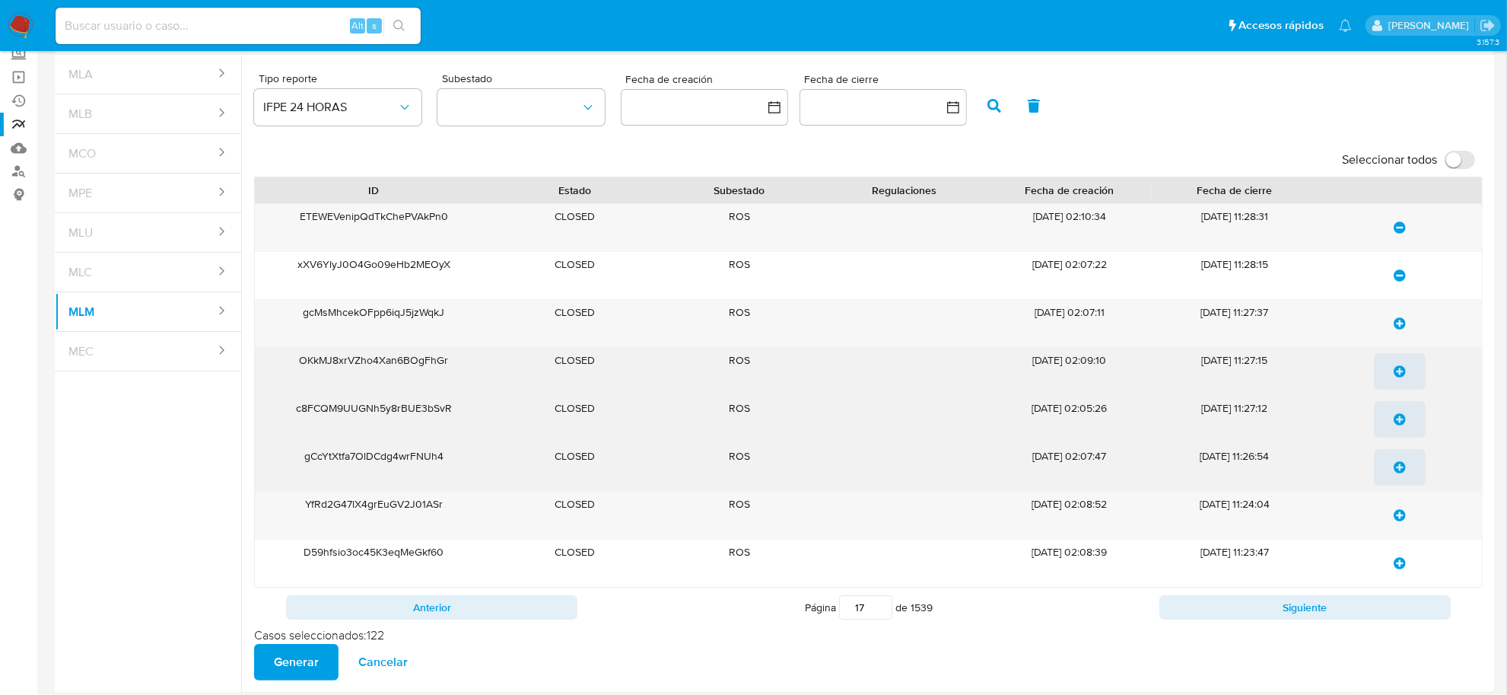
drag, startPoint x: 1389, startPoint y: 333, endPoint x: 1386, endPoint y: 359, distance: 26.8
click at [1389, 335] on button "update-list" at bounding box center [1400, 323] width 52 height 37
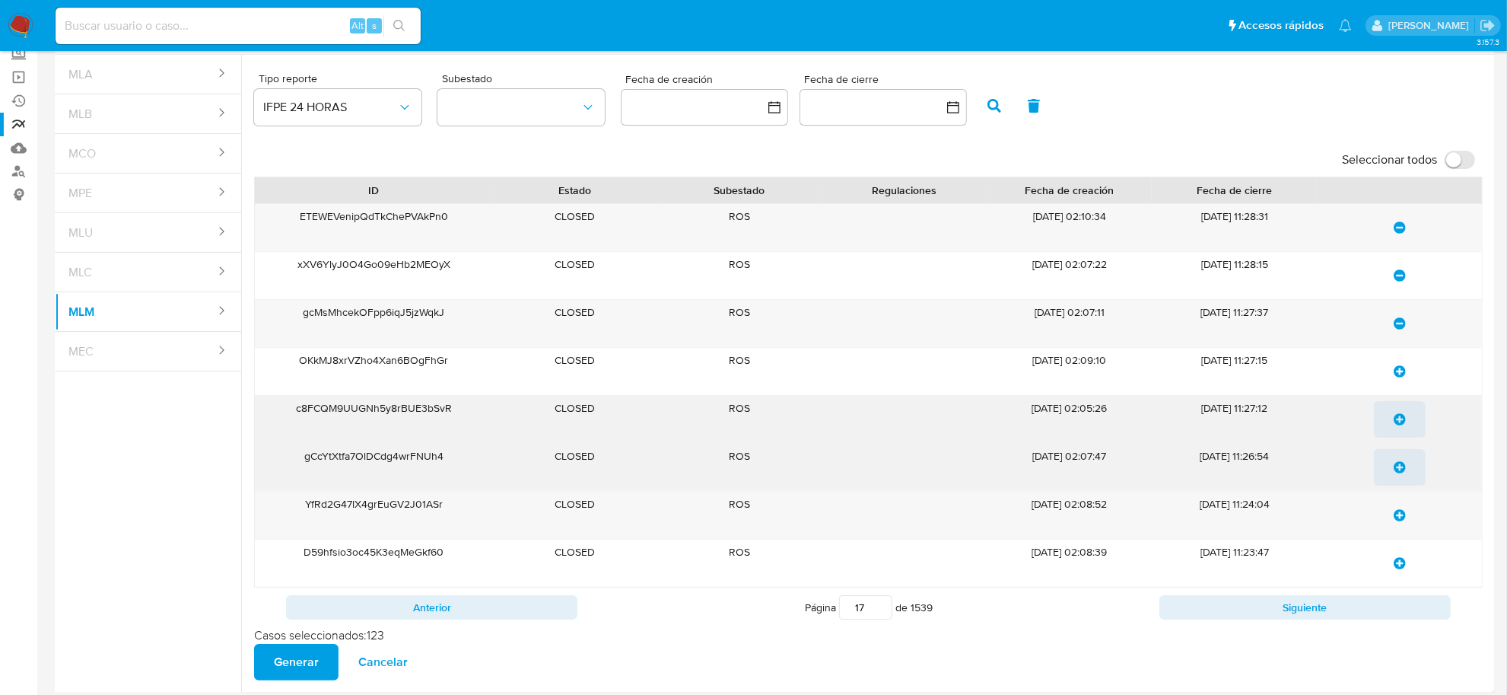
drag, startPoint x: 1385, startPoint y: 383, endPoint x: 1381, endPoint y: 402, distance: 19.4
click at [1383, 385] on button "update-list" at bounding box center [1400, 371] width 52 height 37
drag, startPoint x: 1385, startPoint y: 430, endPoint x: 1392, endPoint y: 441, distance: 13.7
click at [1386, 430] on button "update-list" at bounding box center [1400, 419] width 52 height 37
drag, startPoint x: 1398, startPoint y: 461, endPoint x: 1406, endPoint y: 498, distance: 38.2
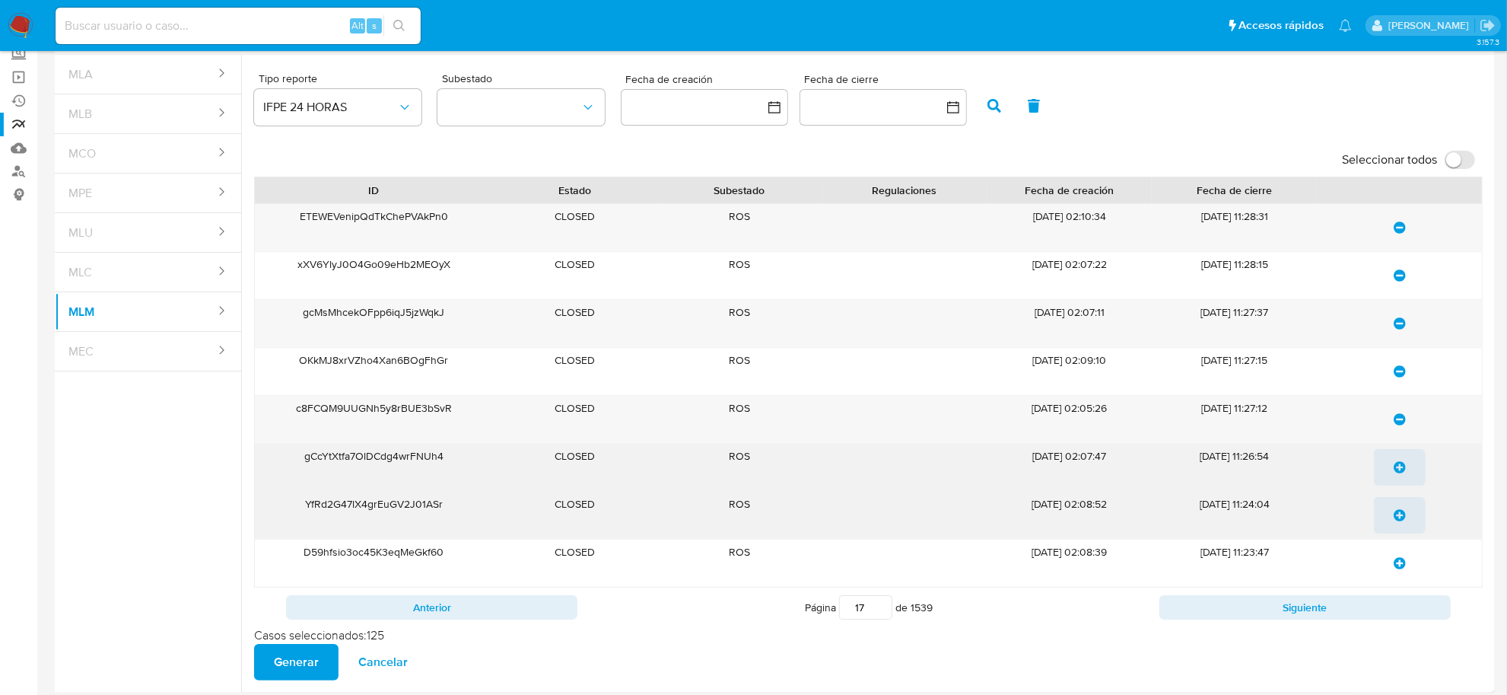
click at [1398, 462] on span "update-list" at bounding box center [1400, 466] width 12 height 33
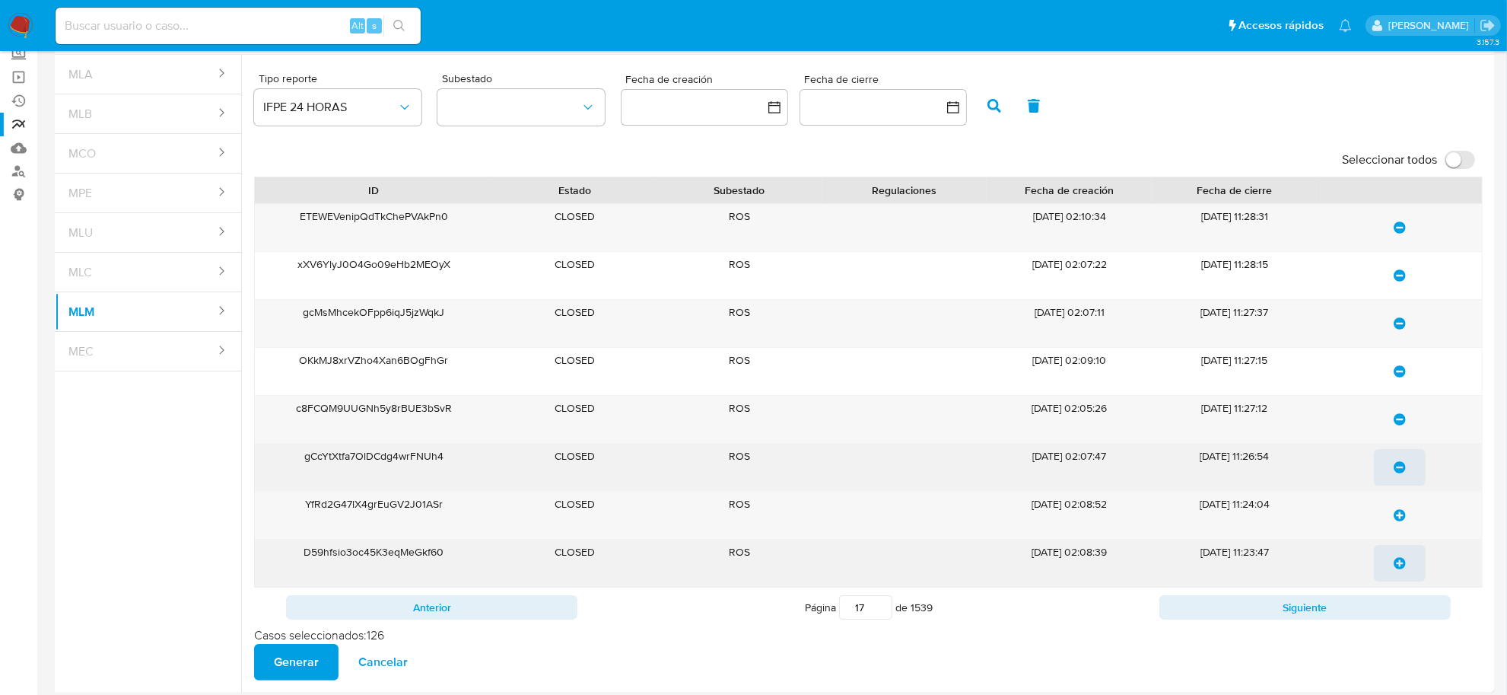
drag, startPoint x: 1404, startPoint y: 516, endPoint x: 1404, endPoint y: 554, distance: 38.0
click at [1404, 517] on icon "update-list" at bounding box center [1400, 515] width 12 height 12
click at [1402, 563] on icon "update-list" at bounding box center [1400, 563] width 12 height 12
click at [1389, 619] on button "Siguiente" at bounding box center [1305, 607] width 291 height 24
click at [1402, 234] on span "update-list" at bounding box center [1400, 227] width 12 height 33
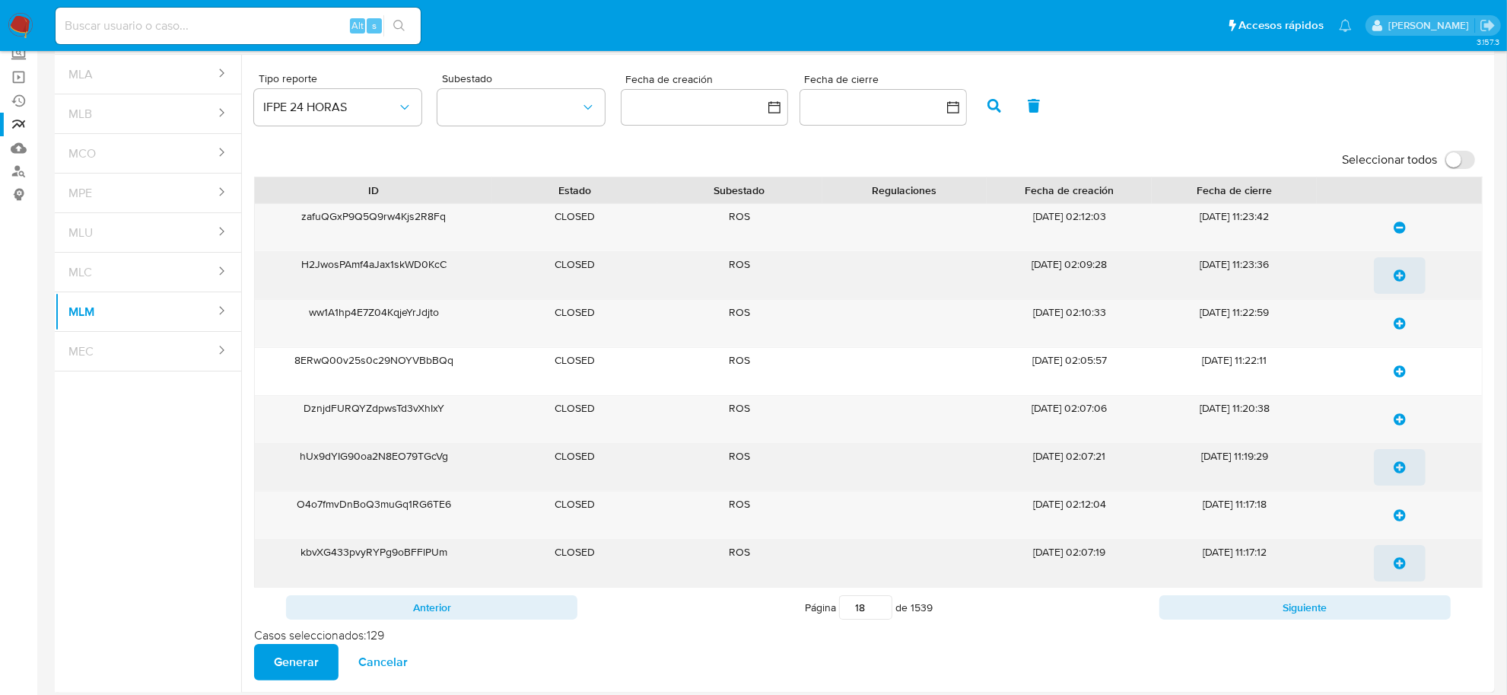
click at [1401, 280] on icon "update-list" at bounding box center [1400, 275] width 12 height 12
click at [1401, 313] on span "update-list" at bounding box center [1400, 323] width 12 height 33
click at [1400, 362] on span "update-list" at bounding box center [1400, 371] width 12 height 33
click at [1398, 415] on span "update-list" at bounding box center [1400, 419] width 12 height 33
drag, startPoint x: 1405, startPoint y: 466, endPoint x: 1404, endPoint y: 489, distance: 23.6
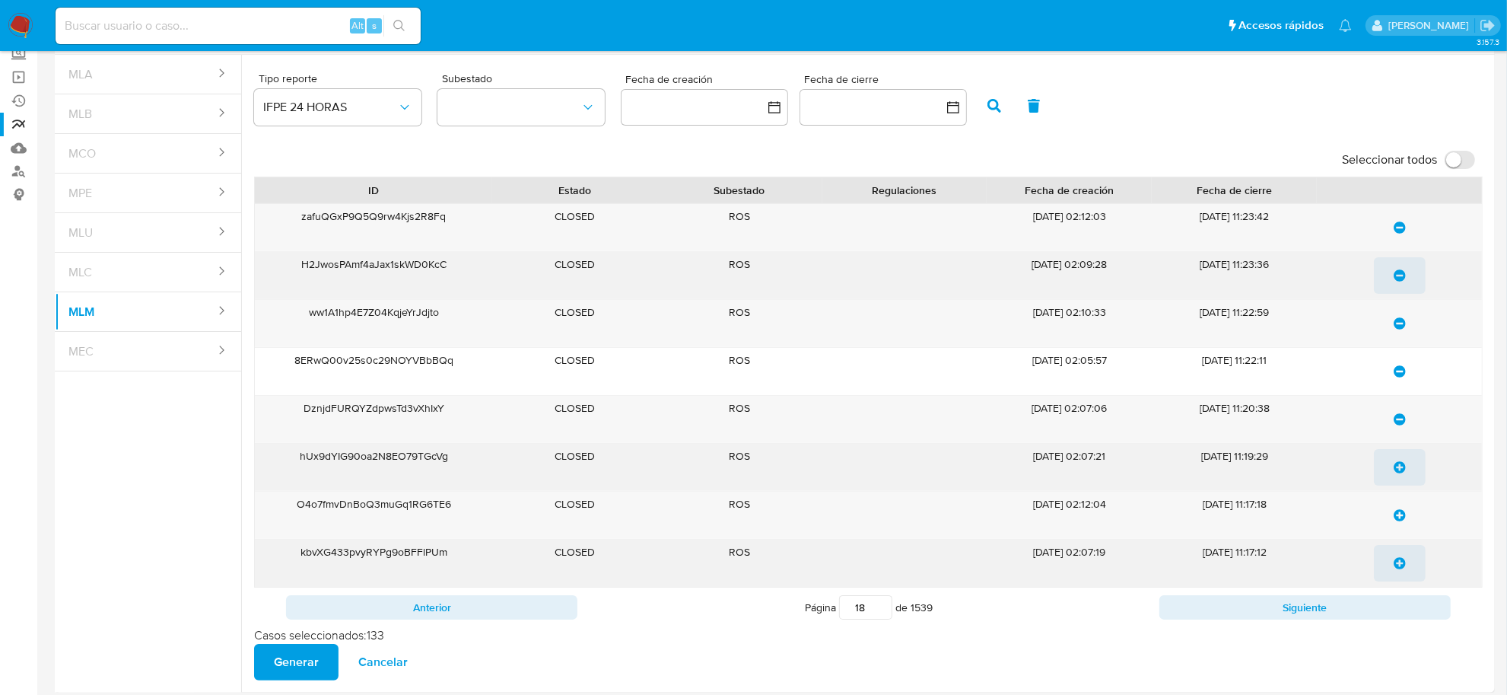
click at [1405, 466] on icon "update-list" at bounding box center [1400, 467] width 12 height 12
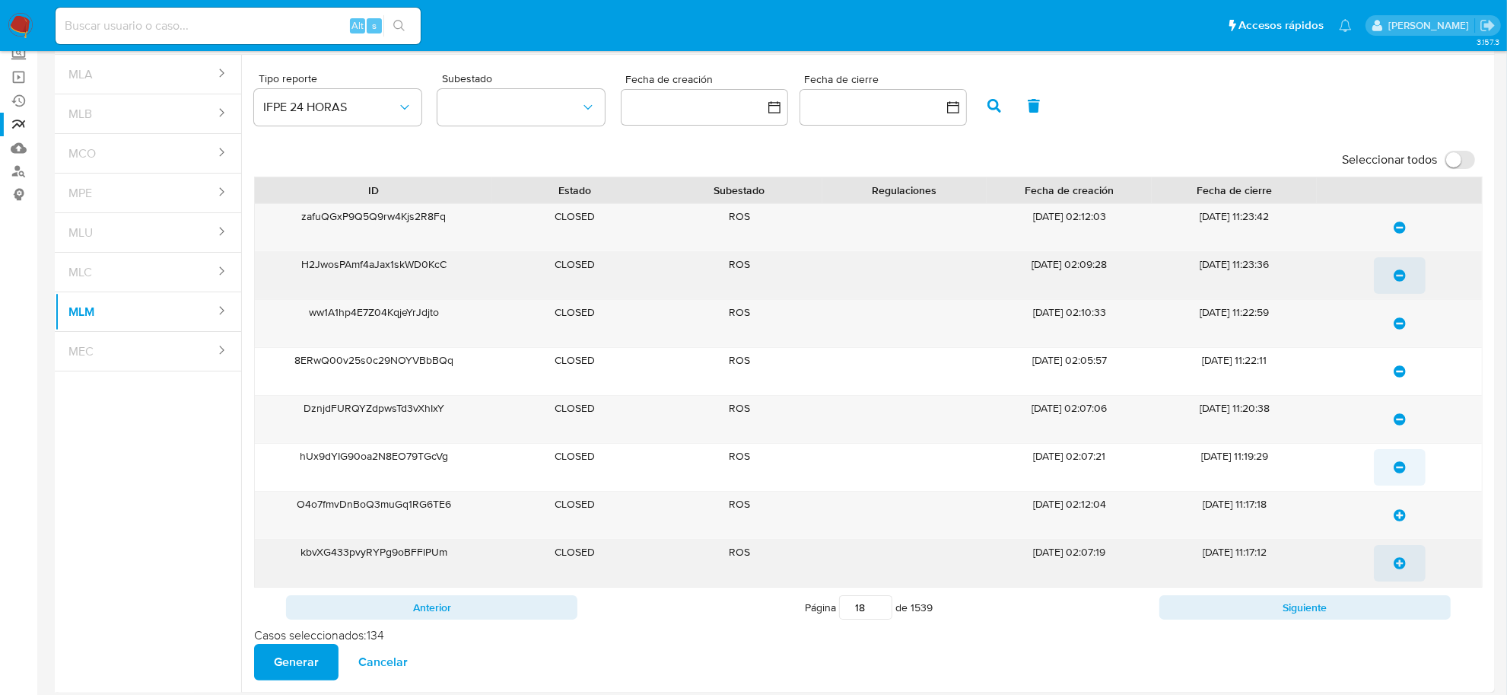
click at [1404, 511] on icon "update-list" at bounding box center [1400, 515] width 12 height 12
click at [1400, 558] on span "update-list" at bounding box center [1400, 562] width 12 height 33
click at [1405, 610] on button "Siguiente" at bounding box center [1305, 607] width 291 height 24
click at [1398, 230] on icon "update-list" at bounding box center [1400, 227] width 12 height 12
click at [1394, 291] on span "update-list" at bounding box center [1400, 275] width 12 height 33
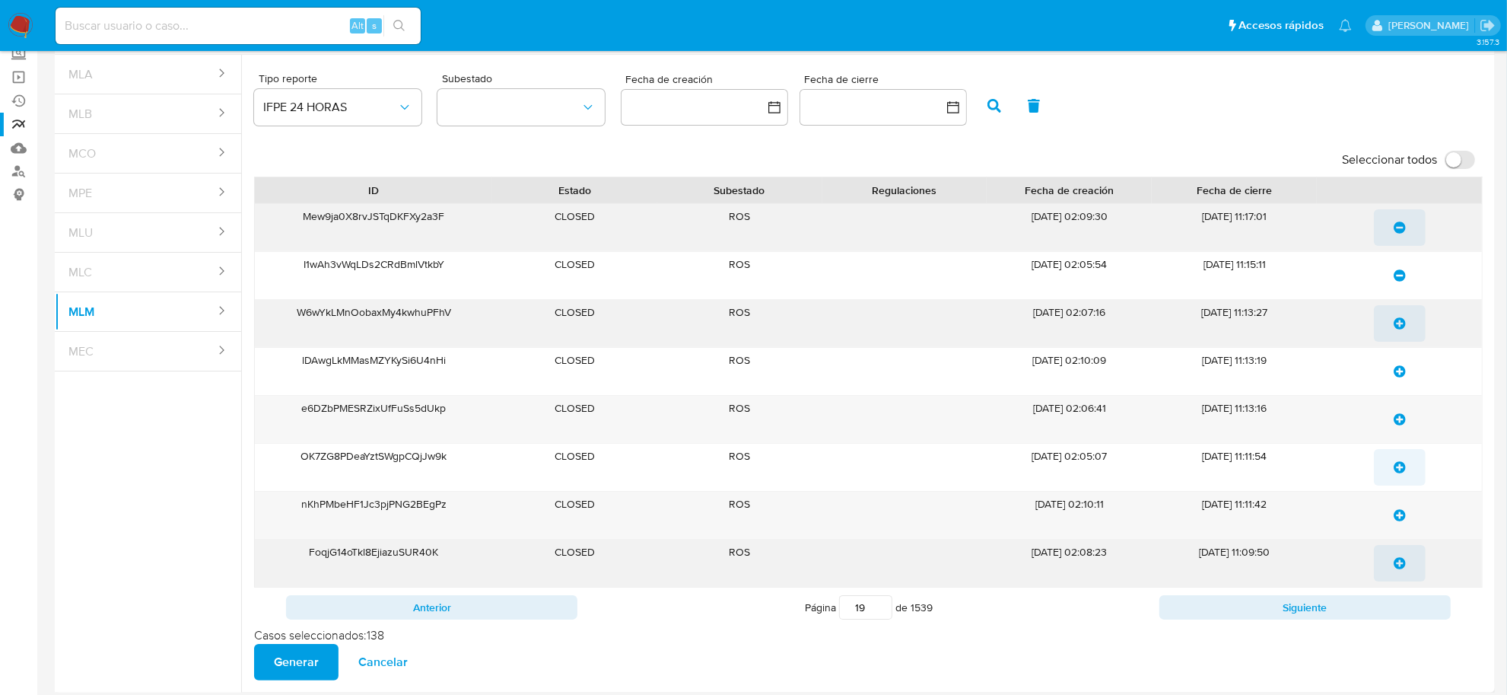
click at [1389, 339] on button "update-list" at bounding box center [1400, 323] width 52 height 37
drag, startPoint x: 1394, startPoint y: 380, endPoint x: 1402, endPoint y: 400, distance: 21.2
click at [1395, 382] on span "update-list" at bounding box center [1400, 371] width 12 height 33
click at [1401, 415] on span "update-list" at bounding box center [1400, 419] width 12 height 33
click at [1387, 469] on button "update-list" at bounding box center [1400, 467] width 52 height 37
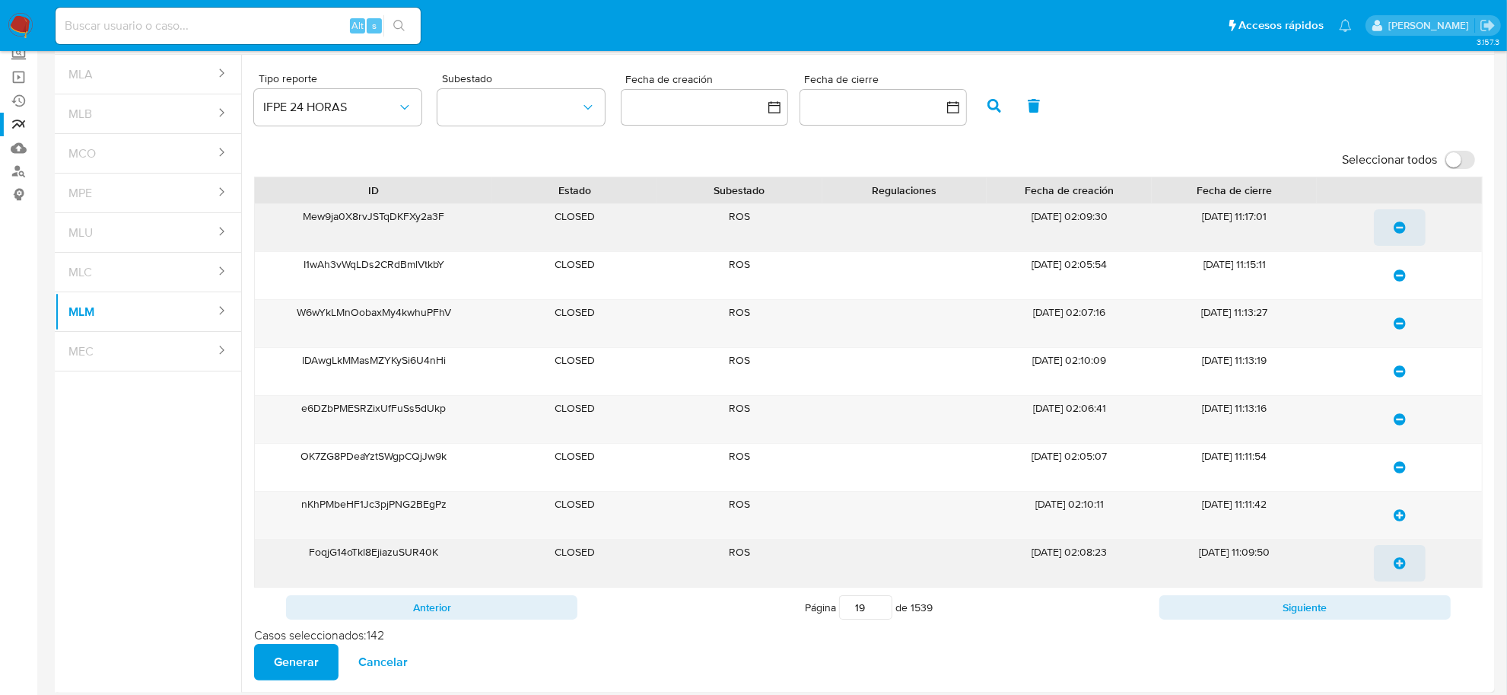
click at [1405, 521] on icon "update-list" at bounding box center [1400, 515] width 12 height 12
drag, startPoint x: 1398, startPoint y: 564, endPoint x: 1397, endPoint y: 592, distance: 28.2
click at [1398, 565] on icon "update-list" at bounding box center [1400, 563] width 12 height 12
click at [1393, 609] on button "Siguiente" at bounding box center [1305, 607] width 291 height 24
click at [1392, 232] on button "update-list" at bounding box center [1400, 227] width 52 height 37
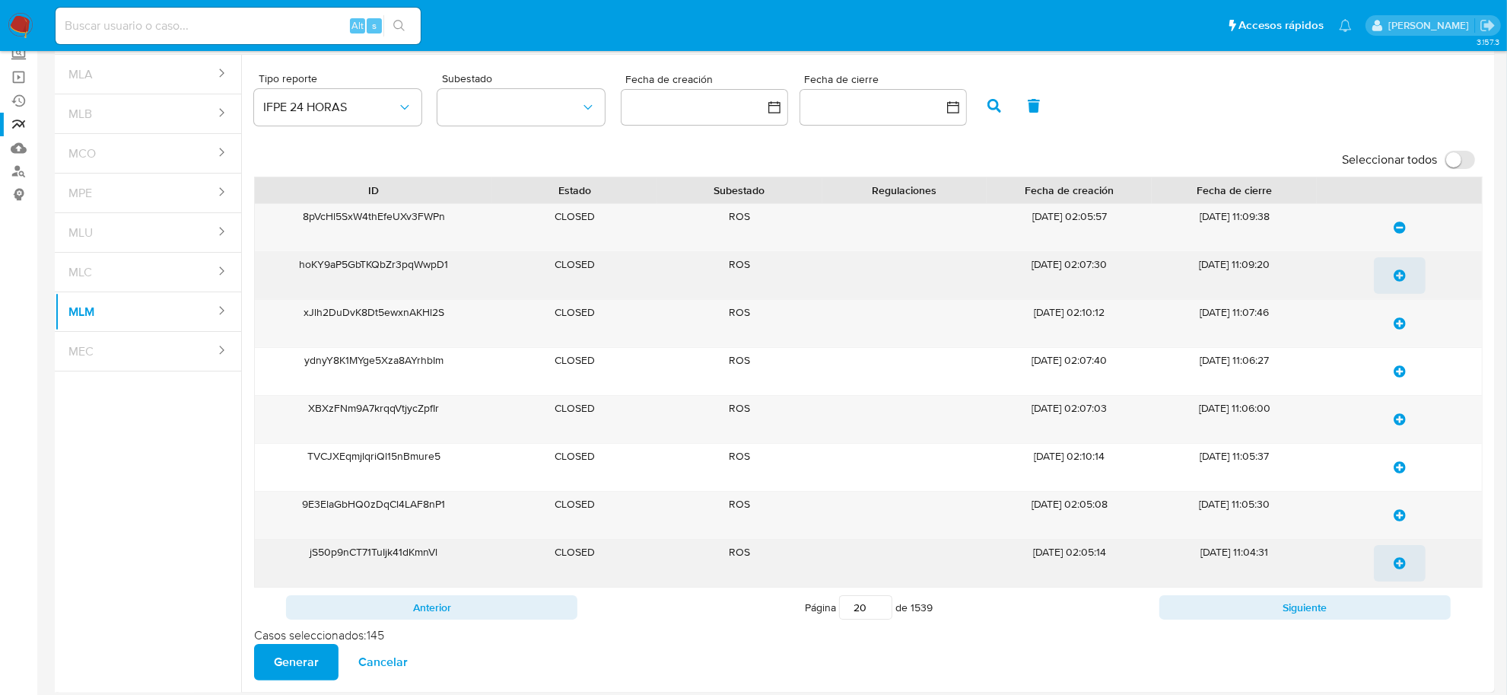
click at [1401, 272] on icon "update-list" at bounding box center [1400, 275] width 12 height 12
click at [1404, 340] on span "update-list" at bounding box center [1400, 323] width 12 height 33
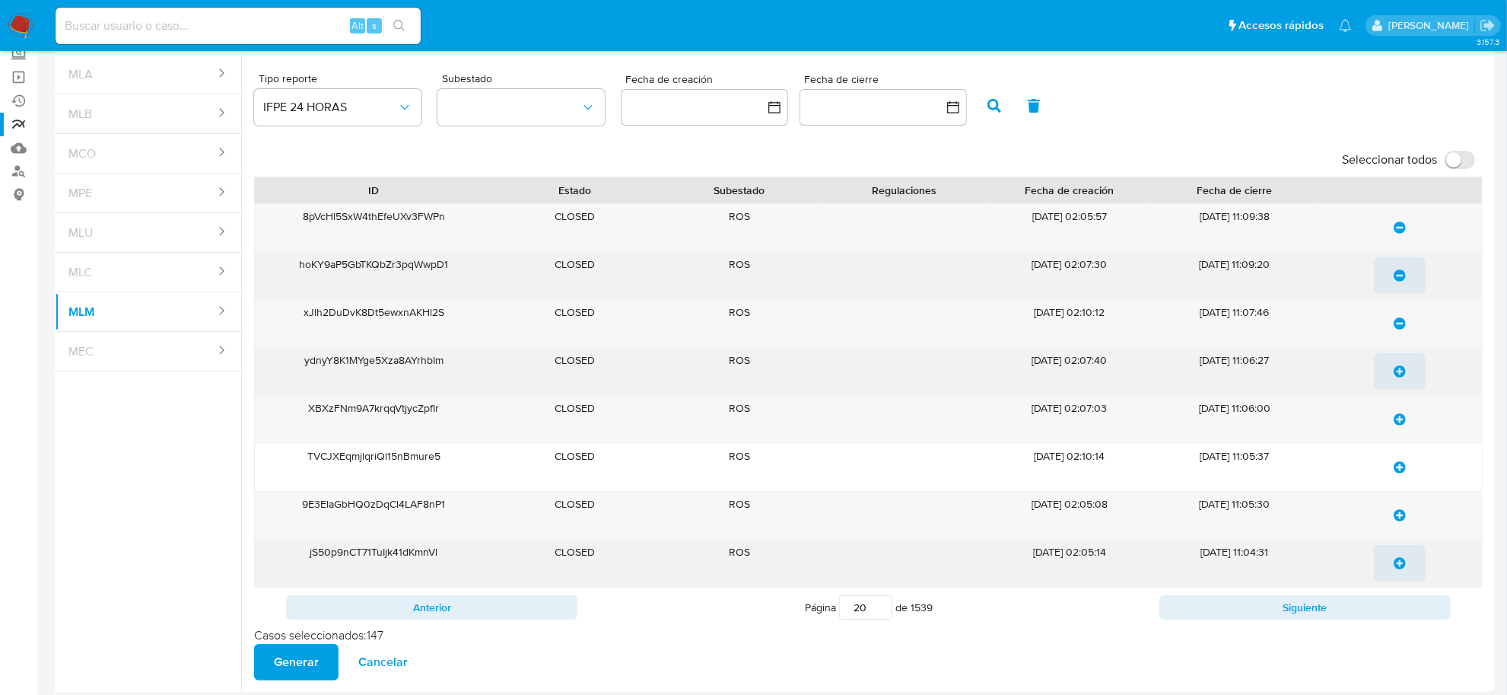
click at [1402, 369] on icon "update-list" at bounding box center [1400, 371] width 12 height 12
drag, startPoint x: 1406, startPoint y: 430, endPoint x: 1405, endPoint y: 447, distance: 16.8
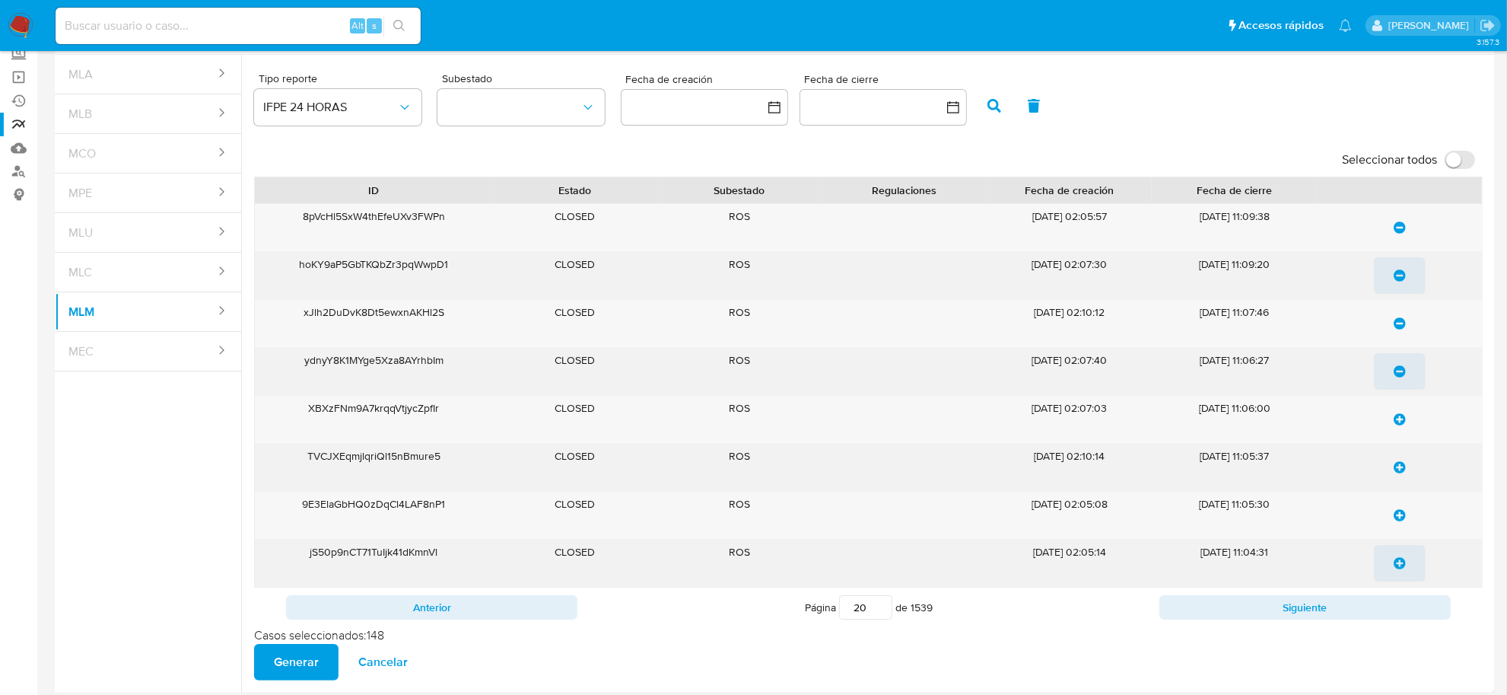
click at [1406, 431] on button "update-list" at bounding box center [1400, 419] width 52 height 37
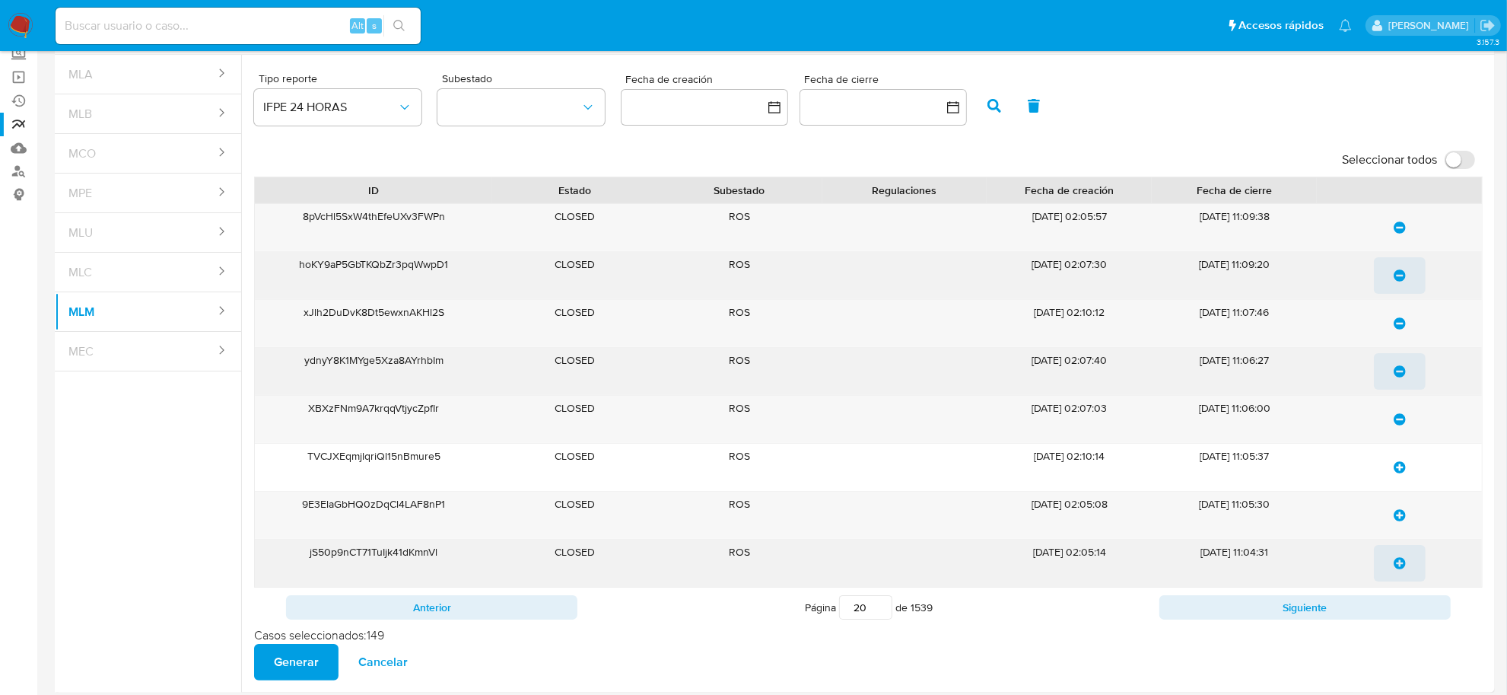
click at [1402, 472] on icon "update-list" at bounding box center [1400, 467] width 12 height 12
drag, startPoint x: 1402, startPoint y: 519, endPoint x: 1402, endPoint y: 530, distance: 11.4
click at [1402, 520] on icon "update-list" at bounding box center [1400, 515] width 12 height 12
drag, startPoint x: 1397, startPoint y: 563, endPoint x: 1397, endPoint y: 588, distance: 25.1
click at [1397, 564] on icon "update-list" at bounding box center [1400, 563] width 12 height 12
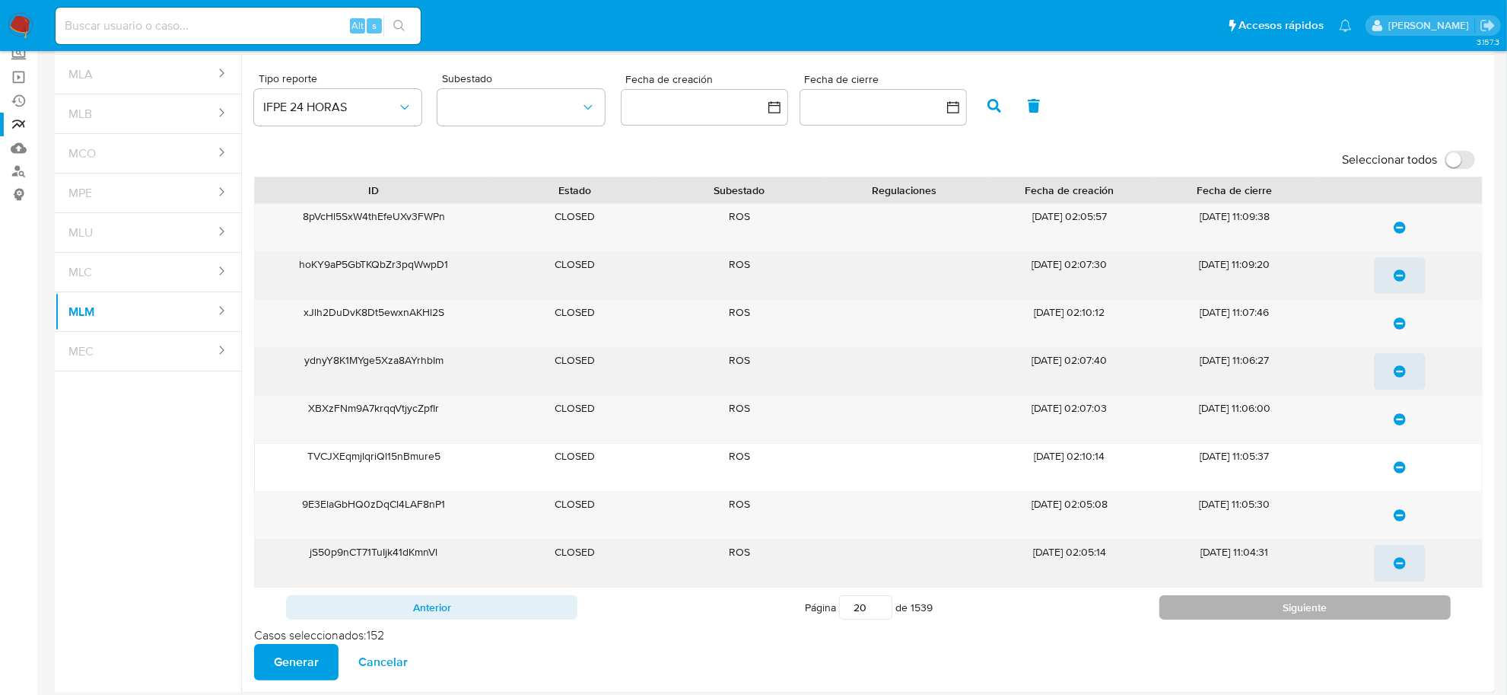
click at [1394, 603] on button "Siguiente" at bounding box center [1305, 607] width 291 height 24
click at [1405, 225] on icon "update-list" at bounding box center [1400, 227] width 12 height 12
click at [1405, 288] on span "update-list" at bounding box center [1400, 275] width 12 height 33
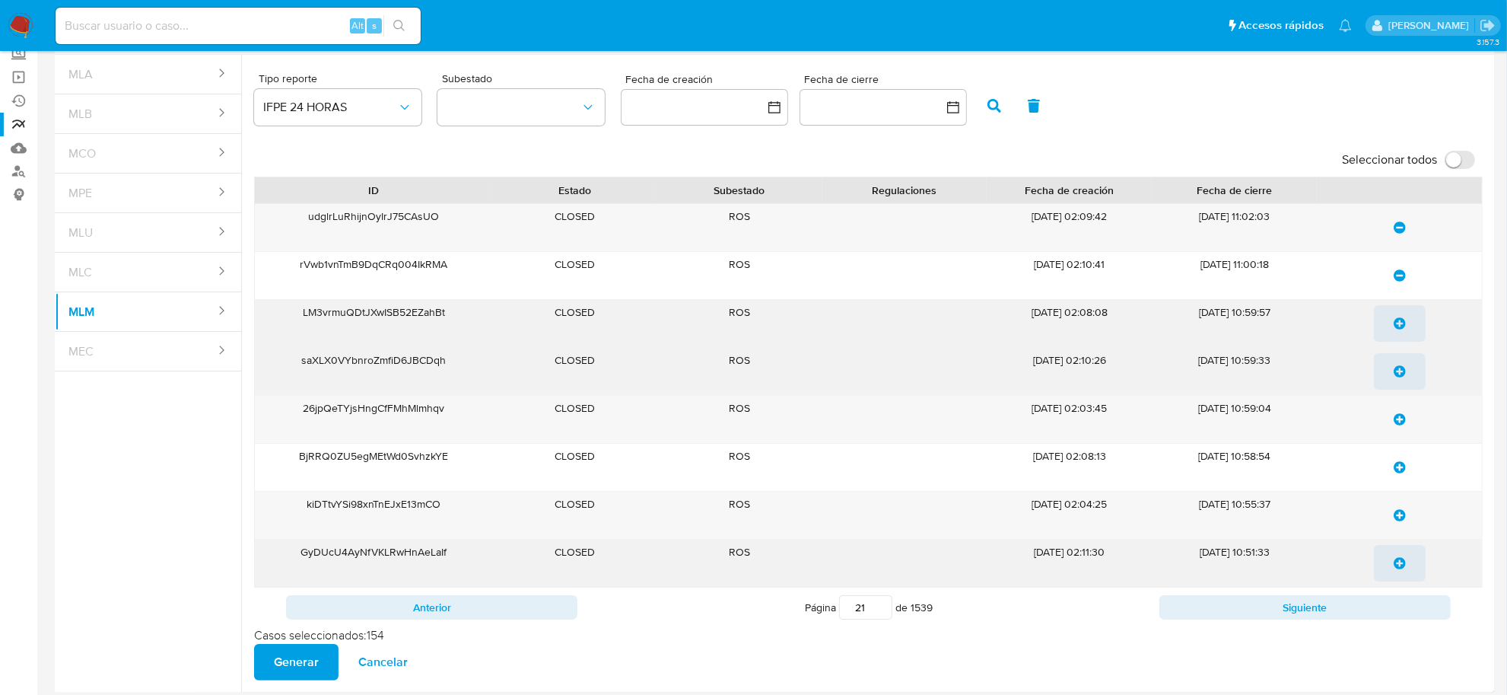
click at [1402, 327] on icon "update-list" at bounding box center [1400, 323] width 12 height 12
drag, startPoint x: 1400, startPoint y: 374, endPoint x: 1398, endPoint y: 393, distance: 19.2
click at [1400, 375] on icon "update-list" at bounding box center [1400, 371] width 12 height 12
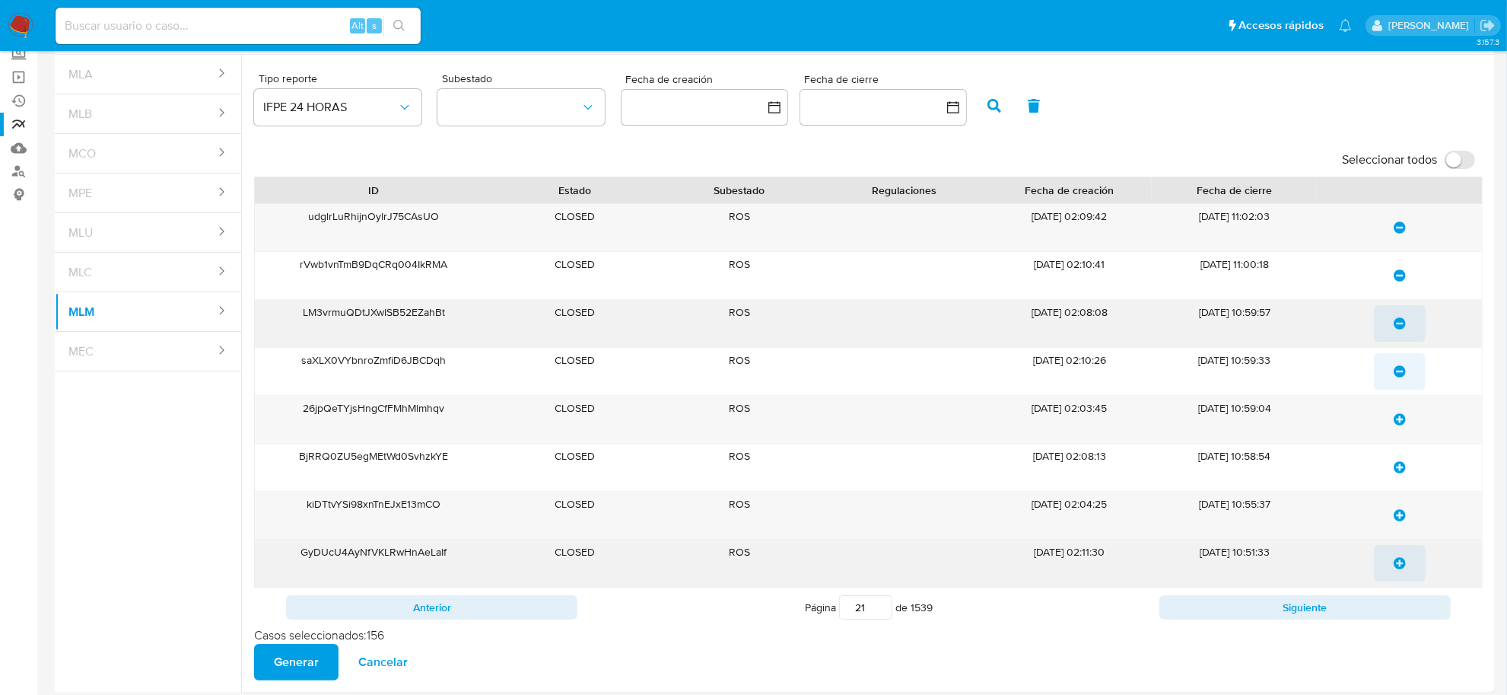
drag, startPoint x: 1398, startPoint y: 412, endPoint x: 1398, endPoint y: 455, distance: 42.6
click at [1398, 417] on span "update-list" at bounding box center [1400, 419] width 12 height 33
click at [1398, 466] on span "update-list" at bounding box center [1400, 466] width 12 height 33
click at [1402, 527] on span "update-list" at bounding box center [1400, 514] width 12 height 33
click at [1397, 573] on span "update-list" at bounding box center [1400, 562] width 12 height 33
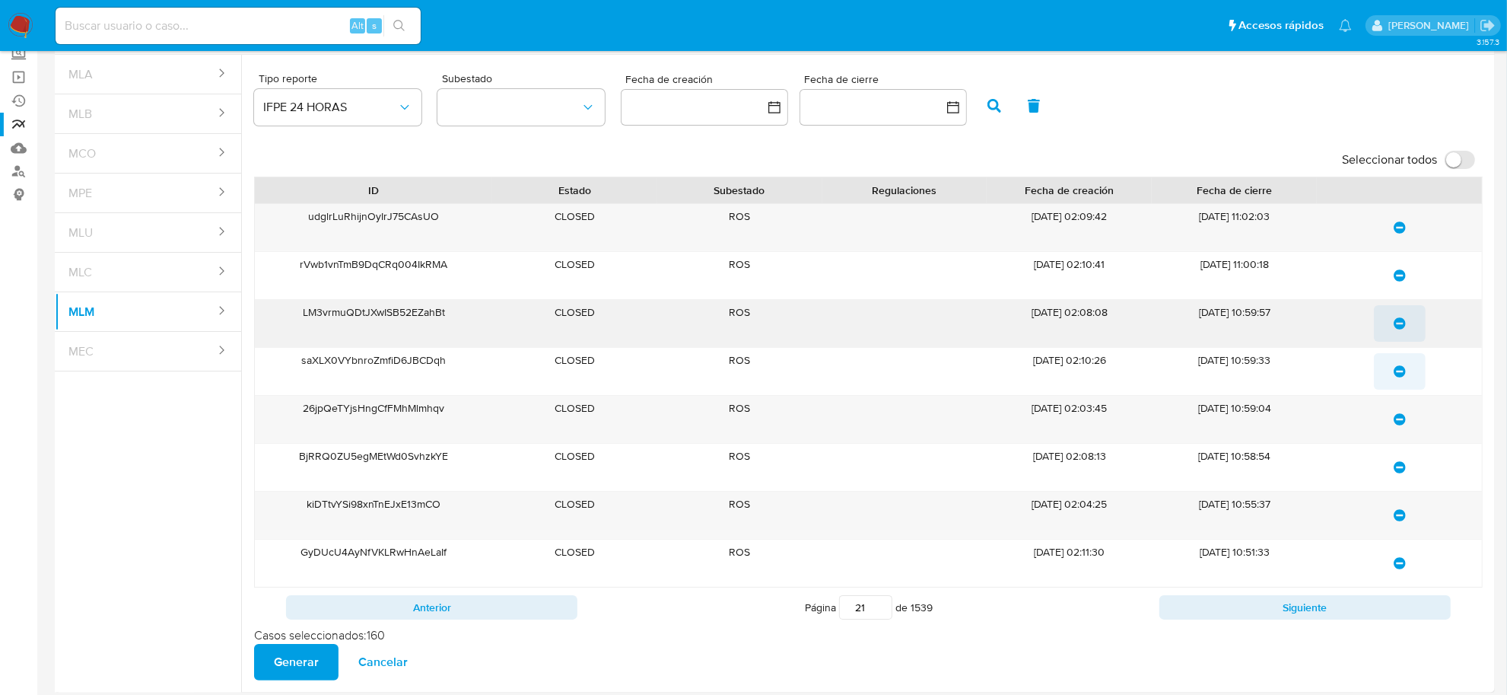
click at [1398, 595] on div "Anterior Página 21 de 1539 Siguiente" at bounding box center [868, 607] width 1229 height 40
click at [1389, 603] on button "Siguiente" at bounding box center [1305, 607] width 291 height 24
click at [1405, 233] on icon "update-list" at bounding box center [1400, 227] width 12 height 12
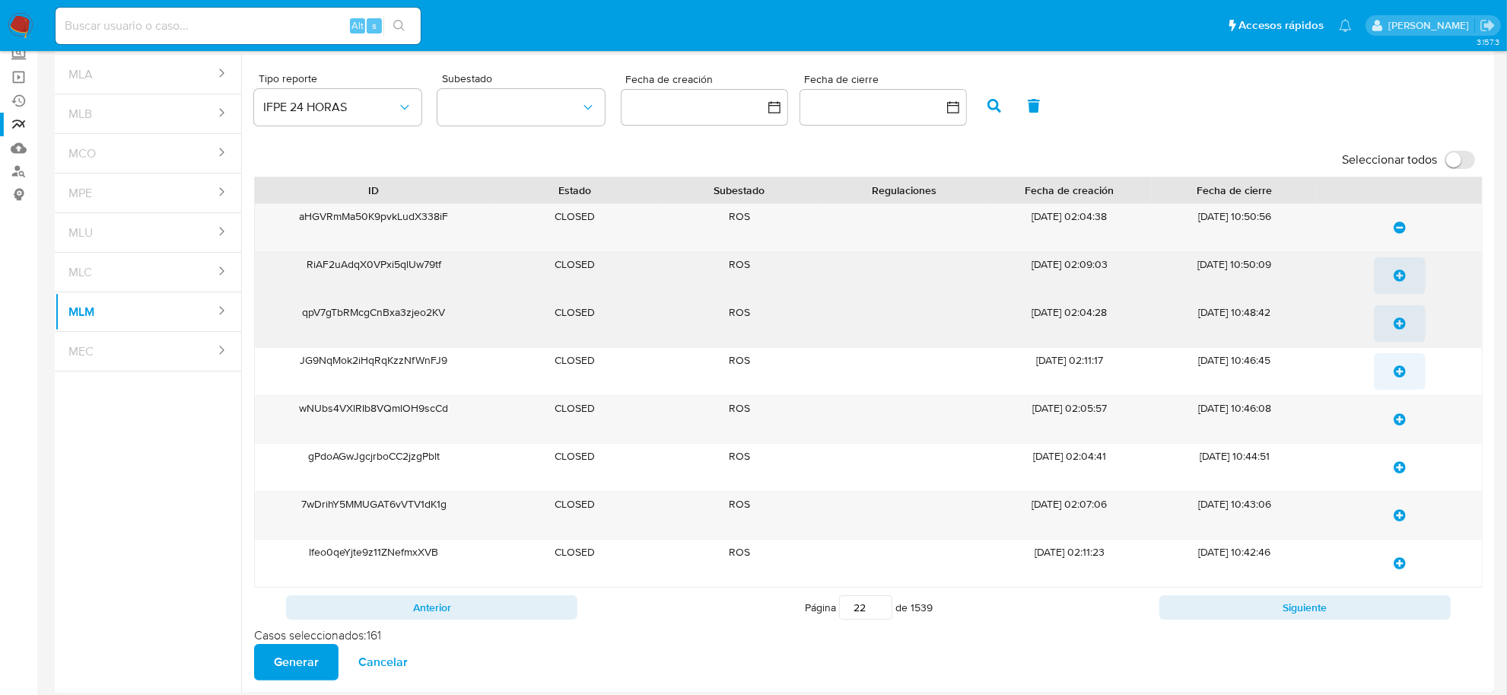
click at [1405, 272] on icon "update-list" at bounding box center [1400, 275] width 12 height 12
click at [1402, 317] on icon "update-list" at bounding box center [1400, 323] width 12 height 12
drag, startPoint x: 1400, startPoint y: 356, endPoint x: 1402, endPoint y: 400, distance: 44.2
click at [1400, 359] on span "update-list" at bounding box center [1400, 371] width 12 height 33
click at [1398, 427] on span "update-list" at bounding box center [1400, 419] width 12 height 33
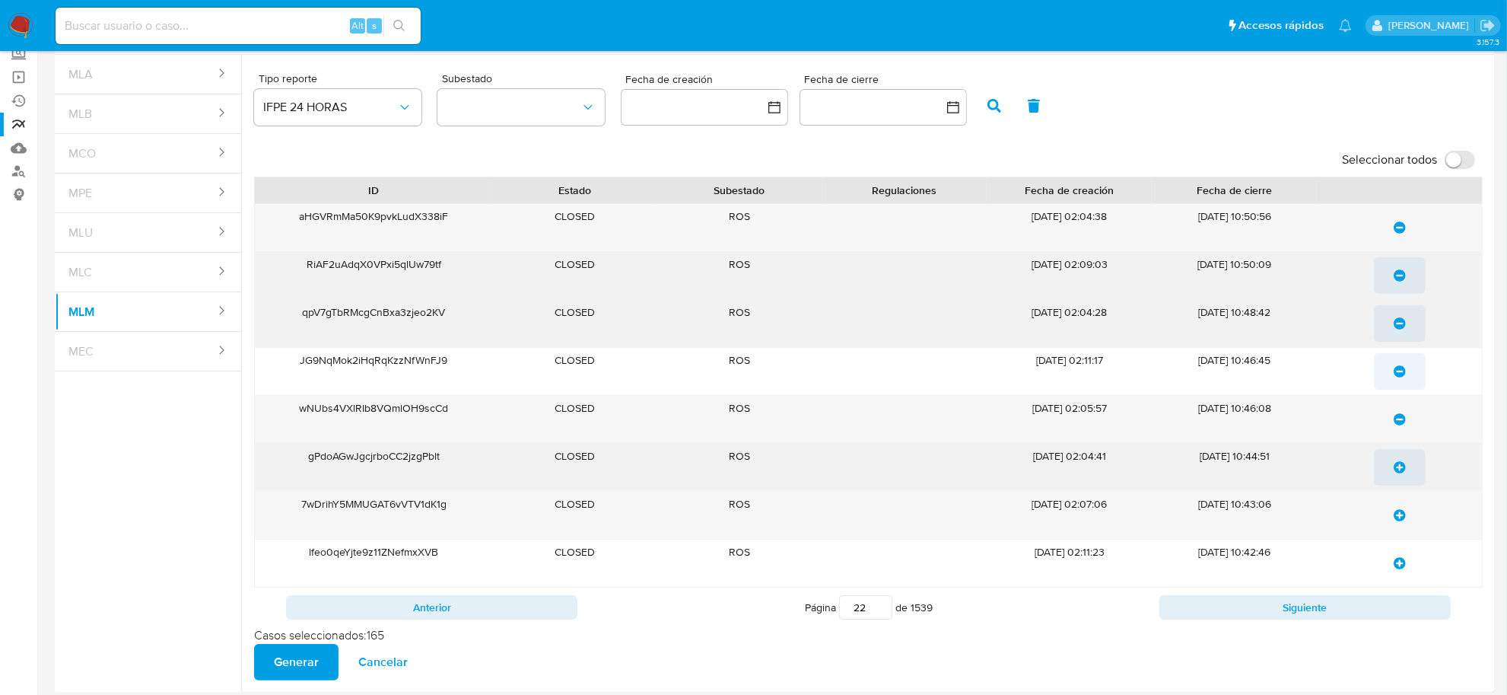
click at [1402, 485] on button "update-list" at bounding box center [1400, 467] width 52 height 37
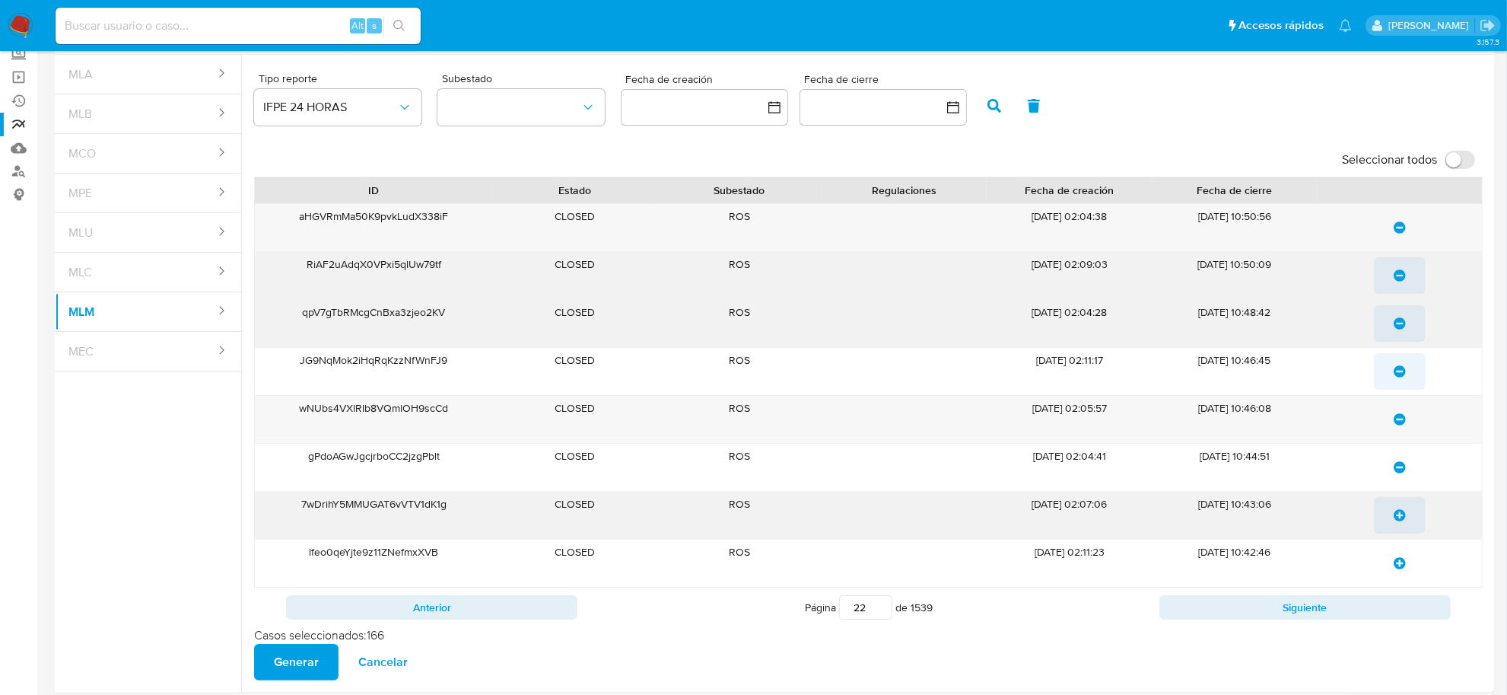
click at [1400, 511] on icon "update-list" at bounding box center [1400, 515] width 12 height 12
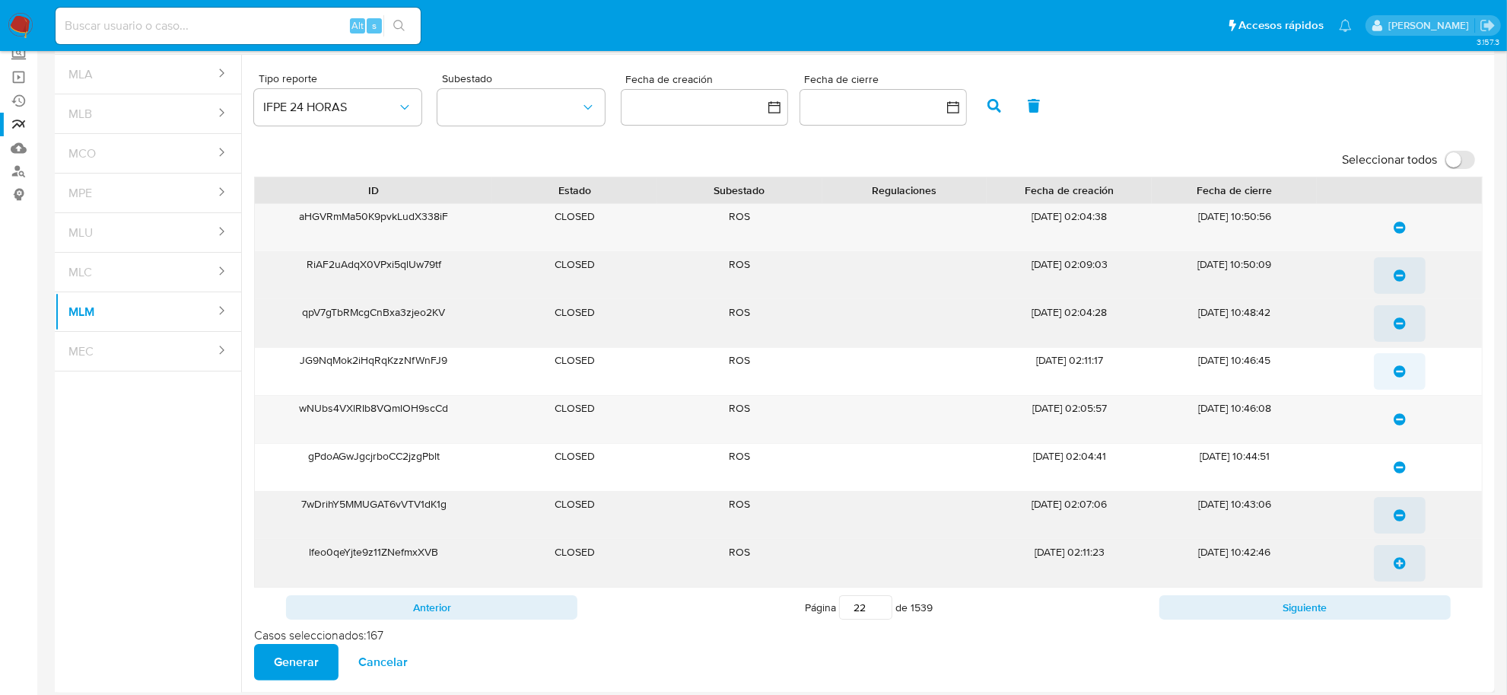
click at [1398, 564] on icon "update-list" at bounding box center [1400, 563] width 12 height 12
click at [1398, 597] on button "Siguiente" at bounding box center [1305, 607] width 291 height 24
click at [1397, 230] on icon "update-list" at bounding box center [1400, 227] width 12 height 12
click at [1395, 286] on span "update-list" at bounding box center [1400, 275] width 12 height 33
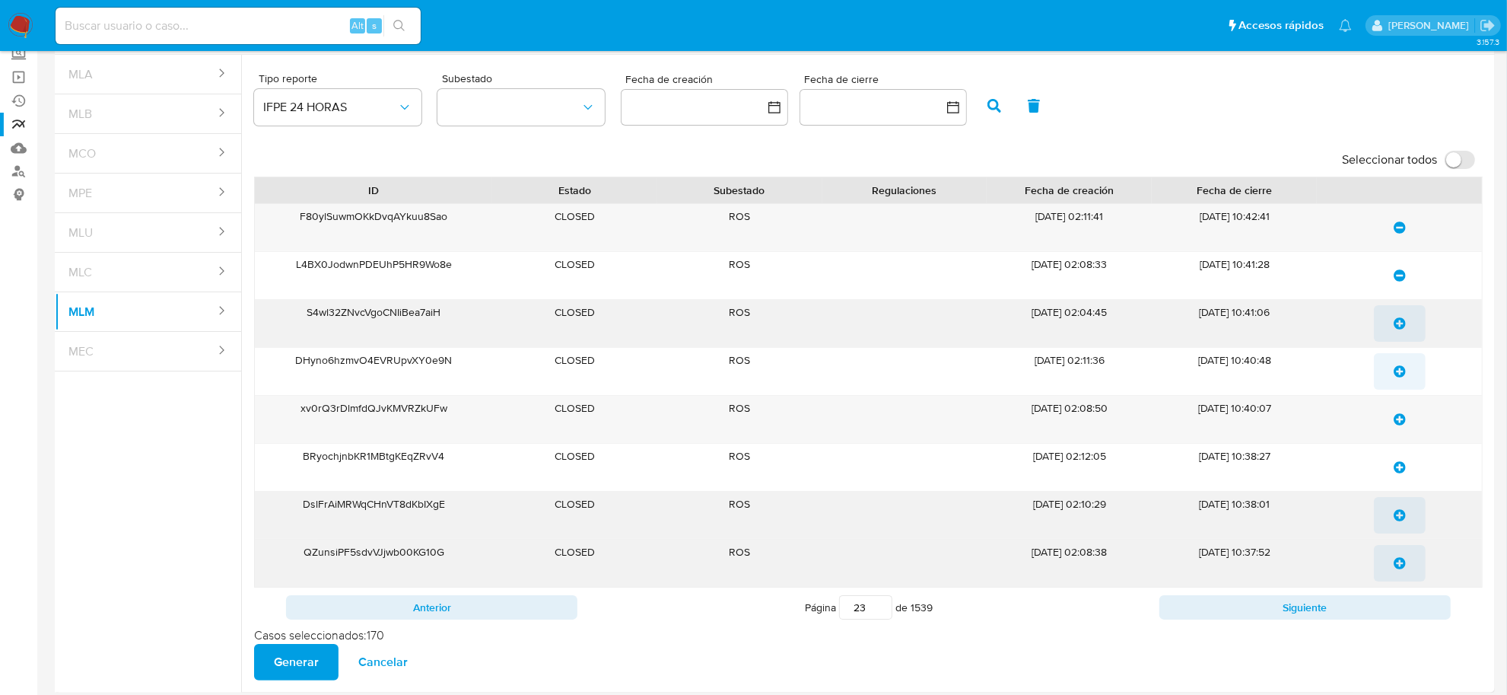
click at [1395, 318] on icon "update-list" at bounding box center [1400, 323] width 12 height 12
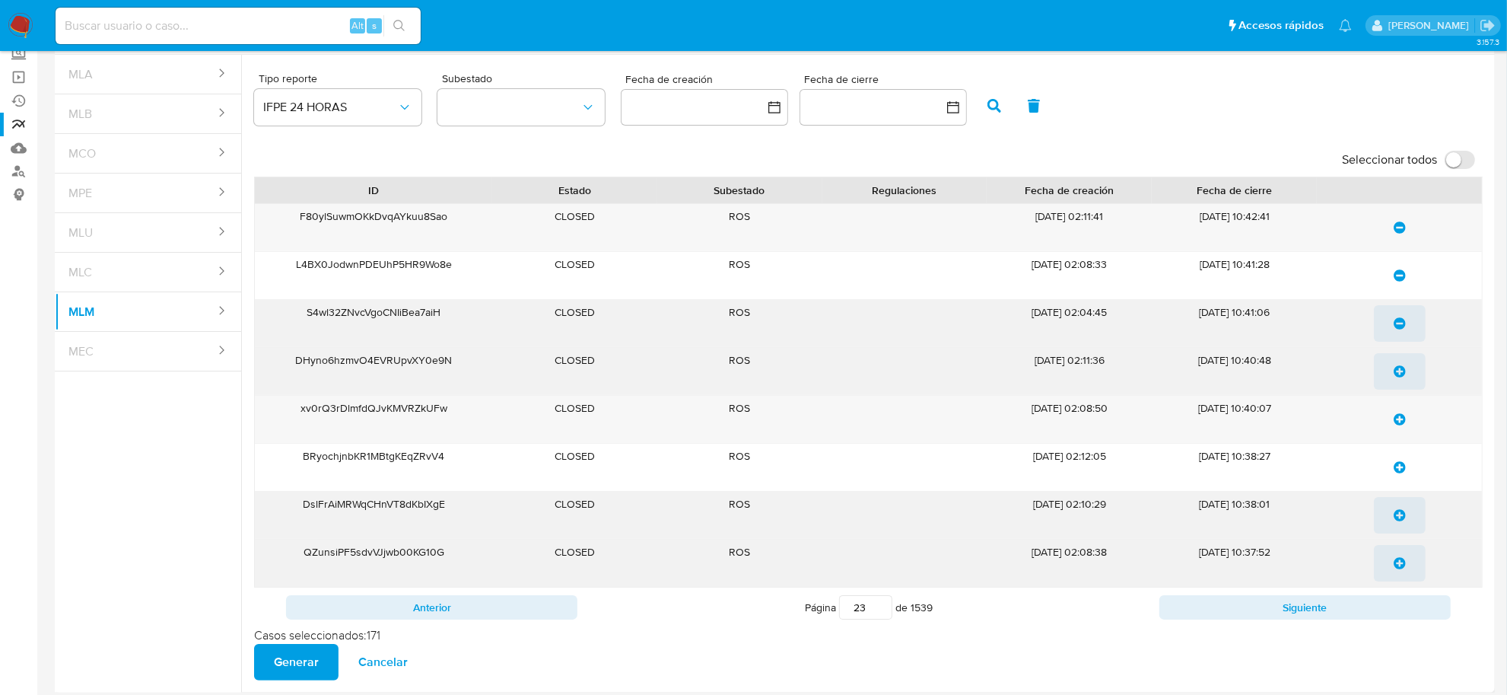
drag, startPoint x: 1397, startPoint y: 364, endPoint x: 1398, endPoint y: 390, distance: 26.7
click at [1398, 365] on span "update-list" at bounding box center [1400, 371] width 12 height 33
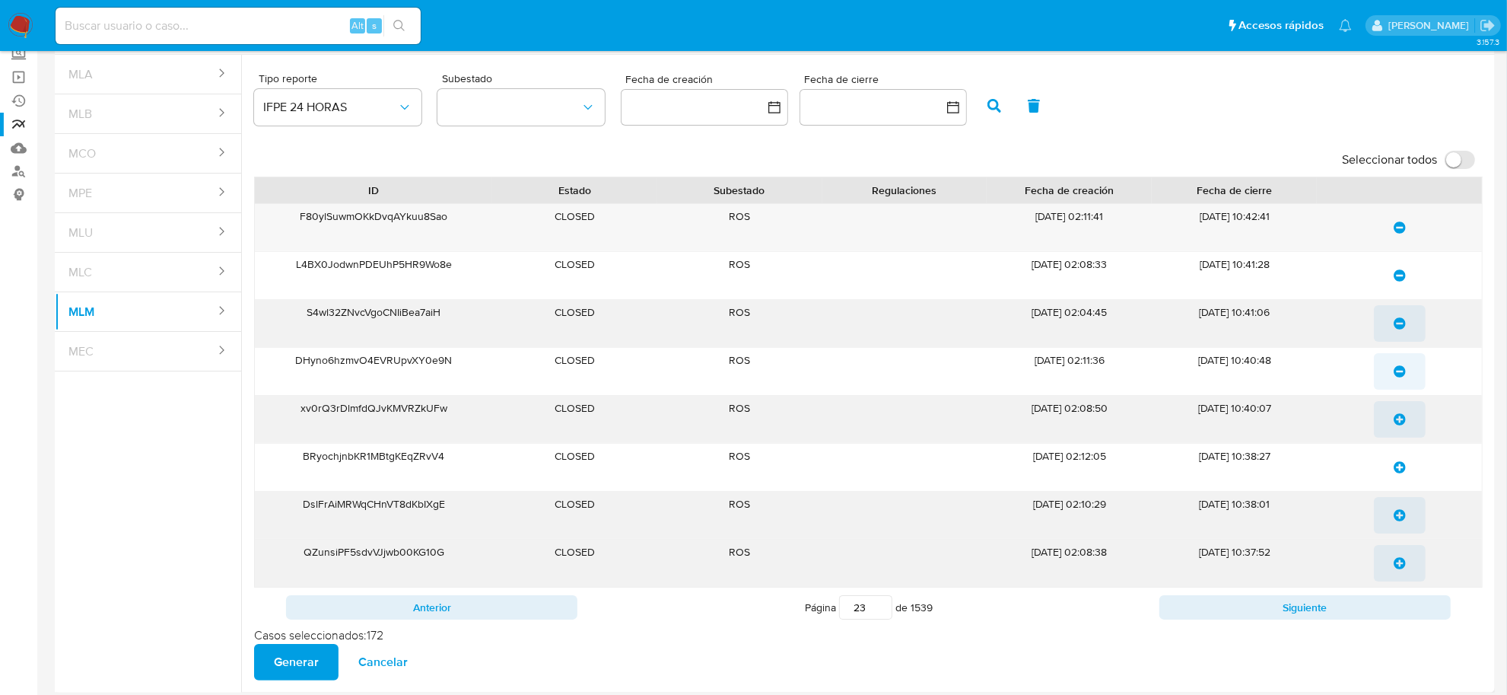
click at [1397, 415] on icon "update-list" at bounding box center [1400, 419] width 12 height 12
click at [1395, 478] on span "update-list" at bounding box center [1400, 466] width 12 height 33
drag, startPoint x: 1389, startPoint y: 507, endPoint x: 1392, endPoint y: 515, distance: 8.9
click at [1389, 511] on button "update-list" at bounding box center [1400, 515] width 52 height 37
click at [1394, 565] on icon "update-list" at bounding box center [1400, 563] width 12 height 12
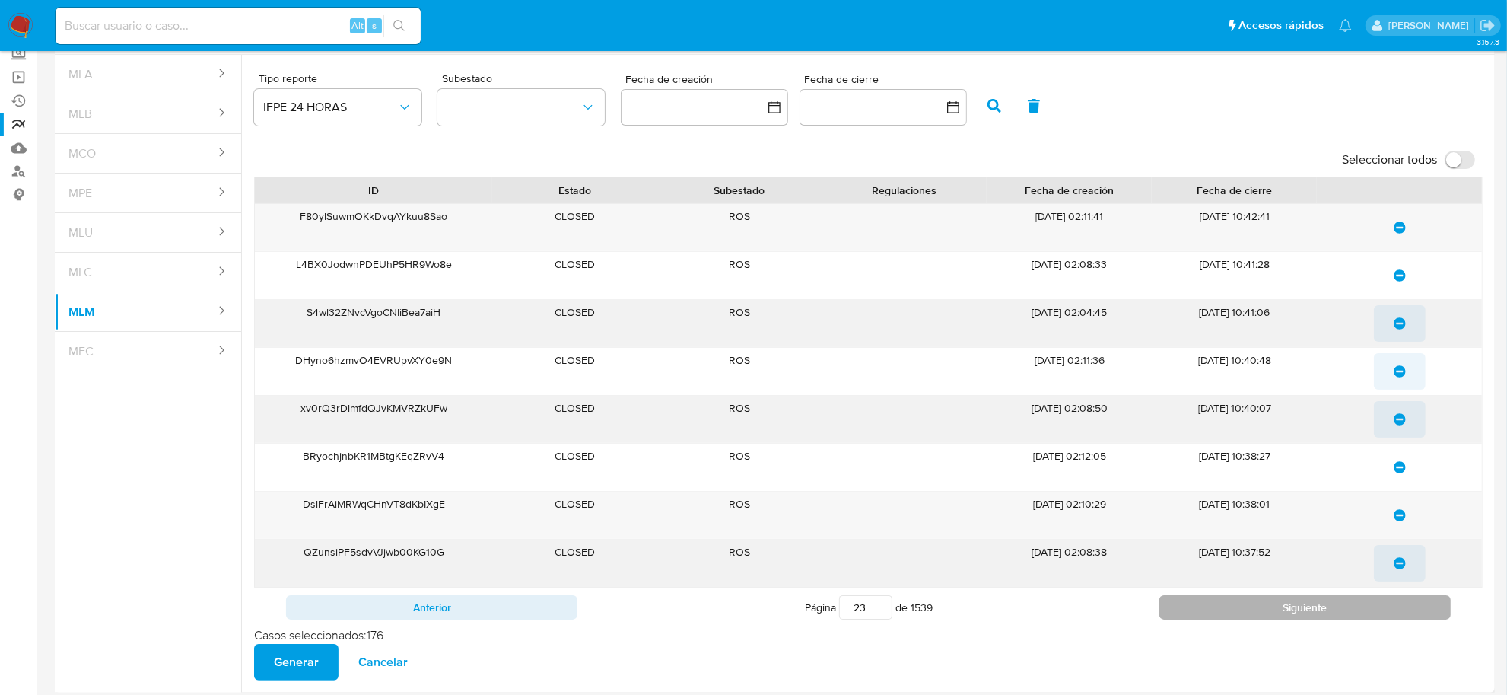
click at [1389, 617] on button "Siguiente" at bounding box center [1305, 607] width 291 height 24
click at [1404, 228] on icon "update-list" at bounding box center [1400, 227] width 12 height 12
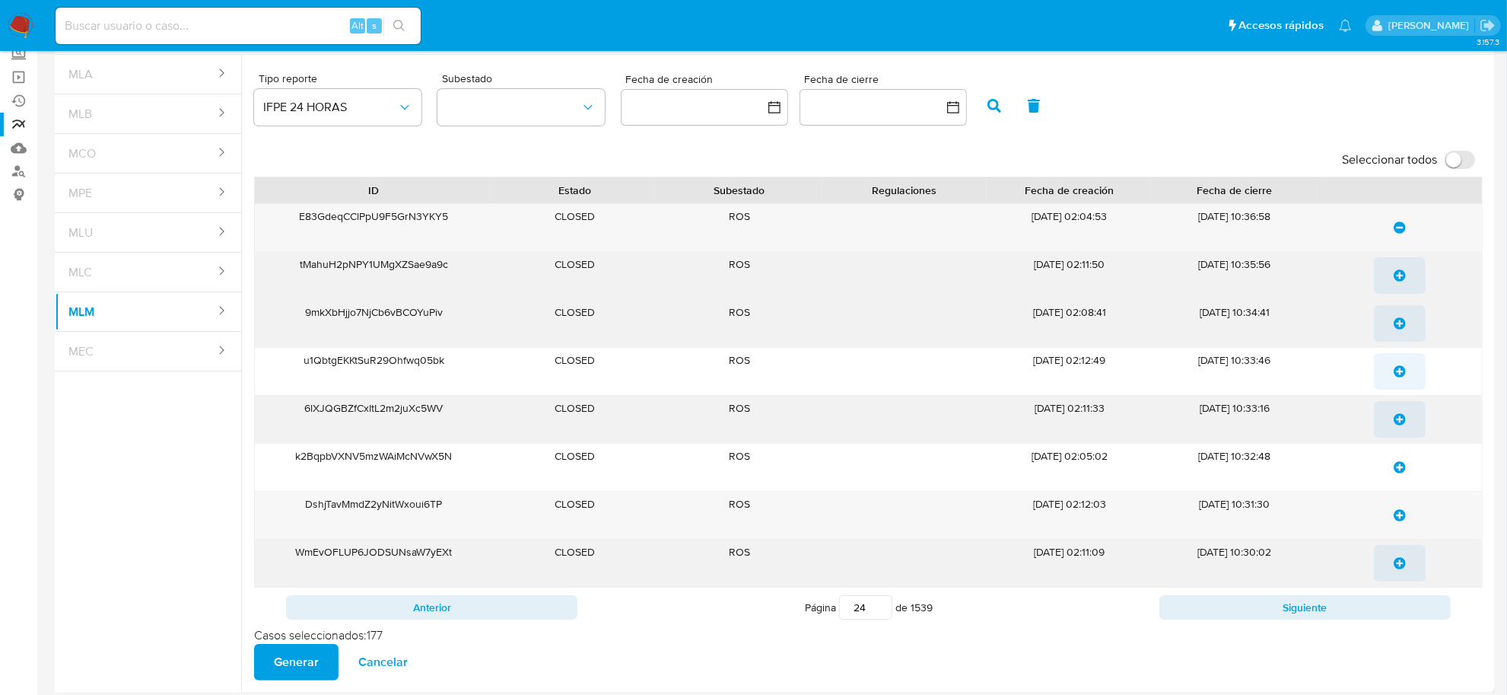
click at [1408, 268] on button "update-list" at bounding box center [1400, 275] width 52 height 37
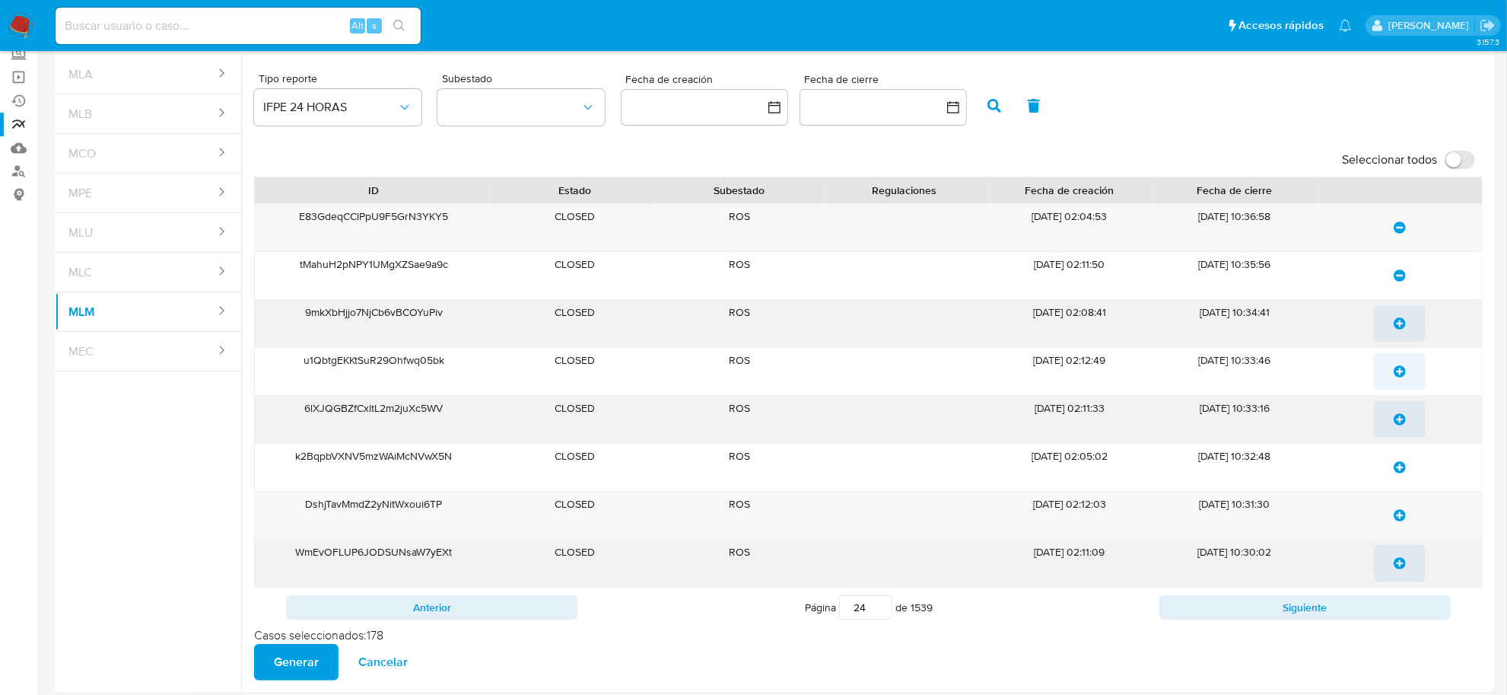
click at [1402, 326] on icon "update-list" at bounding box center [1400, 323] width 12 height 12
click at [1395, 379] on span "update-list" at bounding box center [1400, 371] width 12 height 33
click at [1400, 439] on div at bounding box center [1399, 419] width 165 height 47
click at [1395, 427] on span "update-list" at bounding box center [1400, 419] width 12 height 33
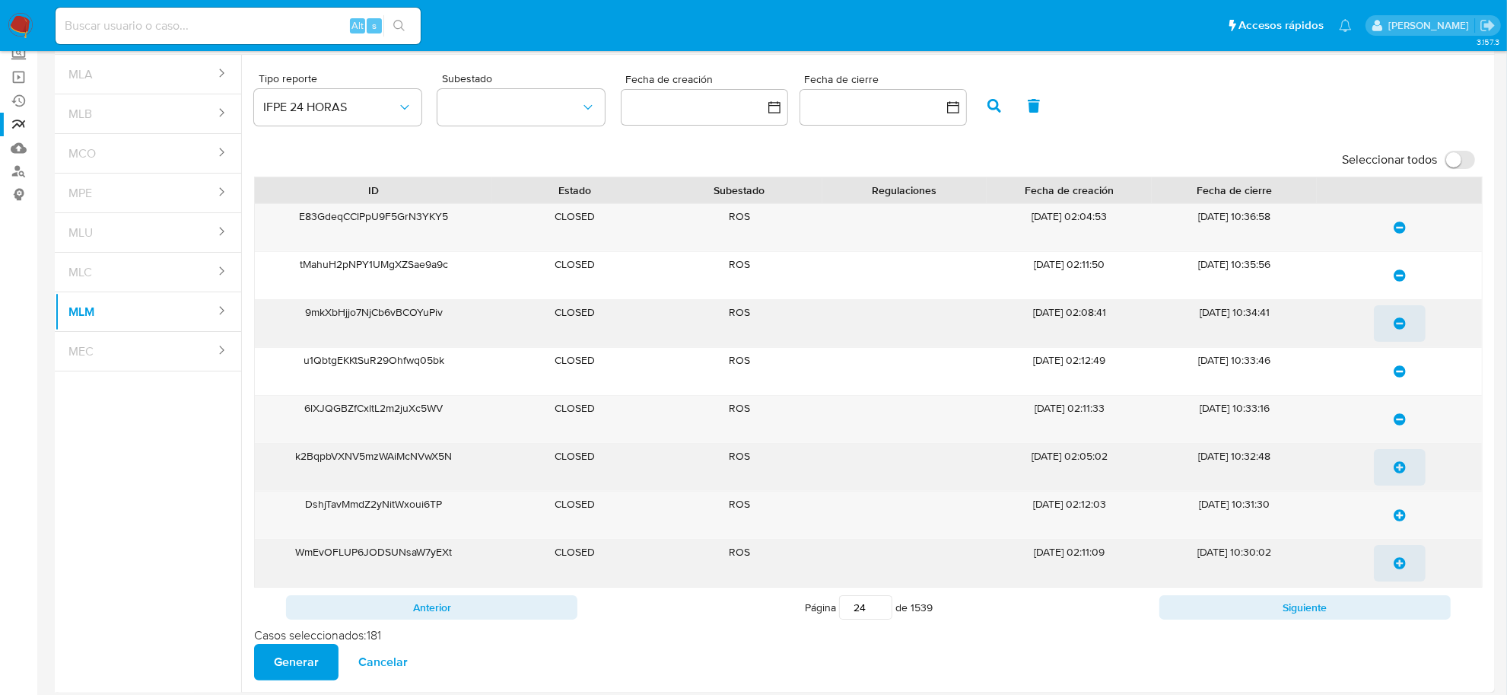
click at [1404, 464] on icon "update-list" at bounding box center [1400, 467] width 12 height 12
drag, startPoint x: 1400, startPoint y: 508, endPoint x: 1398, endPoint y: 523, distance: 14.5
click at [1400, 510] on span "update-list" at bounding box center [1400, 514] width 12 height 33
click at [1396, 563] on icon "update-list" at bounding box center [1400, 563] width 12 height 12
click at [1404, 605] on button "Siguiente" at bounding box center [1305, 607] width 291 height 24
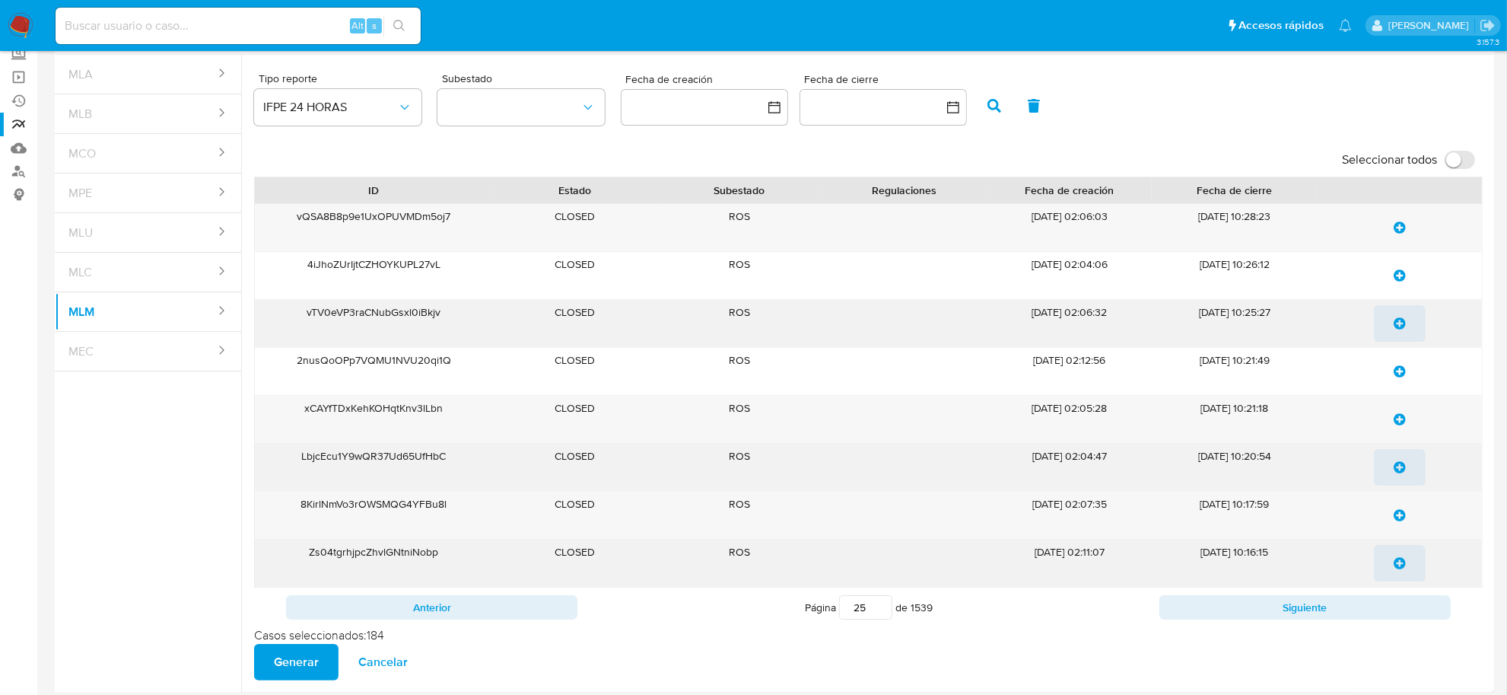
click at [1401, 233] on icon "update-list" at bounding box center [1400, 227] width 12 height 12
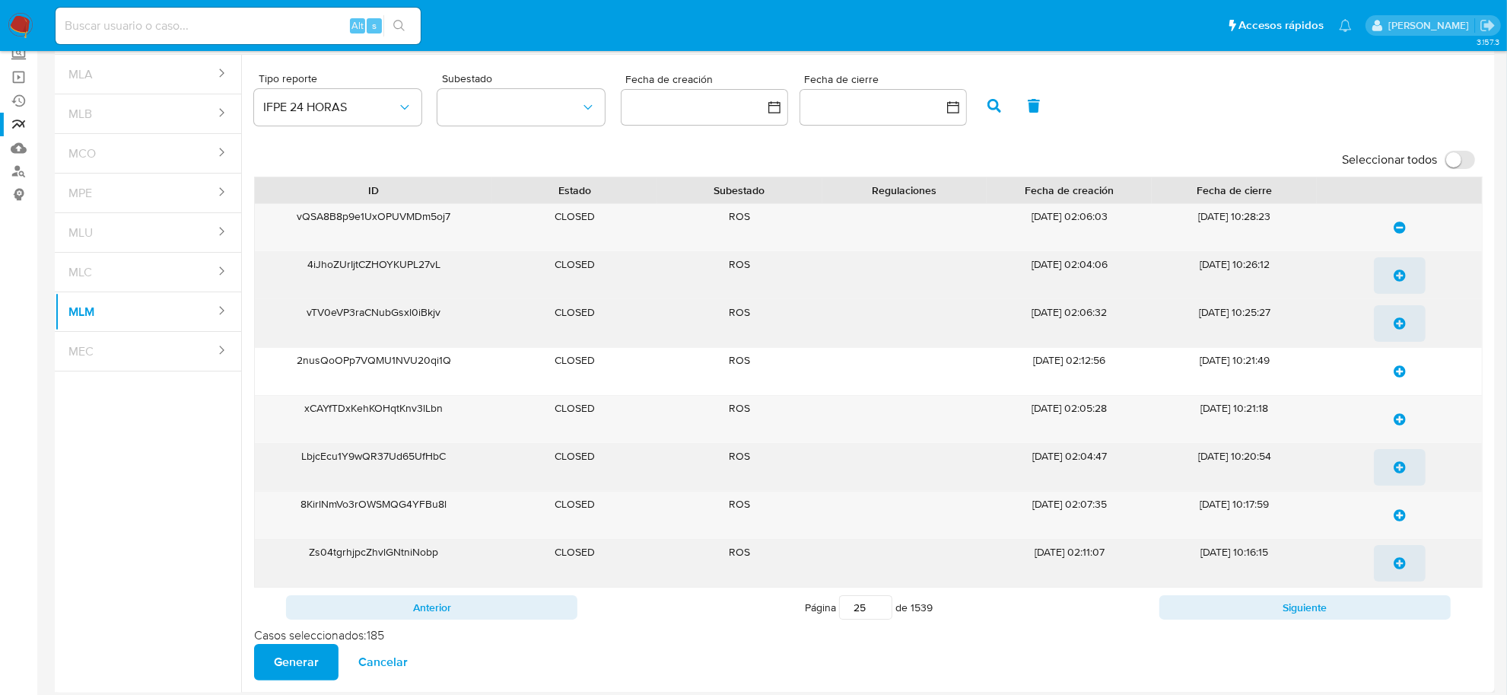
click at [1404, 280] on icon "update-list" at bounding box center [1400, 275] width 12 height 12
click at [1400, 327] on icon "update-list" at bounding box center [1400, 323] width 12 height 12
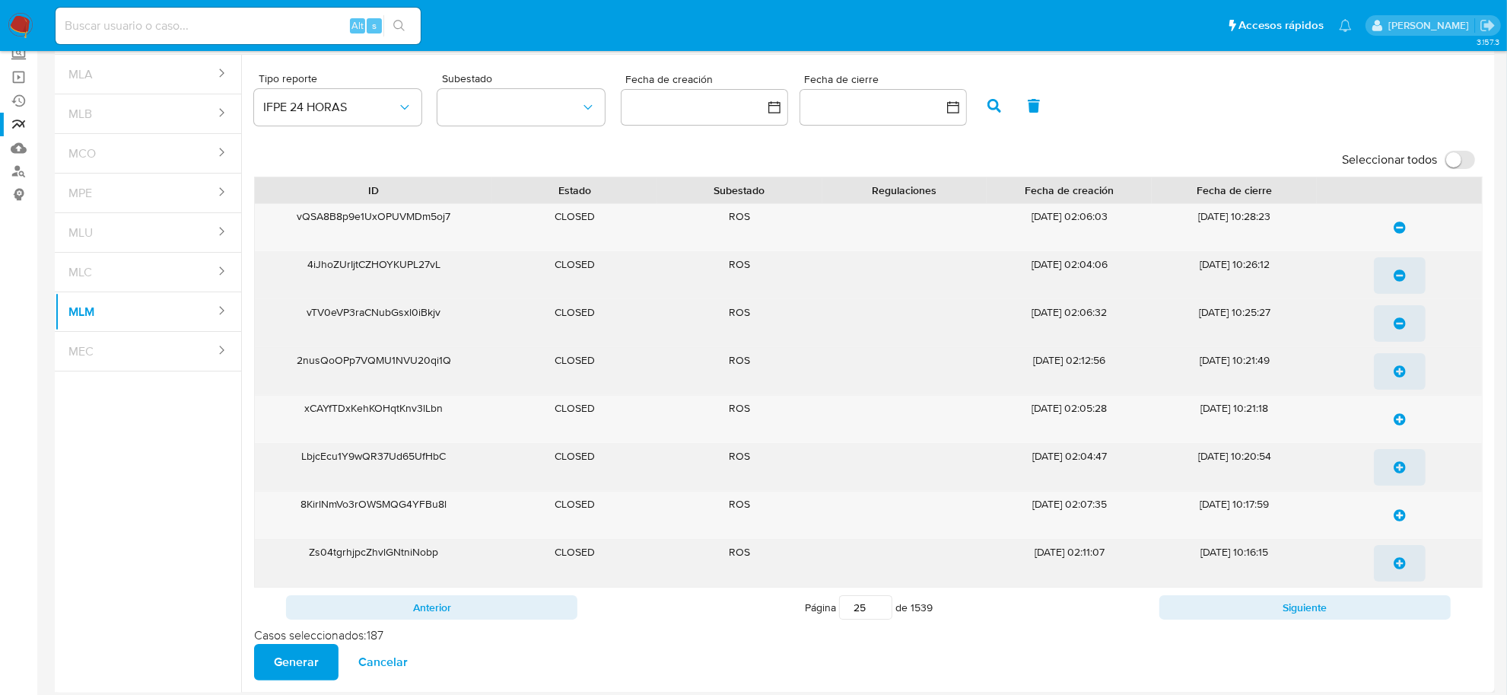
drag, startPoint x: 1400, startPoint y: 371, endPoint x: 1400, endPoint y: 387, distance: 16.0
click at [1400, 374] on icon "update-list" at bounding box center [1400, 371] width 12 height 12
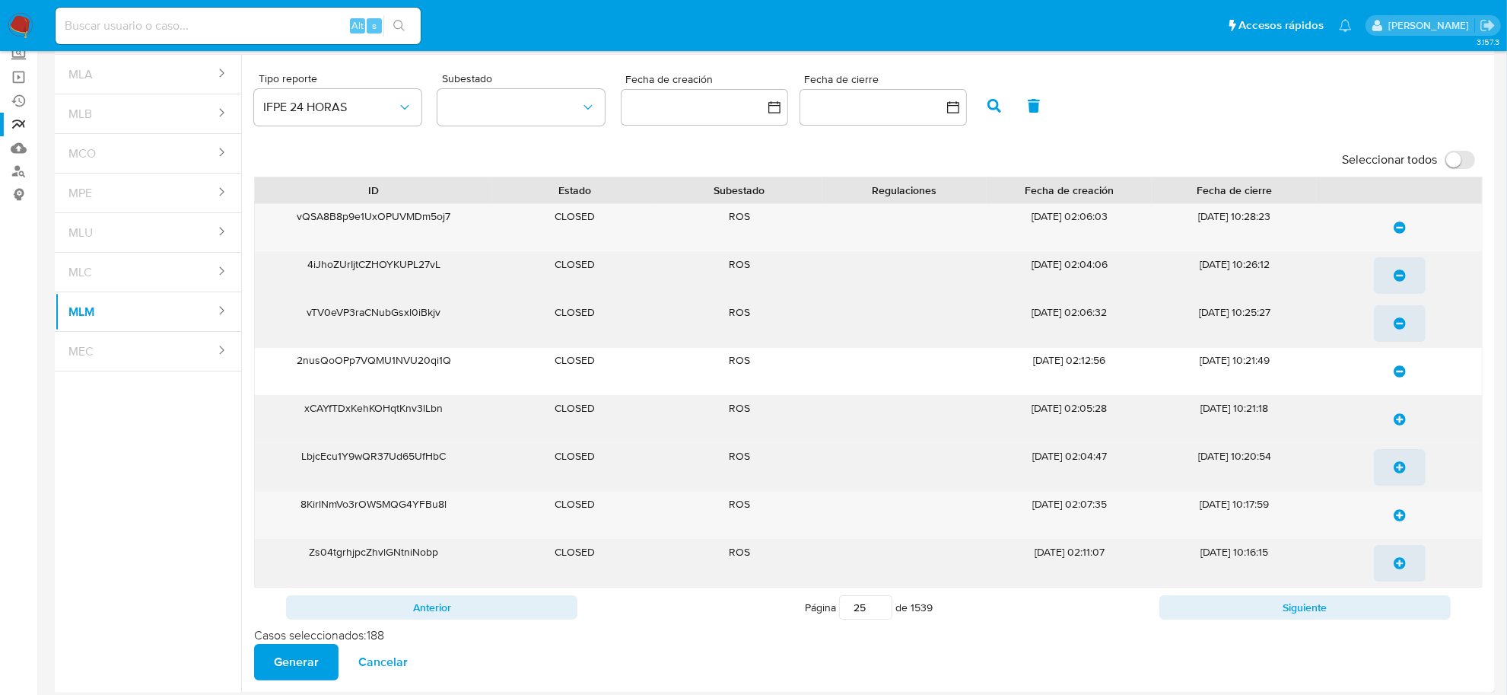
click at [1398, 421] on icon "update-list" at bounding box center [1400, 419] width 12 height 12
click at [1400, 474] on span "update-list" at bounding box center [1400, 466] width 12 height 33
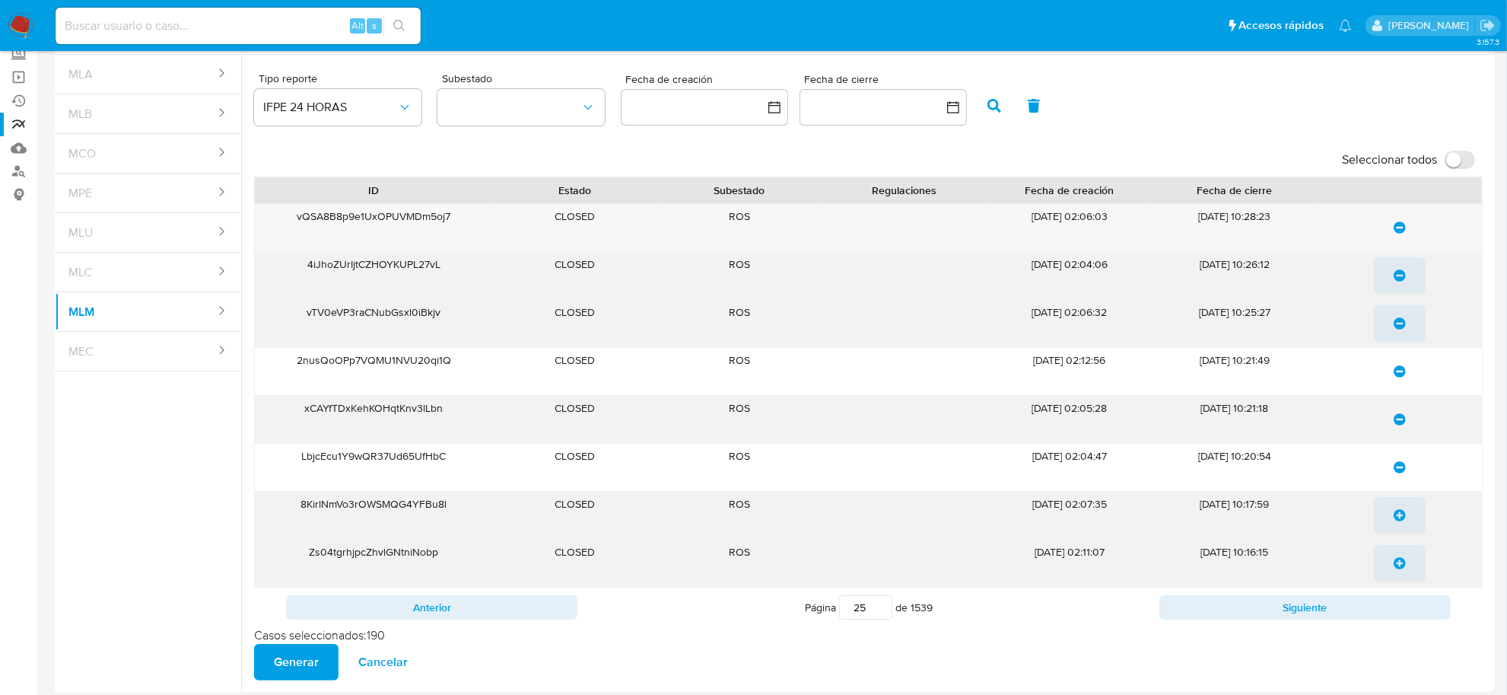
drag, startPoint x: 1400, startPoint y: 514, endPoint x: 1402, endPoint y: 525, distance: 10.8
click at [1401, 519] on icon "update-list" at bounding box center [1400, 515] width 12 height 12
click at [1402, 569] on icon "update-list" at bounding box center [1400, 563] width 12 height 12
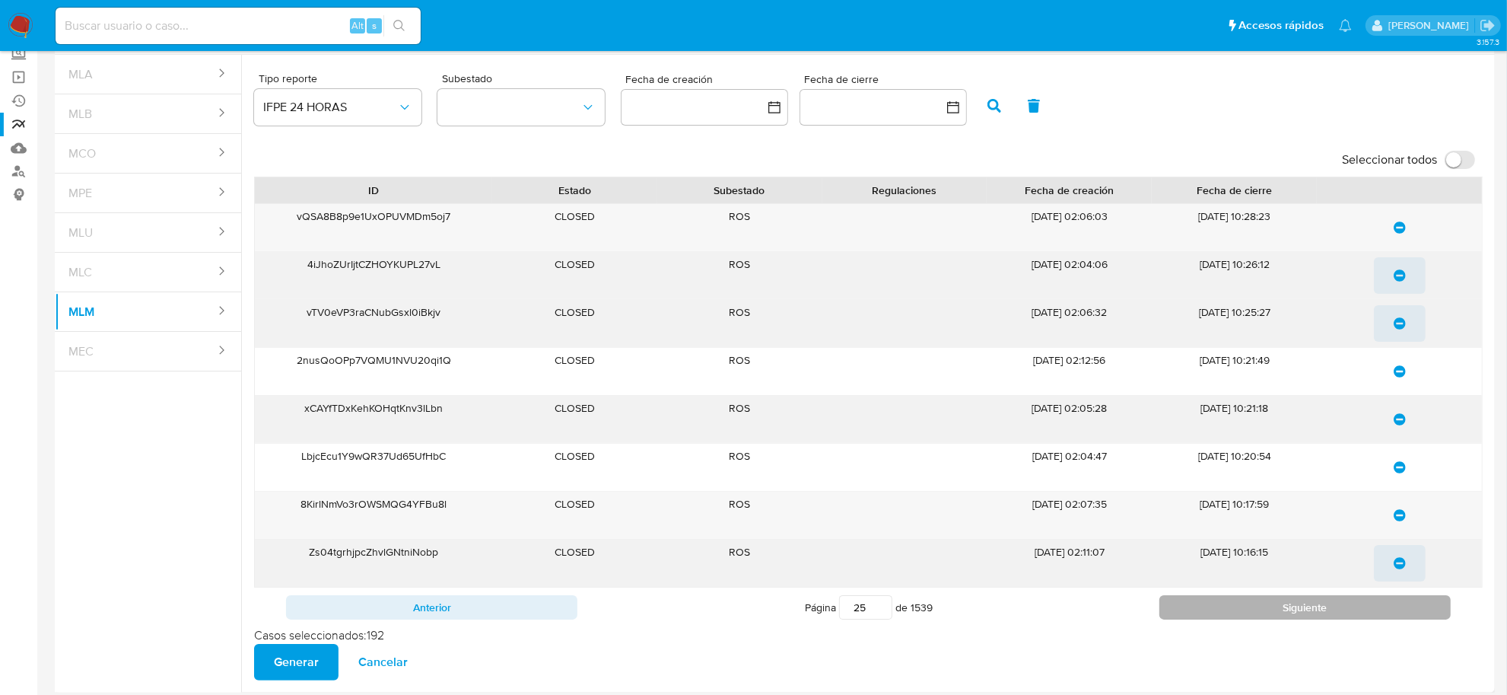
click at [1402, 609] on button "Siguiente" at bounding box center [1305, 607] width 291 height 24
click at [1394, 231] on icon "update-list" at bounding box center [1400, 227] width 12 height 12
click at [1398, 283] on span "update-list" at bounding box center [1400, 275] width 12 height 33
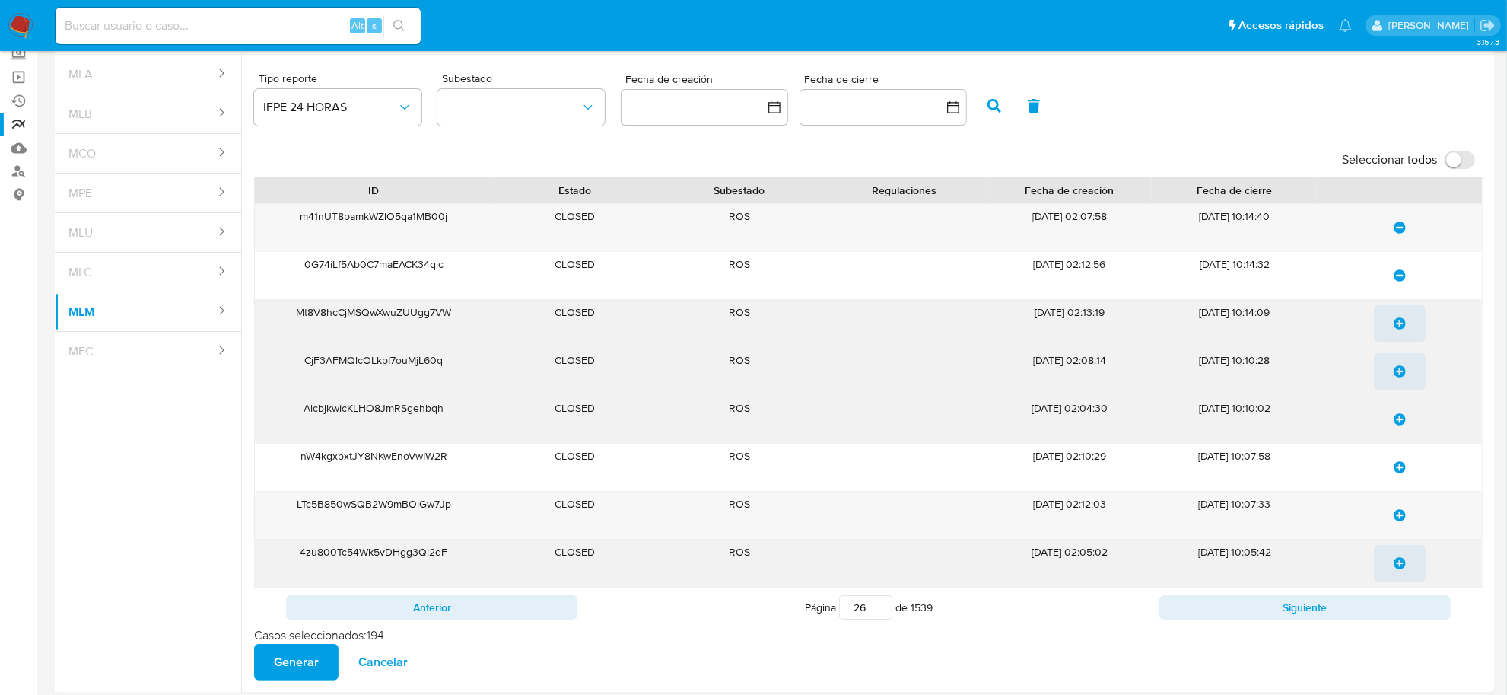
drag, startPoint x: 1394, startPoint y: 332, endPoint x: 1398, endPoint y: 358, distance: 26.9
click at [1394, 333] on span "update-list" at bounding box center [1400, 323] width 12 height 33
click at [1398, 387] on span "update-list" at bounding box center [1400, 371] width 12 height 33
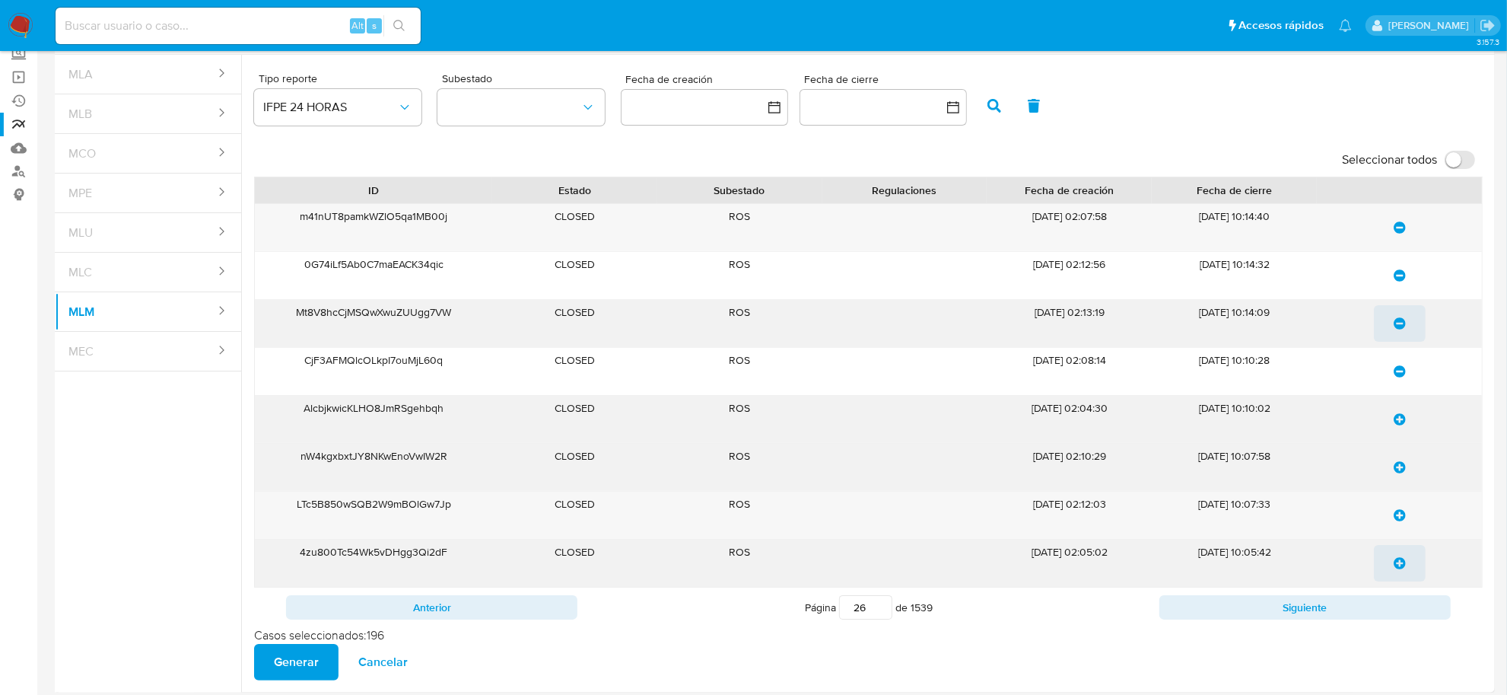
drag, startPoint x: 1398, startPoint y: 424, endPoint x: 1396, endPoint y: 445, distance: 21.4
click at [1398, 428] on span "update-list" at bounding box center [1400, 419] width 12 height 33
click at [1397, 457] on span "update-list" at bounding box center [1400, 466] width 12 height 33
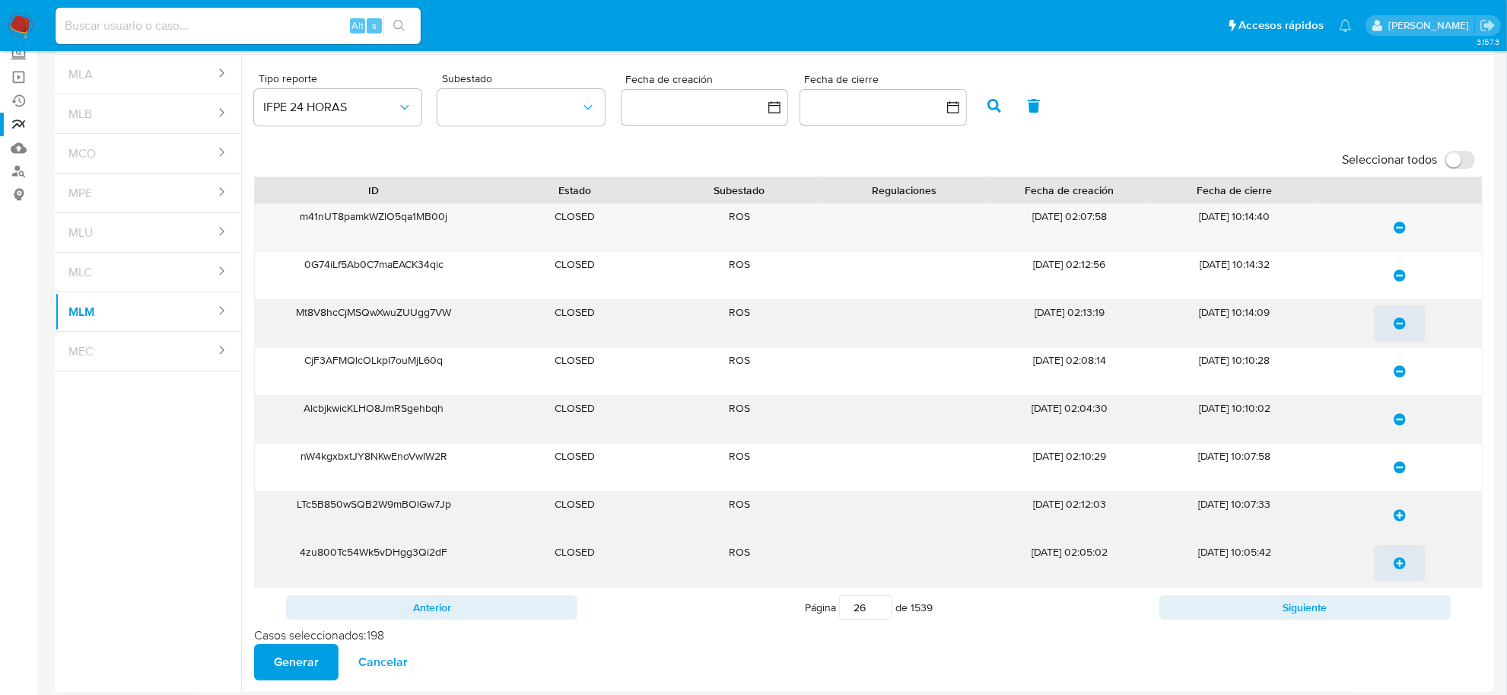
click at [1396, 489] on div at bounding box center [1399, 467] width 165 height 47
click at [1398, 527] on span "update-list" at bounding box center [1400, 514] width 12 height 33
click at [1395, 568] on icon "update-list" at bounding box center [1400, 563] width 12 height 12
click at [1393, 616] on button "Siguiente" at bounding box center [1305, 607] width 291 height 24
click at [1397, 226] on icon "update-list" at bounding box center [1400, 227] width 12 height 12
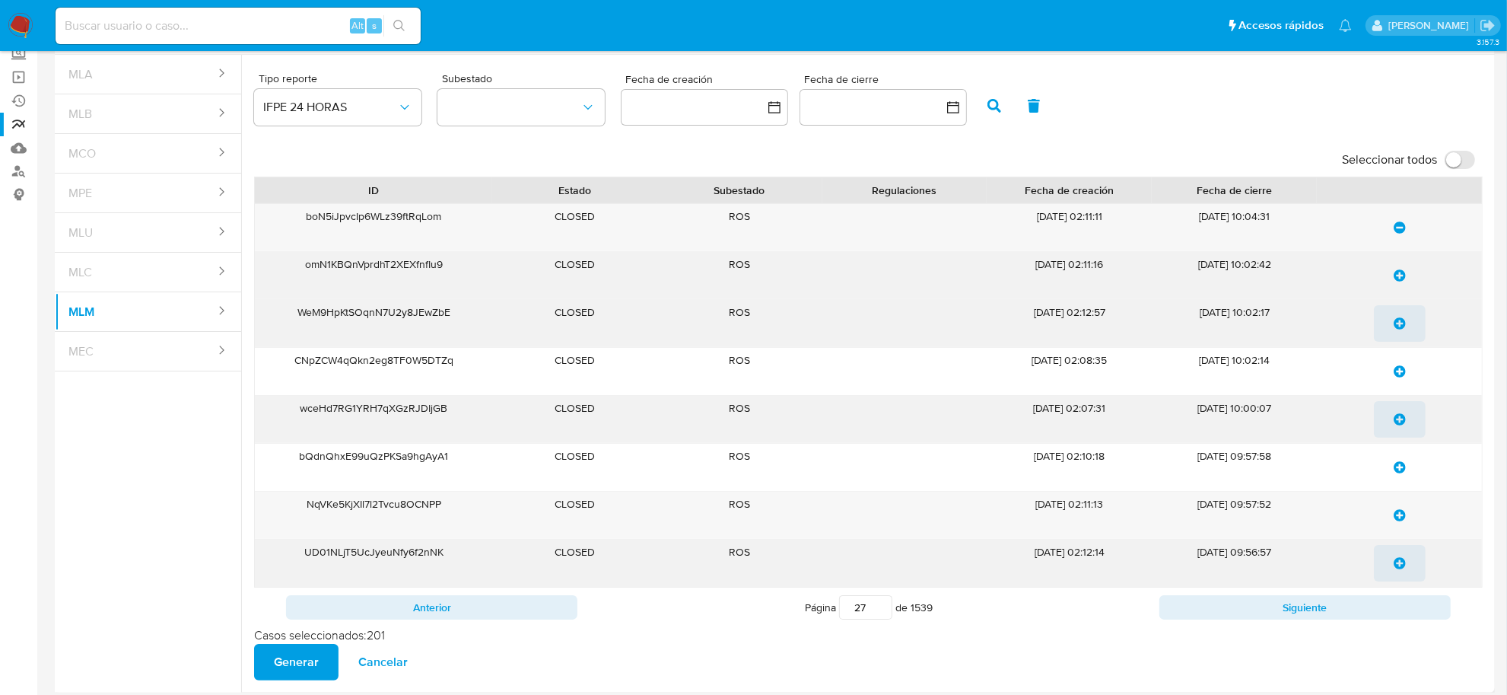
click at [1398, 294] on div at bounding box center [1399, 275] width 165 height 47
click at [1398, 284] on span "update-list" at bounding box center [1400, 275] width 12 height 33
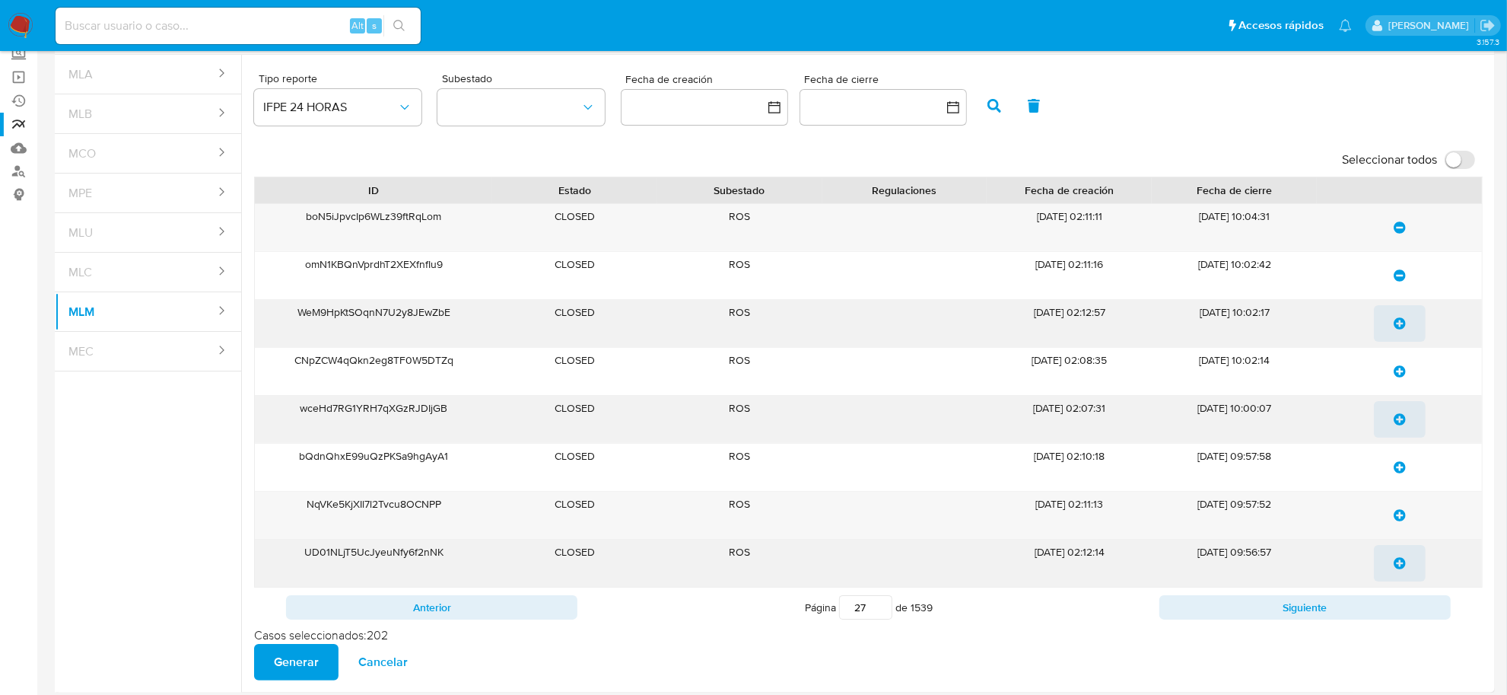
click at [1394, 343] on div at bounding box center [1399, 323] width 165 height 47
click at [1395, 326] on icon "update-list" at bounding box center [1400, 323] width 12 height 12
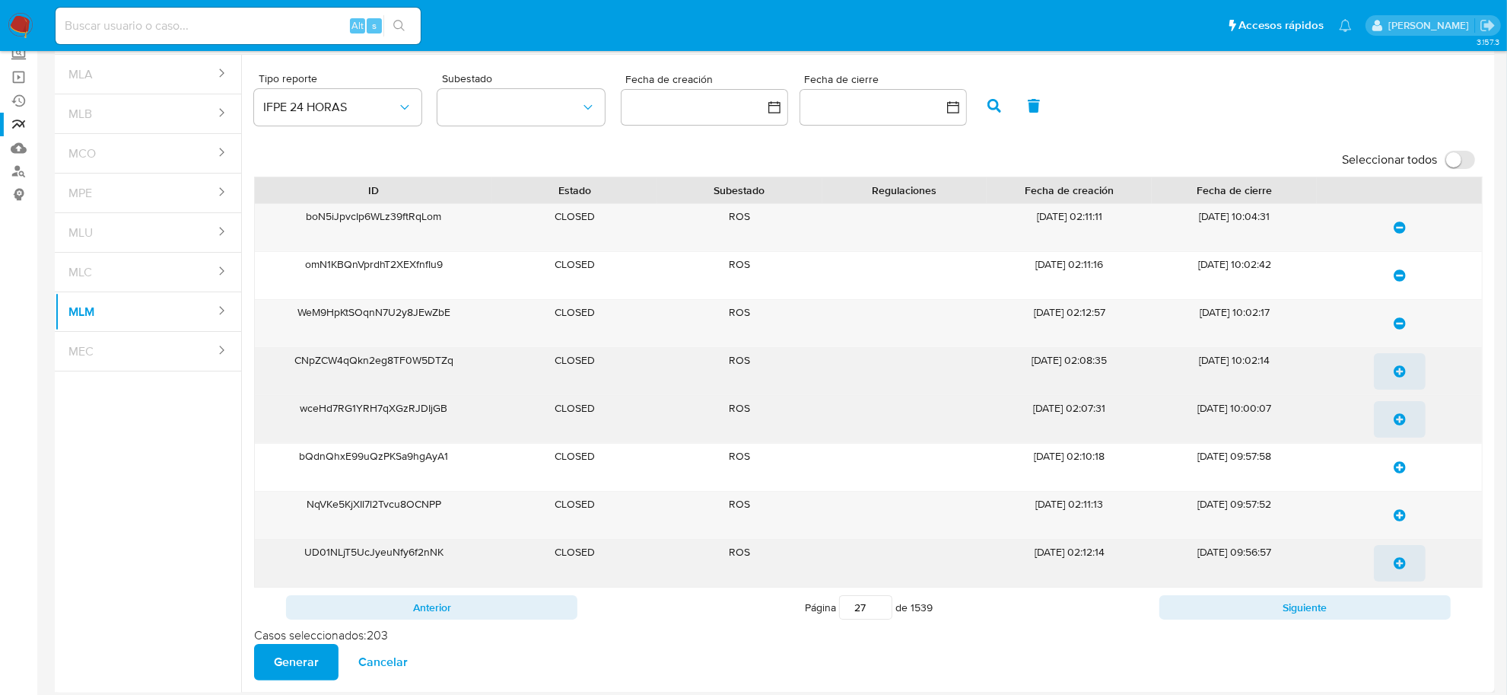
click at [1394, 379] on span "update-list" at bounding box center [1400, 371] width 12 height 33
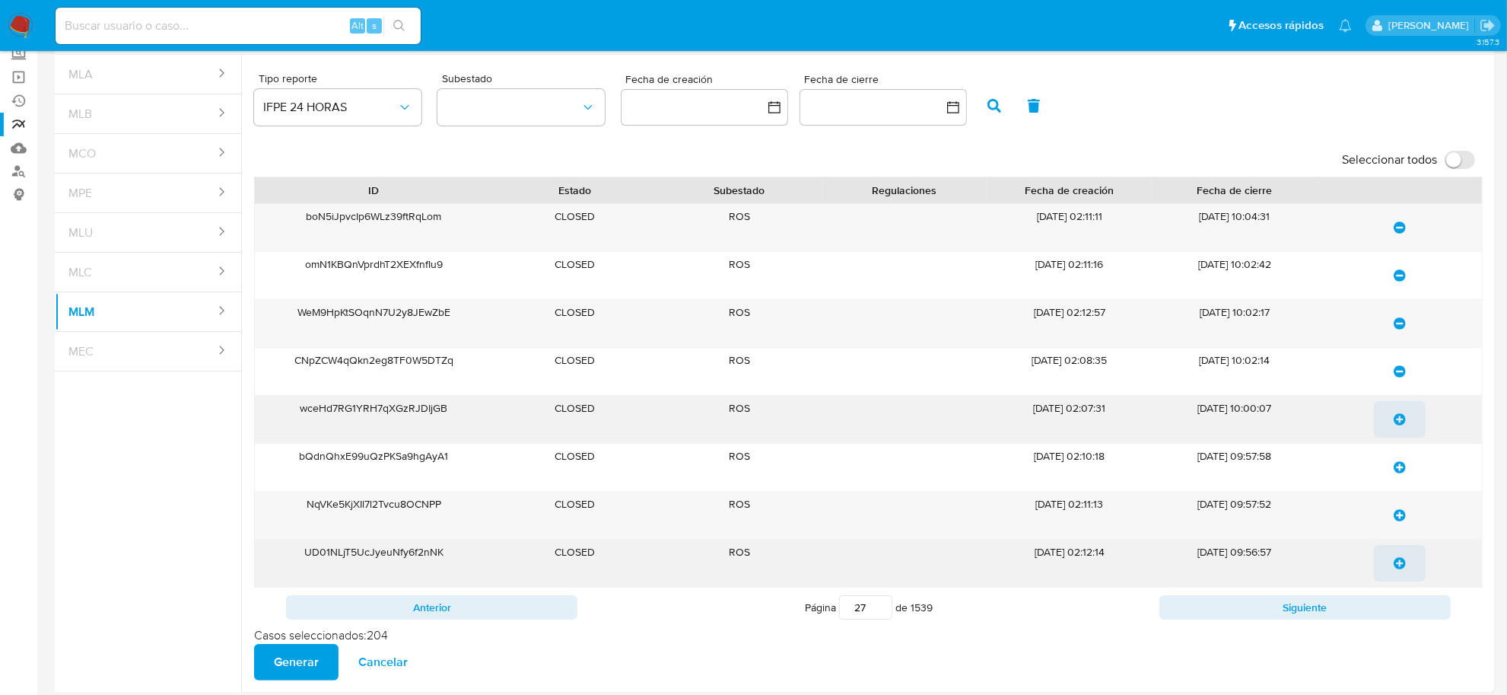
click at [1397, 415] on icon "update-list" at bounding box center [1400, 419] width 12 height 12
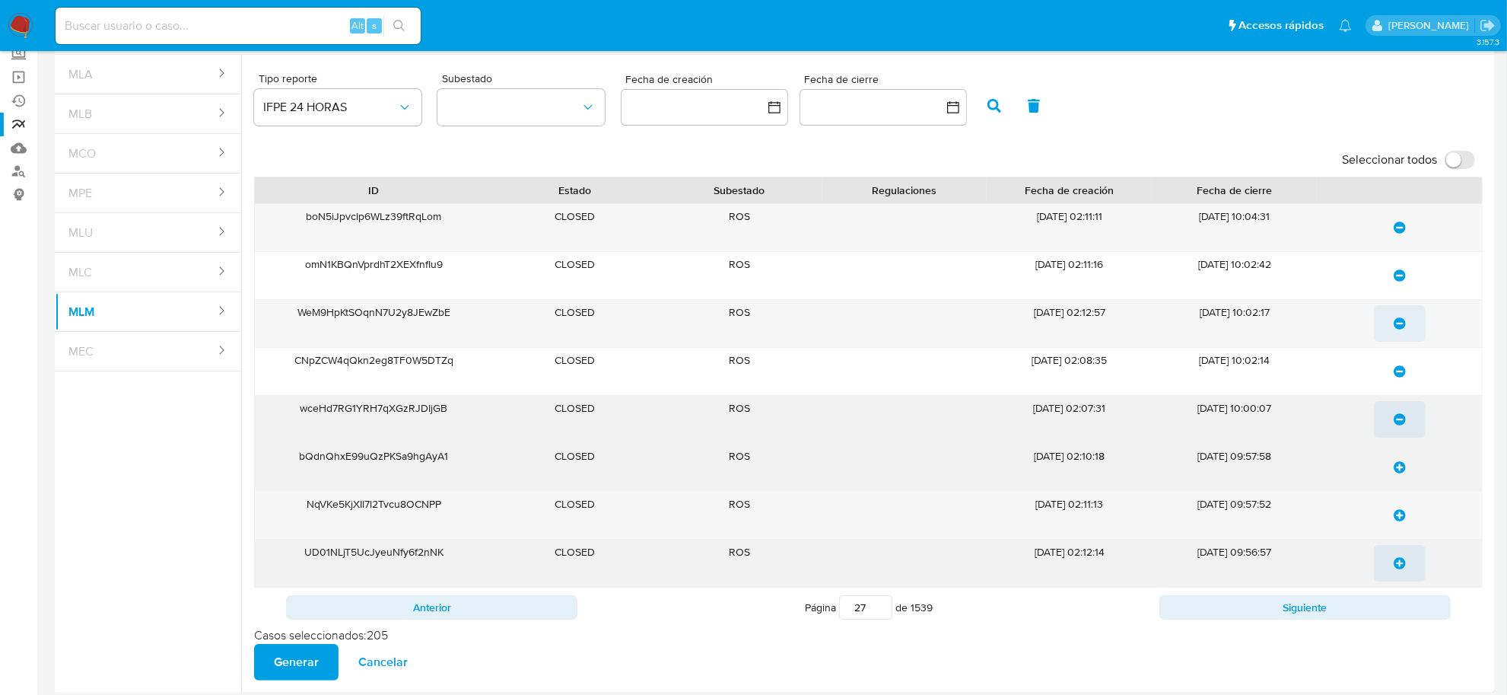
click at [1398, 445] on div at bounding box center [1399, 467] width 165 height 47
click at [1398, 470] on icon "update-list" at bounding box center [1400, 467] width 12 height 12
click at [1394, 533] on button "update-list" at bounding box center [1400, 515] width 52 height 37
click at [1390, 573] on button "update-list" at bounding box center [1400, 563] width 52 height 37
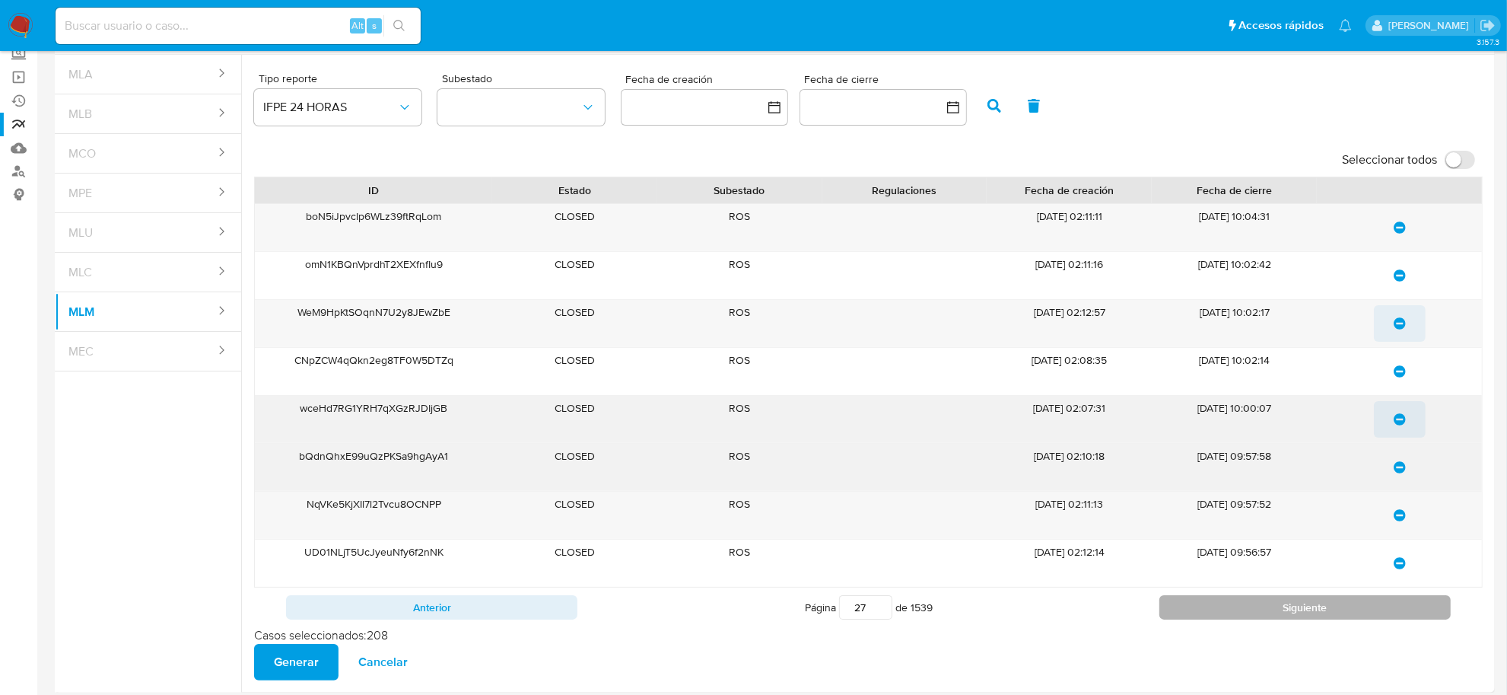
click at [1386, 610] on button "Siguiente" at bounding box center [1305, 607] width 291 height 24
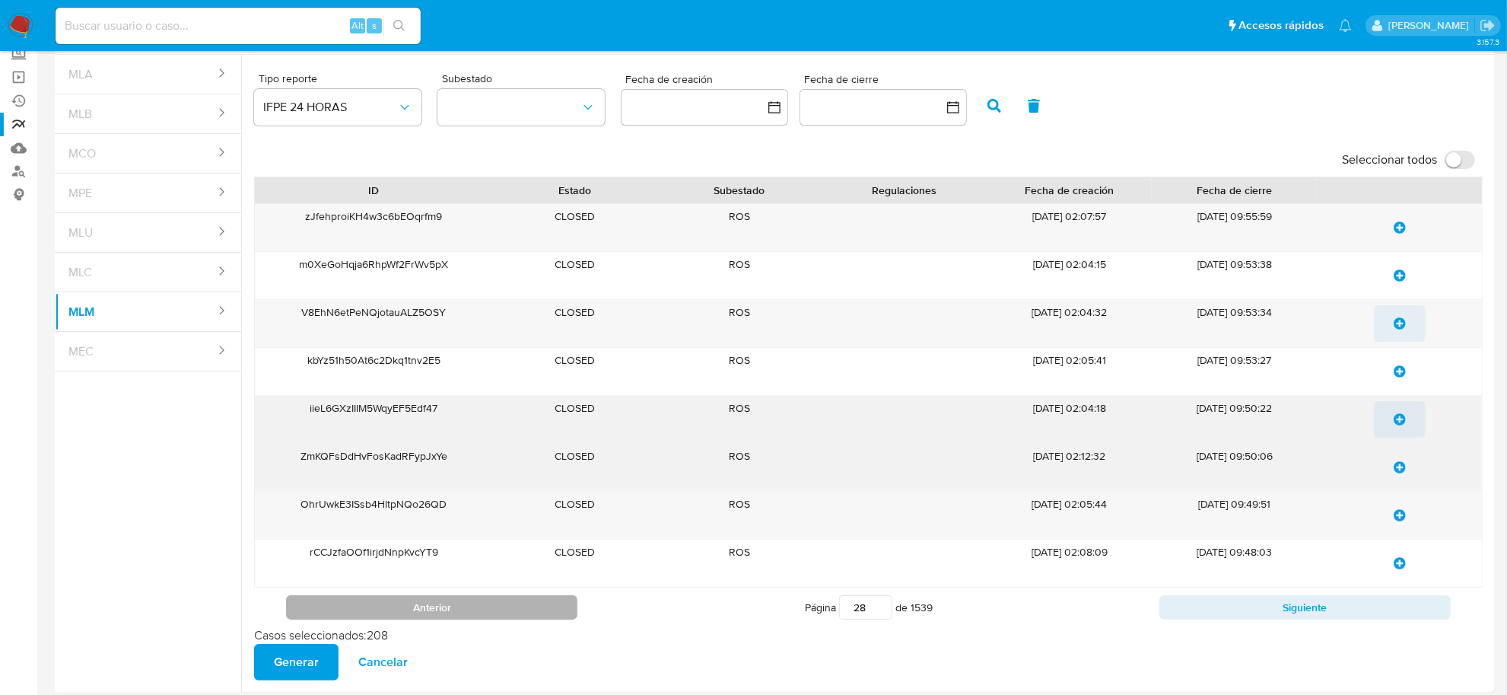
click at [560, 609] on button "Anterior" at bounding box center [431, 607] width 291 height 24
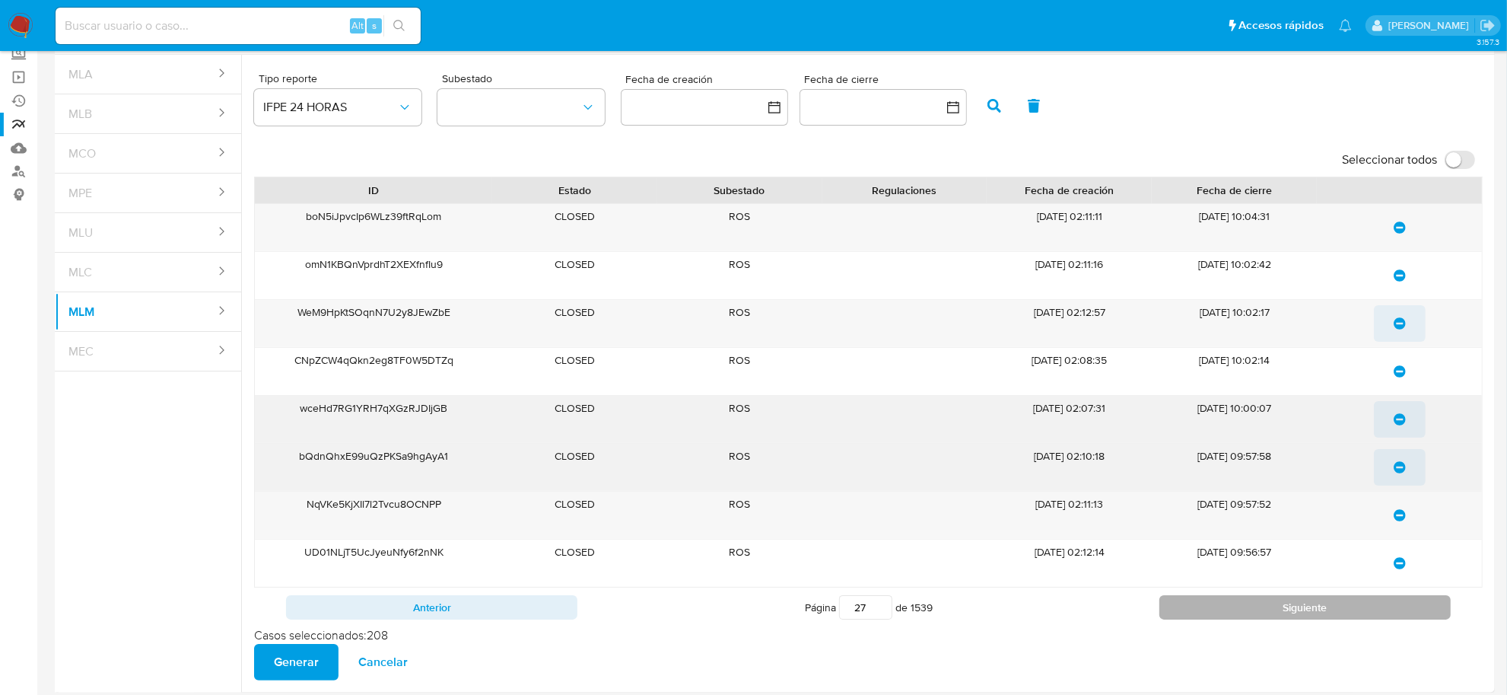
click at [1302, 622] on div "Anterior Página 27 de 1539 Siguiente" at bounding box center [868, 607] width 1229 height 40
click at [1302, 611] on button "Siguiente" at bounding box center [1305, 607] width 291 height 24
click at [1398, 219] on span "update-list" at bounding box center [1400, 227] width 12 height 33
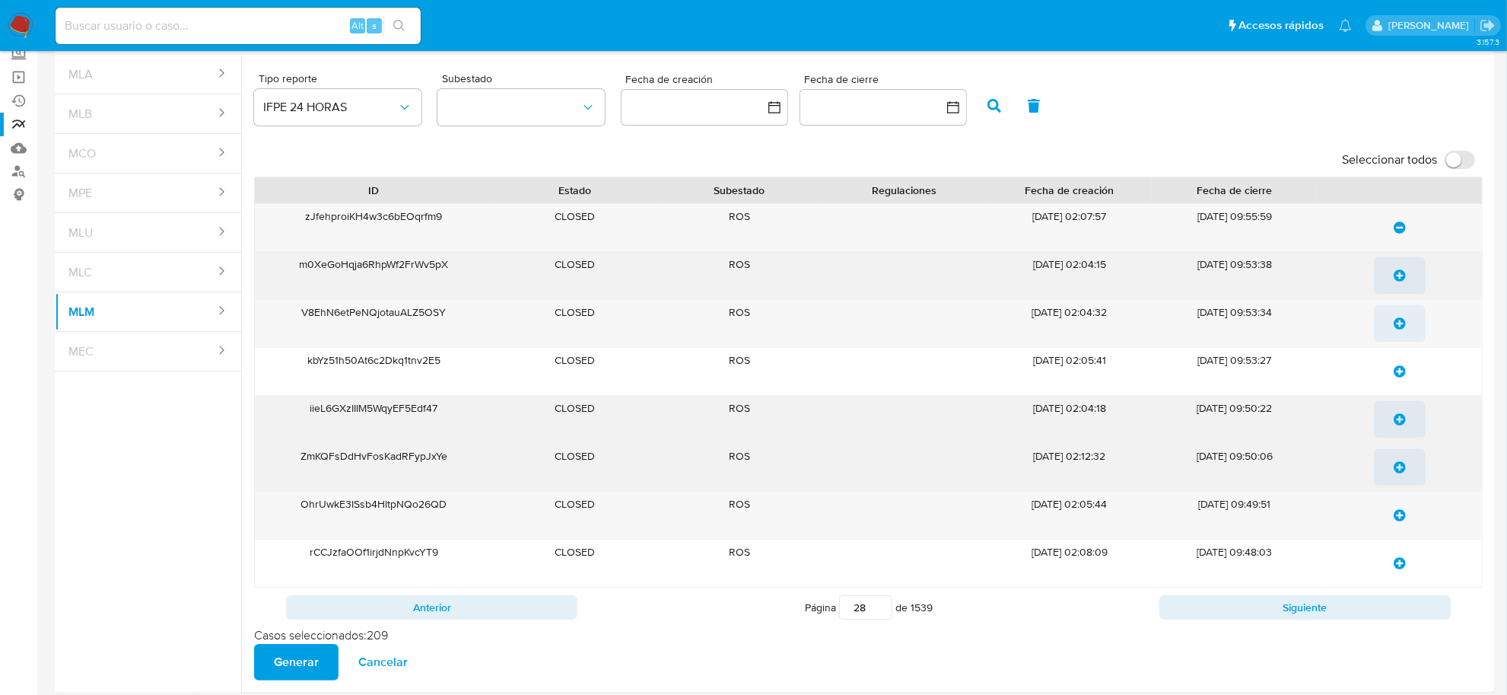
click at [1398, 279] on icon "update-list" at bounding box center [1400, 275] width 12 height 12
click at [1400, 322] on icon "update-list" at bounding box center [1400, 323] width 12 height 12
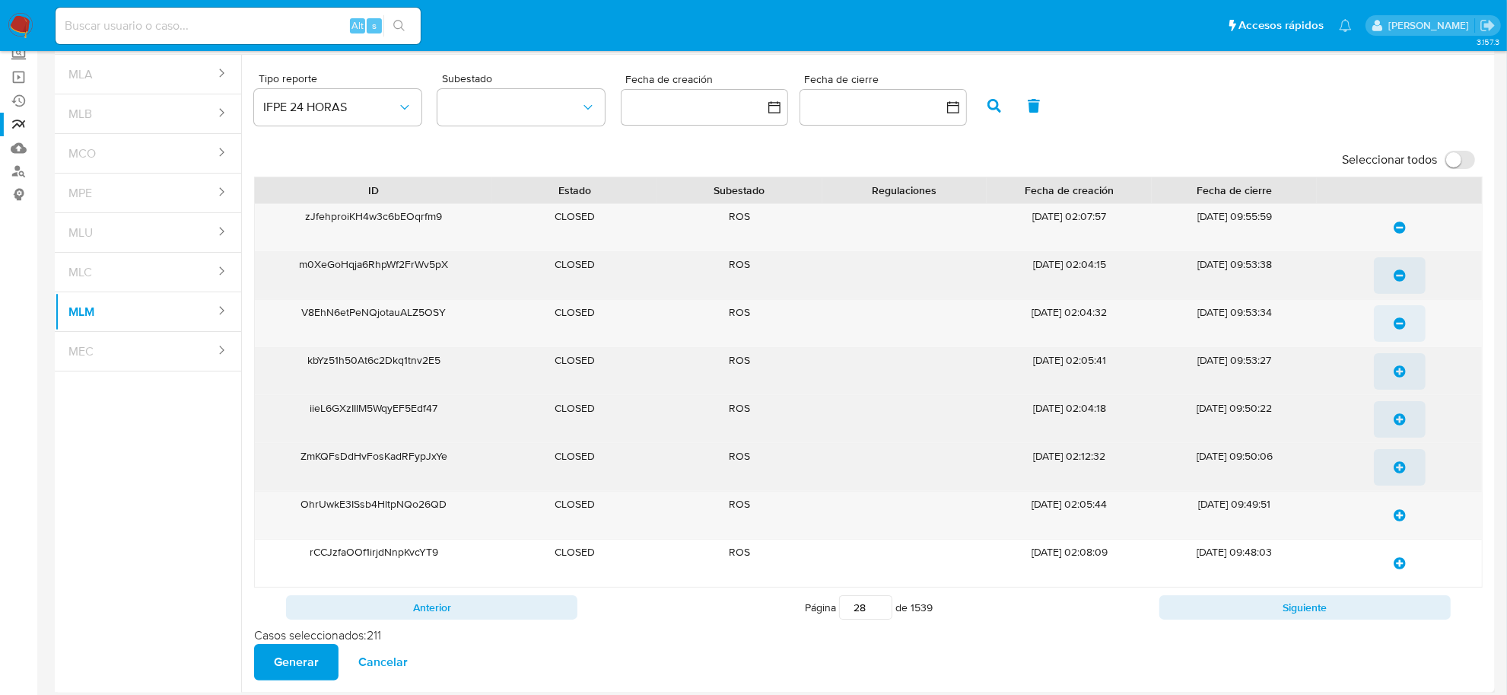
click at [1409, 377] on button "update-list" at bounding box center [1400, 371] width 52 height 37
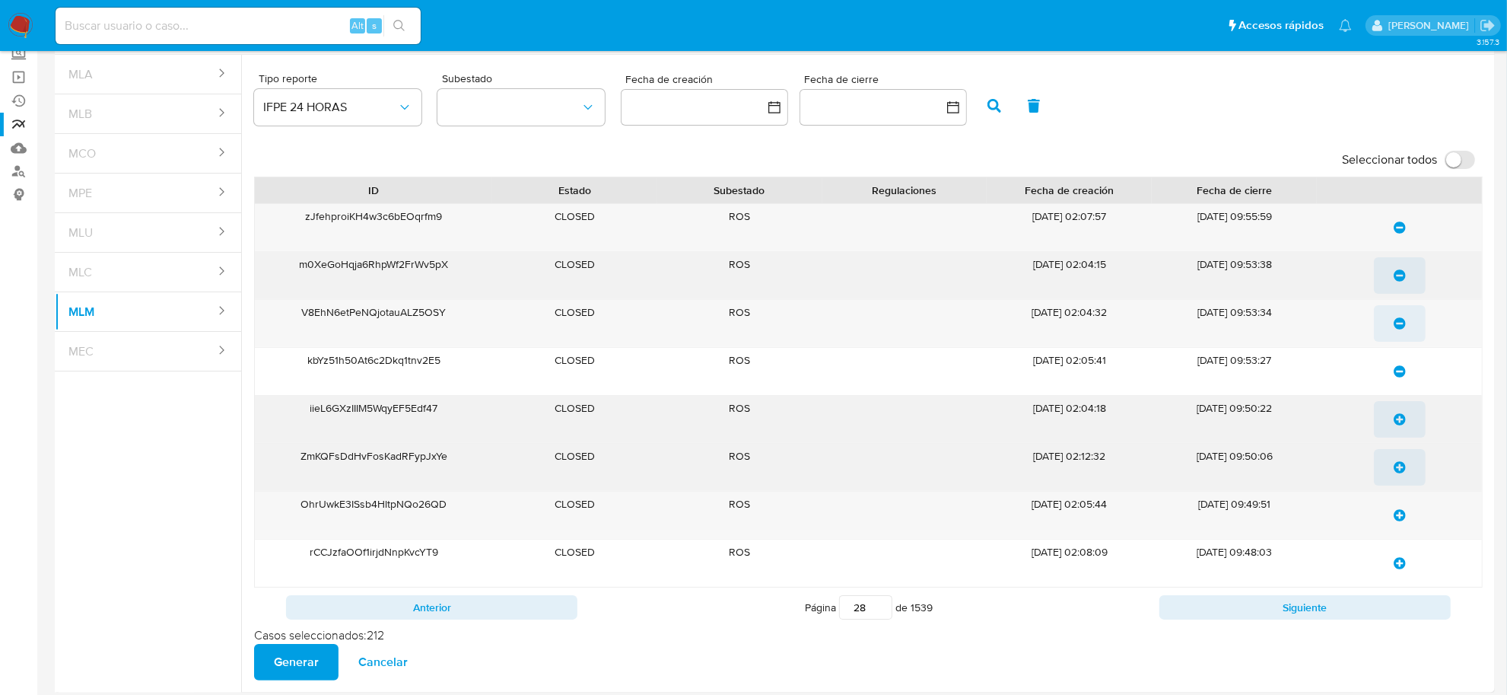
click at [1396, 415] on icon "update-list" at bounding box center [1400, 419] width 12 height 12
drag, startPoint x: 1398, startPoint y: 466, endPoint x: 1400, endPoint y: 503, distance: 37.4
click at [1398, 468] on icon "update-list" at bounding box center [1400, 467] width 12 height 12
click at [1400, 519] on icon "update-list" at bounding box center [1400, 515] width 12 height 12
drag, startPoint x: 1400, startPoint y: 569, endPoint x: 1401, endPoint y: 594, distance: 25.1
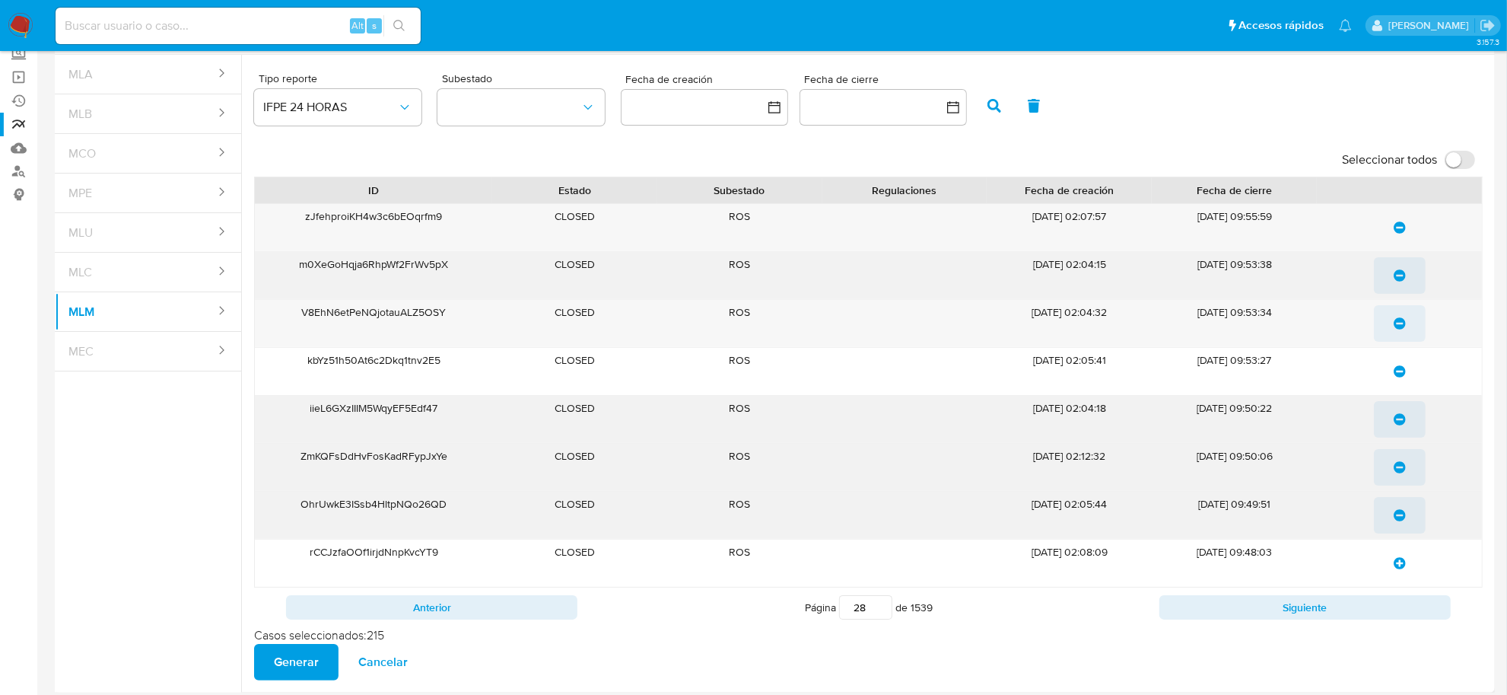
click at [1400, 569] on icon "update-list" at bounding box center [1400, 563] width 12 height 12
click at [1397, 622] on div "Anterior Página 28 de 1539 Siguiente" at bounding box center [868, 607] width 1229 height 40
click at [1348, 605] on button "Siguiente" at bounding box center [1305, 607] width 291 height 24
click at [1398, 231] on icon "update-list" at bounding box center [1400, 227] width 12 height 12
click at [1401, 282] on span "update-list" at bounding box center [1400, 275] width 12 height 33
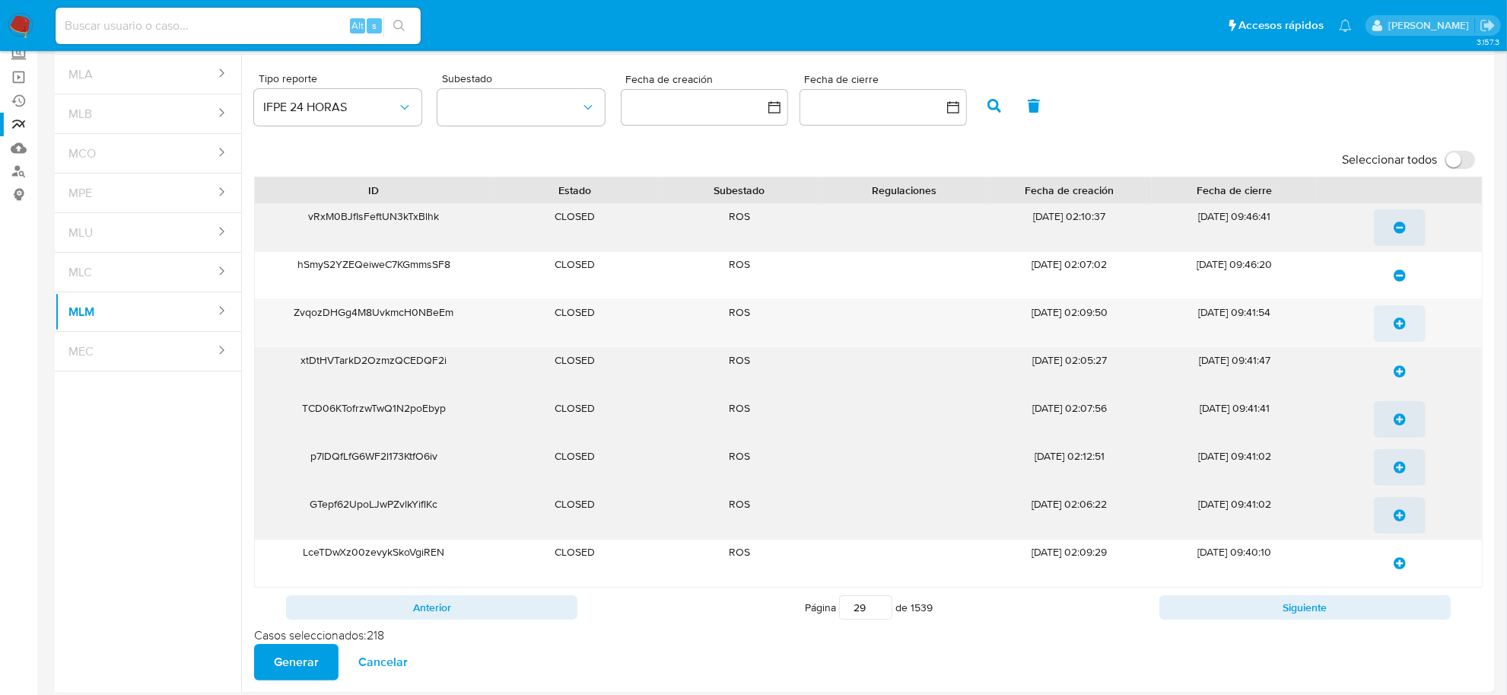
drag, startPoint x: 1401, startPoint y: 339, endPoint x: 1401, endPoint y: 352, distance: 12.9
click at [1401, 340] on span "update-list" at bounding box center [1400, 323] width 12 height 33
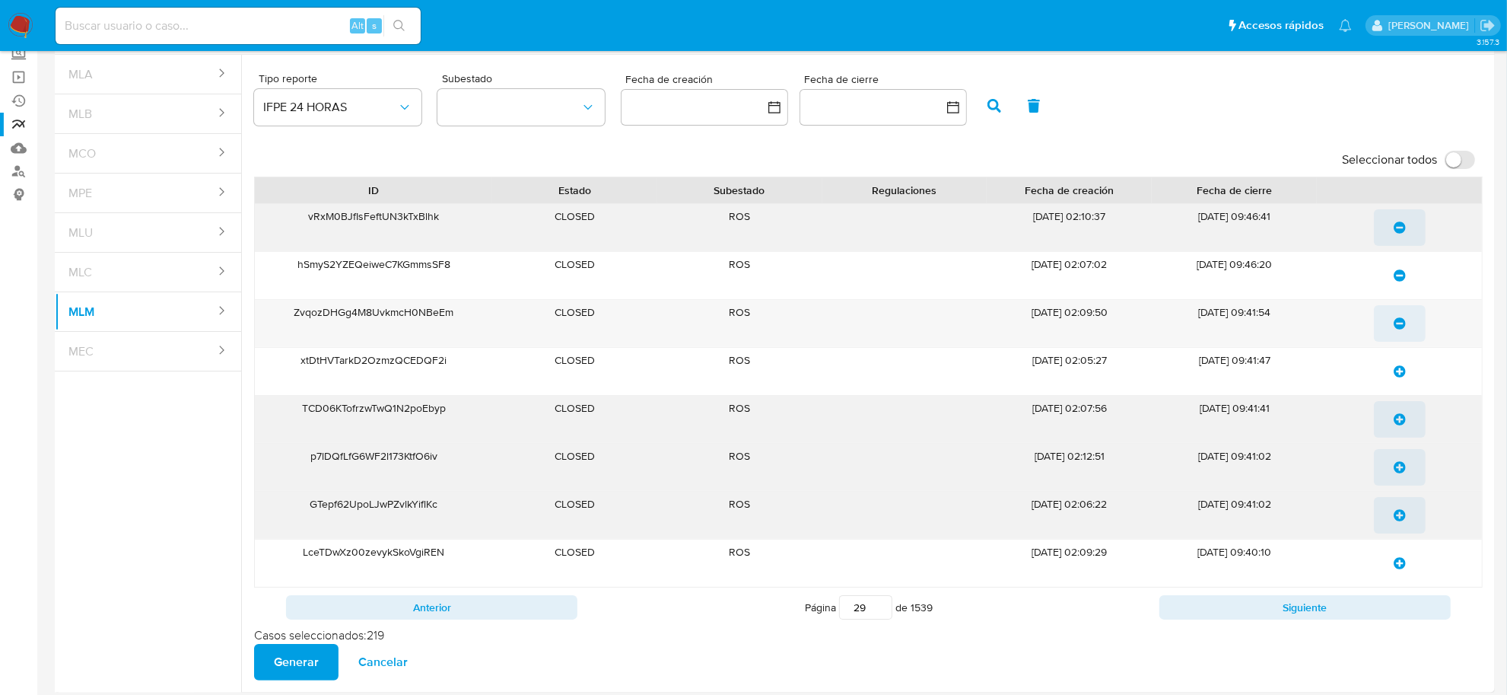
drag, startPoint x: 1401, startPoint y: 379, endPoint x: 1398, endPoint y: 415, distance: 36.6
click at [1401, 382] on span "update-list" at bounding box center [1400, 371] width 12 height 33
click at [1398, 425] on icon "update-list" at bounding box center [1400, 419] width 12 height 12
drag, startPoint x: 1395, startPoint y: 476, endPoint x: 1395, endPoint y: 488, distance: 12.2
click at [1395, 478] on span "update-list" at bounding box center [1400, 466] width 12 height 33
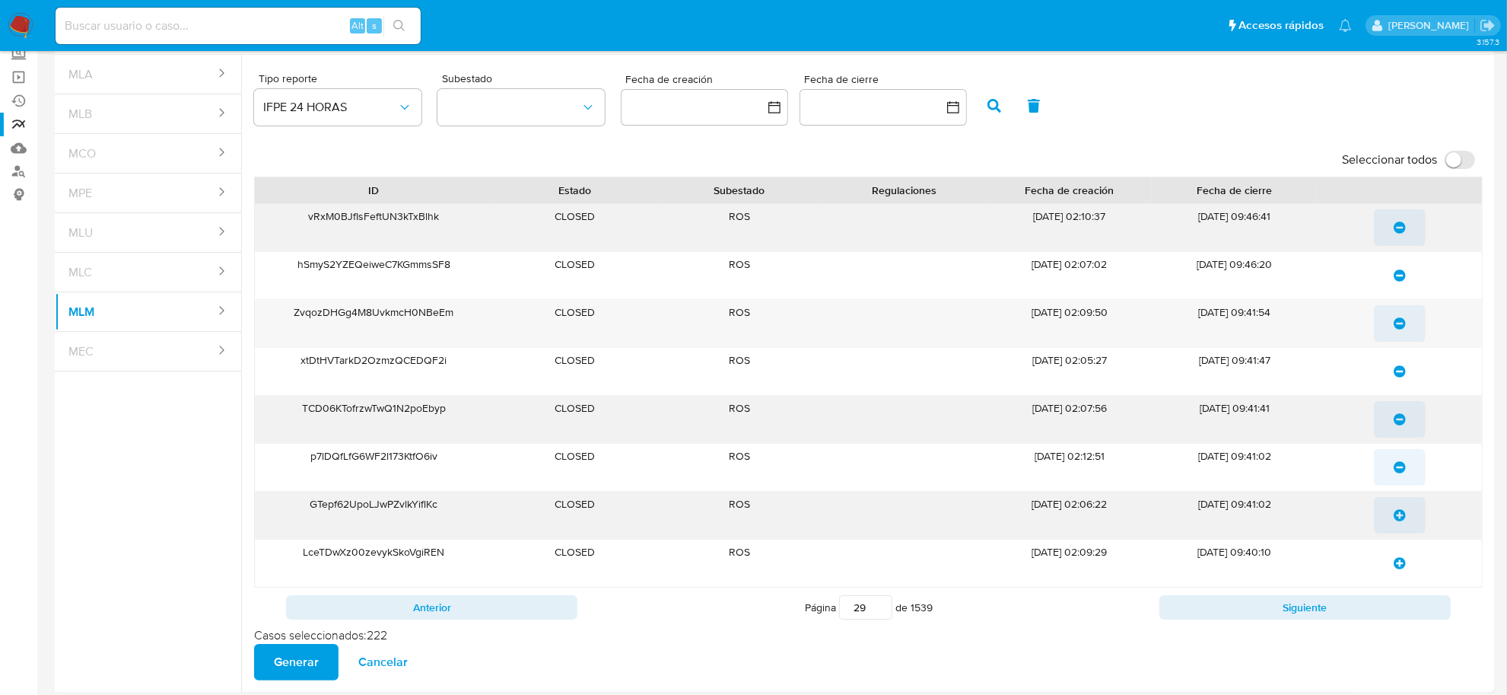
click at [1394, 521] on icon "update-list" at bounding box center [1400, 515] width 12 height 12
click at [1398, 569] on icon "update-list" at bounding box center [1400, 563] width 12 height 12
click at [1391, 606] on button "Siguiente" at bounding box center [1305, 607] width 291 height 24
click at [1404, 236] on span "update-list" at bounding box center [1400, 227] width 12 height 33
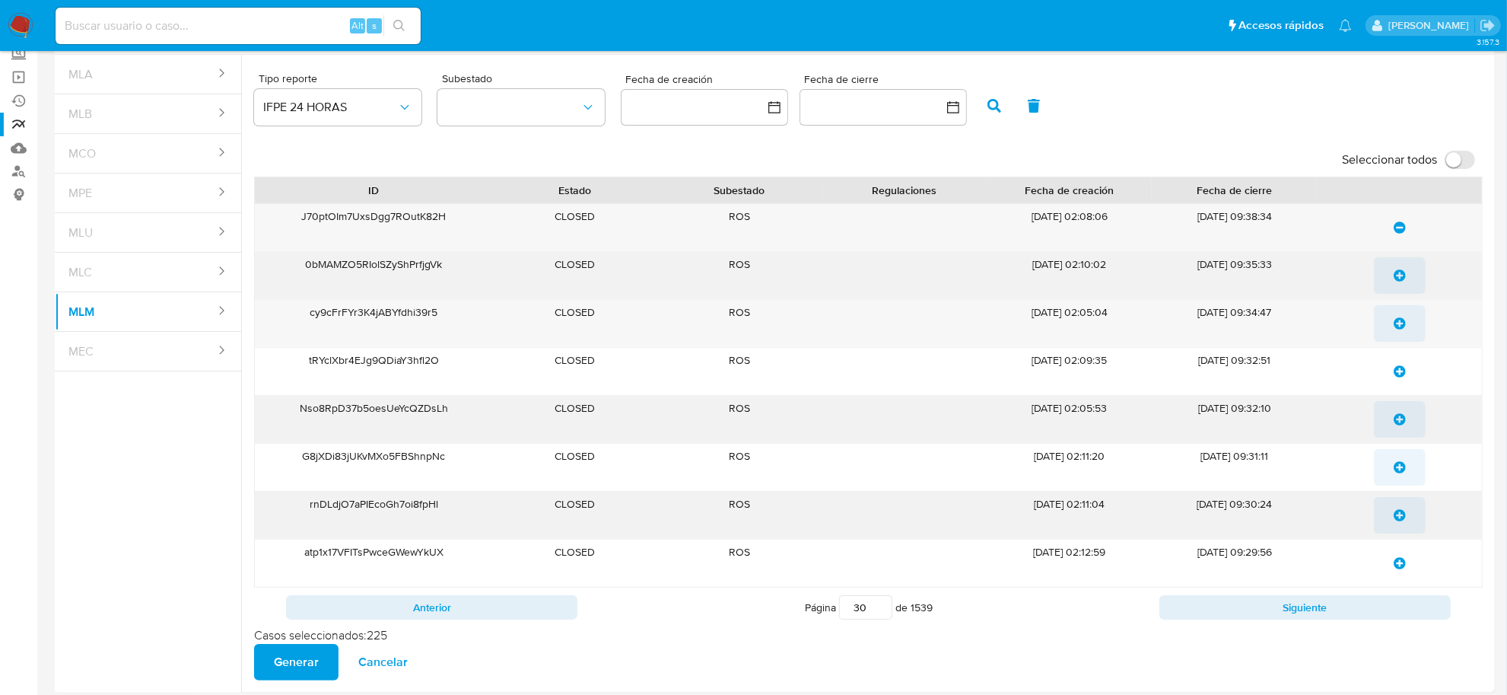
click at [1396, 287] on span "update-list" at bounding box center [1400, 275] width 12 height 33
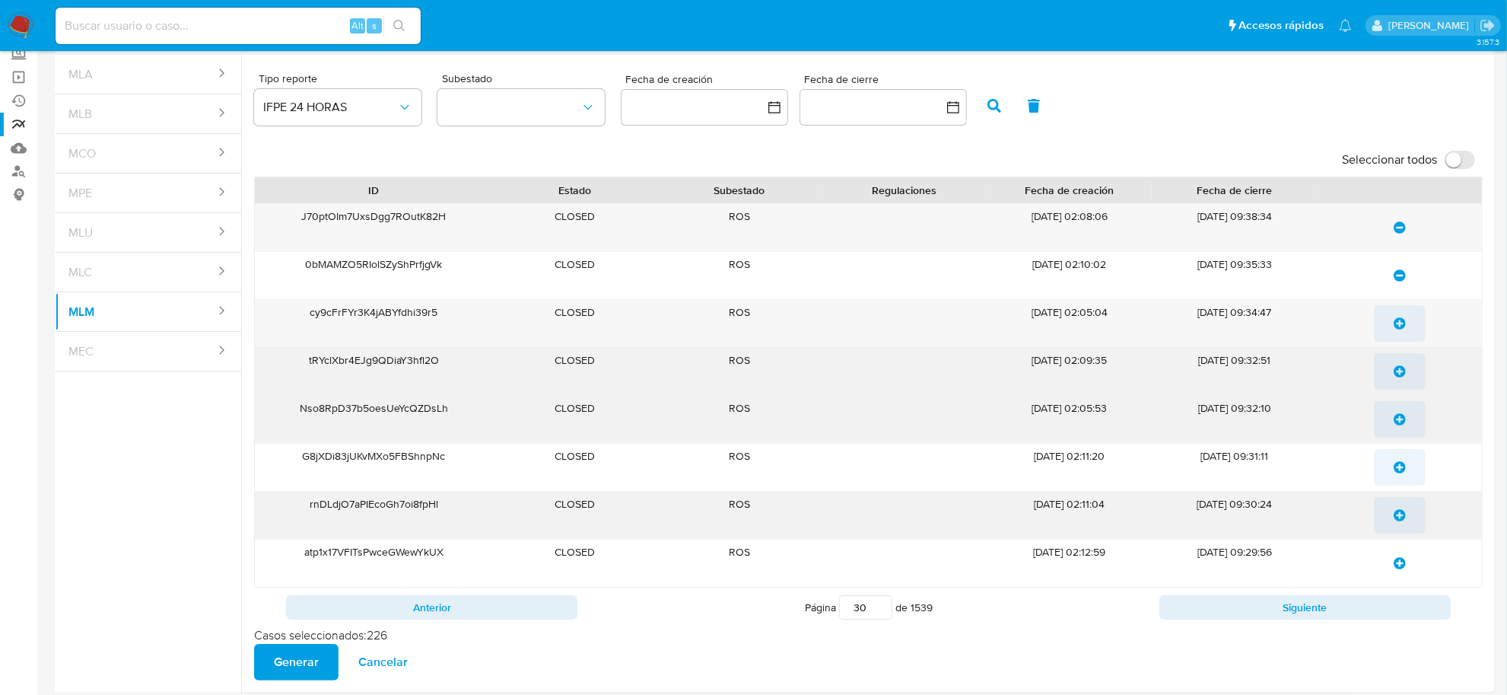
click at [1394, 358] on span "update-list" at bounding box center [1400, 371] width 12 height 33
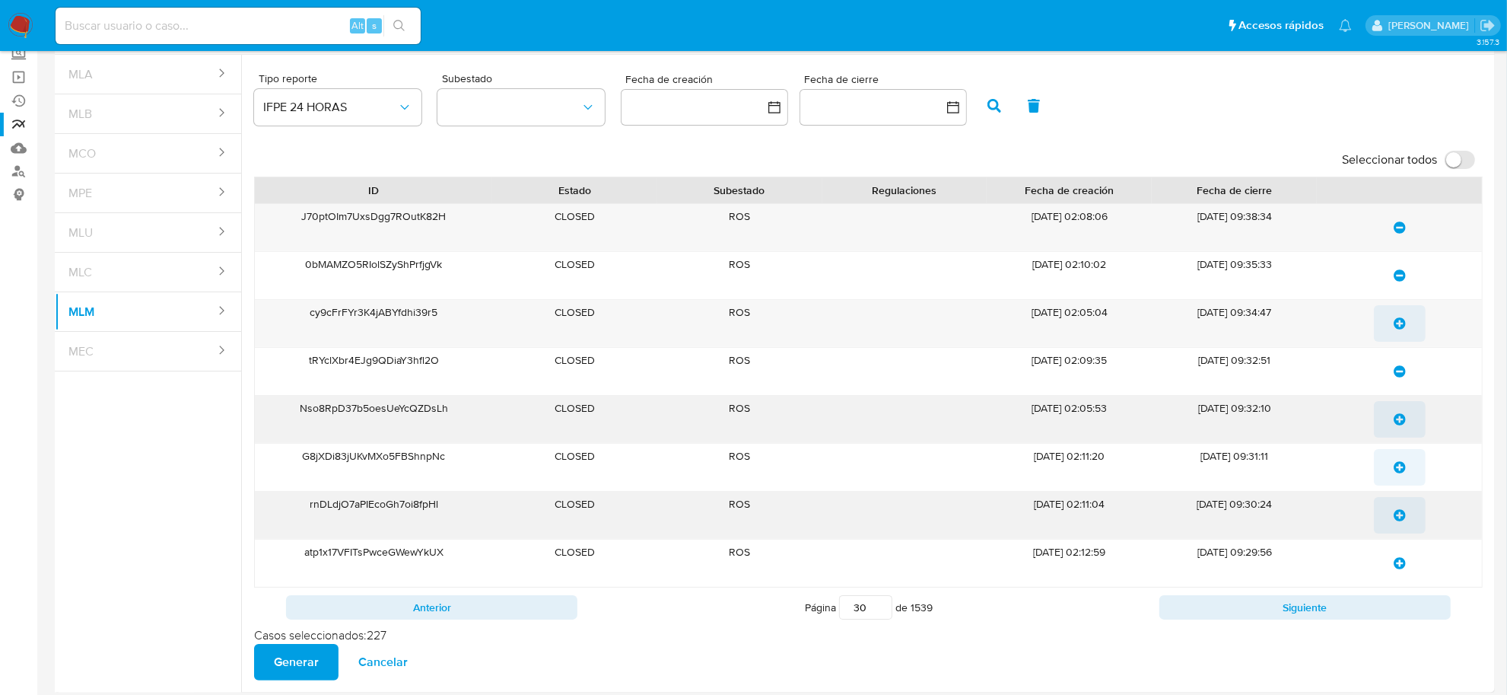
click at [1394, 322] on icon "update-list" at bounding box center [1400, 323] width 12 height 12
click at [1398, 424] on icon "update-list" at bounding box center [1400, 419] width 12 height 12
click at [1404, 473] on icon "update-list" at bounding box center [1400, 467] width 12 height 12
click at [1401, 514] on icon "update-list" at bounding box center [1400, 515] width 12 height 12
click at [1404, 565] on icon "update-list" at bounding box center [1400, 563] width 12 height 12
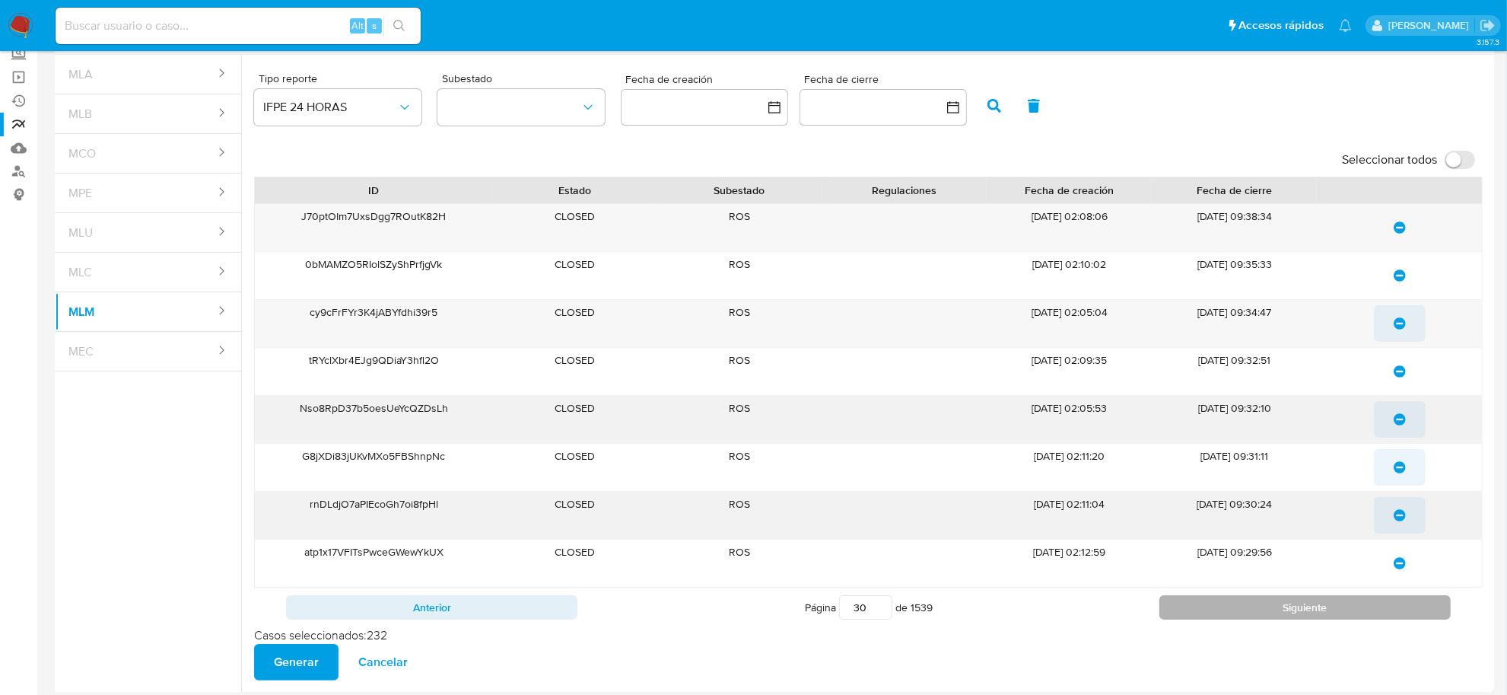
click at [1402, 610] on button "Siguiente" at bounding box center [1305, 607] width 291 height 24
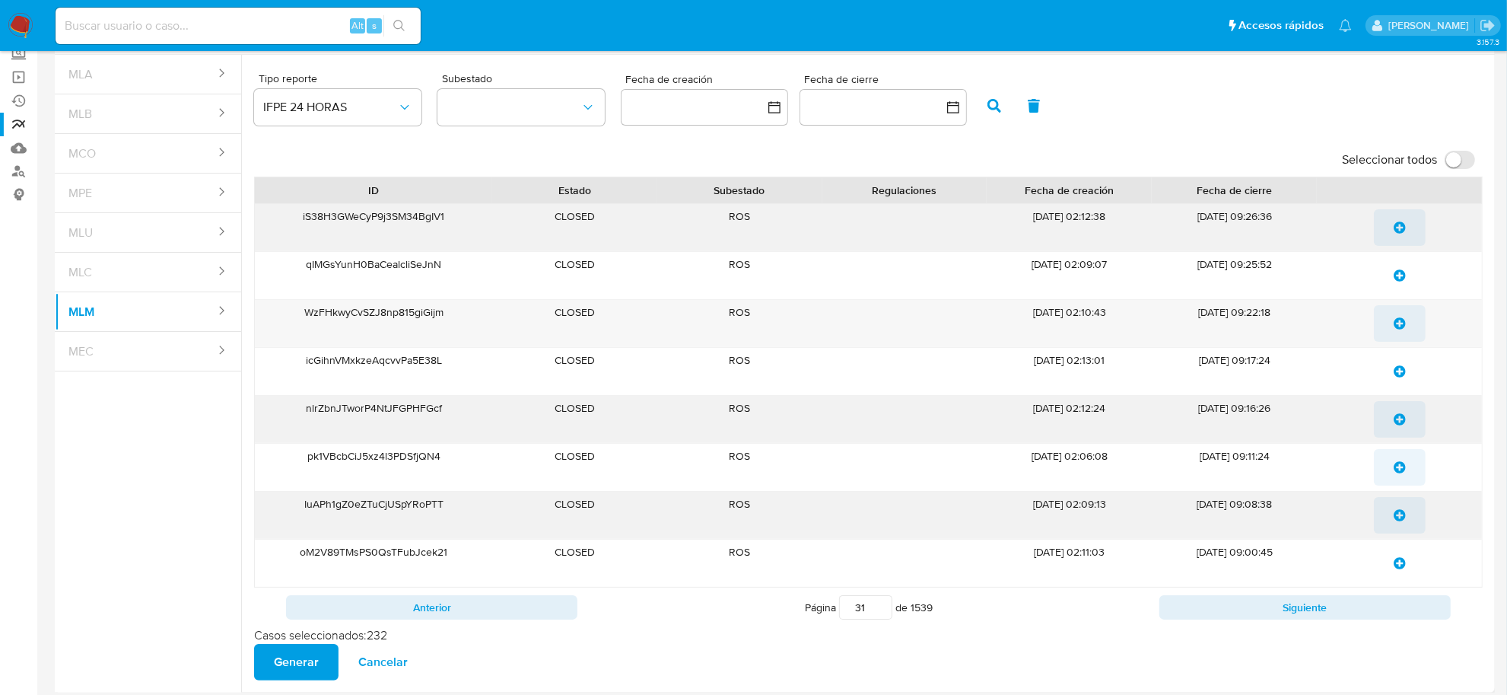
click at [1396, 225] on icon "update-list" at bounding box center [1400, 227] width 12 height 12
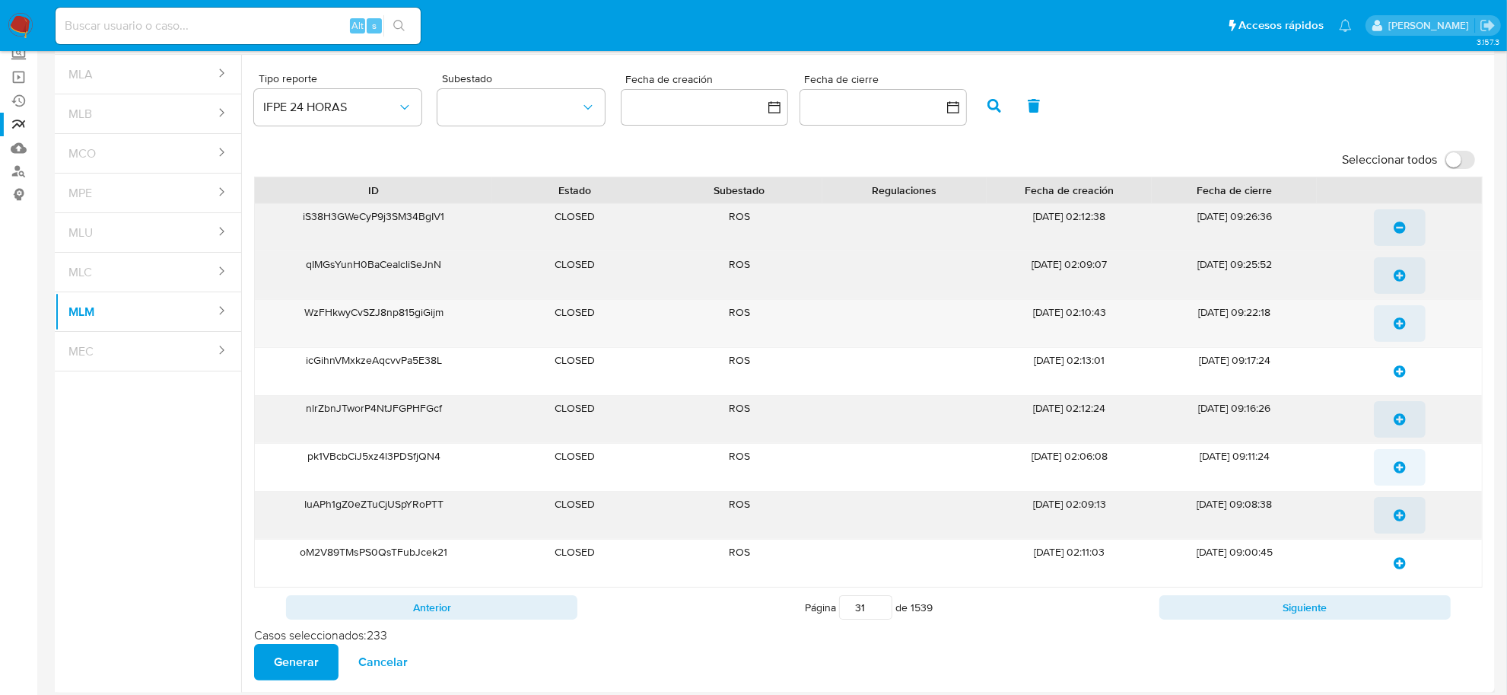
click at [1397, 289] on span "update-list" at bounding box center [1400, 275] width 12 height 33
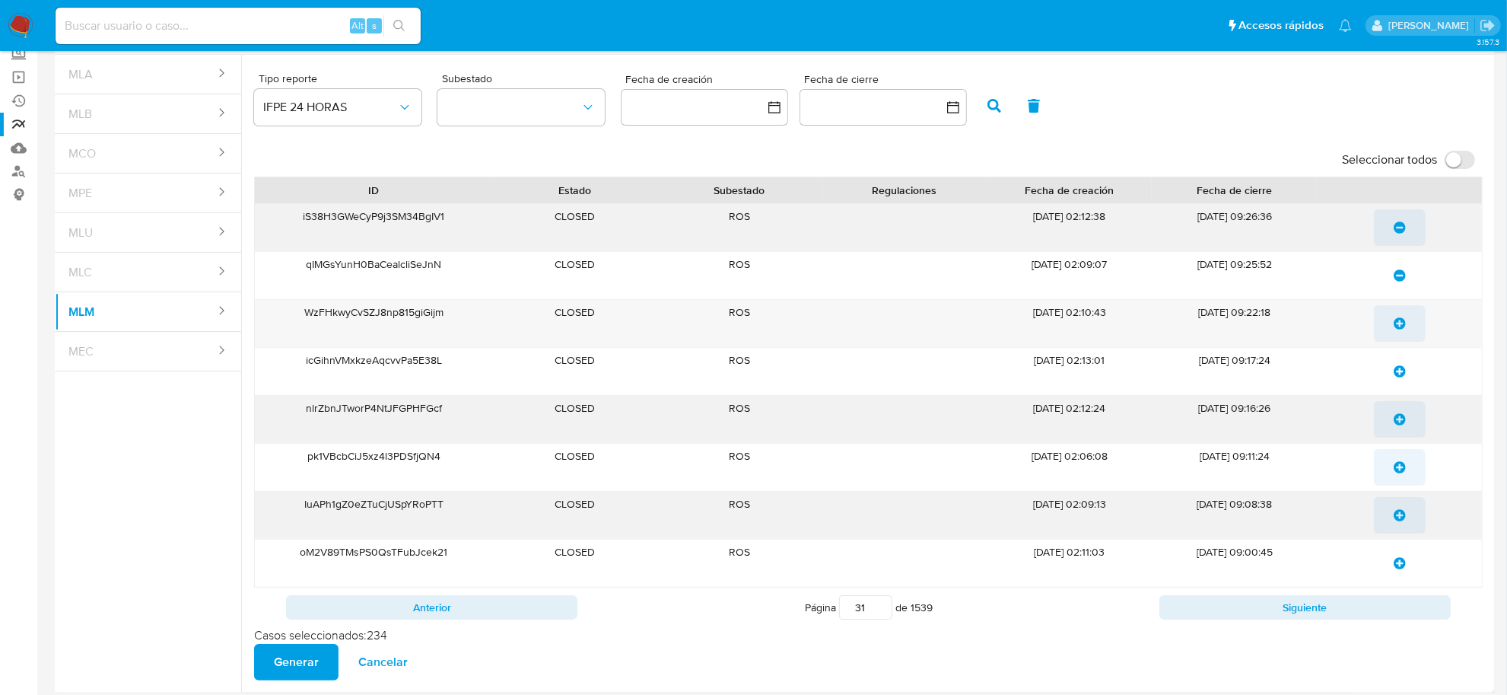
drag, startPoint x: 1395, startPoint y: 325, endPoint x: 1395, endPoint y: 336, distance: 11.4
click at [1395, 326] on icon "update-list" at bounding box center [1400, 323] width 12 height 12
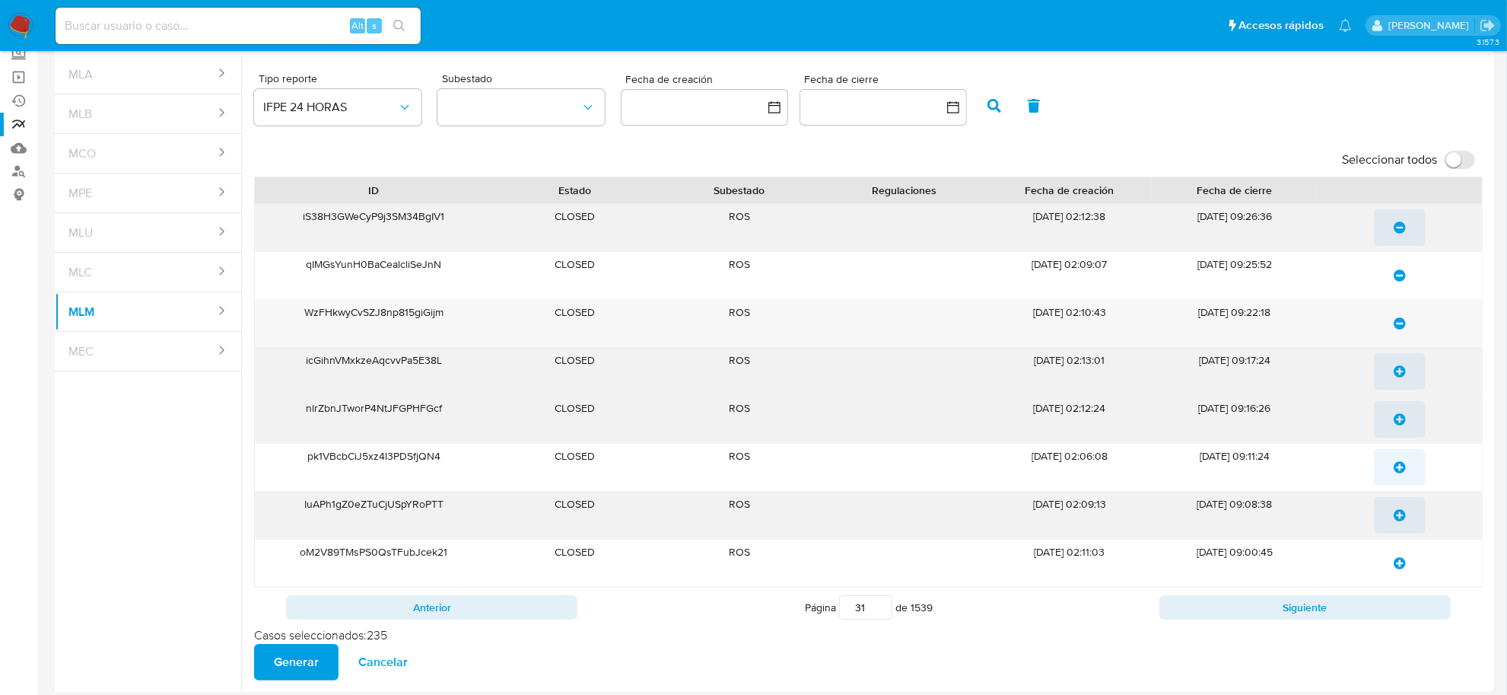
click at [1406, 371] on button "update-list" at bounding box center [1400, 371] width 52 height 37
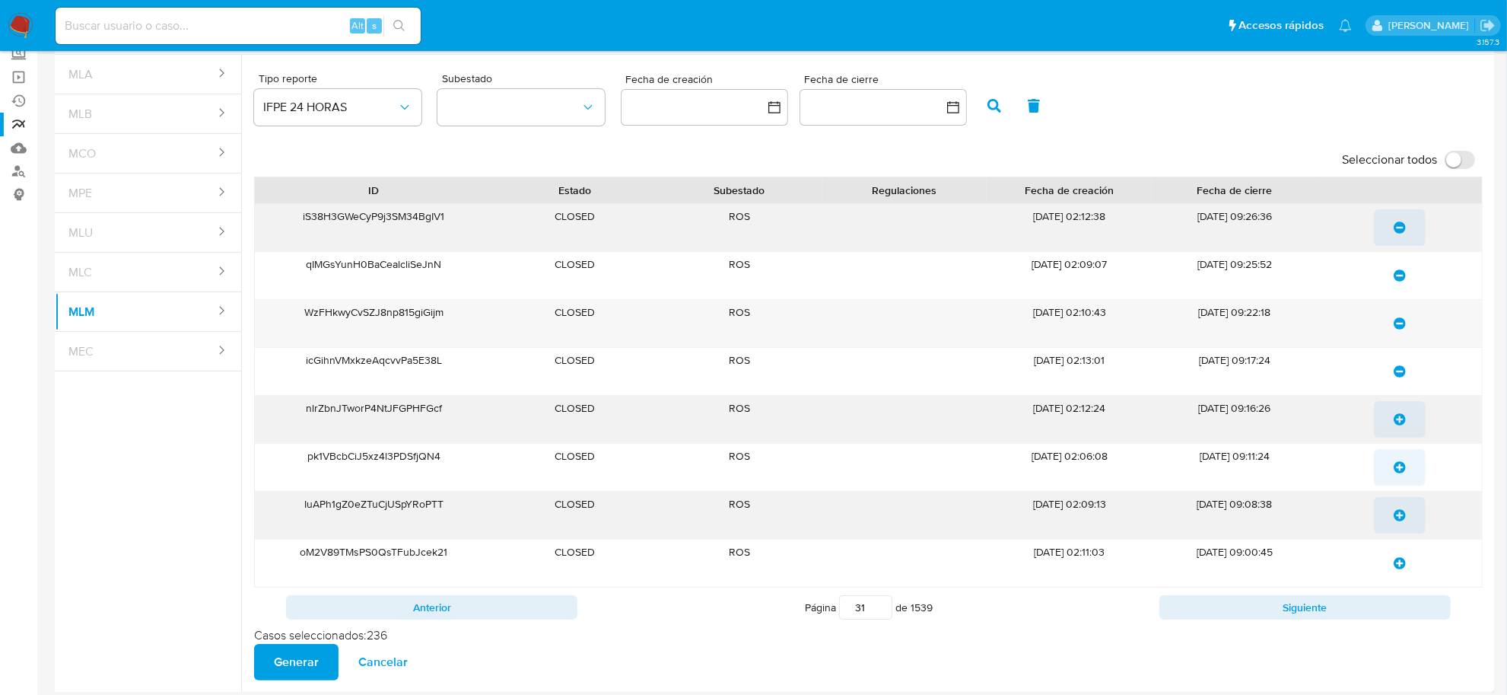
click at [1402, 421] on icon "update-list" at bounding box center [1400, 419] width 12 height 12
drag, startPoint x: 1405, startPoint y: 477, endPoint x: 1406, endPoint y: 493, distance: 16.1
click at [1405, 478] on span "update-list" at bounding box center [1400, 466] width 12 height 33
drag, startPoint x: 1402, startPoint y: 519, endPoint x: 1404, endPoint y: 546, distance: 27.4
click at [1402, 520] on icon "update-list" at bounding box center [1400, 515] width 12 height 12
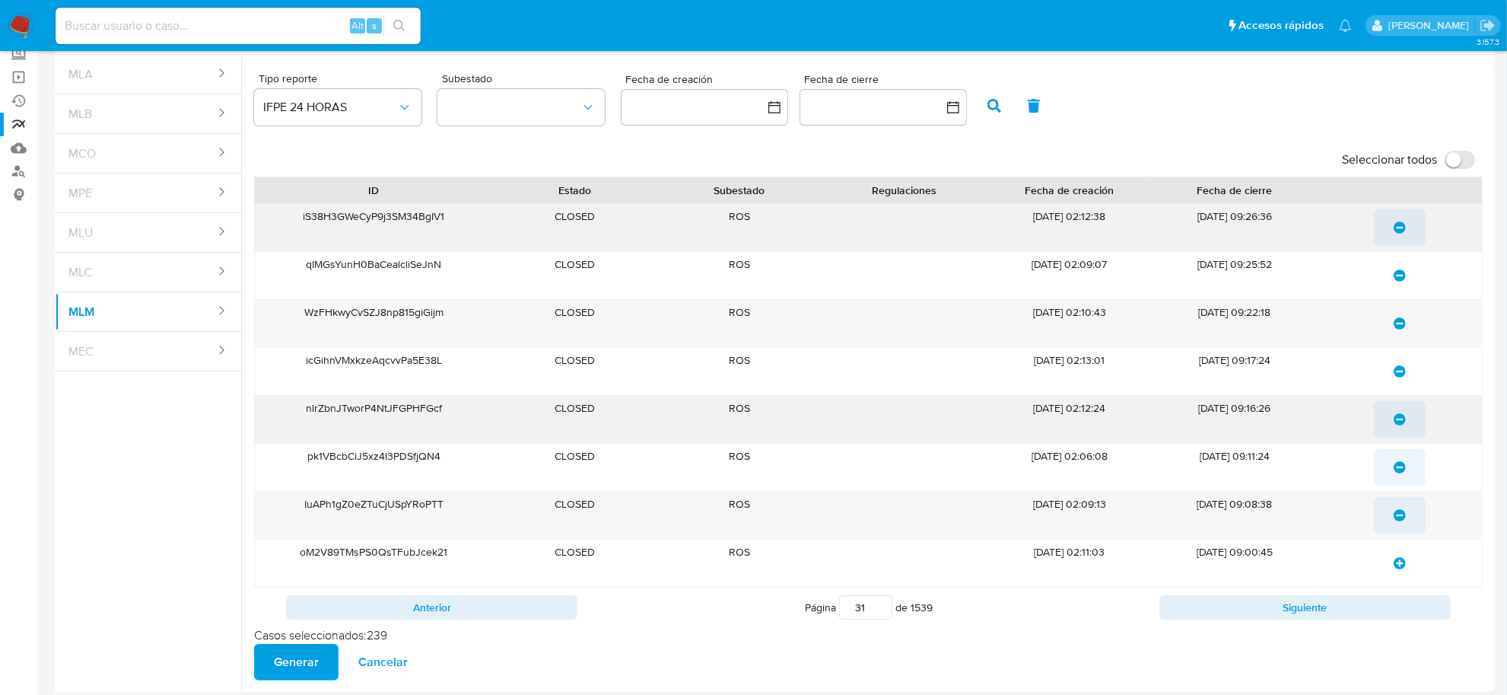
click at [1396, 565] on icon "update-list" at bounding box center [1400, 563] width 12 height 12
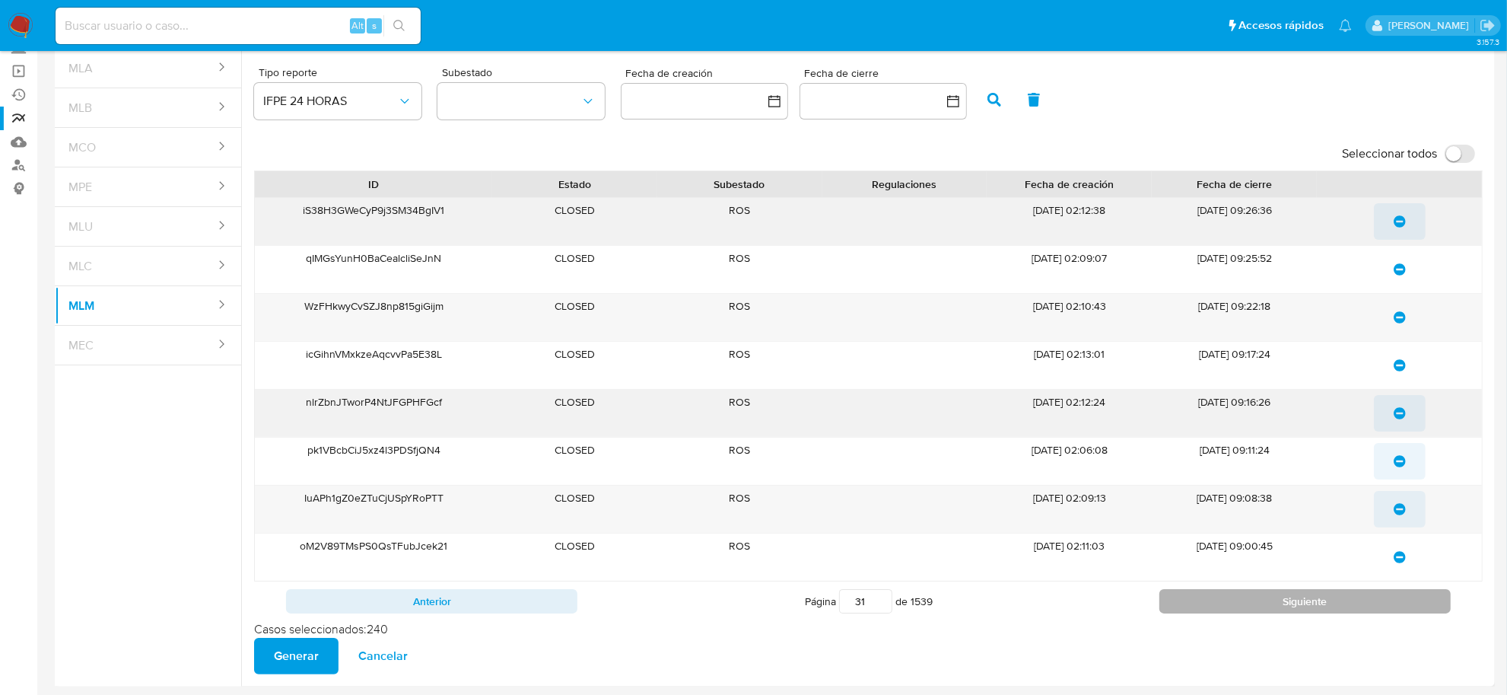
scroll to position [103, 0]
click at [1371, 603] on button "Siguiente" at bounding box center [1305, 600] width 291 height 24
click at [1395, 223] on icon "update-list" at bounding box center [1400, 221] width 12 height 12
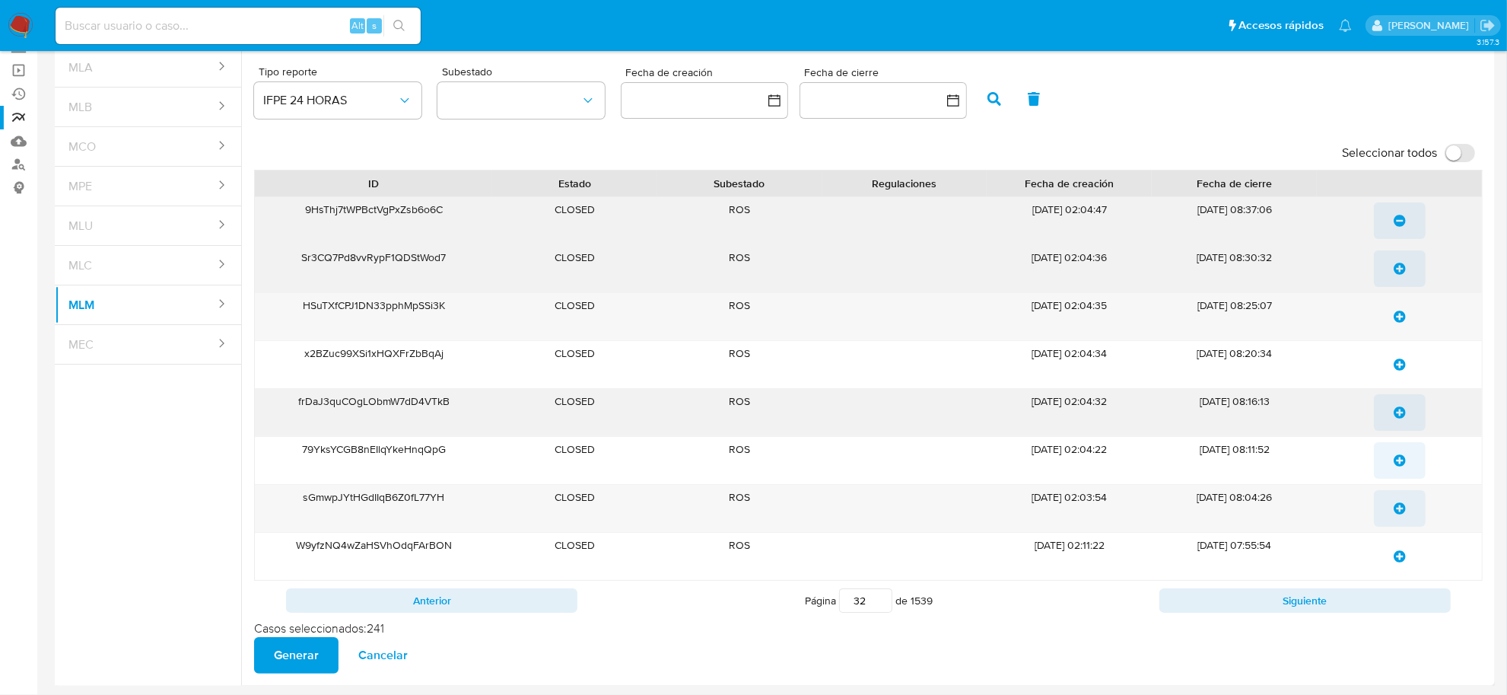
drag, startPoint x: 1400, startPoint y: 263, endPoint x: 1402, endPoint y: 313, distance: 49.5
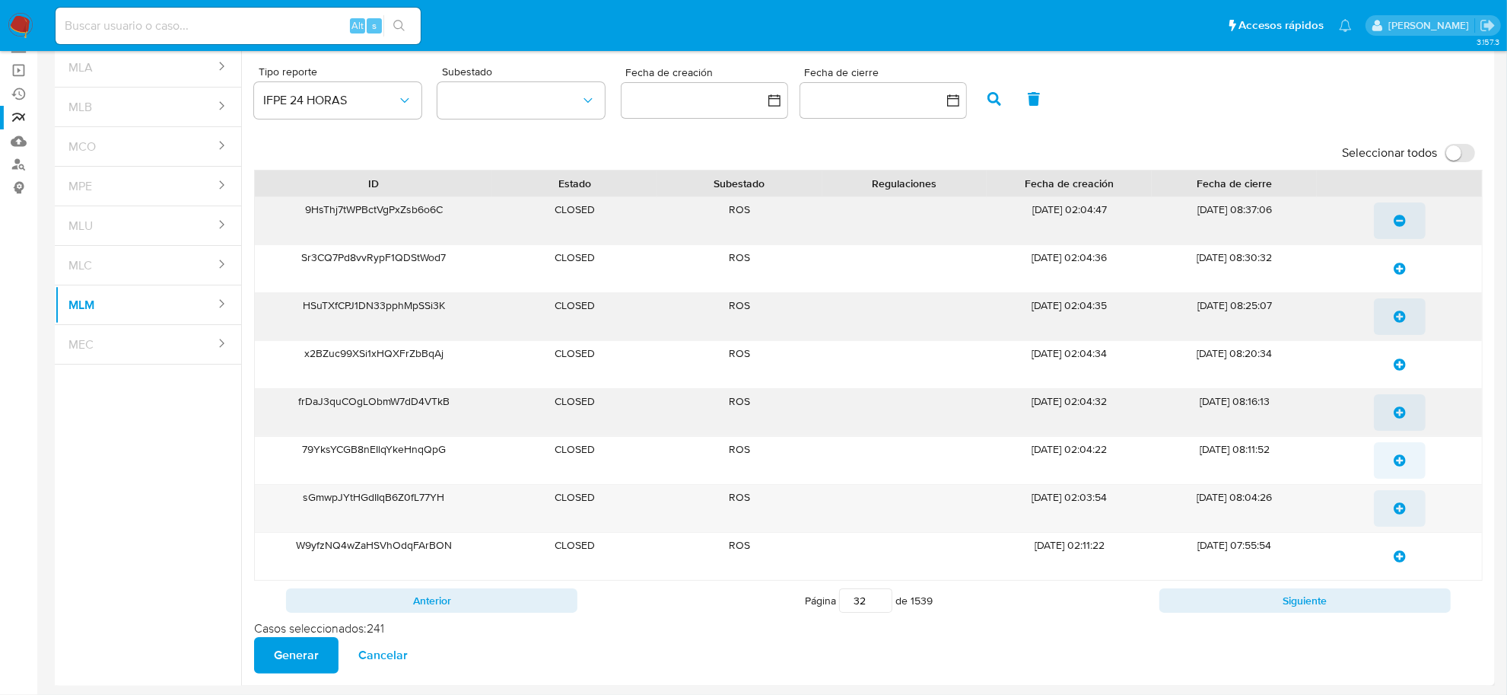
click at [1400, 264] on icon "update-list" at bounding box center [1400, 269] width 12 height 12
click at [1404, 320] on icon "update-list" at bounding box center [1400, 316] width 12 height 12
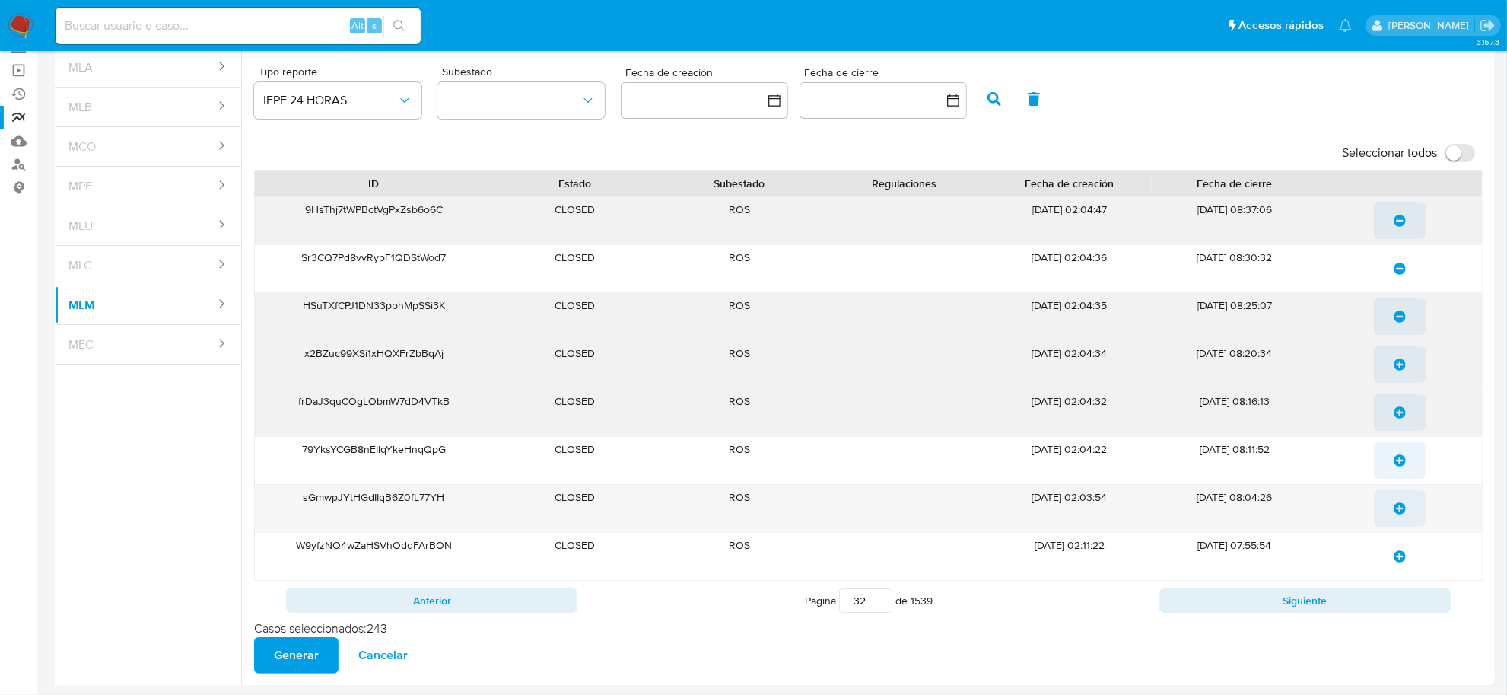
click at [1402, 371] on span "update-list" at bounding box center [1400, 364] width 12 height 33
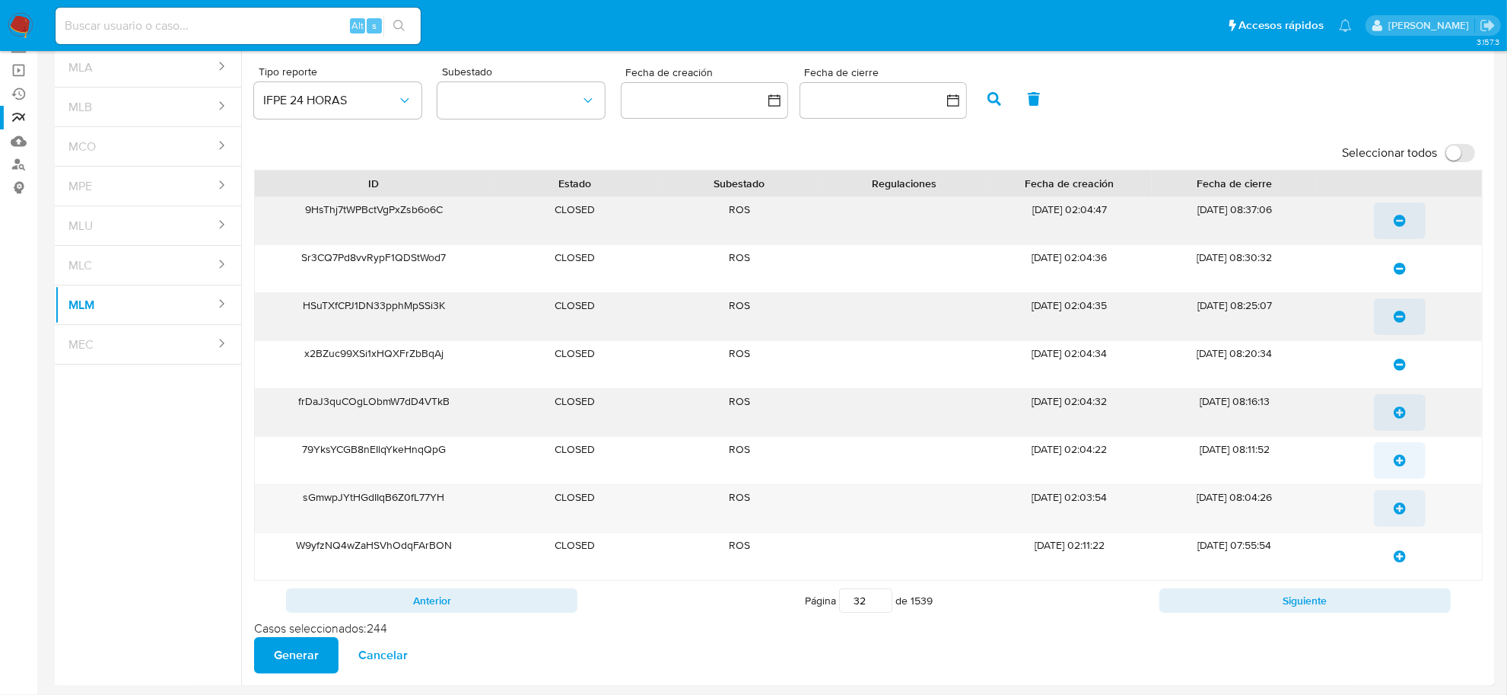
click at [1397, 422] on span "update-list" at bounding box center [1400, 412] width 12 height 33
click at [1394, 459] on icon "update-list" at bounding box center [1400, 460] width 12 height 12
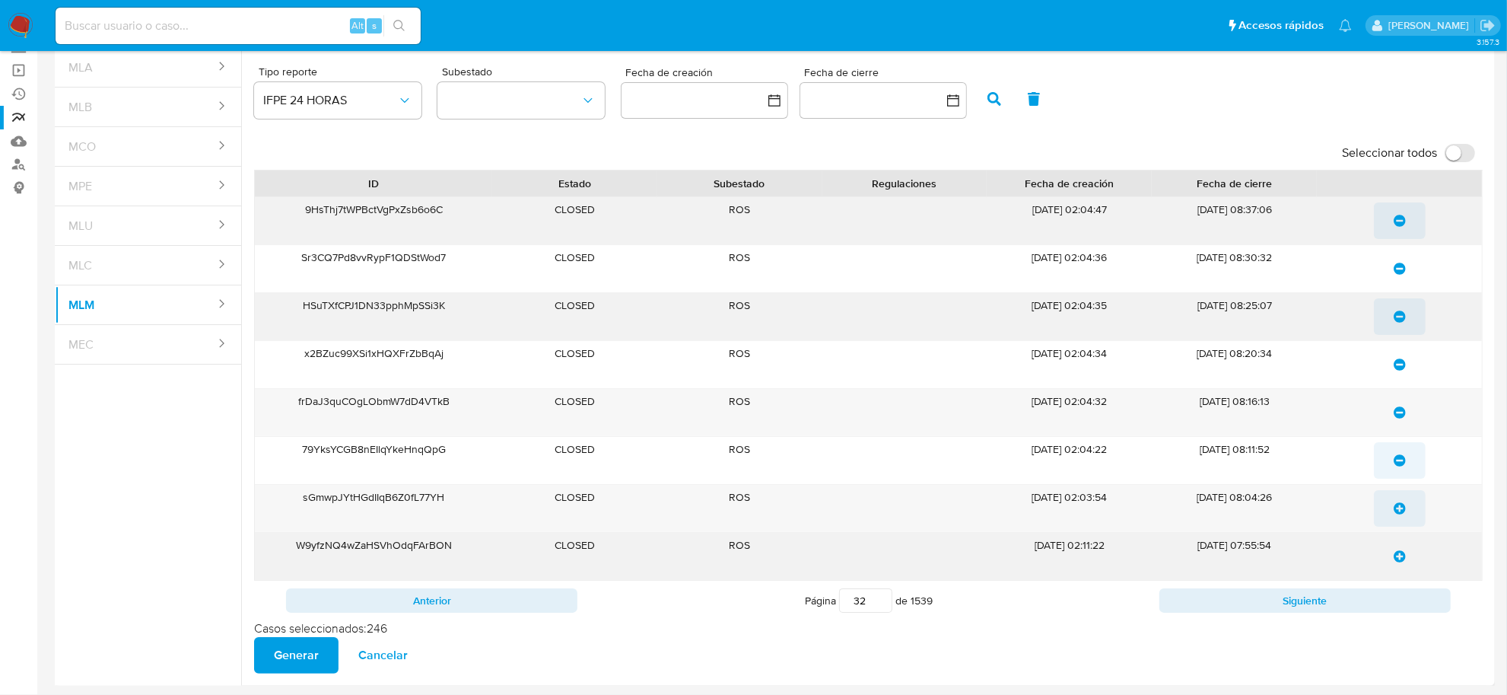
drag, startPoint x: 1397, startPoint y: 503, endPoint x: 1401, endPoint y: 536, distance: 33.7
click at [1397, 504] on icon "update-list" at bounding box center [1400, 508] width 12 height 12
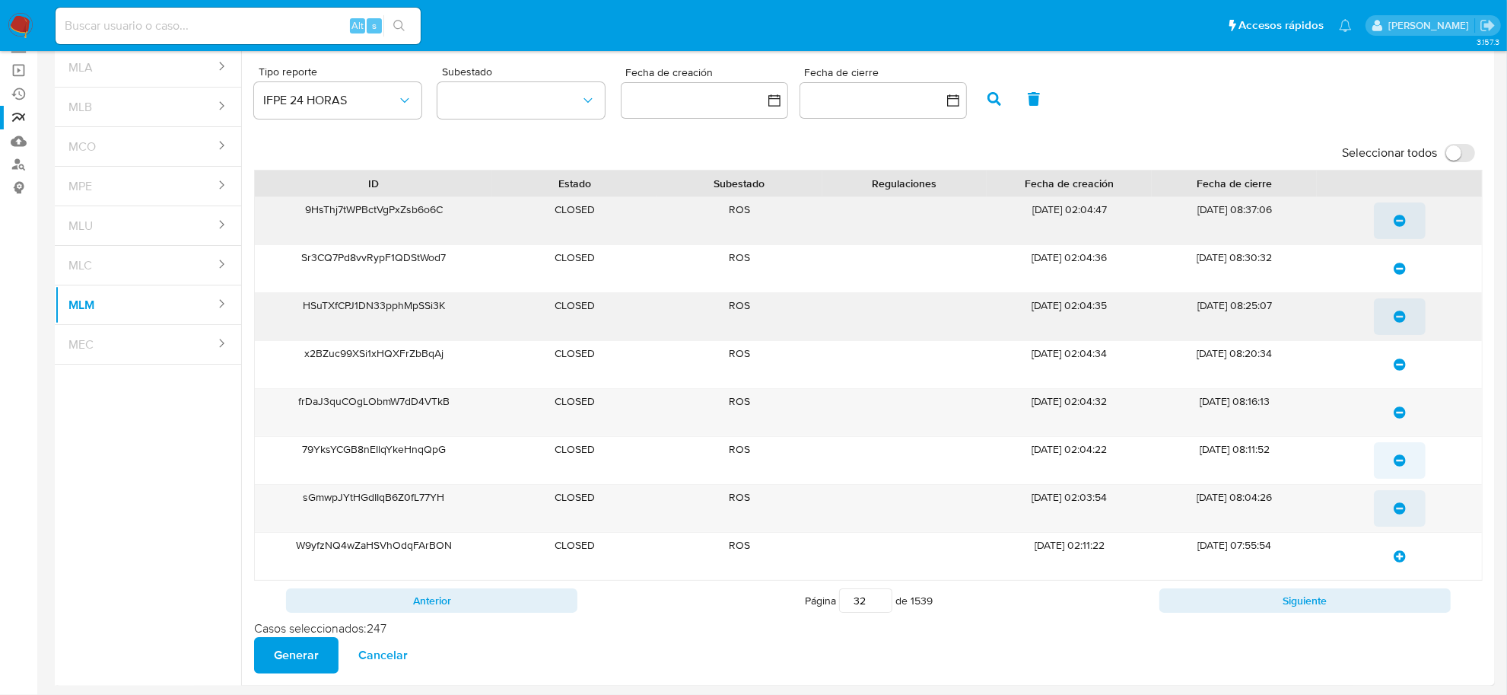
drag, startPoint x: 1402, startPoint y: 553, endPoint x: 1409, endPoint y: 594, distance: 41.8
click at [1402, 554] on icon "update-list" at bounding box center [1400, 556] width 12 height 12
click at [1406, 607] on button "Siguiente" at bounding box center [1305, 600] width 291 height 24
click at [1404, 219] on icon "update-list" at bounding box center [1400, 221] width 12 height 12
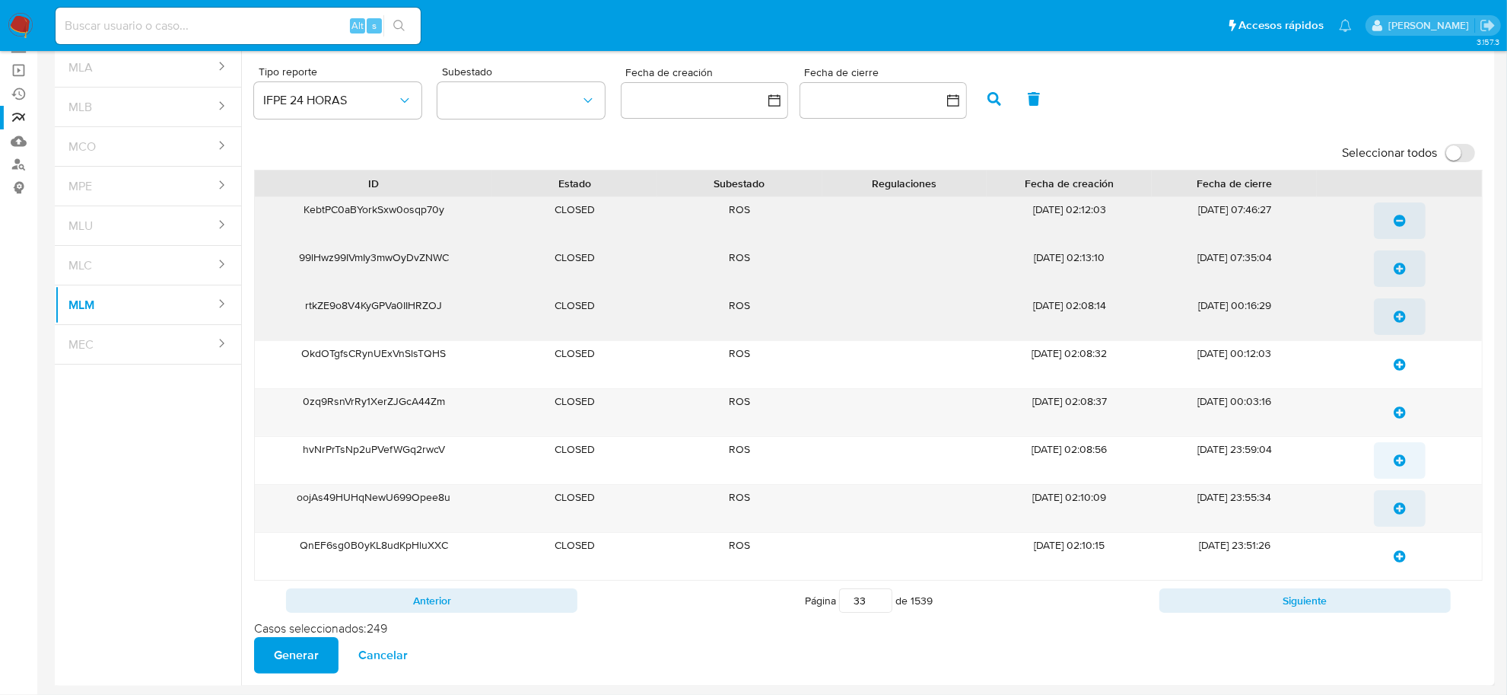
click at [1397, 256] on span "update-list" at bounding box center [1400, 268] width 12 height 33
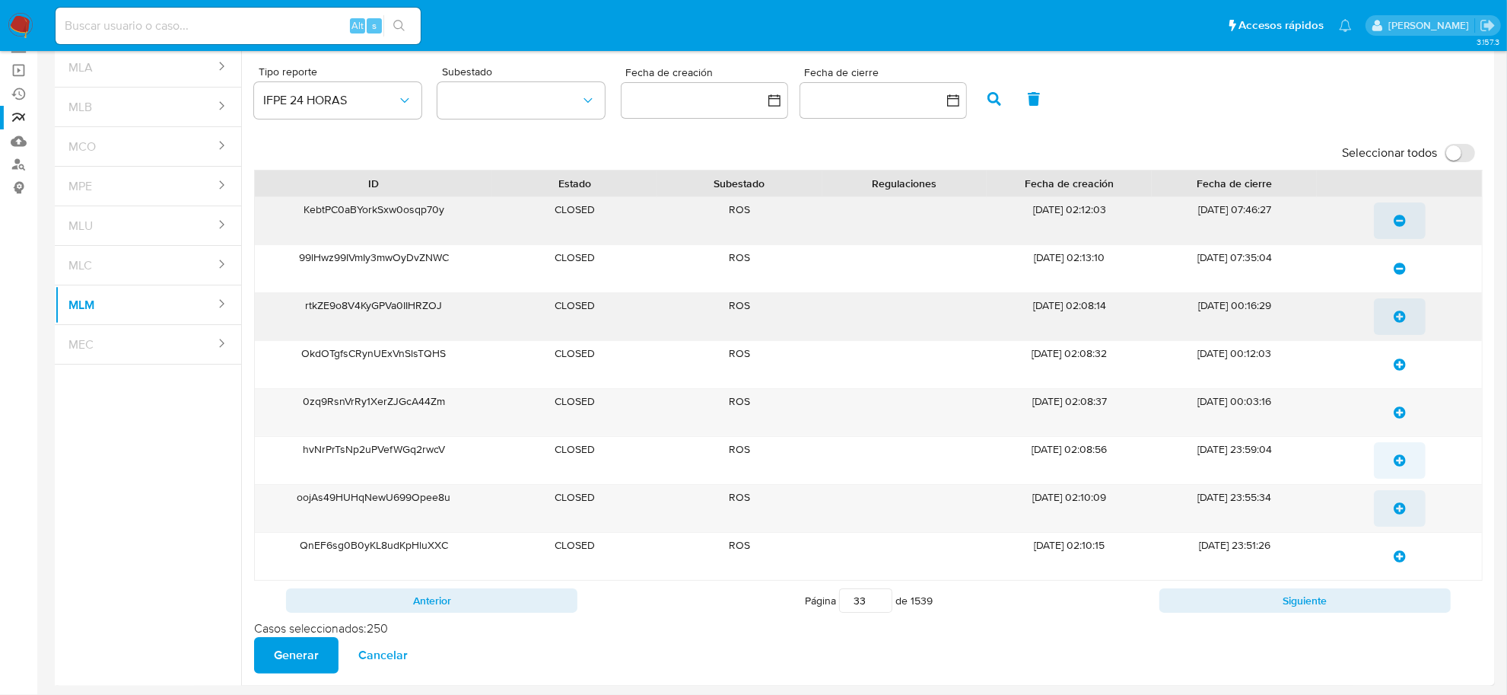
click at [1392, 316] on button "update-list" at bounding box center [1400, 316] width 52 height 37
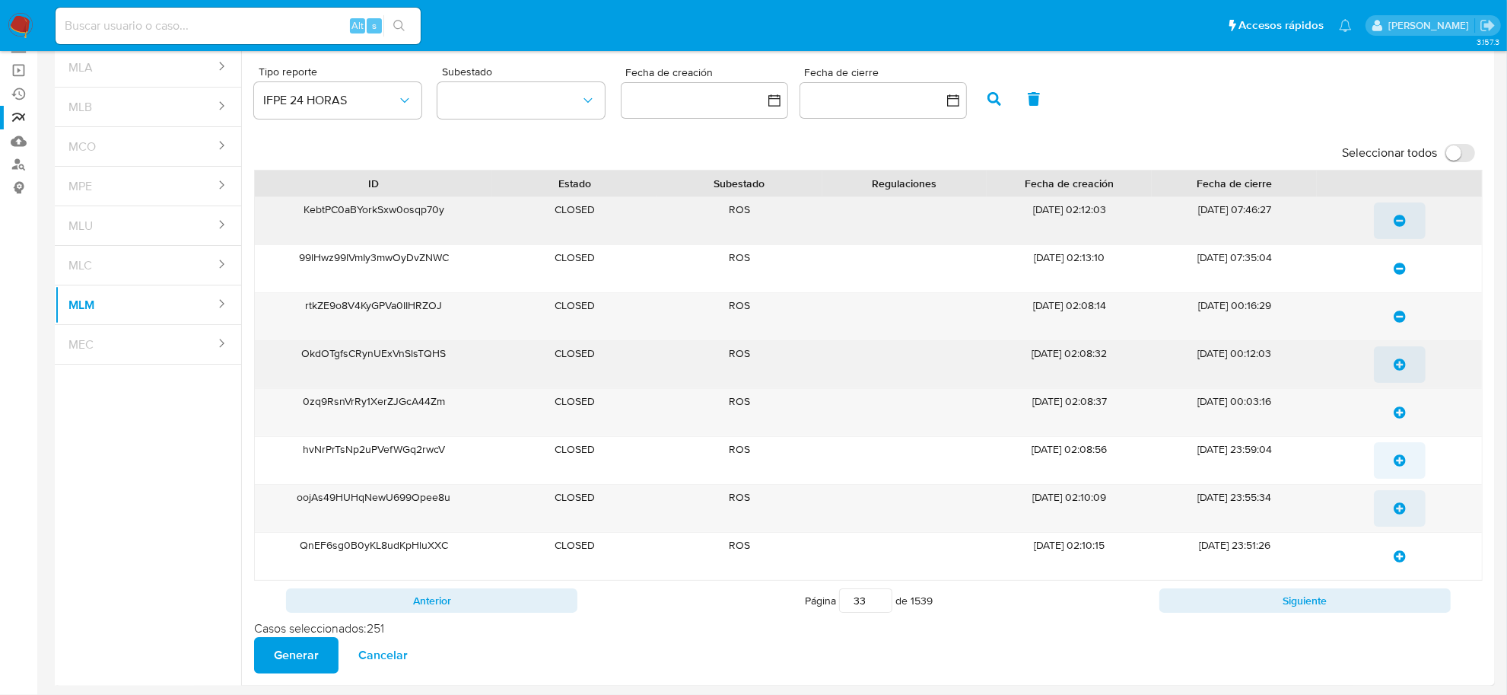
click at [1398, 362] on icon "update-list" at bounding box center [1400, 364] width 12 height 12
drag, startPoint x: 1404, startPoint y: 398, endPoint x: 1404, endPoint y: 428, distance: 30.4
click at [1405, 407] on span "update-list" at bounding box center [1400, 412] width 12 height 33
click at [1402, 451] on span "update-list" at bounding box center [1400, 460] width 12 height 33
drag, startPoint x: 1406, startPoint y: 508, endPoint x: 1405, endPoint y: 522, distance: 13.8
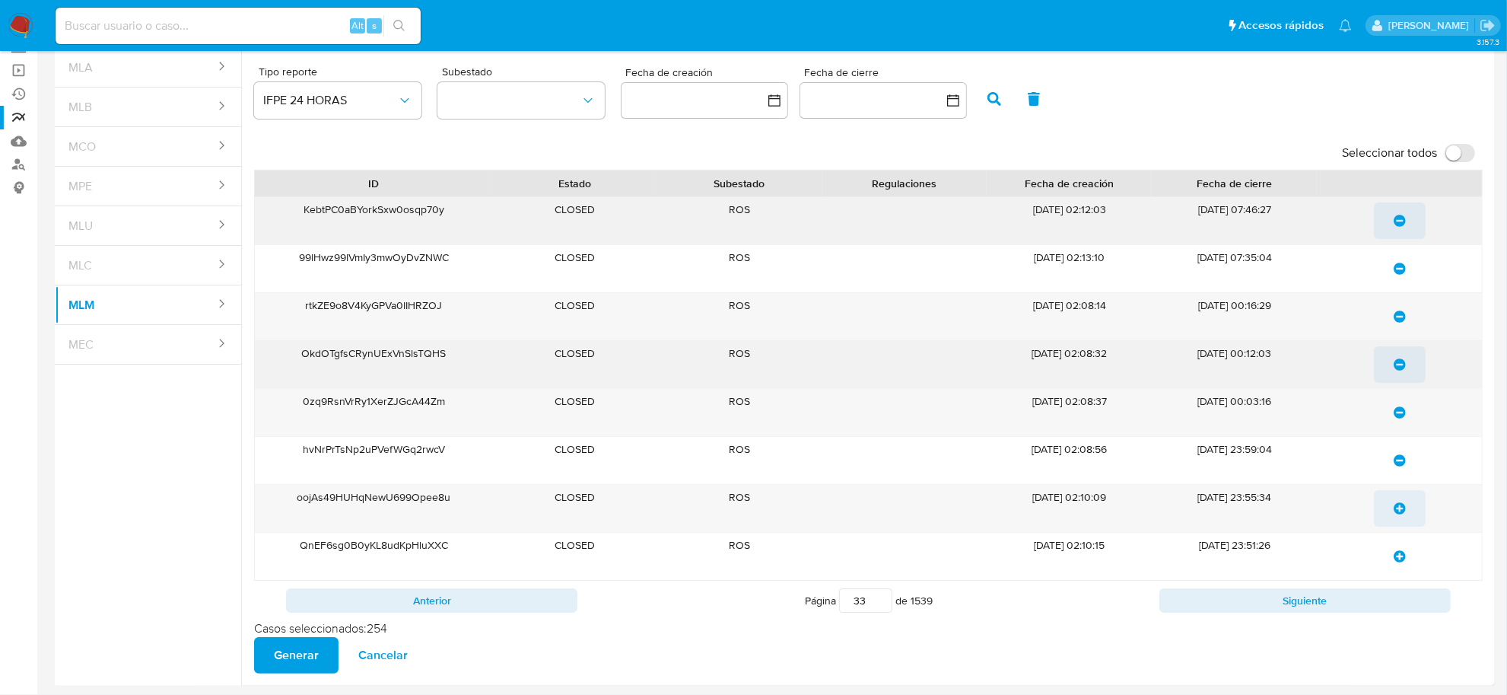
click at [1406, 510] on button "update-list" at bounding box center [1400, 508] width 52 height 37
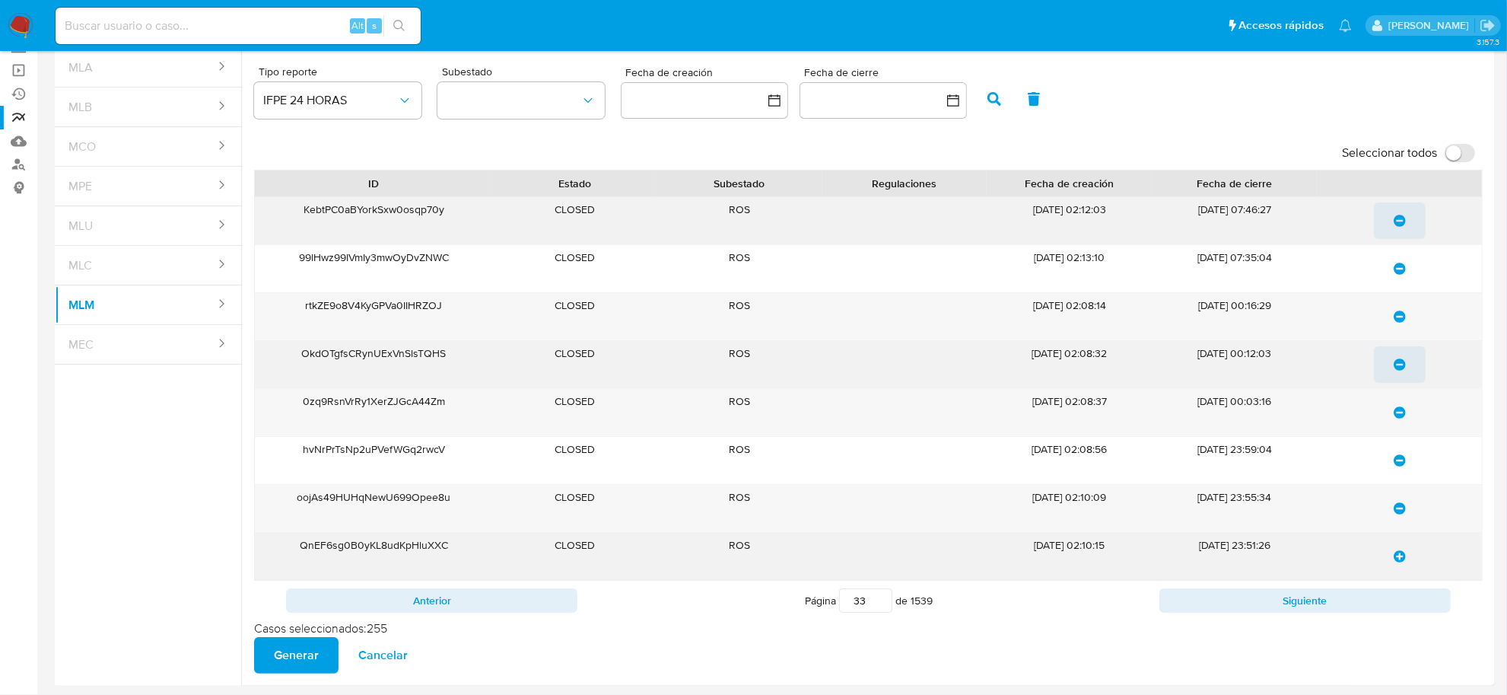
drag, startPoint x: 1402, startPoint y: 565, endPoint x: 1405, endPoint y: 577, distance: 12.0
click at [1402, 567] on span "update-list" at bounding box center [1400, 555] width 12 height 33
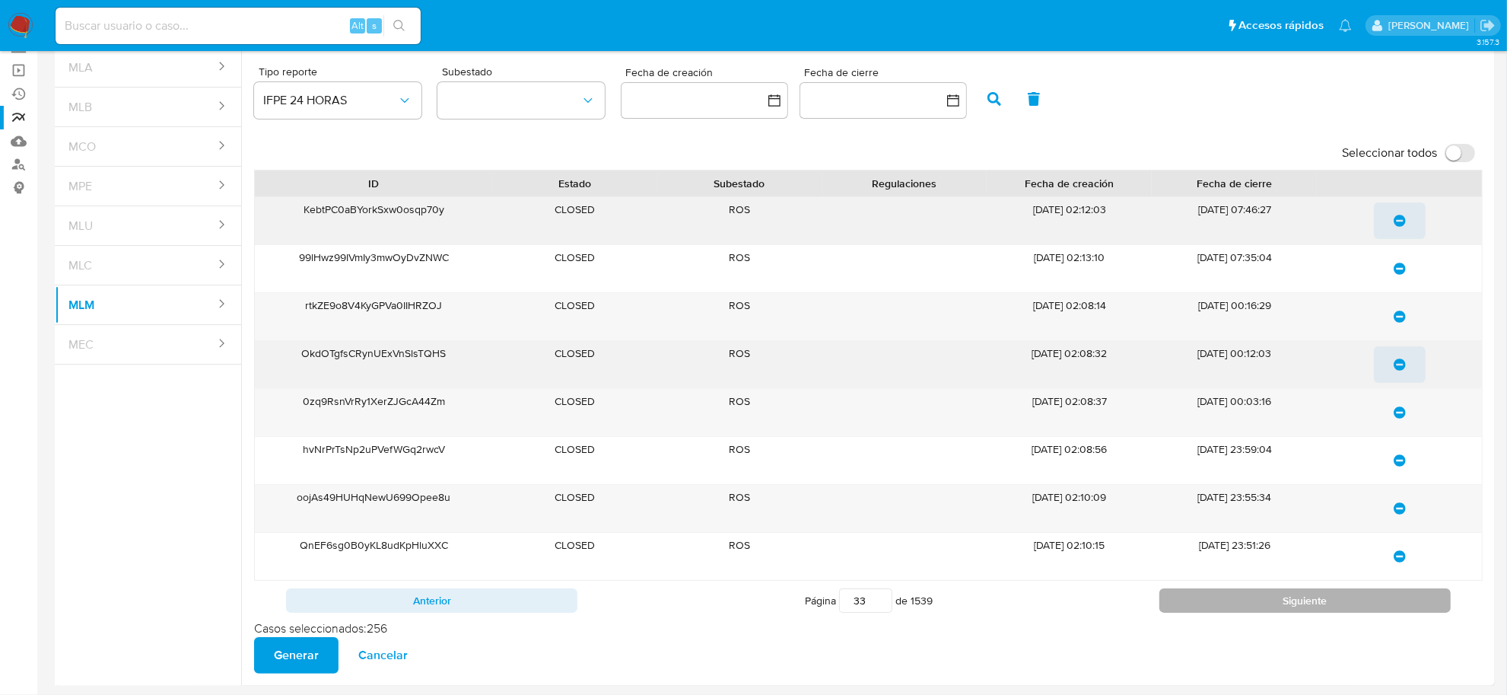
click at [1409, 599] on button "Siguiente" at bounding box center [1305, 600] width 291 height 24
click at [1396, 225] on icon "update-list" at bounding box center [1400, 221] width 12 height 12
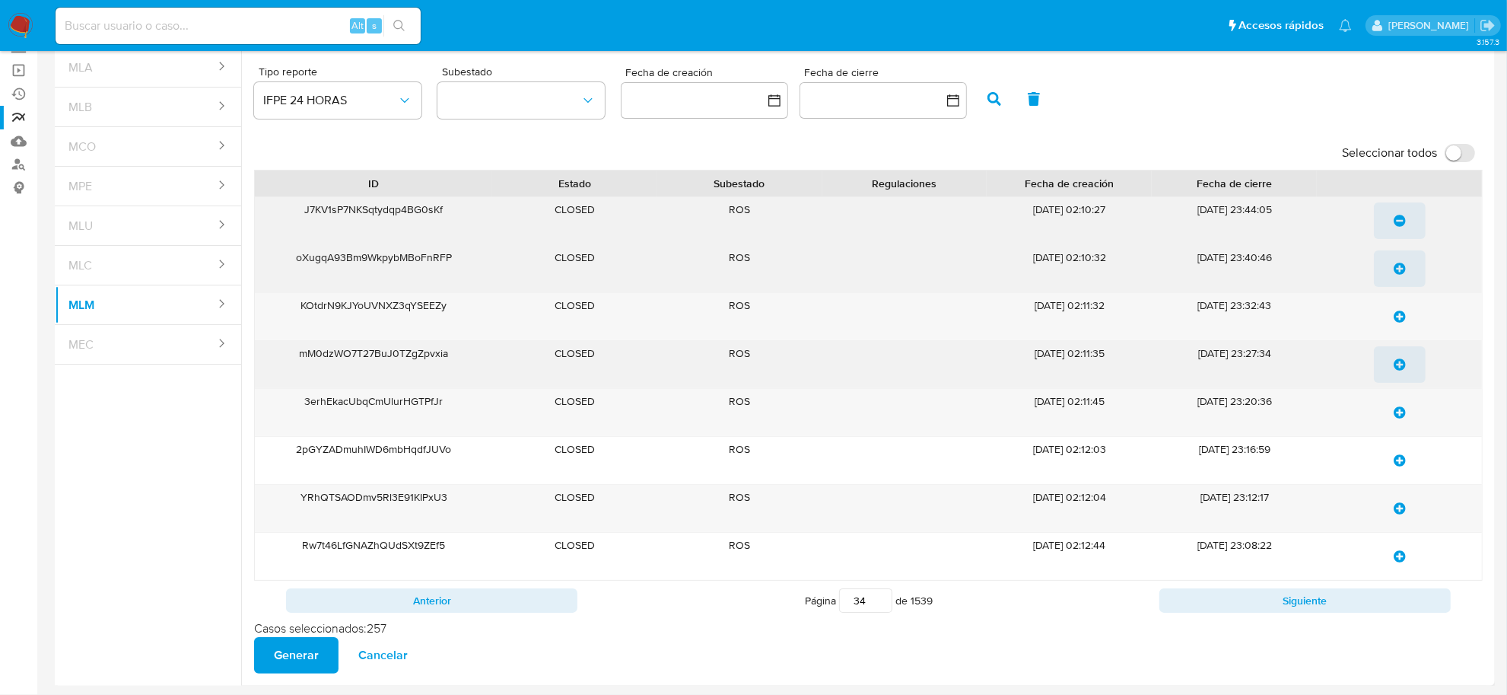
click at [1397, 265] on icon "update-list" at bounding box center [1400, 269] width 12 height 12
drag, startPoint x: 1400, startPoint y: 310, endPoint x: 1398, endPoint y: 359, distance: 48.7
click at [1400, 314] on icon "update-list" at bounding box center [1400, 316] width 12 height 12
click at [1398, 364] on icon "update-list" at bounding box center [1400, 364] width 12 height 12
drag, startPoint x: 1397, startPoint y: 402, endPoint x: 1402, endPoint y: 432, distance: 30.9
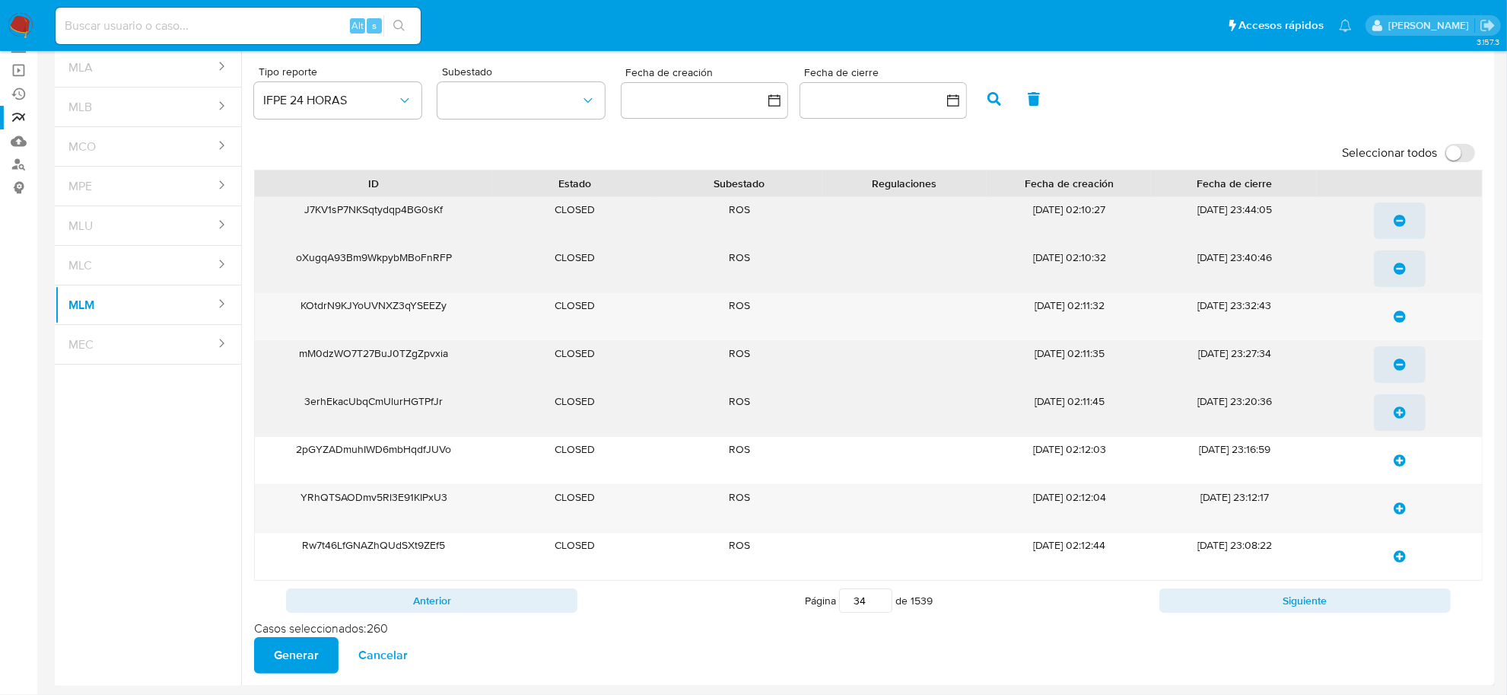
click at [1397, 407] on span "update-list" at bounding box center [1400, 412] width 12 height 33
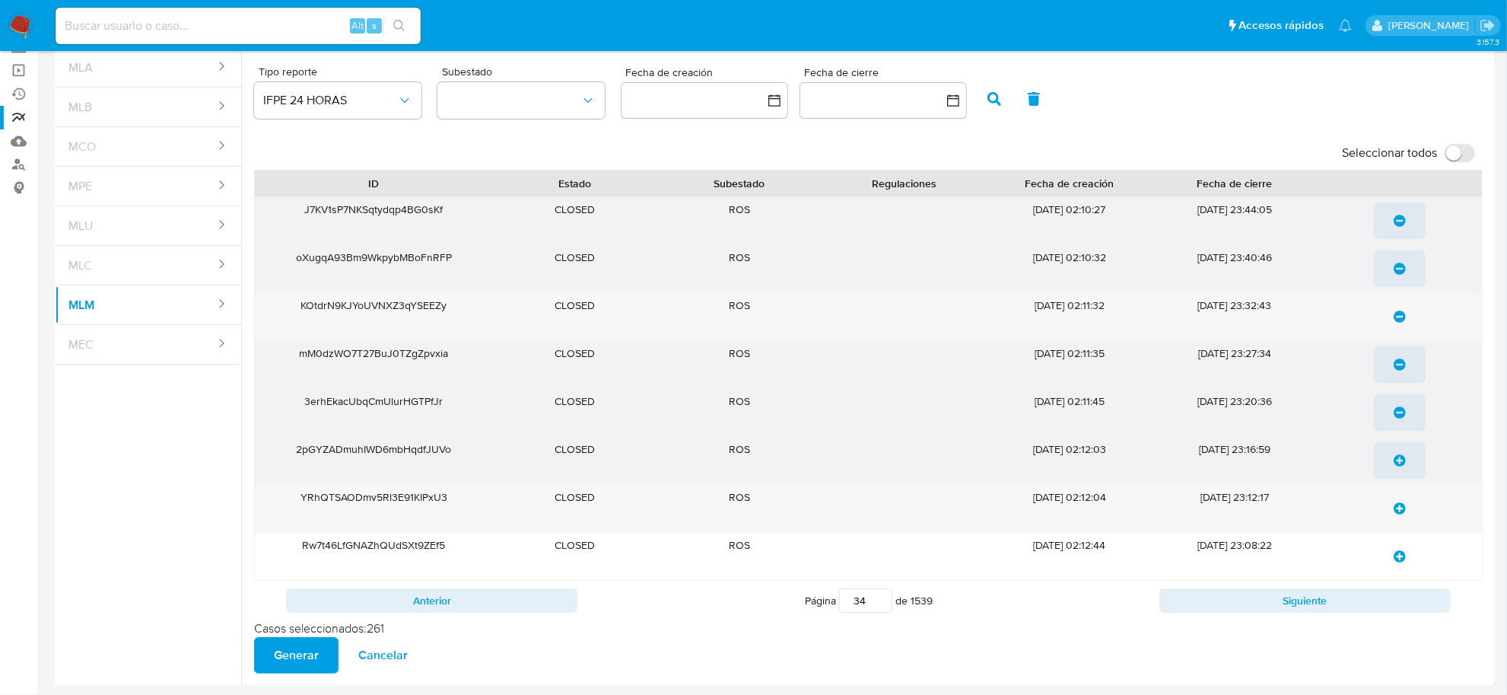
click at [1408, 450] on button "update-list" at bounding box center [1400, 460] width 52 height 37
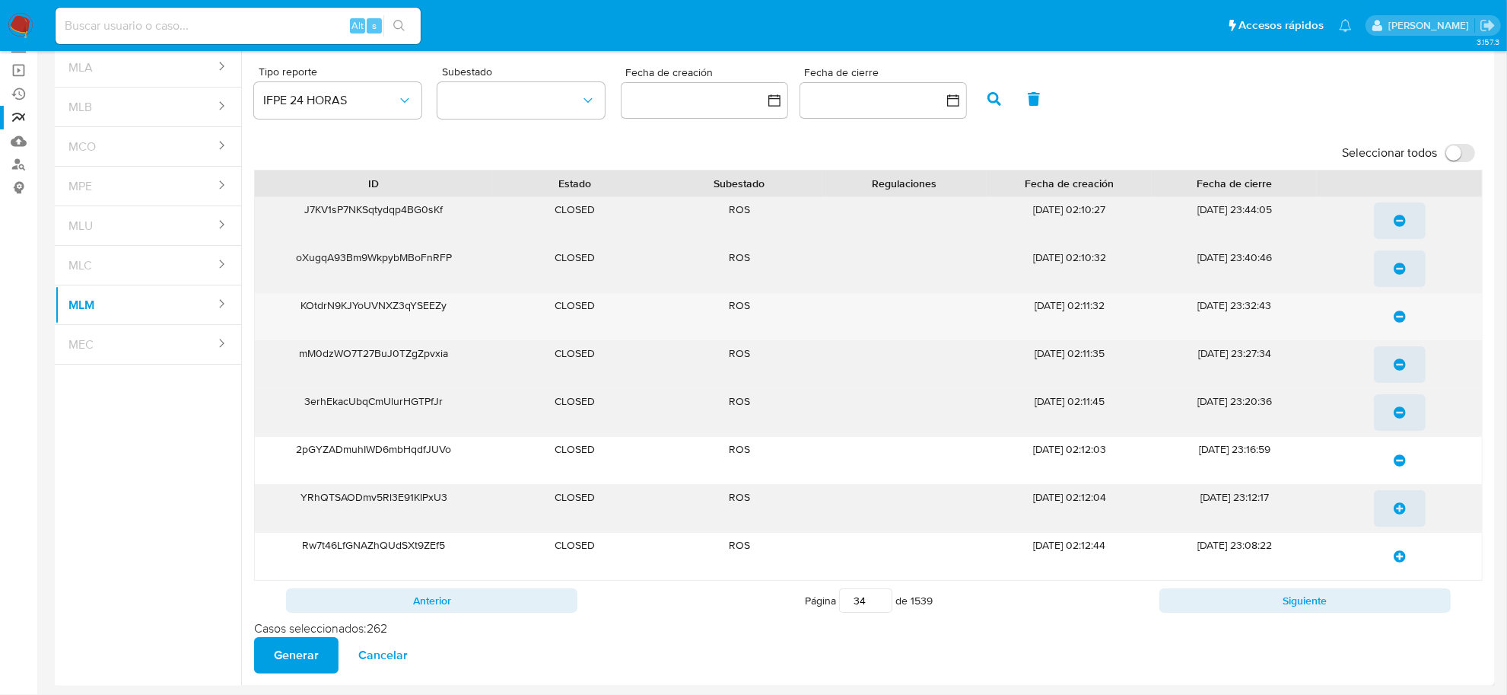
drag, startPoint x: 1395, startPoint y: 504, endPoint x: 1396, endPoint y: 526, distance: 22.1
click at [1395, 506] on icon "update-list" at bounding box center [1400, 508] width 12 height 12
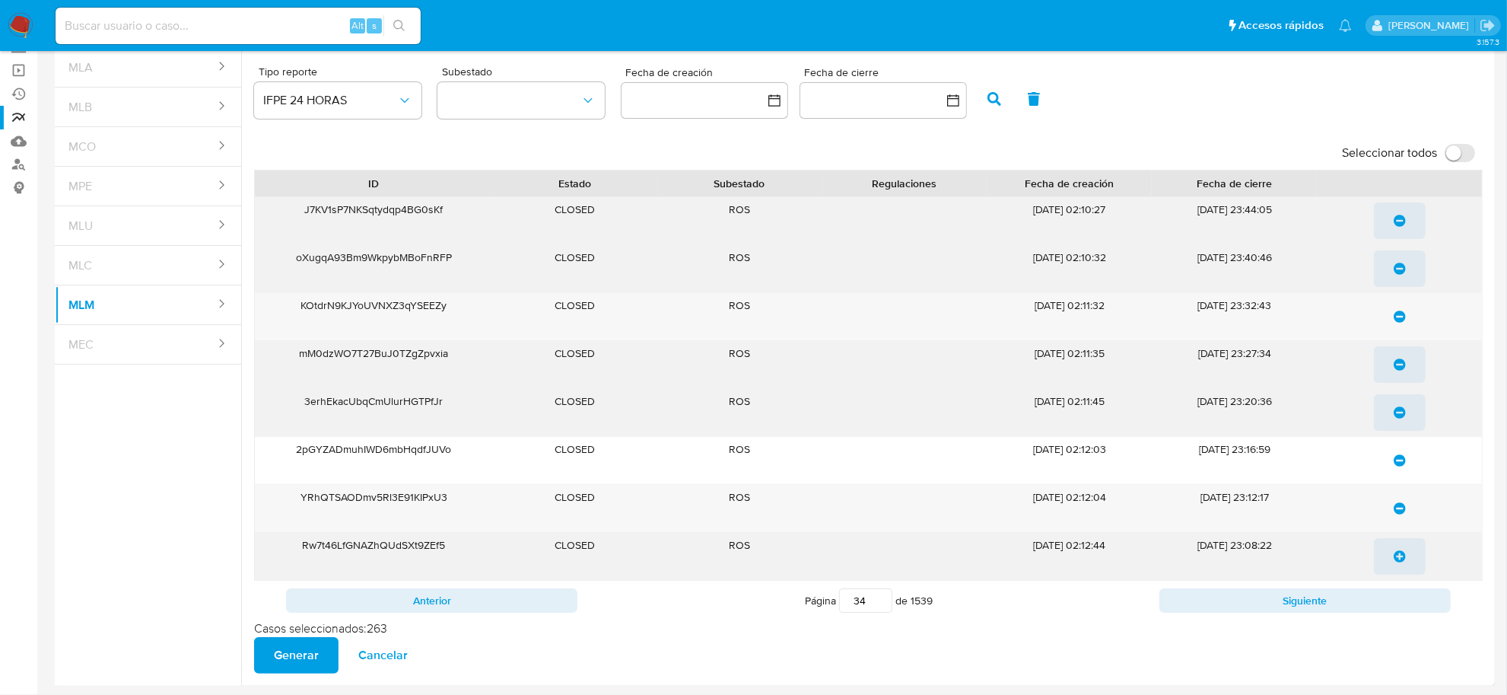
click at [1390, 559] on button "update-list" at bounding box center [1400, 556] width 52 height 37
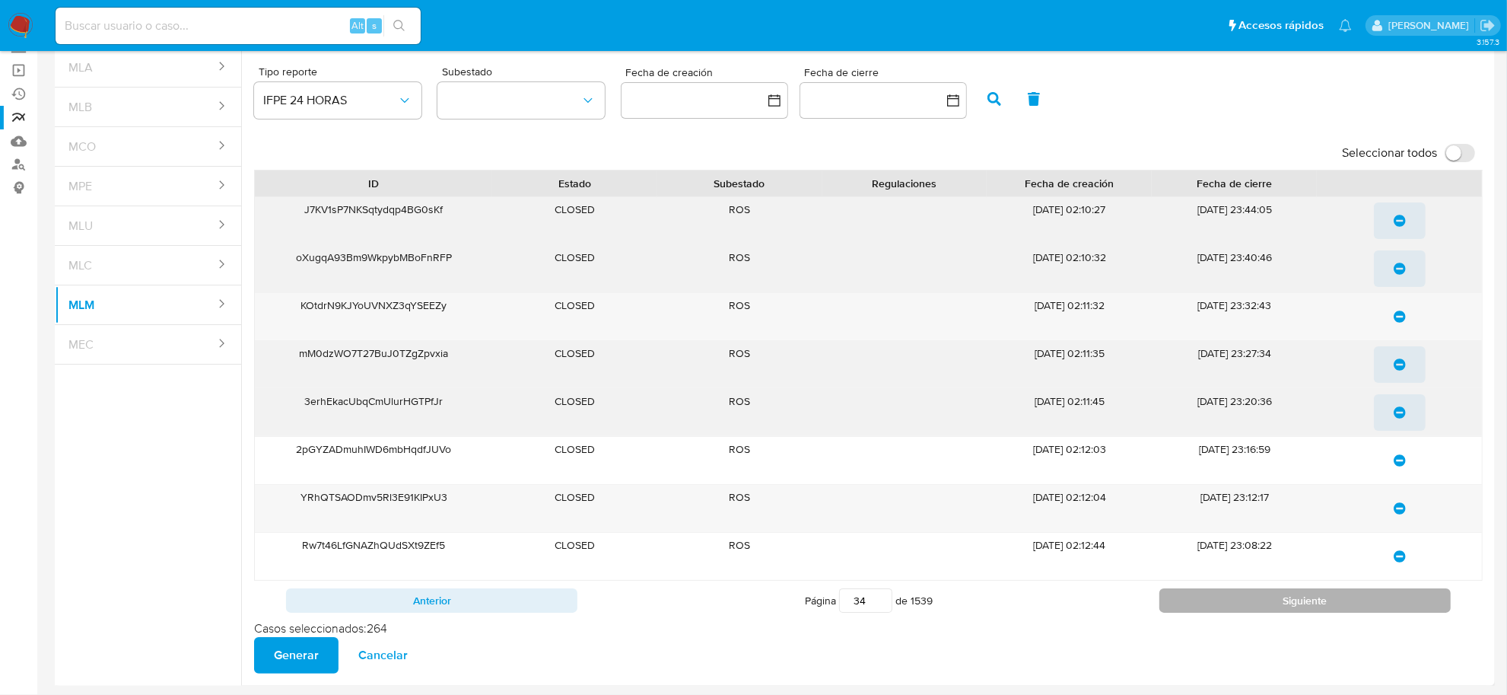
click at [1397, 599] on button "Siguiente" at bounding box center [1305, 600] width 291 height 24
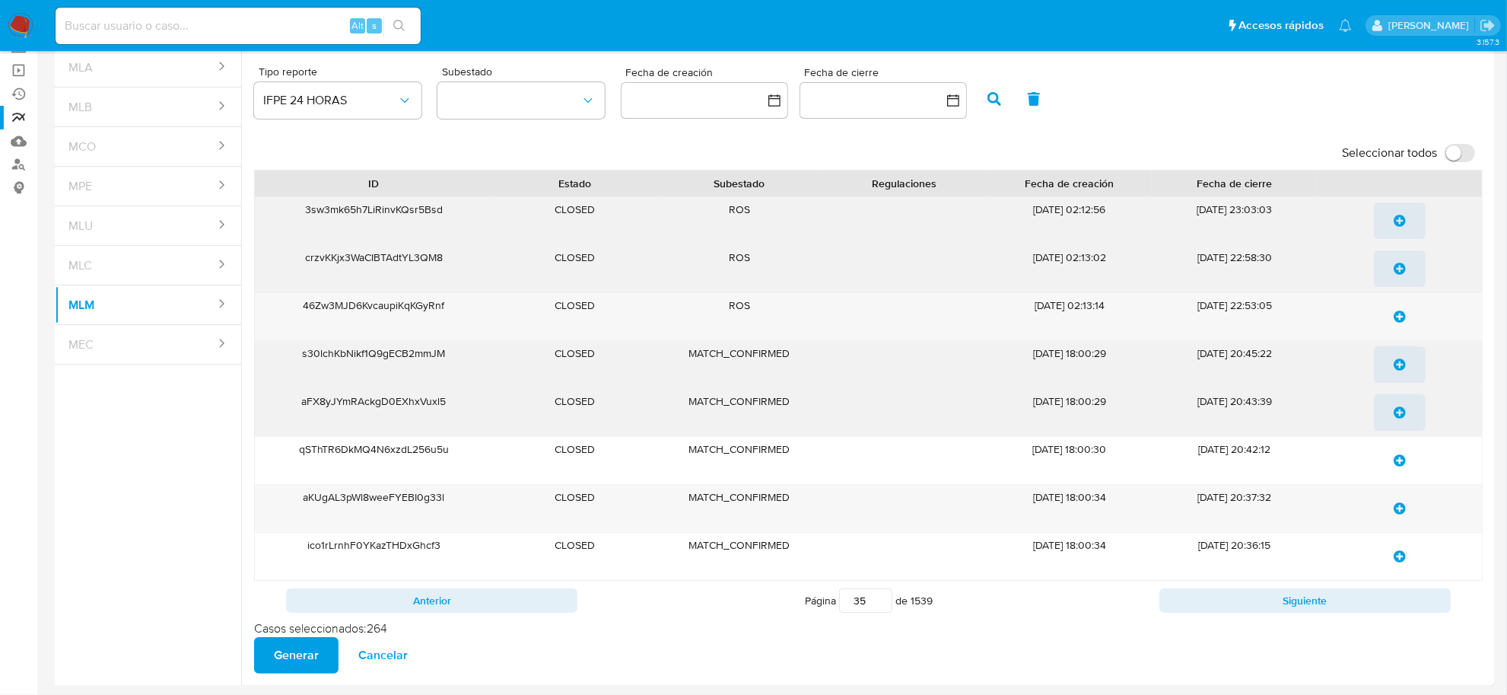
click at [1395, 221] on icon "update-list" at bounding box center [1400, 221] width 12 height 12
click at [1394, 269] on icon "update-list" at bounding box center [1400, 269] width 12 height 12
click at [1398, 325] on span "update-list" at bounding box center [1400, 316] width 12 height 33
click at [561, 609] on button "Anterior" at bounding box center [431, 600] width 291 height 24
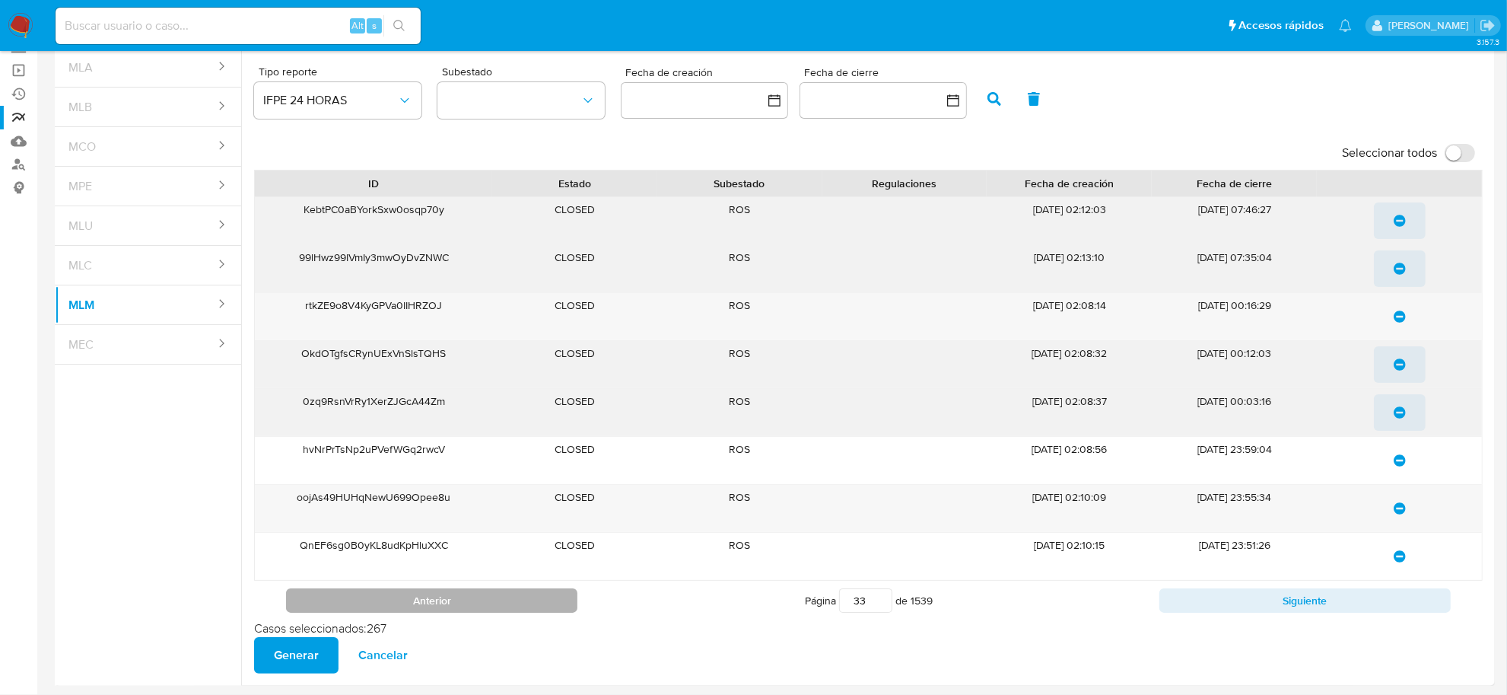
click at [561, 609] on button "Anterior" at bounding box center [431, 600] width 291 height 24
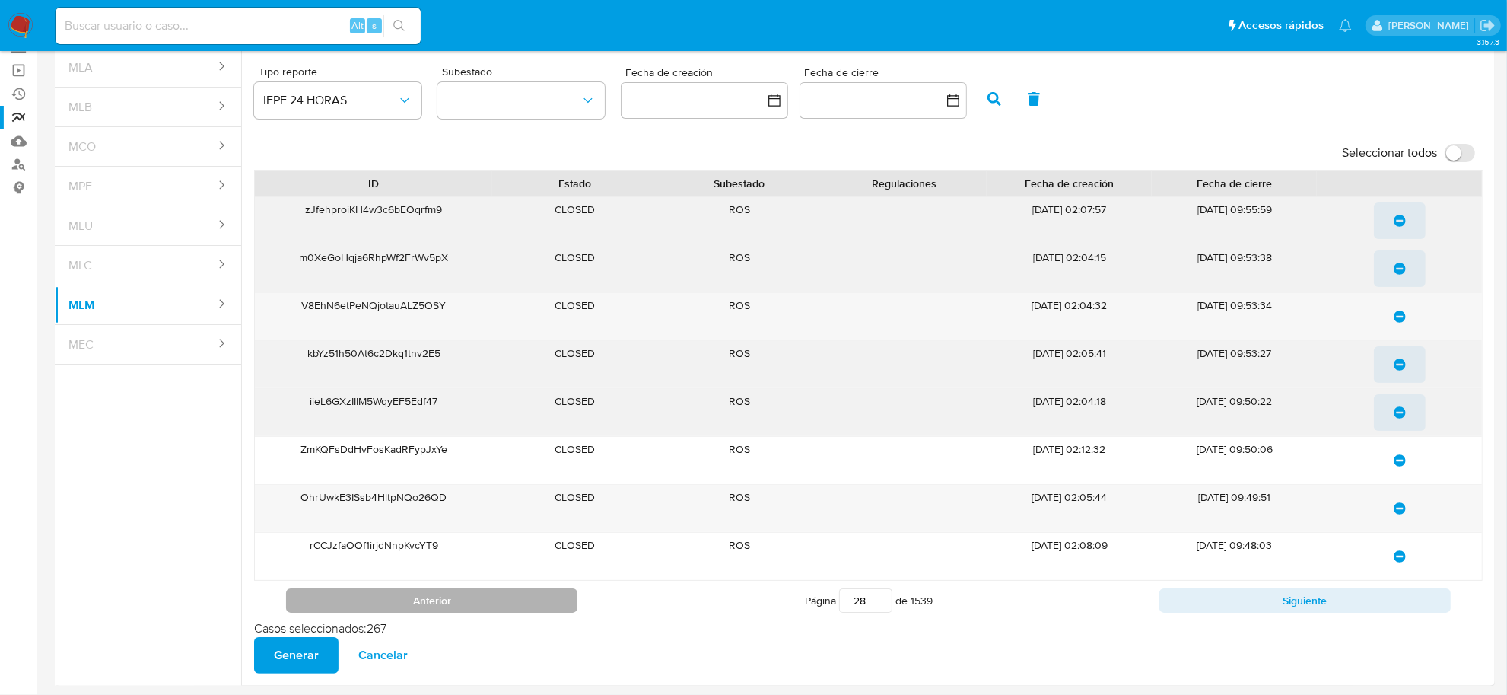
click at [561, 609] on button "Anterior" at bounding box center [431, 600] width 291 height 24
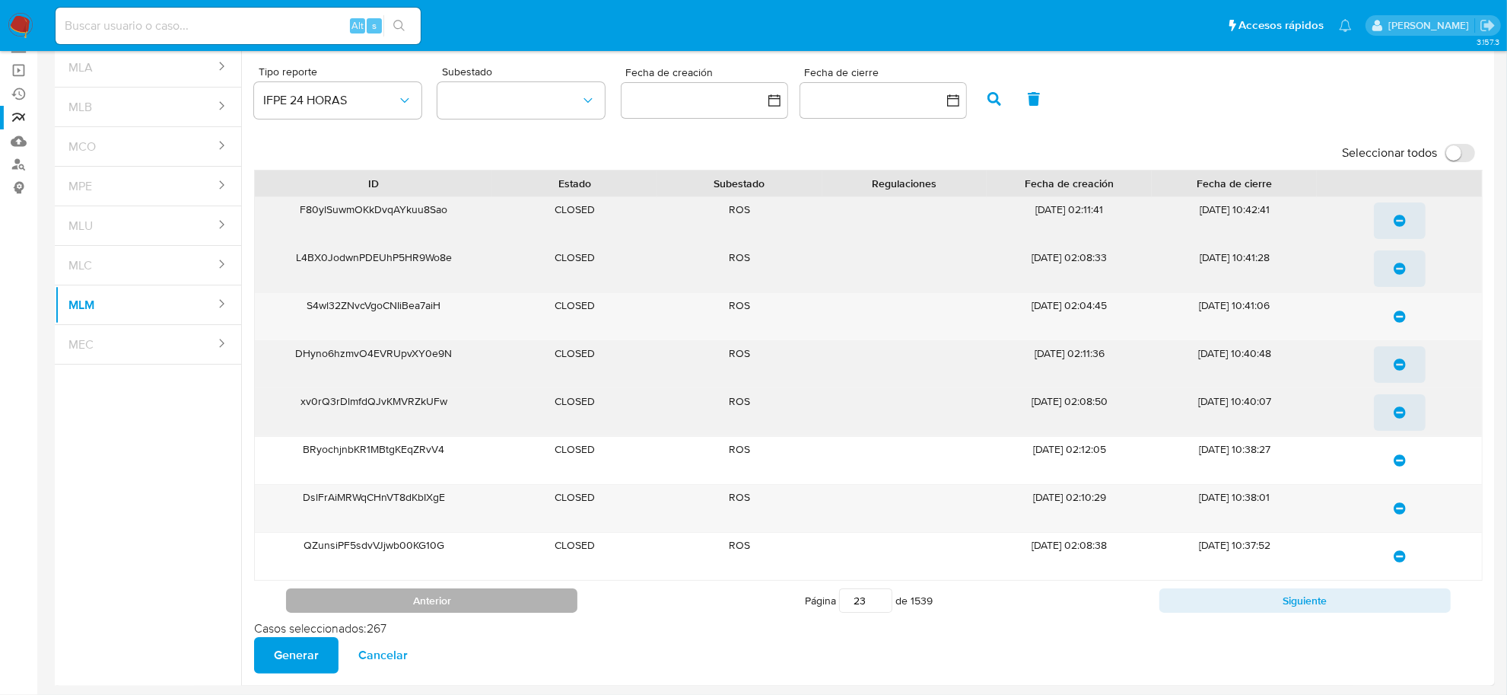
click at [561, 609] on button "Anterior" at bounding box center [431, 600] width 291 height 24
click at [560, 609] on button "Anterior" at bounding box center [431, 600] width 291 height 24
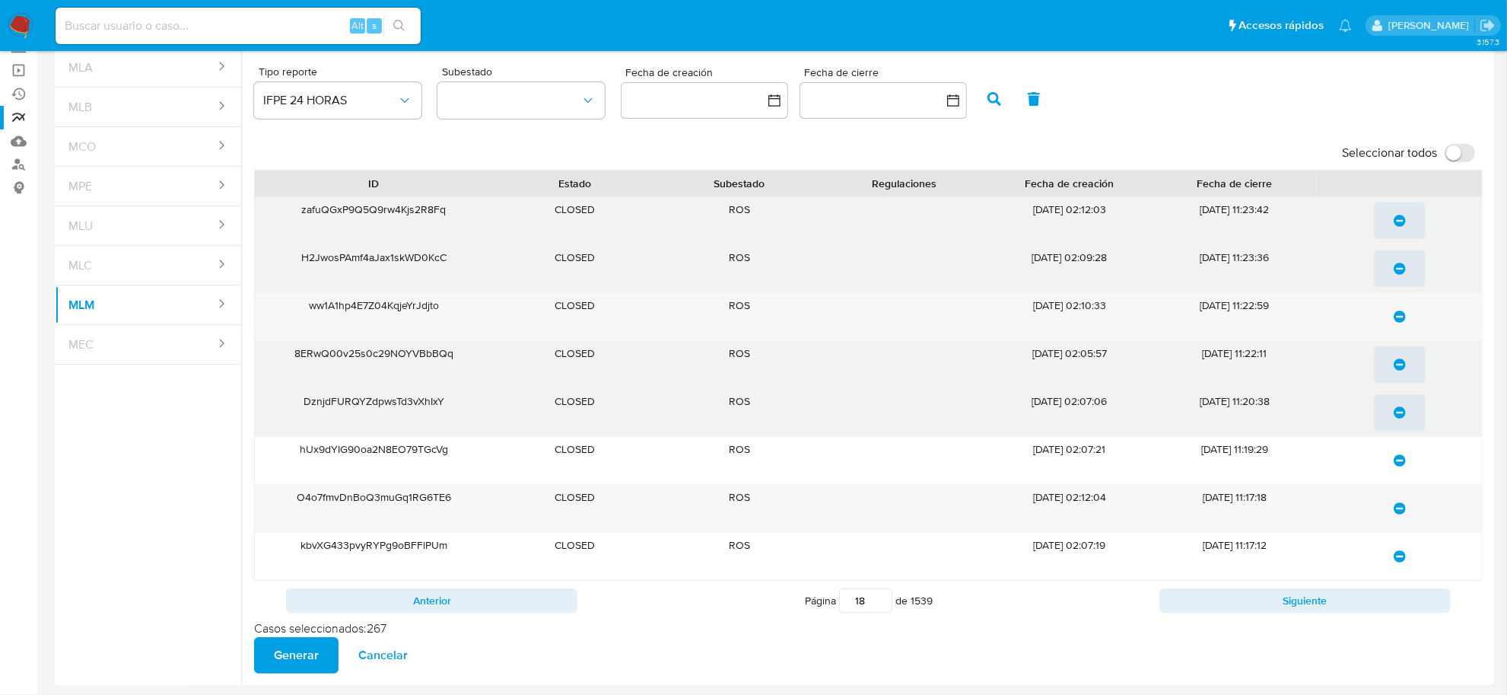
click at [560, 609] on button "Anterior" at bounding box center [431, 600] width 291 height 24
click at [1236, 609] on button "Siguiente" at bounding box center [1305, 600] width 291 height 24
click at [498, 610] on button "Anterior" at bounding box center [431, 600] width 291 height 24
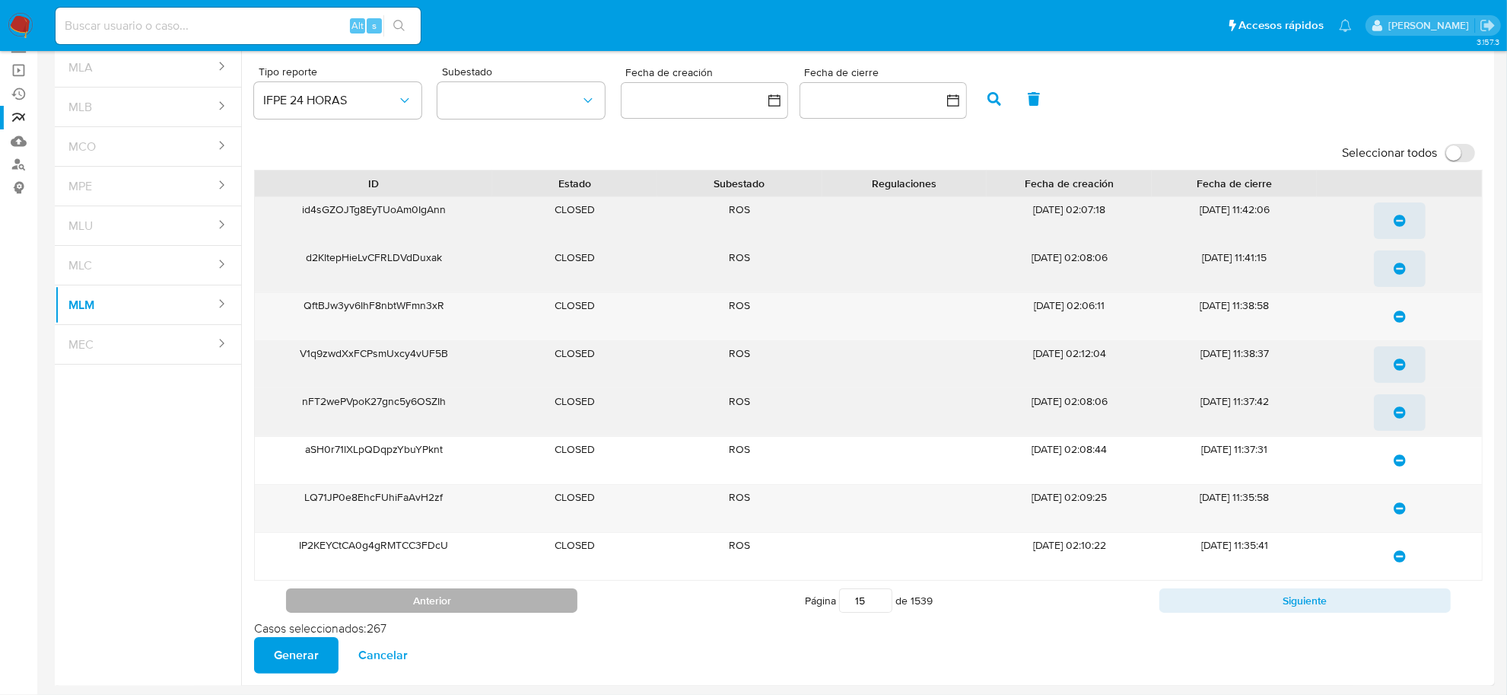
click at [498, 610] on button "Anterior" at bounding box center [431, 600] width 291 height 24
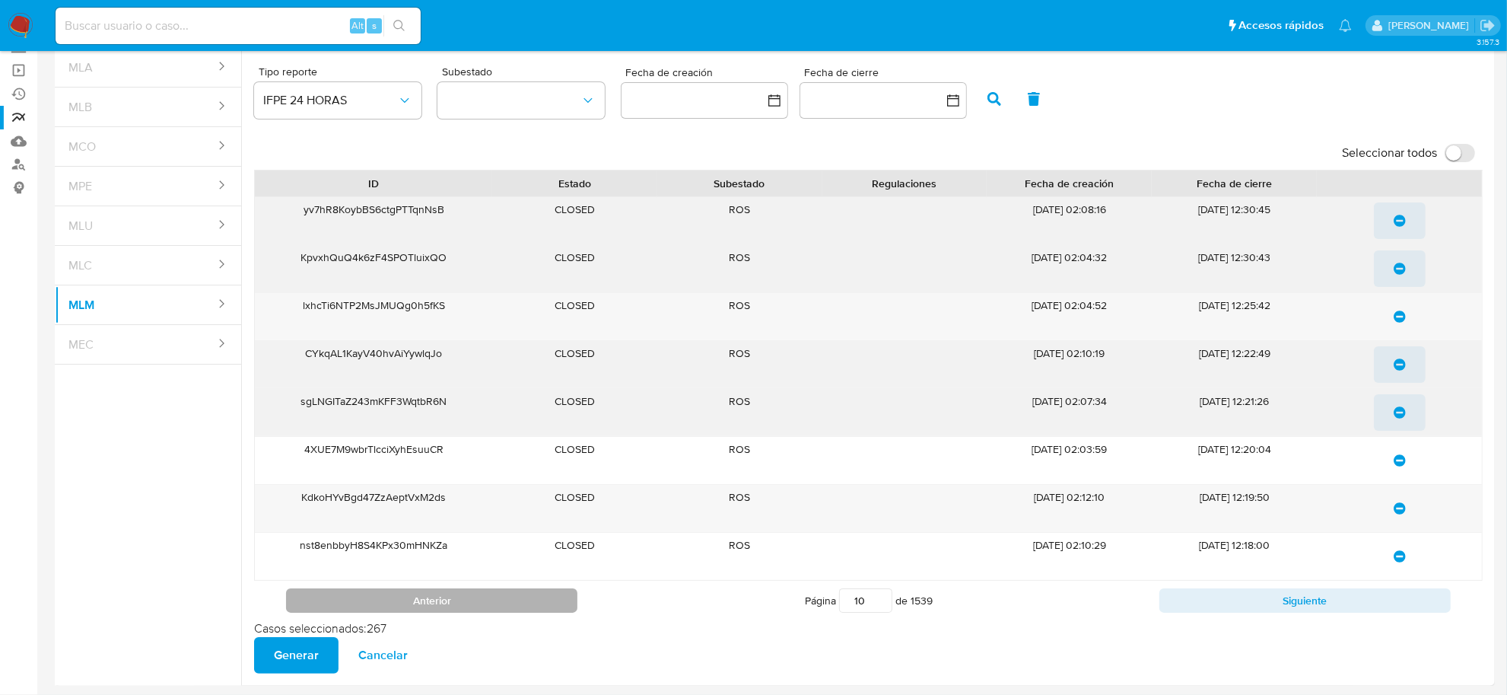
click at [498, 610] on button "Anterior" at bounding box center [431, 600] width 291 height 24
click at [498, 607] on button "Anterior" at bounding box center [431, 600] width 291 height 24
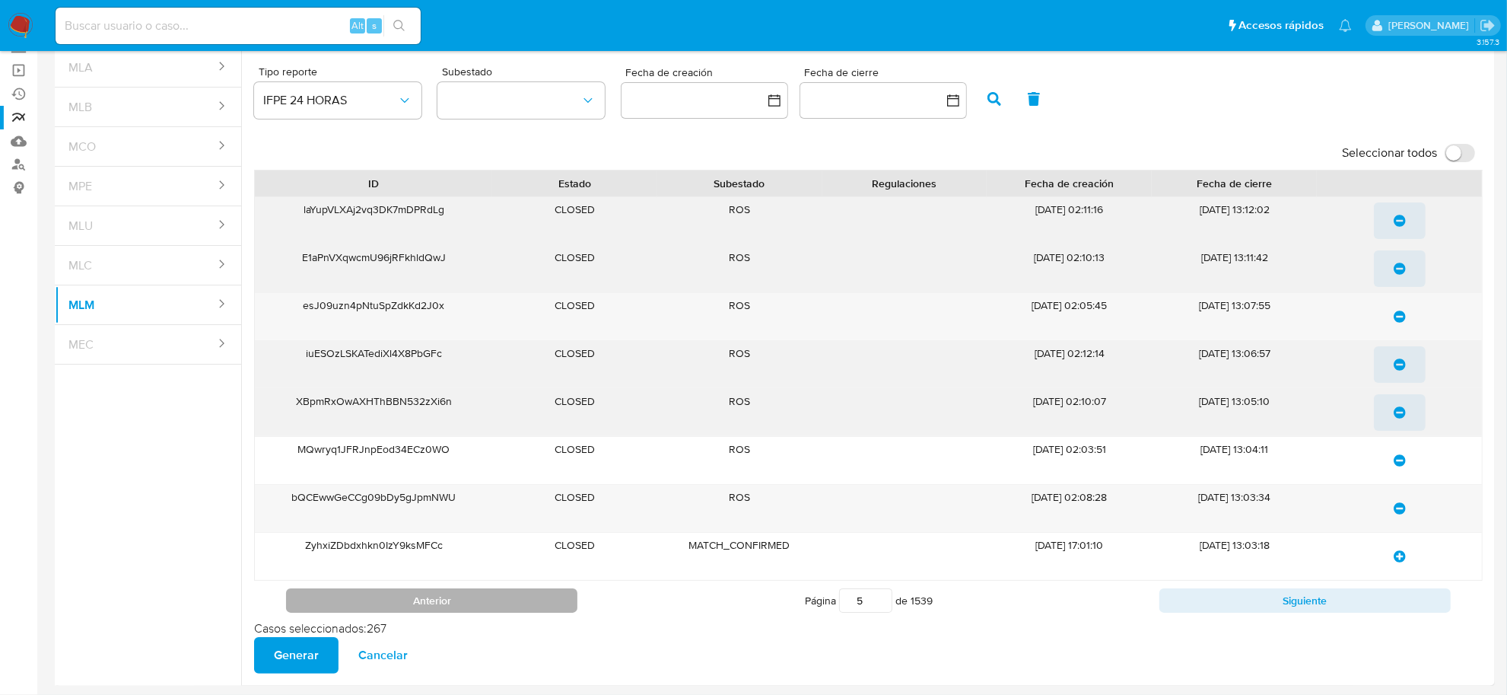
click at [498, 607] on button "Anterior" at bounding box center [431, 600] width 291 height 24
type input "1"
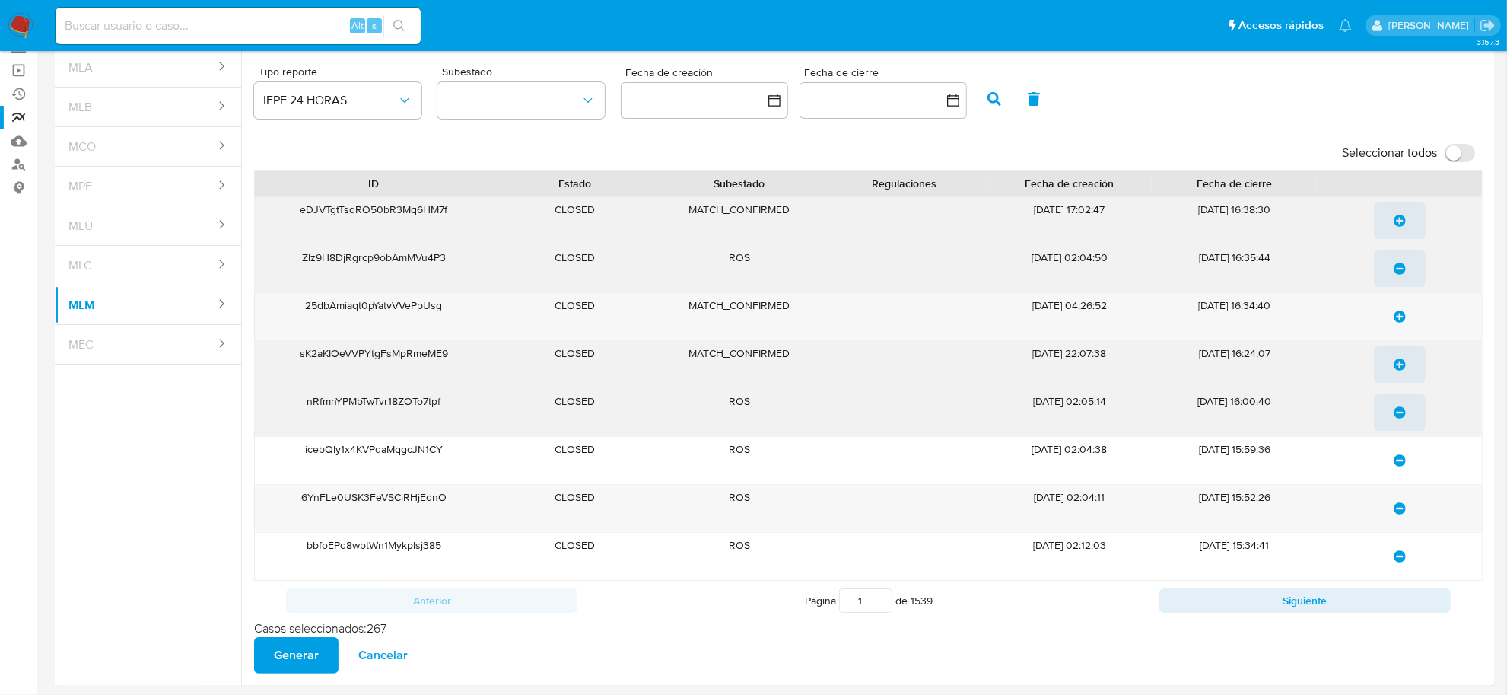
click at [313, 652] on span "Generar" at bounding box center [296, 654] width 45 height 33
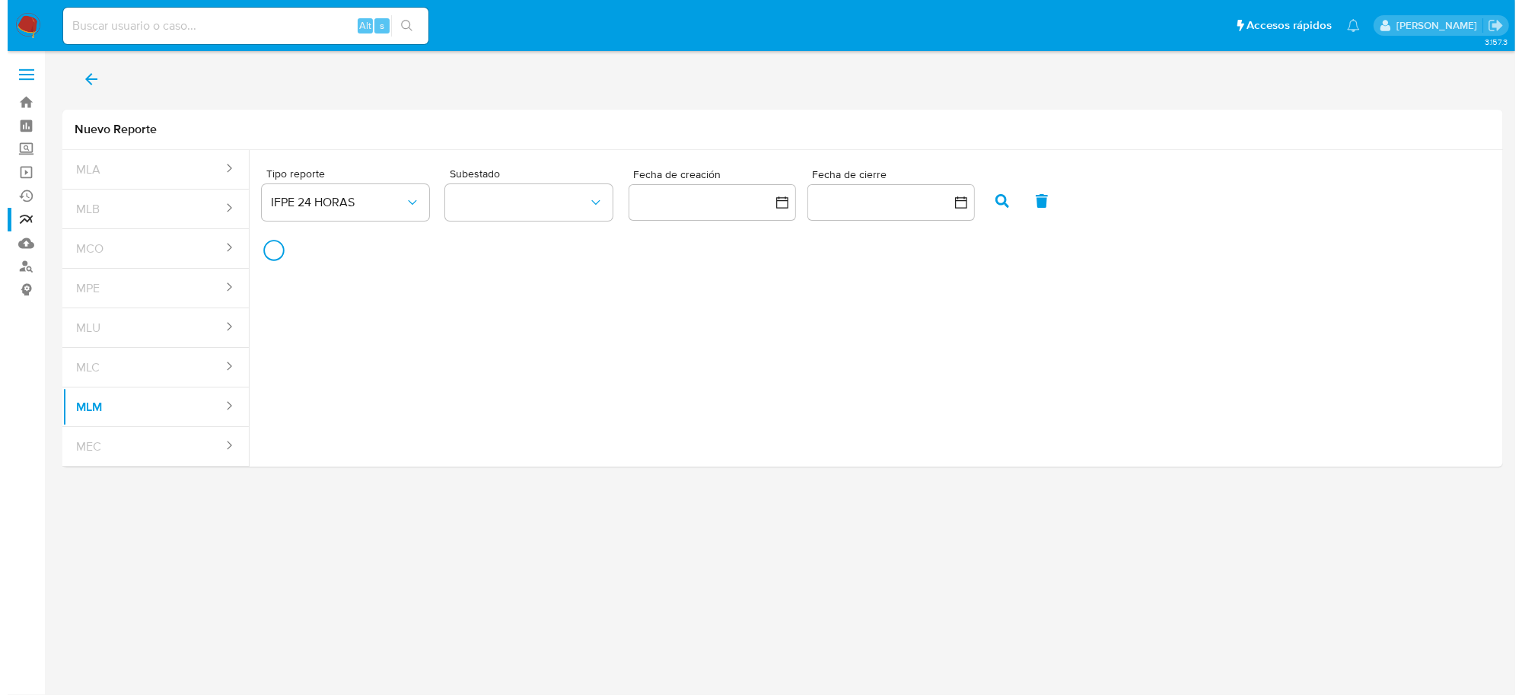
scroll to position [0, 0]
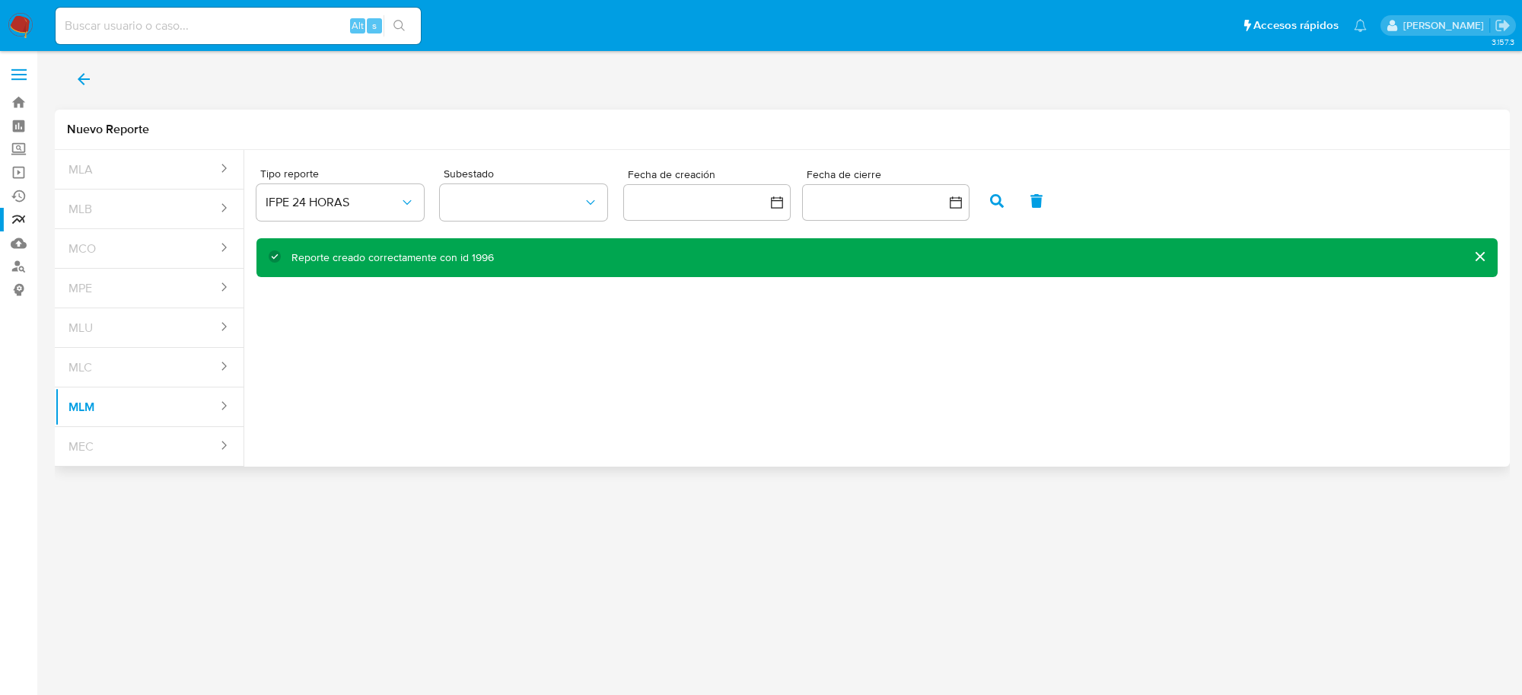
drag, startPoint x: 571, startPoint y: 354, endPoint x: 603, endPoint y: 314, distance: 50.9
click at [572, 352] on div "Tipo reporte IFPE 24 HORAS Subestado Fecha de creación Fecha de cierre Reporte …" at bounding box center [876, 302] width 1265 height 304
click at [81, 73] on icon "back" at bounding box center [84, 79] width 18 height 18
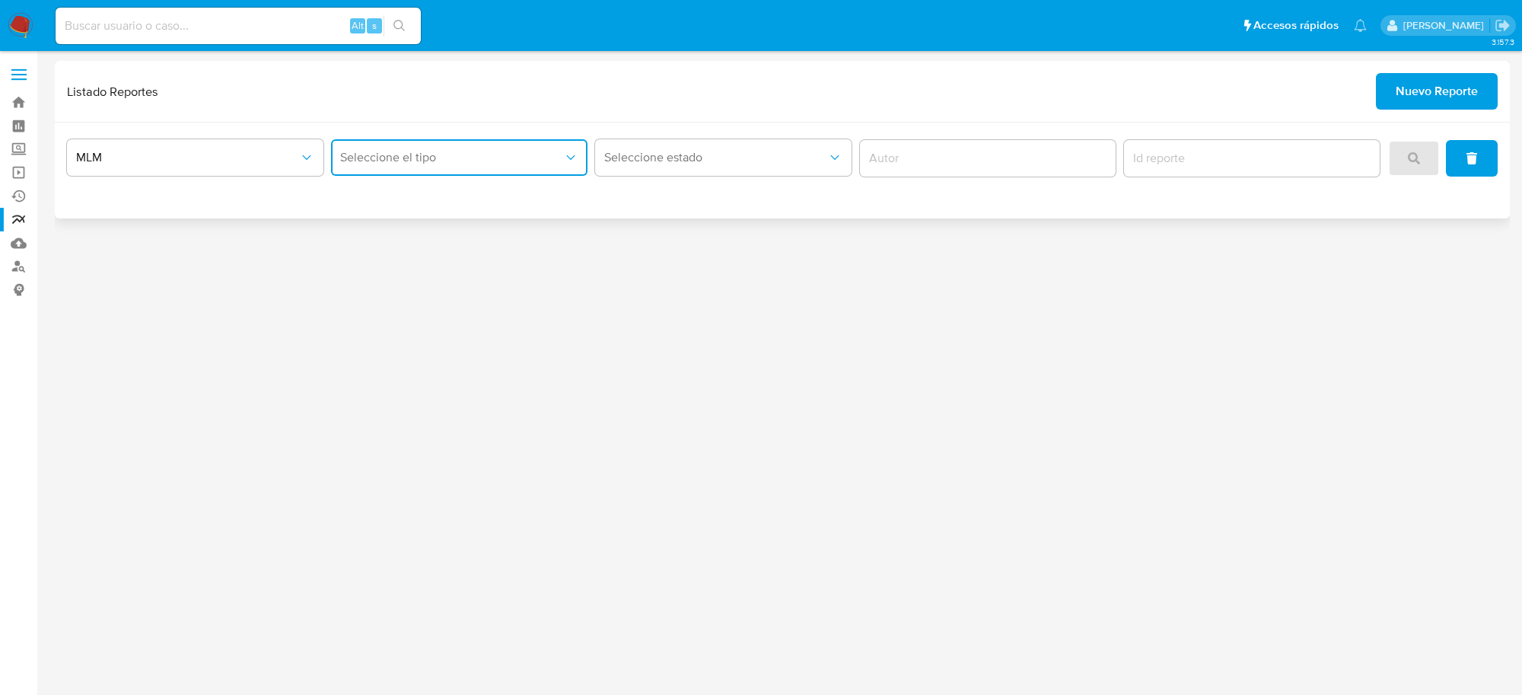
click at [502, 160] on span "Seleccione el tipo" at bounding box center [451, 157] width 223 height 15
click at [409, 191] on span "IFPE 24 HORAS" at bounding box center [382, 198] width 84 height 15
click at [1408, 146] on button "search" at bounding box center [1414, 158] width 52 height 37
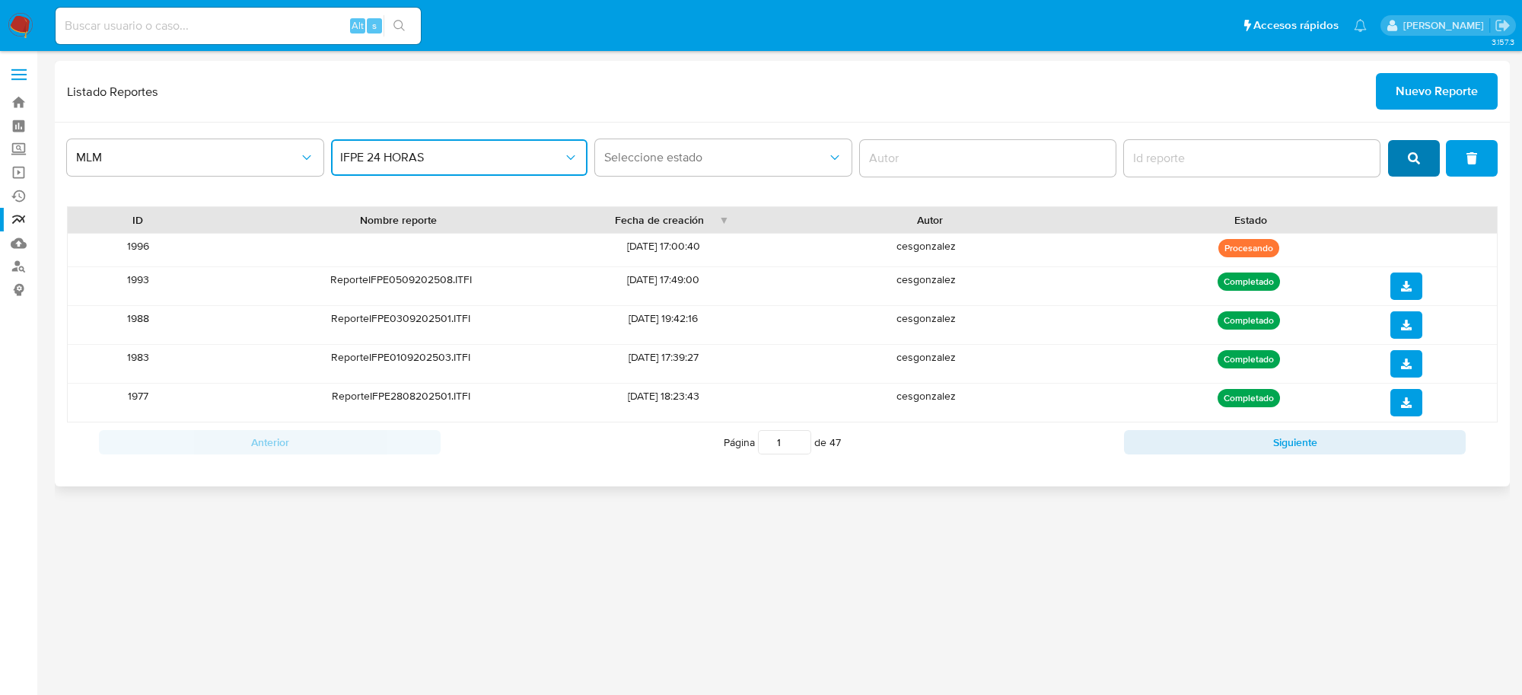
click at [1408, 146] on button "search" at bounding box center [1414, 158] width 52 height 37
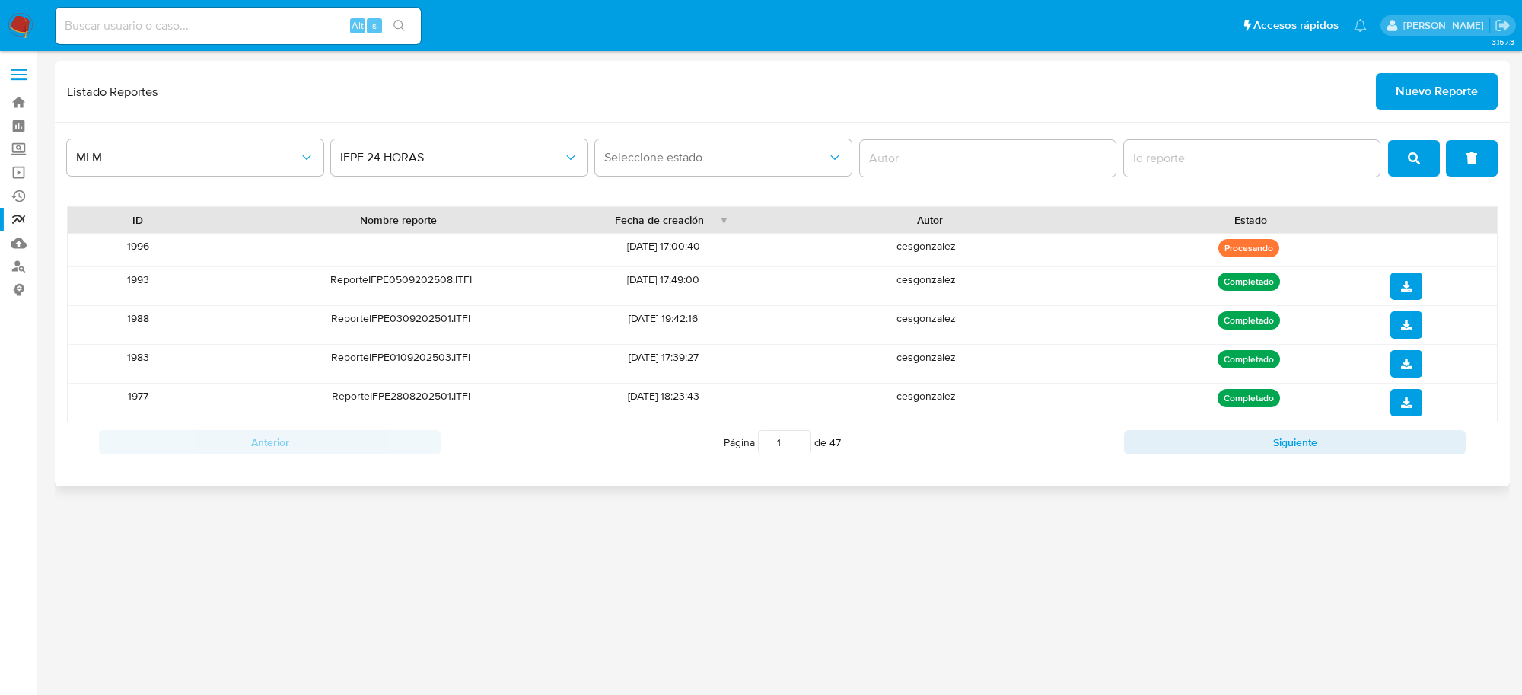
click at [1418, 157] on icon "search" at bounding box center [1414, 158] width 12 height 12
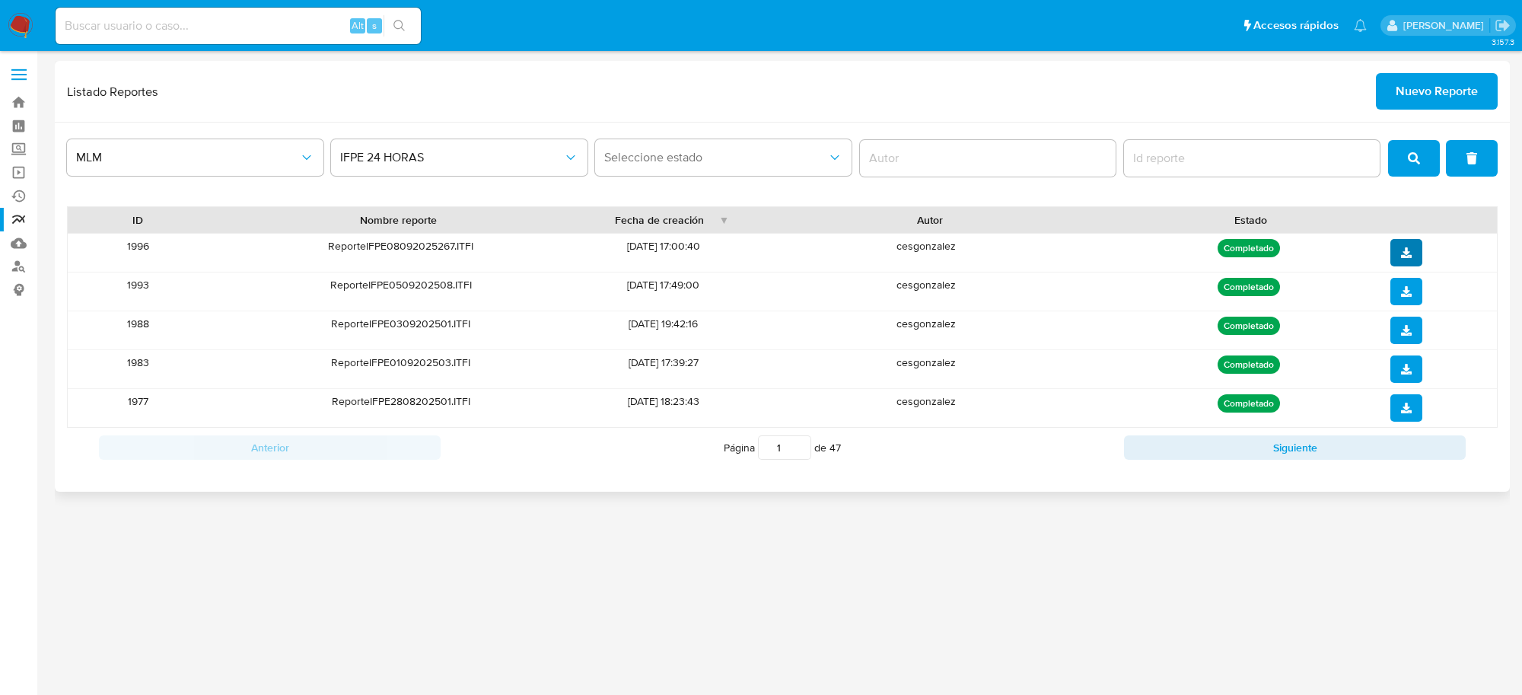
click at [1404, 249] on icon "download" at bounding box center [1406, 252] width 11 height 11
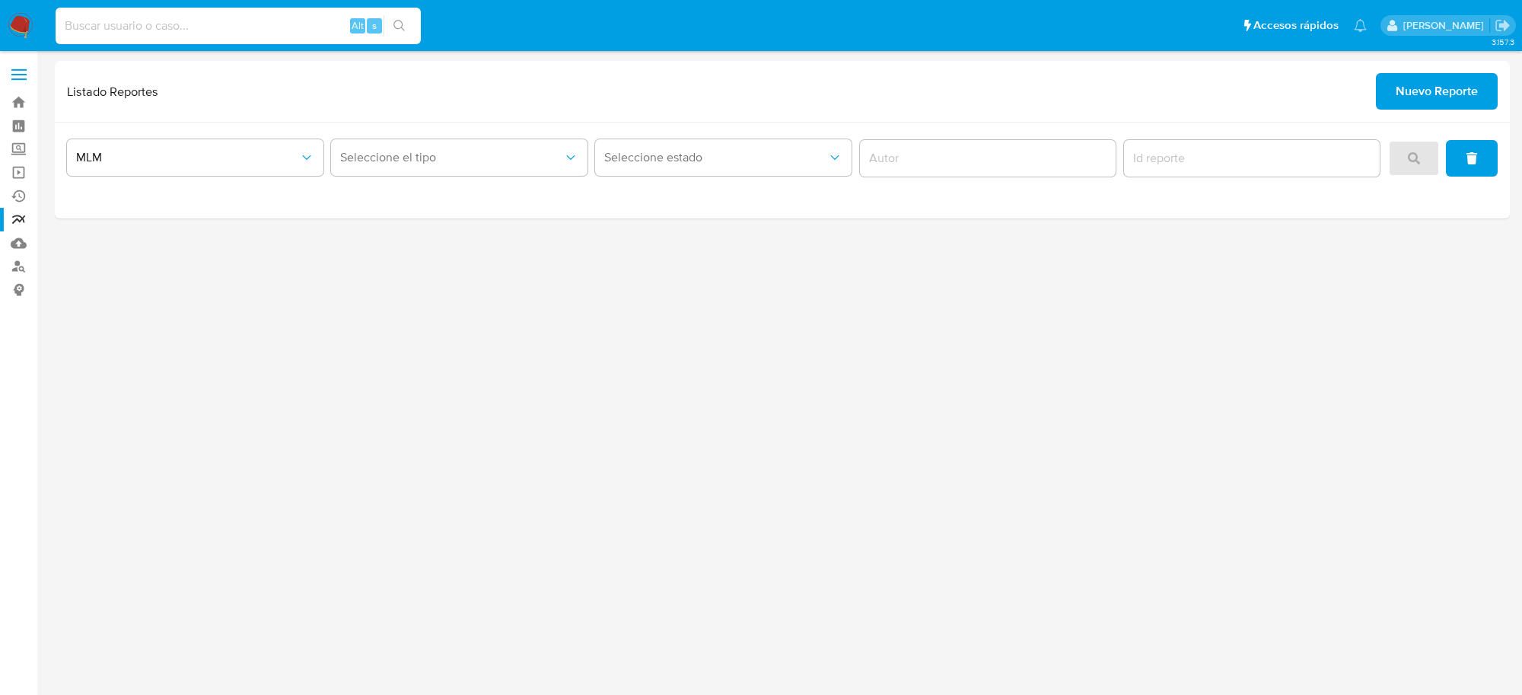
click at [99, 28] on input at bounding box center [238, 26] width 365 height 20
paste input "2305731042"
type input "2305731042"
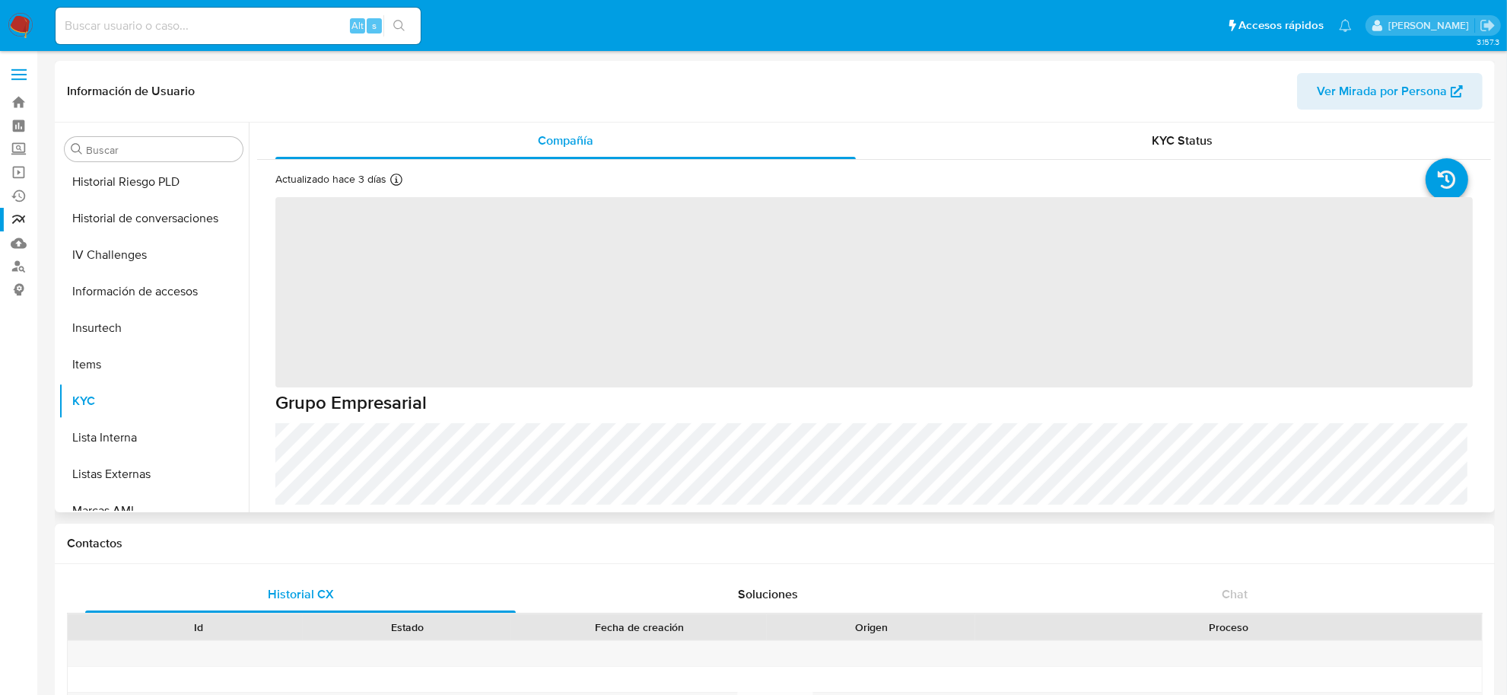
scroll to position [641, 0]
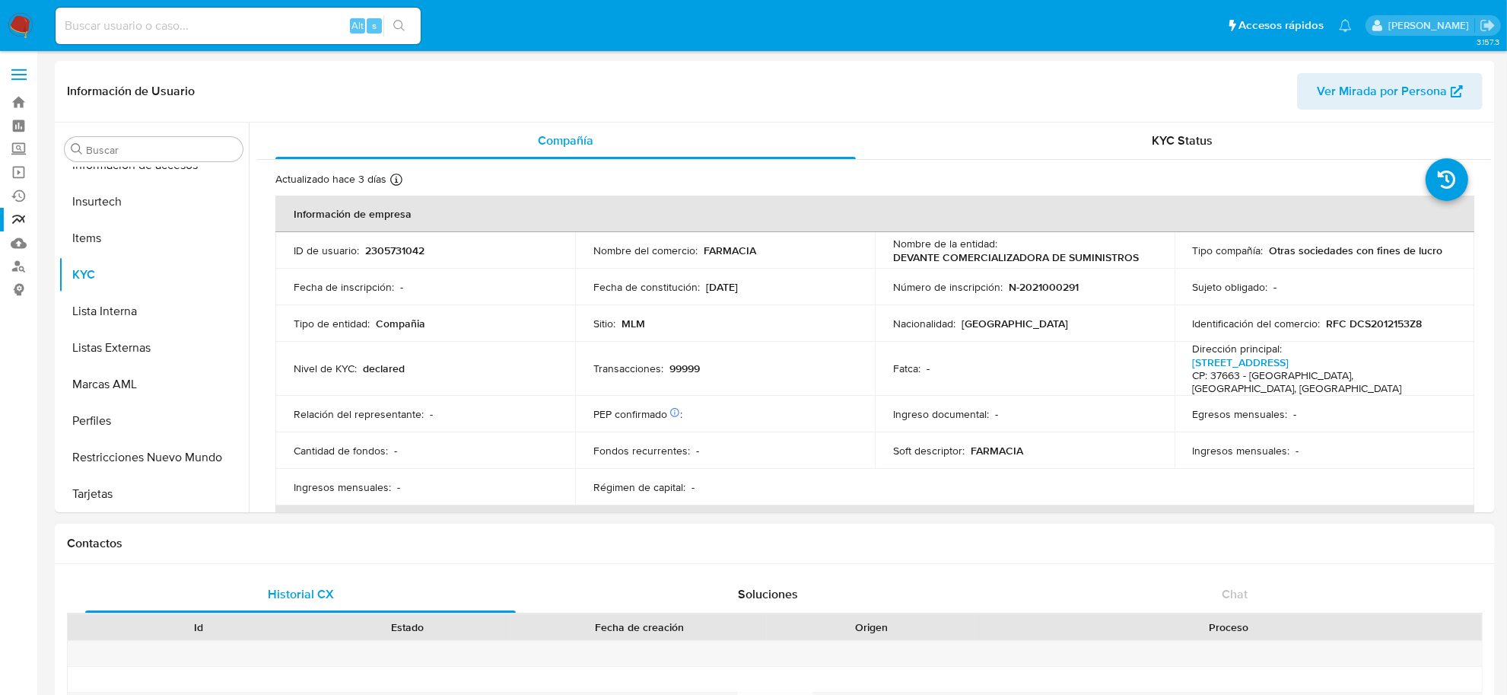
select select "10"
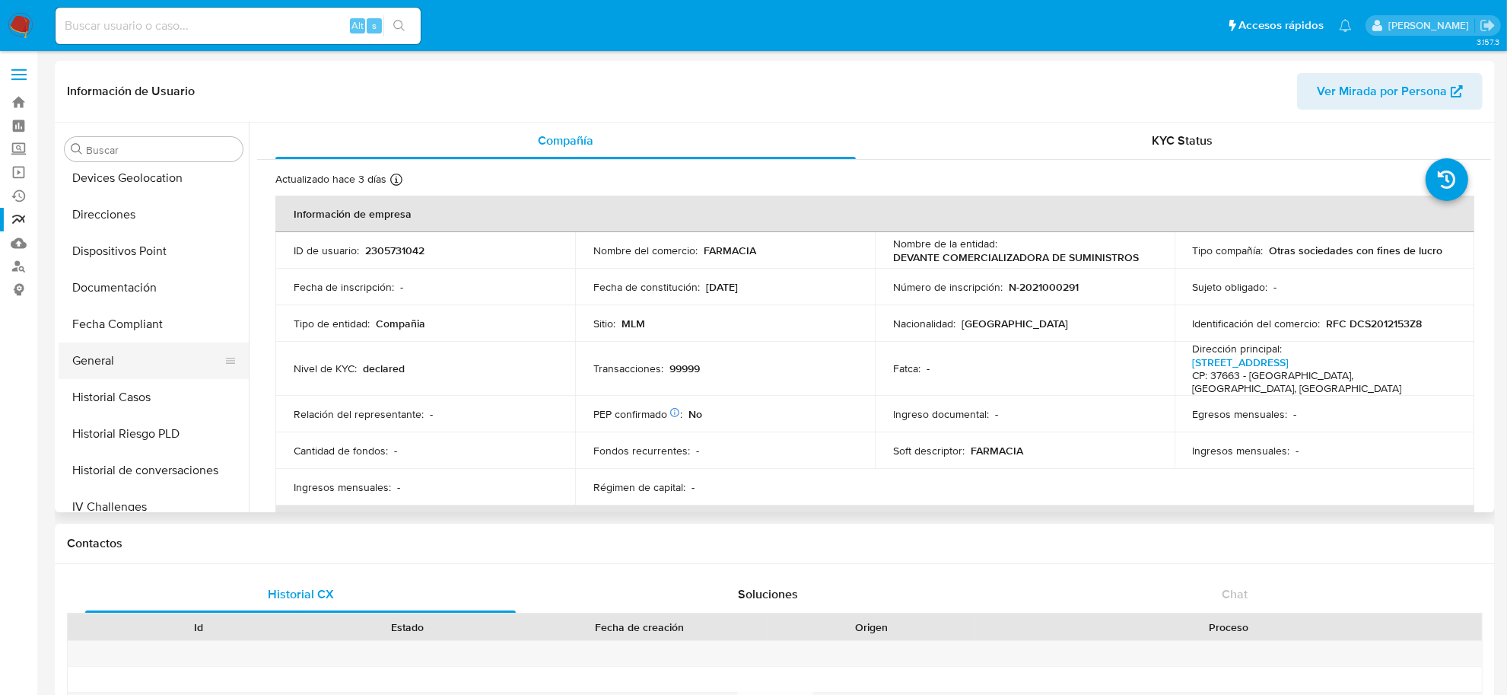
scroll to position [261, 0]
click at [135, 284] on button "Documentación" at bounding box center [148, 290] width 178 height 37
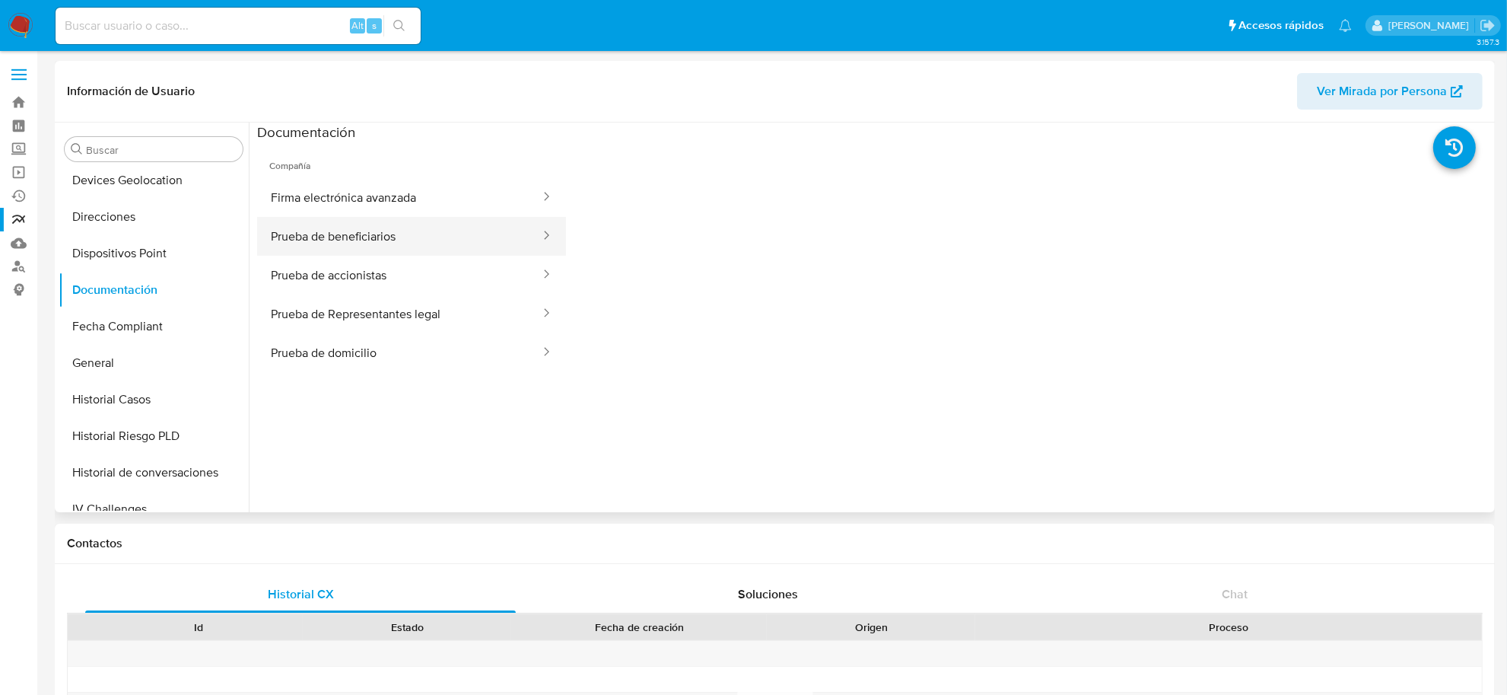
click at [388, 240] on button "Prueba de beneficiarios" at bounding box center [399, 236] width 285 height 39
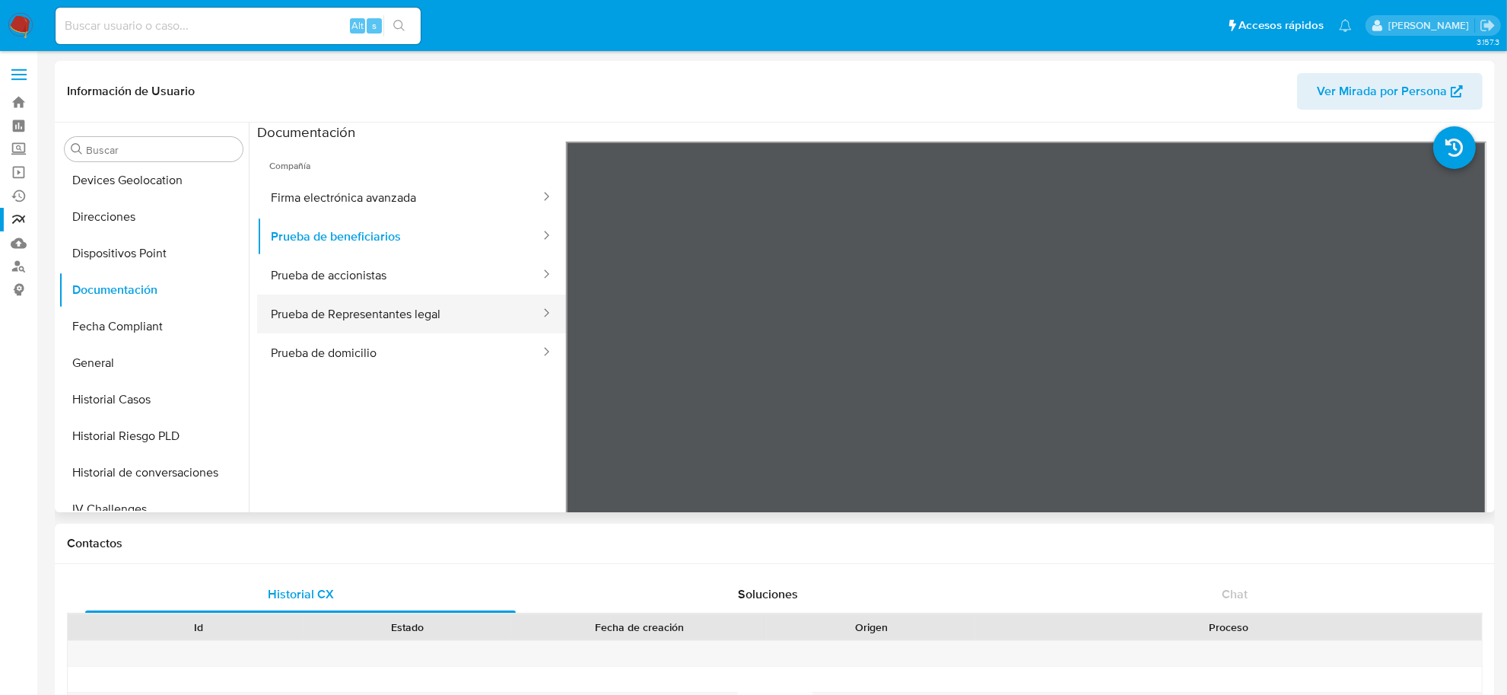
click at [387, 309] on button "Prueba de Representantes legal" at bounding box center [399, 313] width 285 height 39
